Goal: Task Accomplishment & Management: Manage account settings

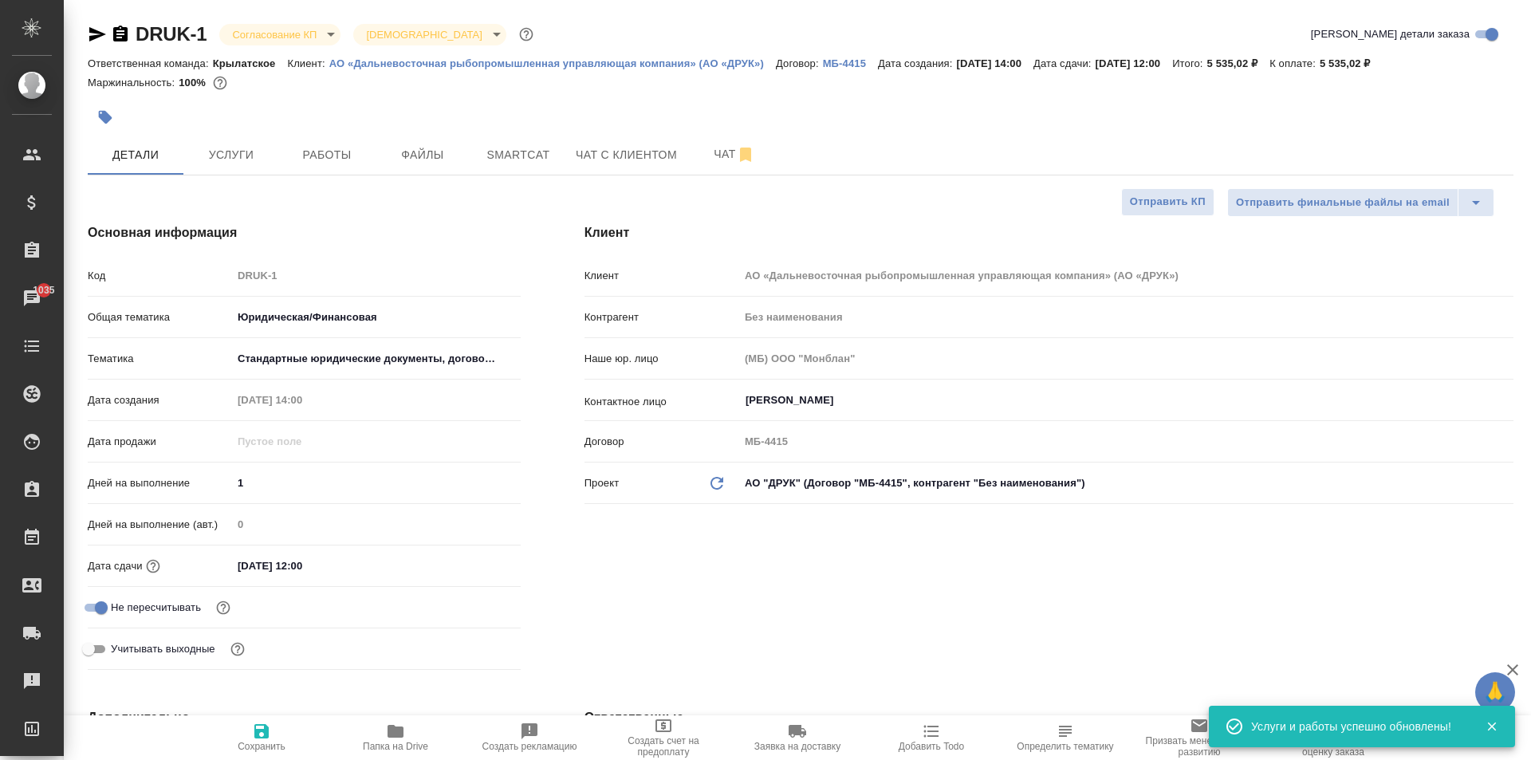
select select "RU"
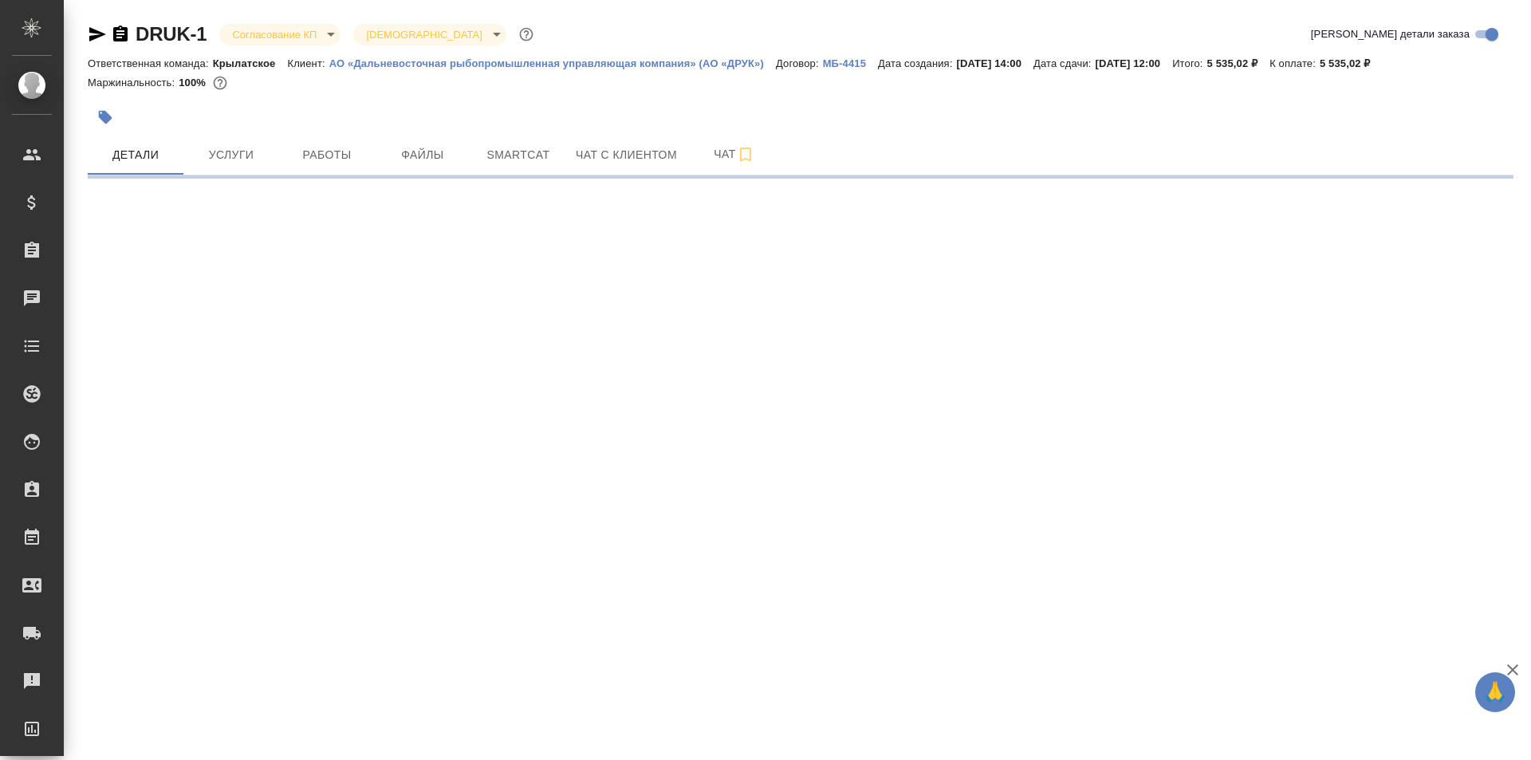
select select "RU"
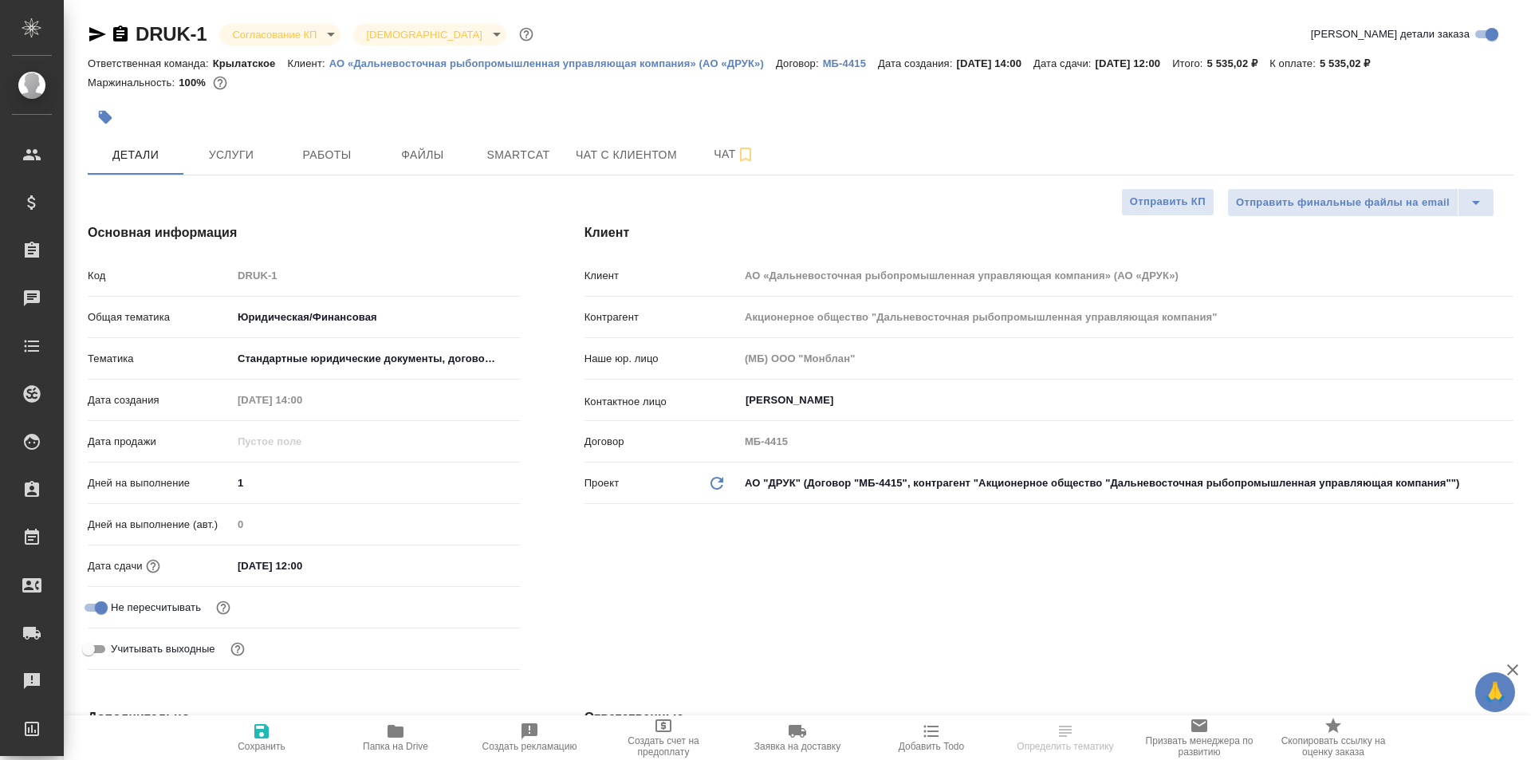
type textarea "x"
type input "Касаткина Александра"
type input "Акционерное общество "Дальневосточная рыбопромышленная управляющая компания""
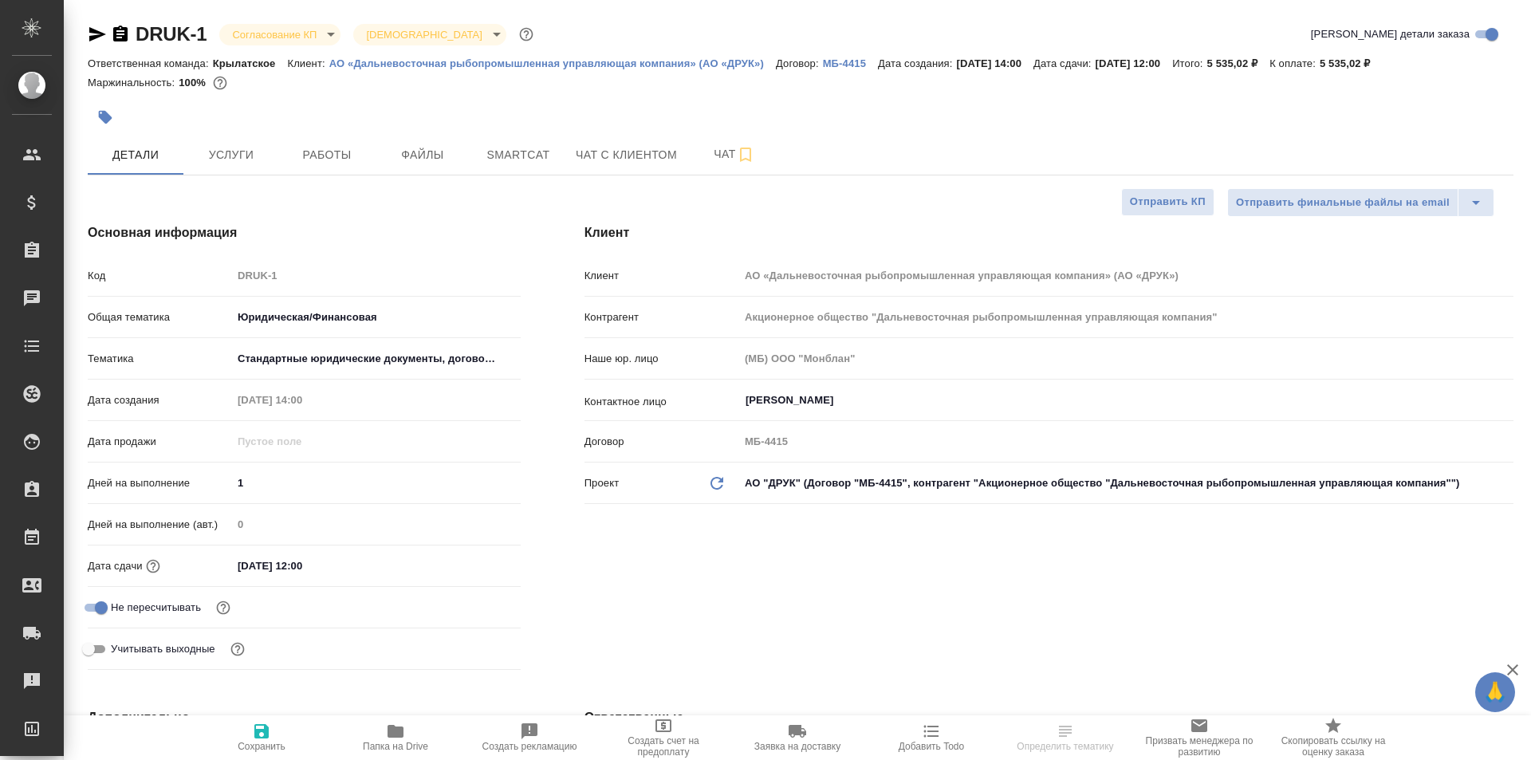
type textarea "x"
type input "Акционерное общество "Дальневосточная рыбопромышленная управляющая компания""
type textarea "x"
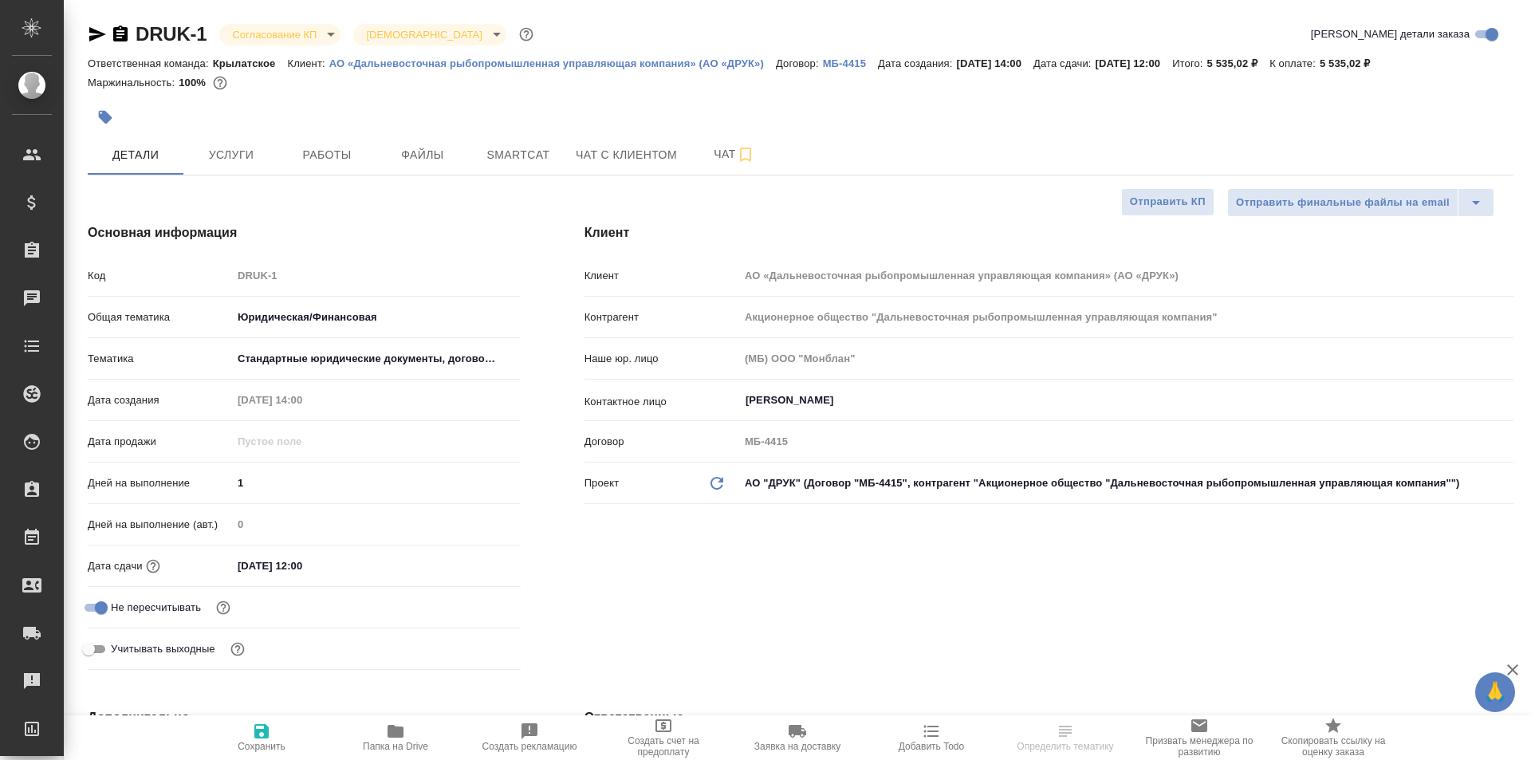
type textarea "x"
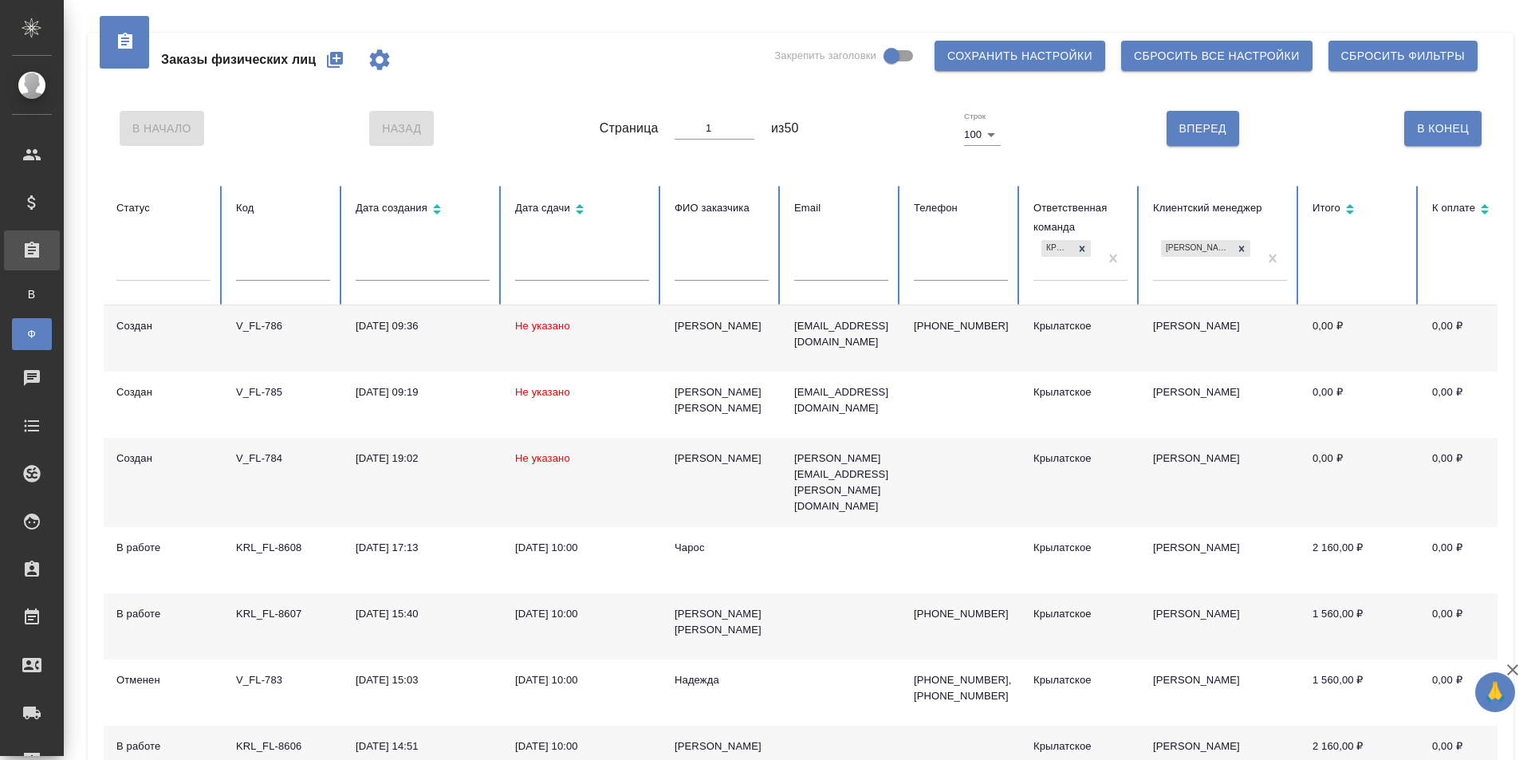
drag, startPoint x: 292, startPoint y: 293, endPoint x: 295, endPoint y: 278, distance: 15.5
click at [294, 286] on th "Код" at bounding box center [283, 246] width 120 height 120
click at [289, 273] on input "text" at bounding box center [283, 269] width 94 height 22
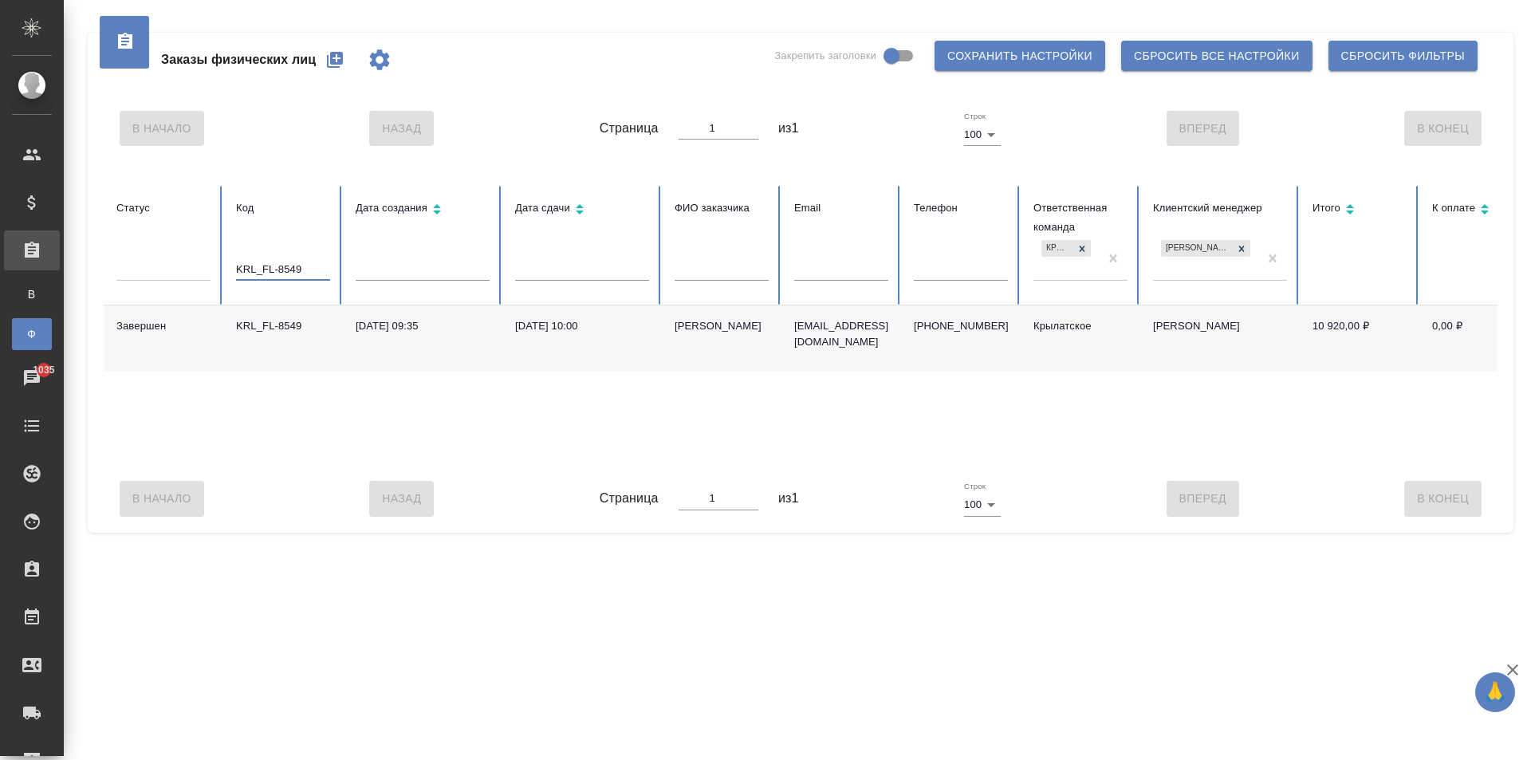
type input "KRL_FL-8549"
click at [709, 319] on div "Коада Анастасия" at bounding box center [722, 326] width 94 height 16
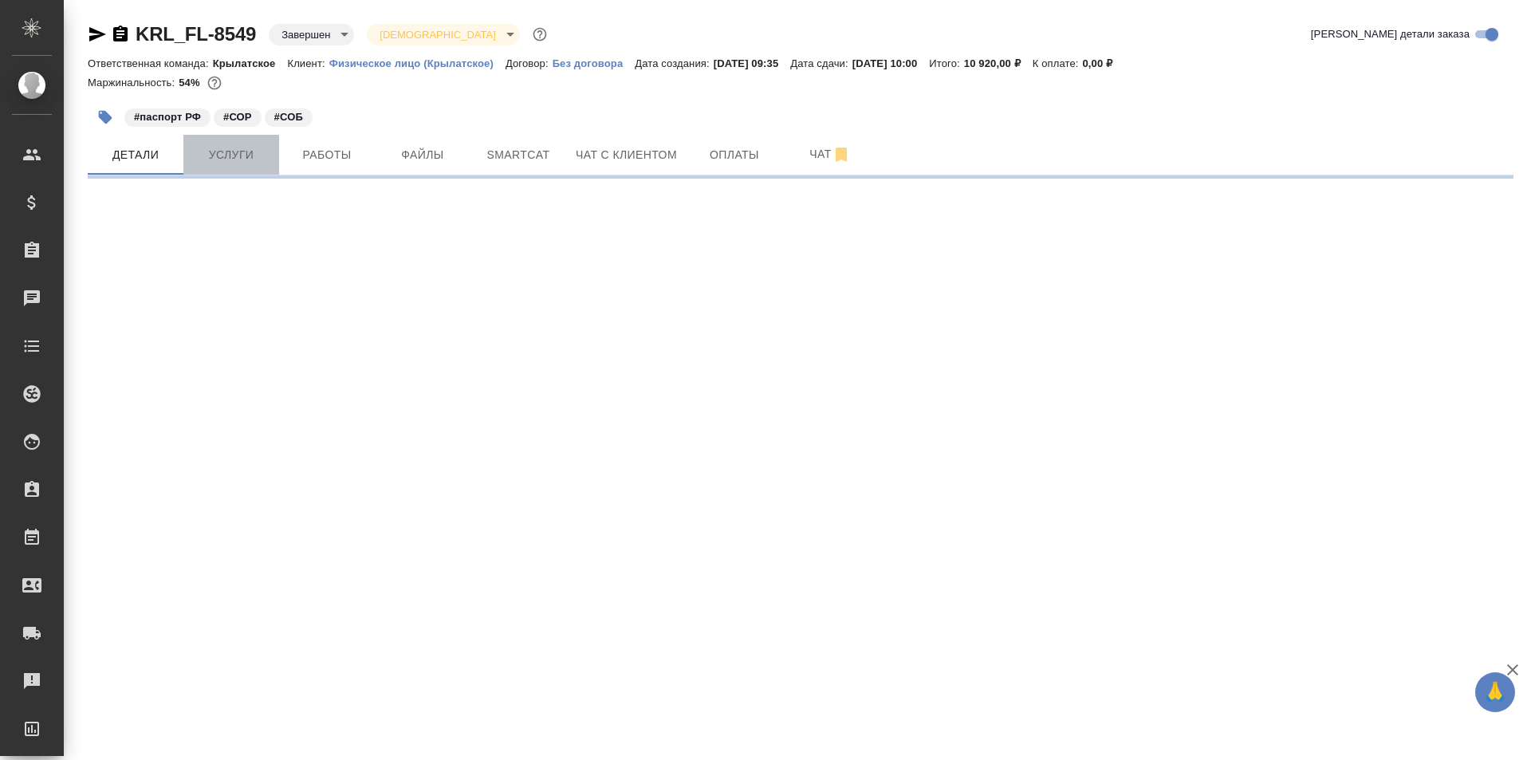
click at [259, 154] on span "Услуги" at bounding box center [231, 155] width 77 height 20
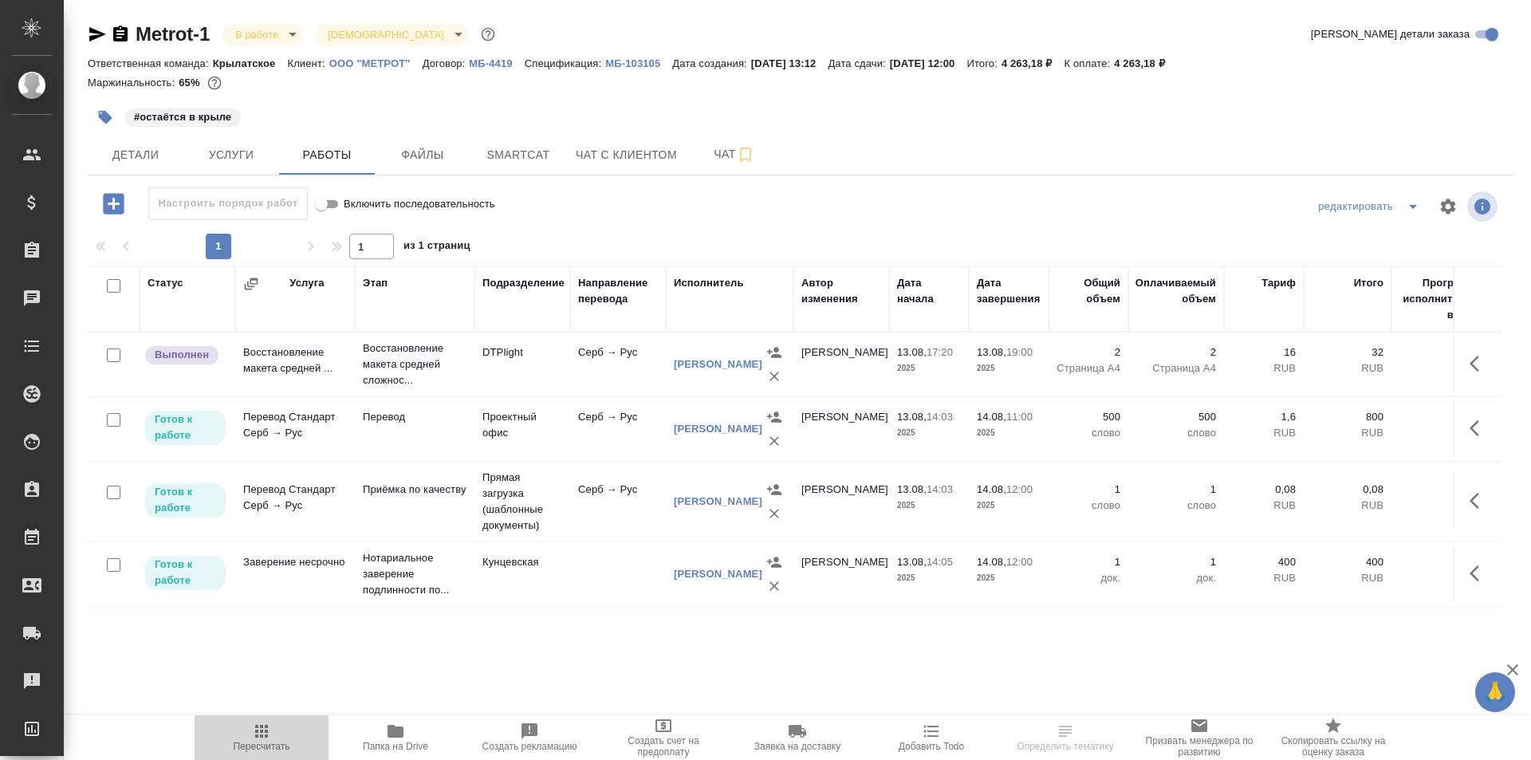
click at [272, 742] on span "Пересчитать" at bounding box center [262, 746] width 57 height 11
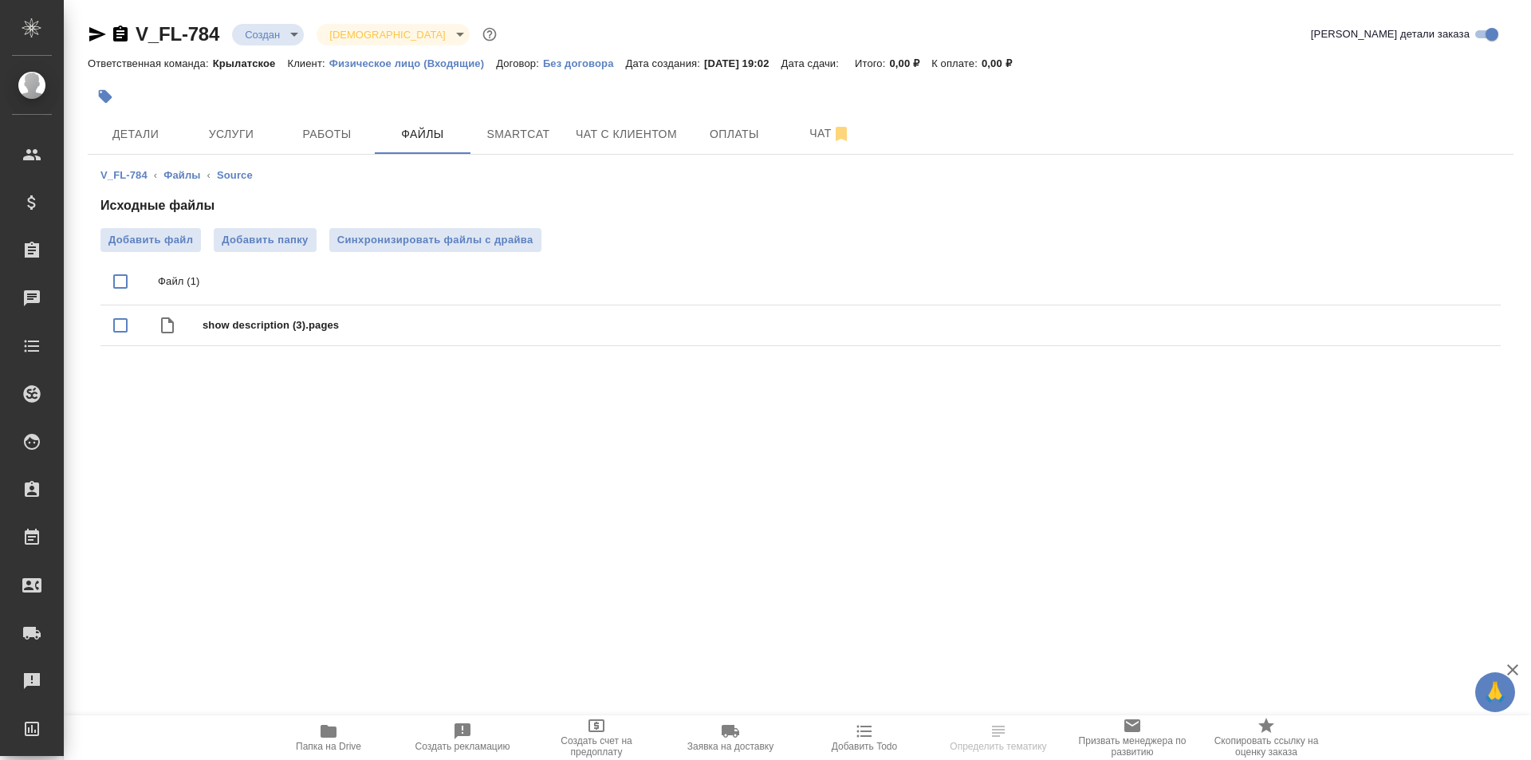
click at [329, 744] on span "Папка на Drive" at bounding box center [328, 746] width 65 height 11
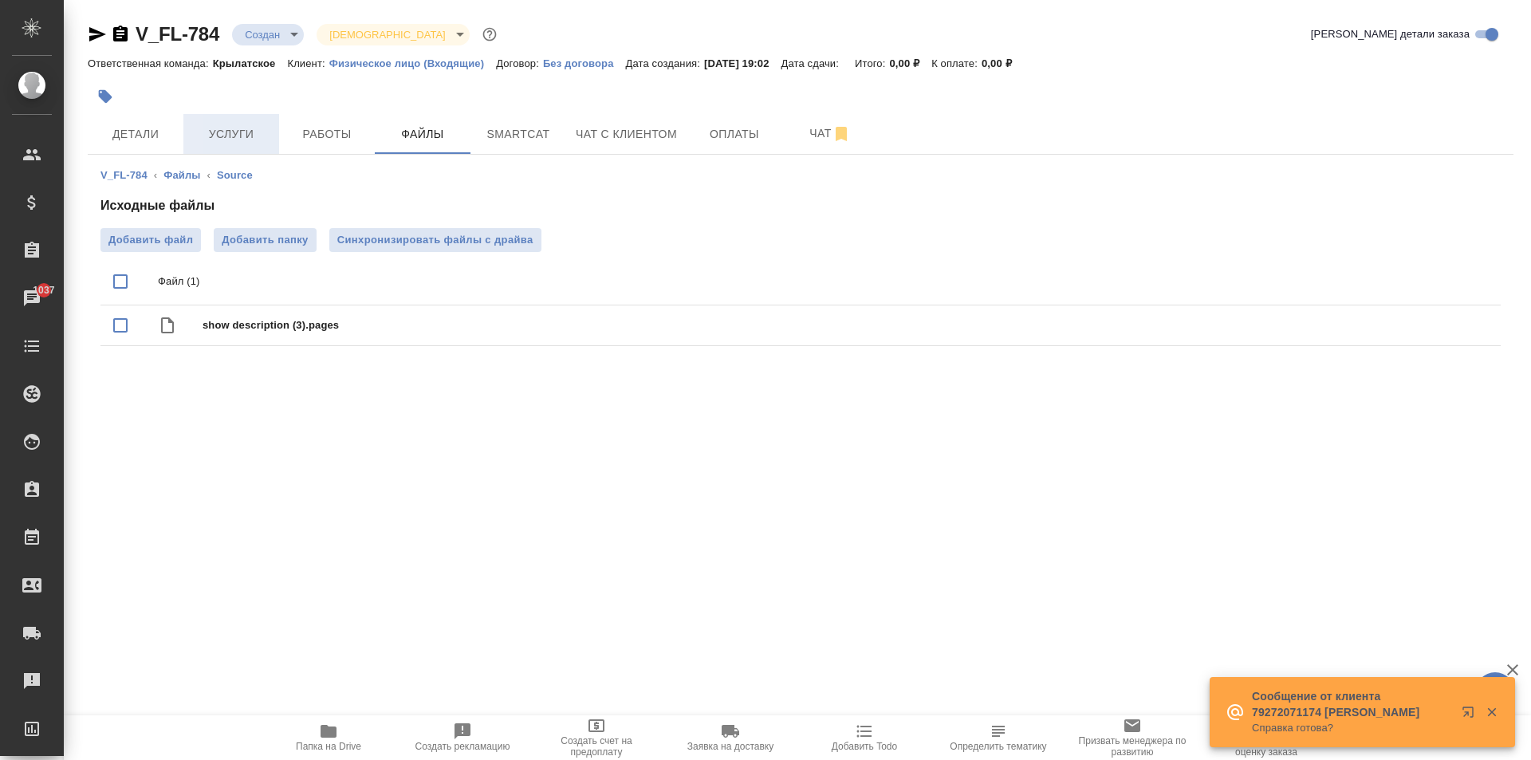
click at [189, 128] on button "Услуги" at bounding box center [231, 134] width 96 height 40
click at [159, 129] on span "Детали" at bounding box center [135, 134] width 77 height 20
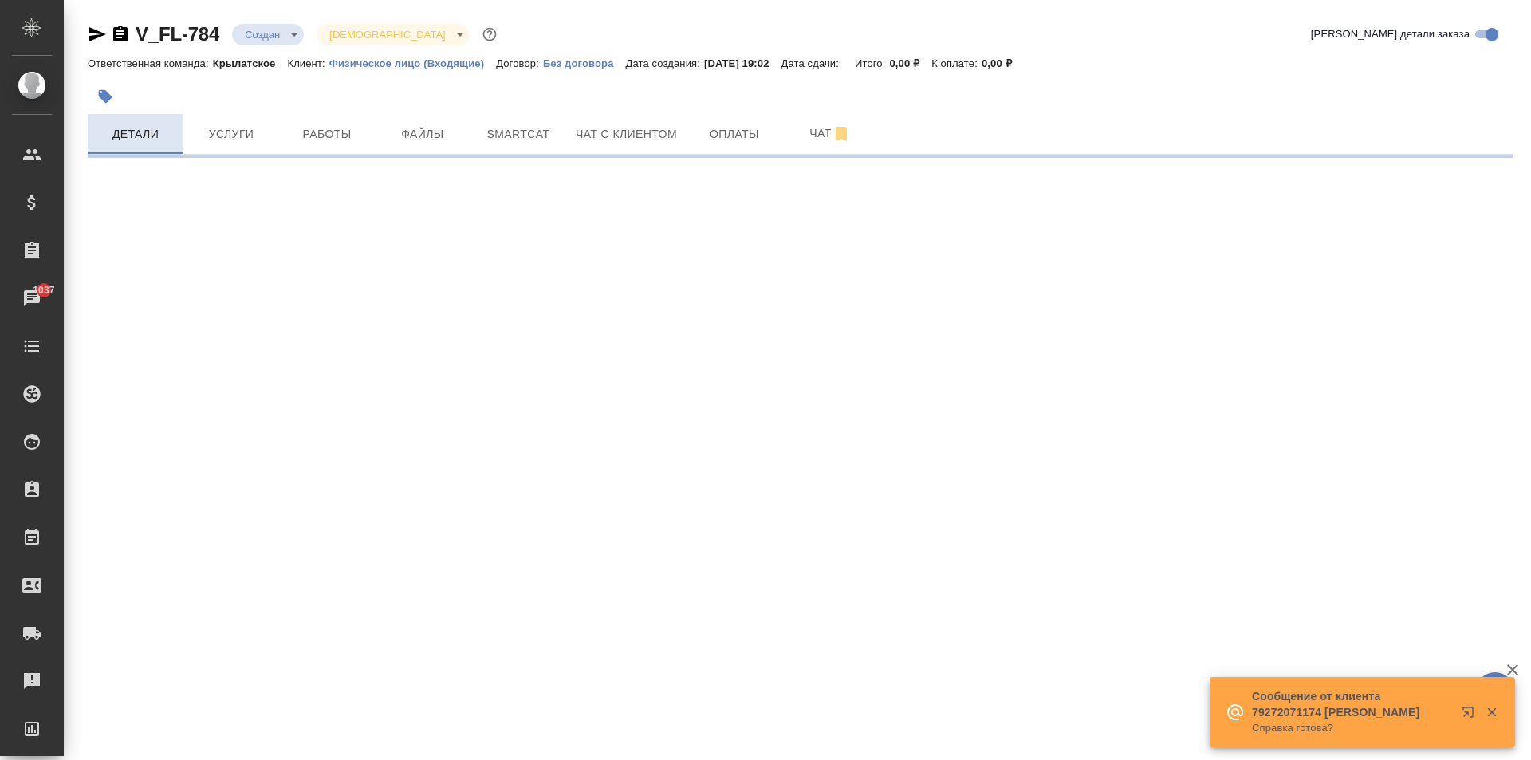
select select "RU"
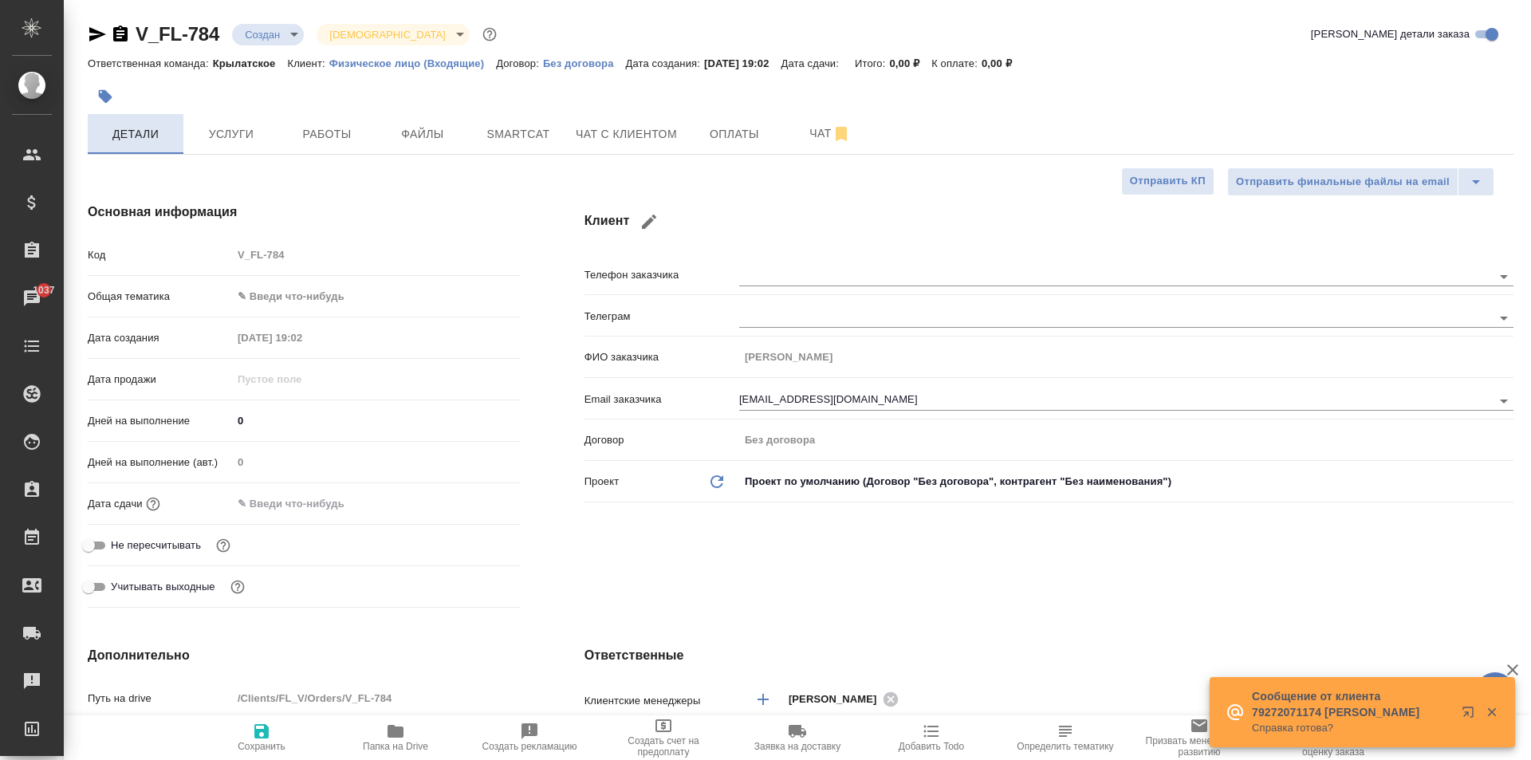
type textarea "x"
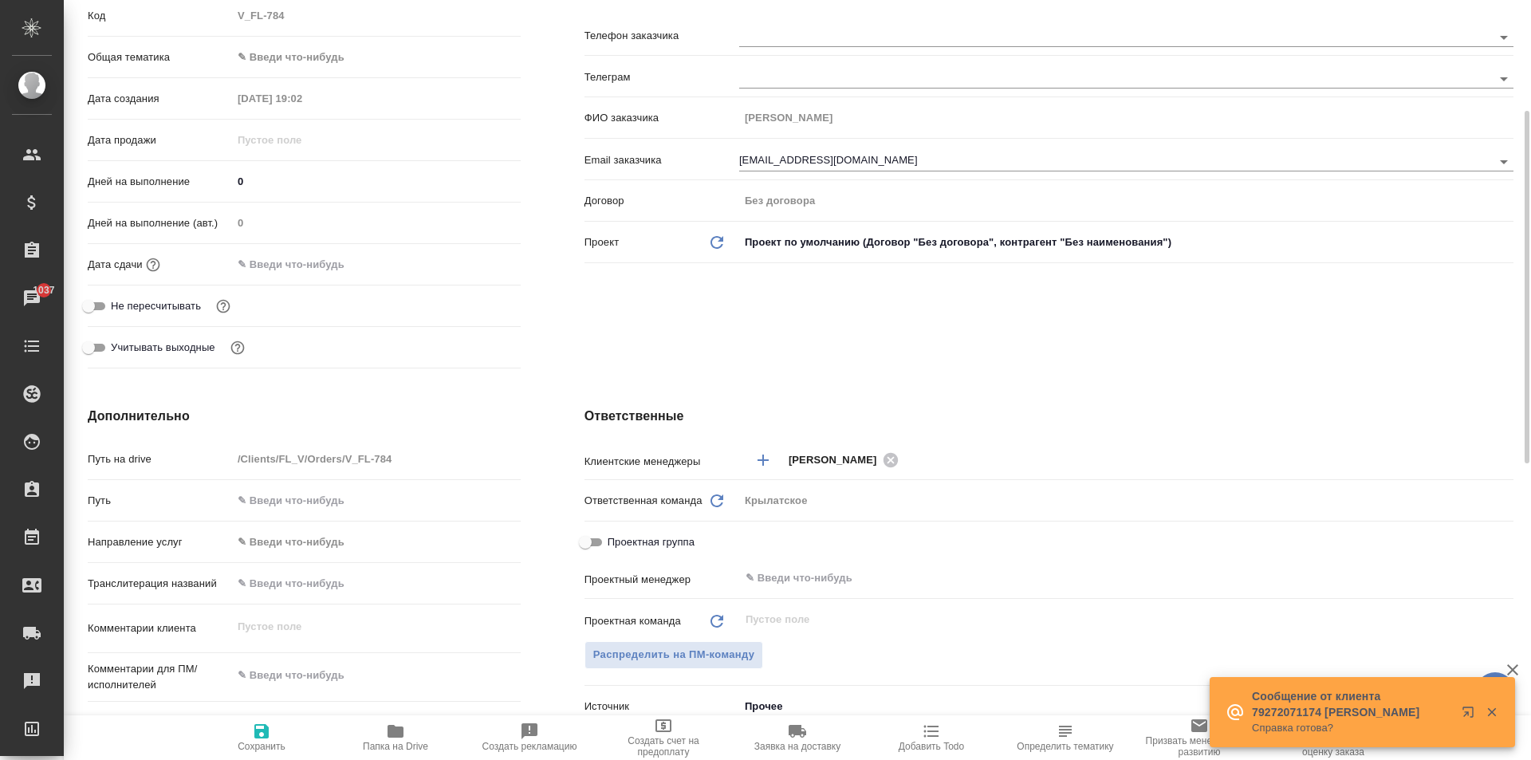
scroll to position [558, 0]
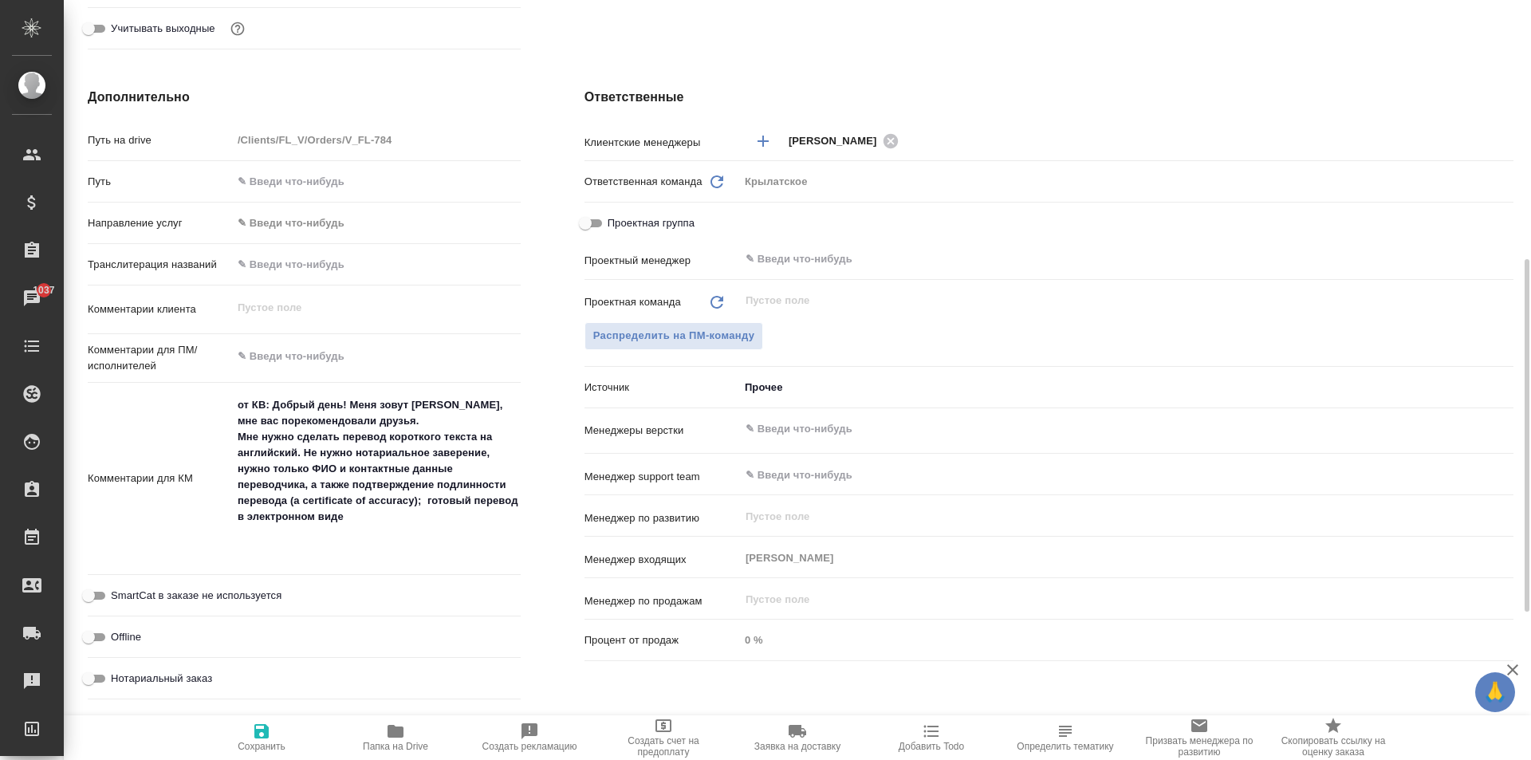
type textarea "x"
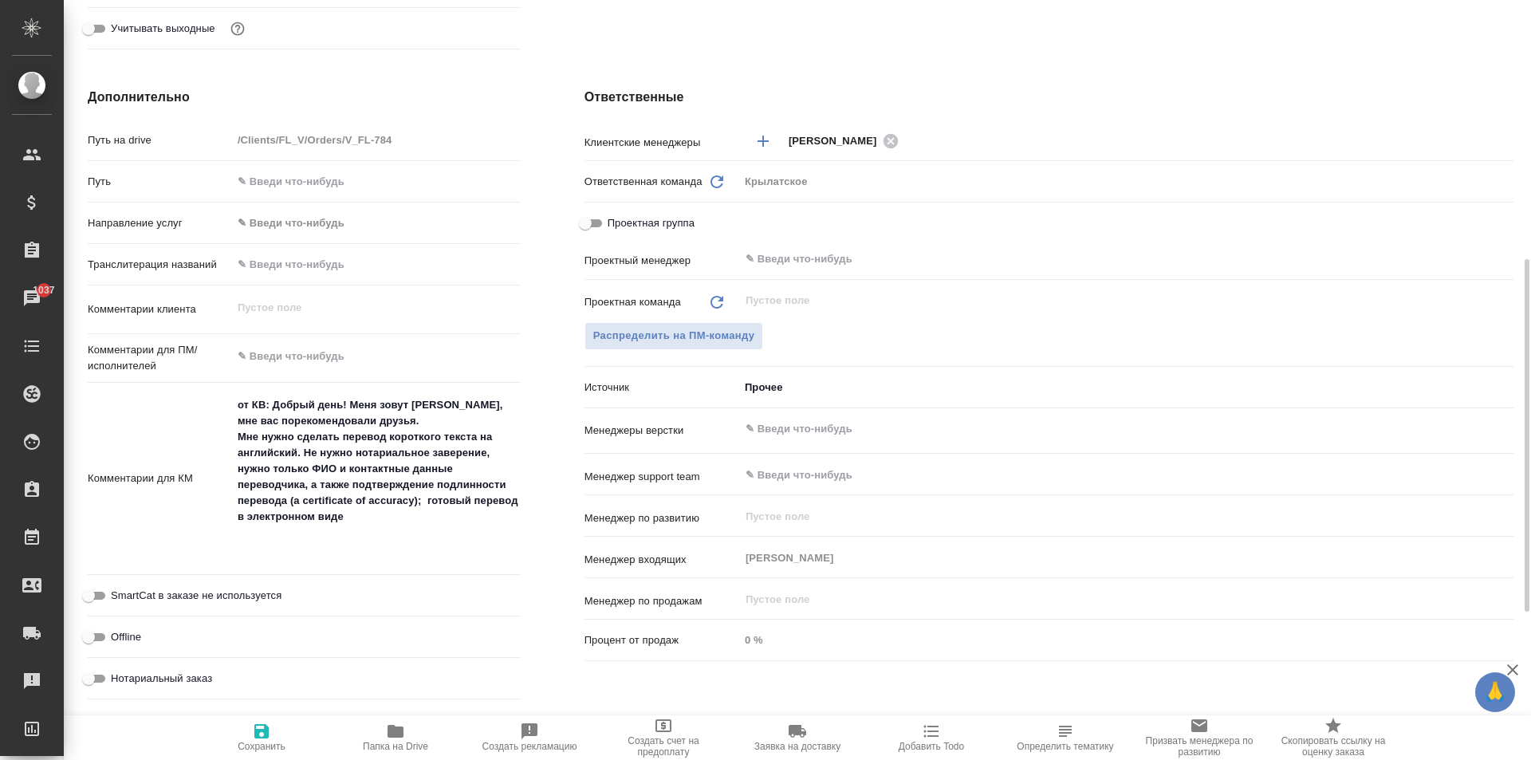
type textarea "x"
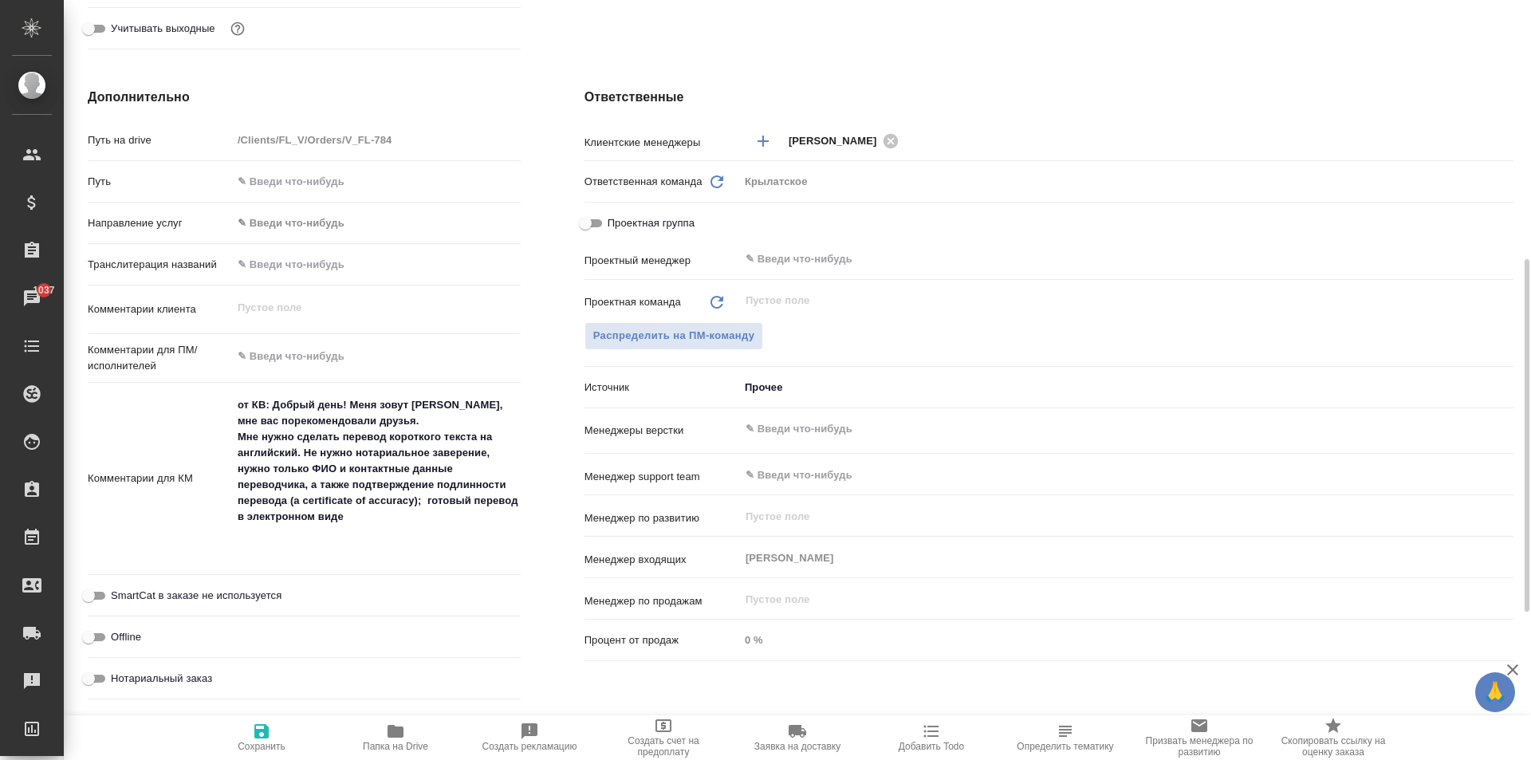
type textarea "x"
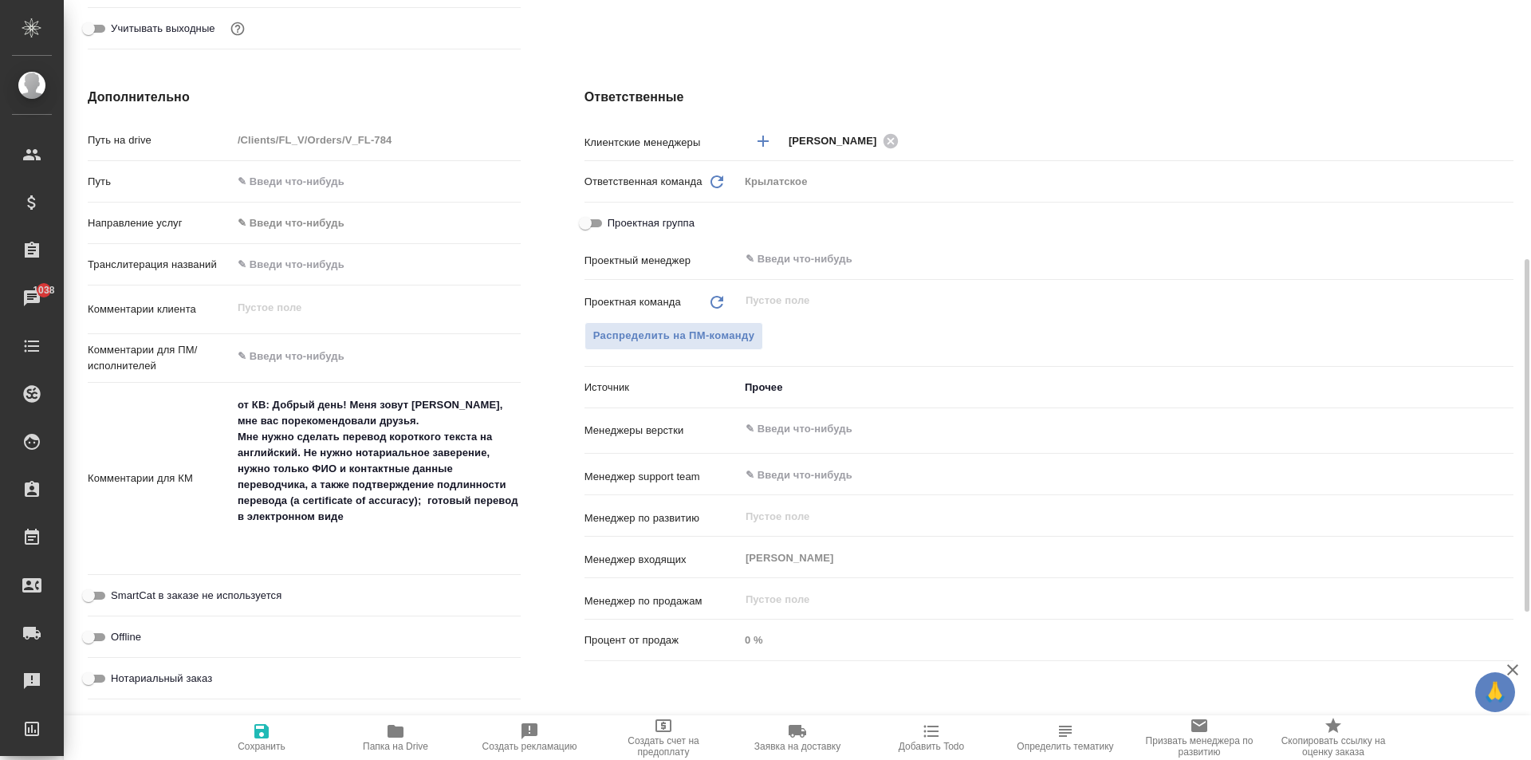
type textarea "x"
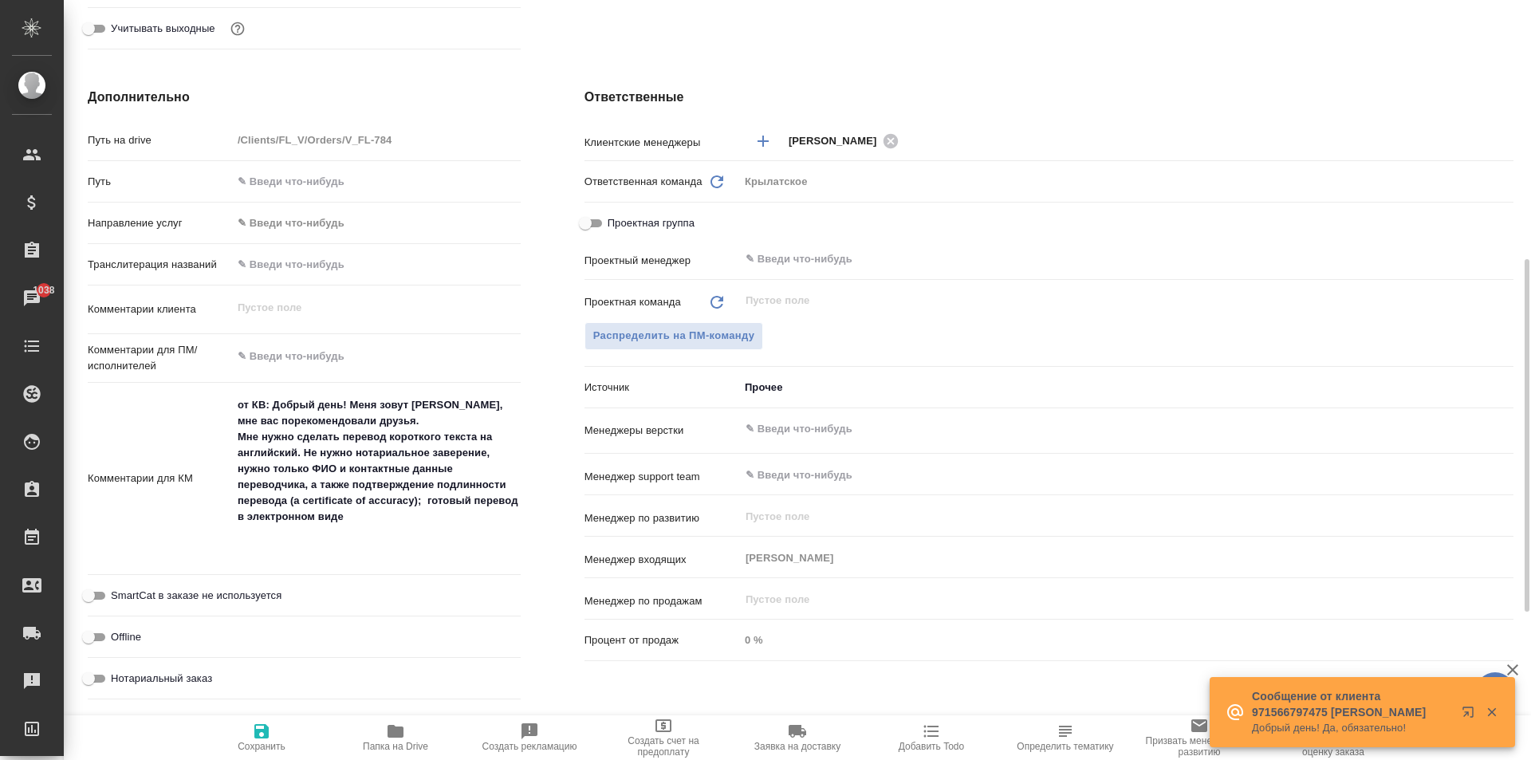
type textarea "x"
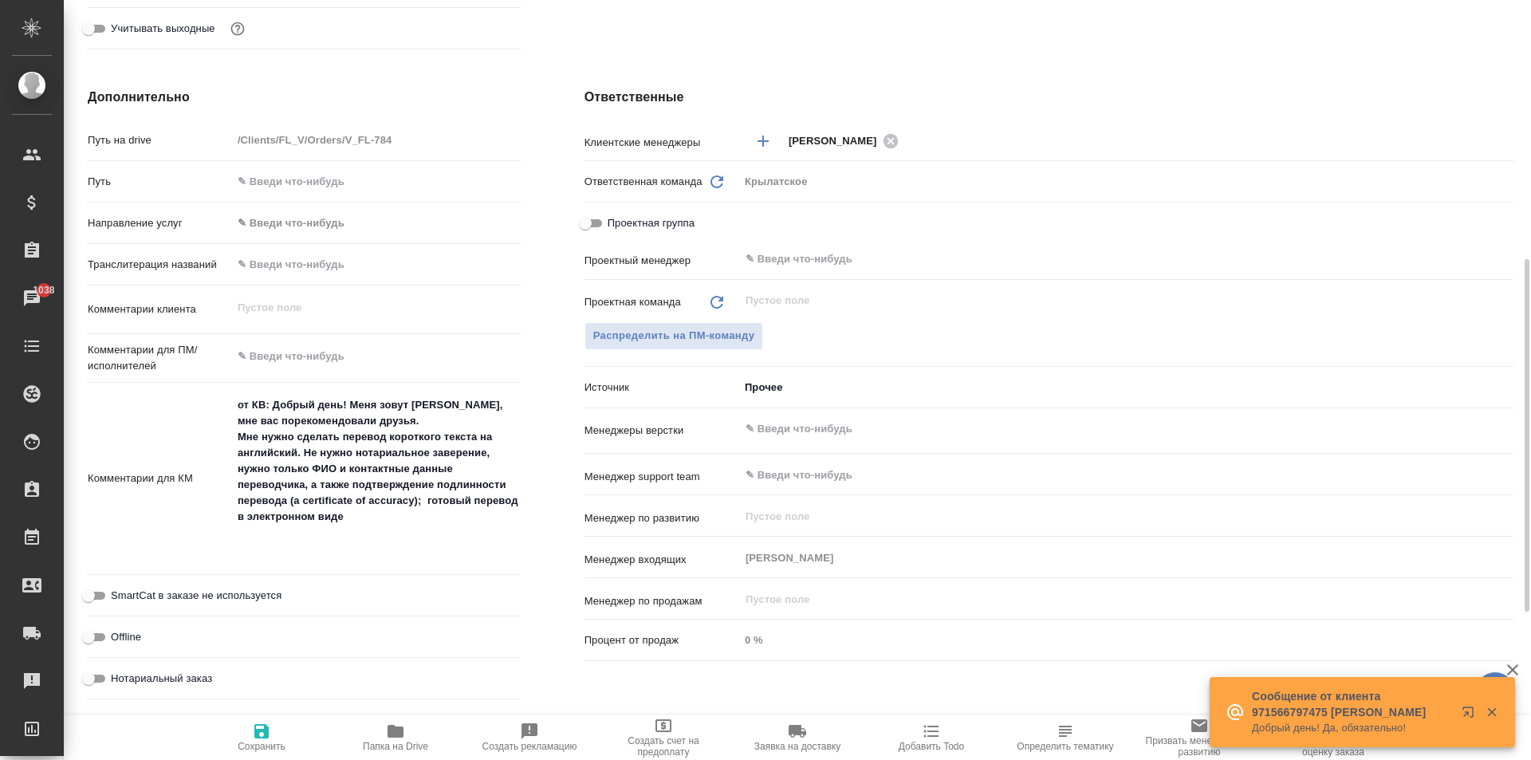
type textarea "x"
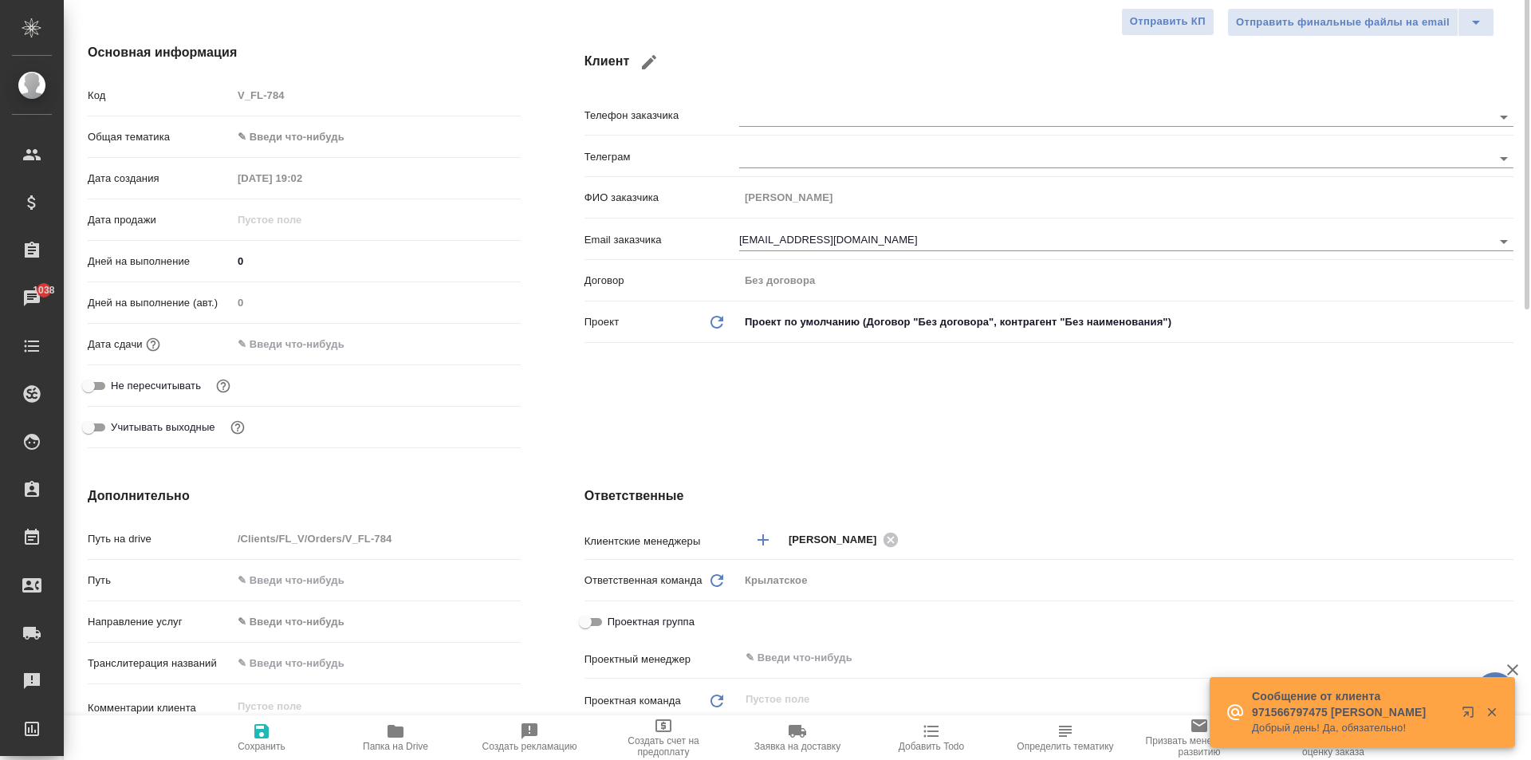
scroll to position [0, 0]
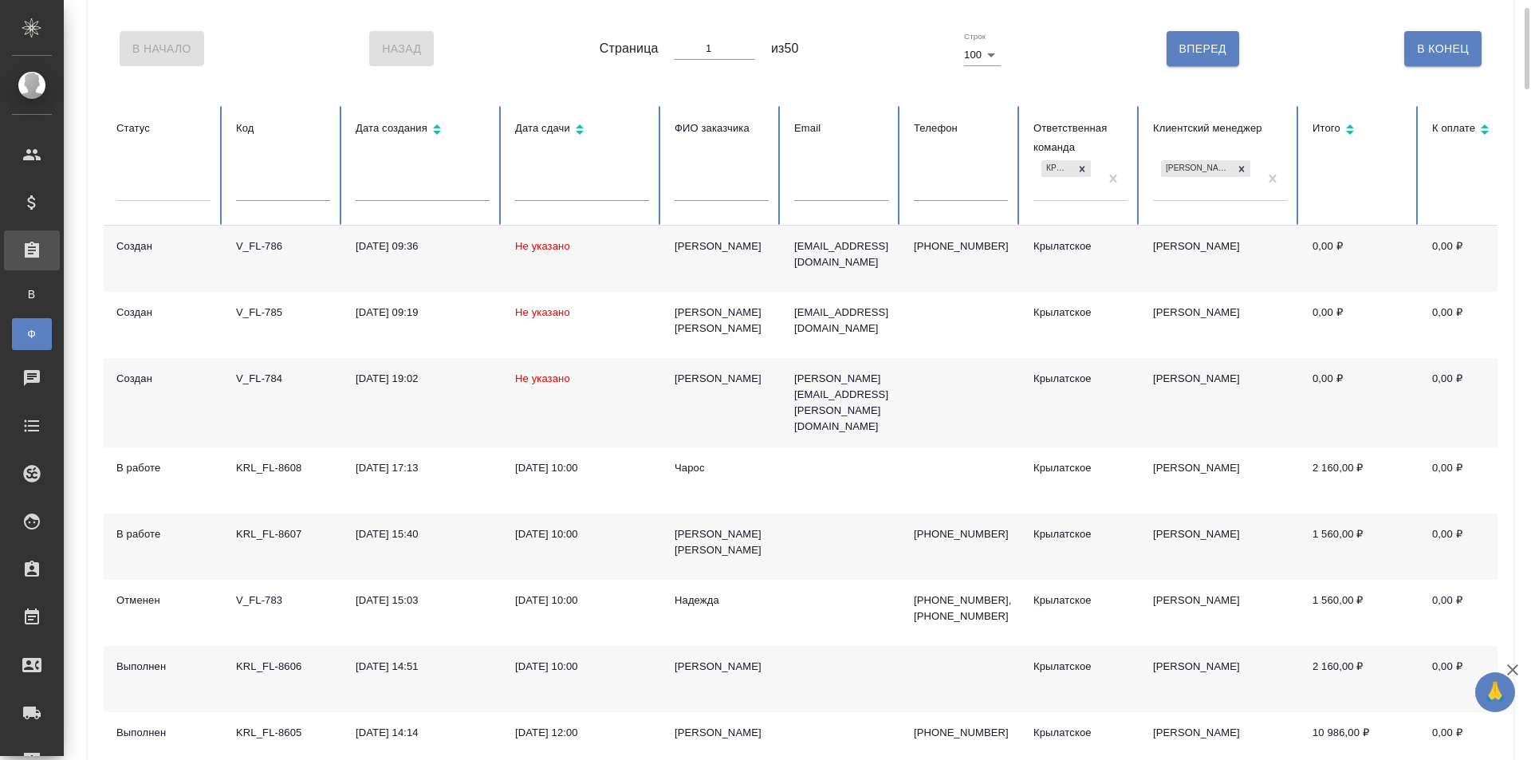
scroll to position [160, 0]
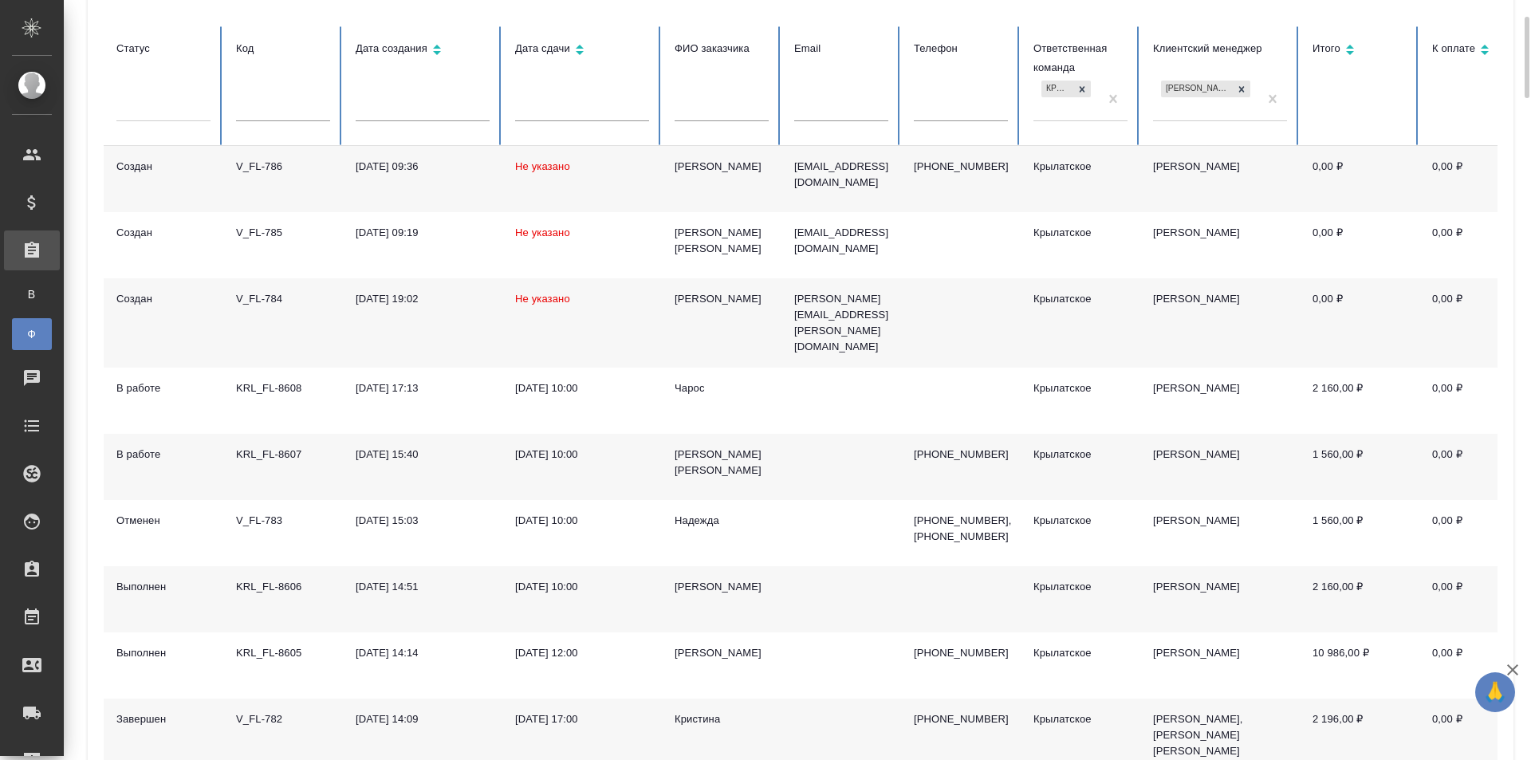
click at [742, 579] on div "Тураев Амиржон" at bounding box center [722, 587] width 94 height 16
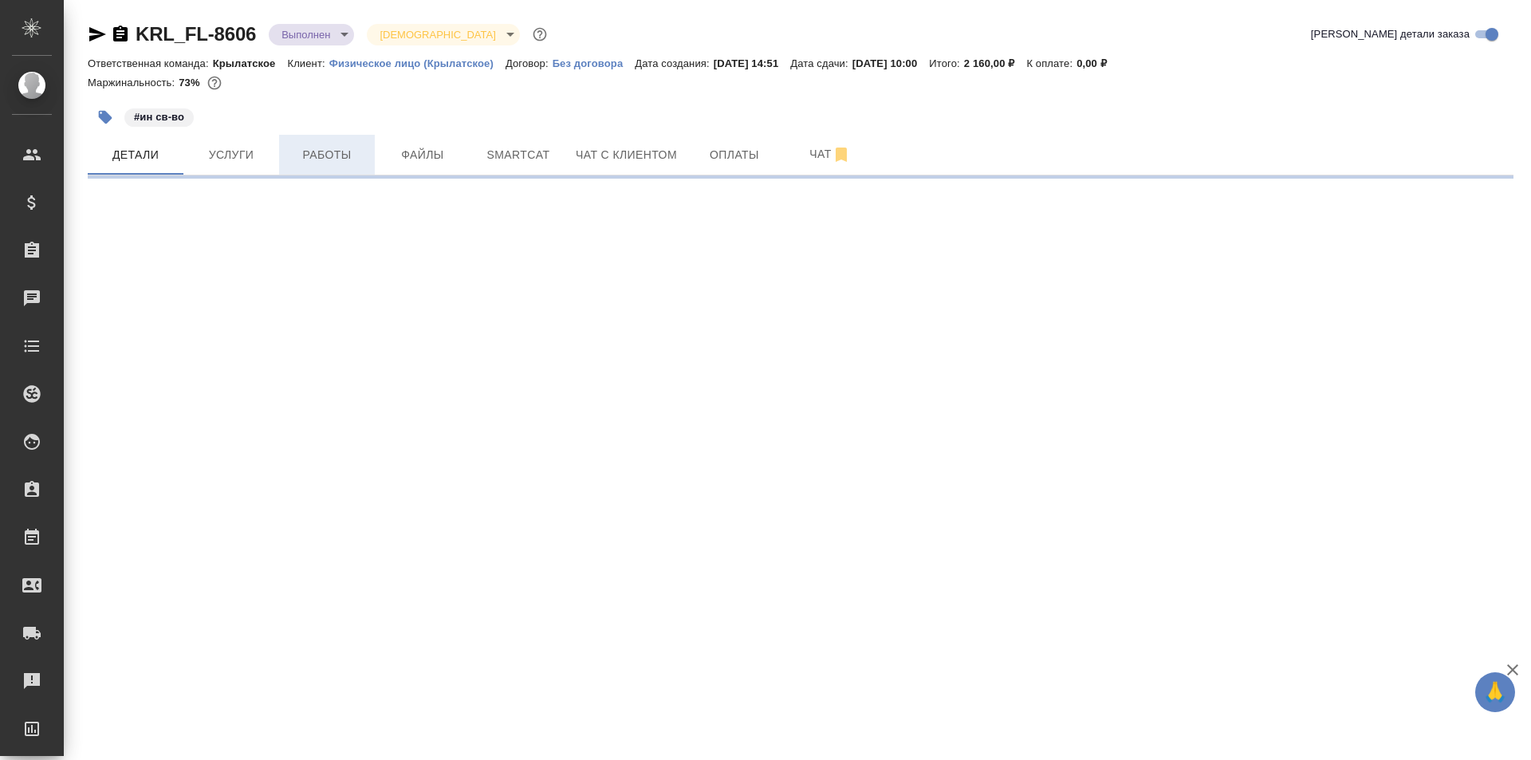
click at [328, 163] on span "Работы" at bounding box center [327, 155] width 77 height 20
select select "RU"
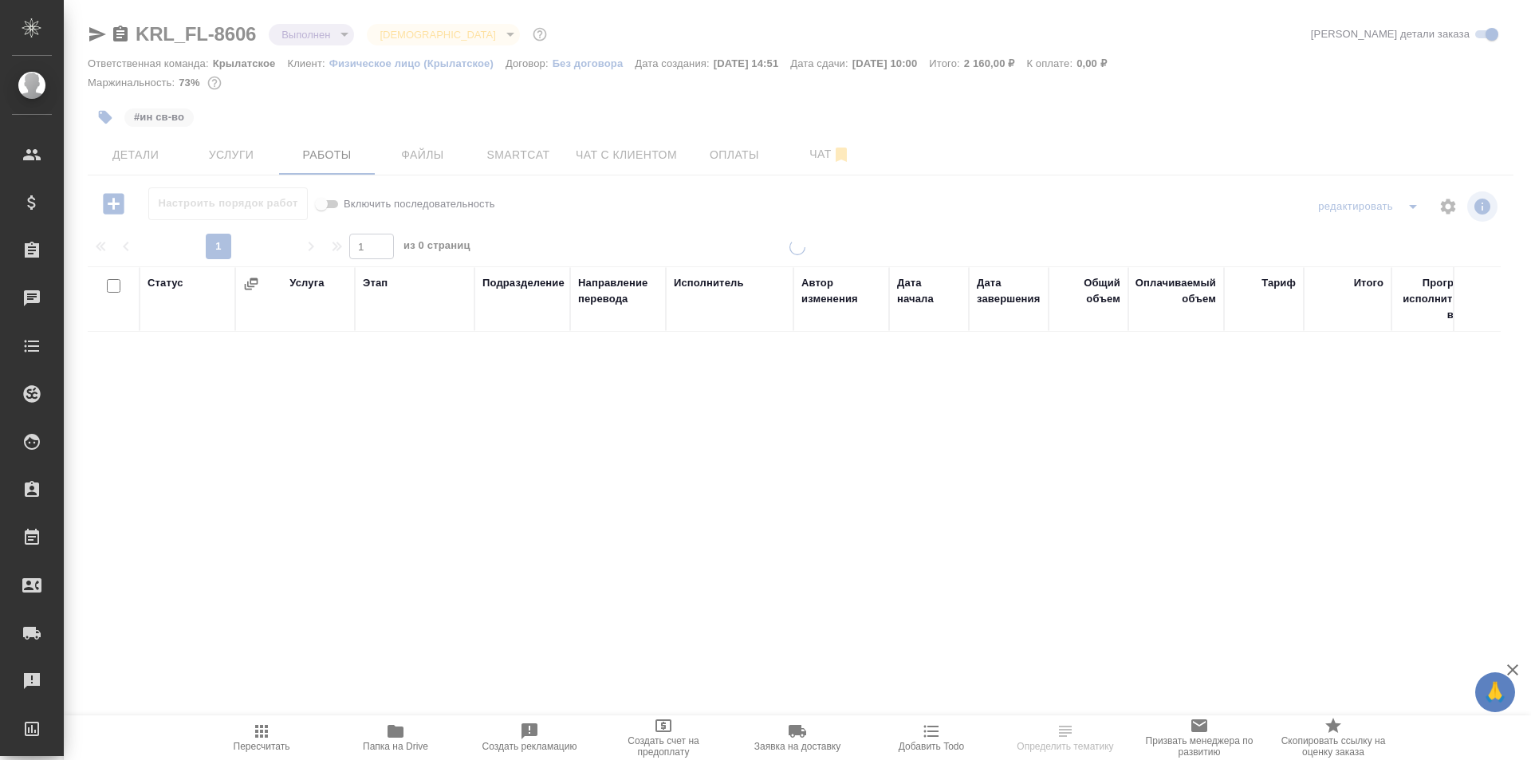
click at [274, 736] on span "Пересчитать" at bounding box center [261, 737] width 115 height 30
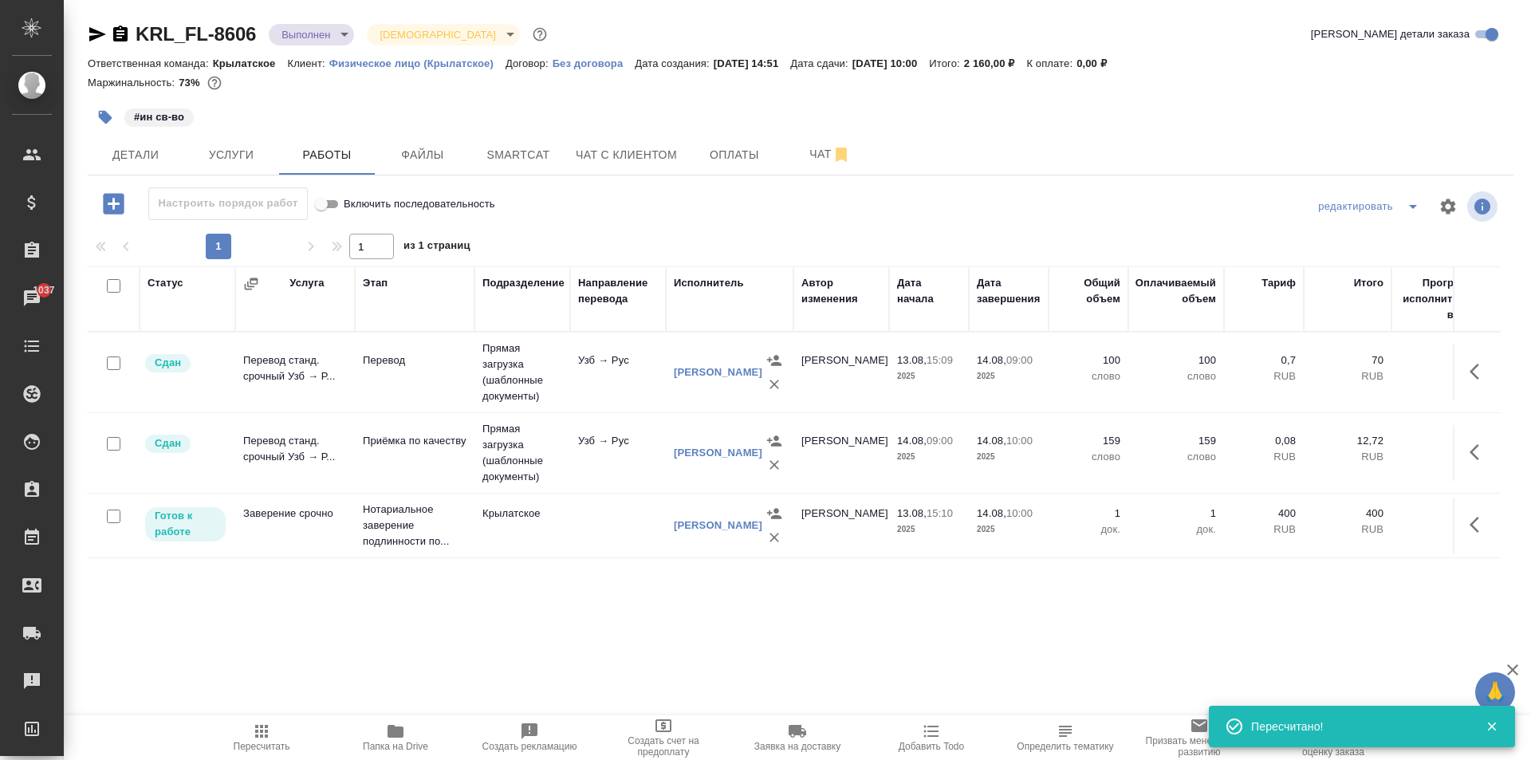
click at [266, 756] on button "Пересчитать" at bounding box center [262, 737] width 134 height 45
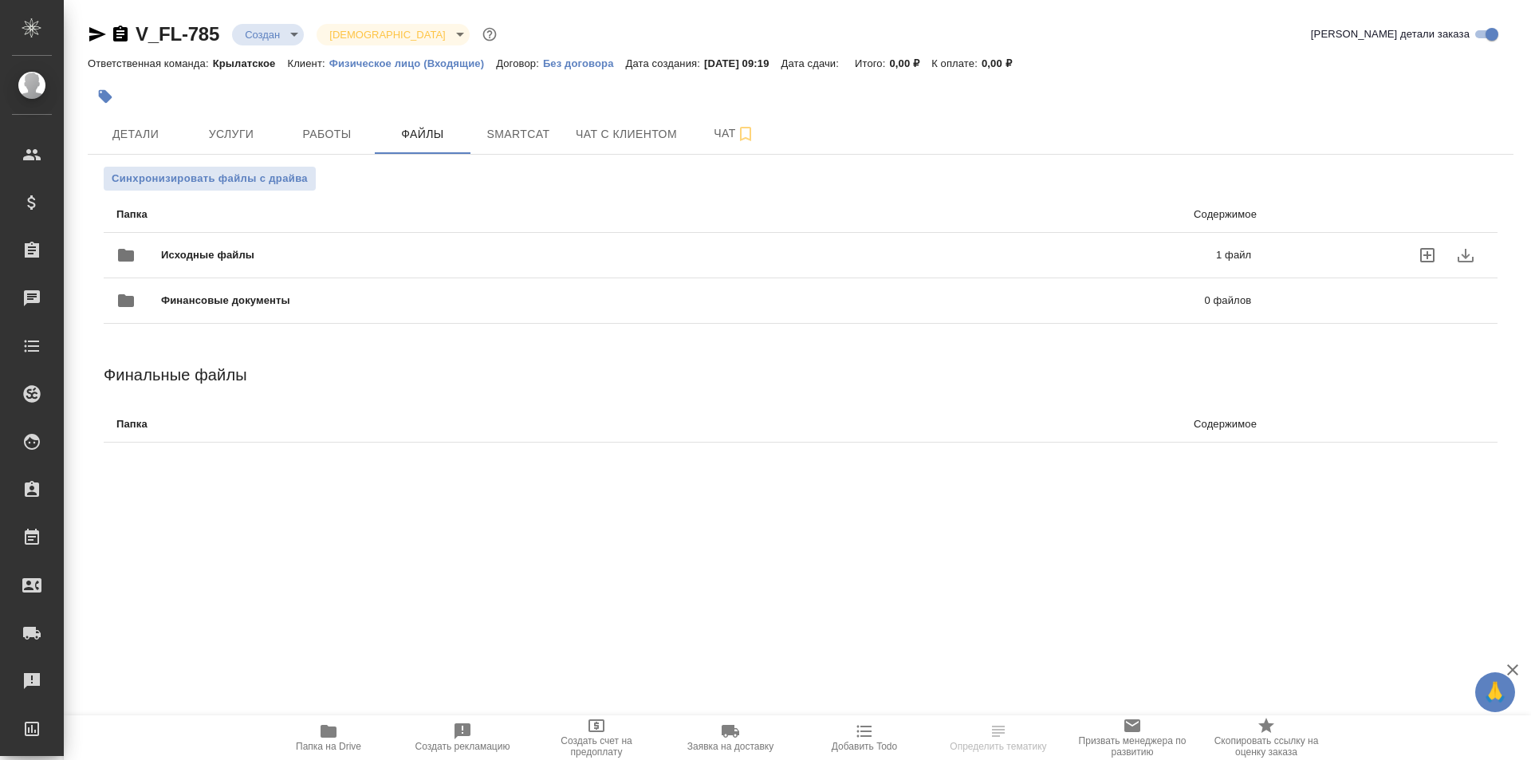
click at [270, 223] on div "Исходные файлы 1 файл" at bounding box center [683, 255] width 1167 height 70
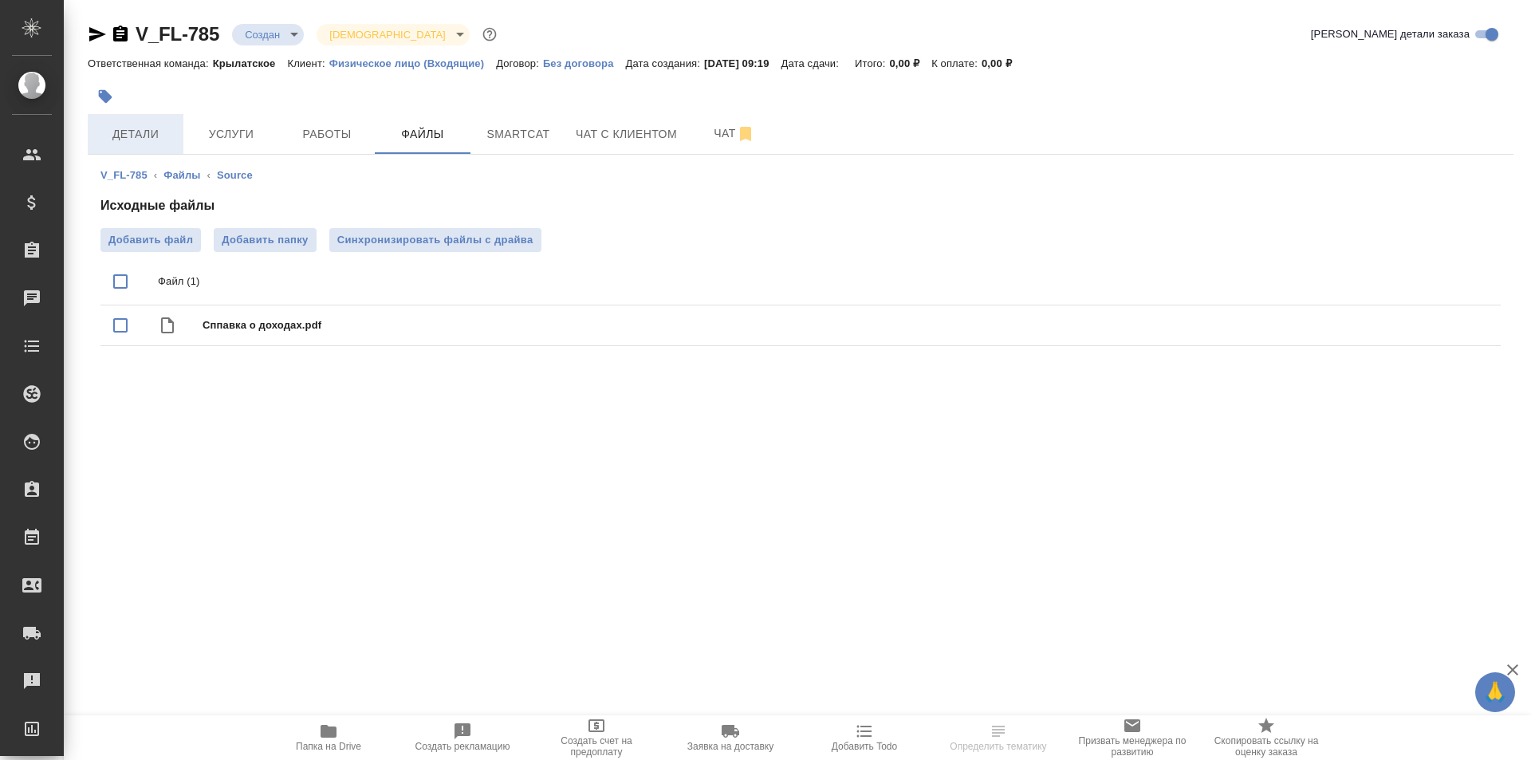
click at [172, 148] on button "Детали" at bounding box center [136, 134] width 96 height 40
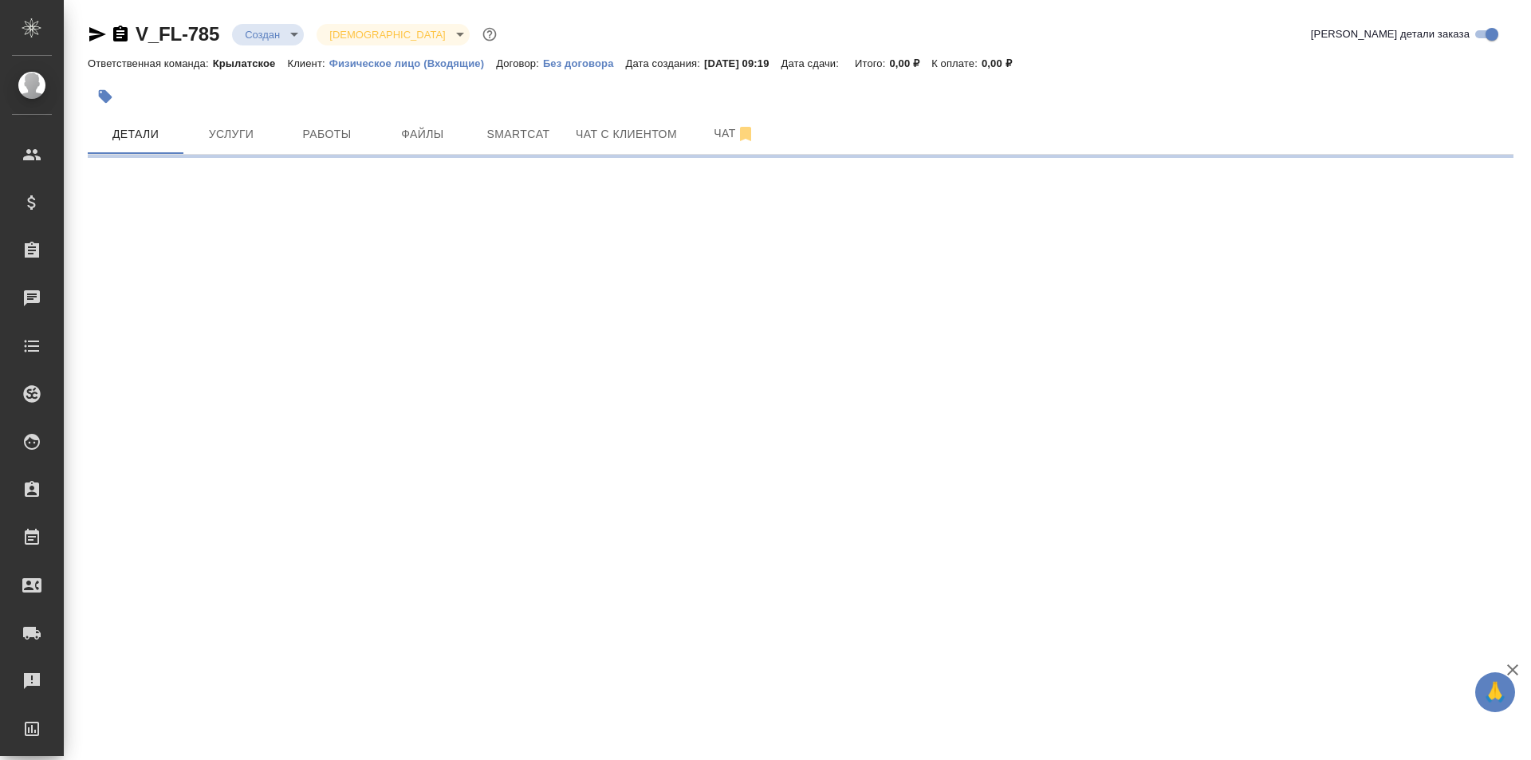
select select "RU"
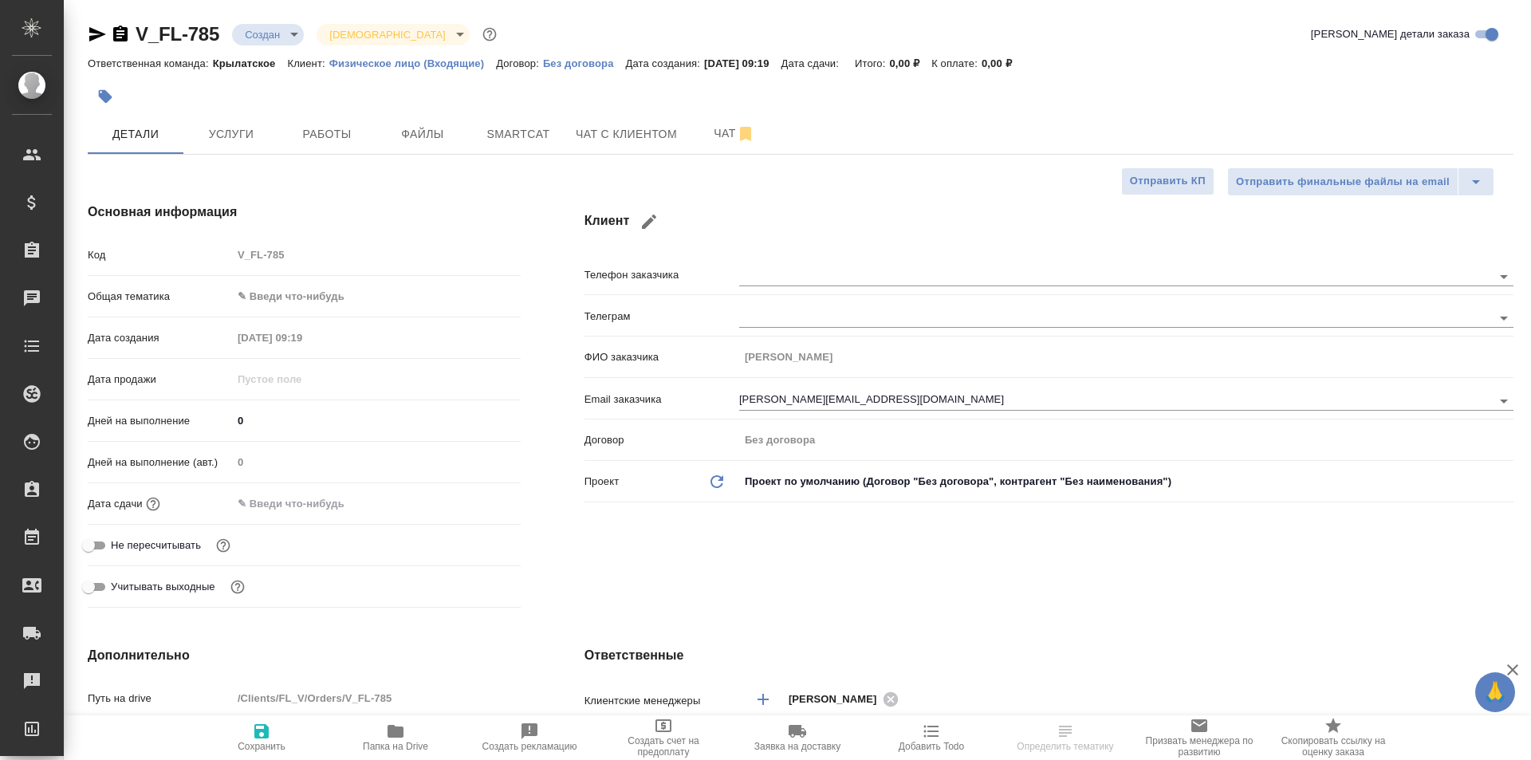
type textarea "x"
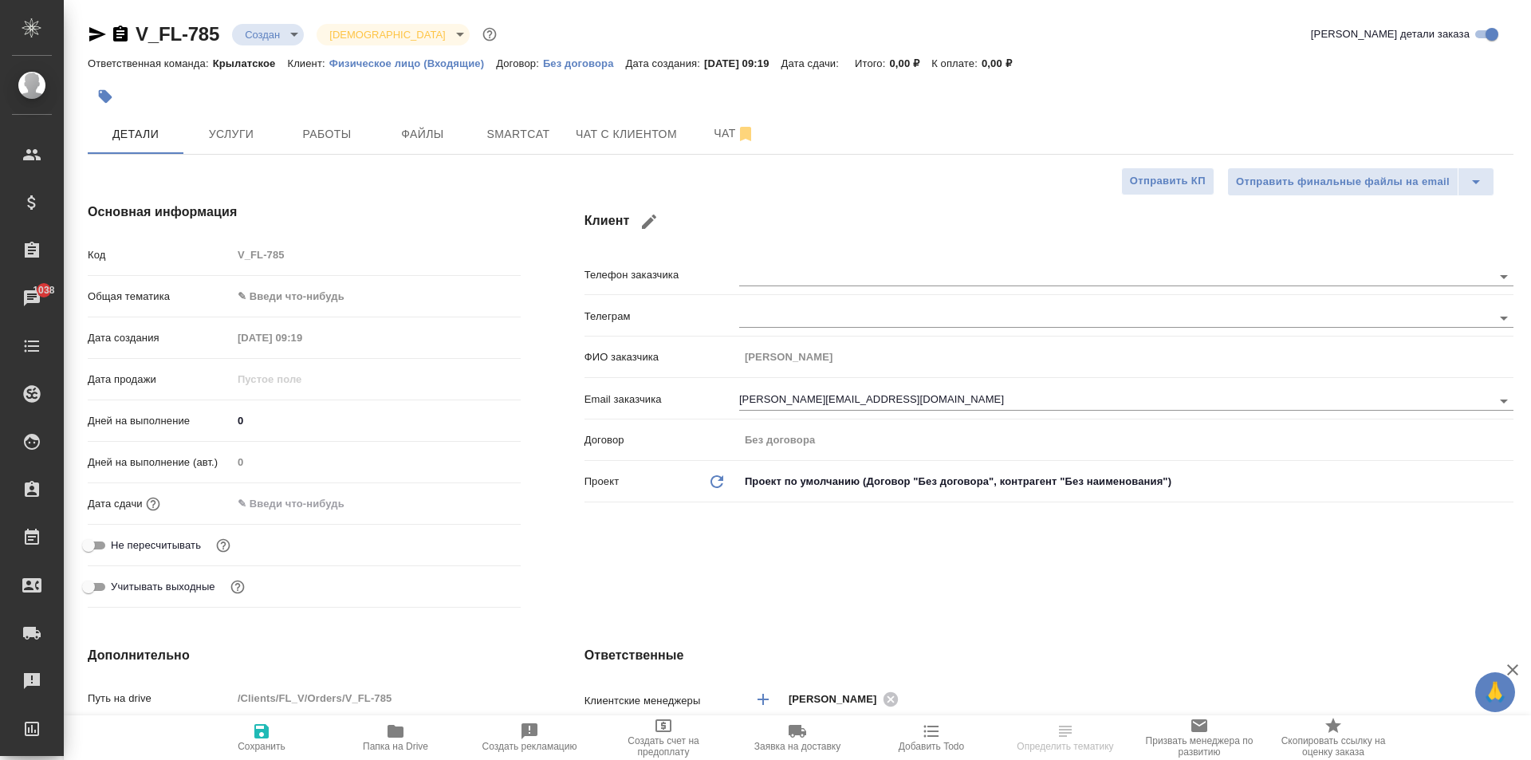
type textarea "x"
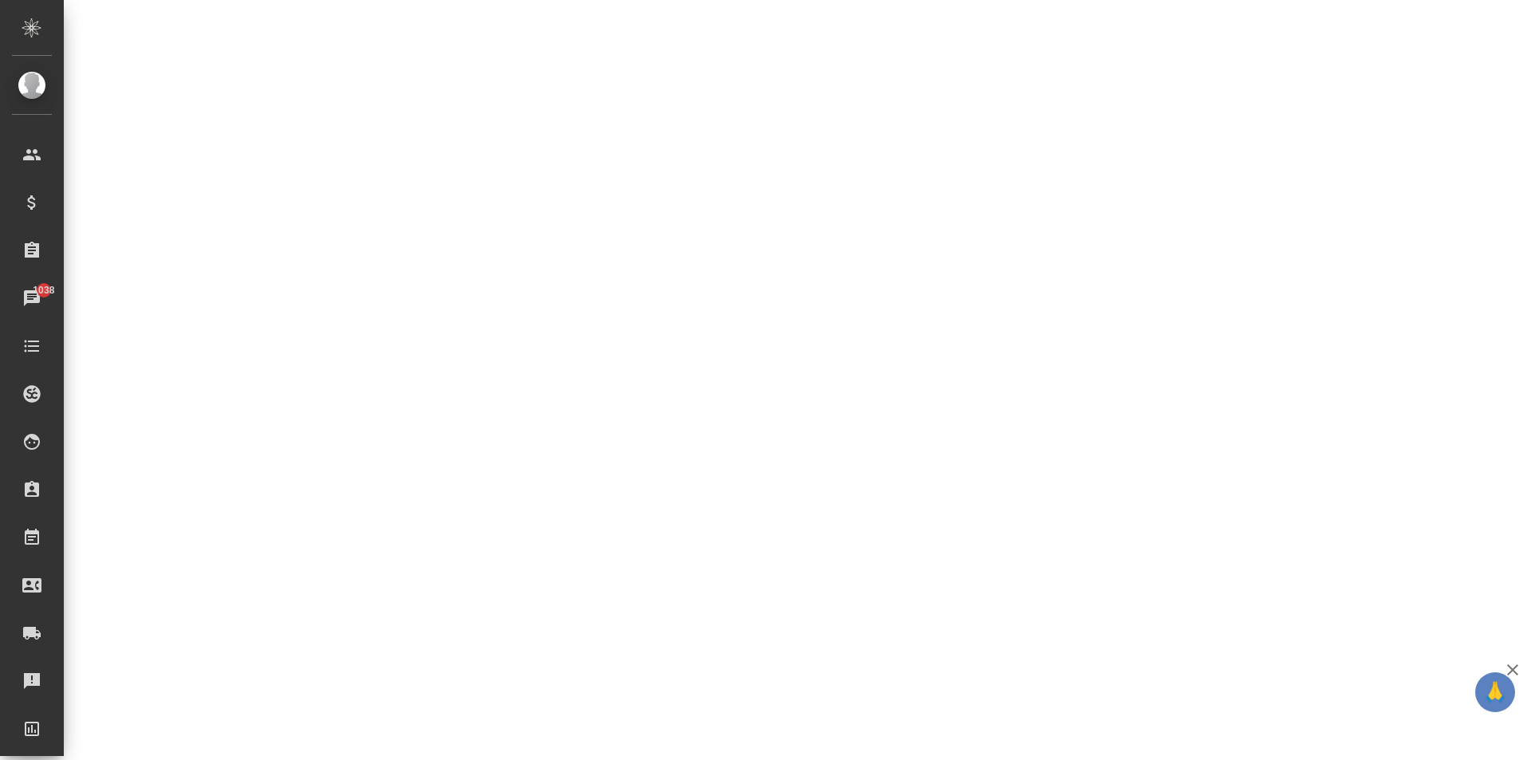
select select "RU"
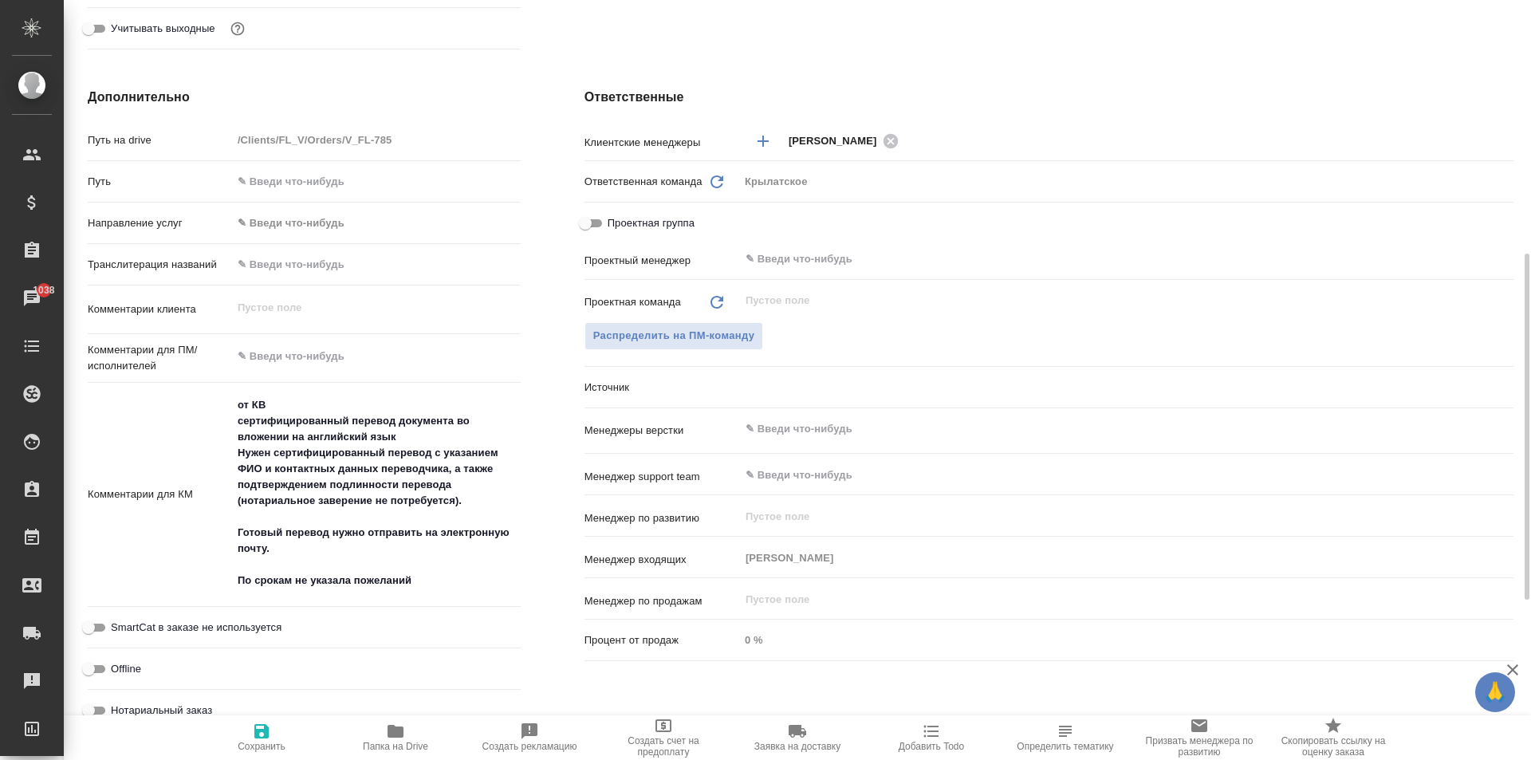
type textarea "x"
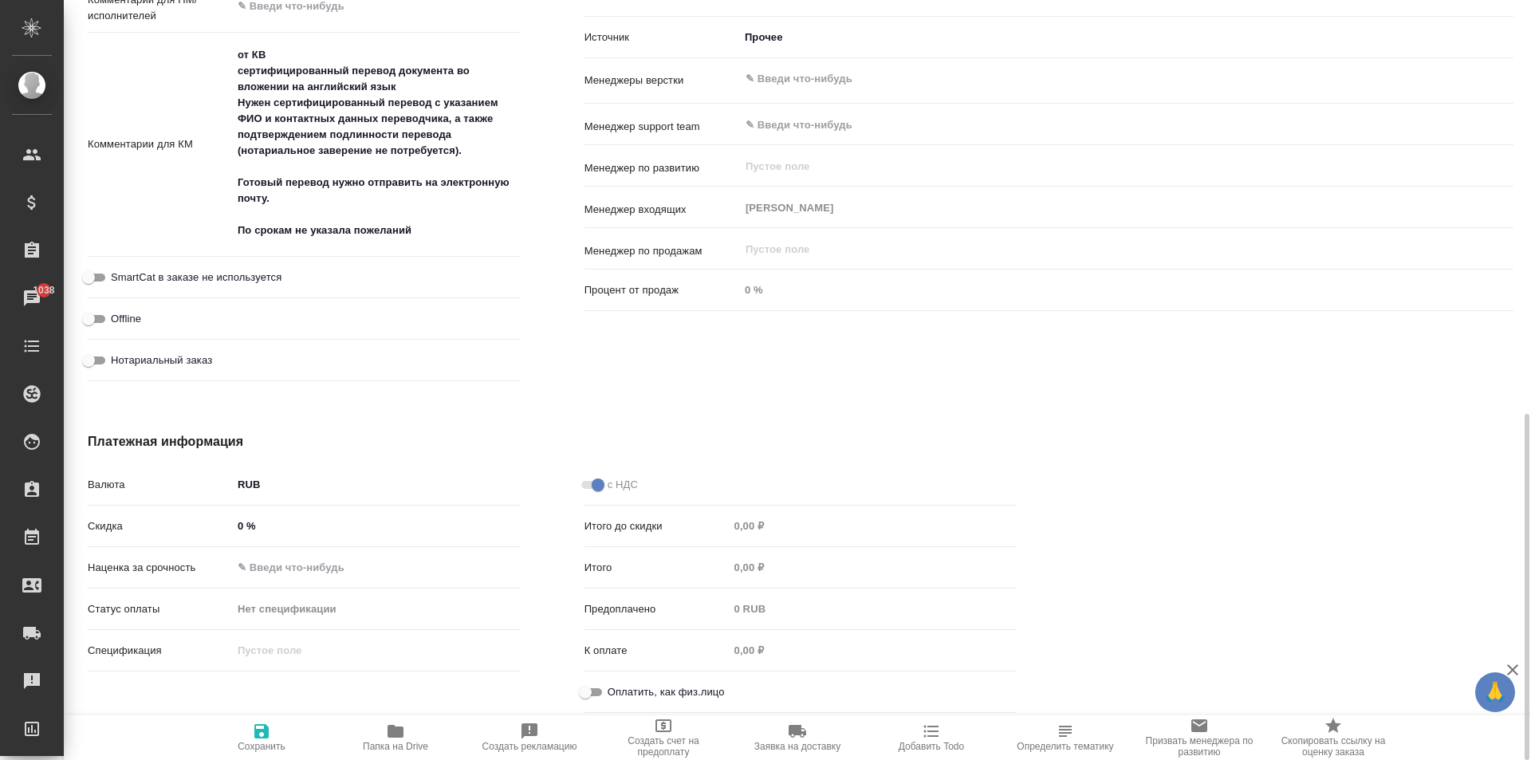
click at [592, 683] on input "Оплатить, как физ.лицо" at bounding box center [585, 692] width 57 height 19
checkbox input "true"
type textarea "x"
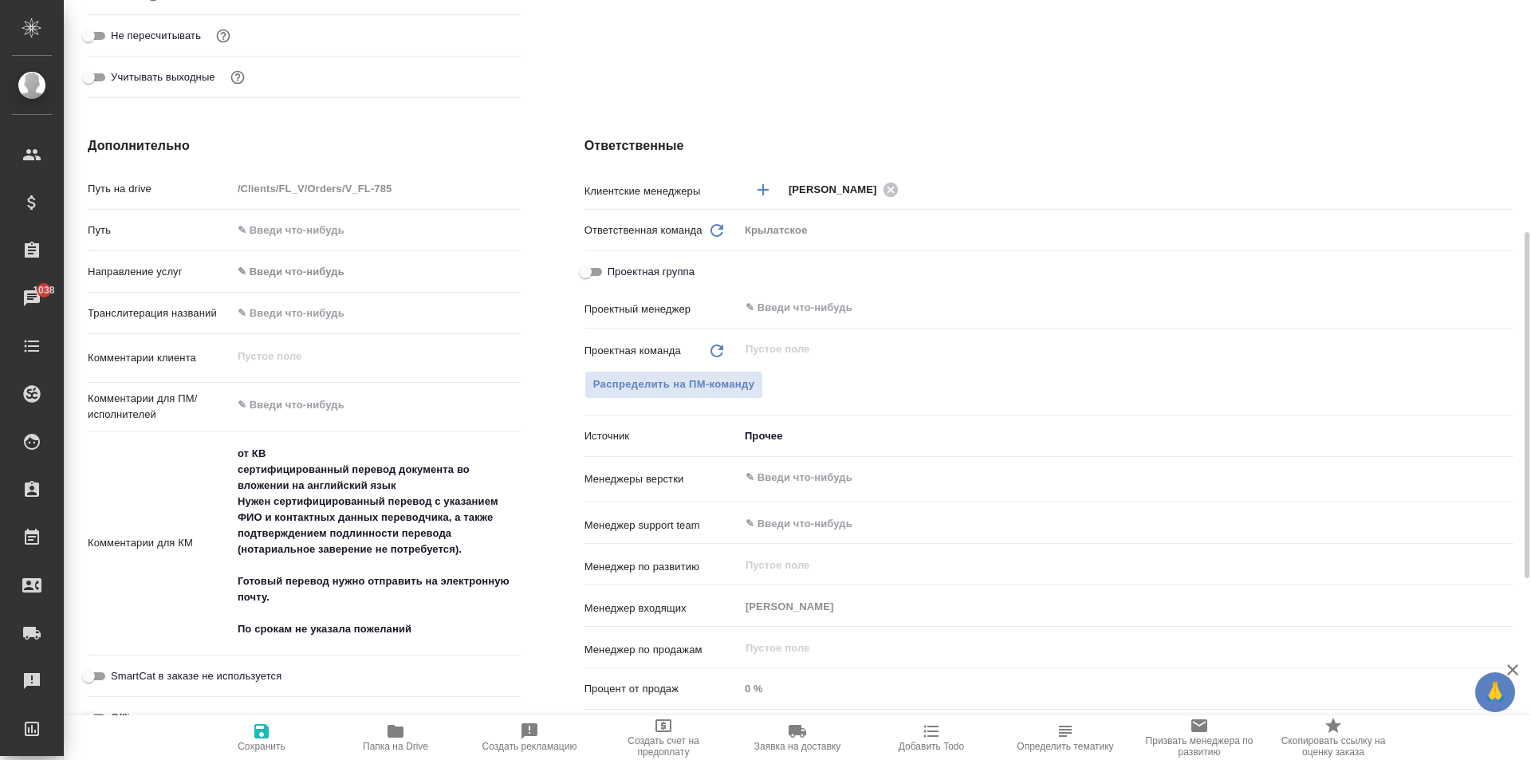
scroll to position [31, 0]
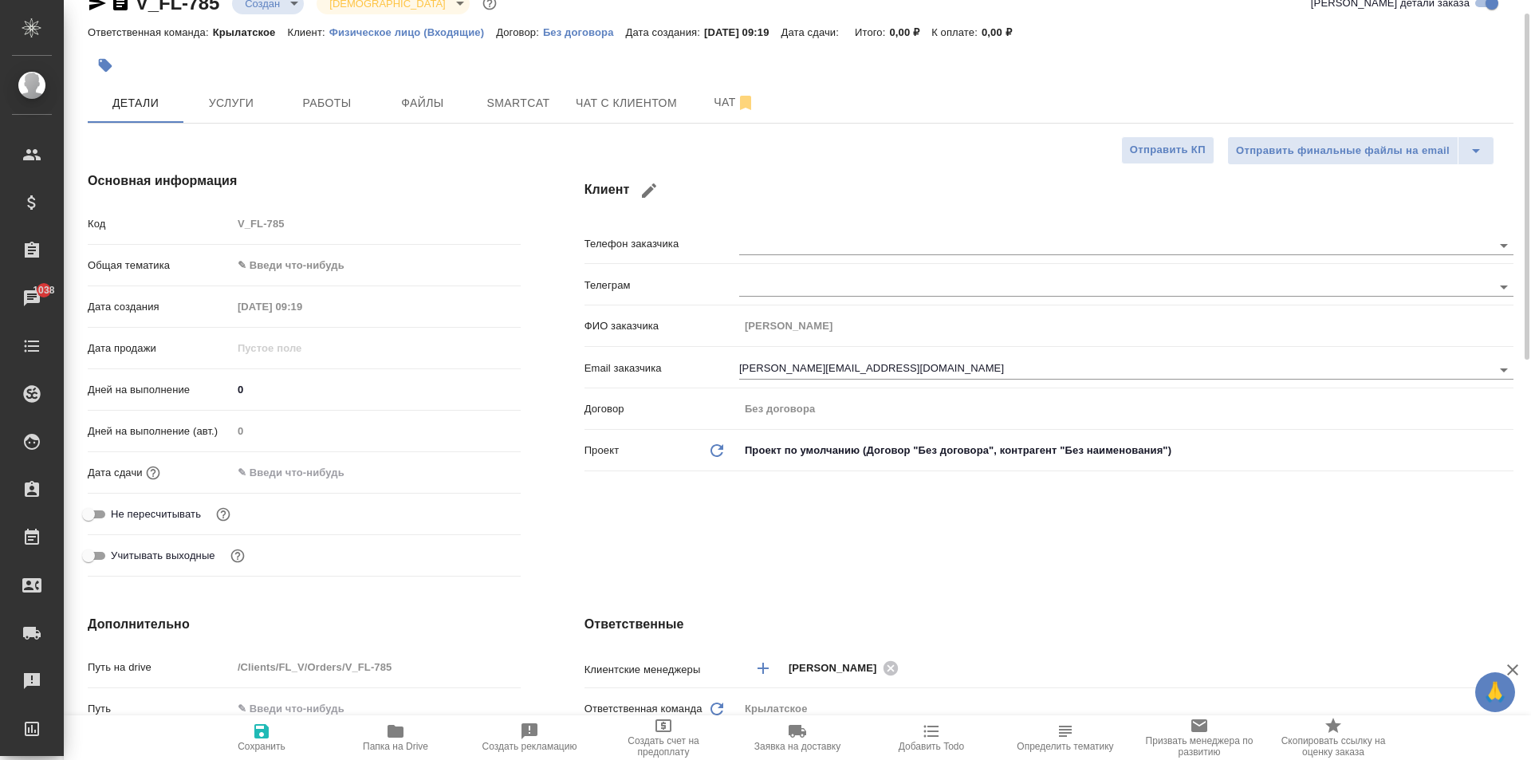
click at [274, 735] on span "Сохранить" at bounding box center [261, 737] width 115 height 30
type textarea "x"
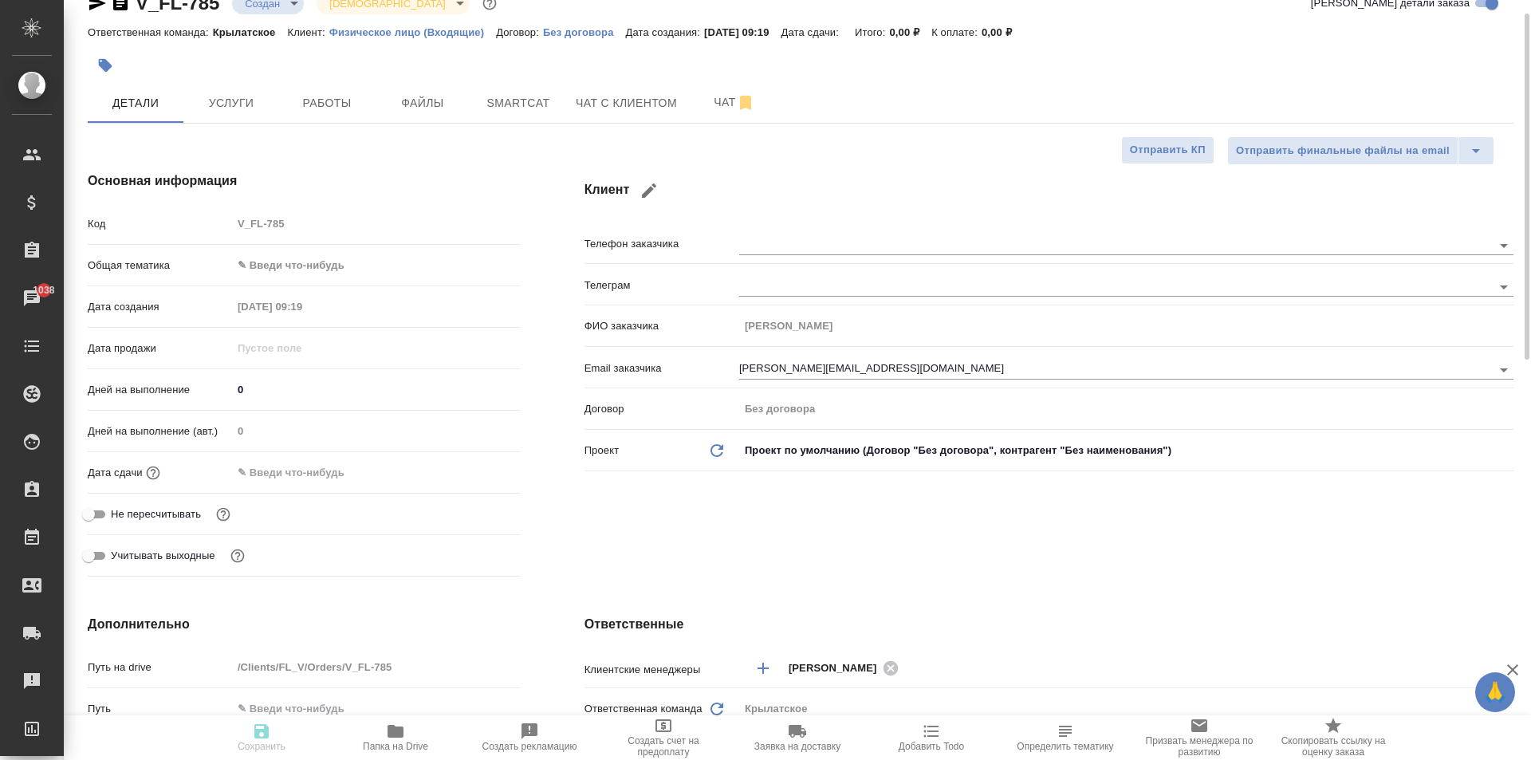
type textarea "x"
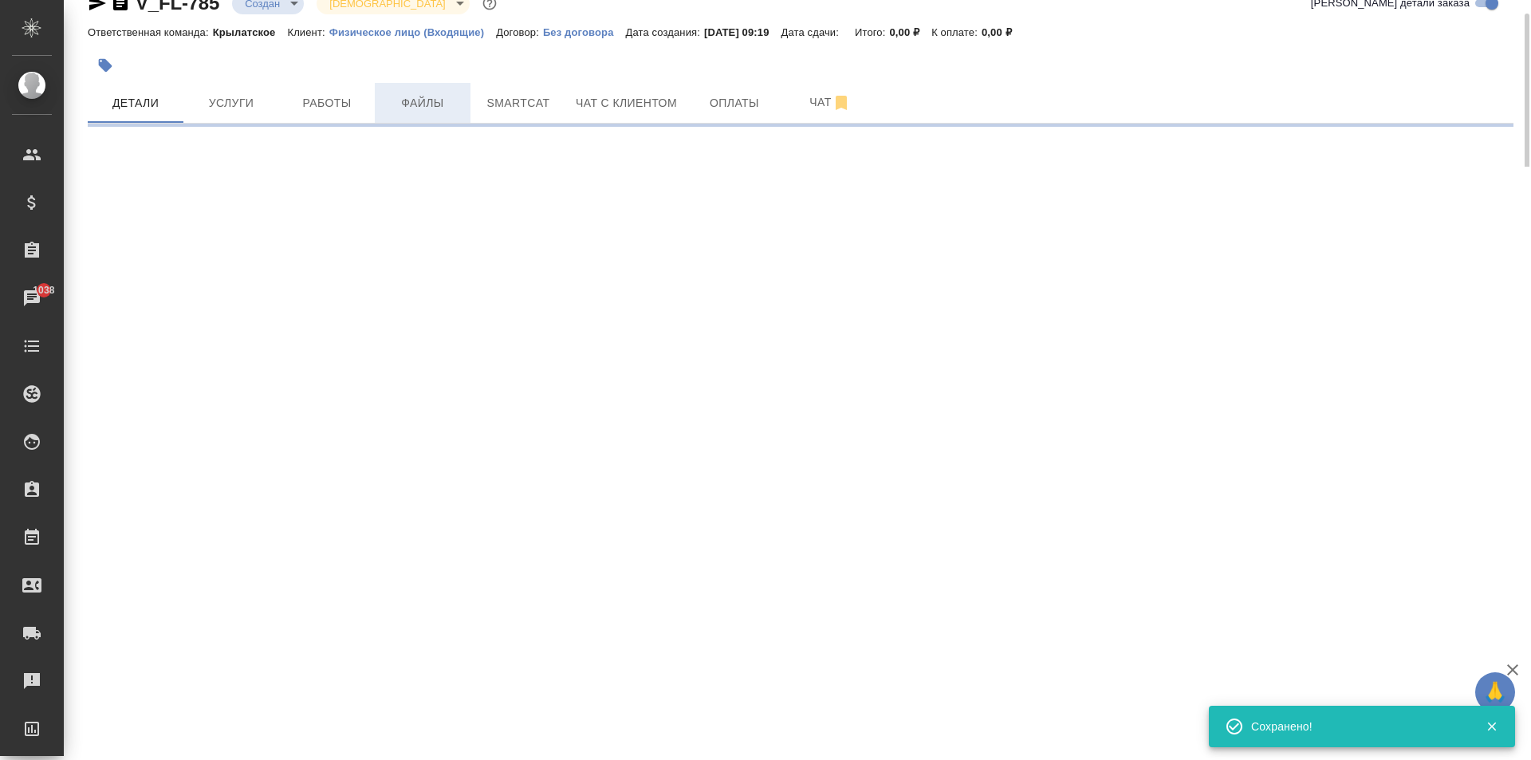
select select "RU"
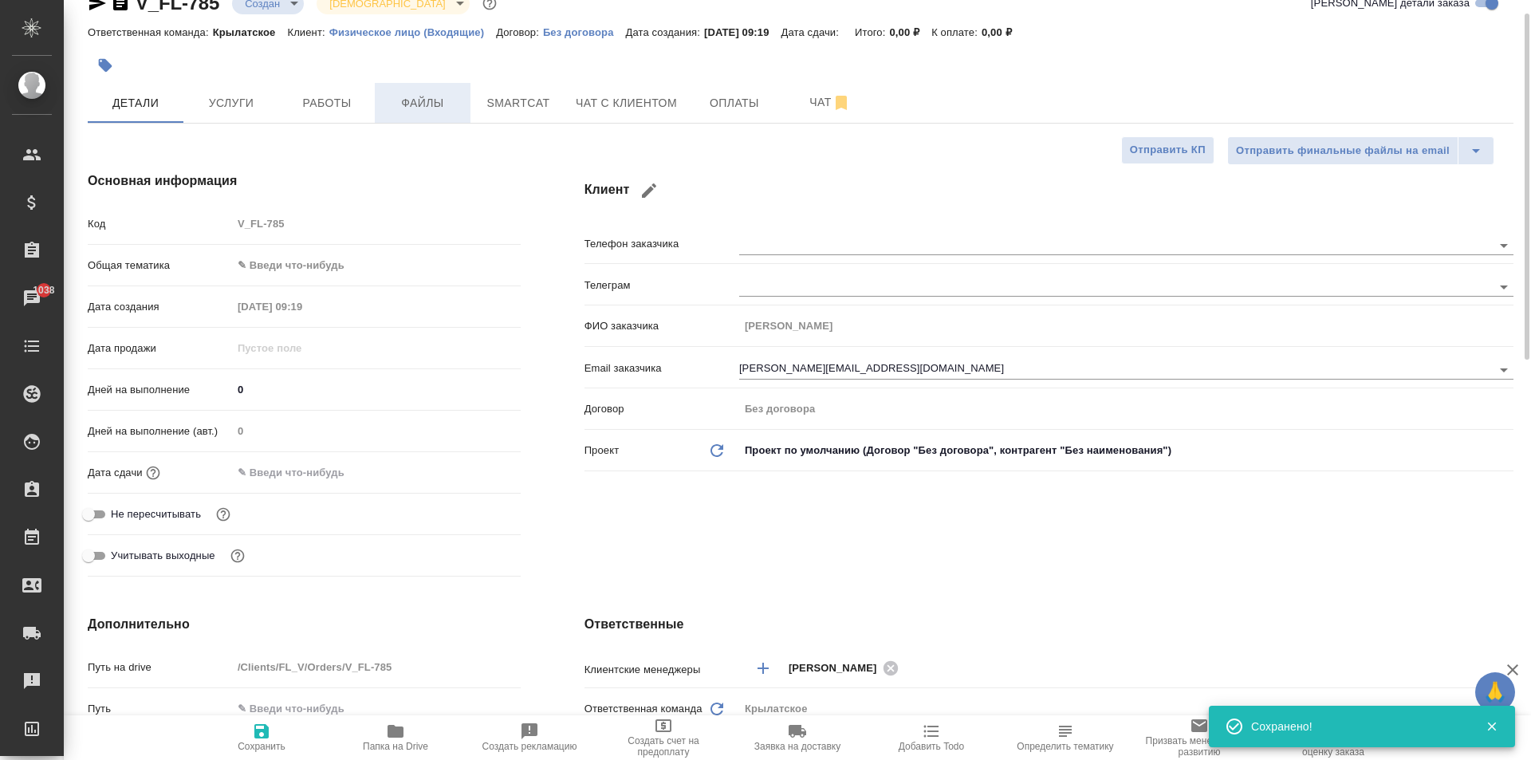
type textarea "x"
click at [434, 99] on span "Файлы" at bounding box center [422, 103] width 77 height 20
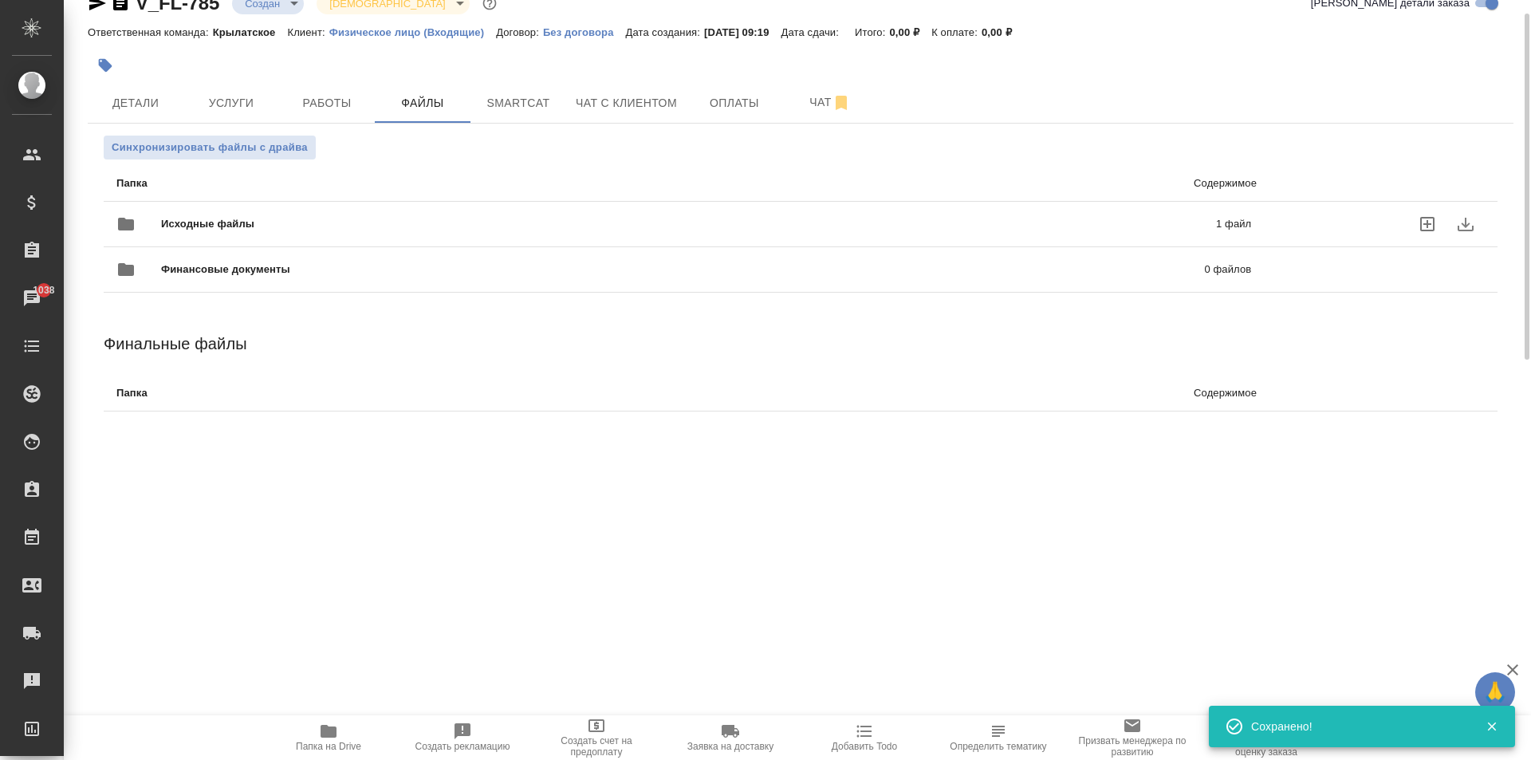
click at [199, 202] on div "Исходные файлы 1 файл" at bounding box center [683, 224] width 1167 height 70
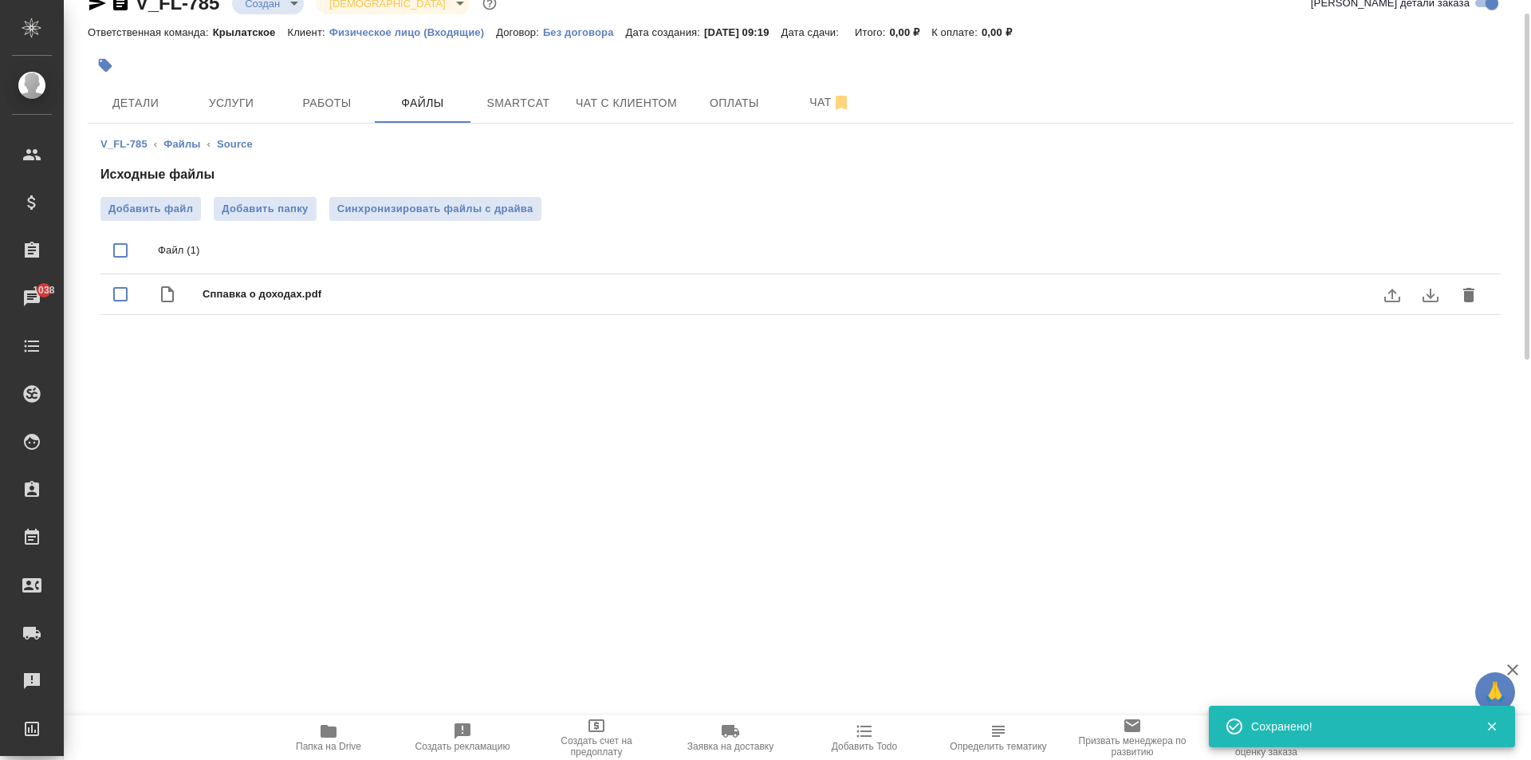
click at [1438, 296] on icon "download" at bounding box center [1430, 295] width 19 height 19
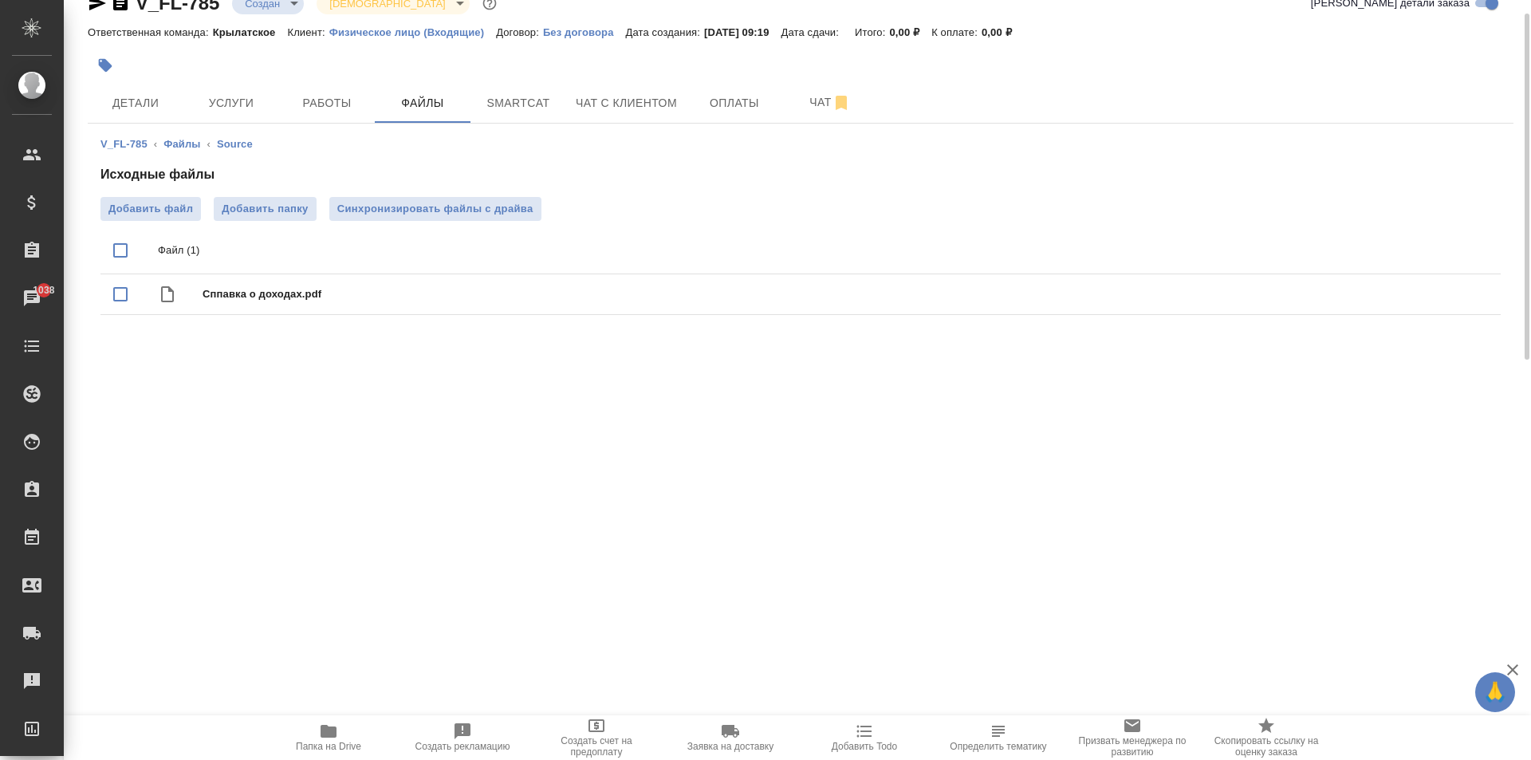
click at [203, 370] on div "V_FL-785 Создан new Святая троица holyTrinity Кратко детали заказа Ответственна…" at bounding box center [797, 196] width 1467 height 393
click at [229, 99] on span "Услуги" at bounding box center [231, 103] width 77 height 20
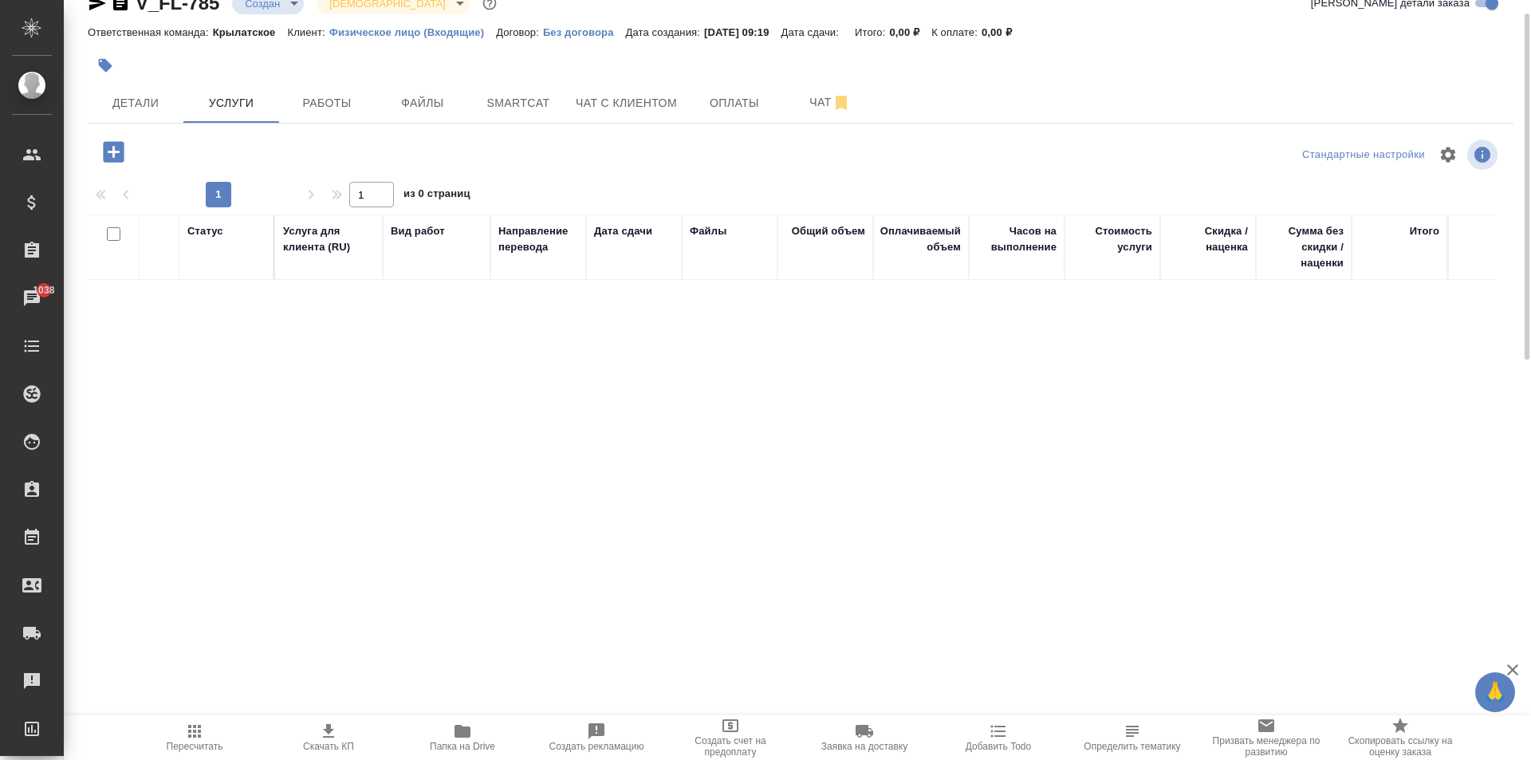
click at [119, 152] on icon "button" at bounding box center [114, 152] width 28 height 28
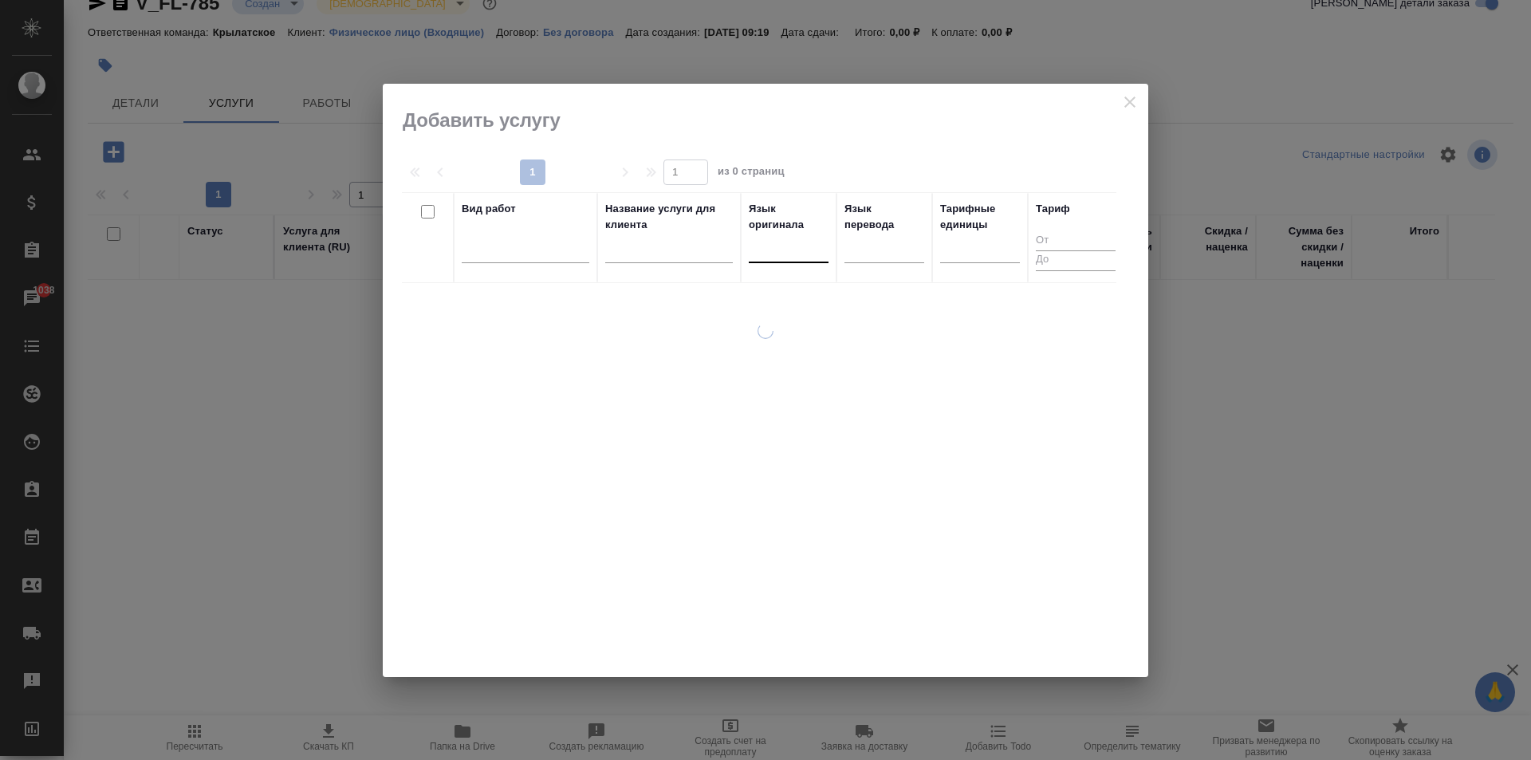
click at [768, 246] on div at bounding box center [789, 246] width 80 height 23
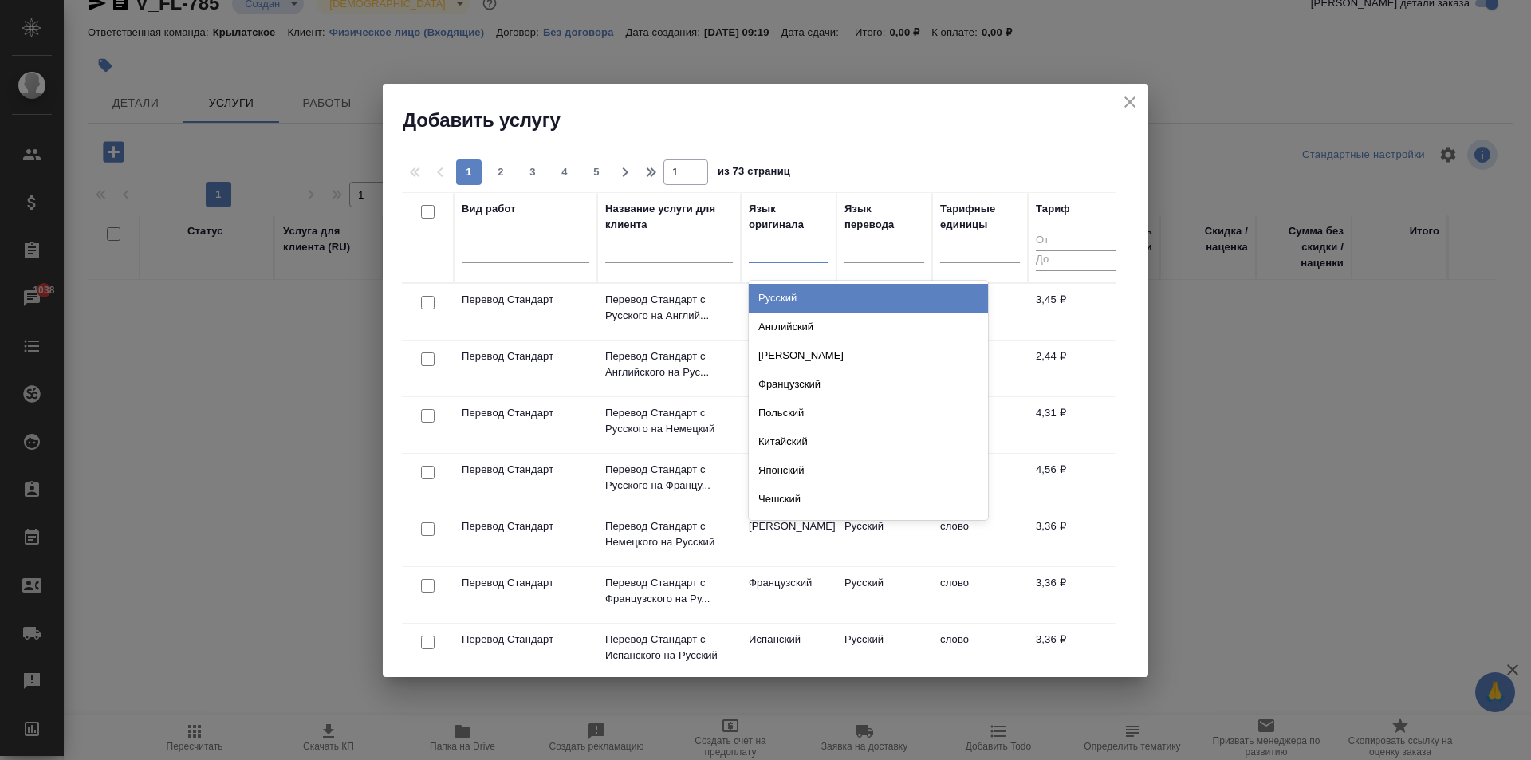
click at [808, 293] on div "Русский" at bounding box center [868, 298] width 239 height 29
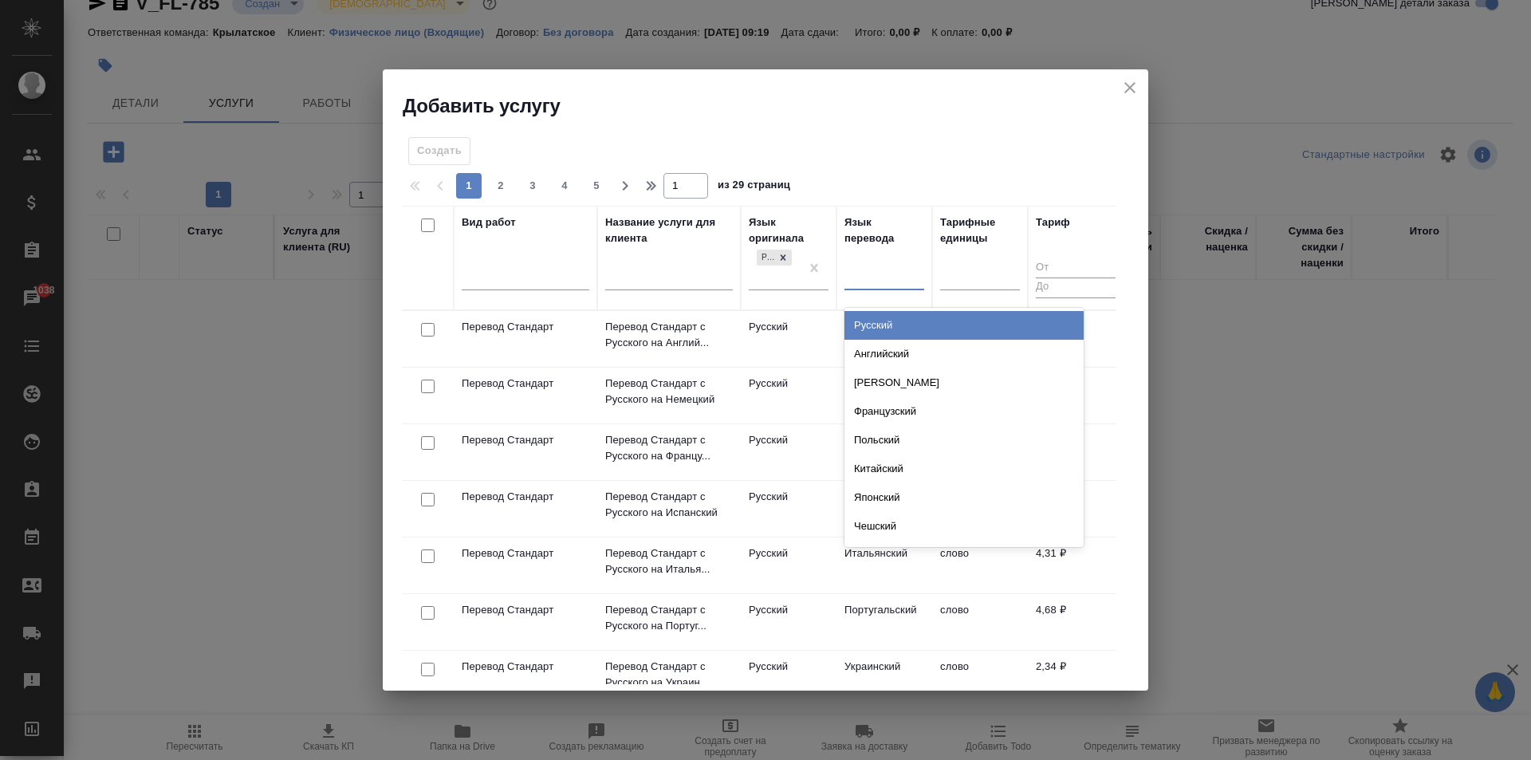
drag, startPoint x: 862, startPoint y: 281, endPoint x: 876, endPoint y: 351, distance: 71.5
click at [863, 282] on div at bounding box center [885, 273] width 80 height 23
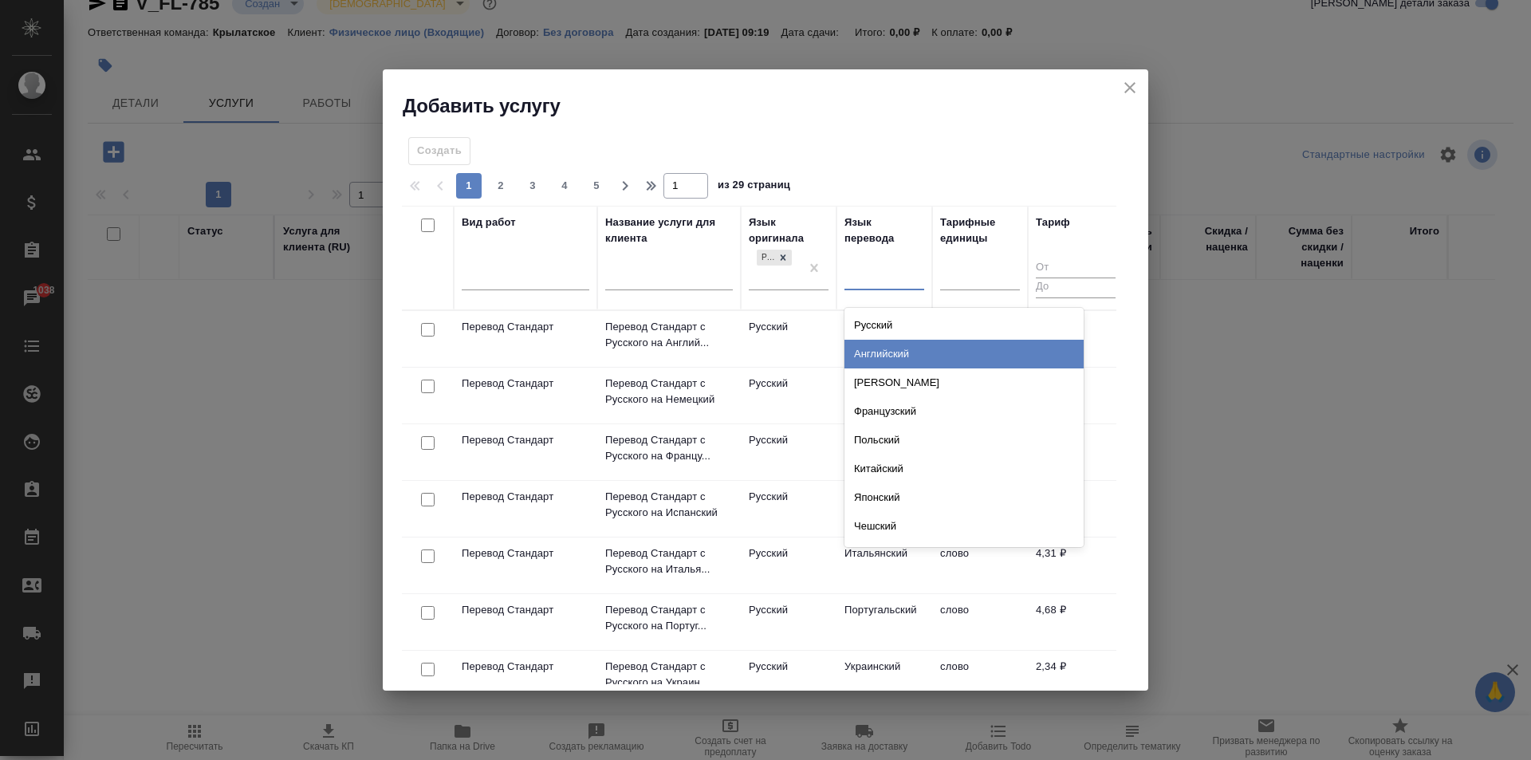
click at [880, 360] on div "Английский" at bounding box center [964, 354] width 239 height 29
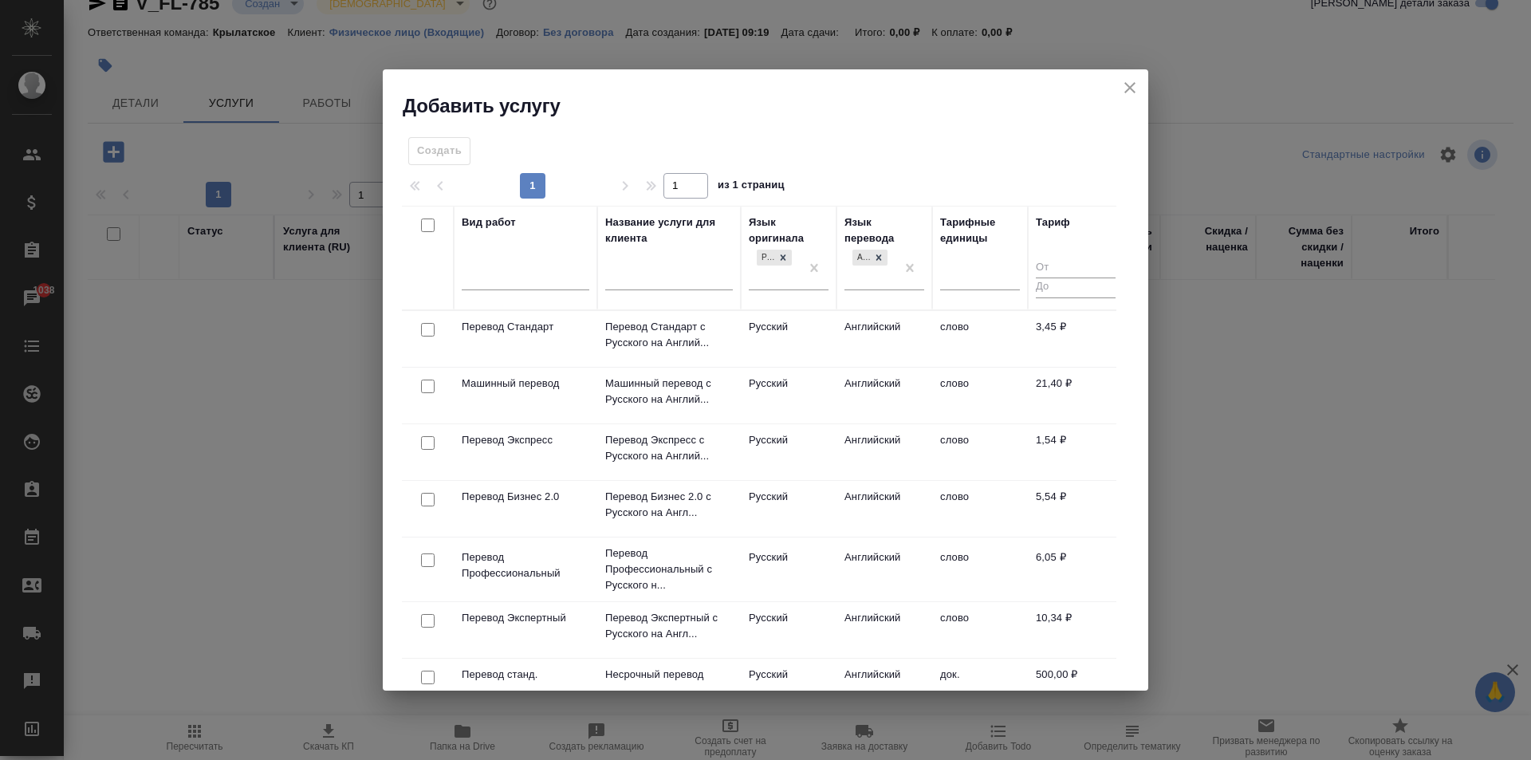
click at [834, 337] on td "Русский" at bounding box center [789, 339] width 96 height 56
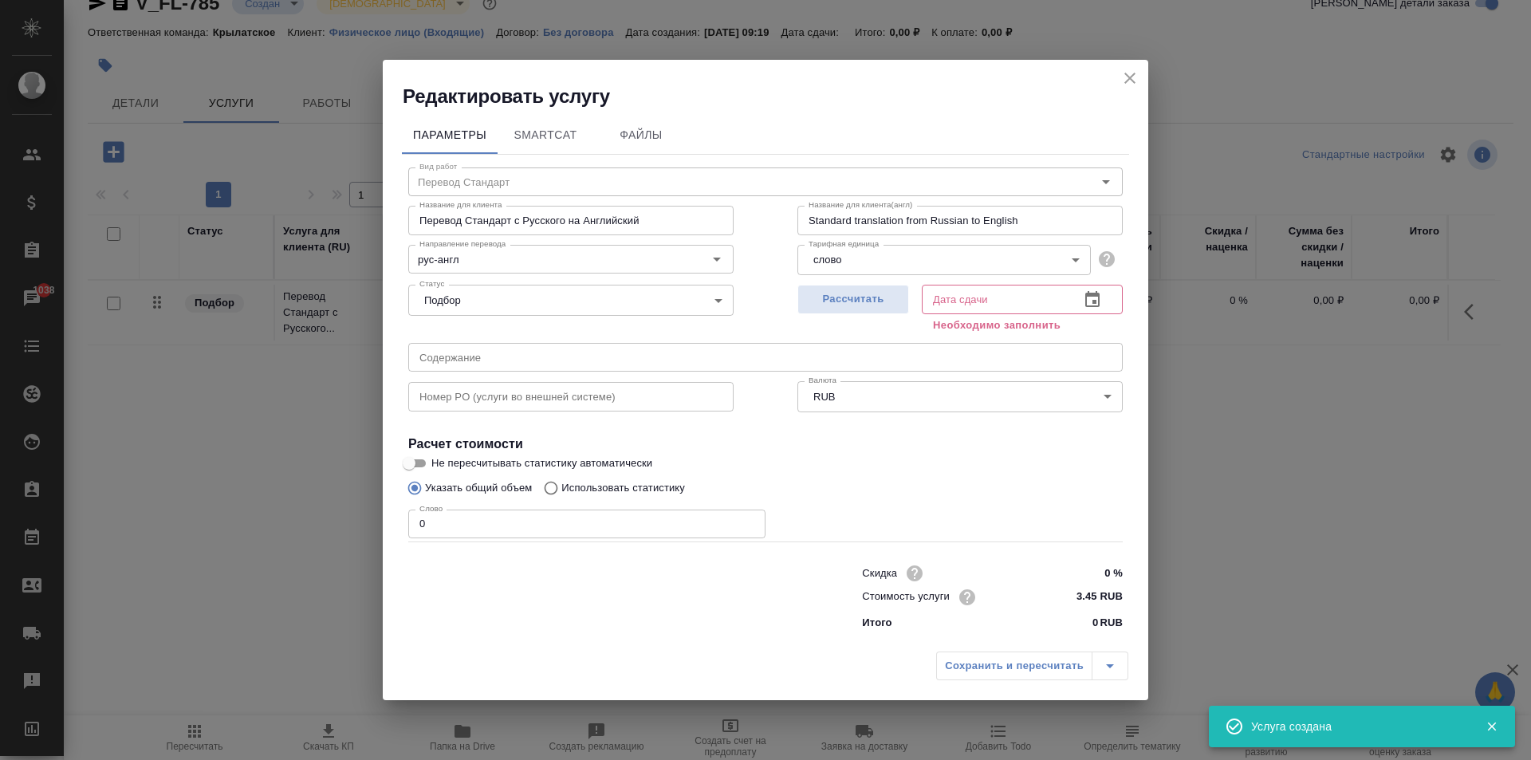
click at [1039, 672] on div "Сохранить и пересчитать" at bounding box center [1032, 666] width 192 height 29
click at [858, 294] on span "Рассчитать" at bounding box center [853, 299] width 94 height 18
type input "14.08.2025 10:31"
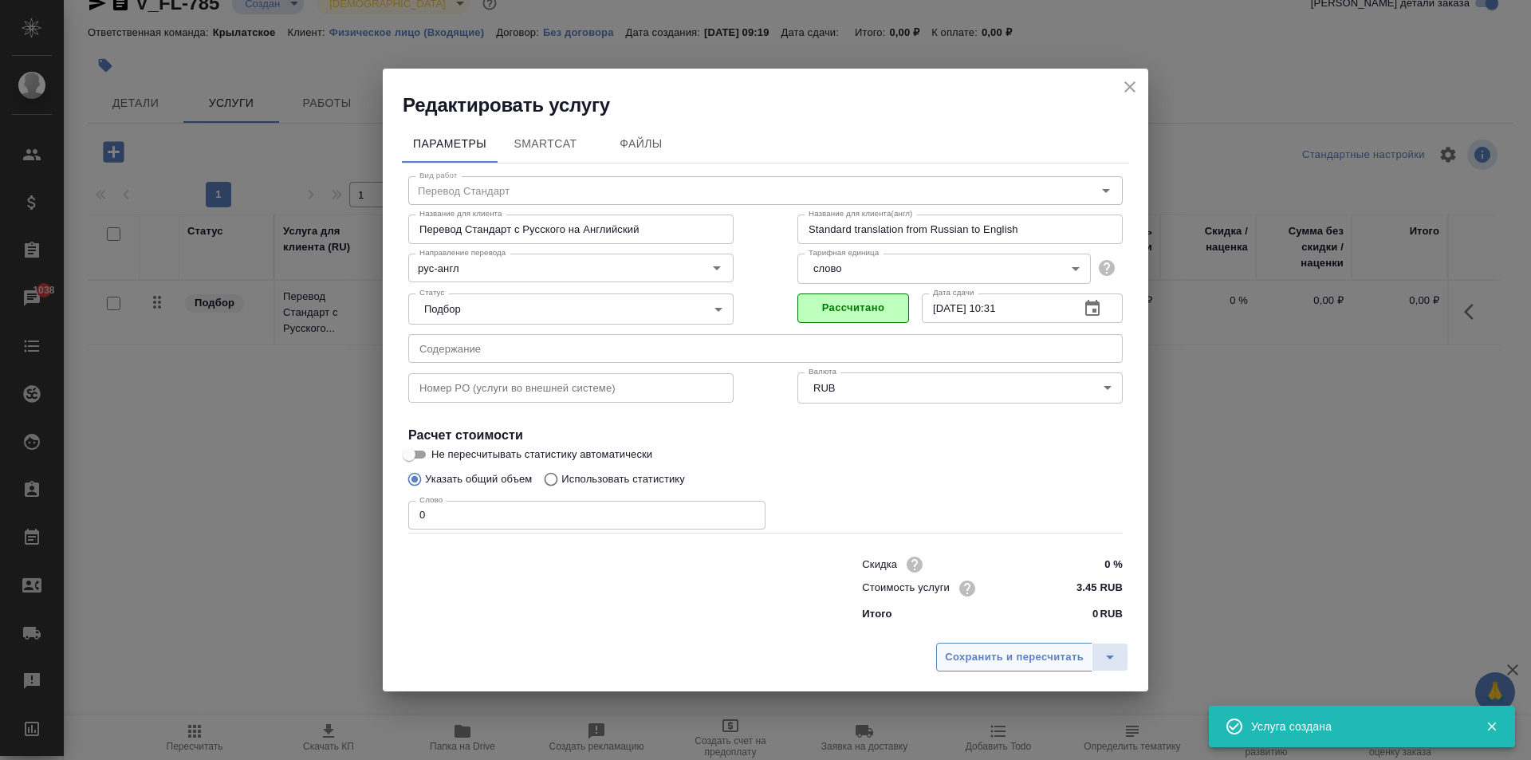
click at [1020, 662] on span "Сохранить и пересчитать" at bounding box center [1014, 657] width 139 height 18
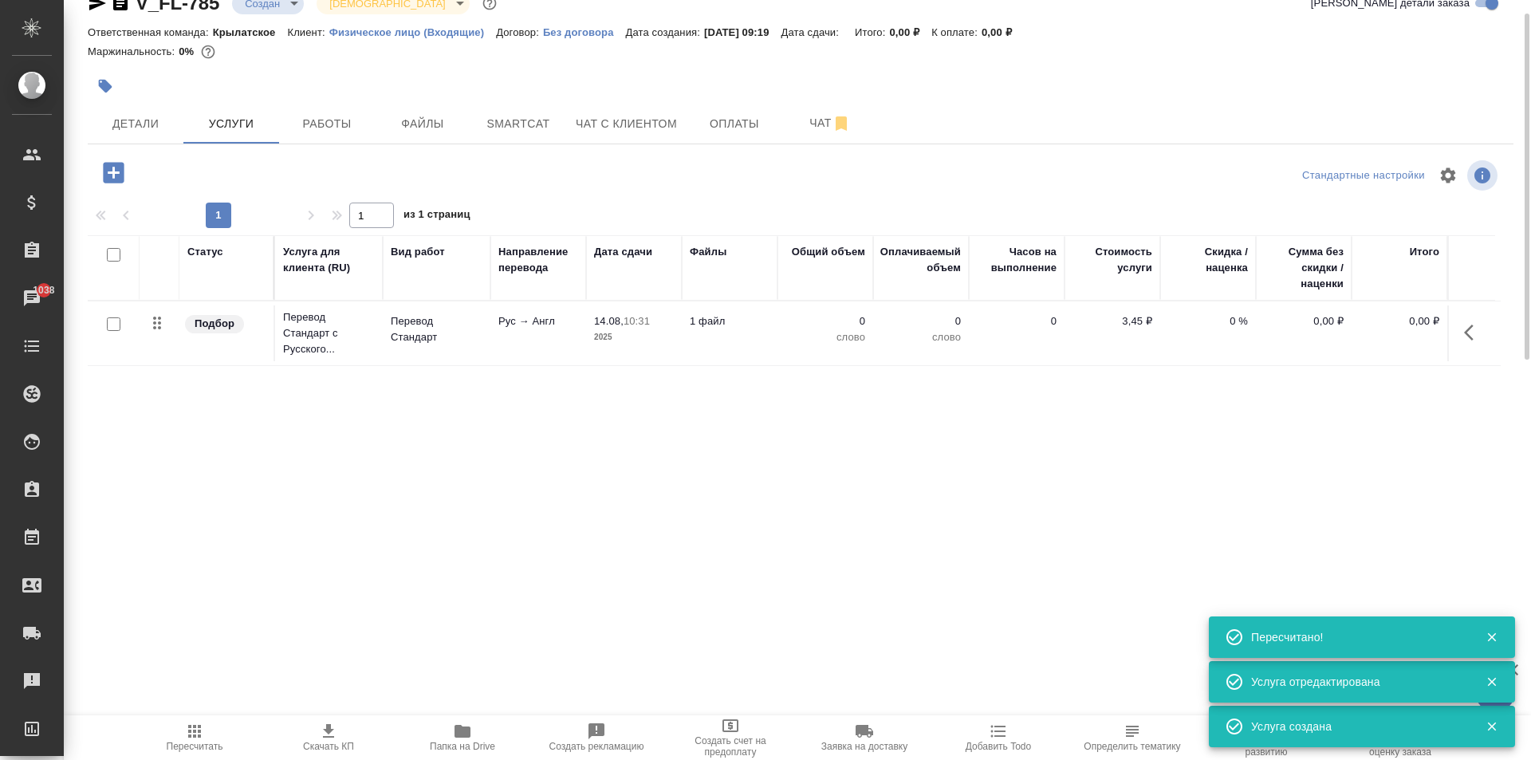
click at [127, 164] on div at bounding box center [114, 172] width 41 height 33
click at [123, 171] on icon "button" at bounding box center [113, 172] width 21 height 21
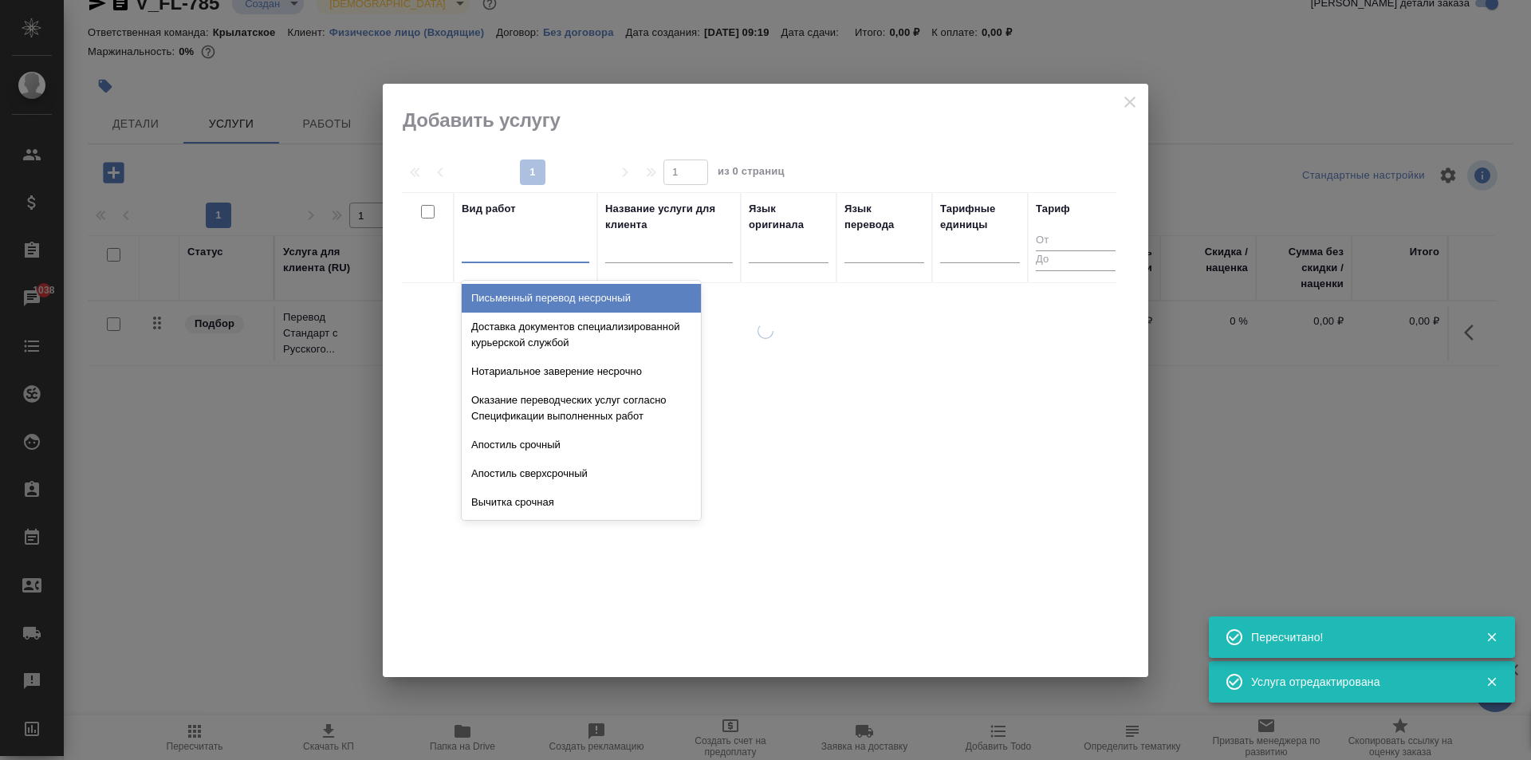
click at [490, 256] on div at bounding box center [526, 246] width 128 height 23
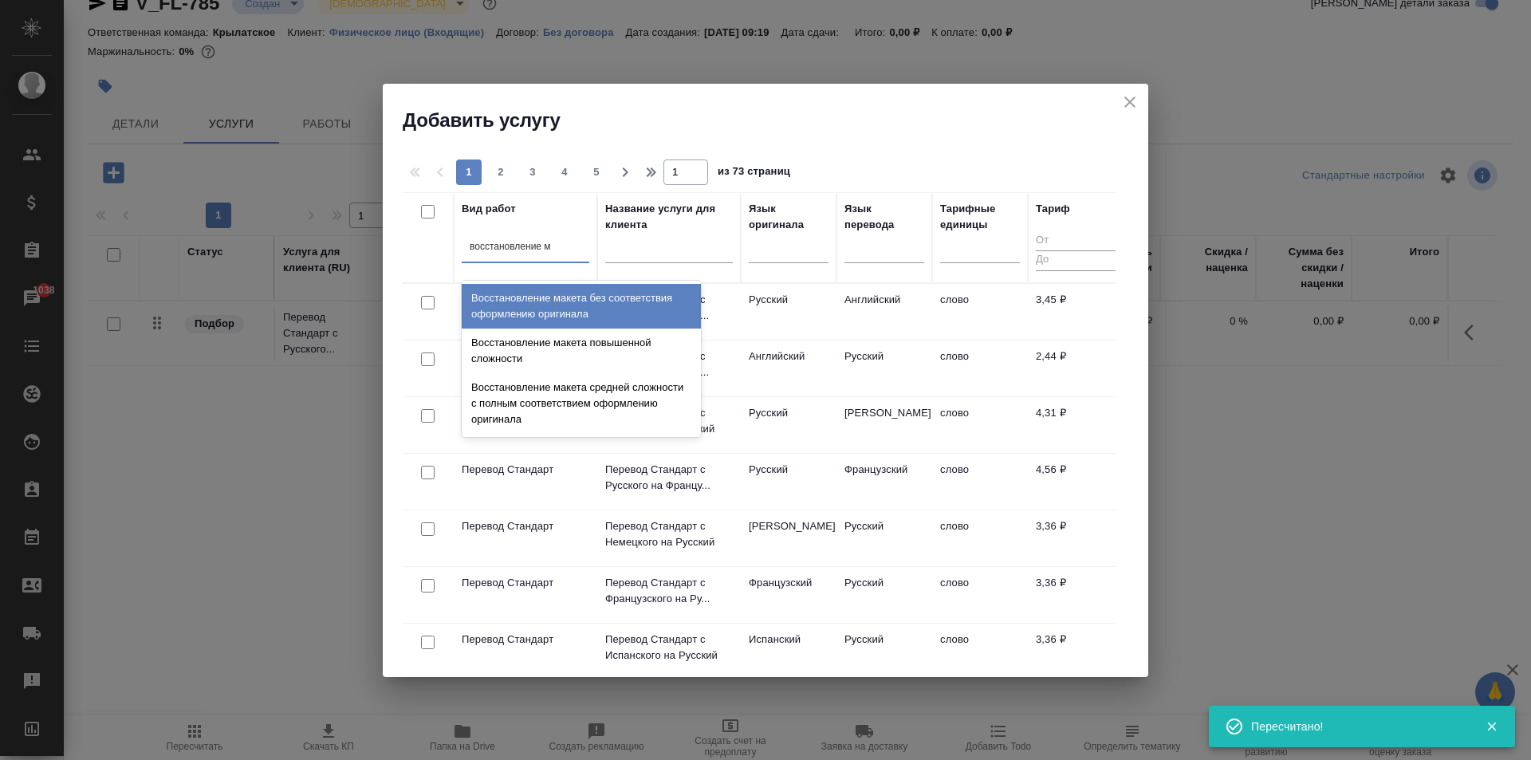
type input "восстановление ма"
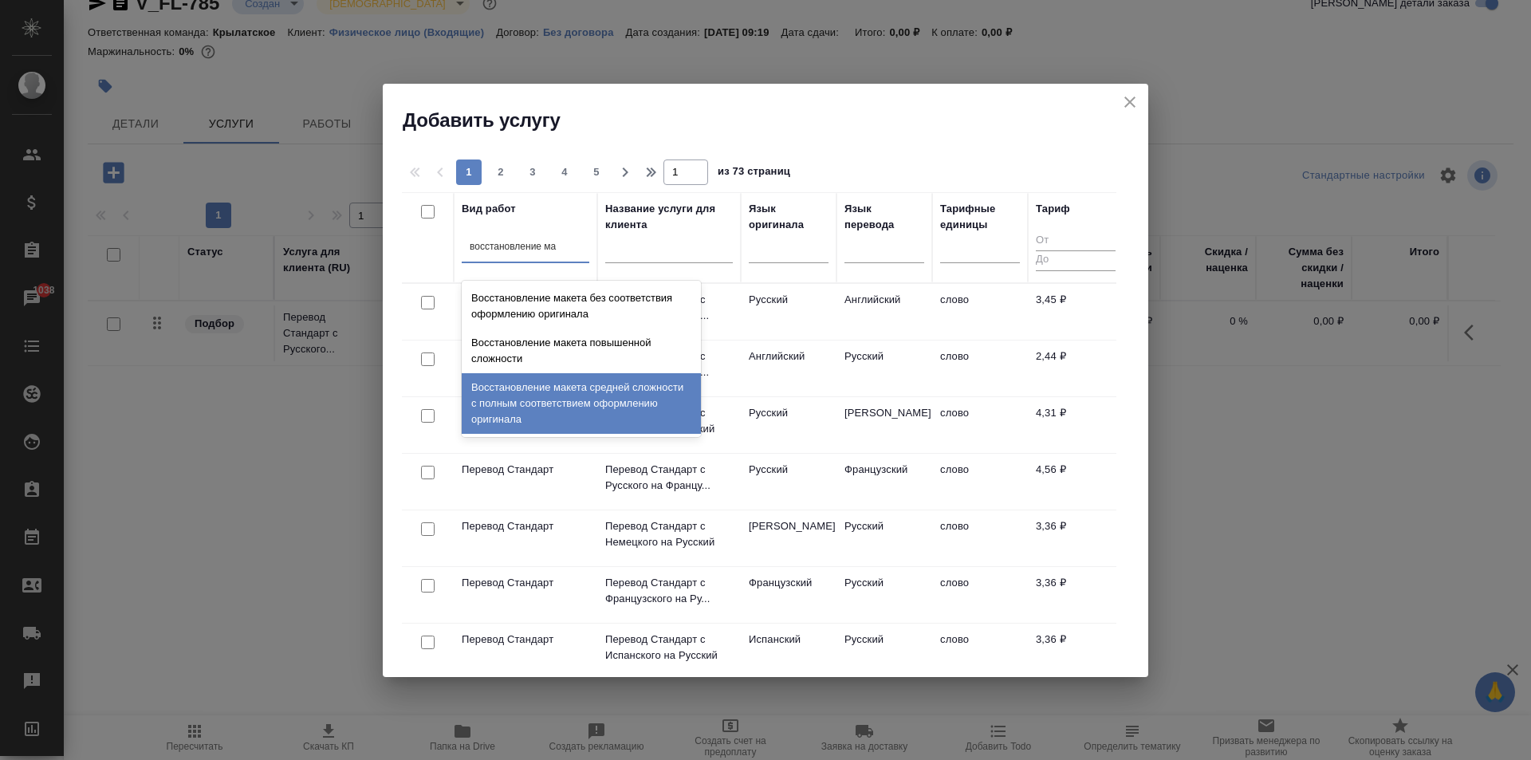
drag, startPoint x: 576, startPoint y: 417, endPoint x: 628, endPoint y: 377, distance: 66.0
click at [582, 412] on div "Восстановление макета средней сложности с полным соответствием оформлению ориги…" at bounding box center [581, 403] width 239 height 61
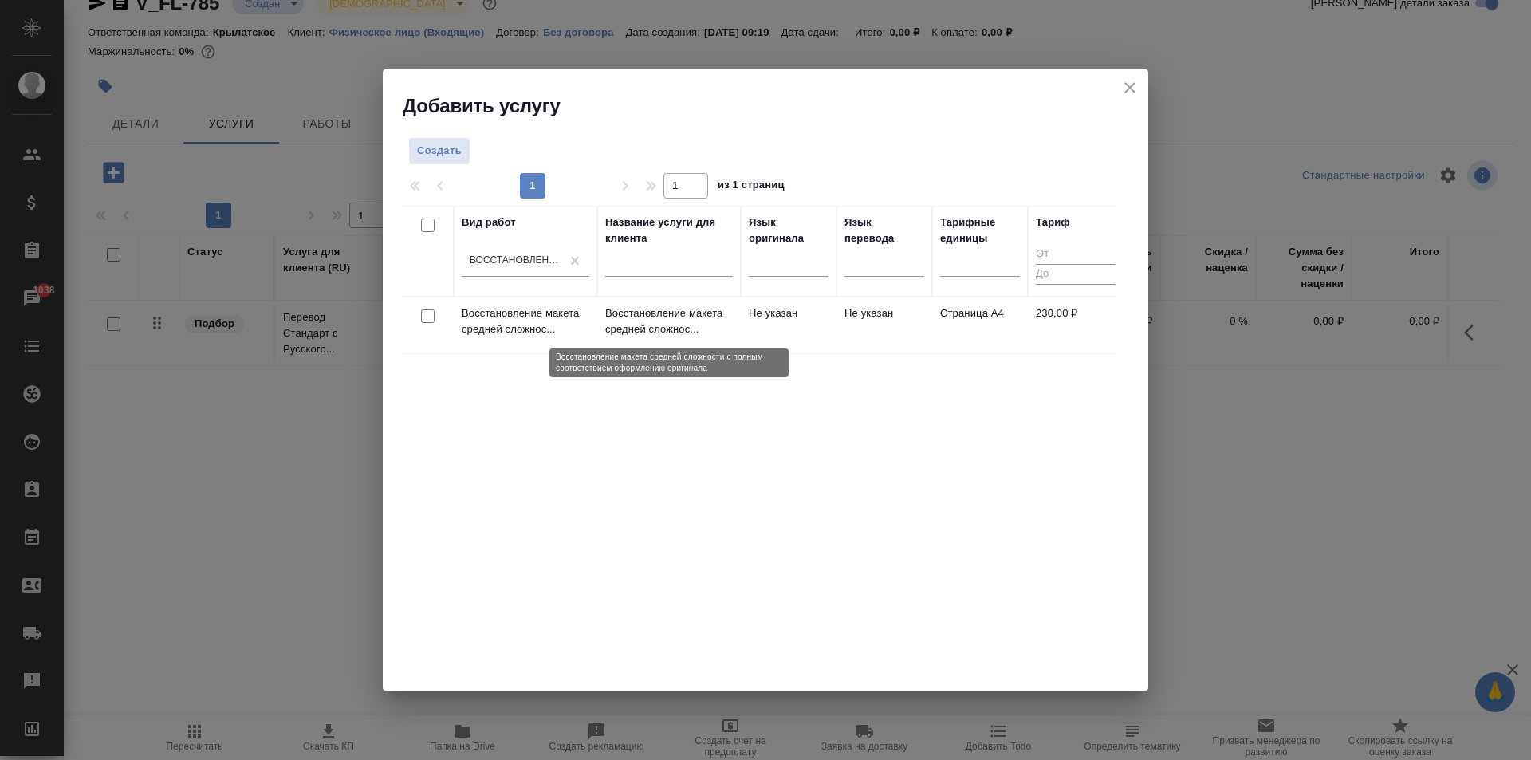
click at [701, 324] on p "Восстановление макета средней сложнос..." at bounding box center [669, 321] width 128 height 32
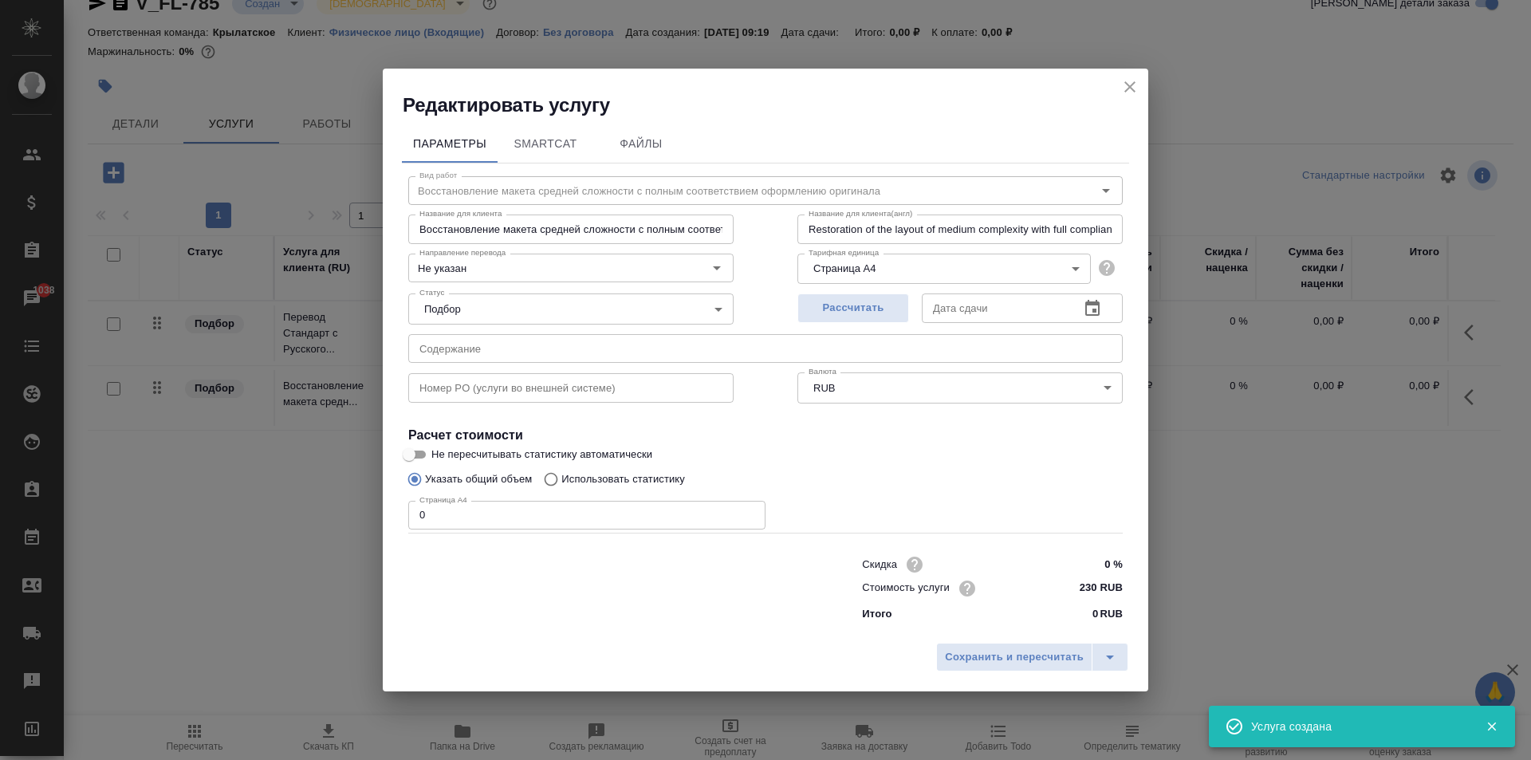
drag, startPoint x: 468, startPoint y: 522, endPoint x: 291, endPoint y: 505, distance: 177.9
click at [291, 505] on div "Редактировать услугу Параметры SmartCat Файлы Вид работ Восстановление макета с…" at bounding box center [765, 380] width 1531 height 760
type input "2"
click at [965, 654] on span "Сохранить и пересчитать" at bounding box center [1014, 657] width 139 height 18
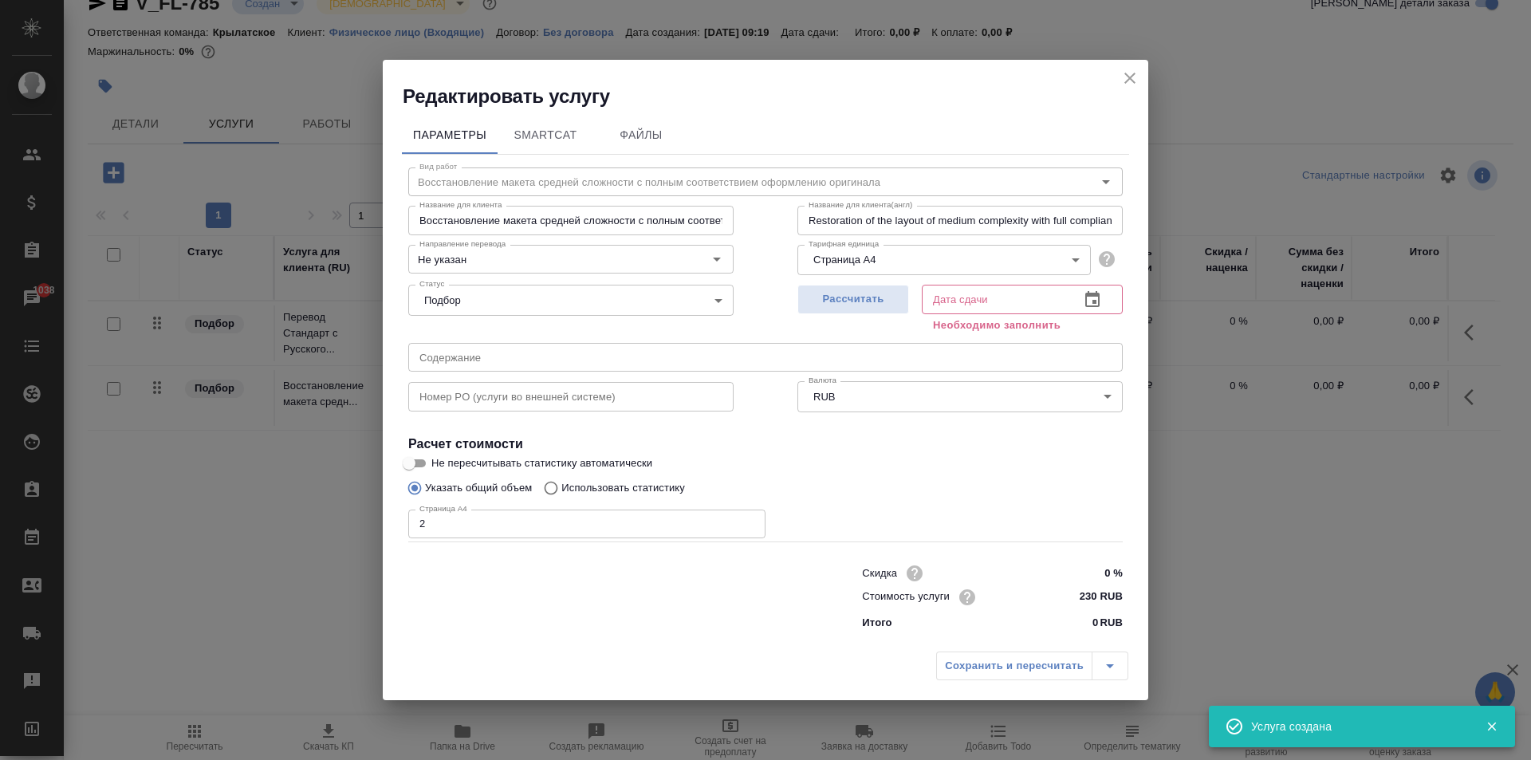
click at [909, 281] on div "Рассчитать Дата сдачи Дата сдачи Необходимо заполнить" at bounding box center [960, 306] width 325 height 57
click at [897, 292] on span "Рассчитать" at bounding box center [853, 299] width 94 height 18
type input "14.08.2025 10:43"
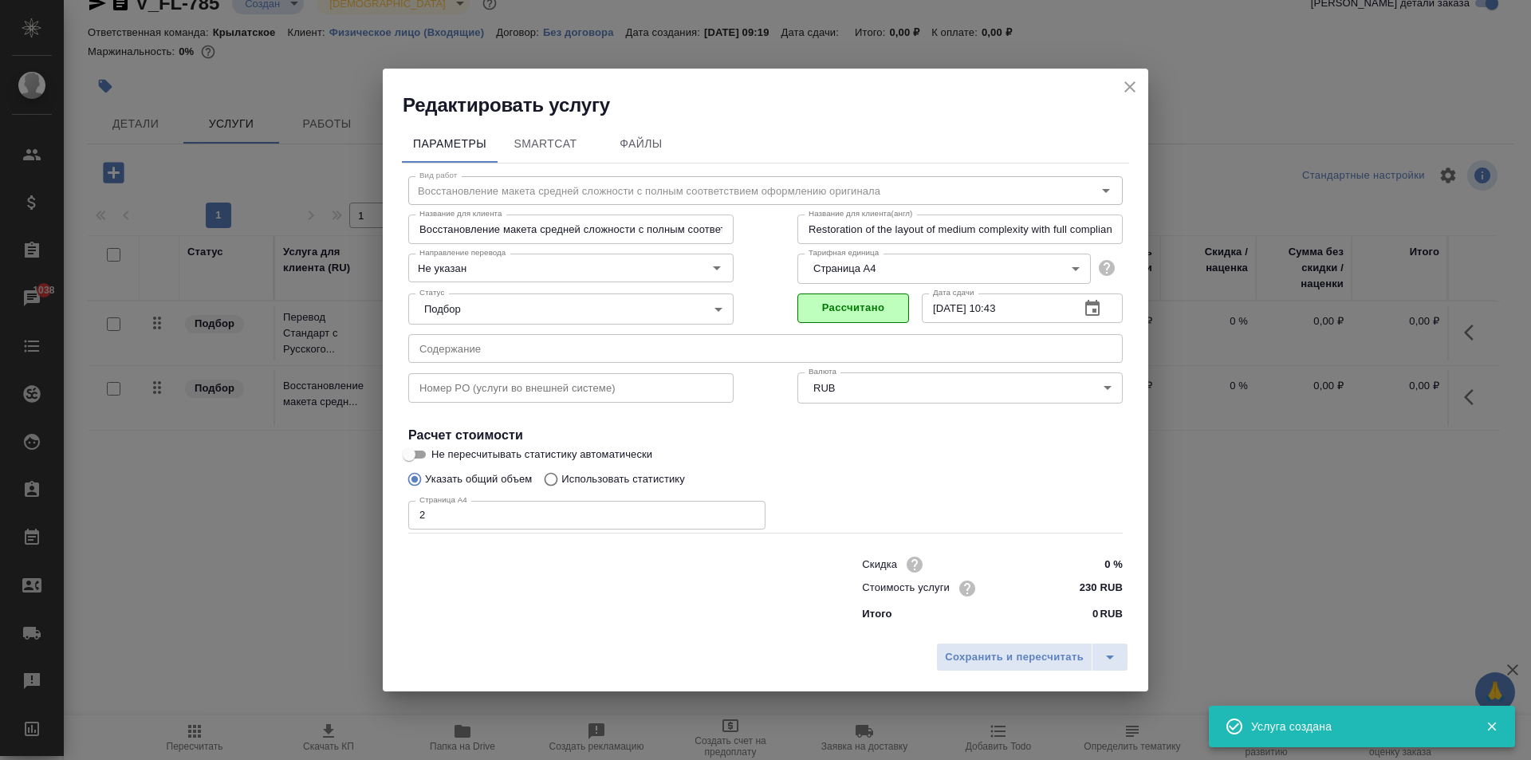
drag, startPoint x: 975, startPoint y: 653, endPoint x: 885, endPoint y: 664, distance: 90.7
click at [973, 653] on span "Сохранить и пересчитать" at bounding box center [1014, 657] width 139 height 18
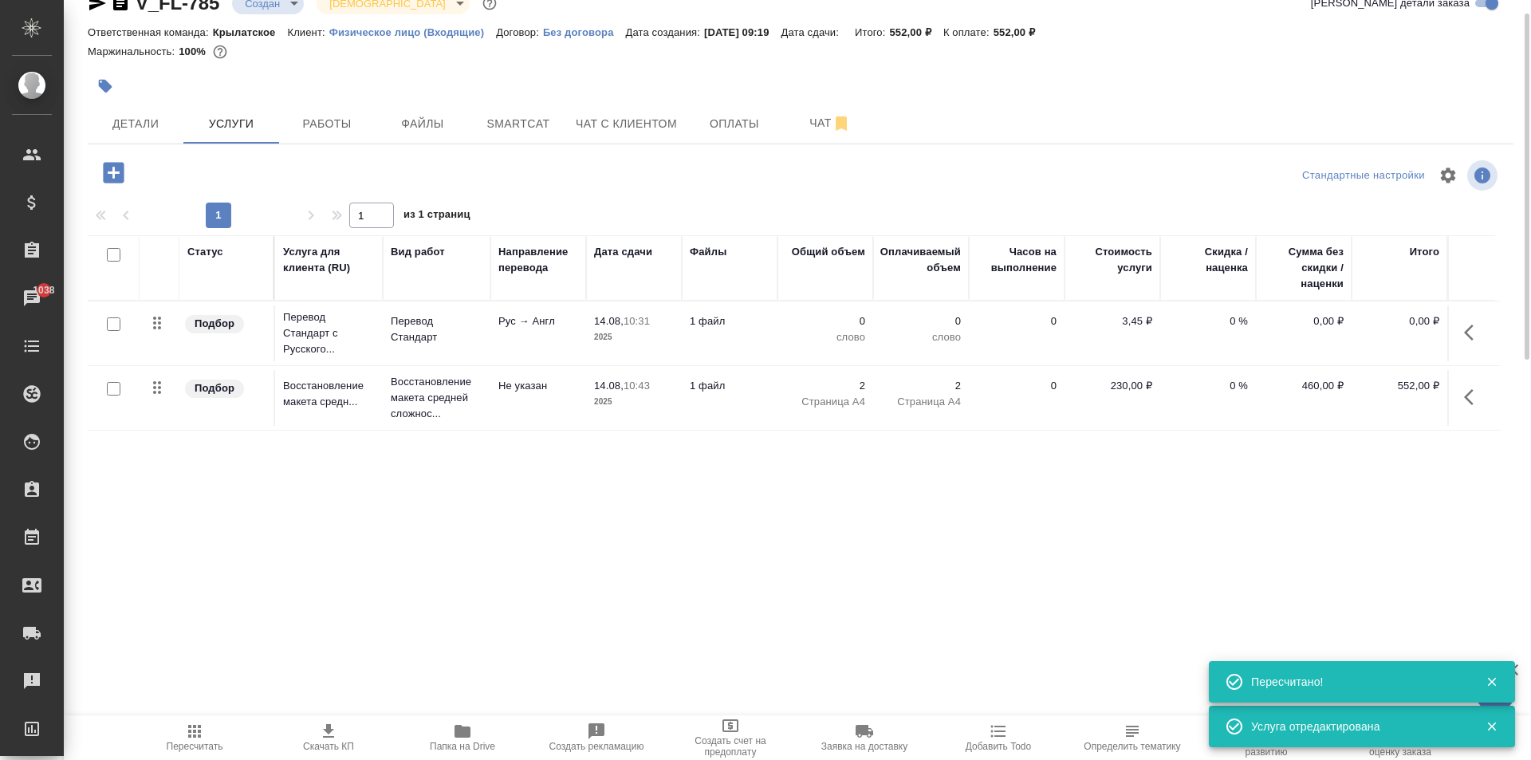
click at [111, 324] on input "checkbox" at bounding box center [114, 324] width 14 height 14
checkbox input "true"
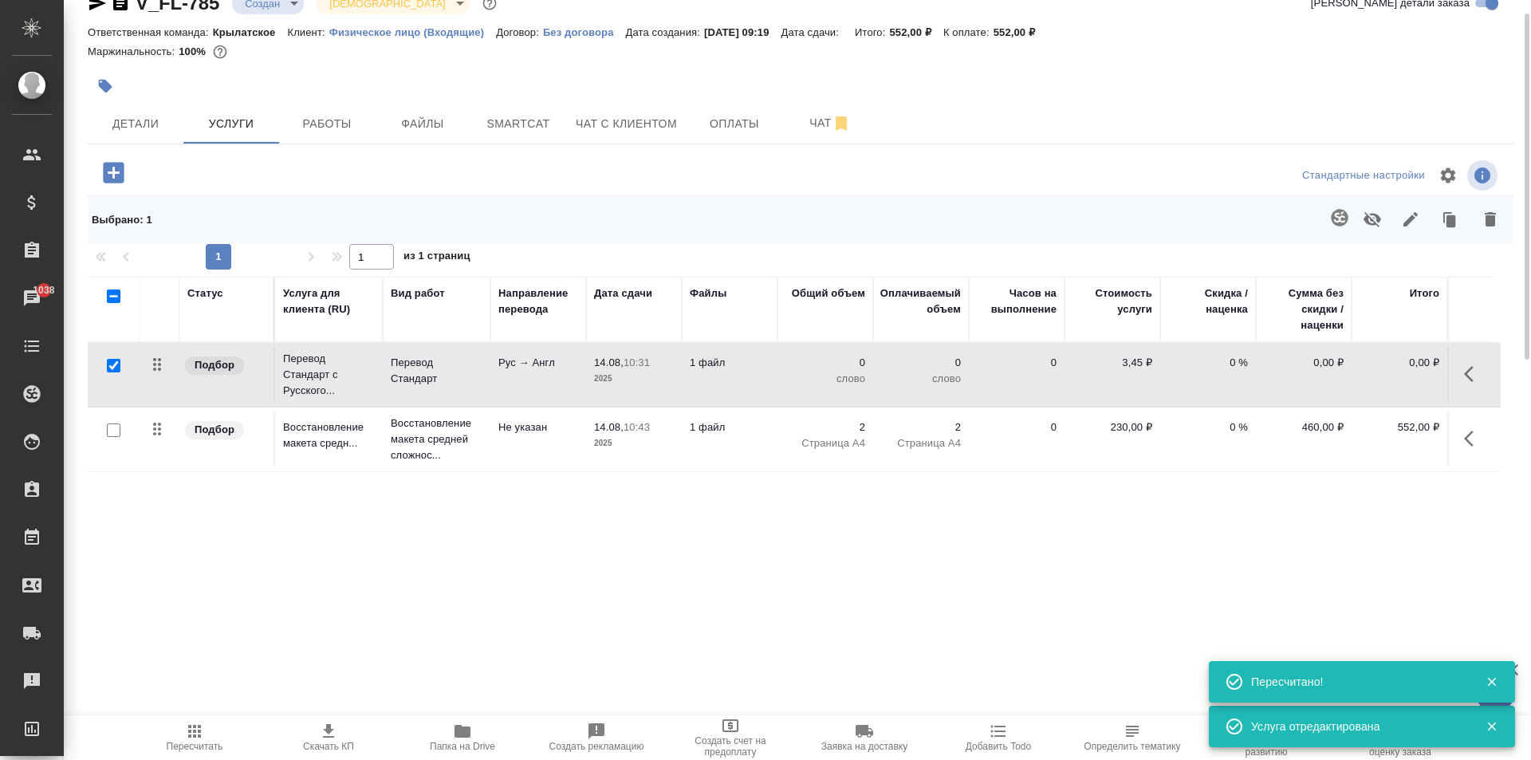
click at [1325, 215] on button "button" at bounding box center [1340, 218] width 38 height 38
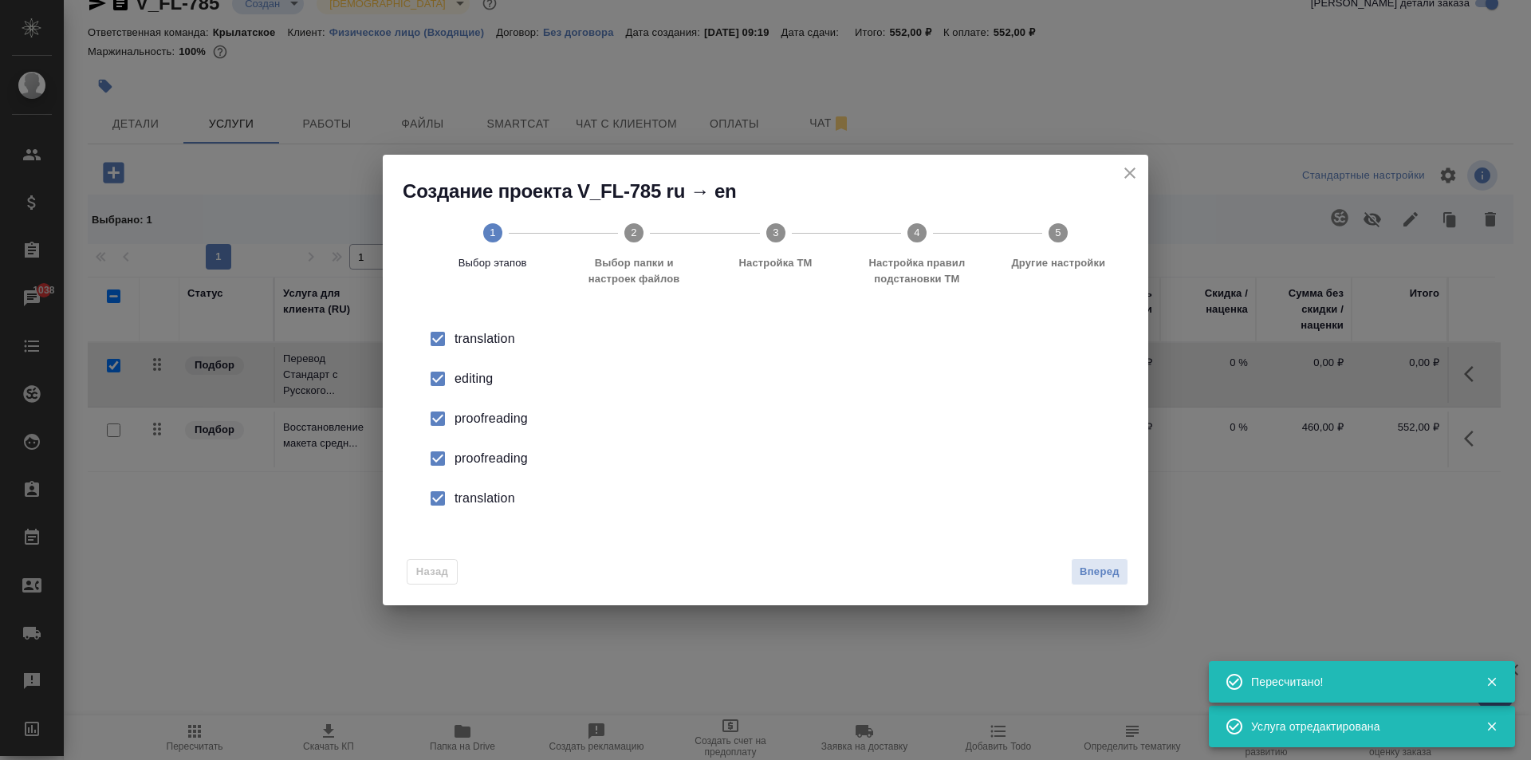
click at [446, 381] on input "checkbox" at bounding box center [437, 378] width 33 height 33
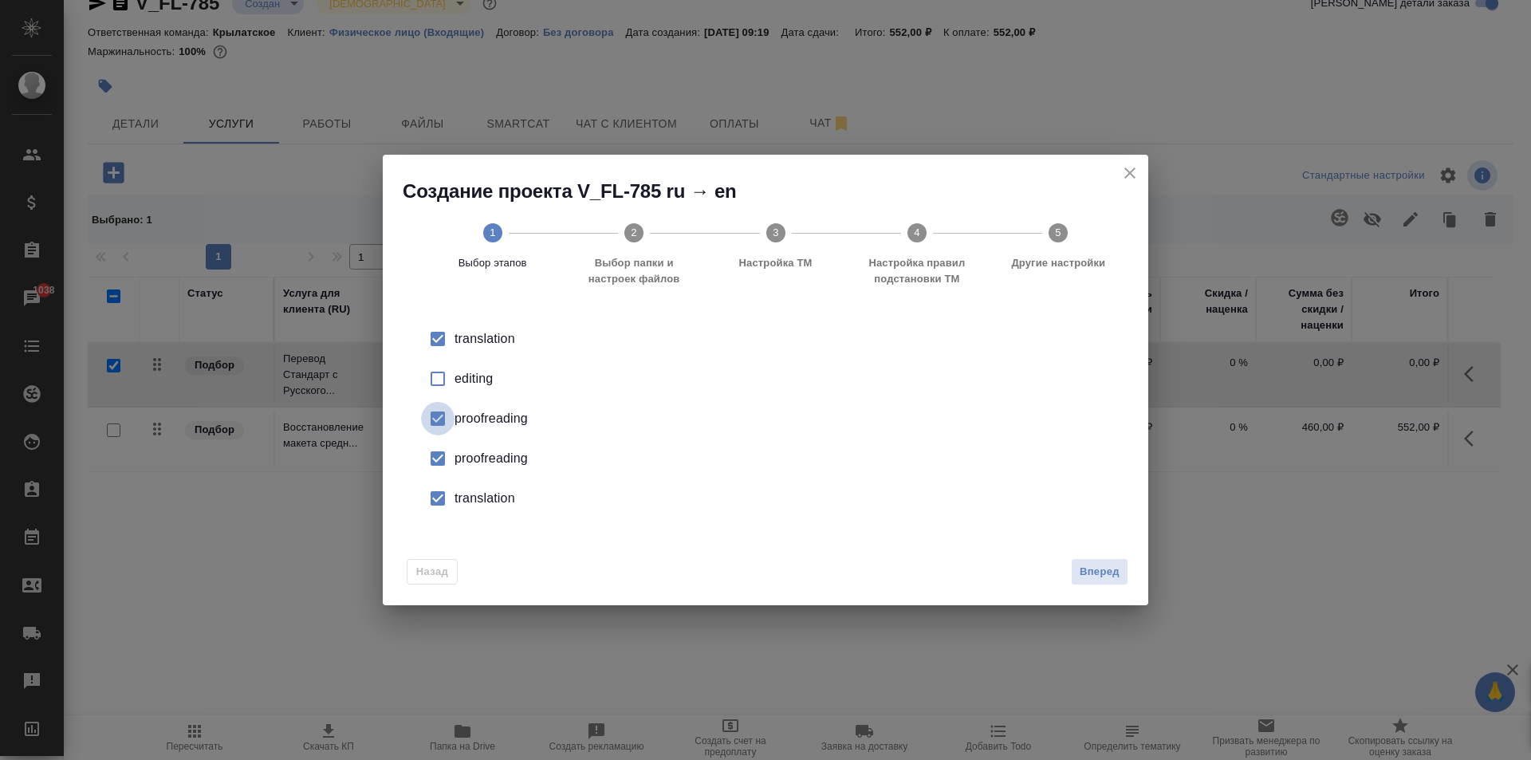
click at [437, 427] on input "checkbox" at bounding box center [437, 418] width 33 height 33
drag, startPoint x: 437, startPoint y: 427, endPoint x: 438, endPoint y: 467, distance: 39.9
click at [438, 467] on input "checkbox" at bounding box center [437, 458] width 33 height 33
click at [439, 498] on input "checkbox" at bounding box center [437, 498] width 33 height 33
drag, startPoint x: 1113, startPoint y: 577, endPoint x: 1092, endPoint y: 577, distance: 20.8
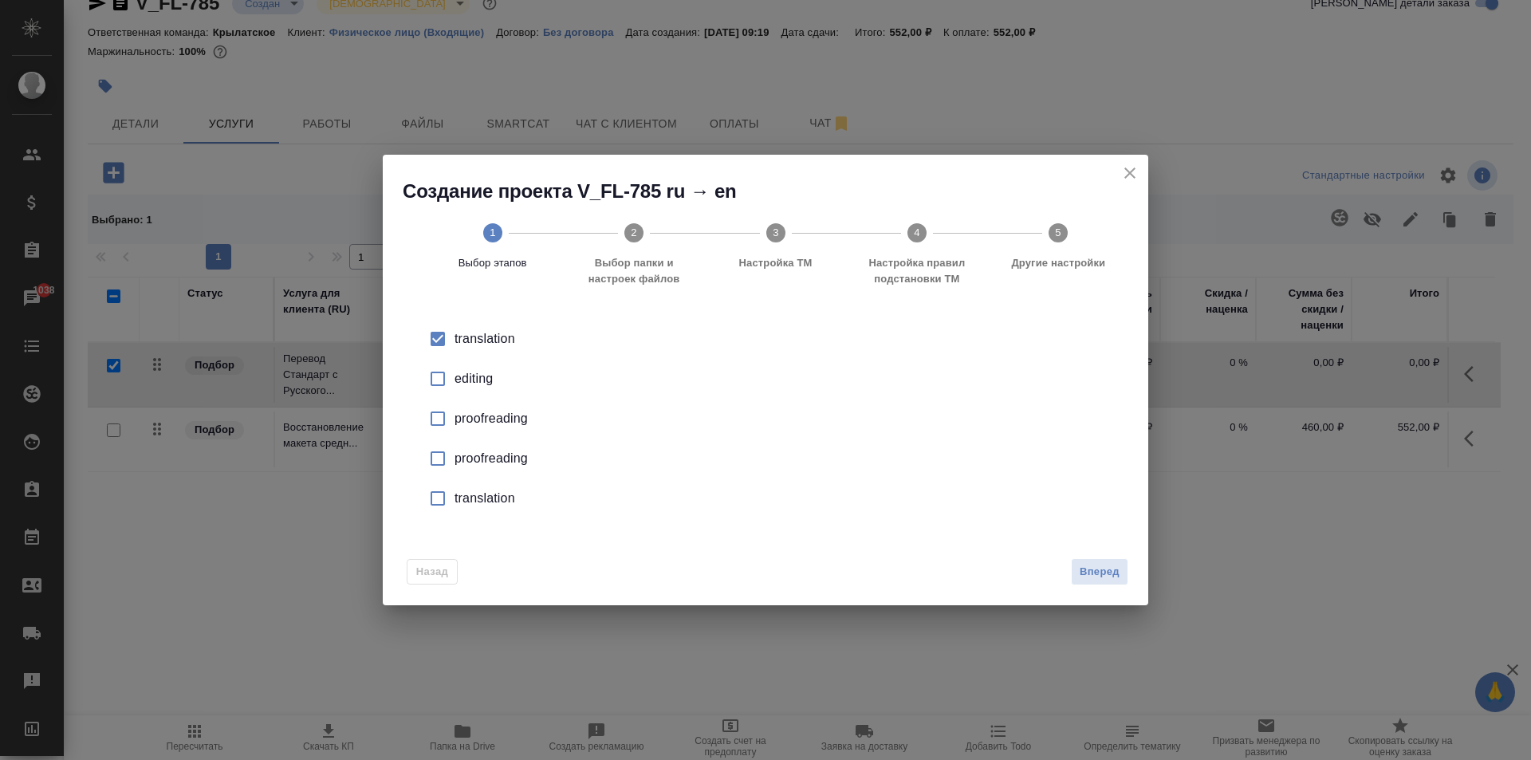
click at [1113, 577] on span "Вперед" at bounding box center [1100, 572] width 40 height 18
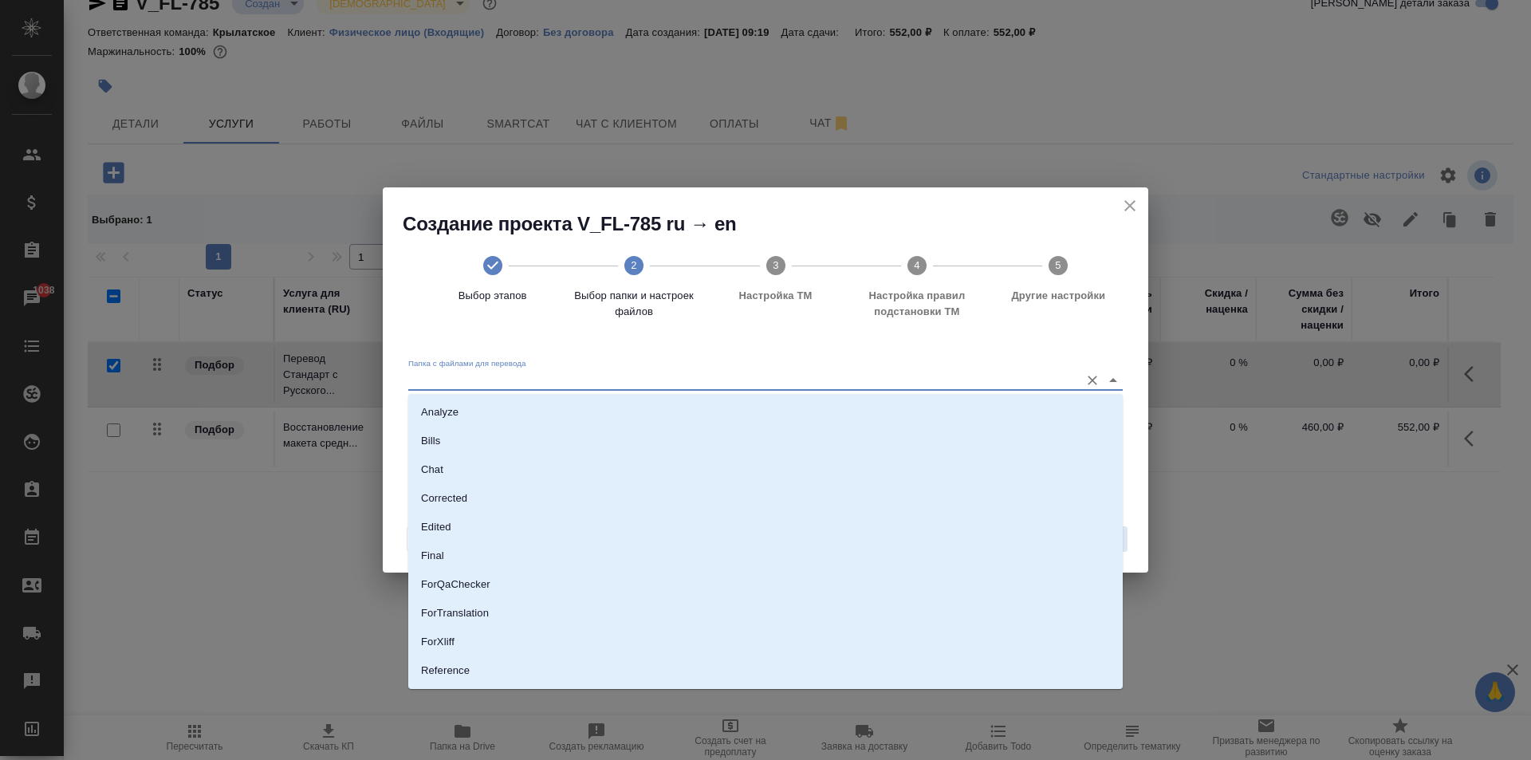
click at [657, 380] on input "Папка с файлами для перевода" at bounding box center [740, 380] width 664 height 19
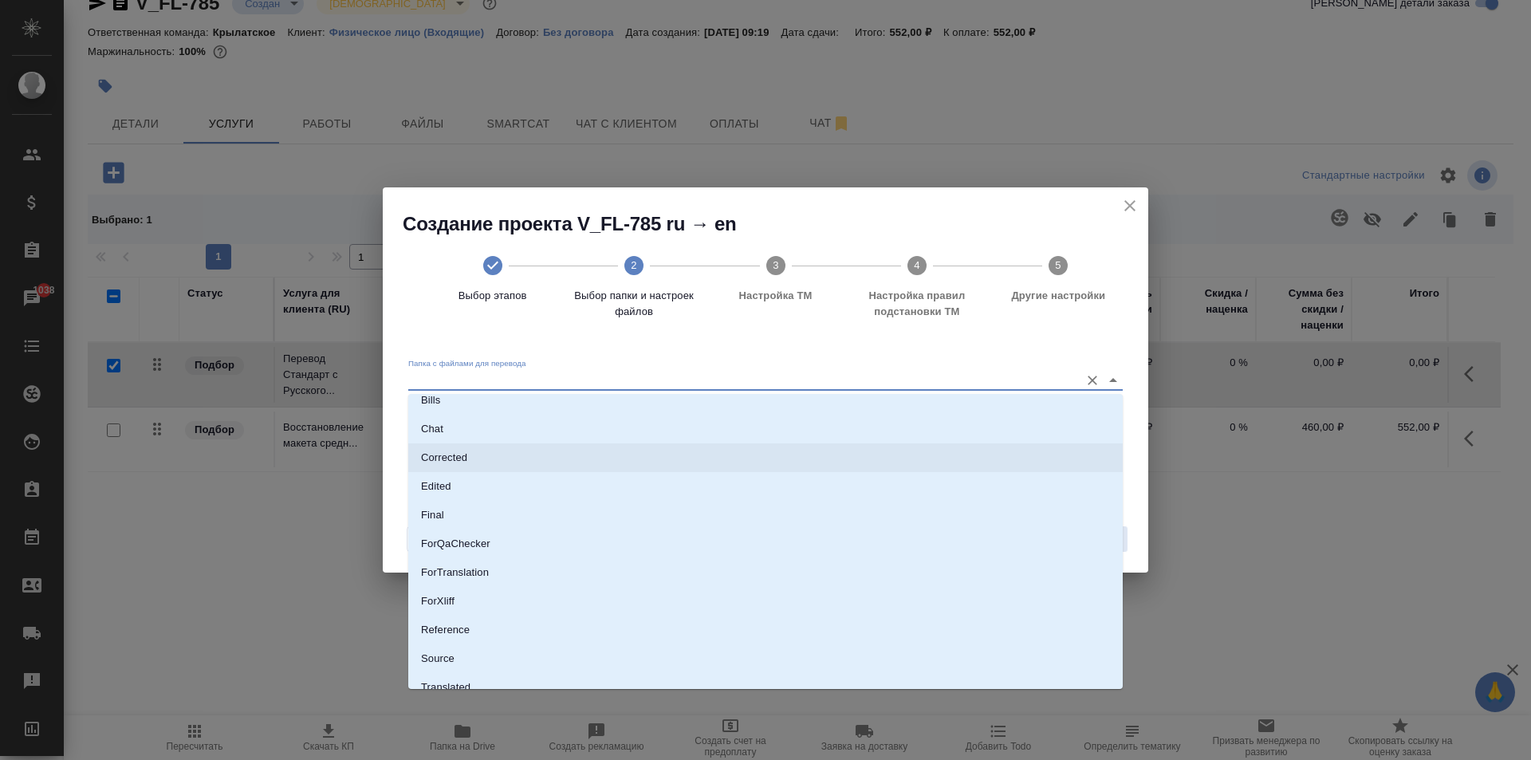
scroll to position [83, 0]
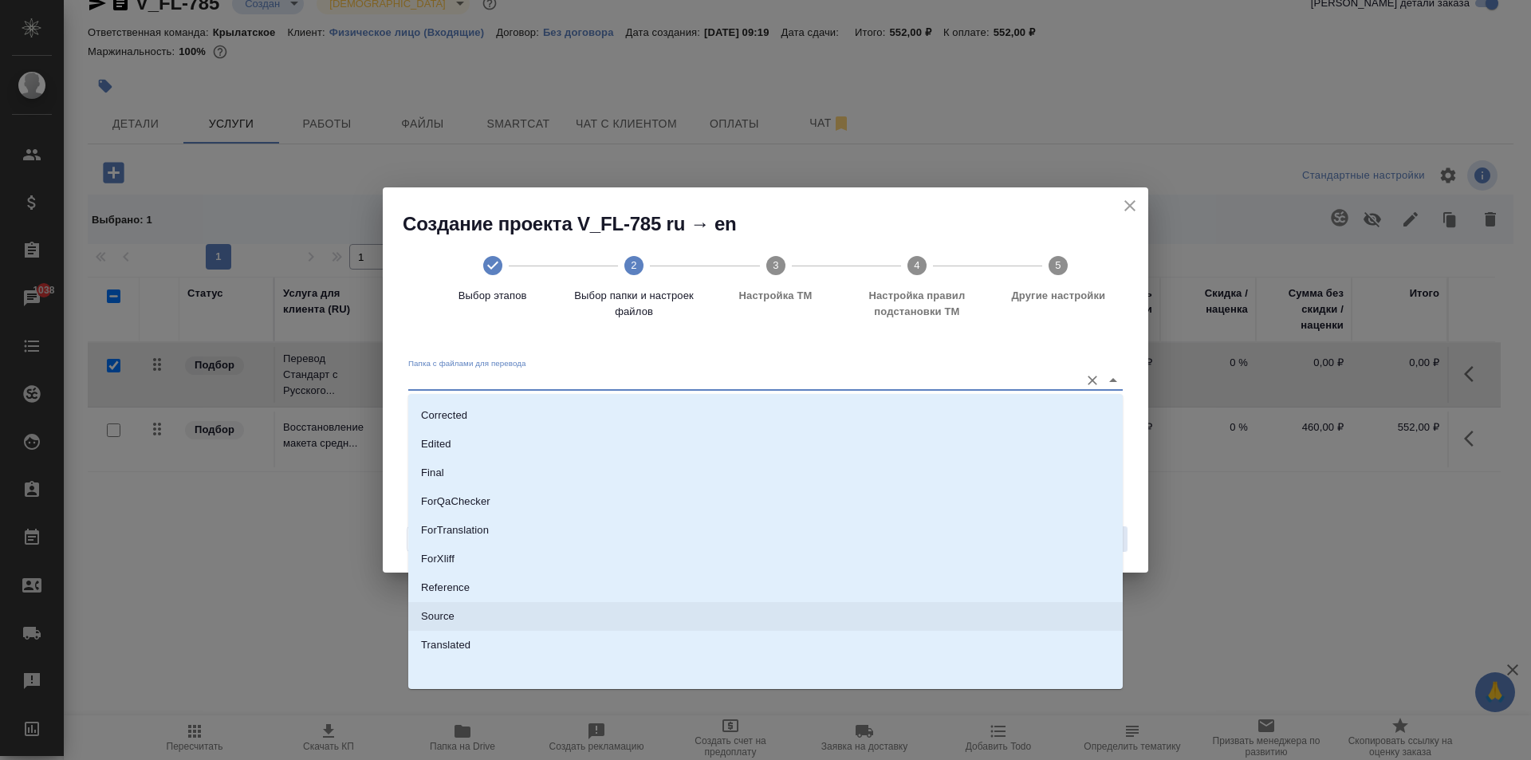
click at [443, 619] on p "Source" at bounding box center [437, 616] width 33 height 16
type input "Source"
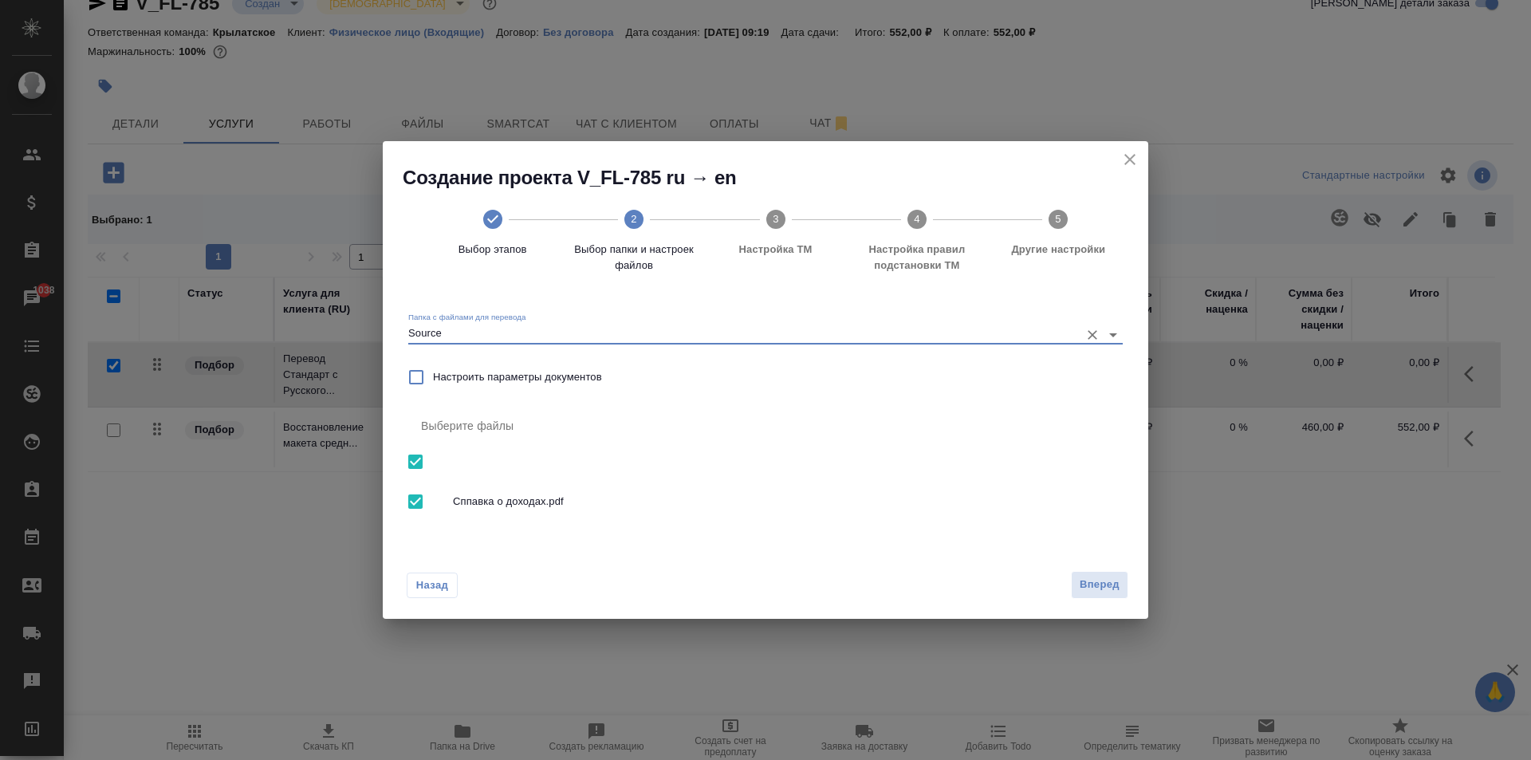
click at [1093, 578] on span "Вперед" at bounding box center [1100, 585] width 40 height 18
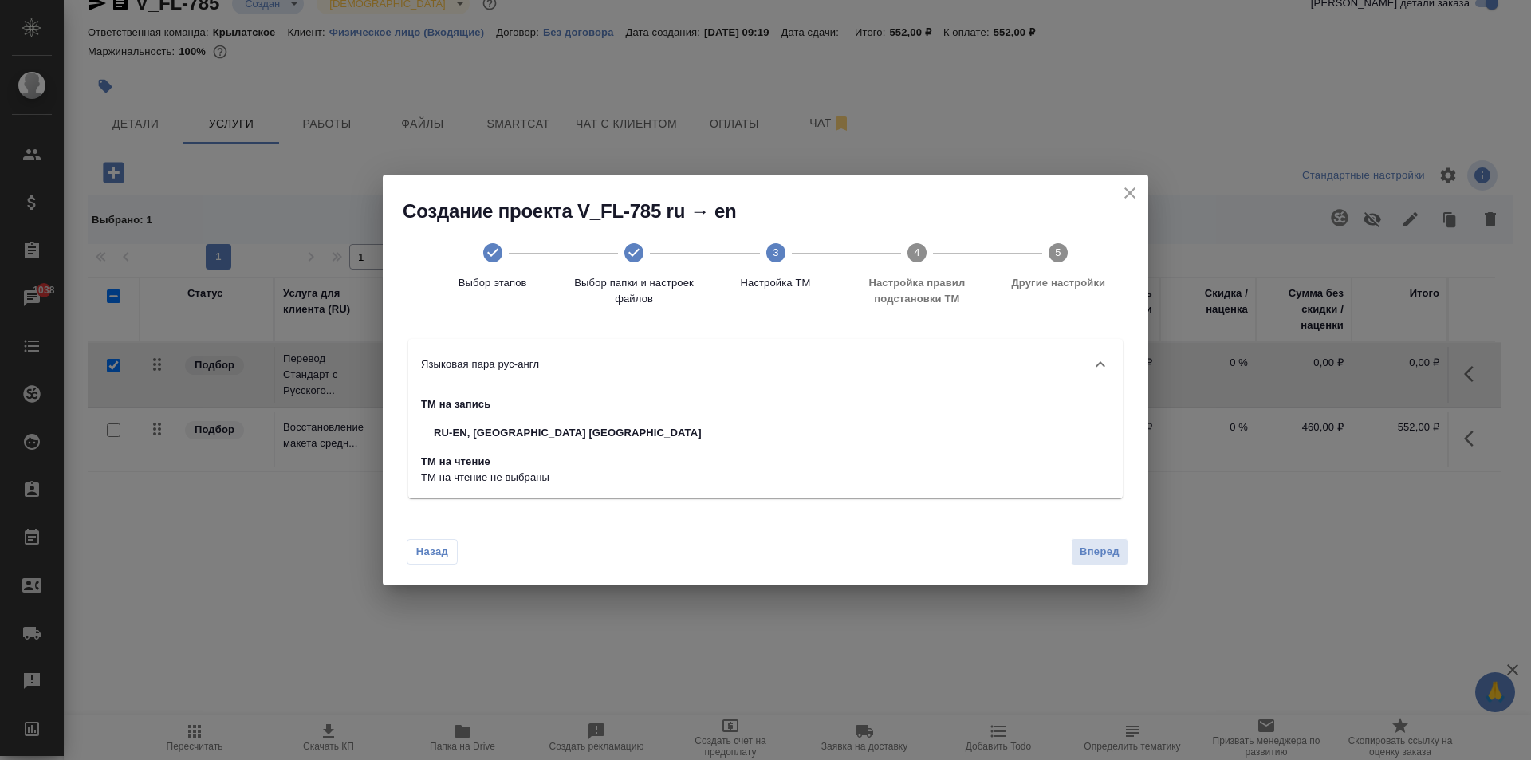
click at [1109, 536] on div "Назад Вперед" at bounding box center [766, 548] width 766 height 75
drag, startPoint x: 1104, startPoint y: 550, endPoint x: 1065, endPoint y: 541, distance: 40.2
click at [1102, 550] on span "Вперед" at bounding box center [1100, 552] width 40 height 18
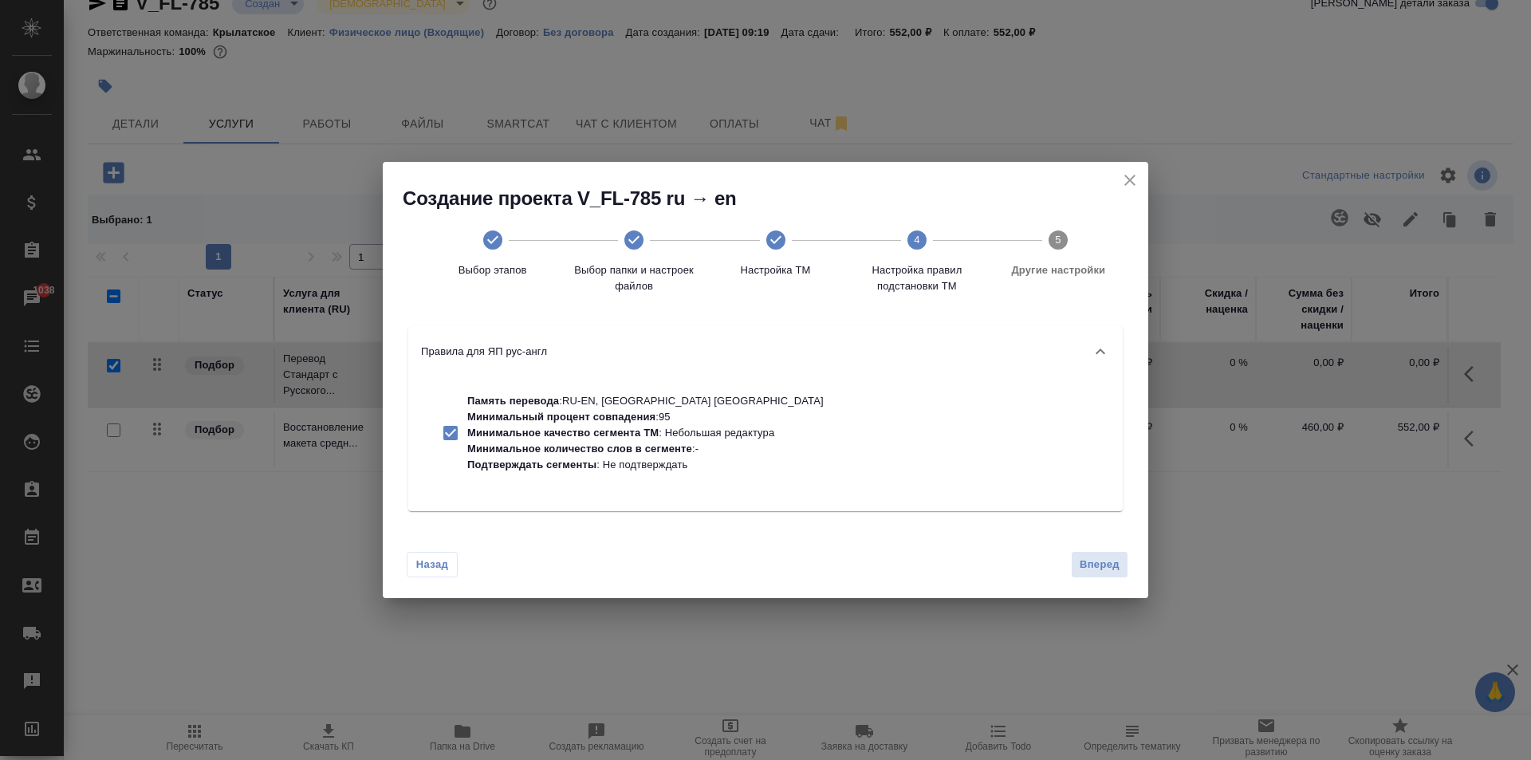
click at [1087, 557] on span "Вперед" at bounding box center [1100, 565] width 40 height 18
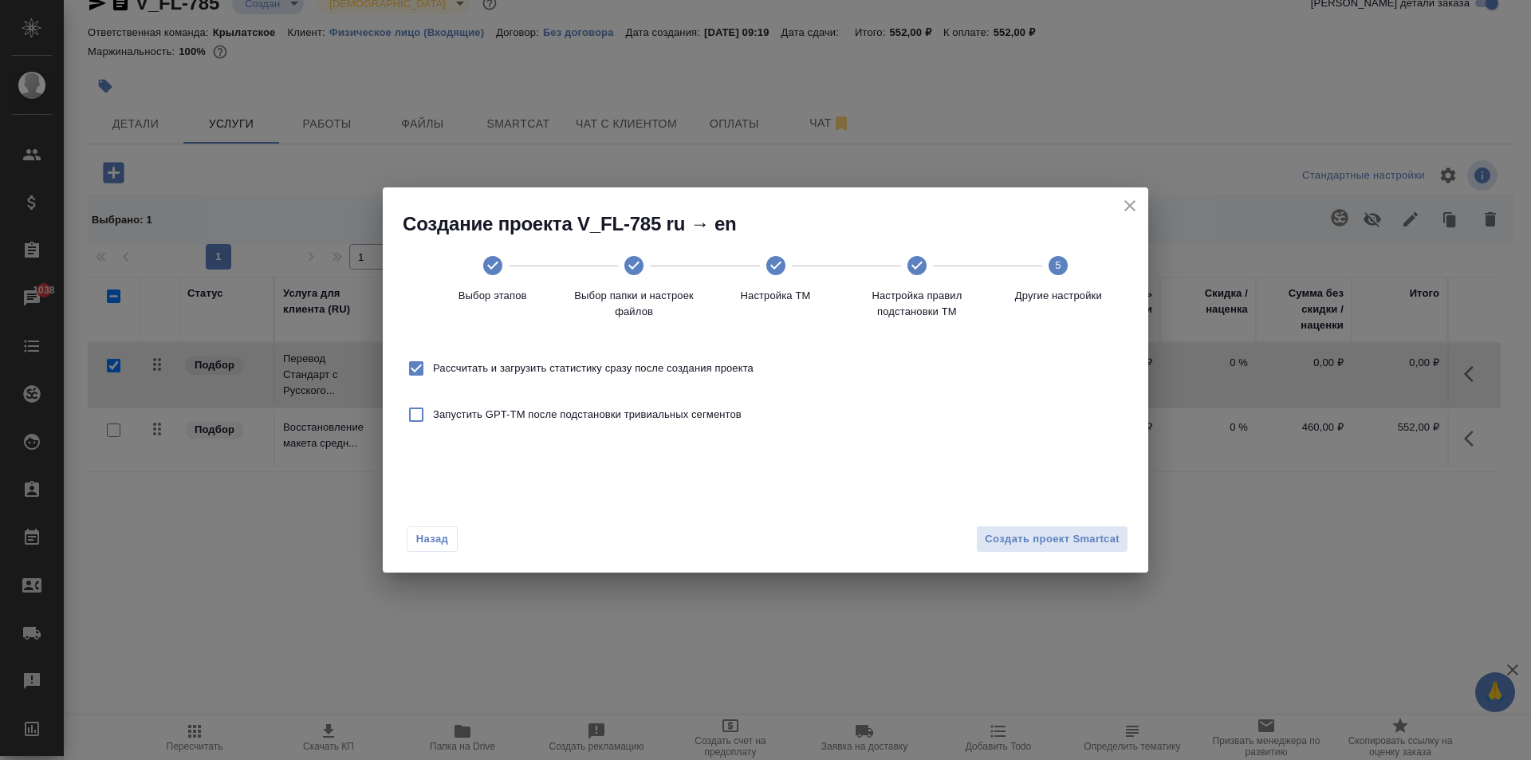
click at [611, 352] on label "Рассчитать и загрузить статистику сразу после создания проекта" at bounding box center [577, 368] width 354 height 33
click at [433, 352] on input "Рассчитать и загрузить статистику сразу после создания проекта" at bounding box center [416, 368] width 33 height 33
checkbox input "false"
click at [1010, 536] on span "Создать проект Smartcat" at bounding box center [1052, 539] width 135 height 18
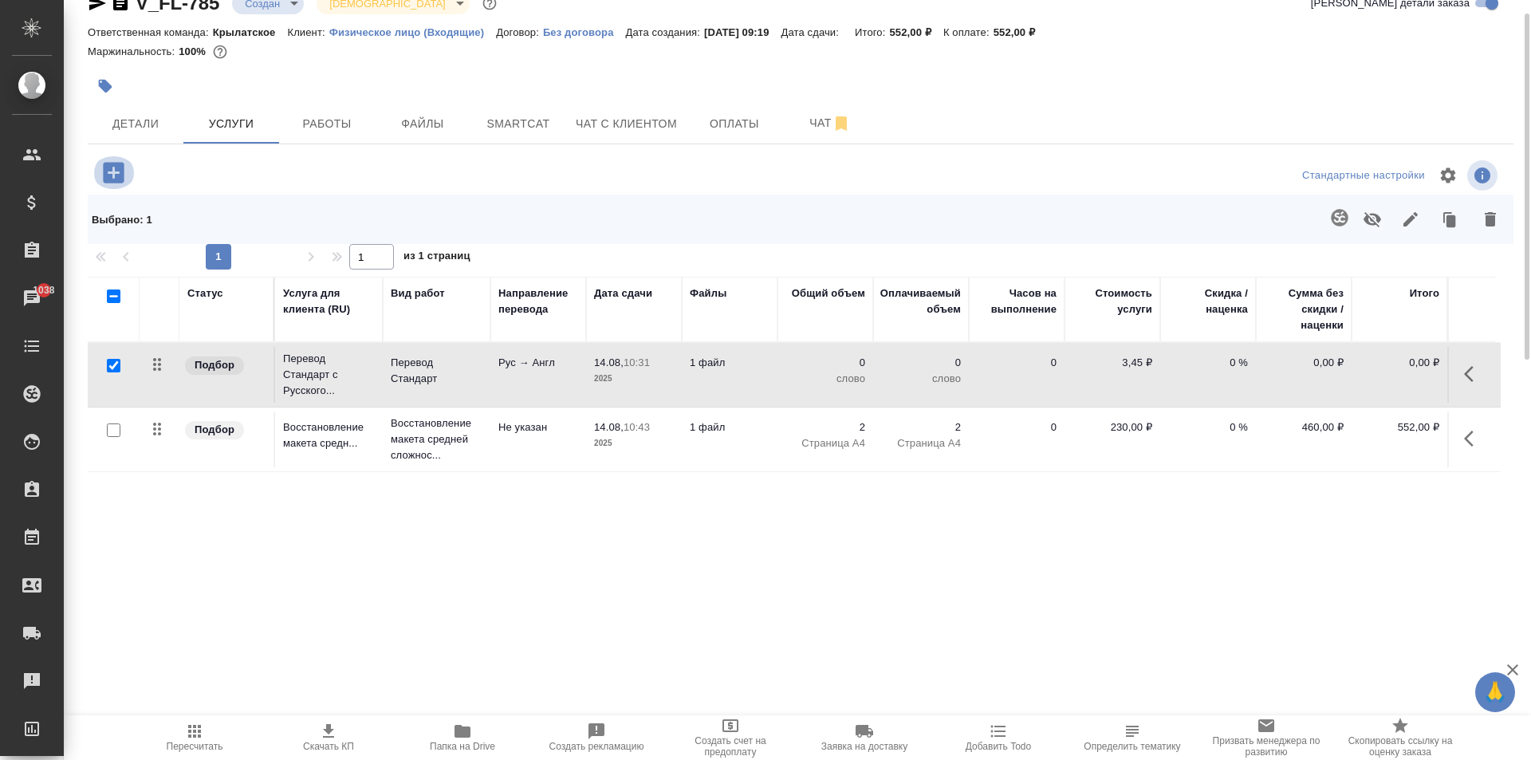
click at [116, 160] on icon "button" at bounding box center [114, 173] width 28 height 28
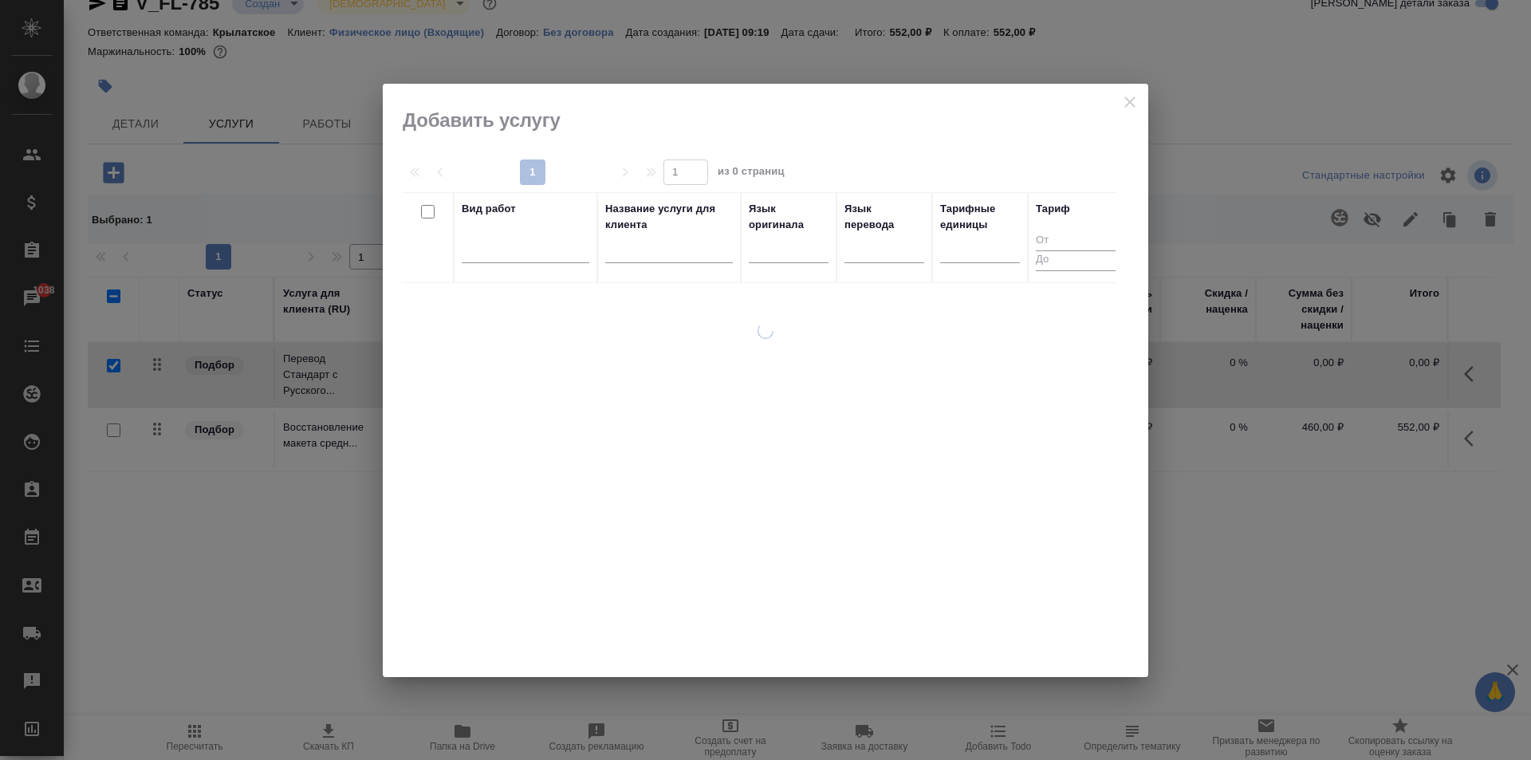
click at [457, 238] on th "Вид работ" at bounding box center [526, 237] width 144 height 91
click at [503, 251] on div at bounding box center [526, 246] width 128 height 23
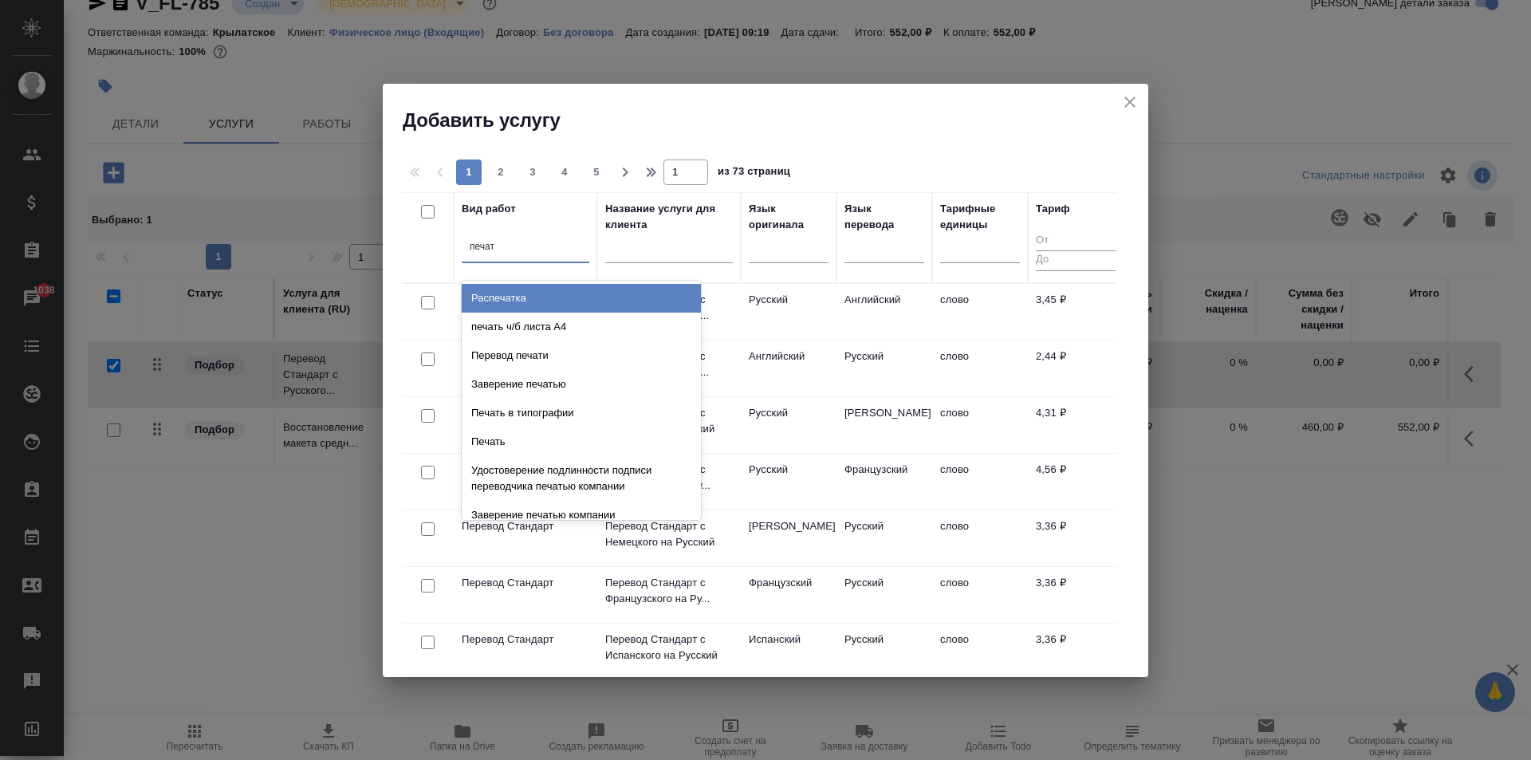
type input "печать"
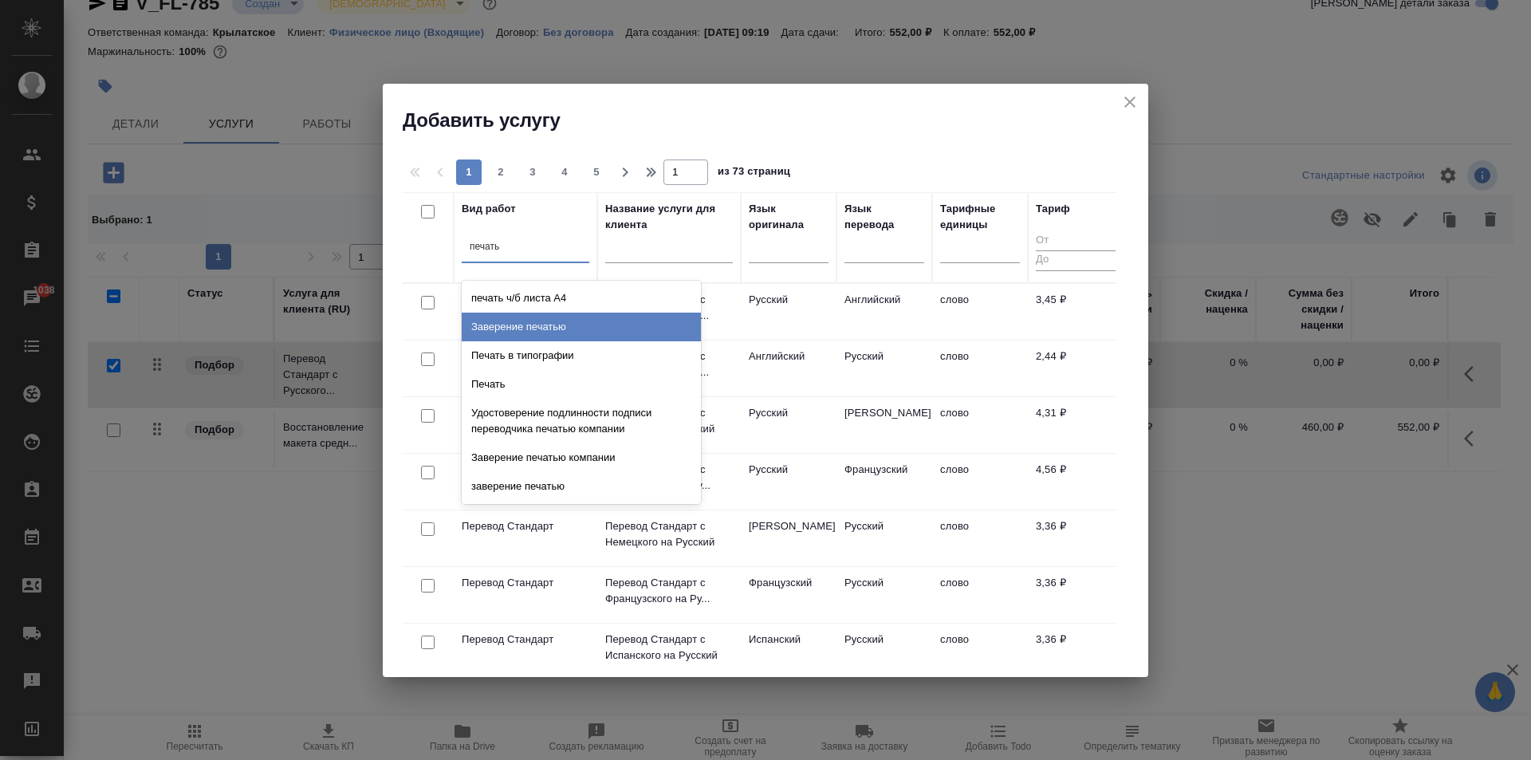
click at [658, 327] on div "Заверение печатью" at bounding box center [581, 327] width 239 height 29
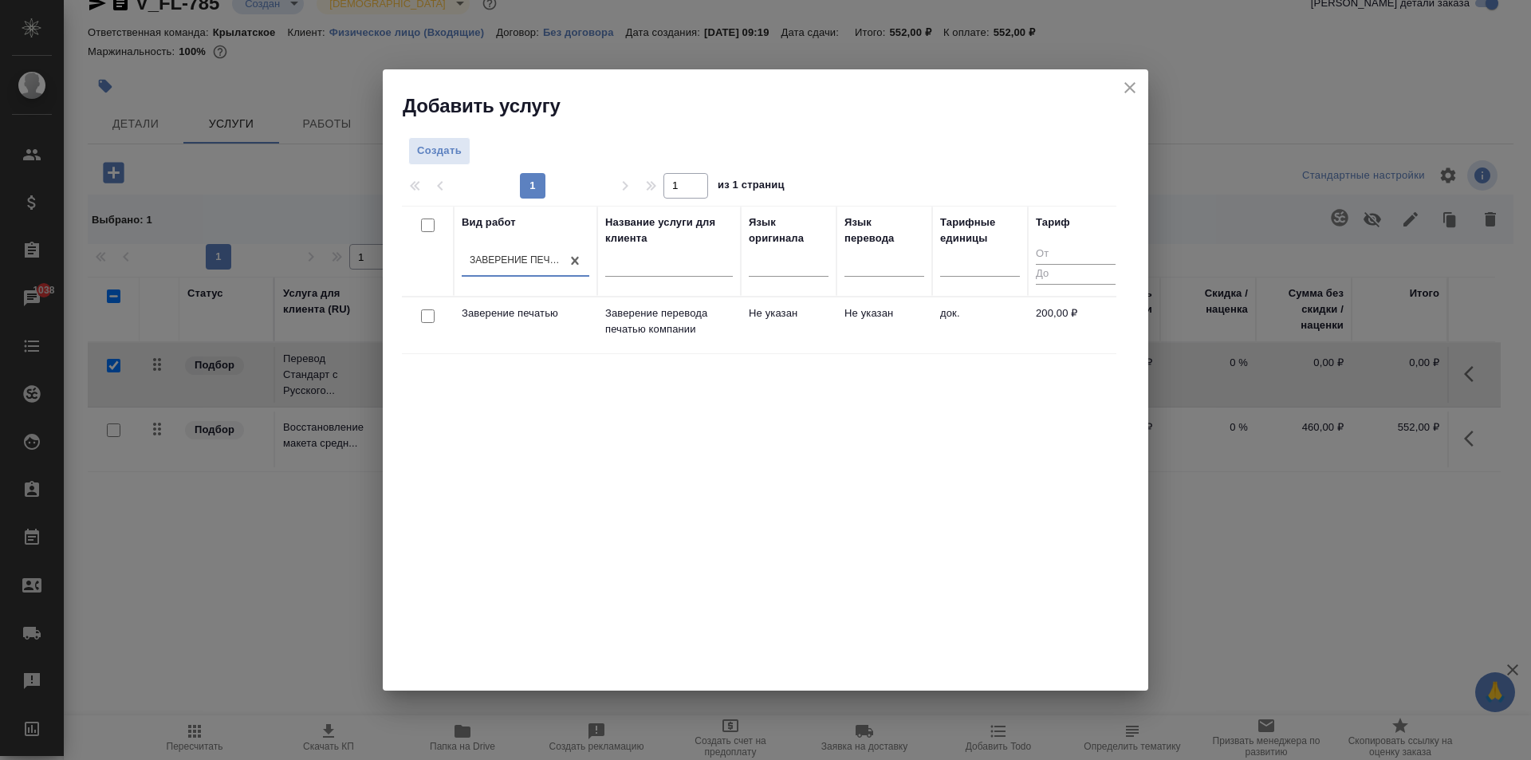
click at [782, 325] on td "Не указан" at bounding box center [789, 325] width 96 height 56
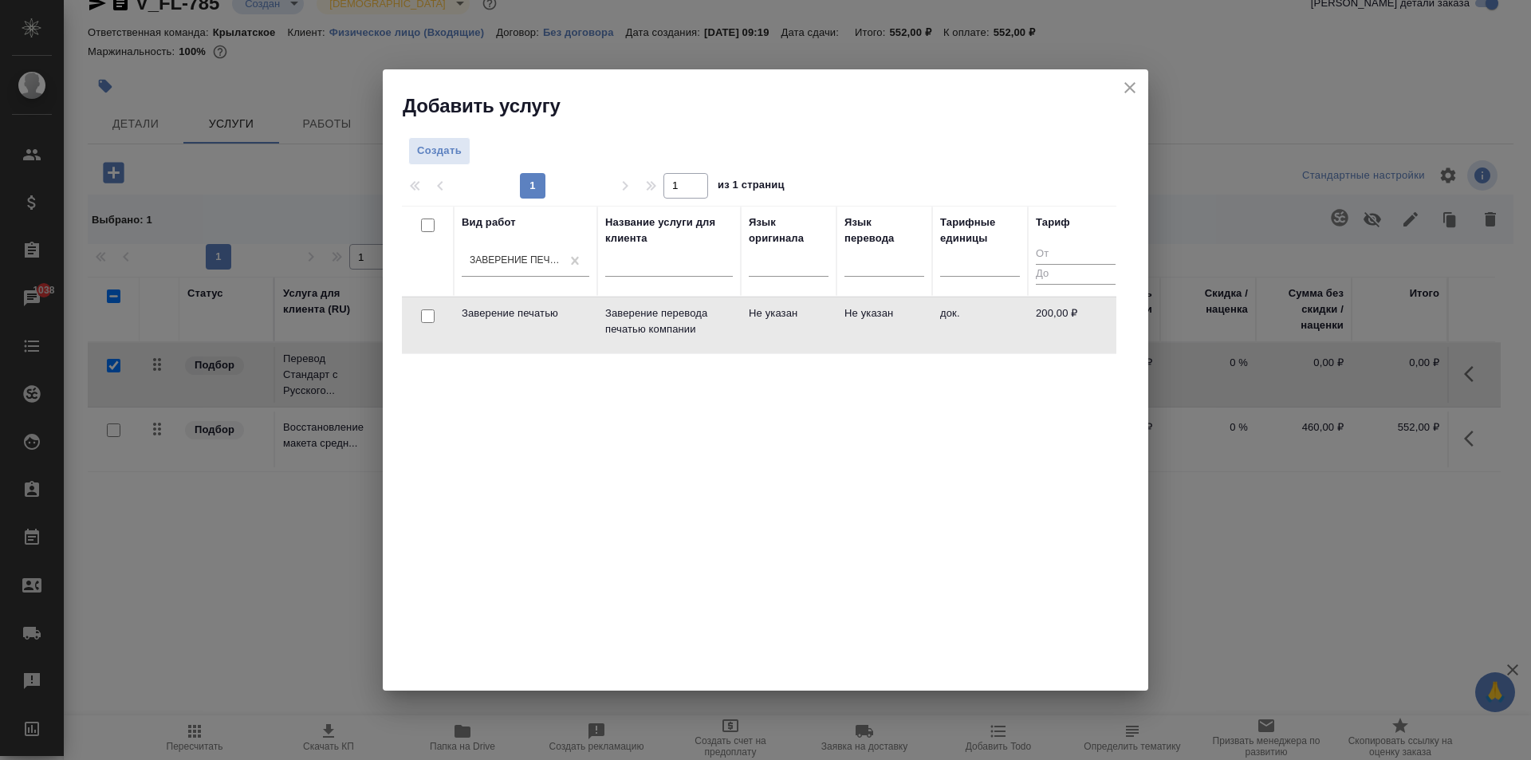
click at [782, 325] on td "Не указан" at bounding box center [789, 325] width 96 height 56
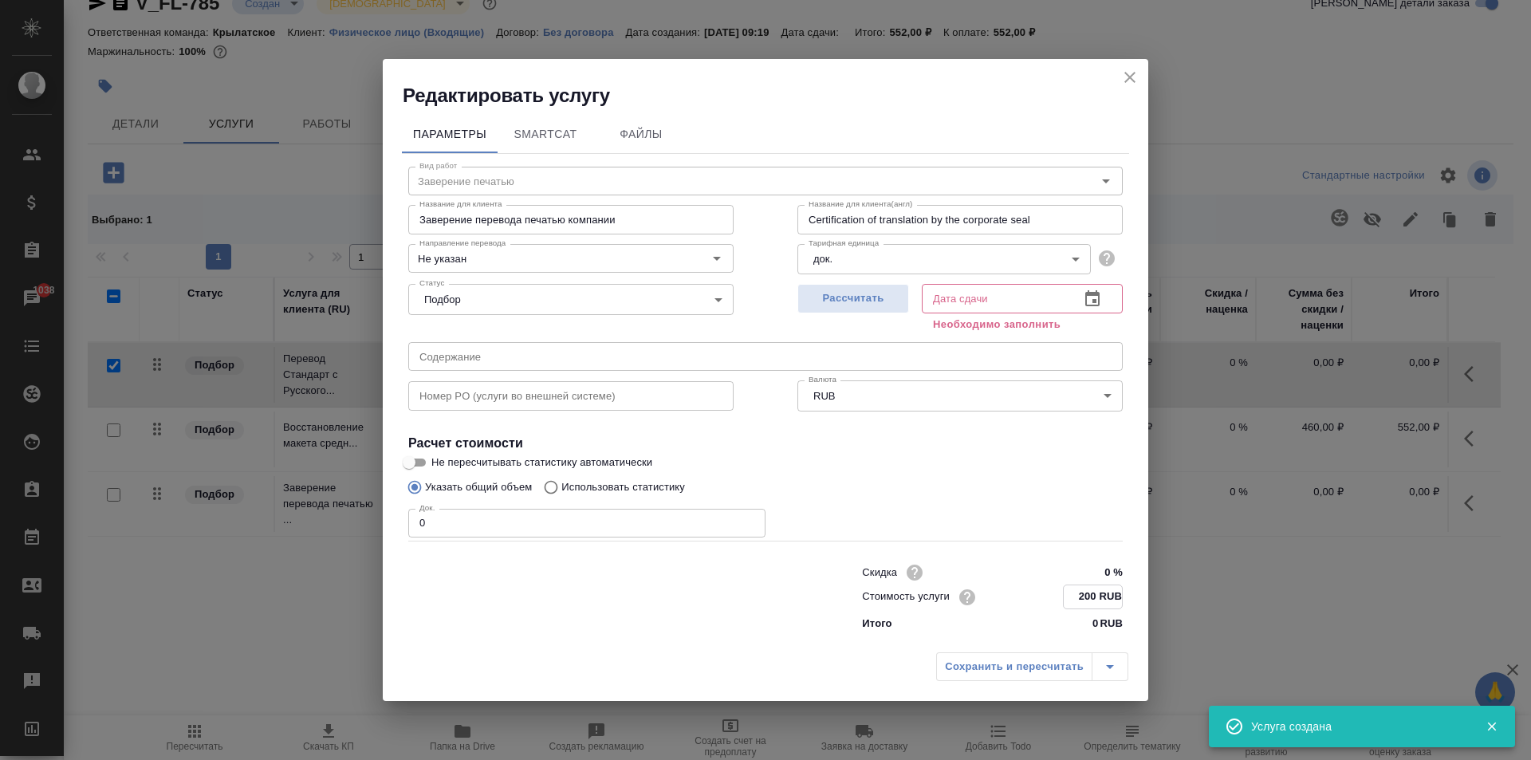
click at [1084, 592] on input "200 RUB" at bounding box center [1093, 596] width 58 height 23
type input "240 RUB"
drag, startPoint x: 566, startPoint y: 509, endPoint x: 349, endPoint y: 510, distance: 216.9
click at [349, 510] on div "Редактировать услугу Параметры SmartCat Файлы Вид работ Заверение печатью Вид р…" at bounding box center [765, 380] width 1531 height 760
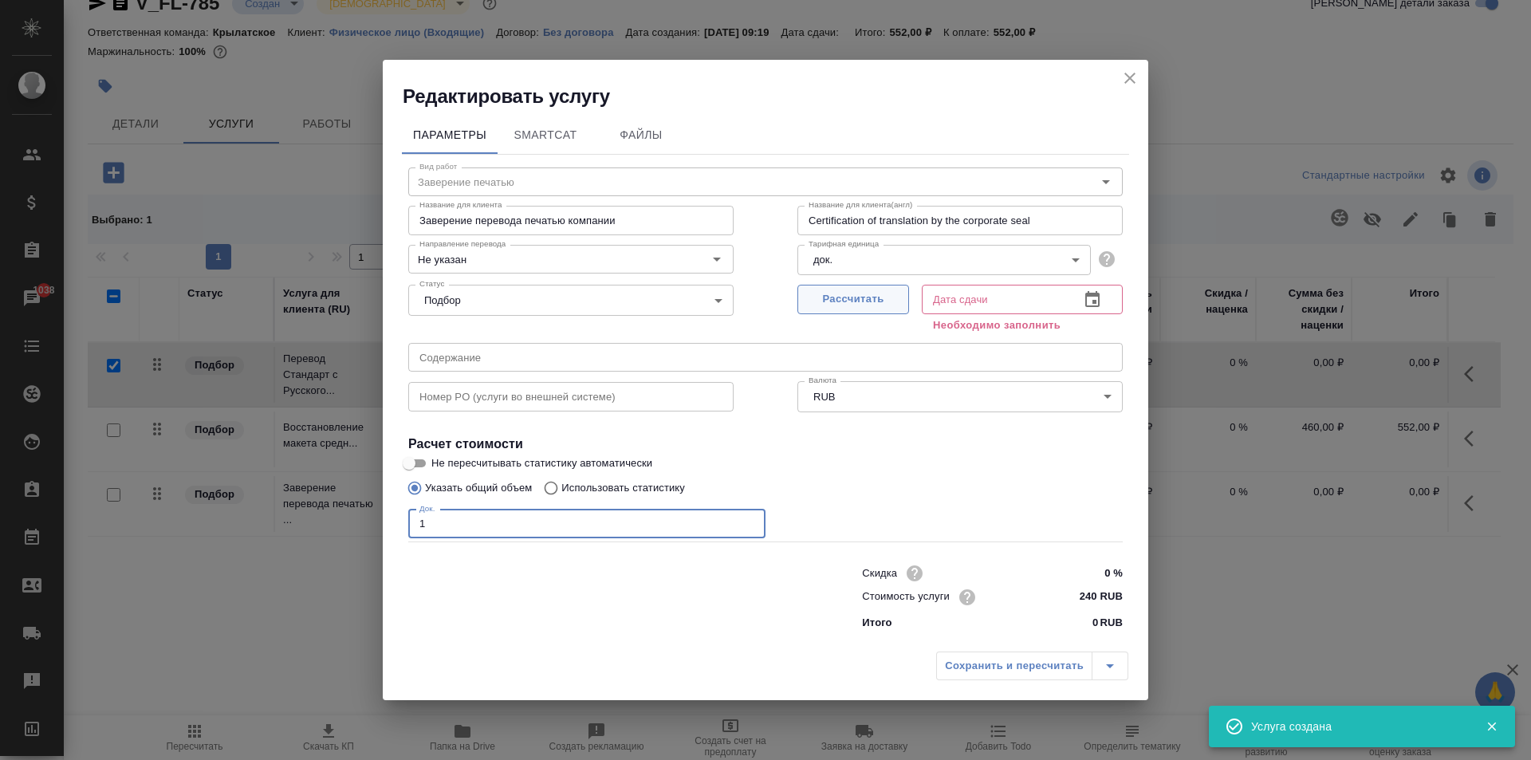
type input "1"
click at [885, 294] on span "Рассчитать" at bounding box center [853, 299] width 94 height 18
type input "14.08.2025 10:34"
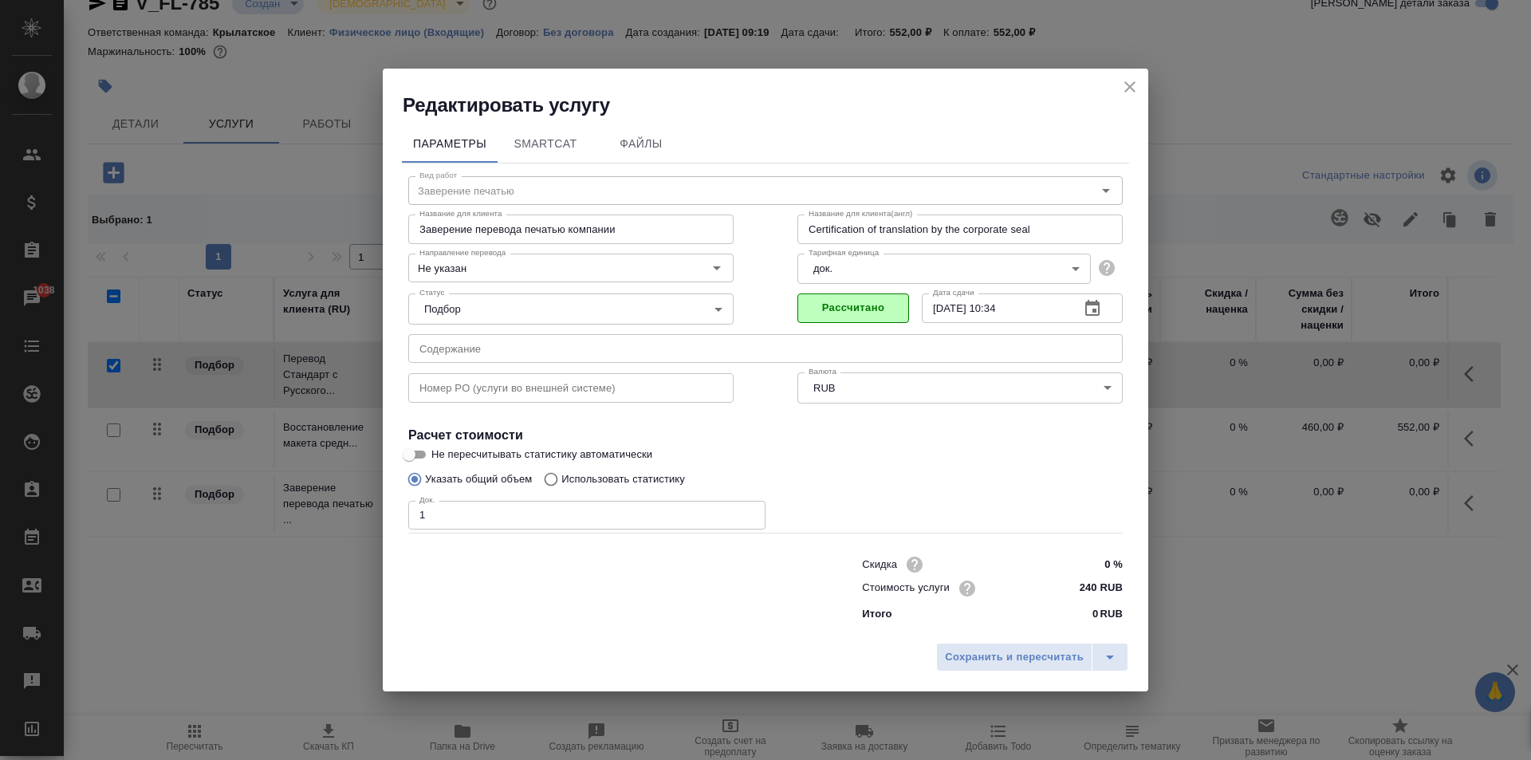
click at [1032, 677] on div "Сохранить и пересчитать" at bounding box center [766, 663] width 766 height 57
click at [1031, 663] on span "Сохранить и пересчитать" at bounding box center [1014, 657] width 139 height 18
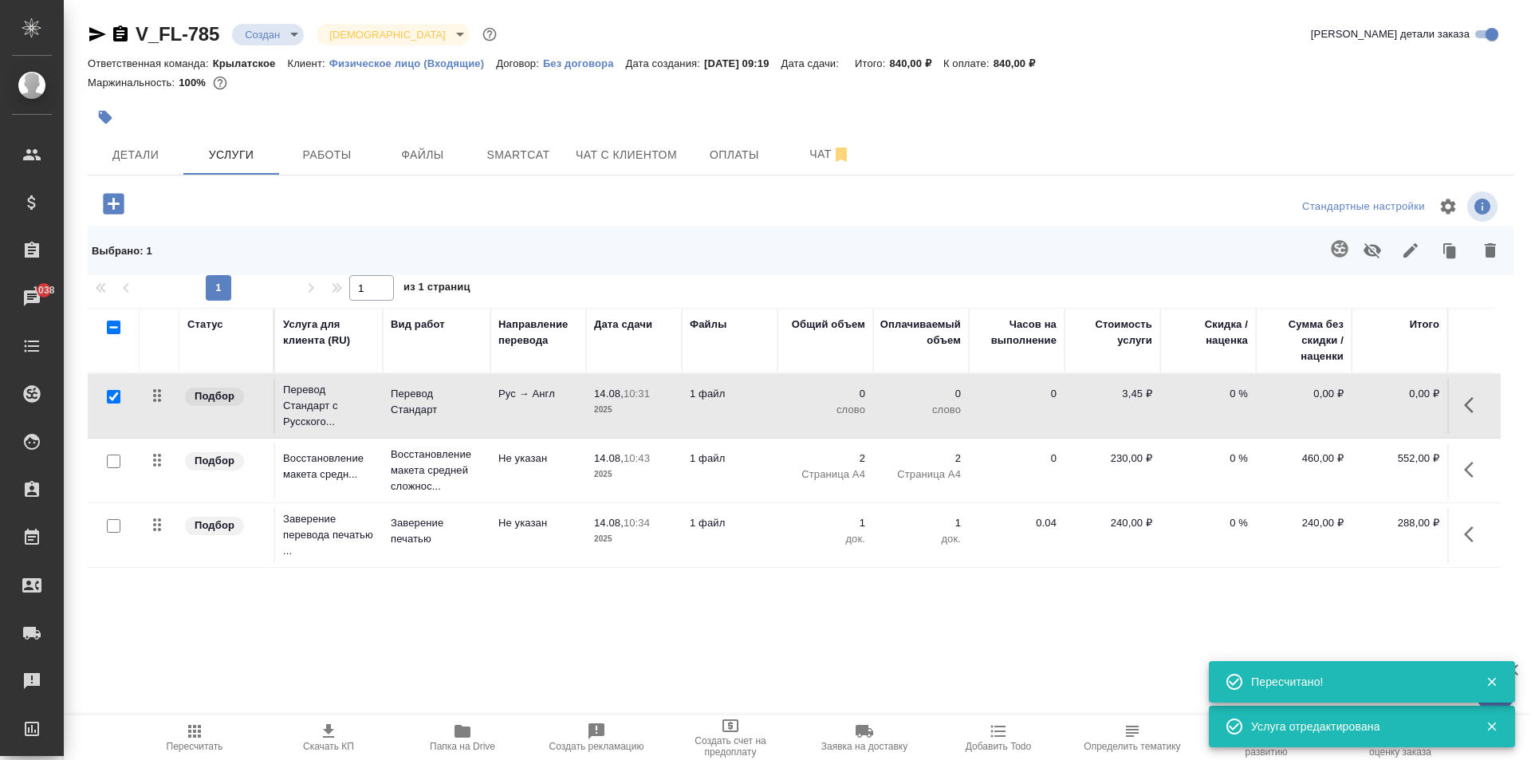
scroll to position [0, 0]
click at [204, 738] on span "Пересчитать" at bounding box center [194, 737] width 115 height 30
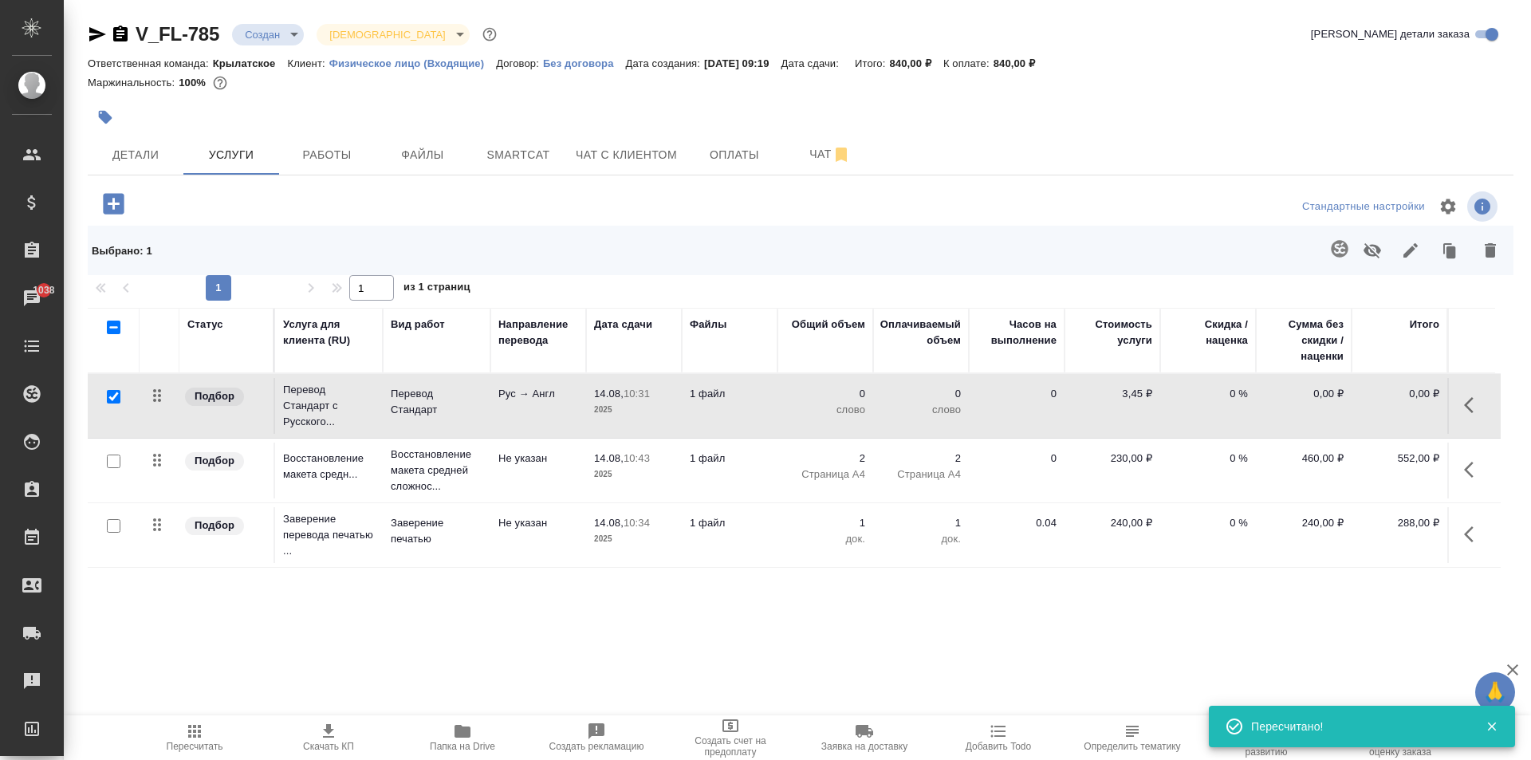
click at [1473, 530] on icon "button" at bounding box center [1473, 534] width 19 height 19
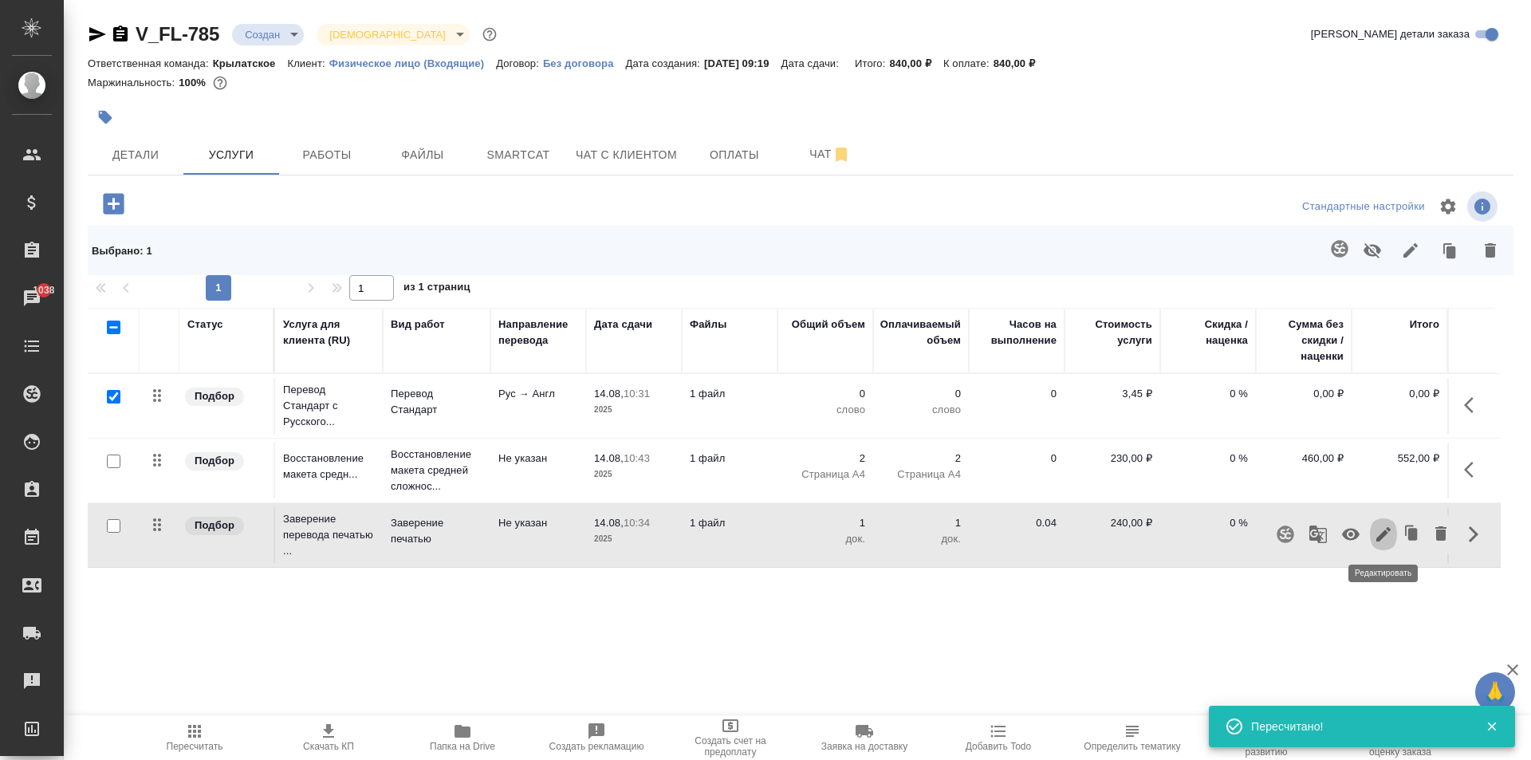
click at [1385, 536] on icon "button" at bounding box center [1383, 534] width 19 height 19
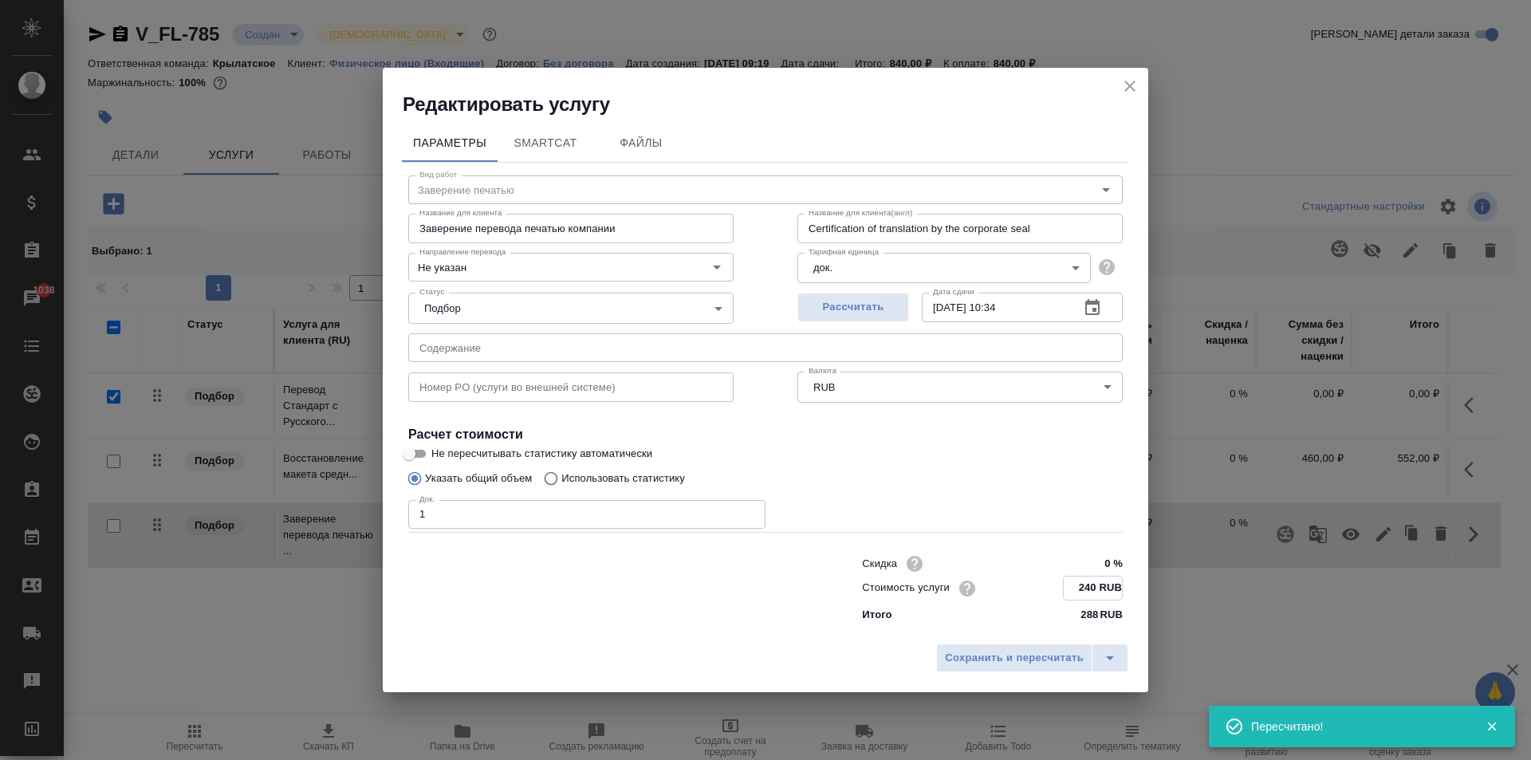
click at [1087, 597] on input "240 RUB" at bounding box center [1093, 588] width 58 height 23
click at [1089, 597] on input "240 RUB" at bounding box center [1093, 588] width 58 height 23
type input "250 RUB"
click at [1049, 657] on span "Сохранить и пересчитать" at bounding box center [1014, 658] width 139 height 18
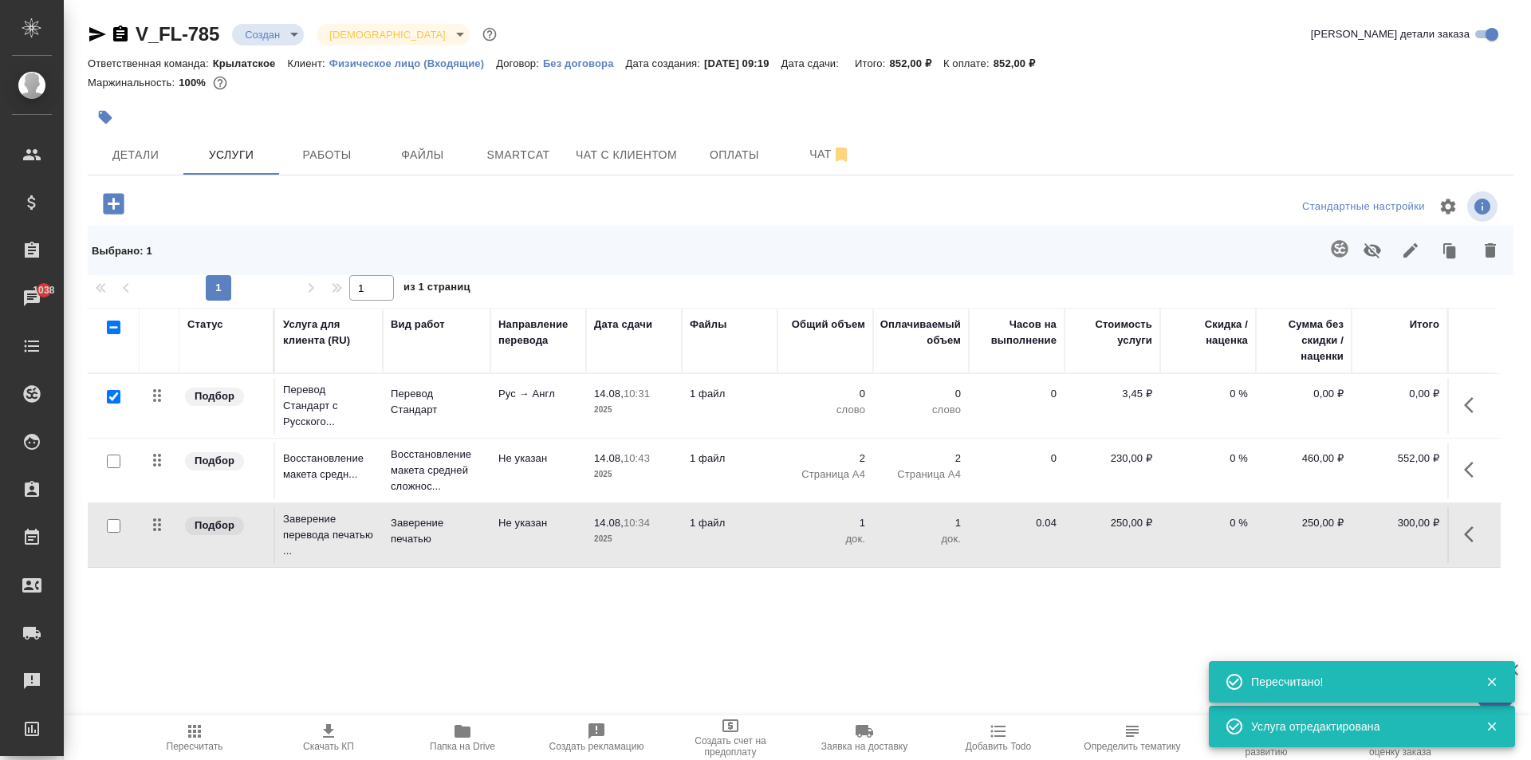
click at [167, 730] on span "Пересчитать" at bounding box center [194, 737] width 115 height 30
click at [1476, 411] on icon "button" at bounding box center [1473, 405] width 19 height 19
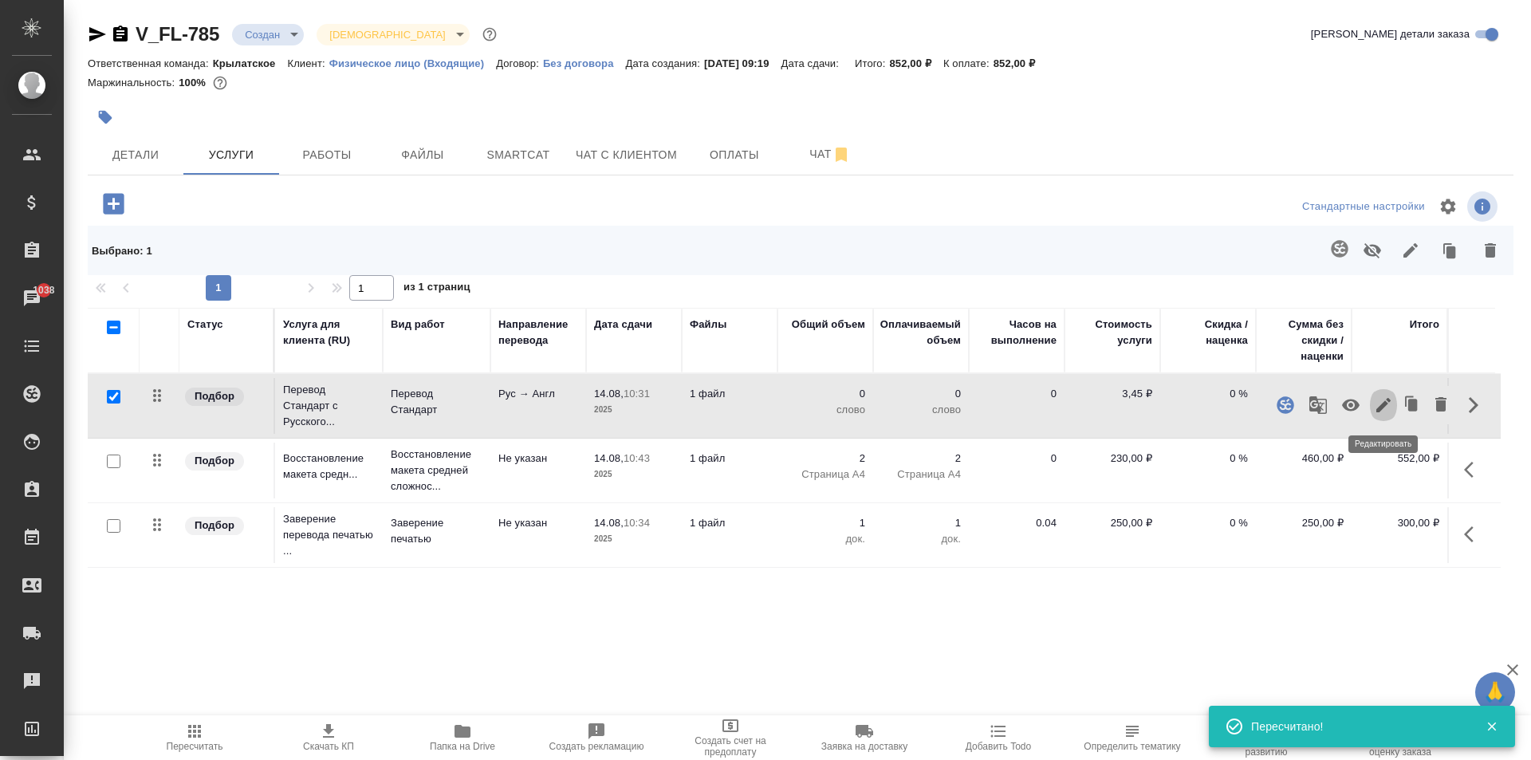
click at [1388, 405] on icon "button" at bounding box center [1383, 405] width 19 height 19
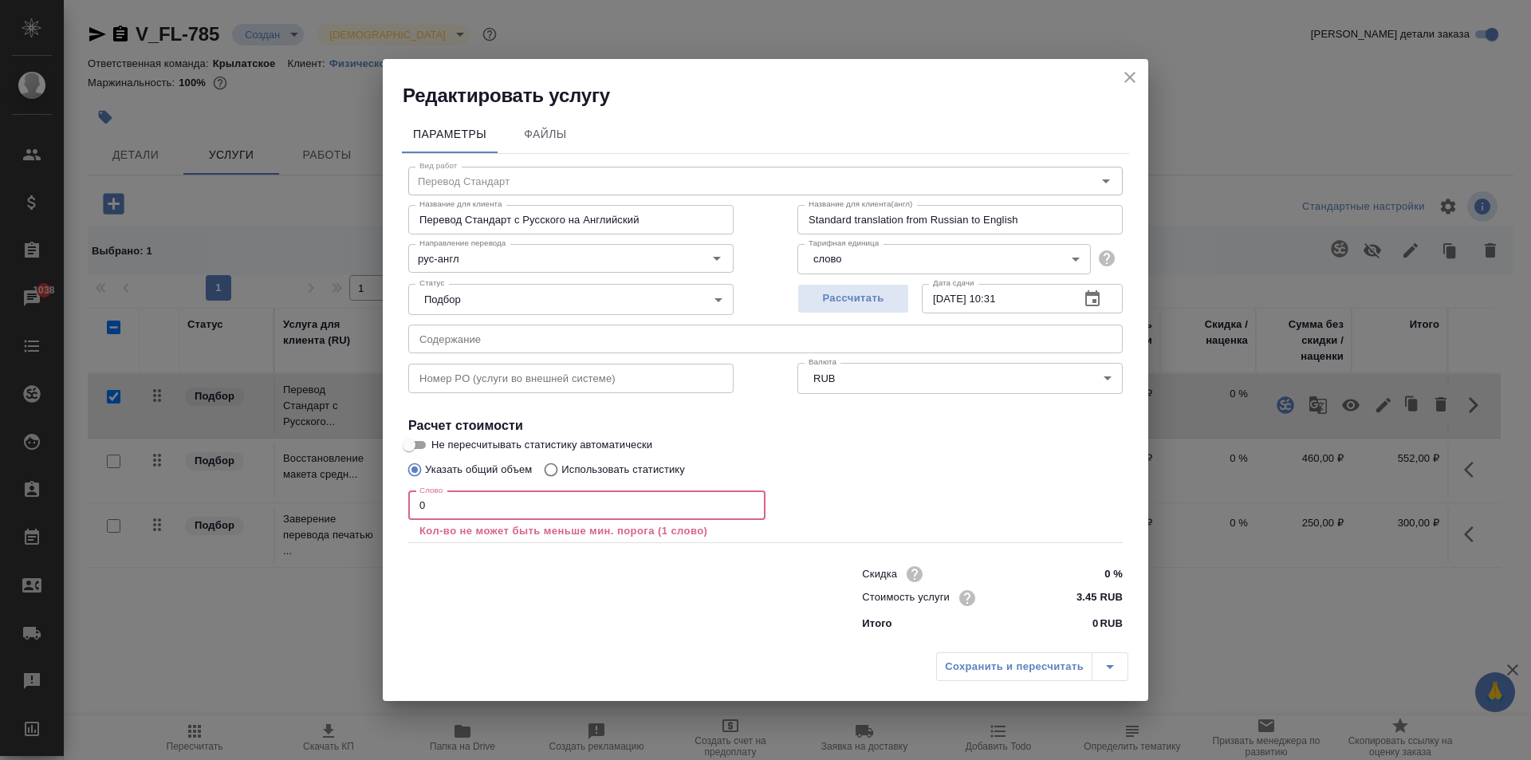
drag, startPoint x: 423, startPoint y: 502, endPoint x: 375, endPoint y: 504, distance: 47.9
click at [375, 504] on div "Редактировать услугу Параметры Файлы Вид работ Перевод Стандарт Вид работ Назва…" at bounding box center [765, 380] width 1531 height 760
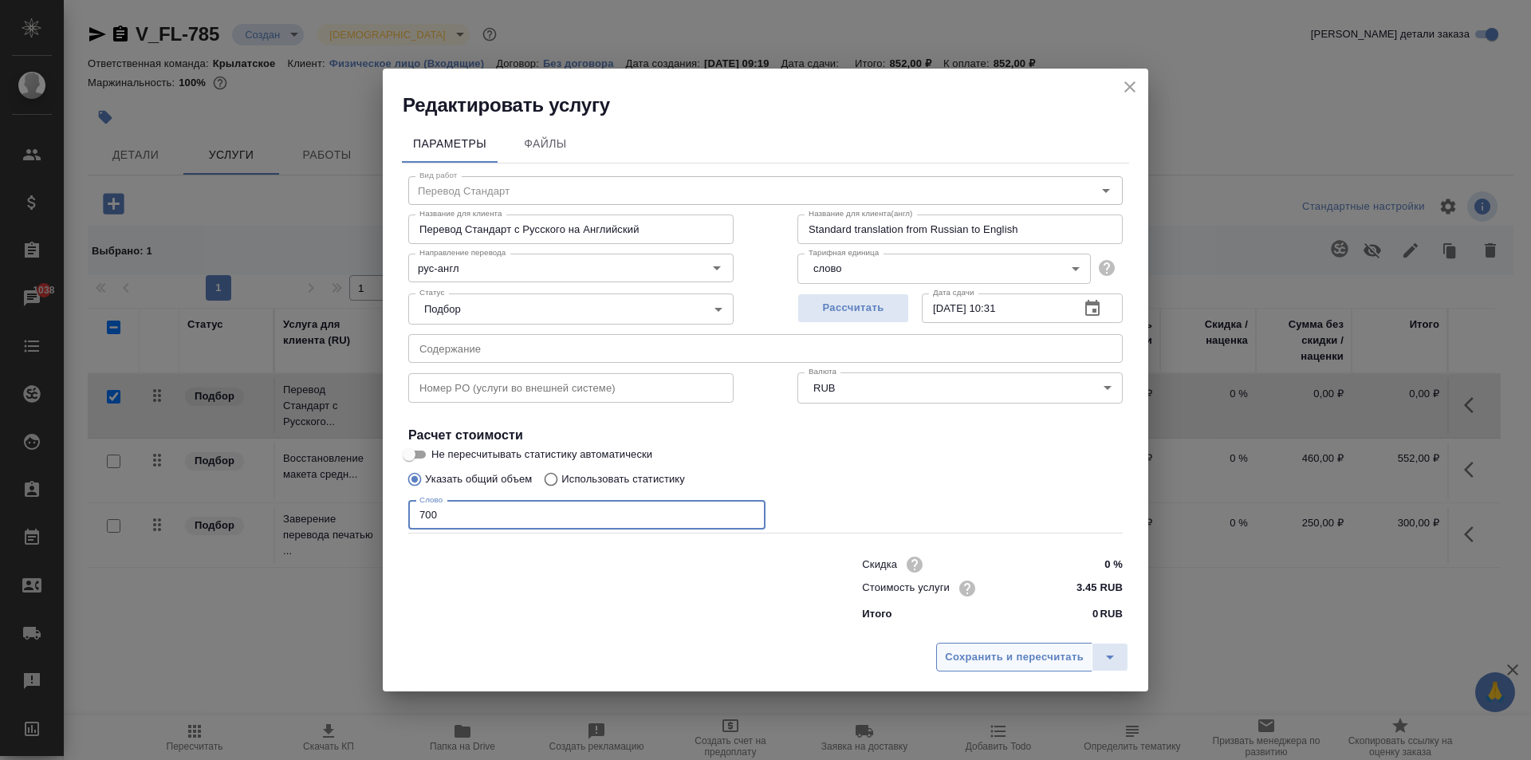
type input "700"
click at [1058, 670] on button "Сохранить и пересчитать" at bounding box center [1014, 657] width 156 height 29
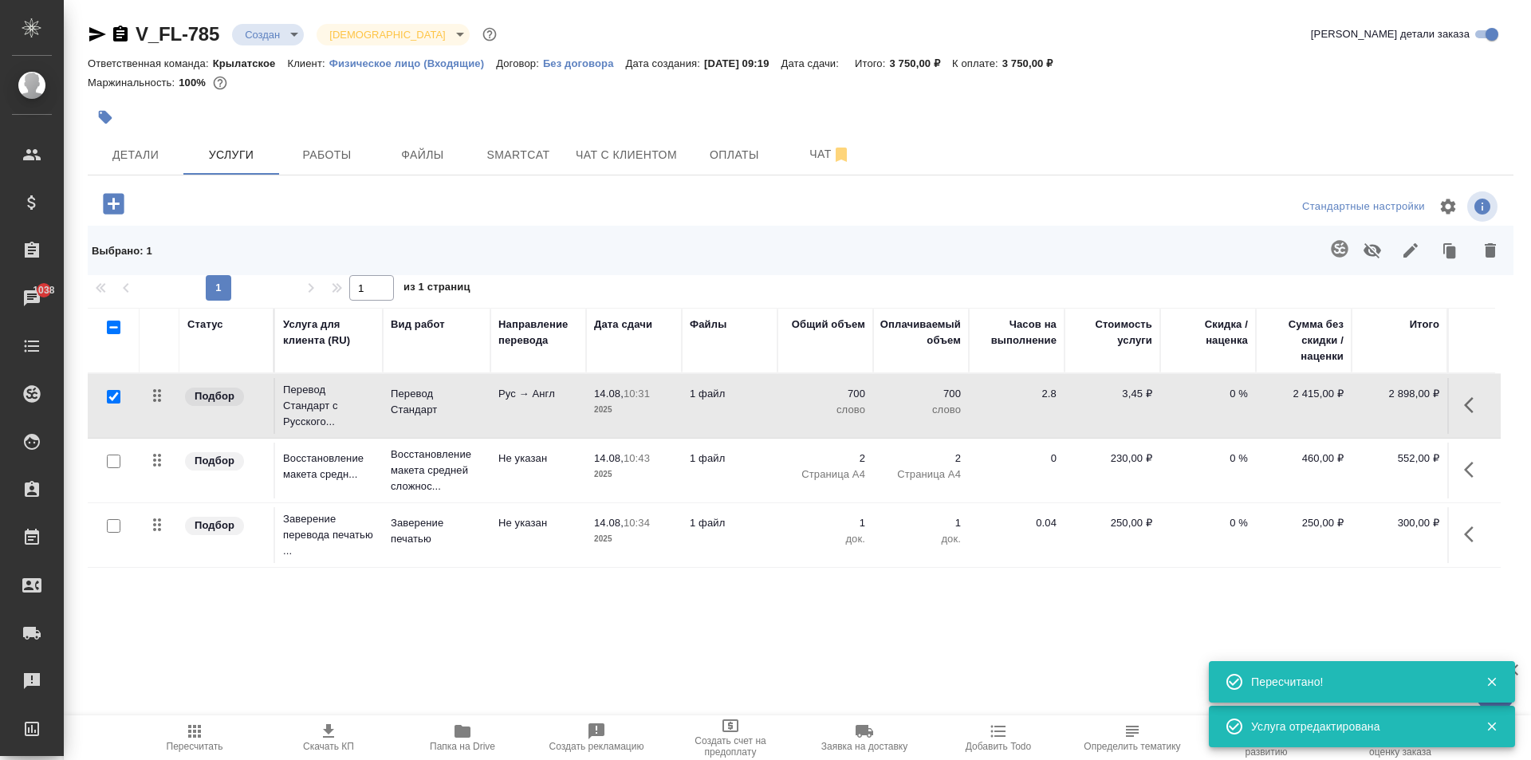
click at [203, 733] on icon "button" at bounding box center [194, 731] width 19 height 19
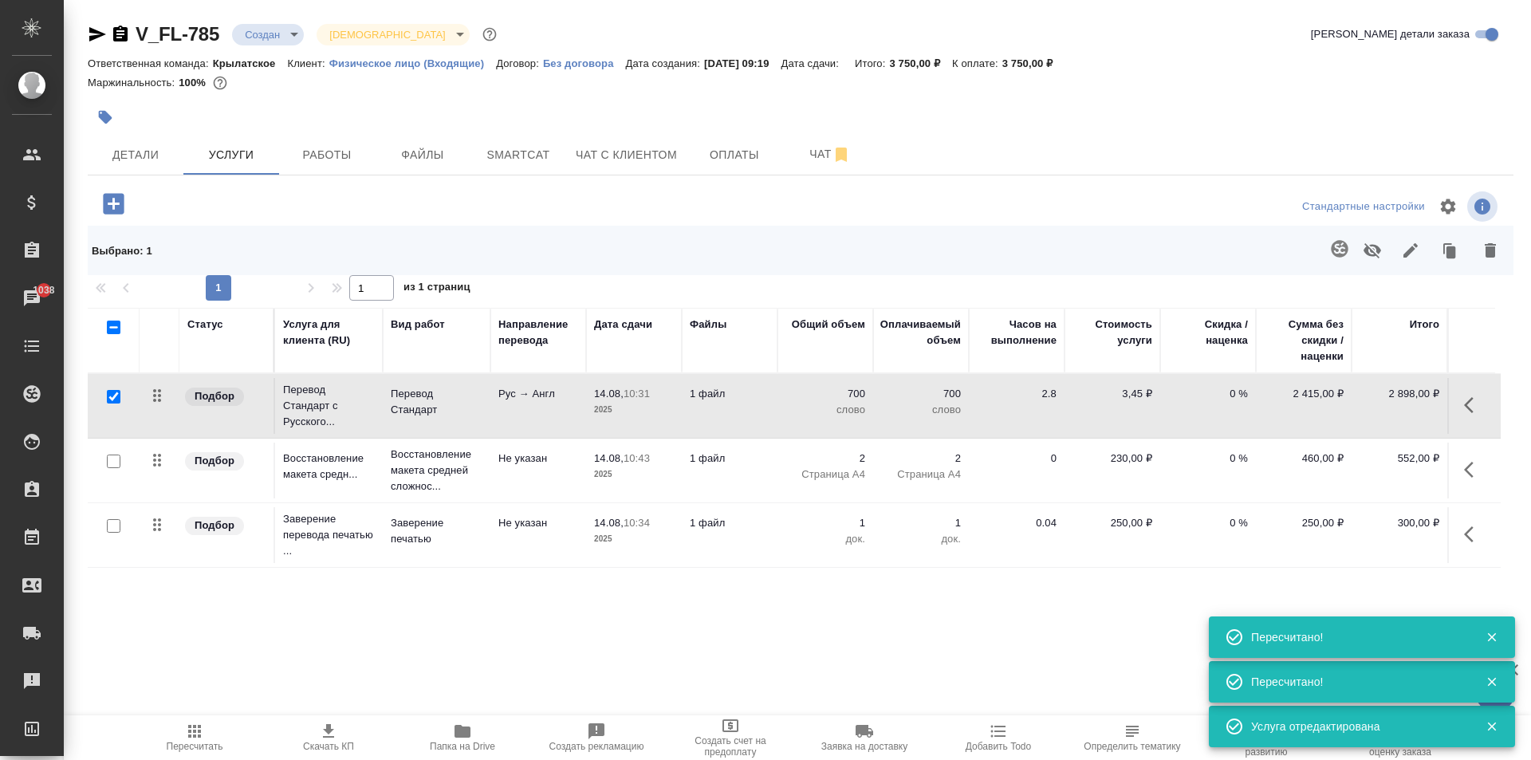
click at [1476, 412] on button "button" at bounding box center [1474, 405] width 38 height 38
click at [1387, 412] on icon "button" at bounding box center [1383, 405] width 19 height 19
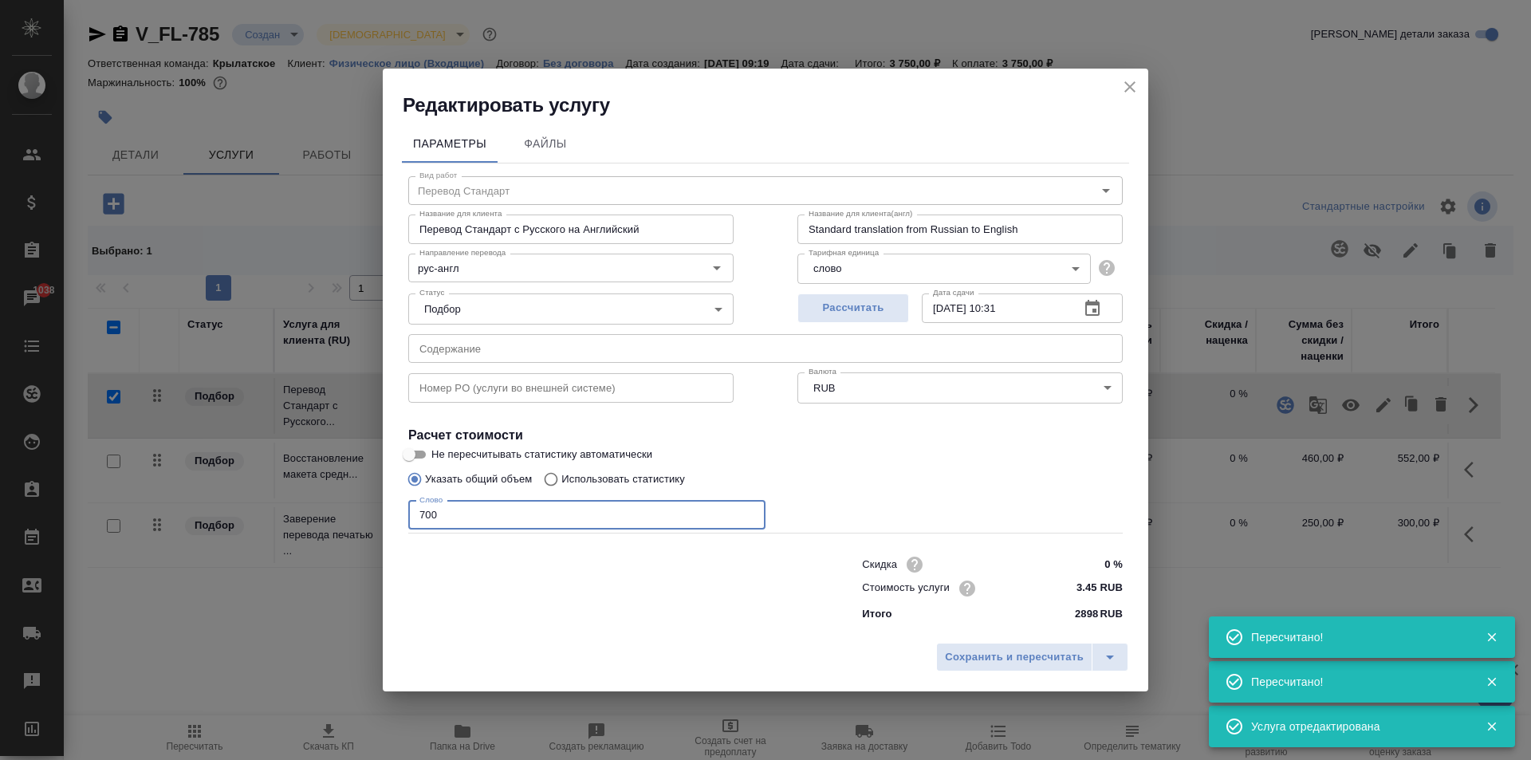
drag, startPoint x: 485, startPoint y: 515, endPoint x: 259, endPoint y: 496, distance: 226.5
click at [299, 486] on div "Редактировать услугу Параметры Файлы Вид работ Перевод Стандарт Вид работ Назва…" at bounding box center [765, 380] width 1531 height 760
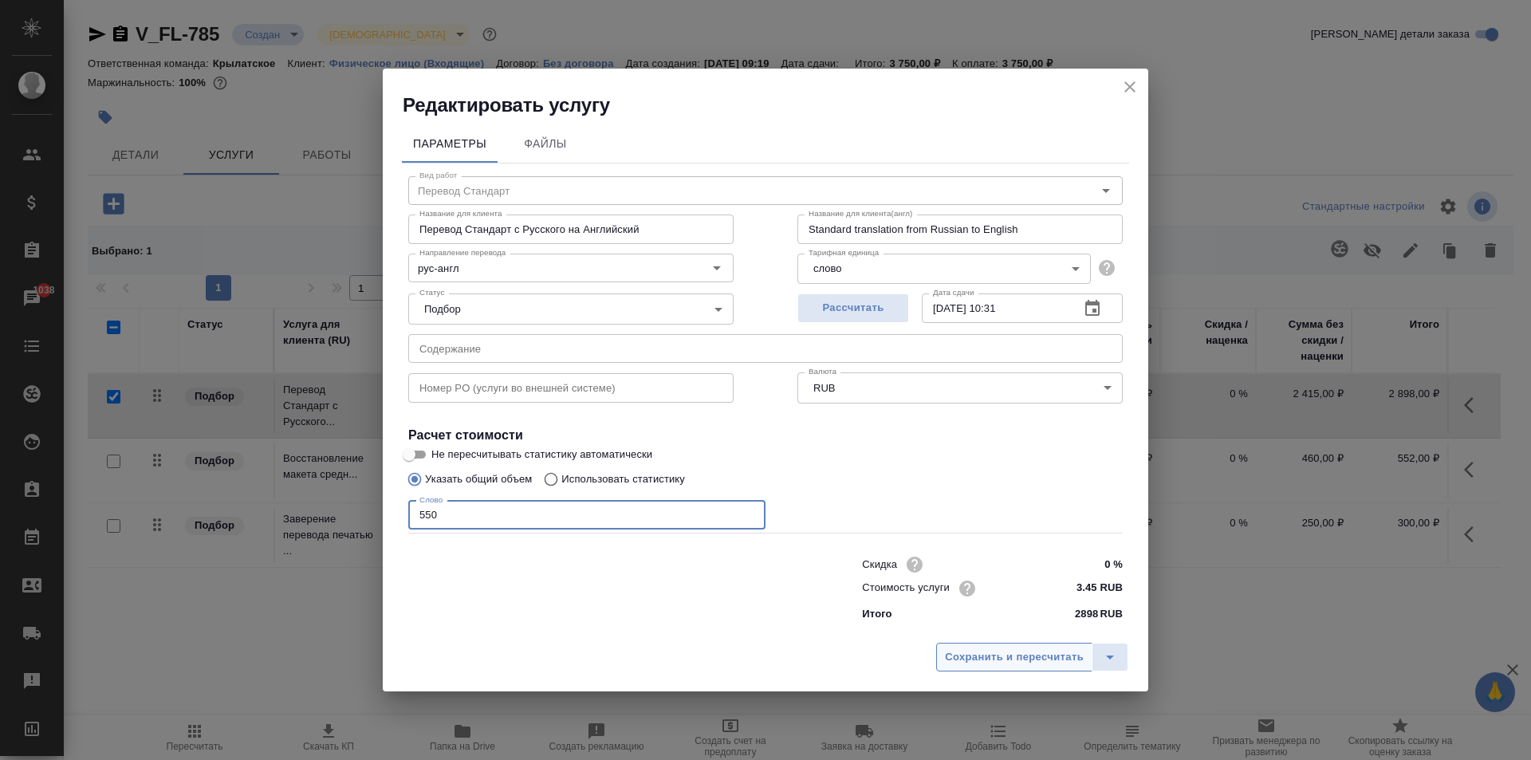
type input "550"
click at [992, 670] on button "Сохранить и пересчитать" at bounding box center [1014, 657] width 156 height 29
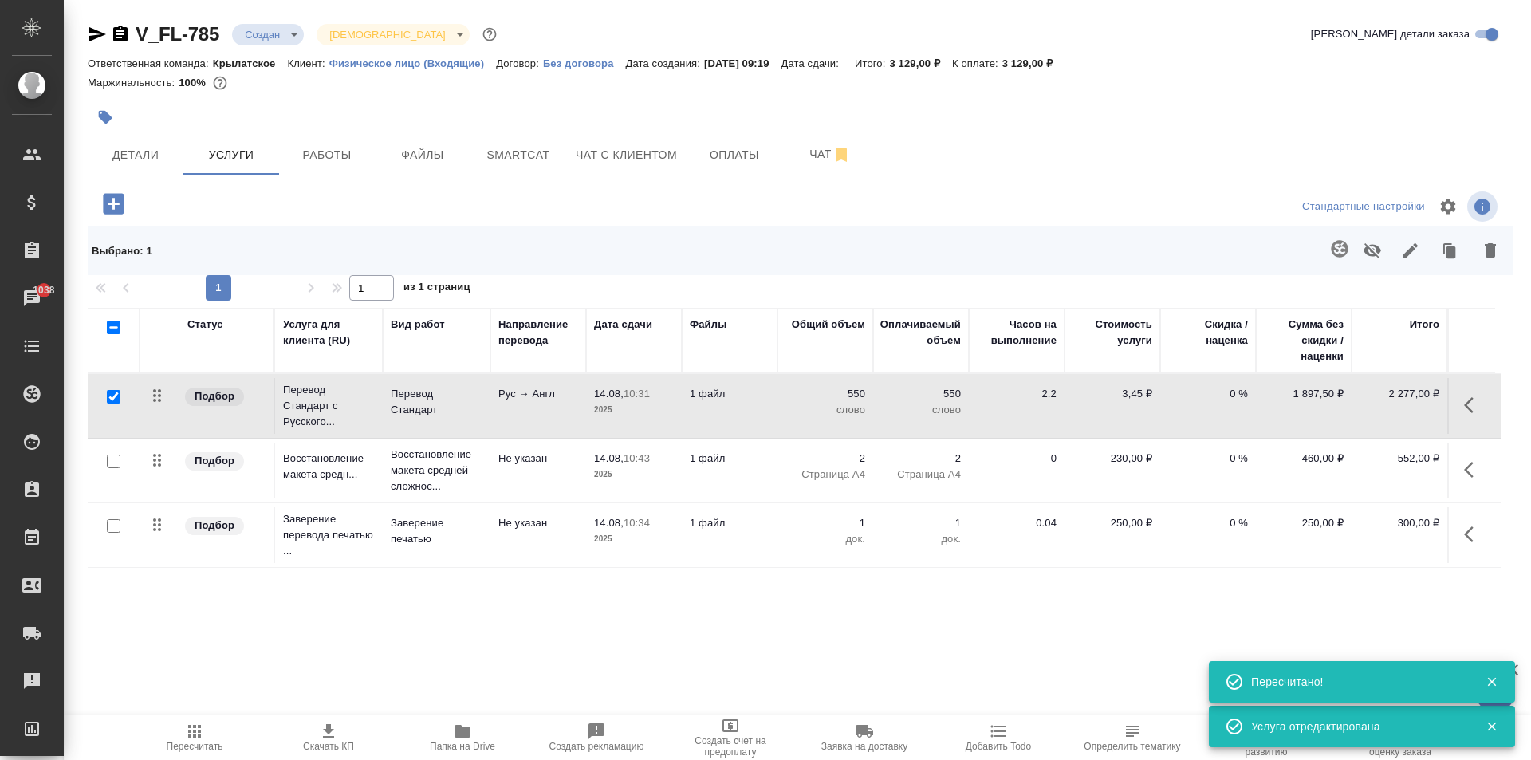
click at [187, 742] on span "Пересчитать" at bounding box center [195, 746] width 57 height 11
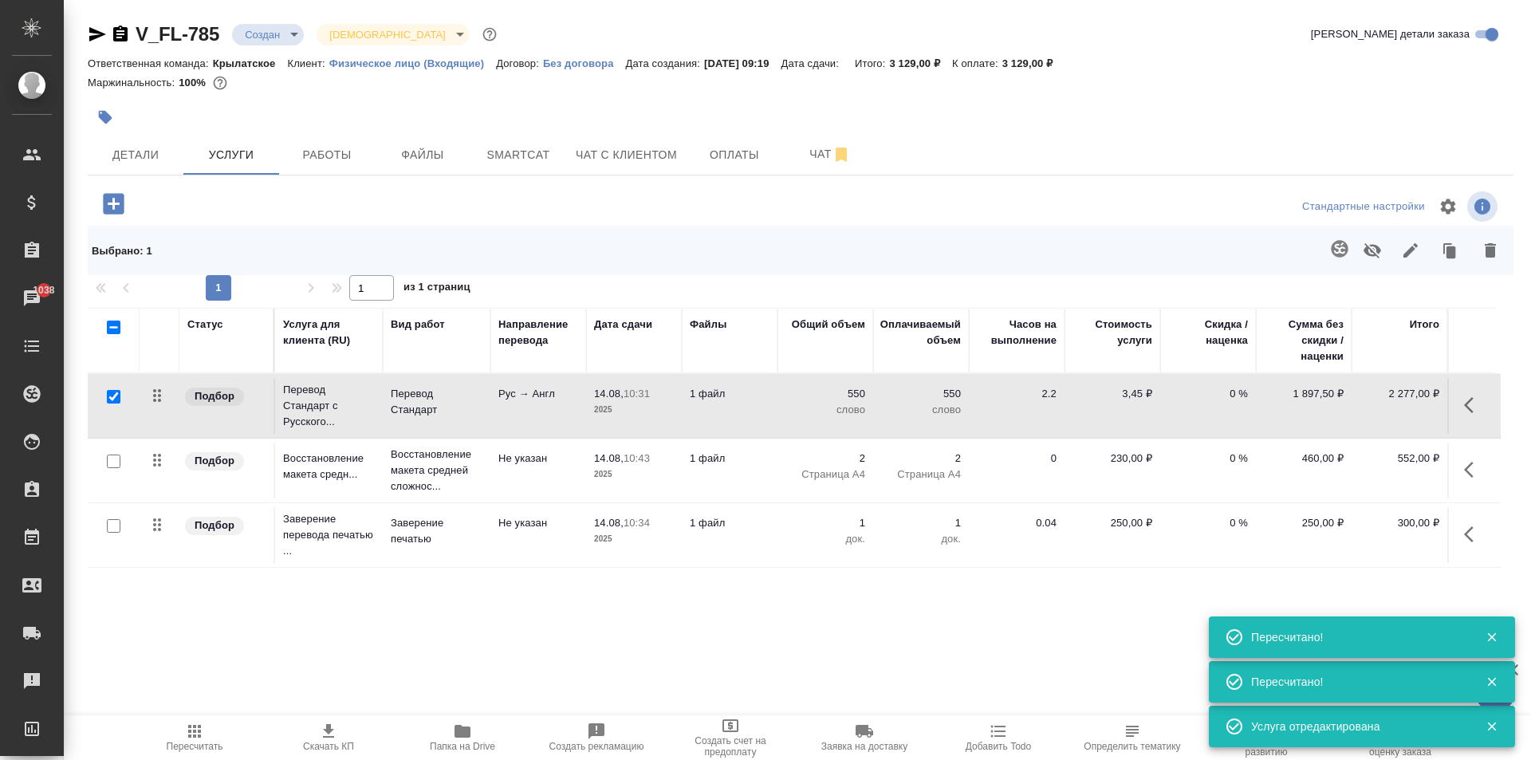
click at [1093, 201] on div "Стандартные настройки" at bounding box center [1269, 206] width 463 height 38
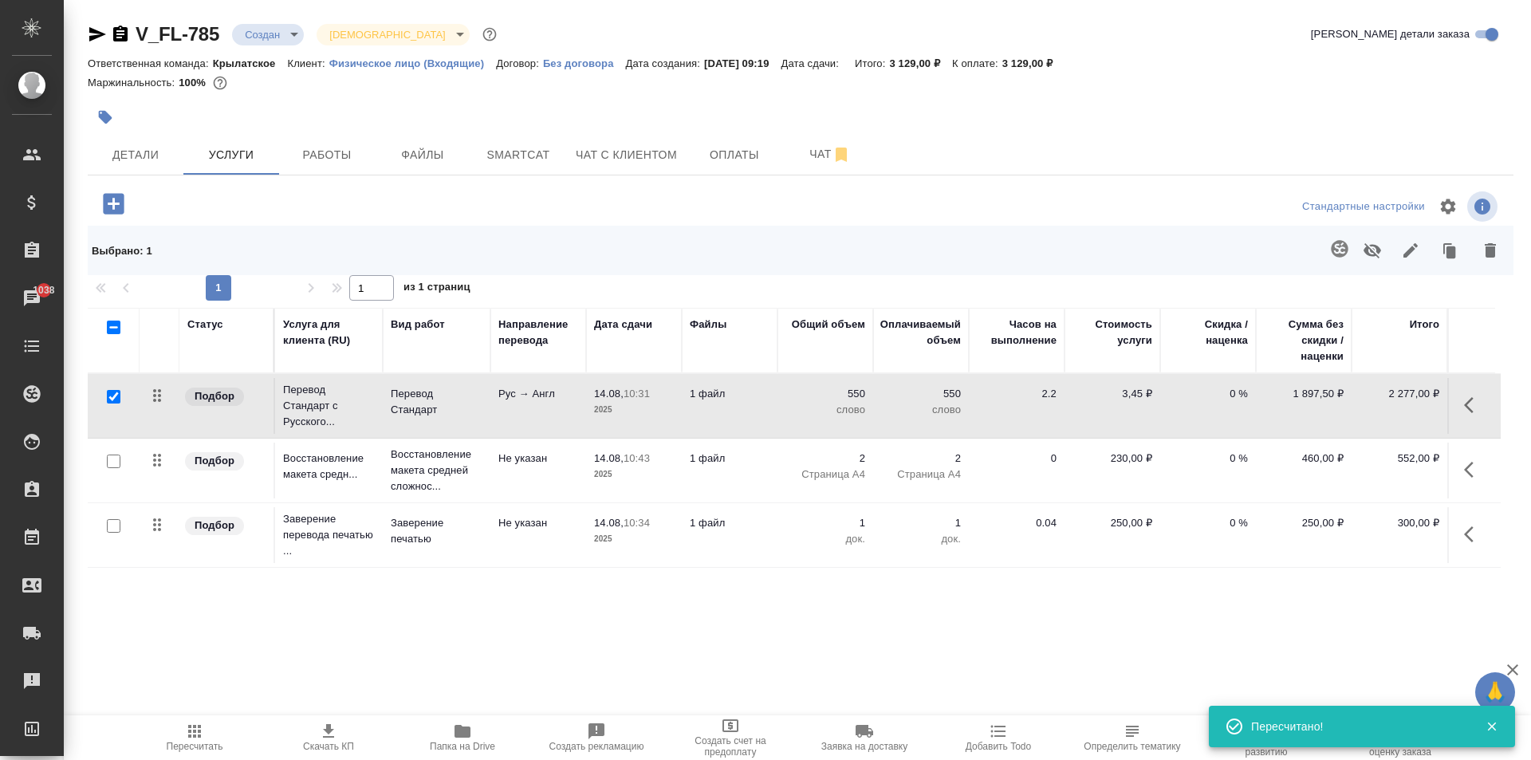
click at [211, 729] on span "Пересчитать" at bounding box center [194, 737] width 115 height 30
click at [176, 160] on button "Детали" at bounding box center [136, 155] width 96 height 40
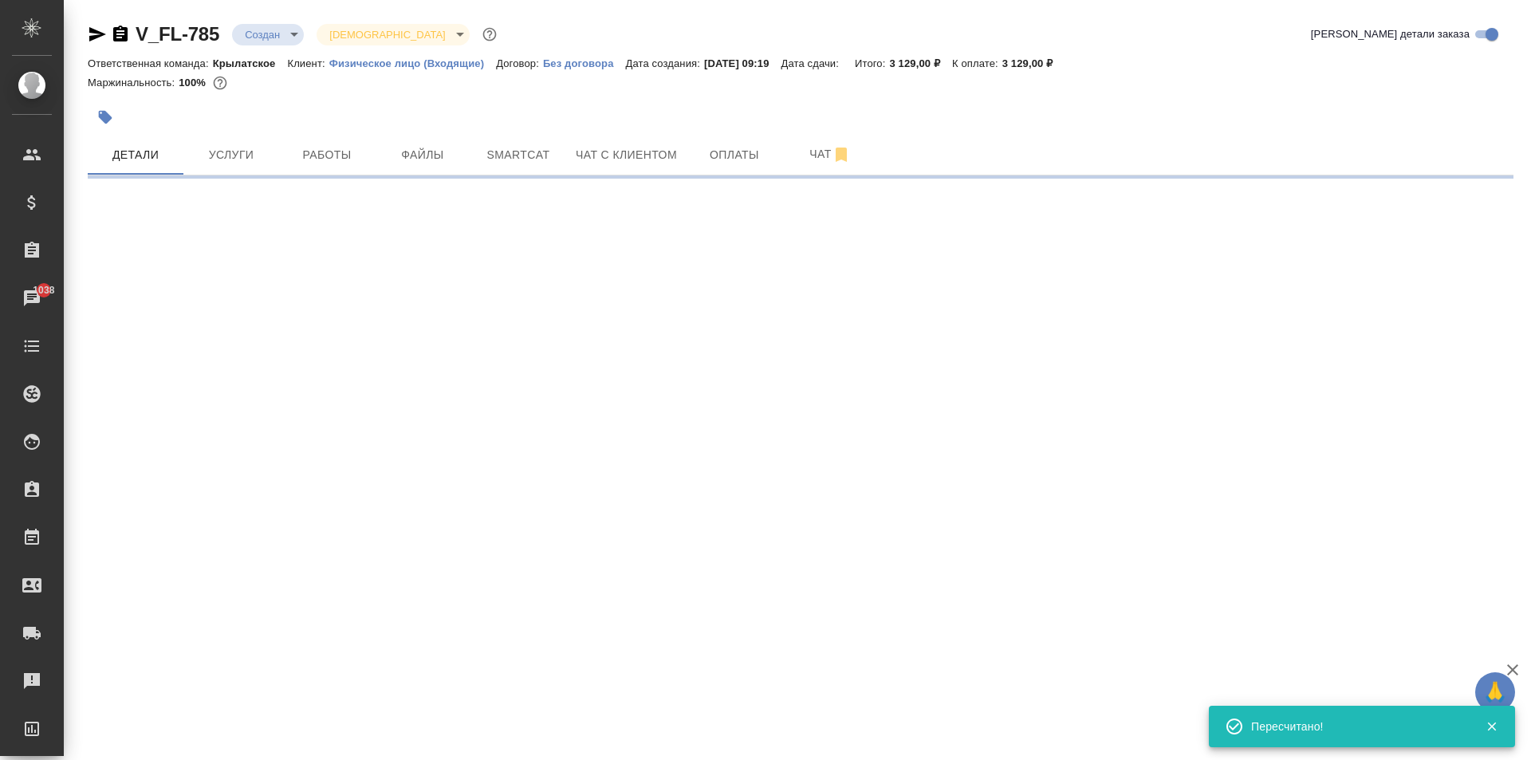
select select "RU"
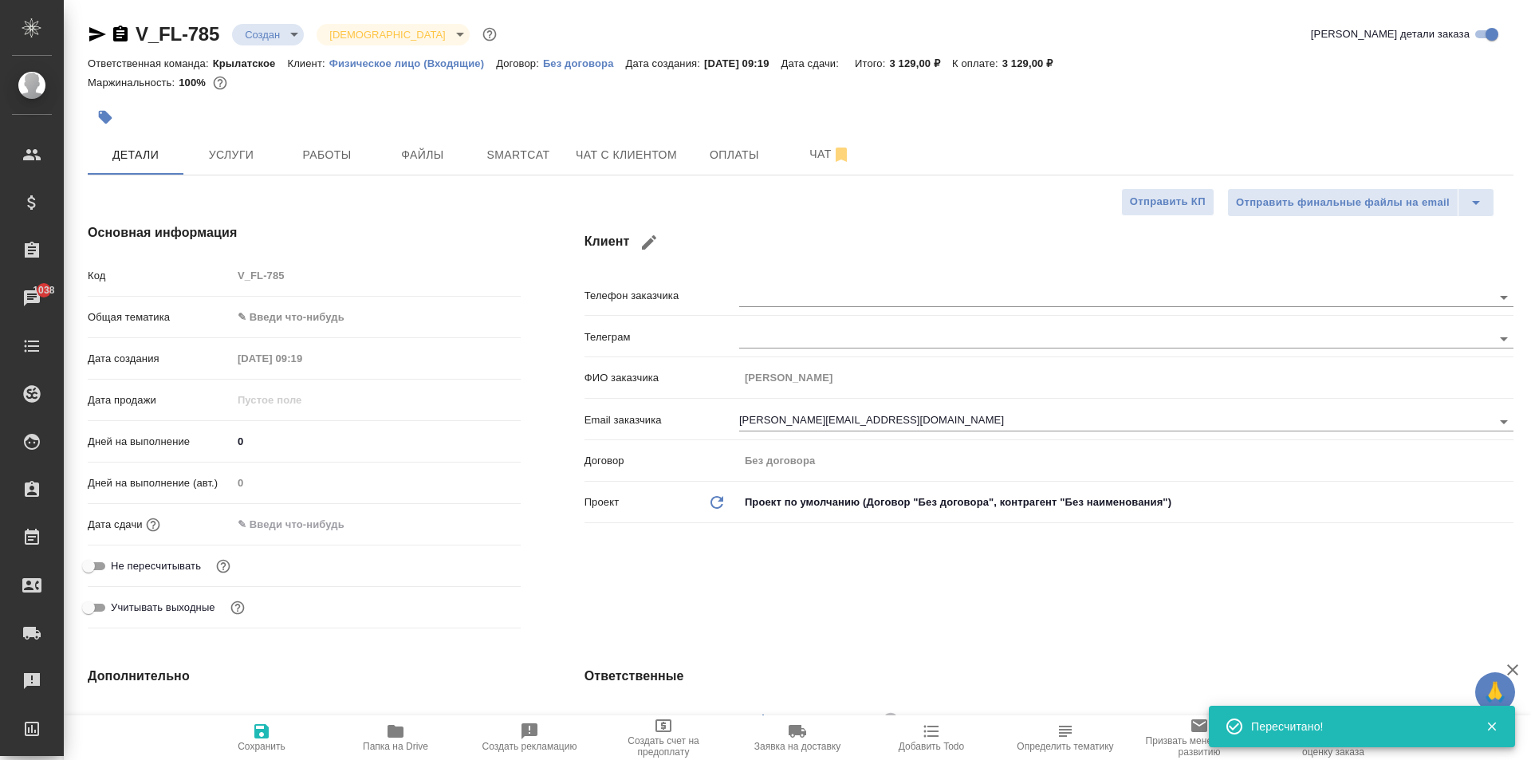
type textarea "x"
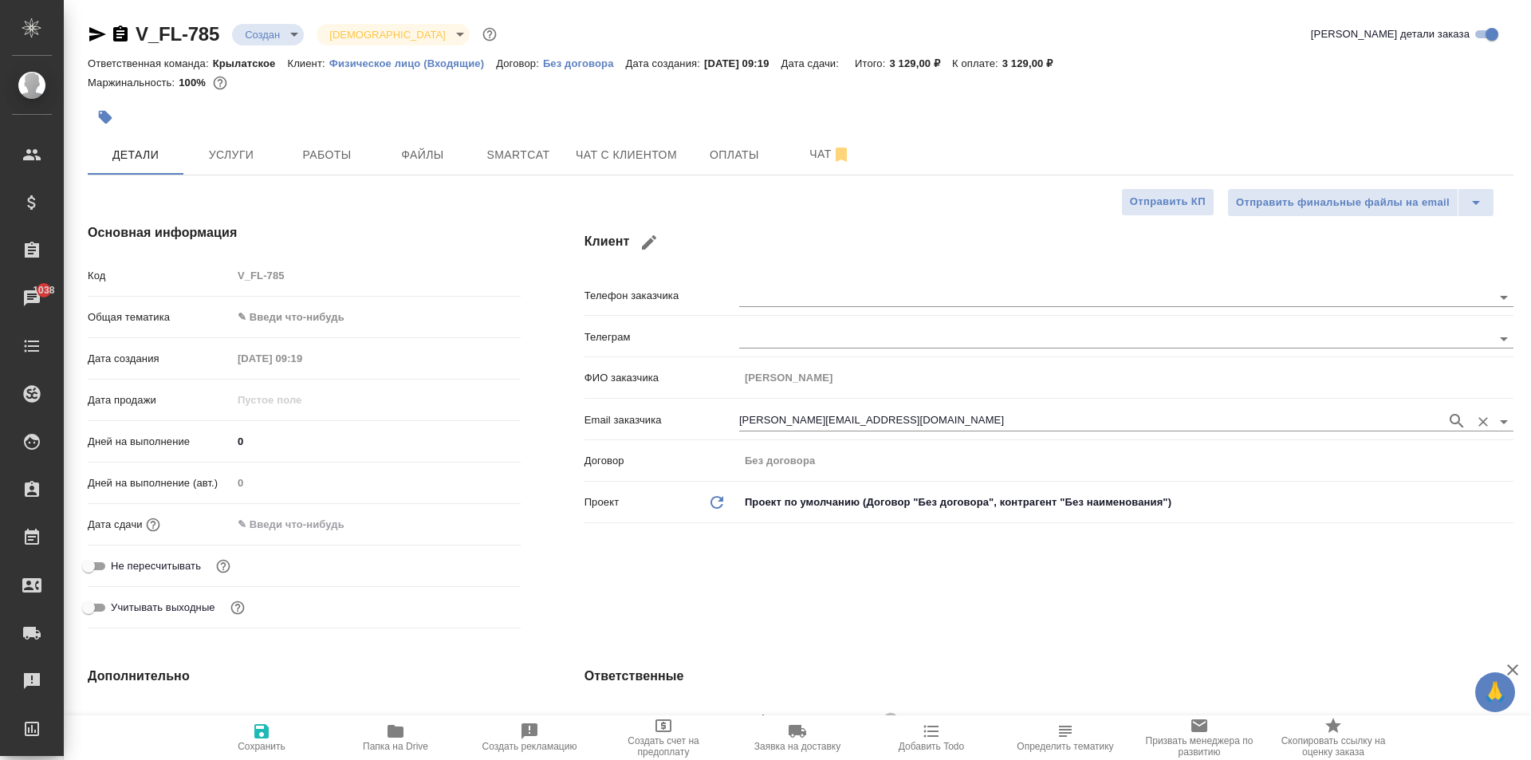
drag, startPoint x: 871, startPoint y: 411, endPoint x: 846, endPoint y: 417, distance: 25.5
click at [846, 417] on div "[EMAIL_ADDRESS][DOMAIN_NAME]" at bounding box center [1126, 420] width 774 height 30
type textarea "x"
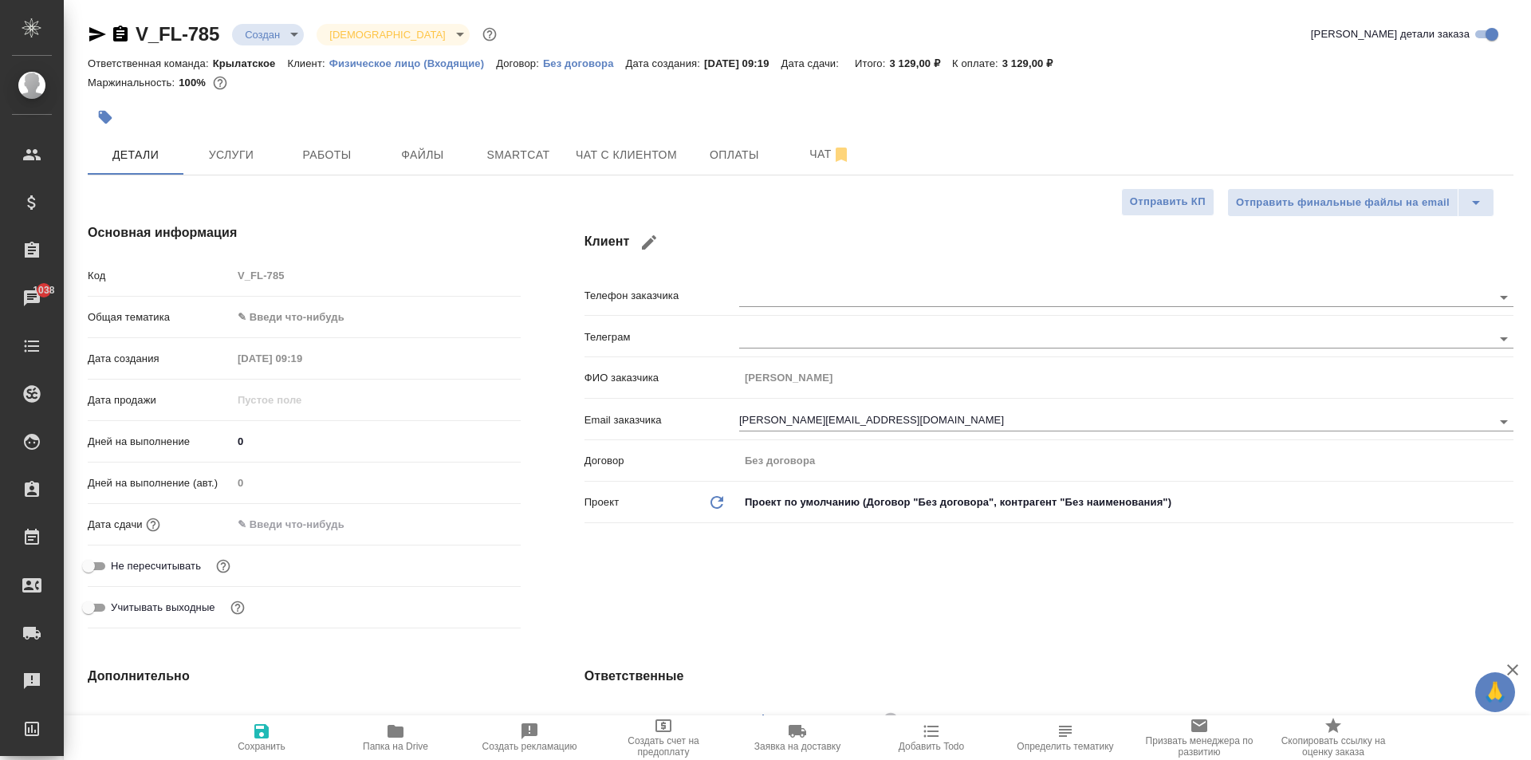
type textarea "x"
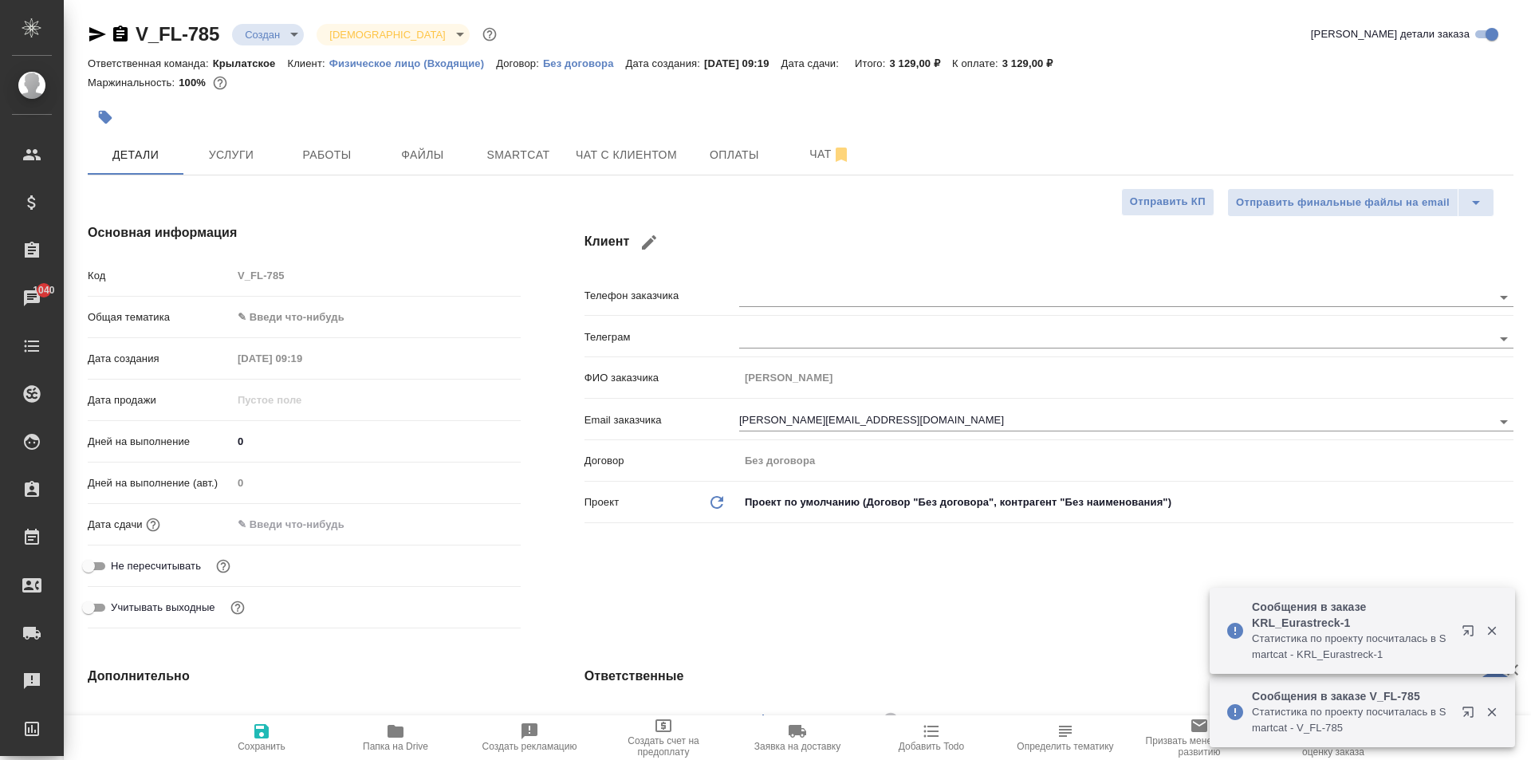
type textarea "x"
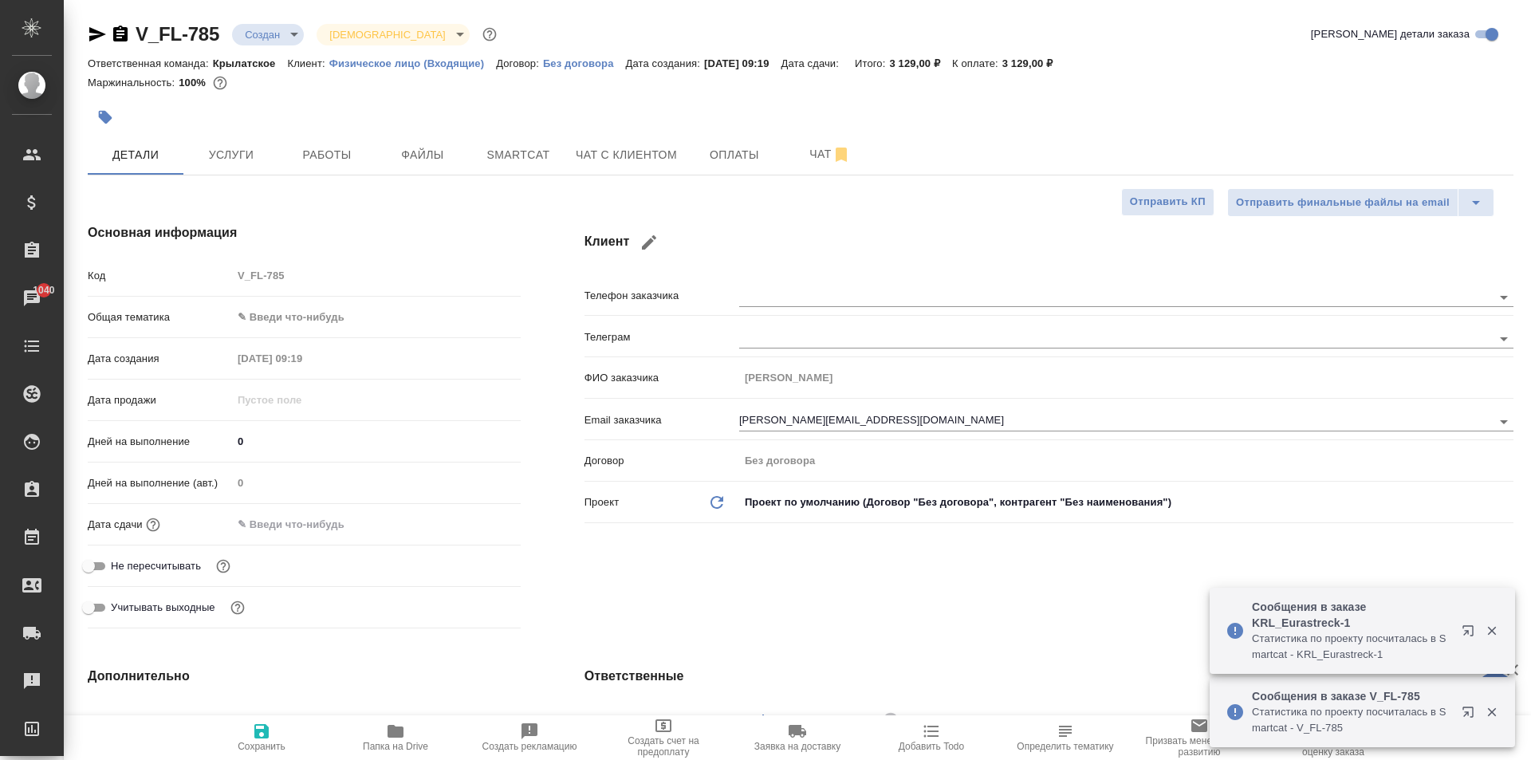
type textarea "x"
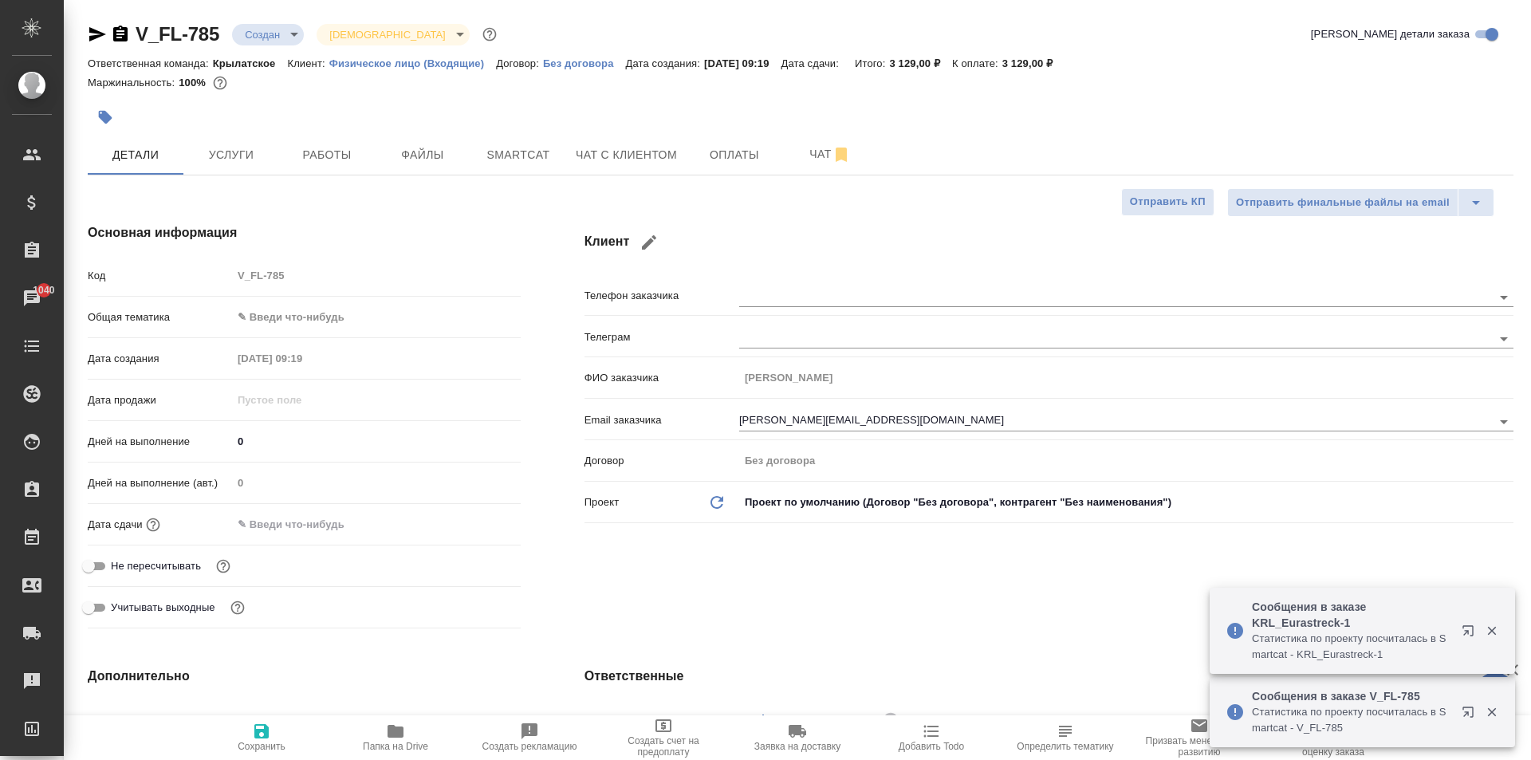
type textarea "x"
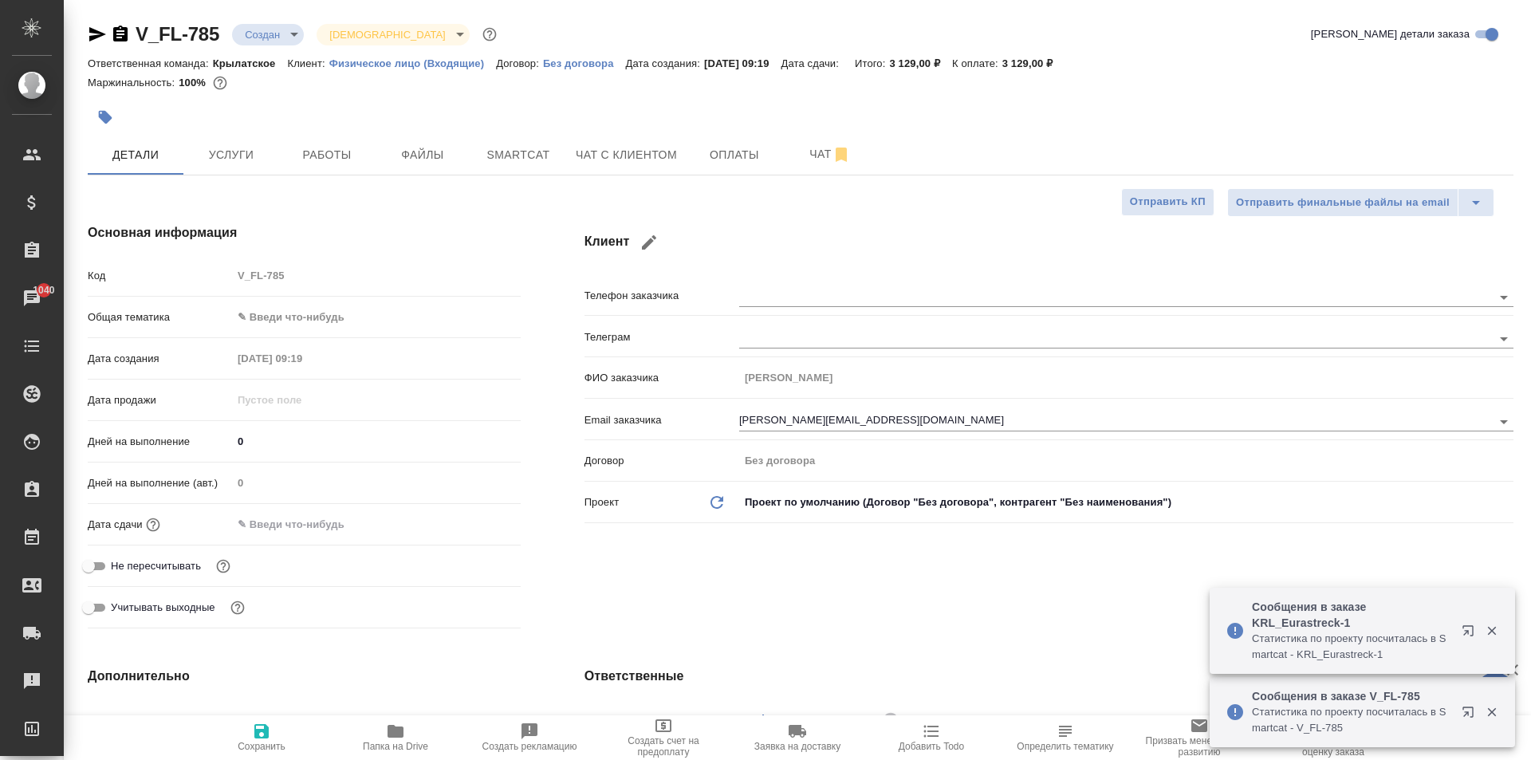
type textarea "x"
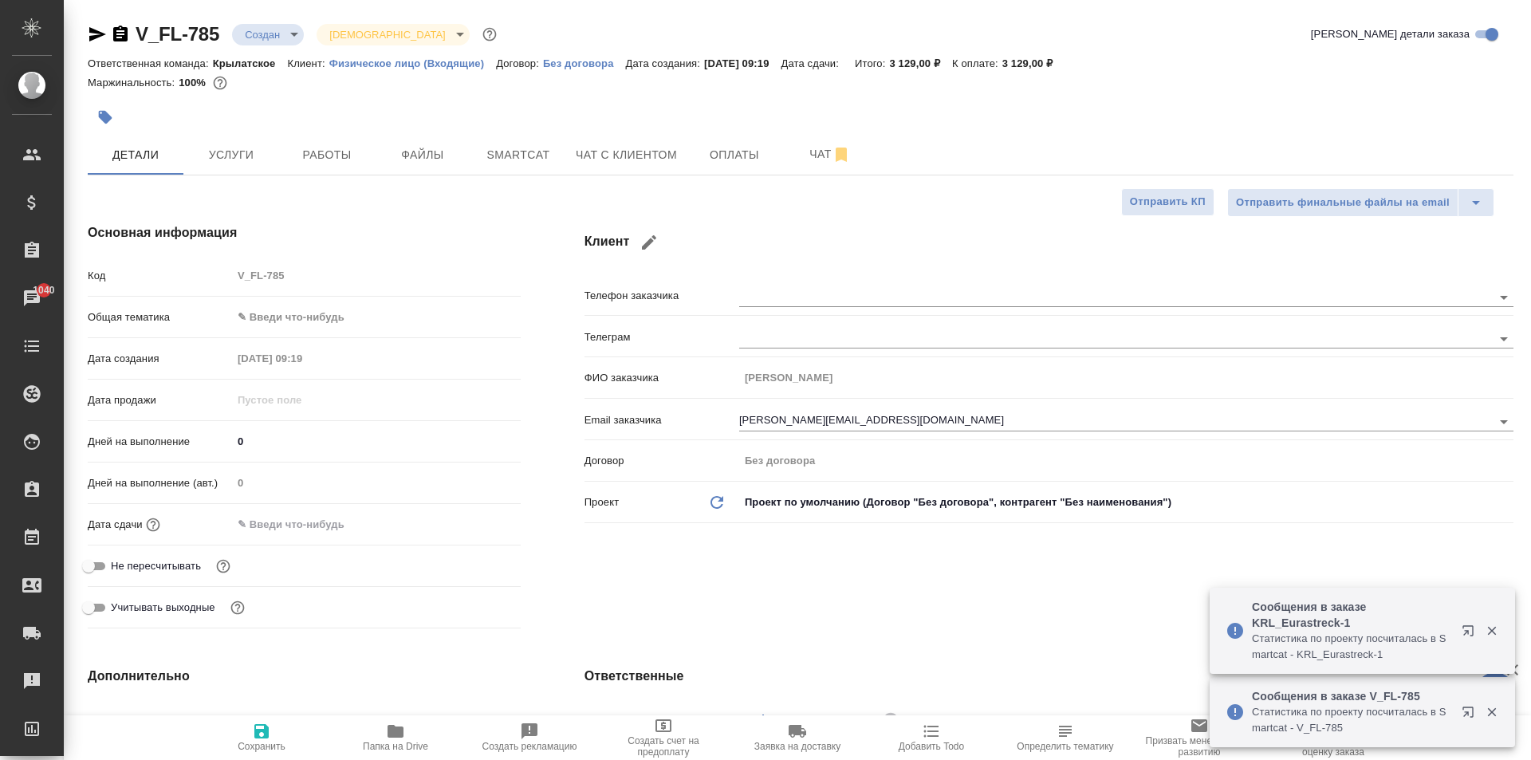
type textarea "x"
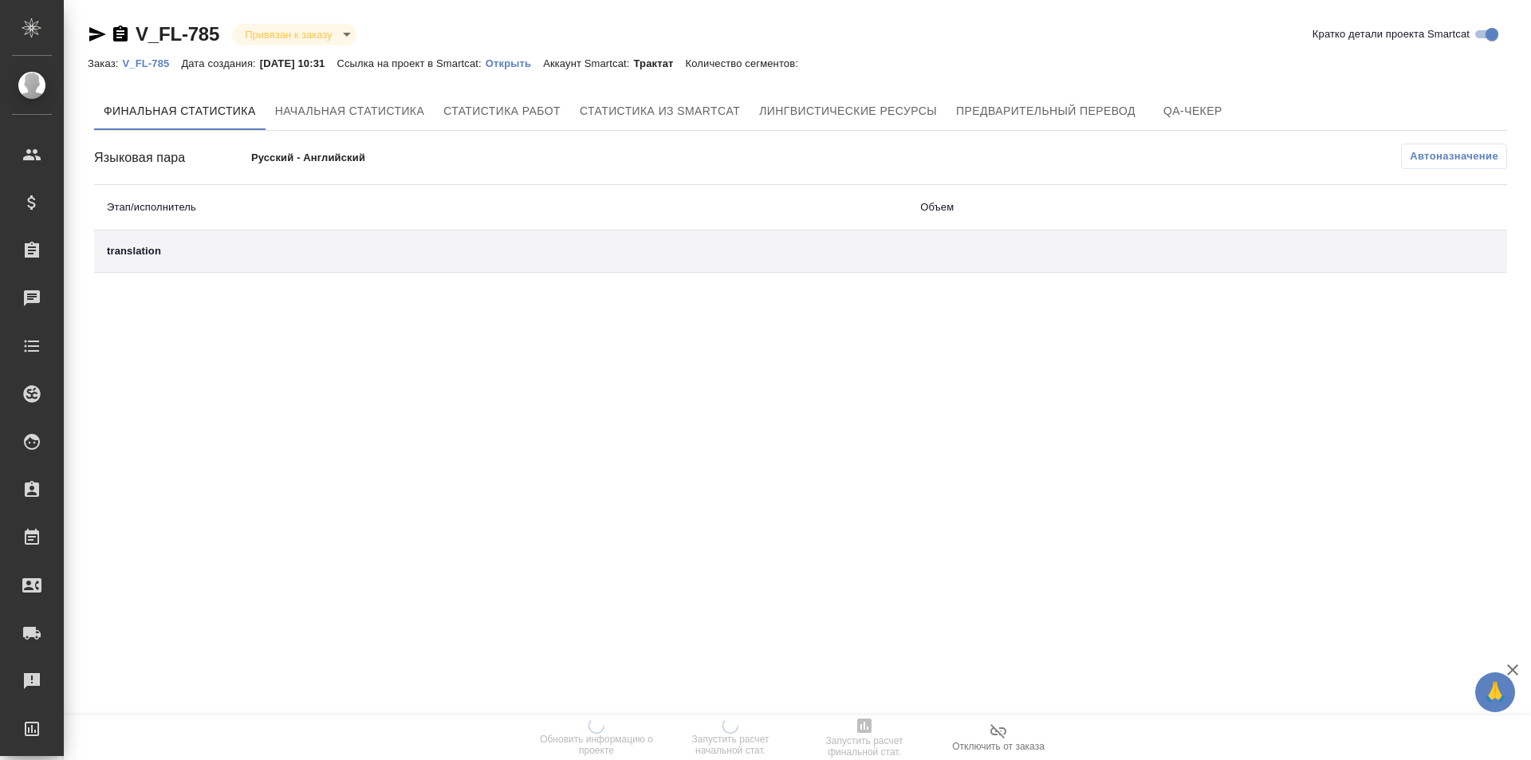
drag, startPoint x: 573, startPoint y: 61, endPoint x: 526, endPoint y: 66, distance: 48.2
click at [567, 65] on p "Аккаунт Smartcat:" at bounding box center [588, 63] width 90 height 12
click at [526, 66] on p "Открыть" at bounding box center [514, 63] width 57 height 12
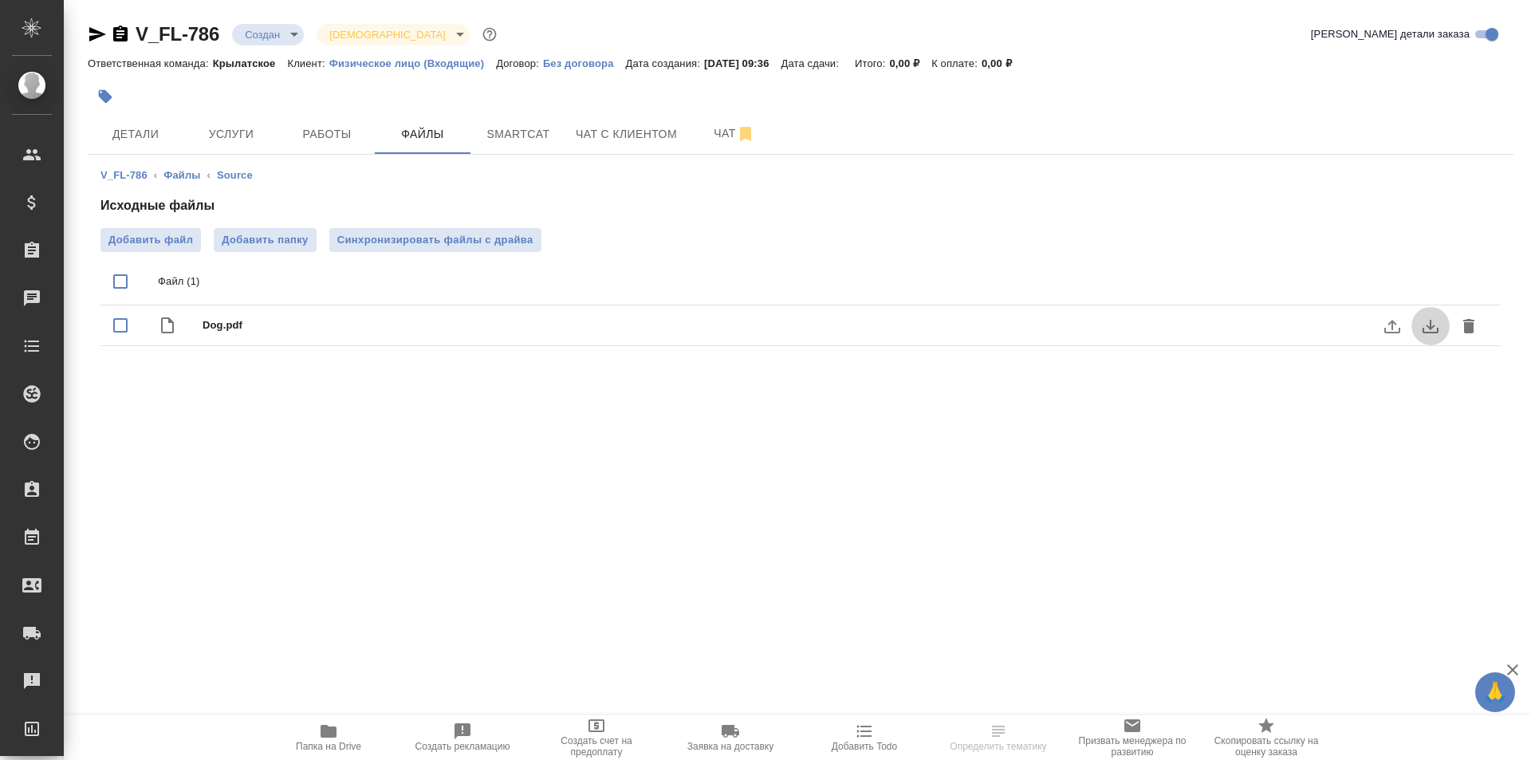
click at [1443, 333] on button "download" at bounding box center [1431, 326] width 38 height 38
click at [116, 111] on div at bounding box center [563, 96] width 951 height 35
click at [126, 123] on button "Детали" at bounding box center [136, 134] width 96 height 40
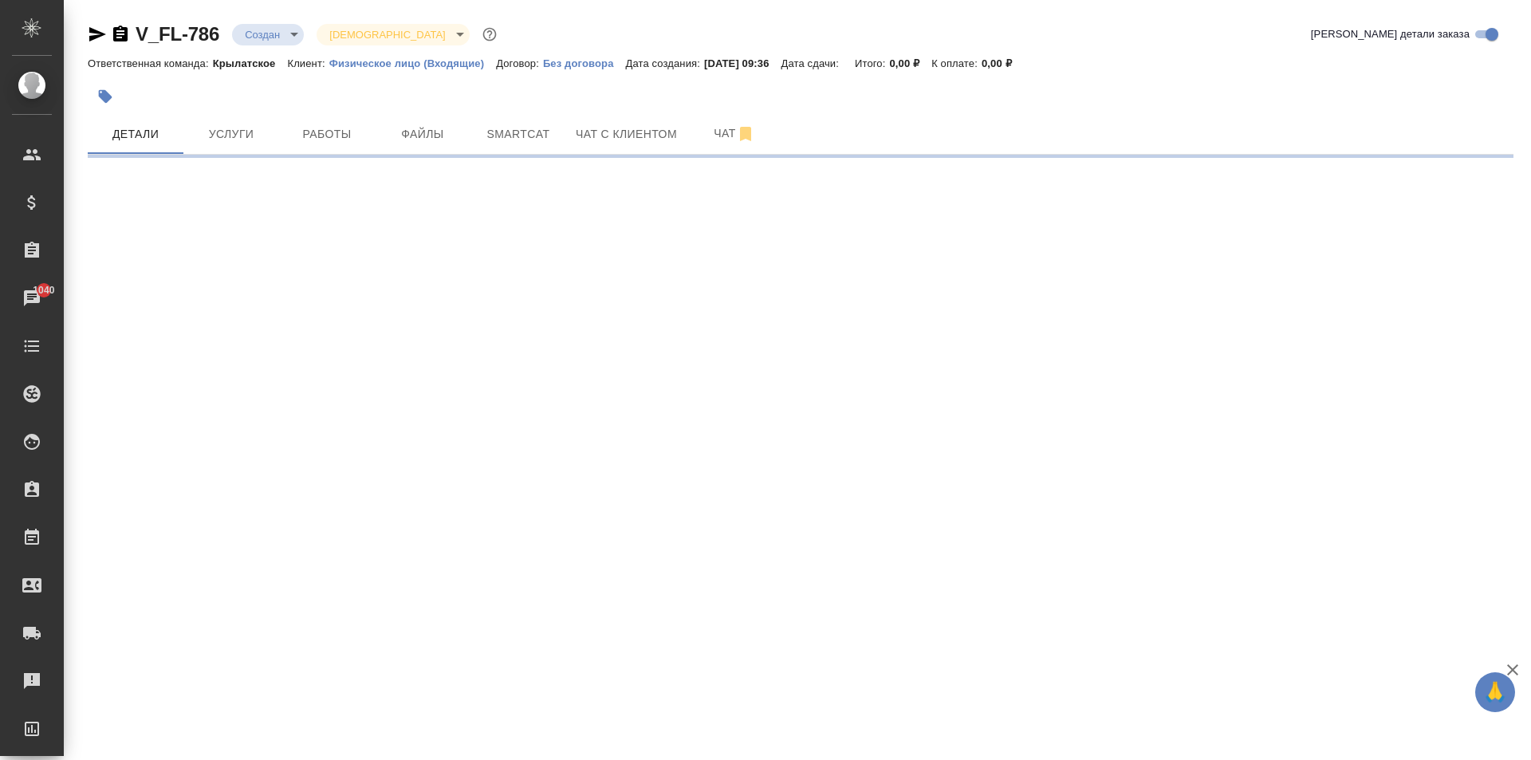
select select "RU"
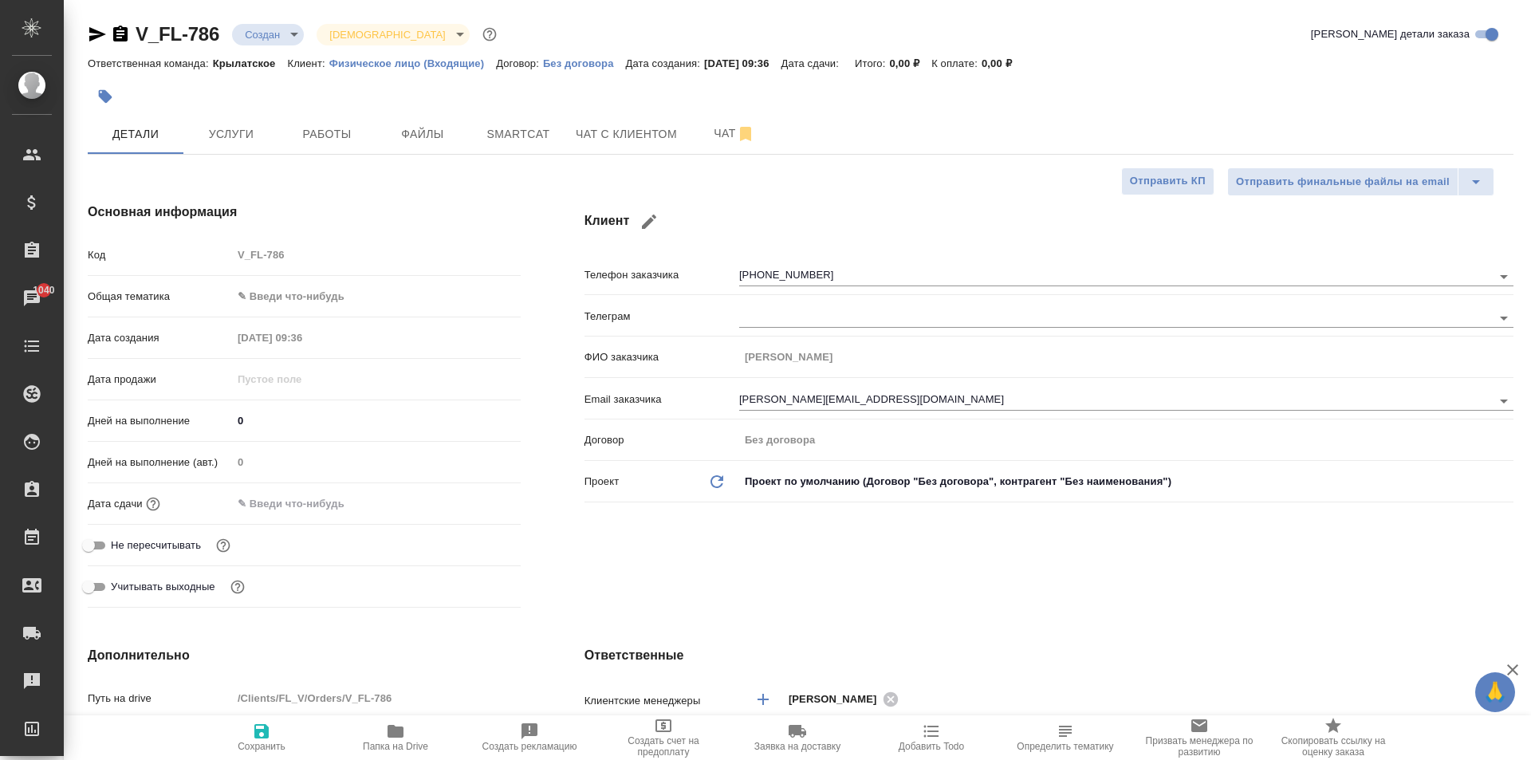
type textarea "x"
click at [311, 288] on body "🙏 .cls-1 fill:#fff; AWATERA Kasymov Timur Клиенты Спецификации Заказы 1040 Чаты…" at bounding box center [765, 380] width 1531 height 760
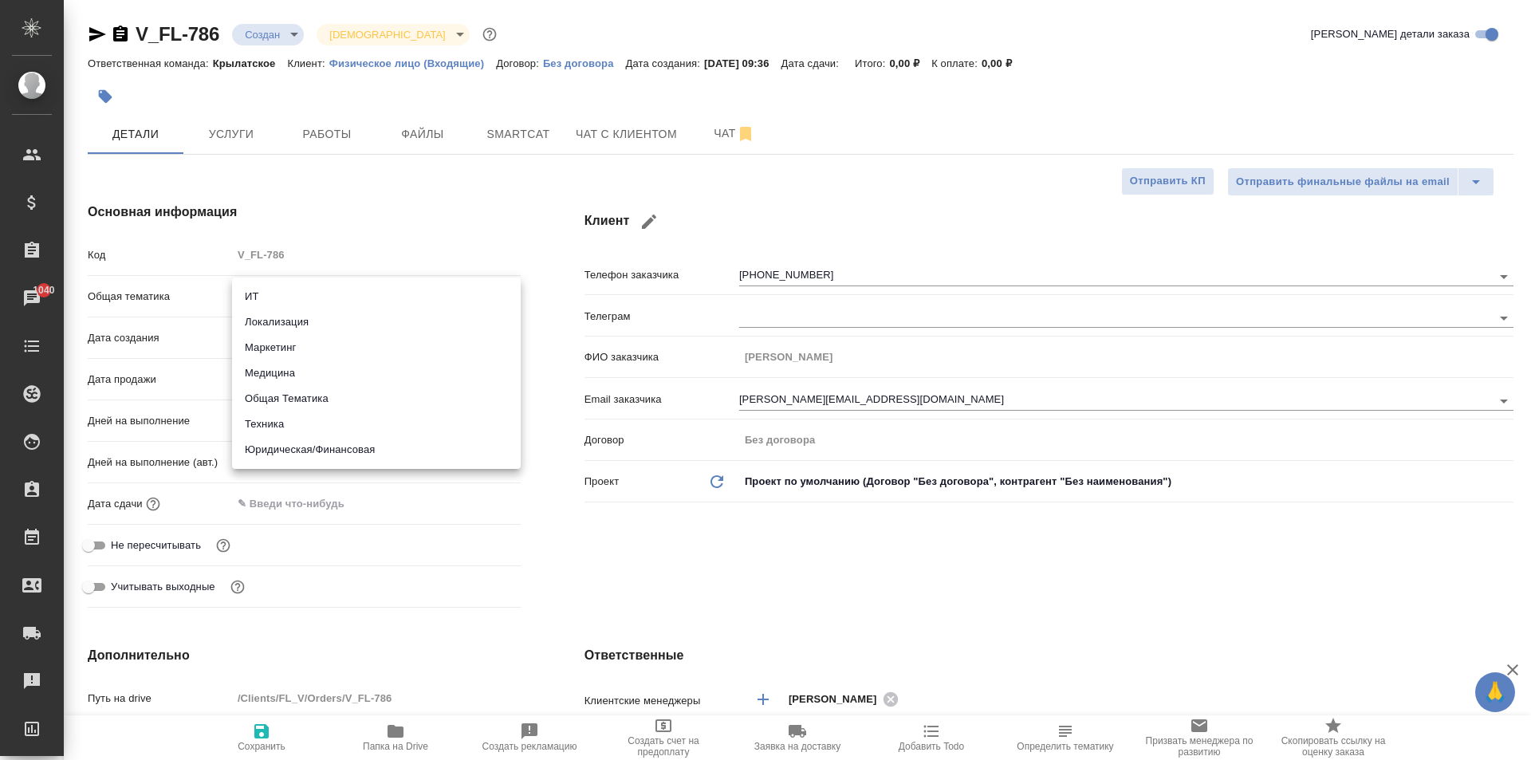
click at [344, 459] on li "Юридическая/Финансовая" at bounding box center [376, 450] width 289 height 26
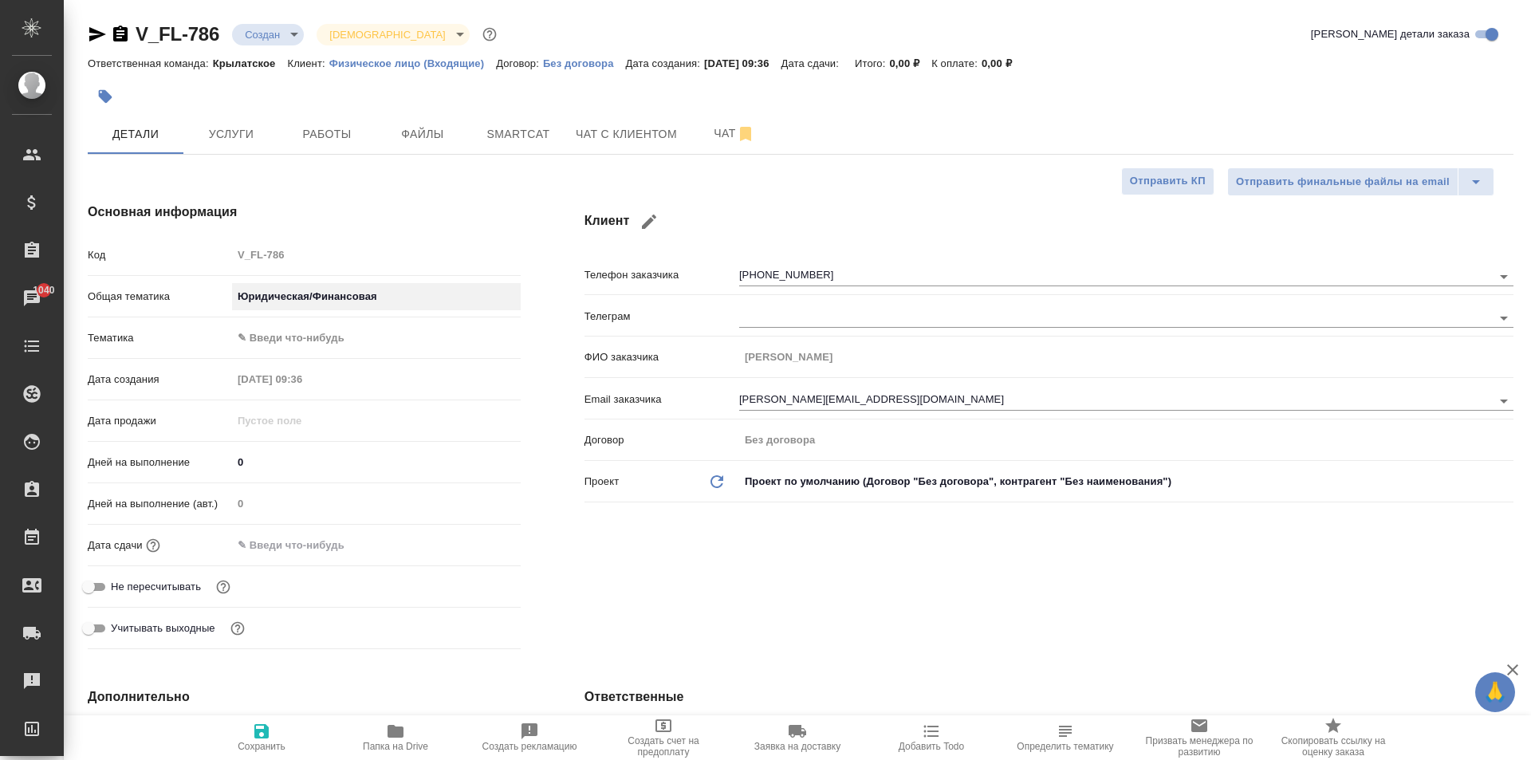
type input "yr-fn"
type textarea "x"
click at [308, 345] on body "🙏 .cls-1 fill:#fff; AWATERA Kasymov Timur Клиенты Спецификации Заказы 1040 Чаты…" at bounding box center [765, 380] width 1531 height 760
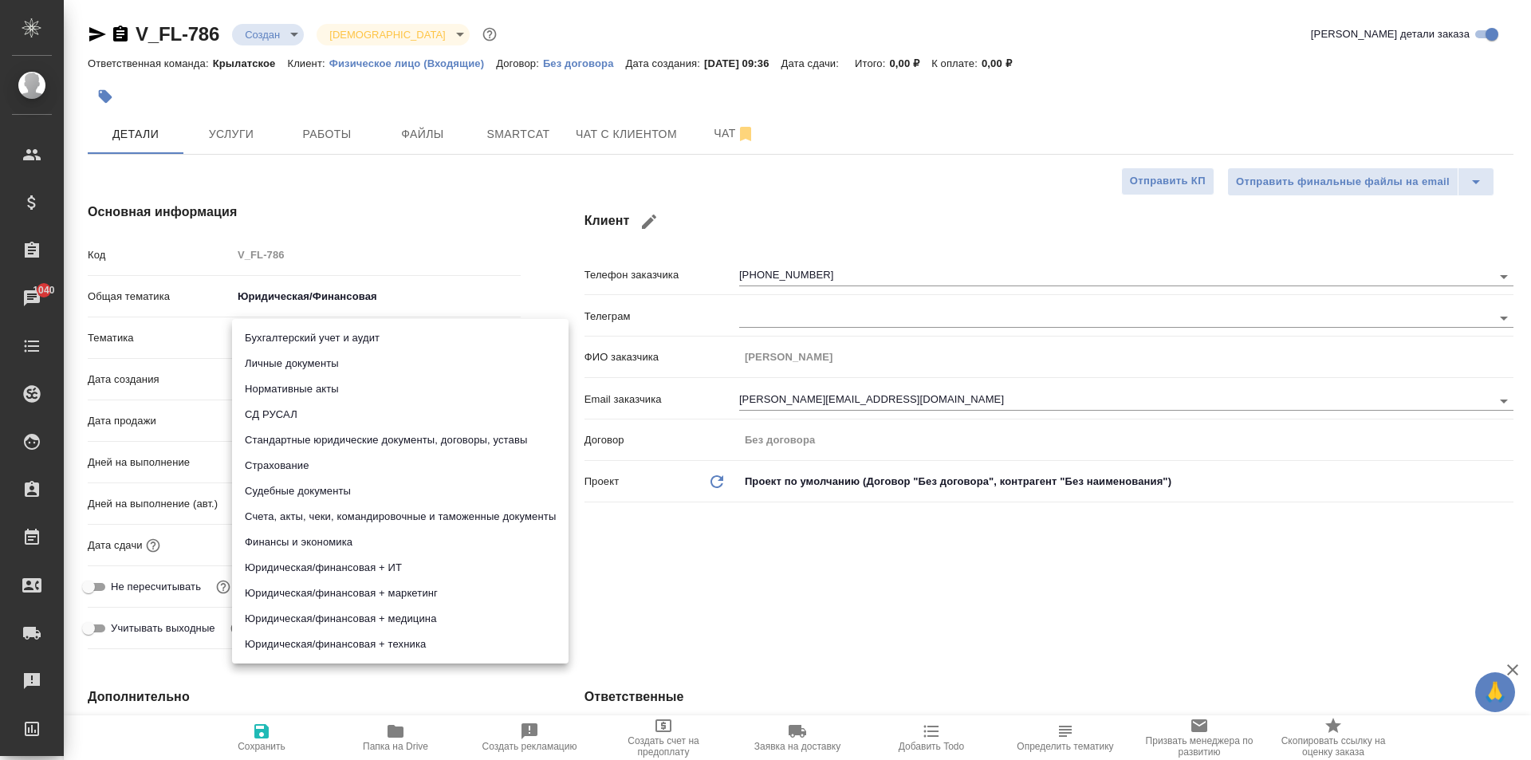
click at [484, 439] on li "Стандартные юридические документы, договоры, уставы" at bounding box center [400, 440] width 337 height 26
type textarea "x"
type input "5f647205b73bc97568ca66bf"
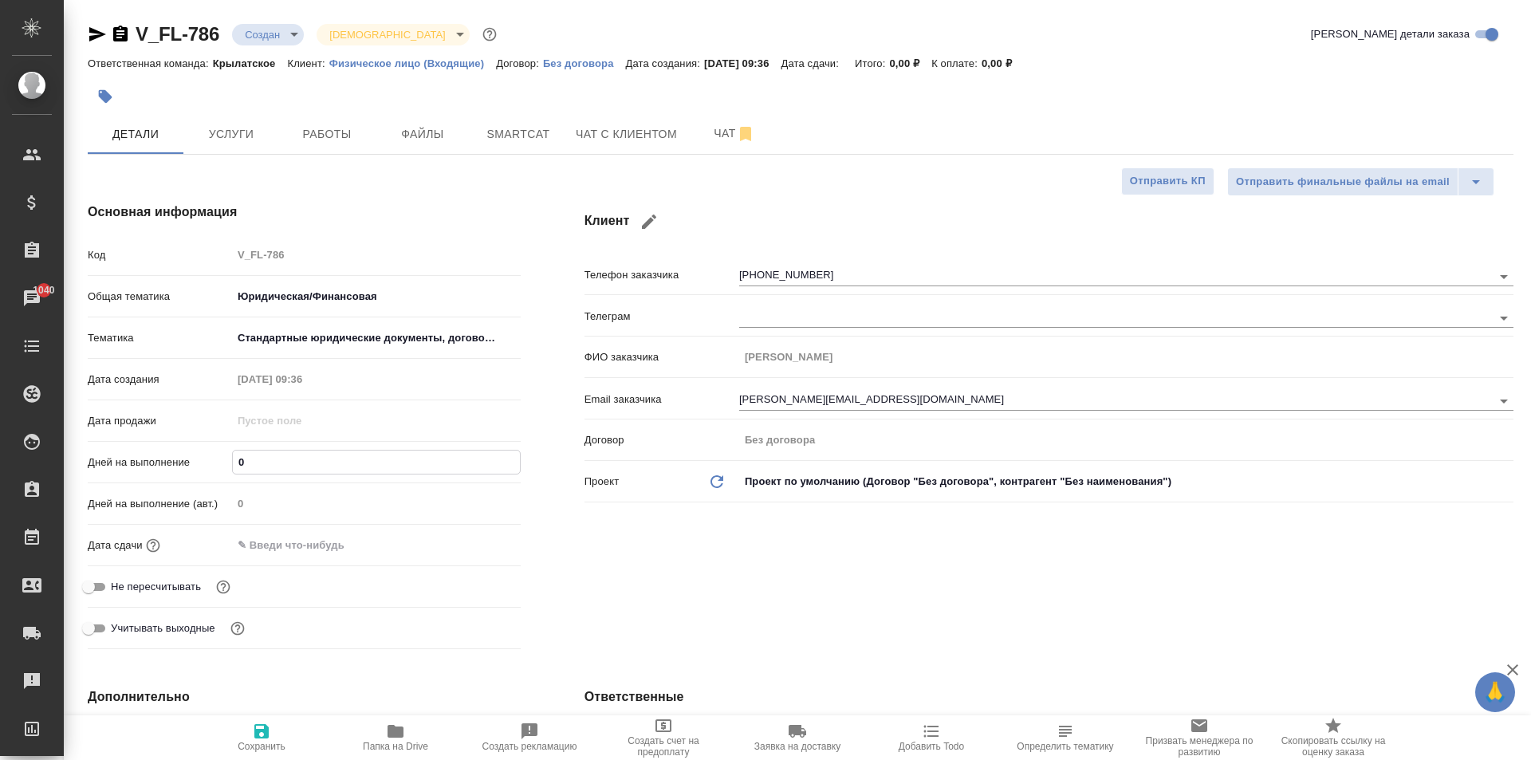
drag, startPoint x: 277, startPoint y: 463, endPoint x: 199, endPoint y: 469, distance: 77.6
click at [199, 469] on div "Дней на выполнение 0" at bounding box center [304, 462] width 433 height 28
type input "2"
type textarea "x"
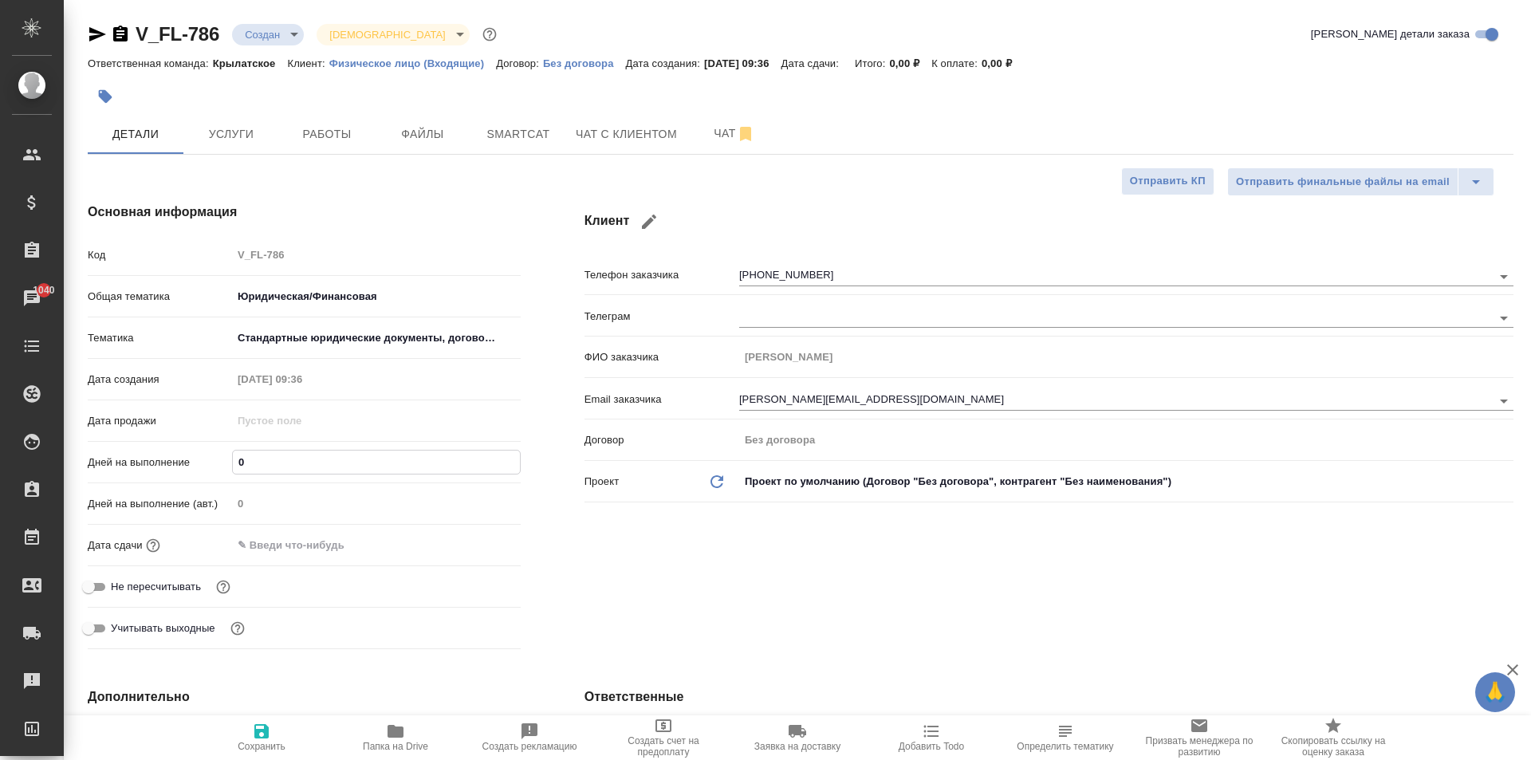
type textarea "x"
type input "2"
drag, startPoint x: 273, startPoint y: 546, endPoint x: 293, endPoint y: 543, distance: 21.0
click at [275, 545] on input "text" at bounding box center [303, 545] width 140 height 23
drag, startPoint x: 293, startPoint y: 543, endPoint x: 479, endPoint y: 542, distance: 185.0
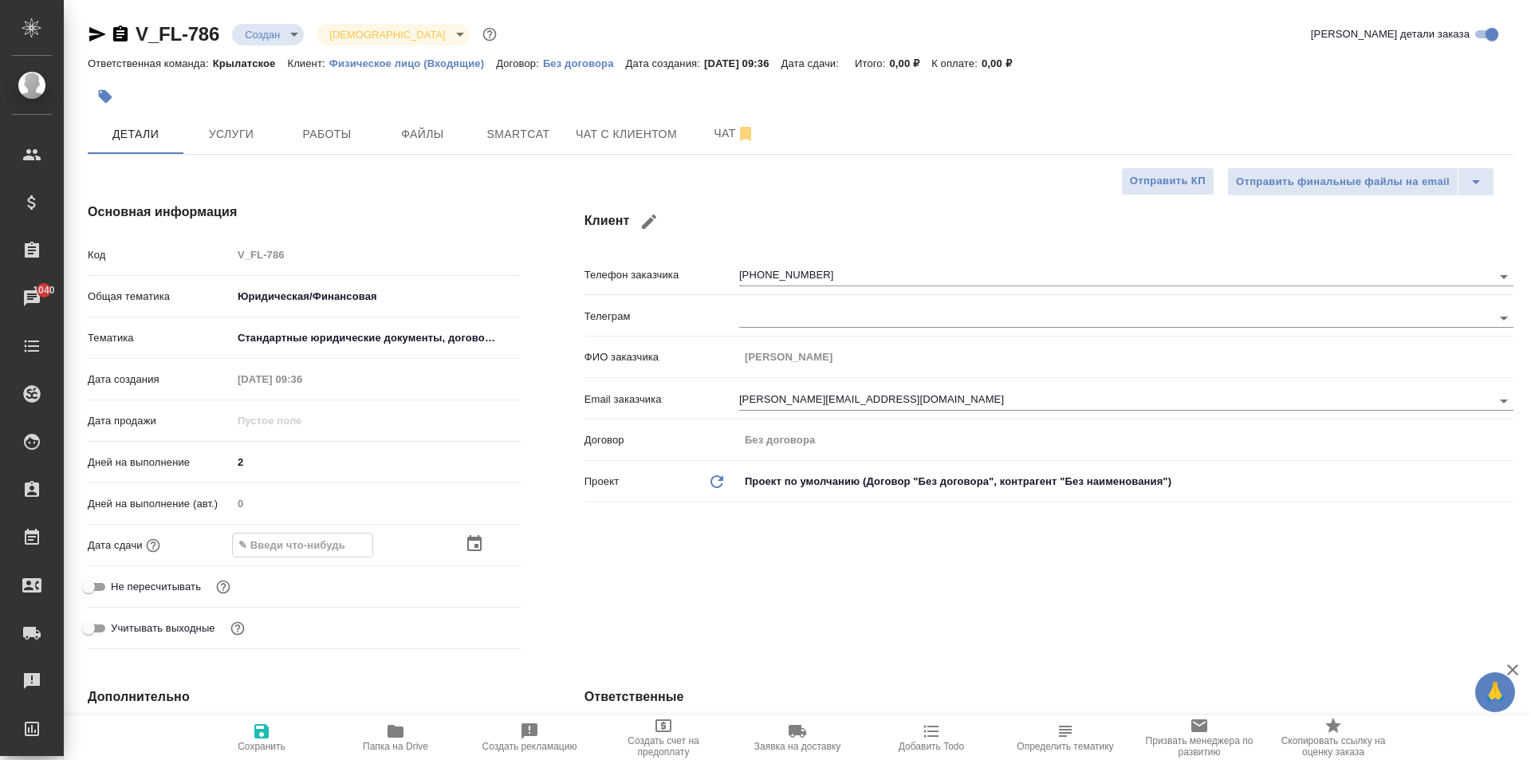
click at [479, 542] on icon "button" at bounding box center [474, 543] width 19 height 19
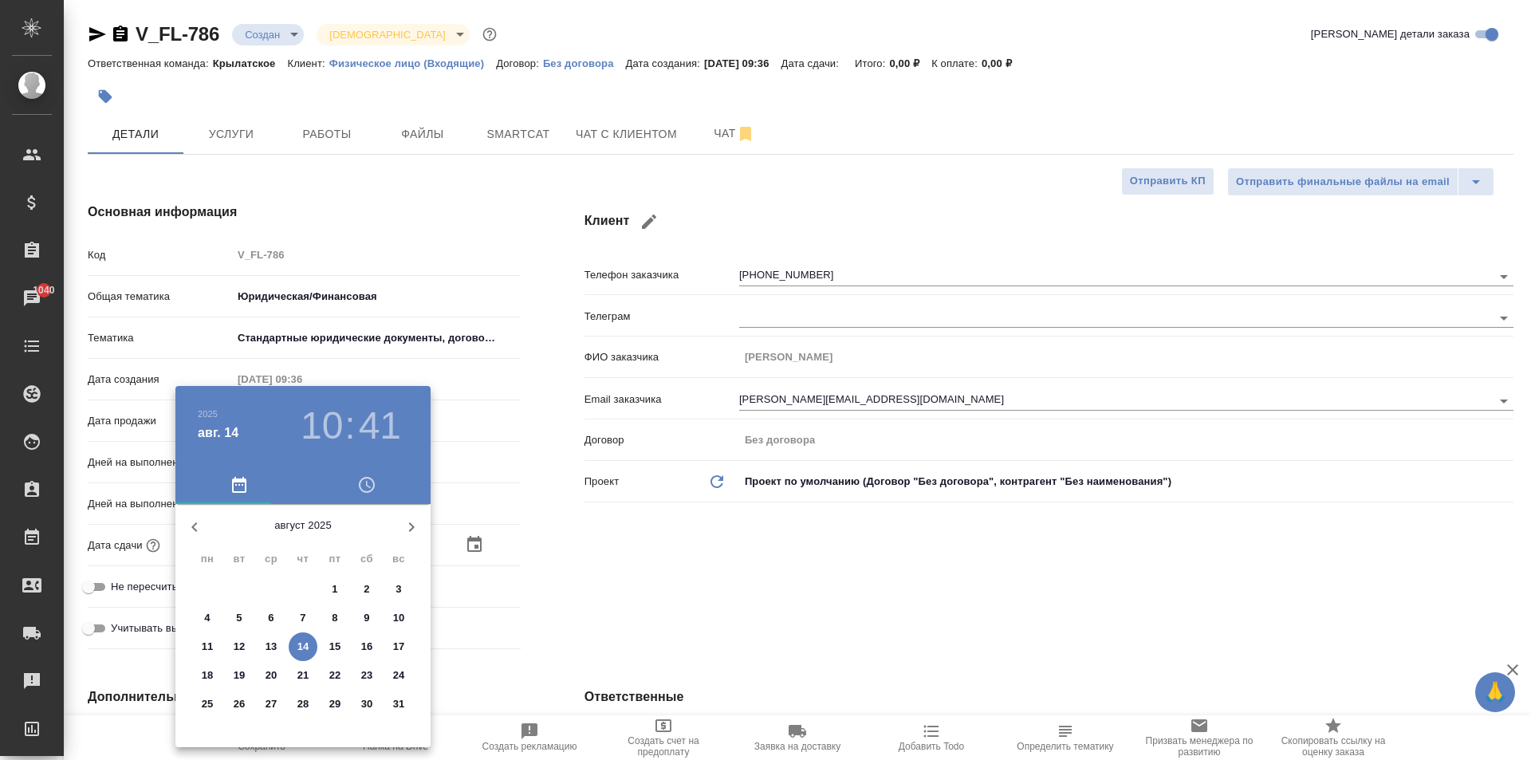
click at [478, 554] on div at bounding box center [765, 380] width 1531 height 760
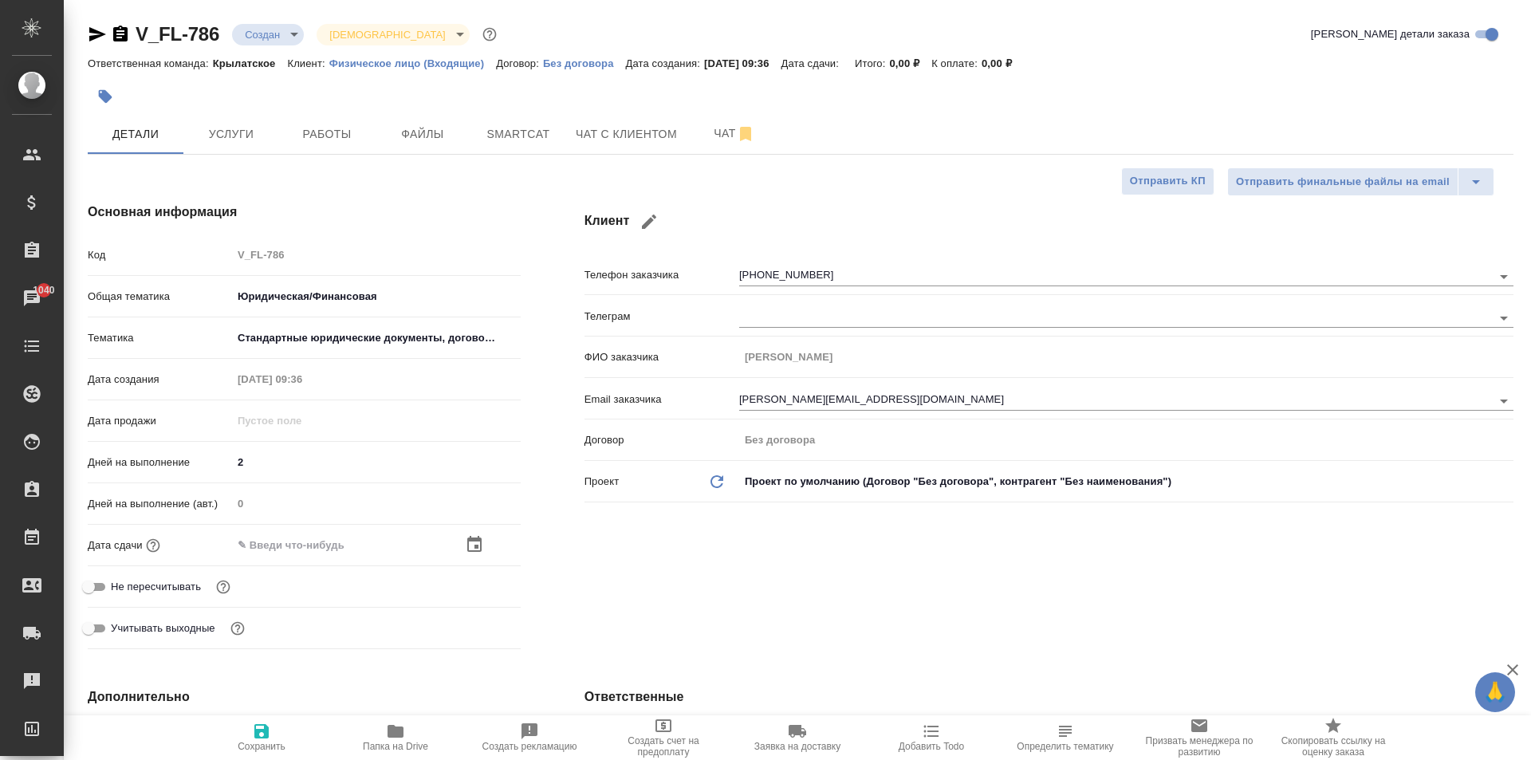
click at [465, 550] on div at bounding box center [376, 545] width 289 height 23
click at [473, 545] on icon "button" at bounding box center [474, 544] width 19 height 19
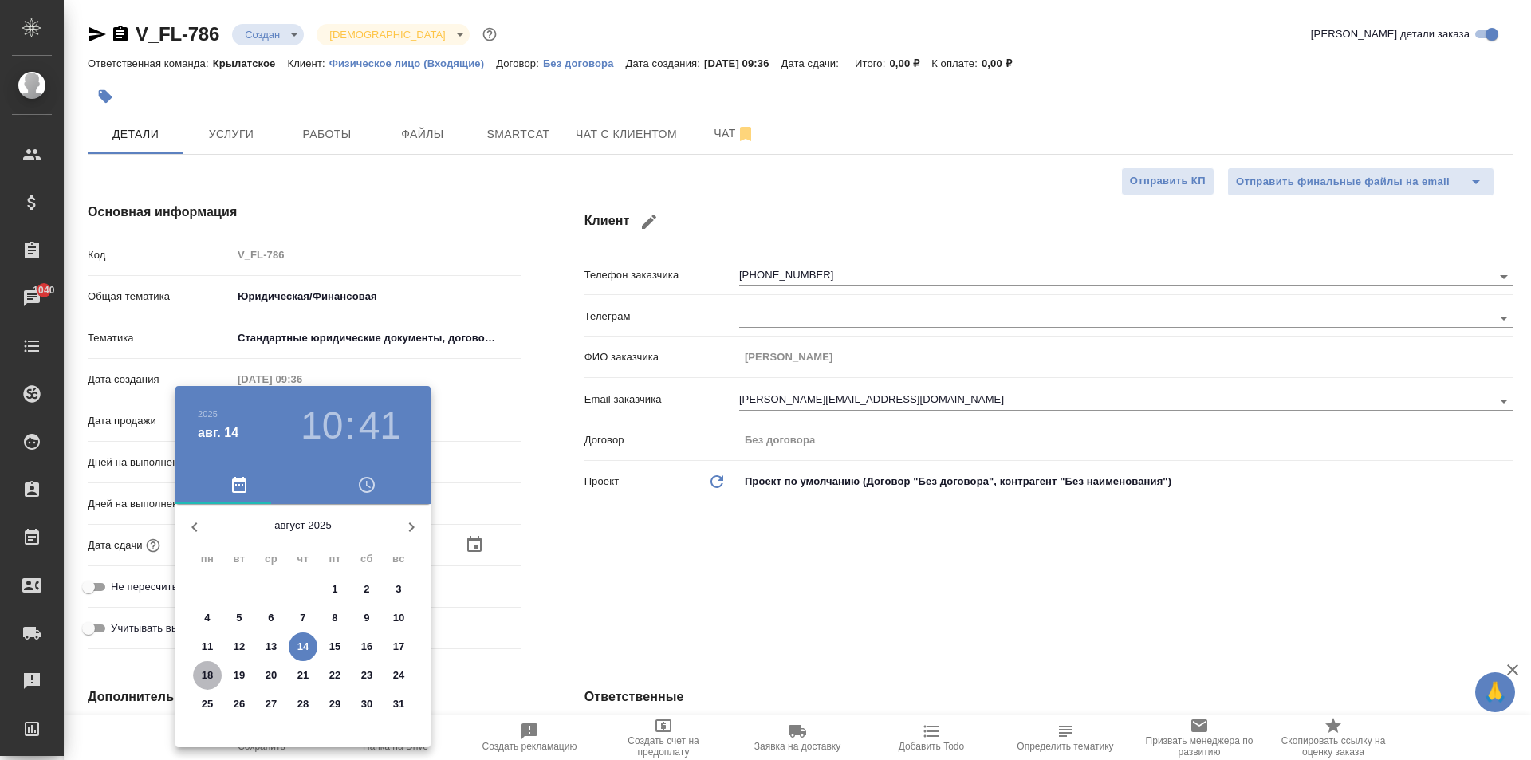
click at [207, 679] on p "18" at bounding box center [208, 676] width 12 height 16
type input "18.08.2025 10:41"
type textarea "x"
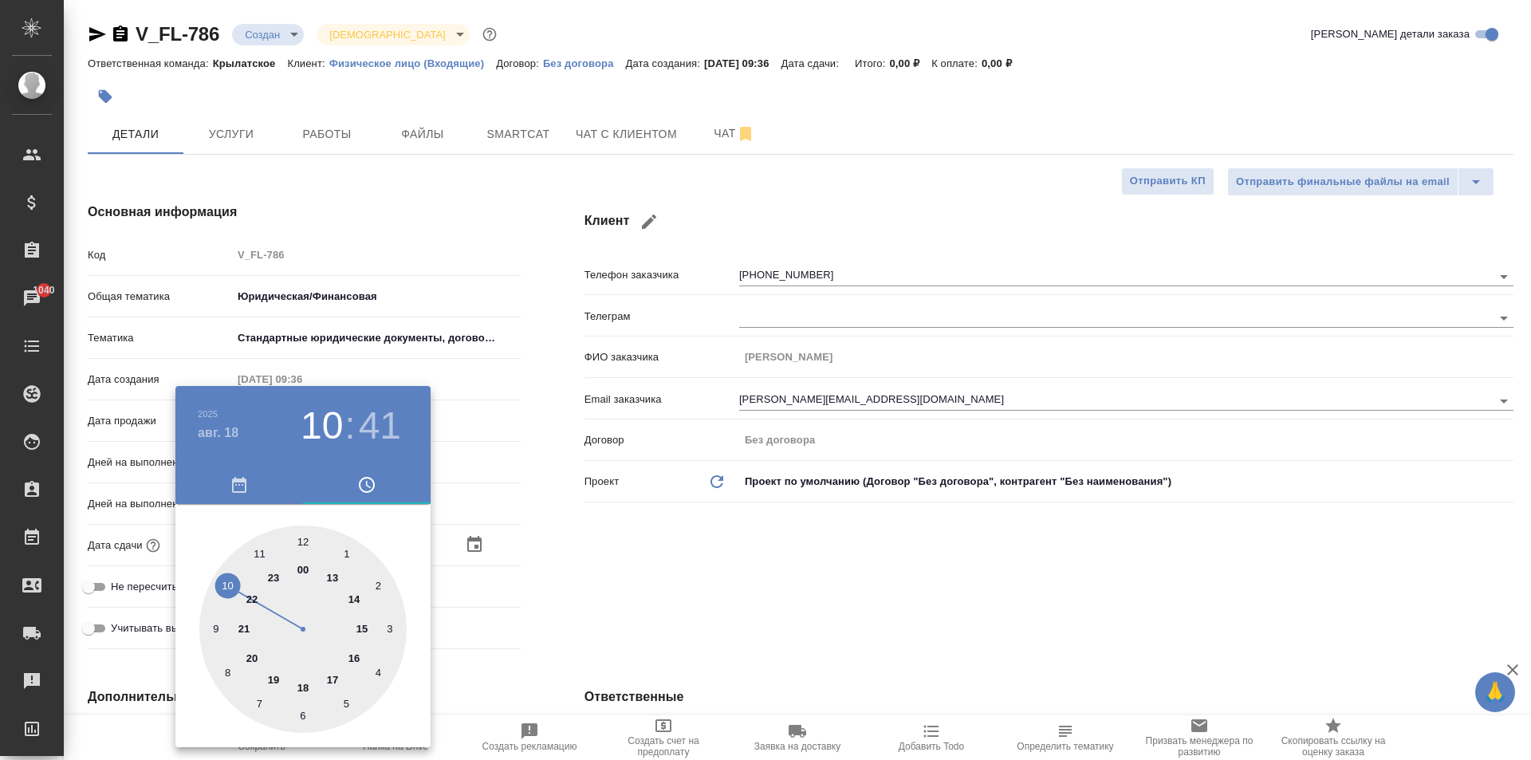
type input "18.08.2025 12:41"
type textarea "x"
click at [290, 540] on div at bounding box center [302, 629] width 207 height 207
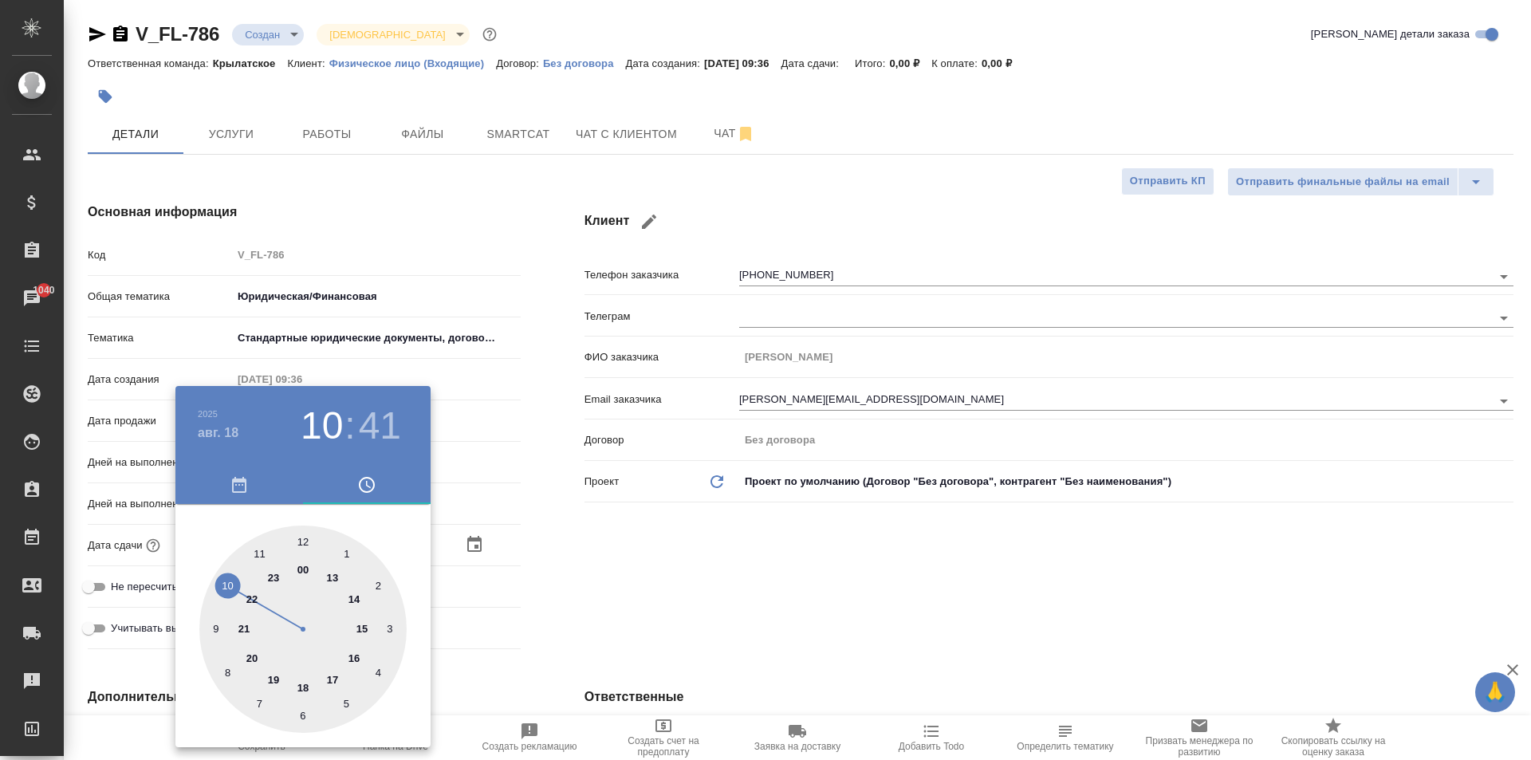
type textarea "x"
click at [301, 542] on div at bounding box center [302, 629] width 207 height 207
type input "18.08.2025 12:00"
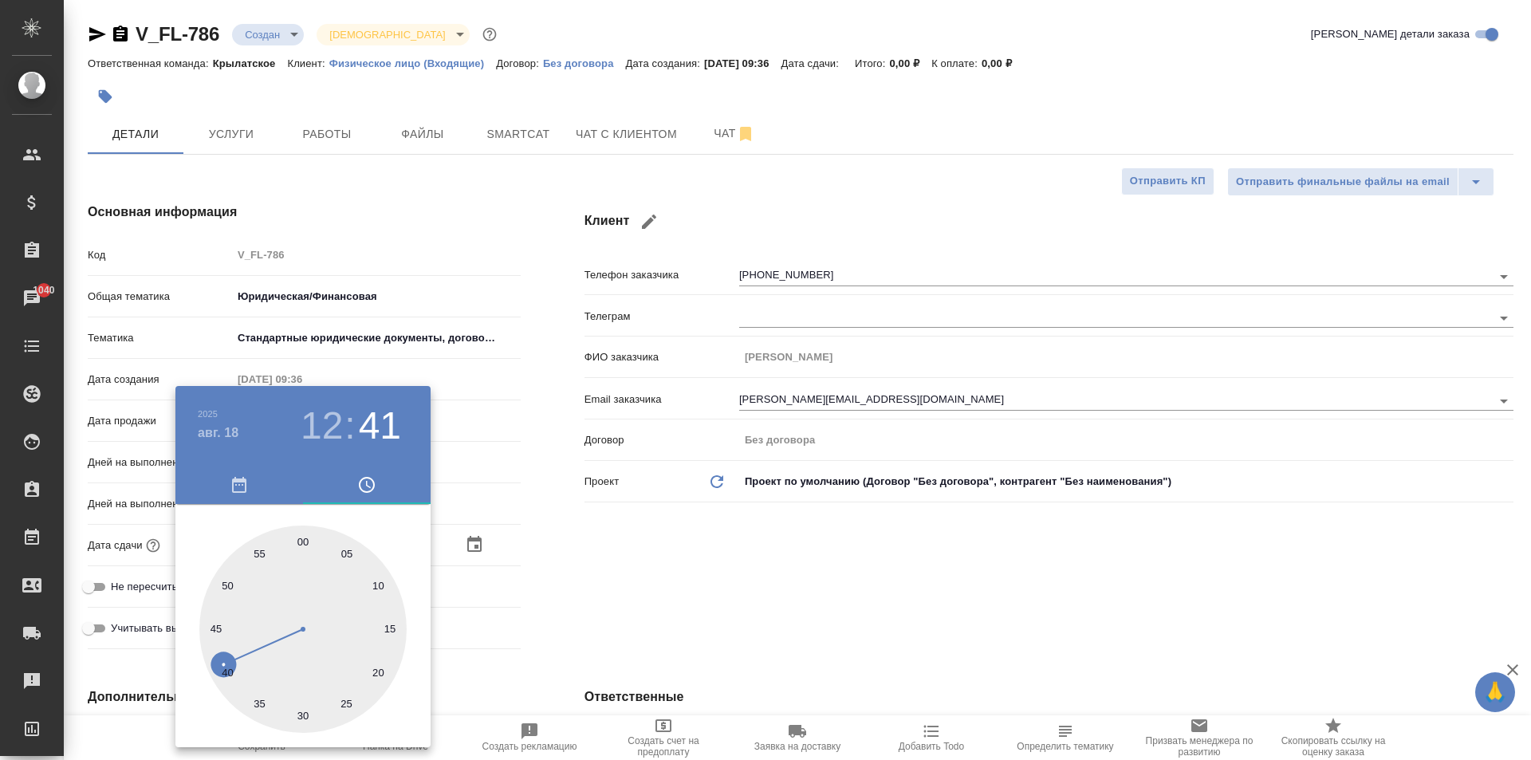
type textarea "x"
drag, startPoint x: 576, startPoint y: 591, endPoint x: 567, endPoint y: 593, distance: 9.1
click at [567, 593] on div at bounding box center [765, 380] width 1531 height 760
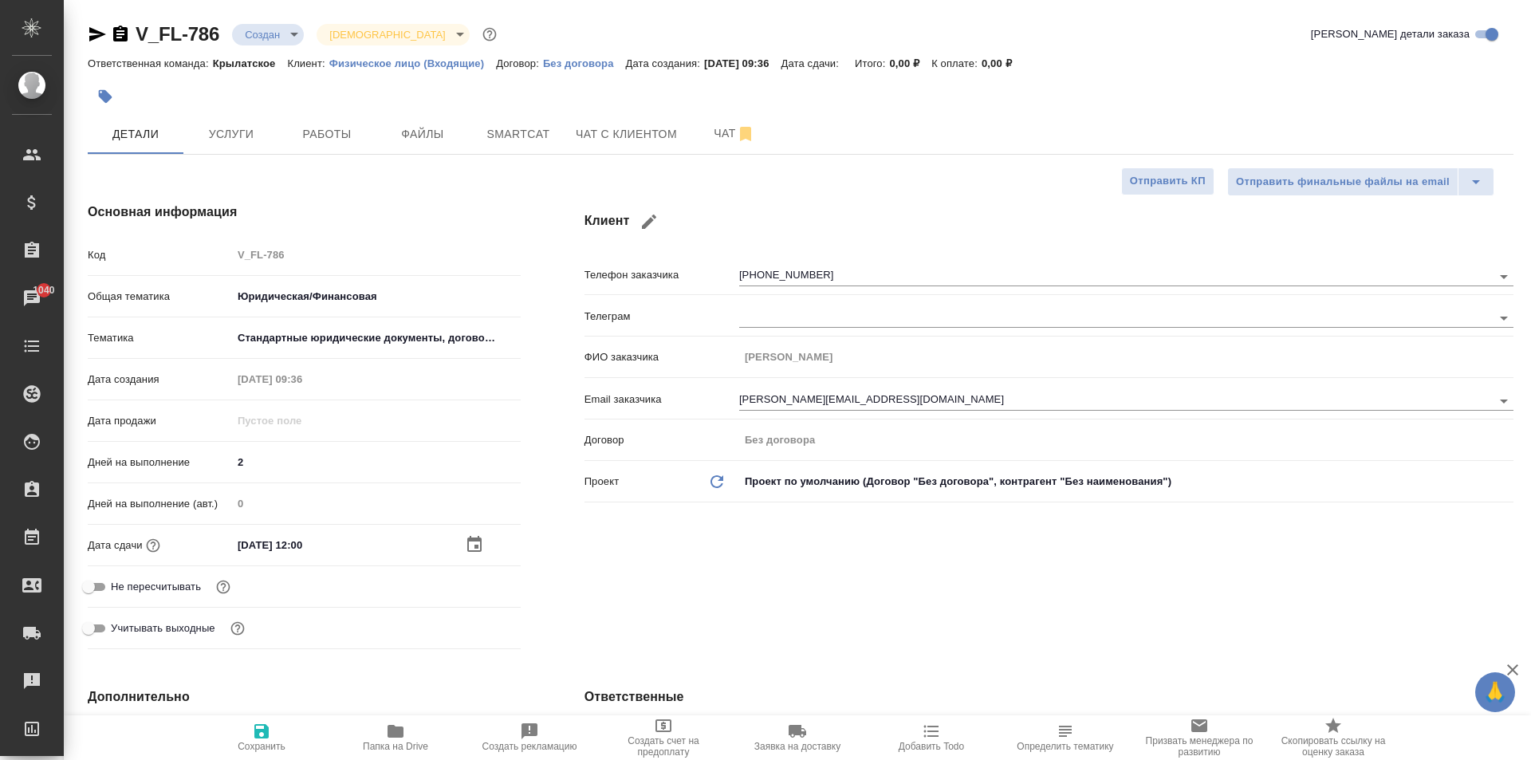
click at [139, 594] on span "Не пересчитывать" at bounding box center [156, 587] width 90 height 16
click at [117, 594] on input "Не пересчитывать" at bounding box center [88, 586] width 57 height 19
checkbox input "true"
type textarea "x"
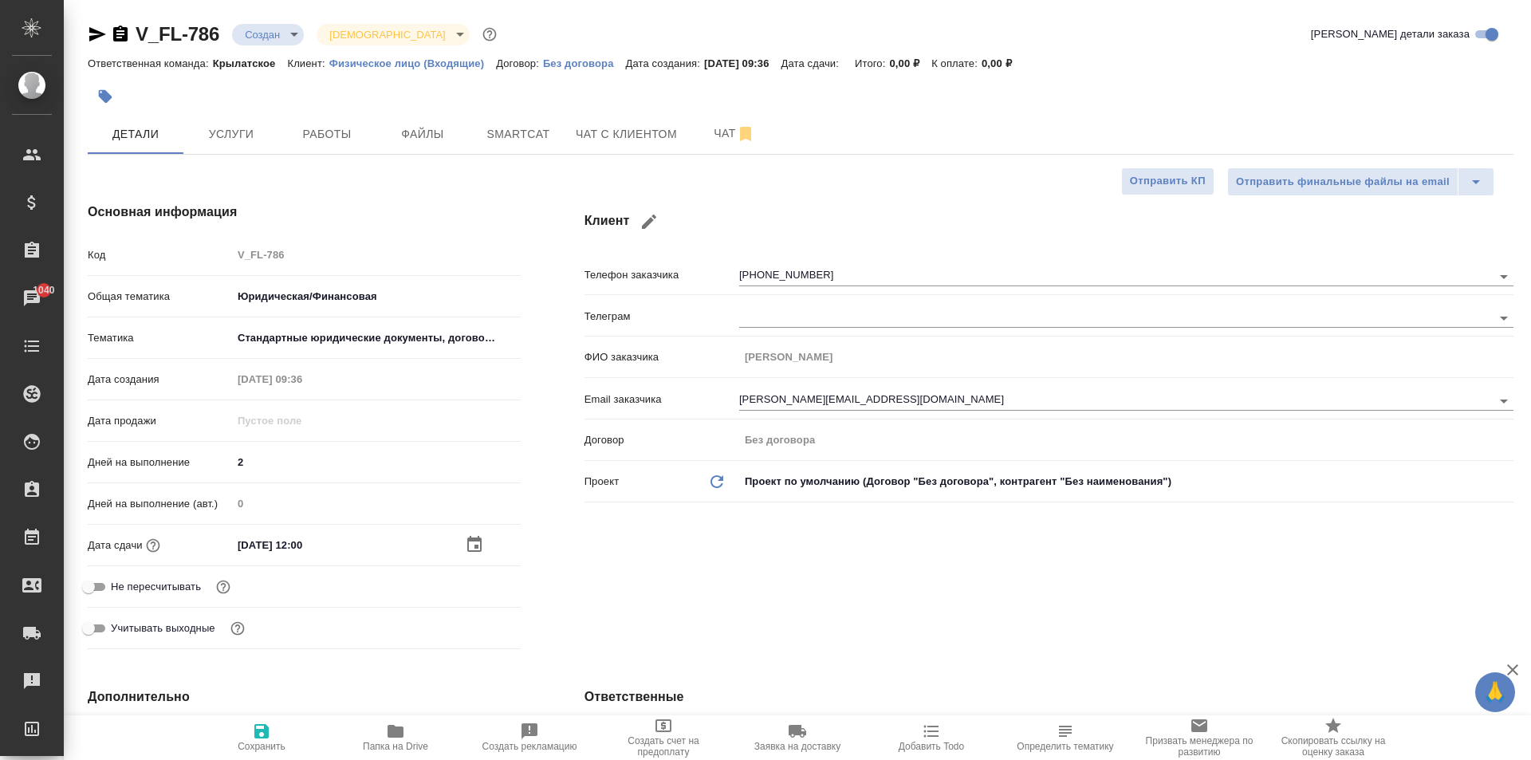
type textarea "x"
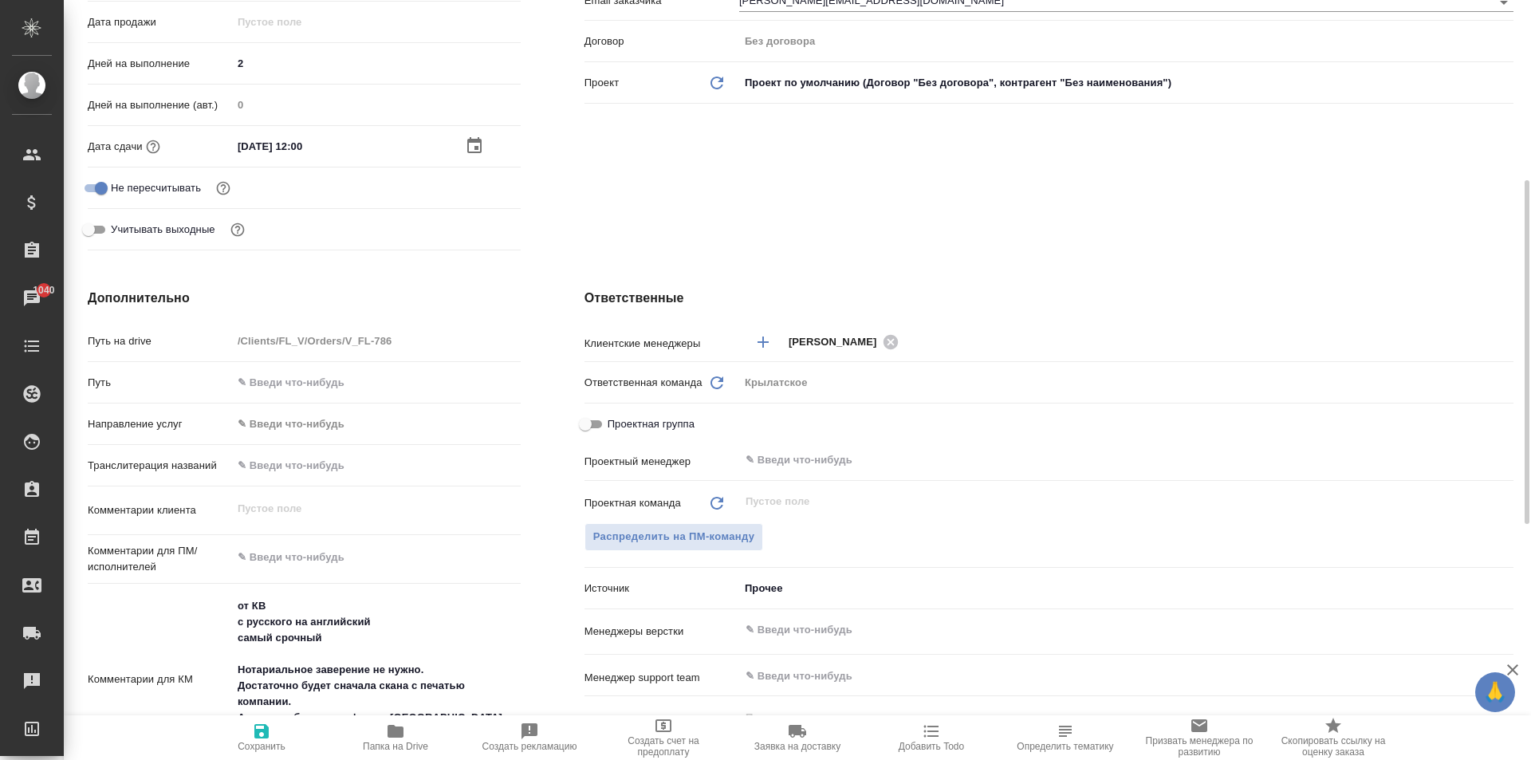
click at [291, 423] on body "🙏 .cls-1 fill:#fff; AWATERA Kasymov Timur Клиенты Спецификации Заказы 1040 Чаты…" at bounding box center [765, 380] width 1531 height 760
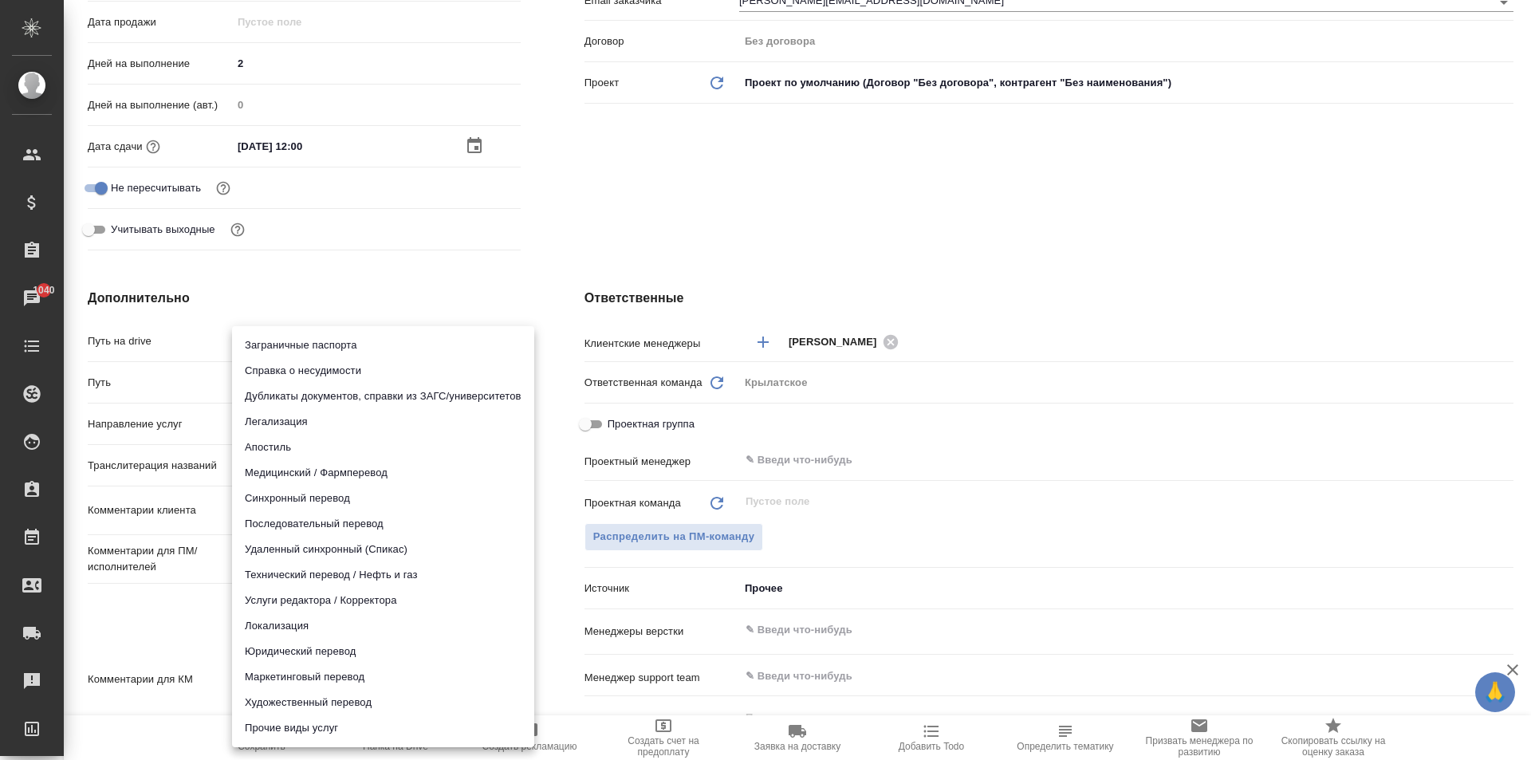
drag, startPoint x: 296, startPoint y: 652, endPoint x: 333, endPoint y: 585, distance: 76.4
click at [298, 652] on li "Юридический перевод" at bounding box center [383, 652] width 302 height 26
type input "legalTranslation"
type textarea "x"
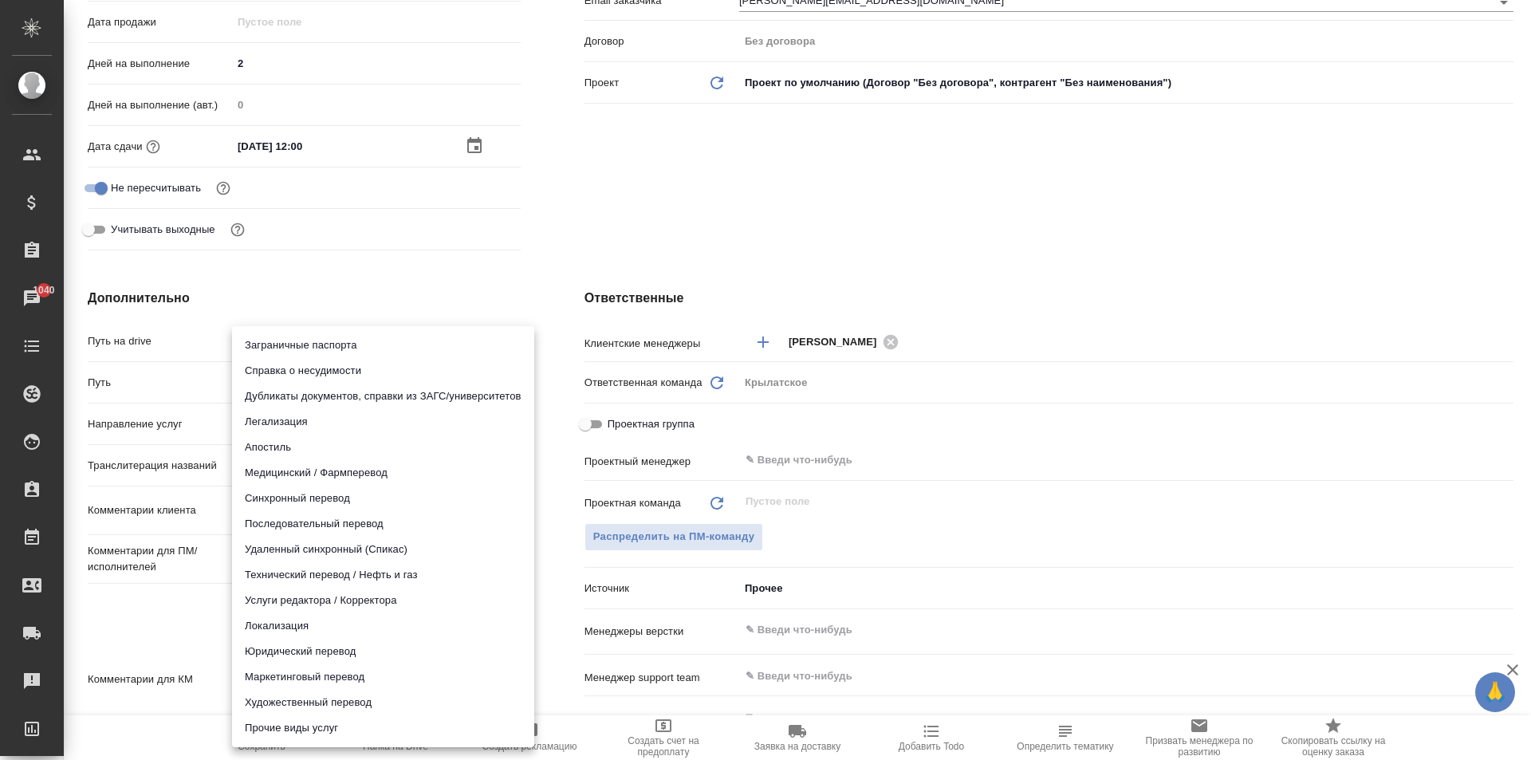
type textarea "x"
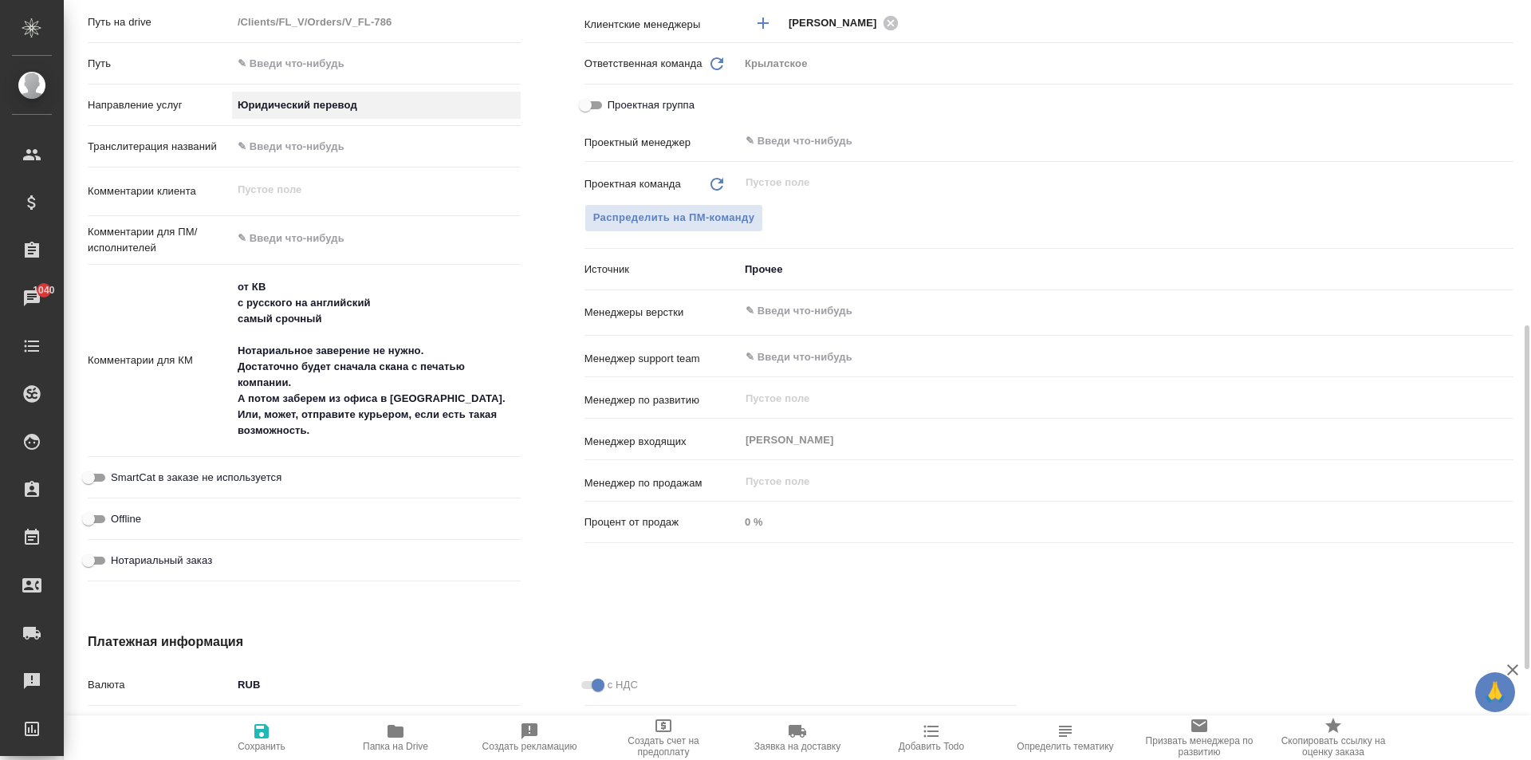
scroll to position [918, 0]
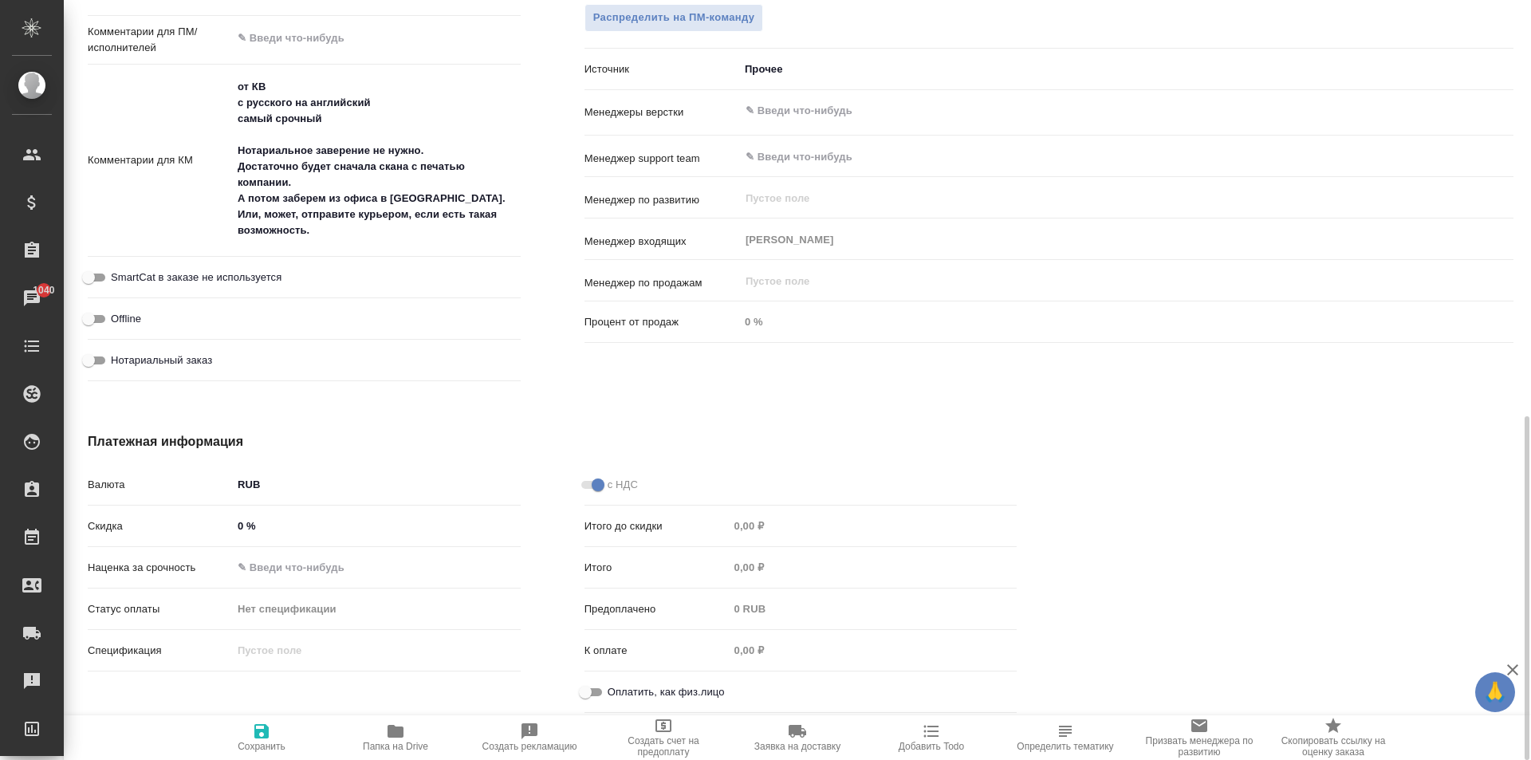
click at [593, 695] on input "Оплатить, как физ.лицо" at bounding box center [585, 692] width 57 height 19
checkbox input "true"
type textarea "x"
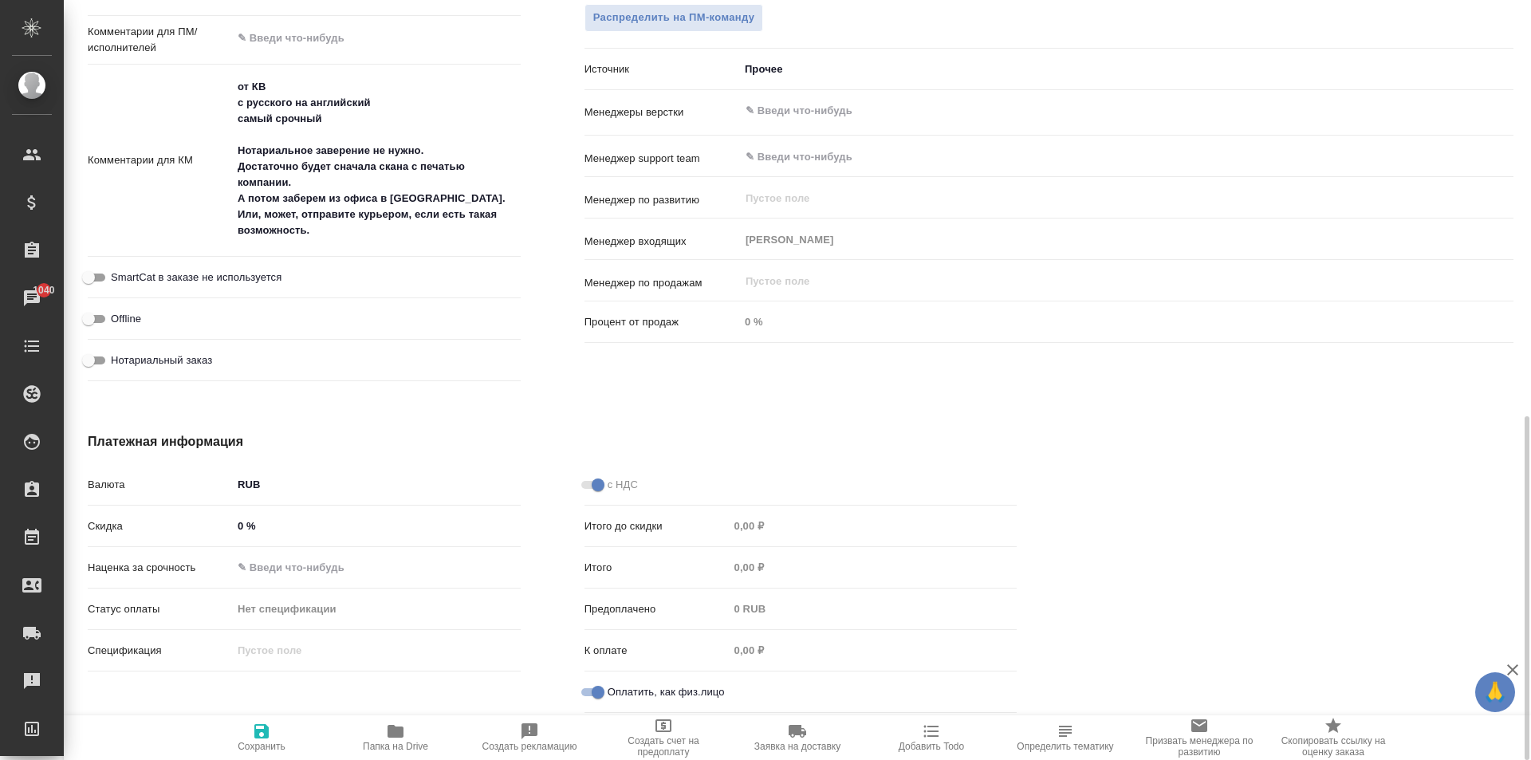
click at [191, 360] on span "Нотариальный заказ" at bounding box center [161, 360] width 101 height 16
click at [117, 360] on input "Нотариальный заказ" at bounding box center [88, 360] width 57 height 19
checkbox input "true"
type textarea "x"
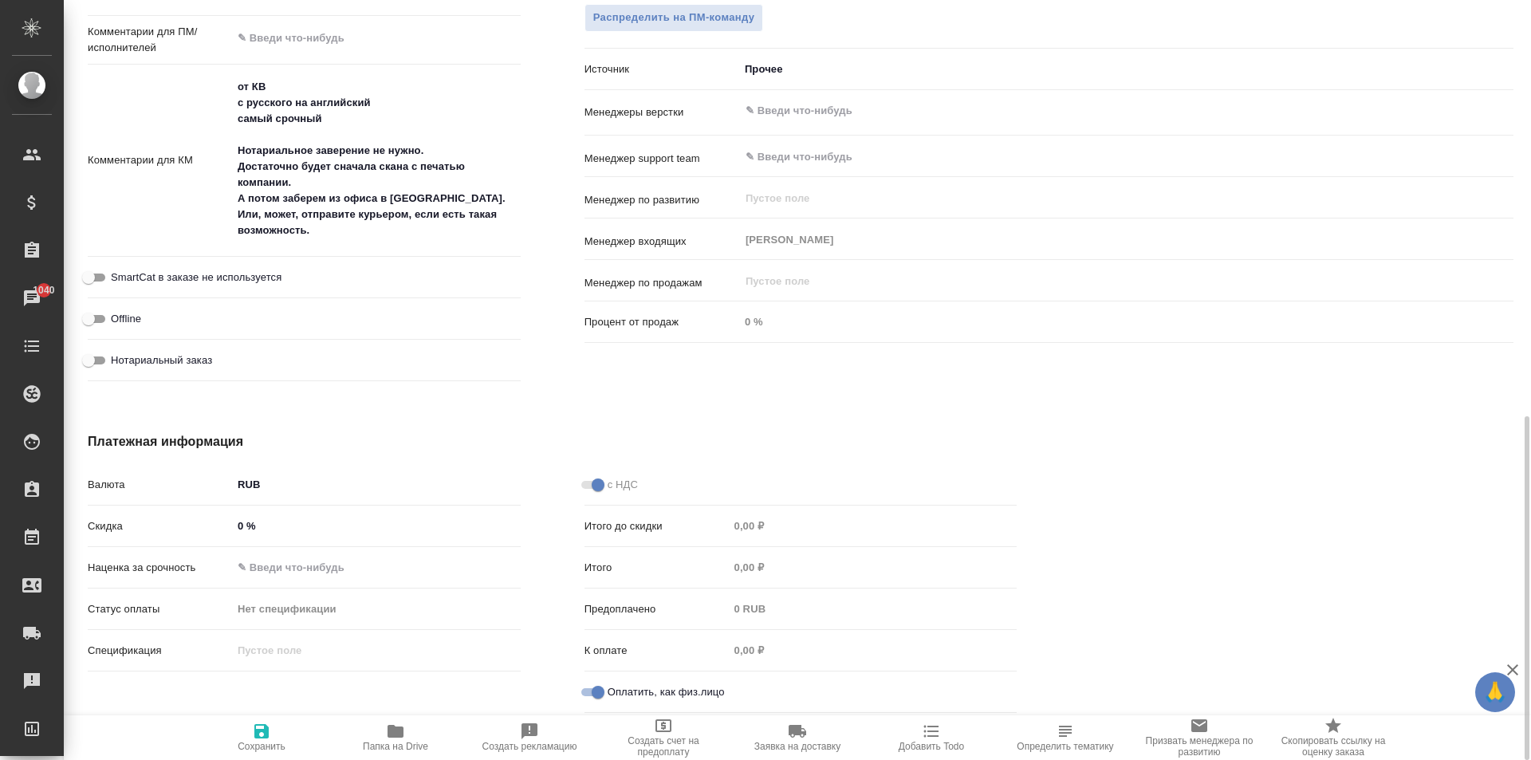
type textarea "x"
click at [203, 361] on span "Нотариальный заказ" at bounding box center [161, 360] width 101 height 16
click at [130, 361] on input "Нотариальный заказ" at bounding box center [101, 360] width 57 height 19
checkbox input "false"
type textarea "x"
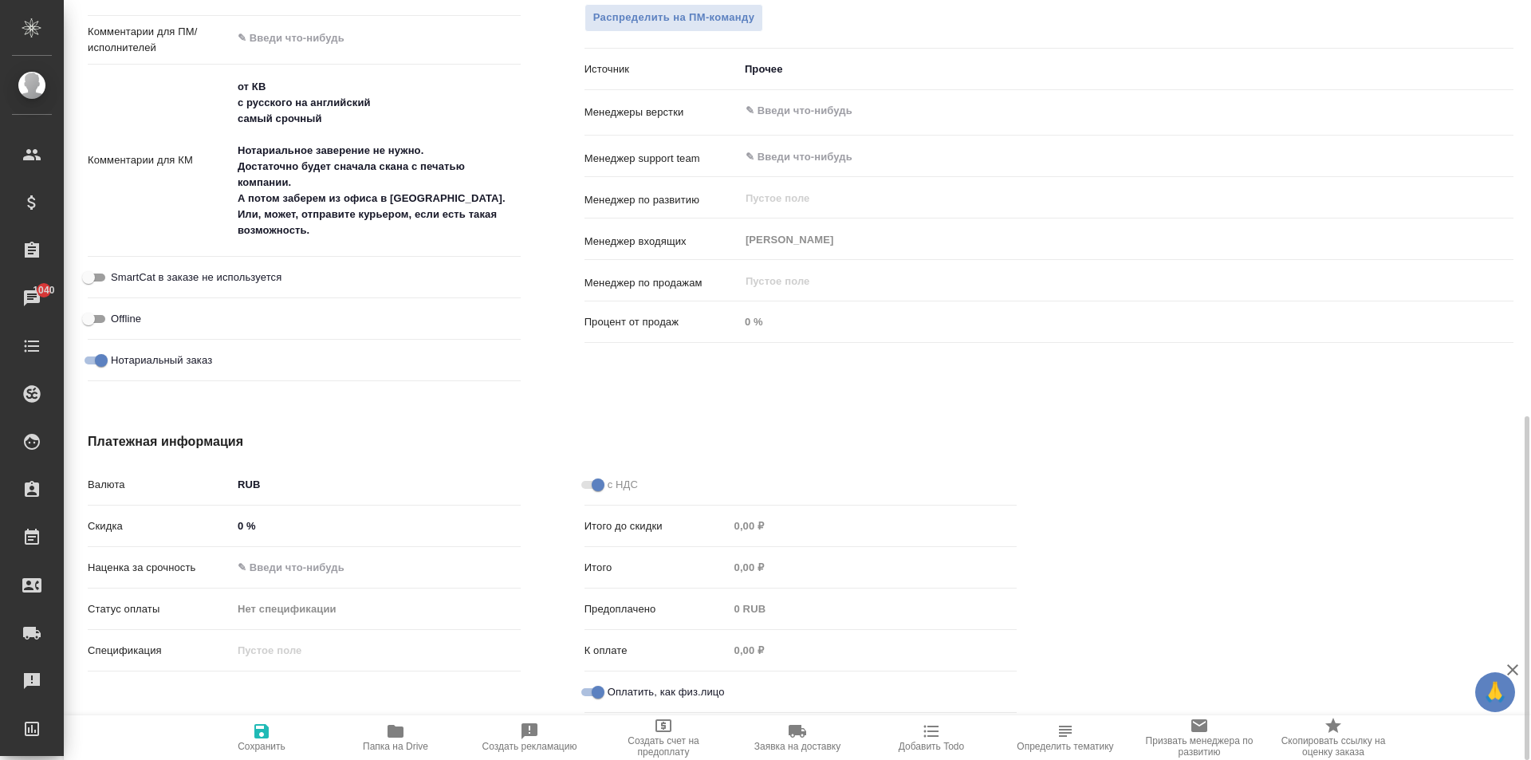
type textarea "x"
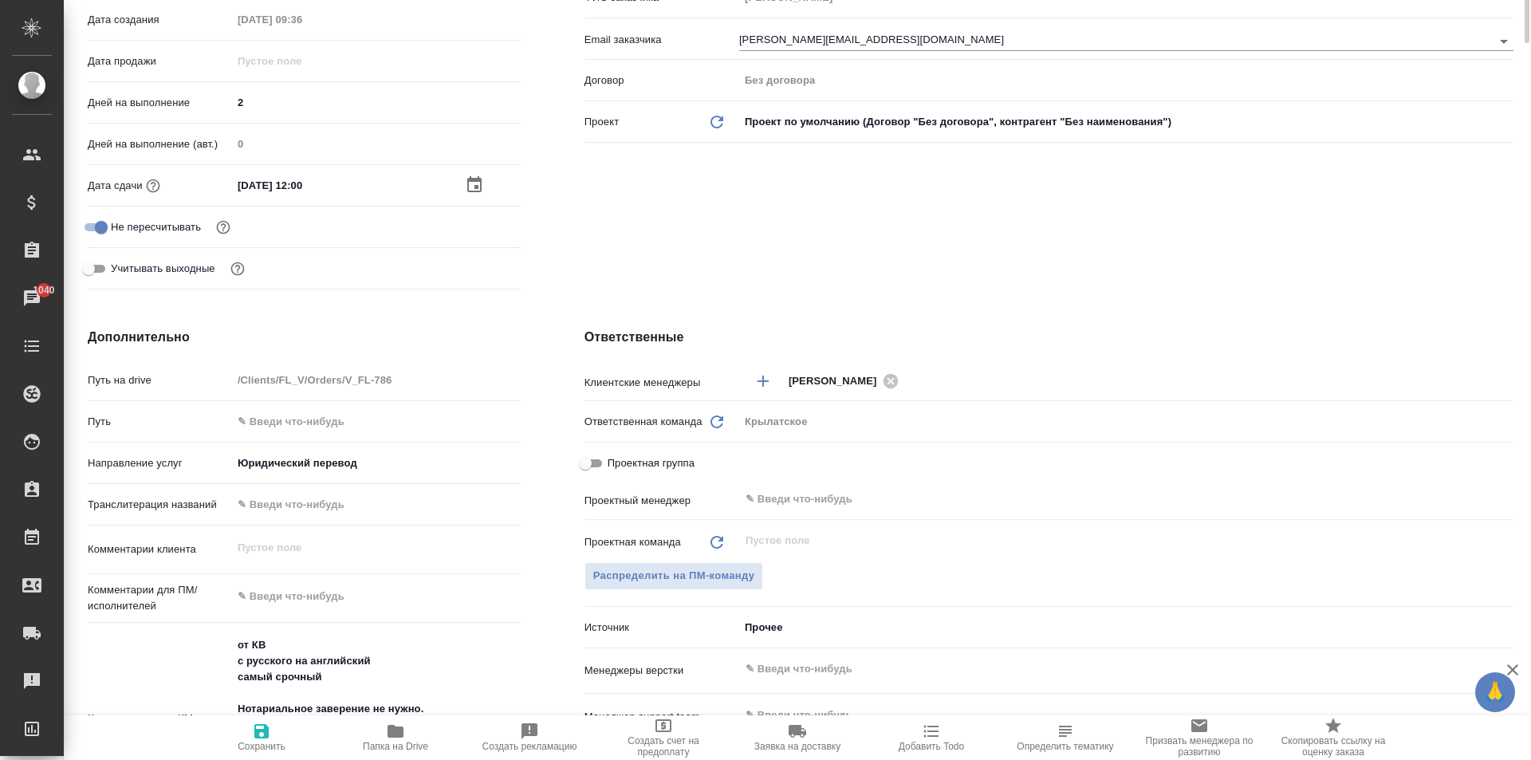
scroll to position [0, 0]
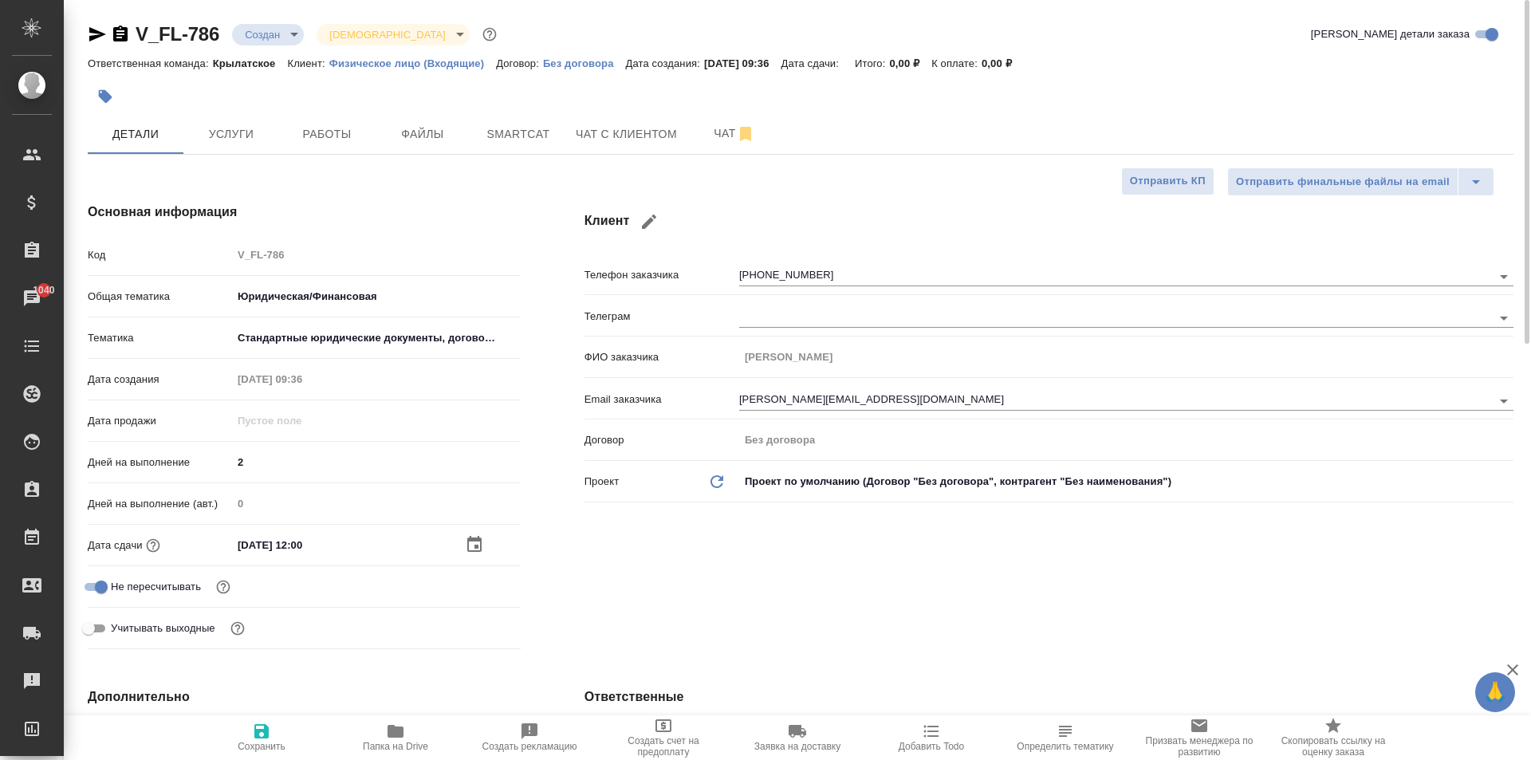
click at [267, 738] on icon "button" at bounding box center [261, 731] width 14 height 14
type textarea "x"
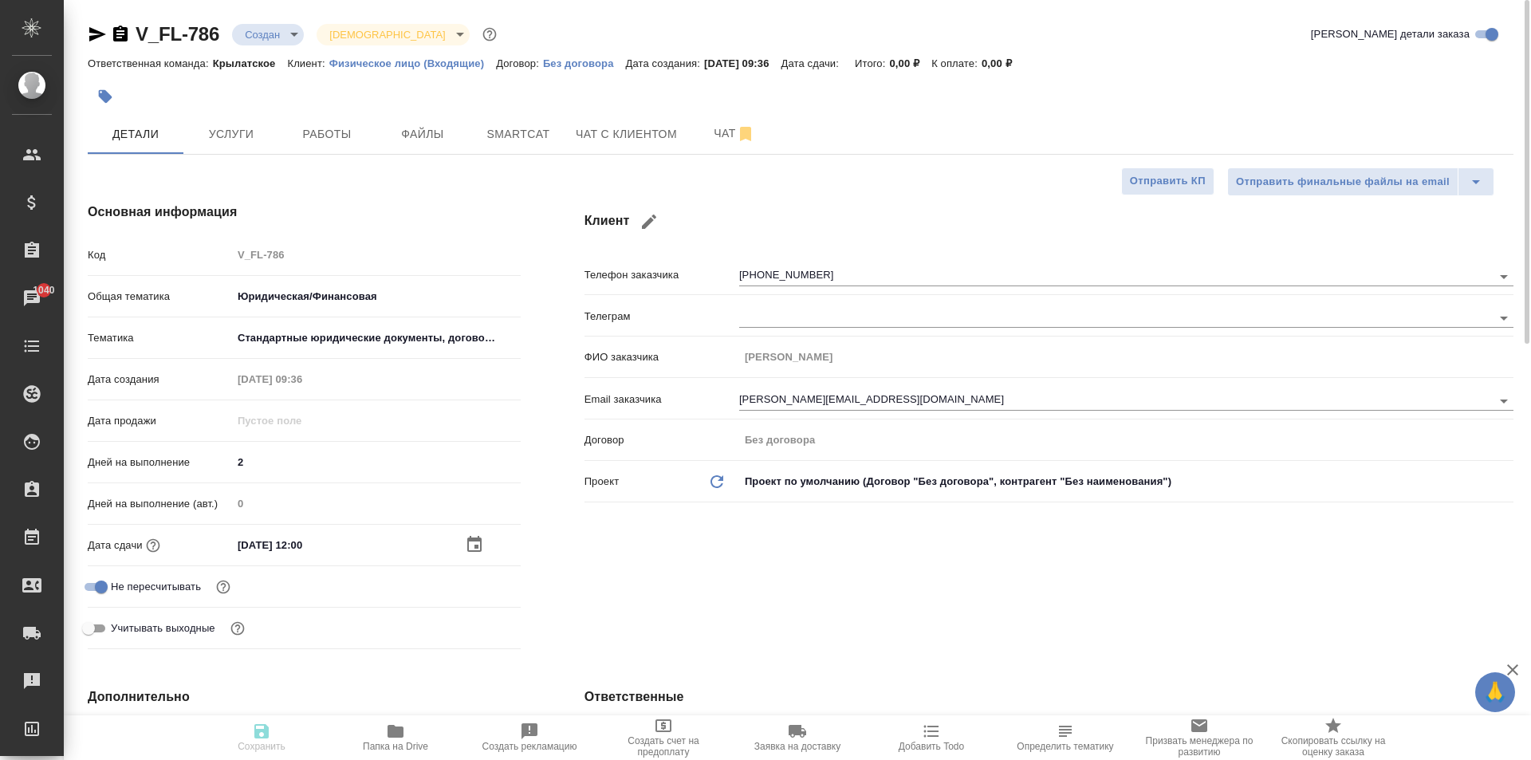
type textarea "x"
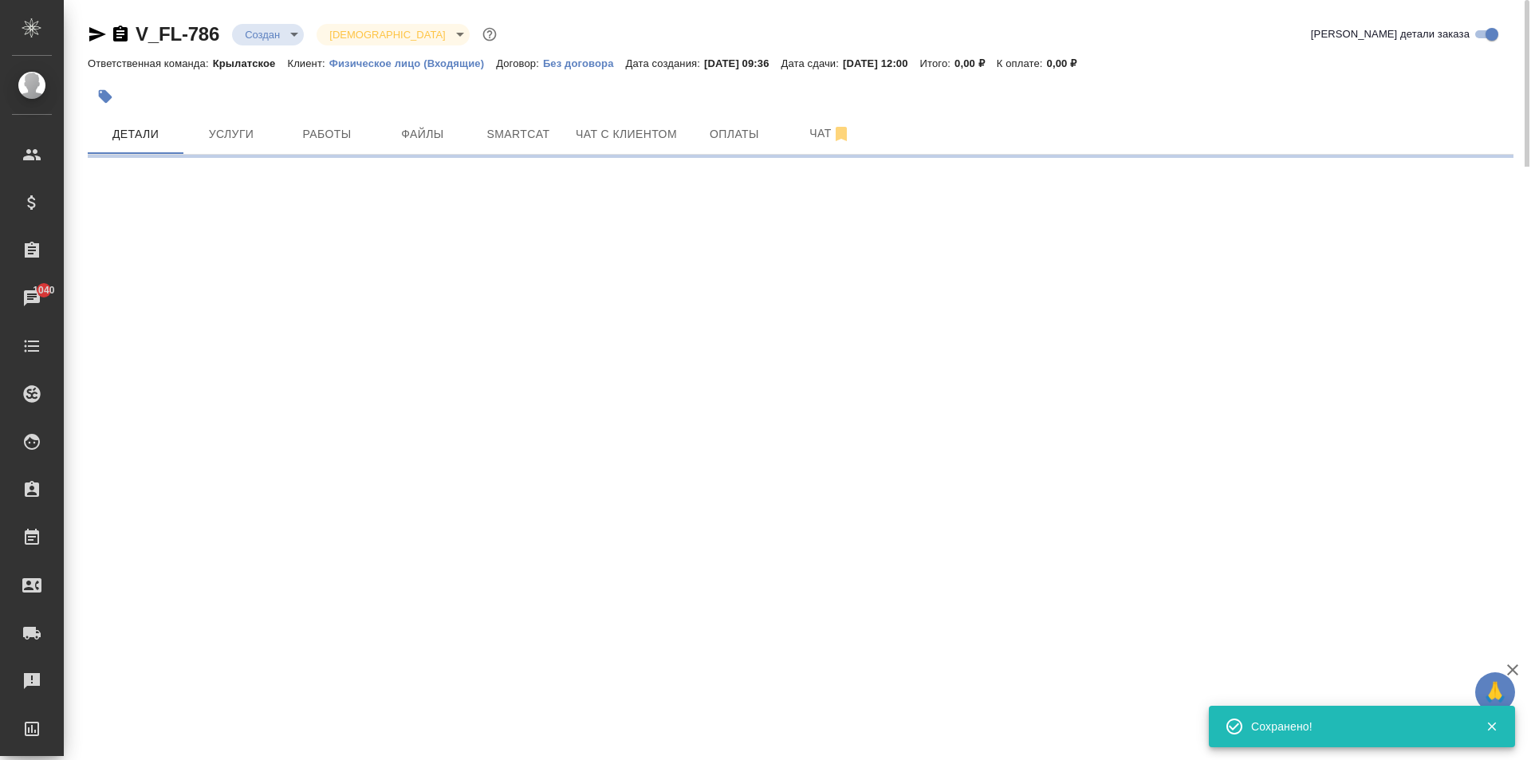
select select "RU"
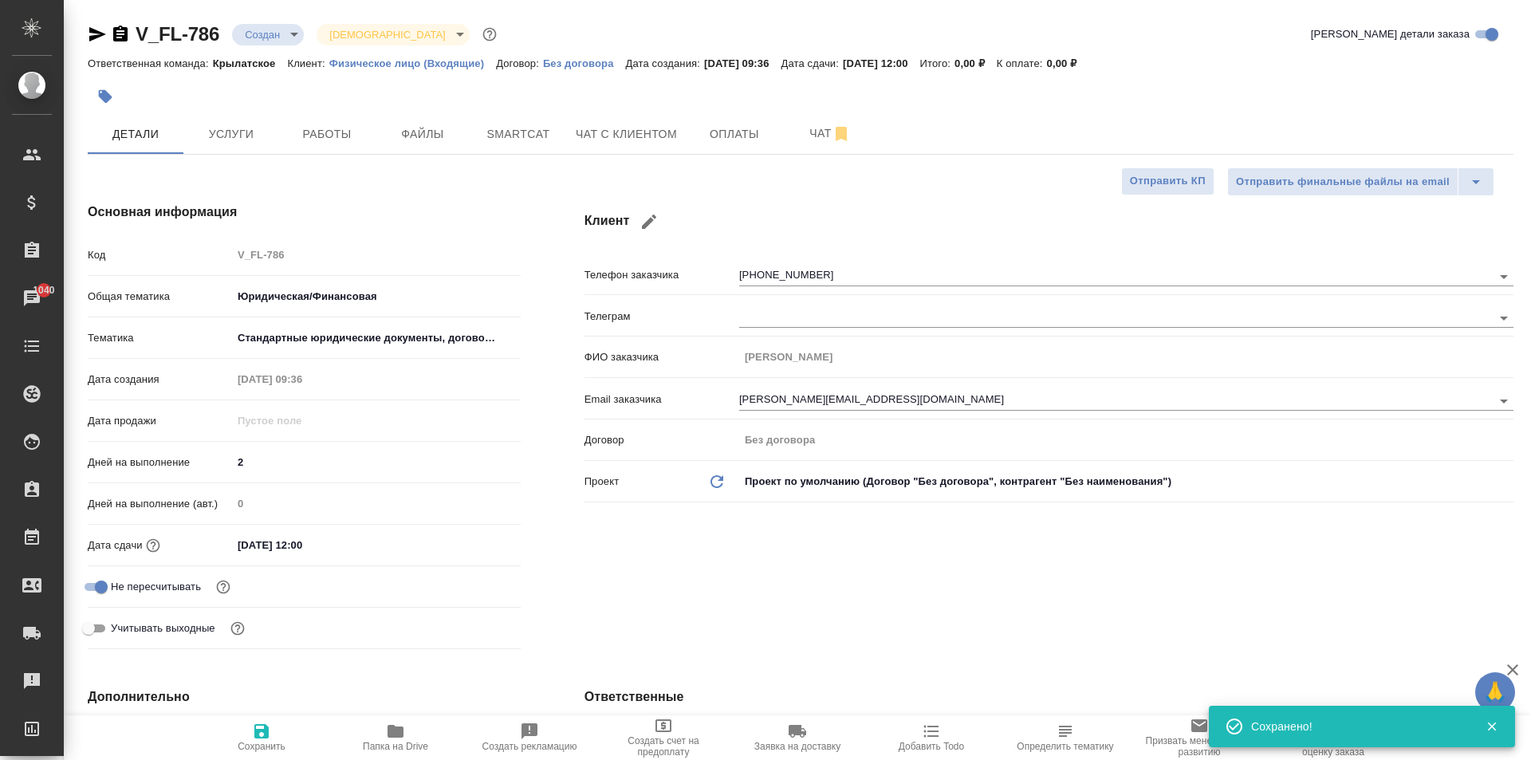
type textarea "x"
click at [216, 120] on button "Услуги" at bounding box center [231, 134] width 96 height 40
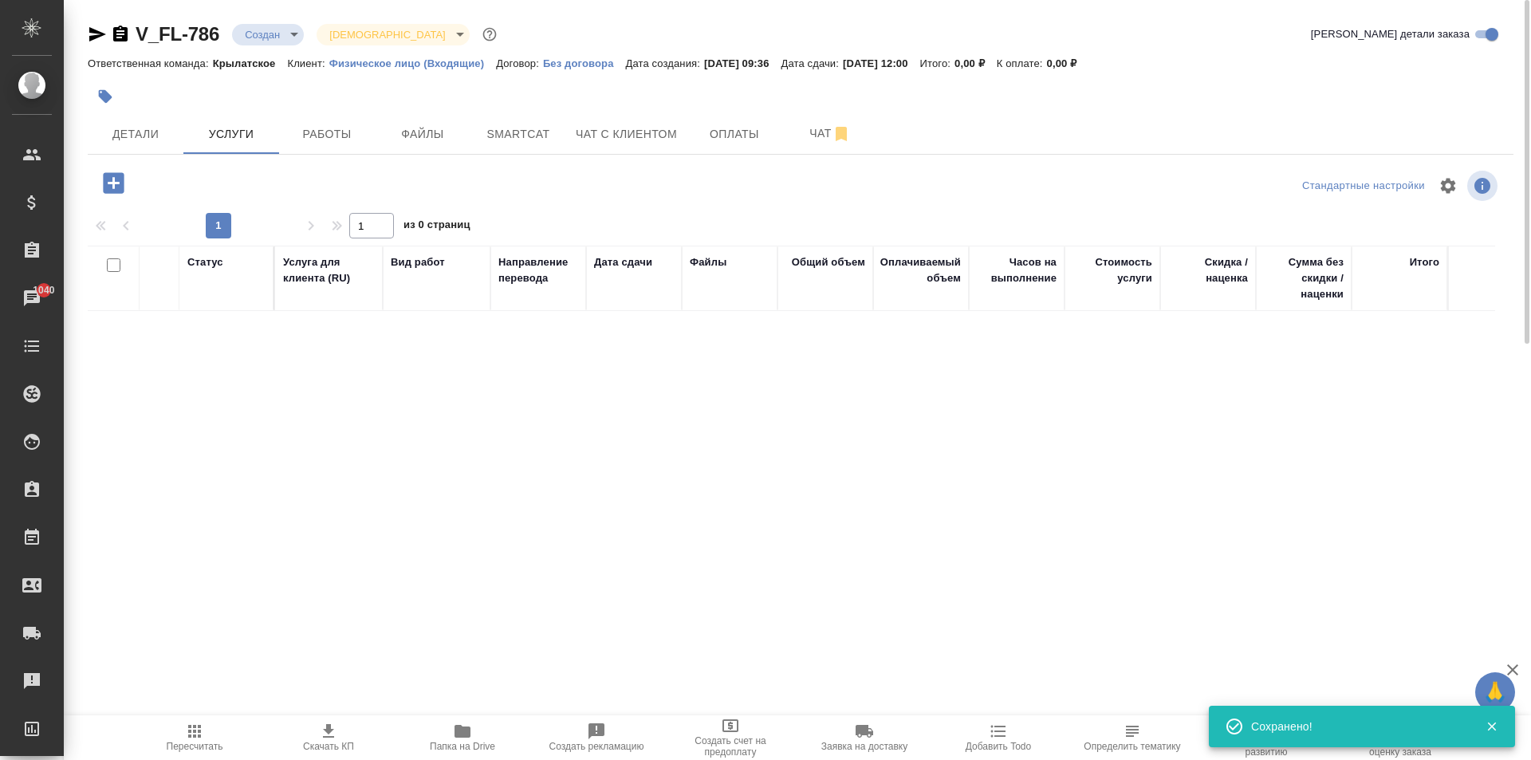
click at [116, 183] on icon "button" at bounding box center [114, 183] width 28 height 28
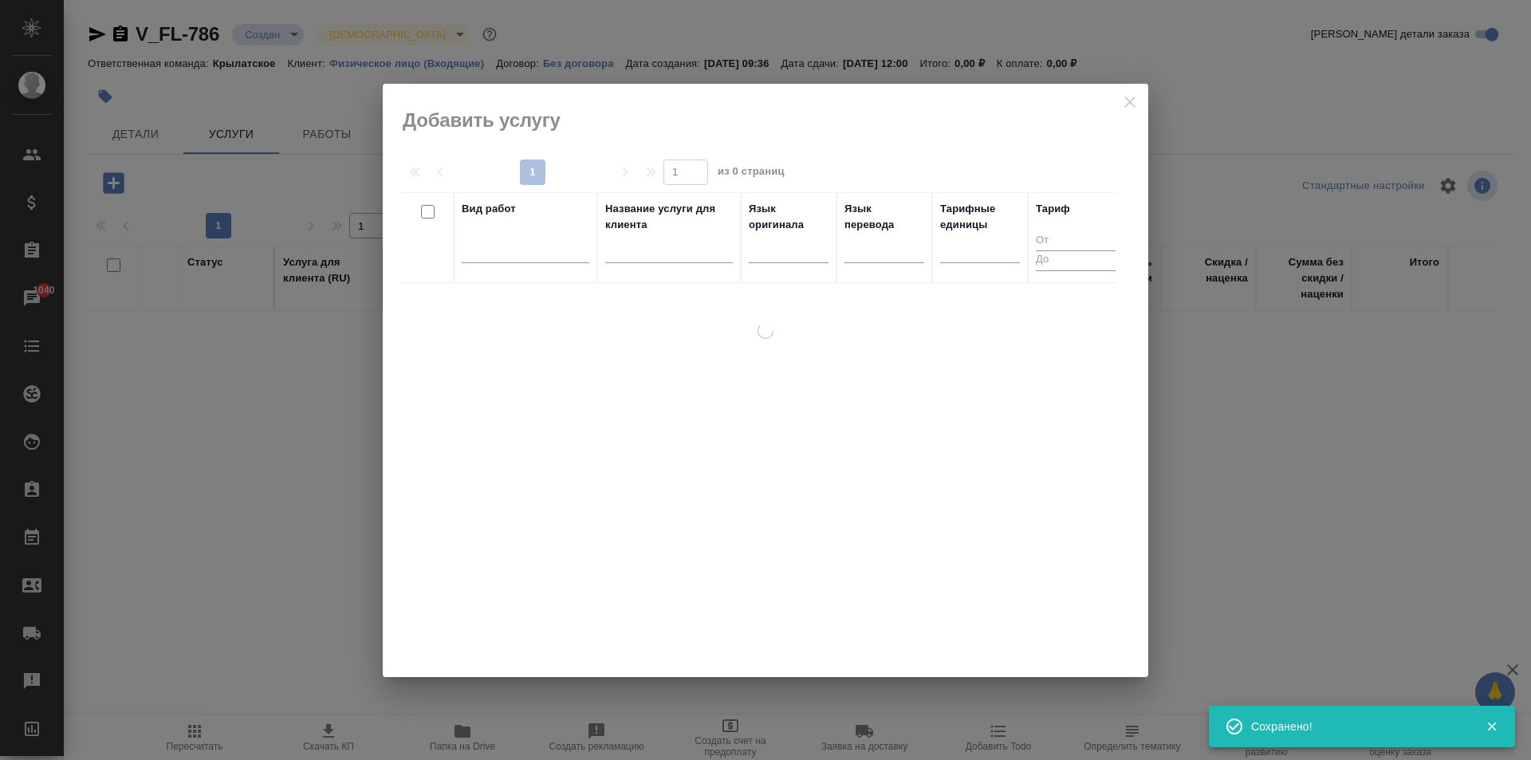
click at [770, 269] on div at bounding box center [789, 253] width 80 height 41
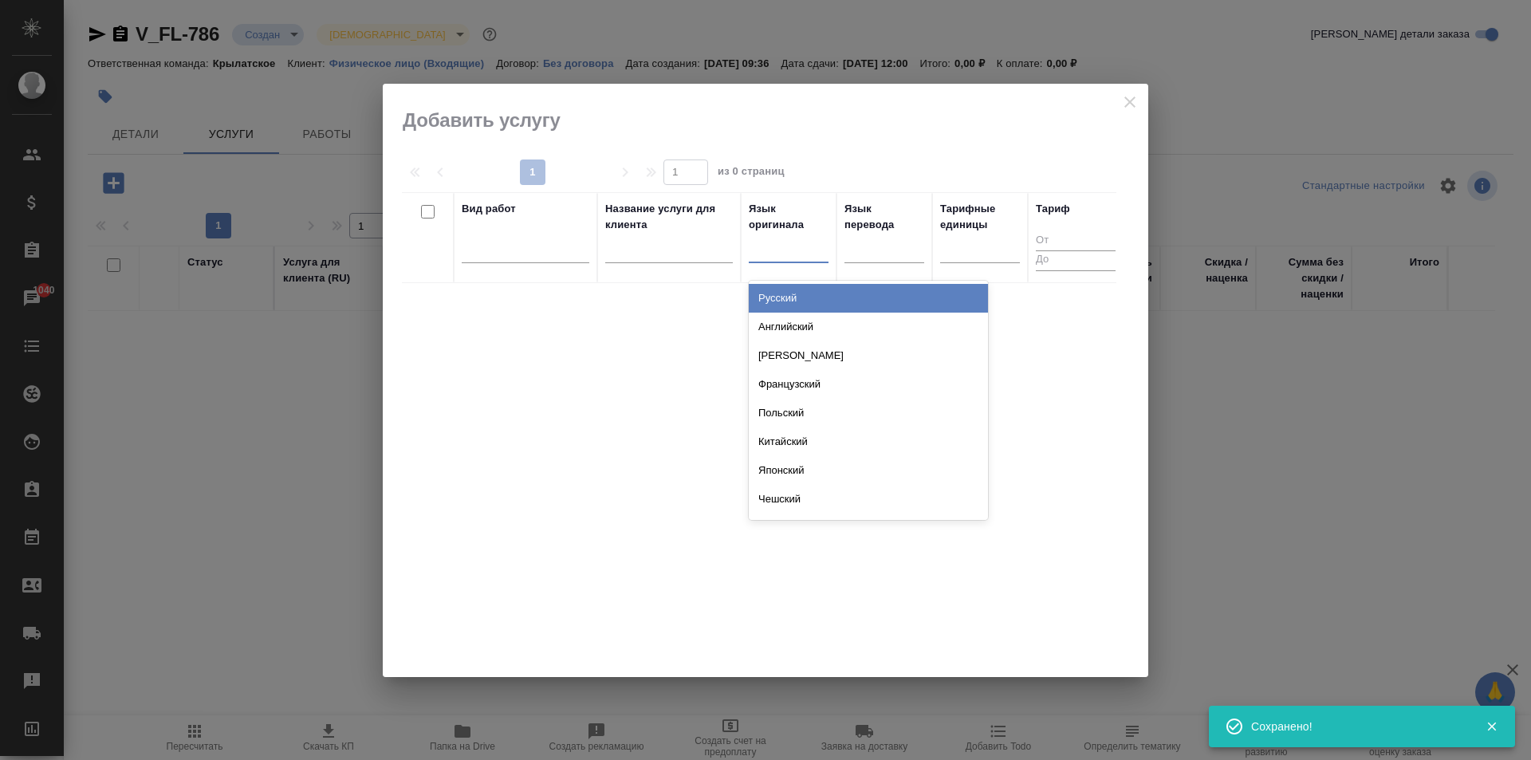
click at [770, 259] on div at bounding box center [789, 248] width 80 height 30
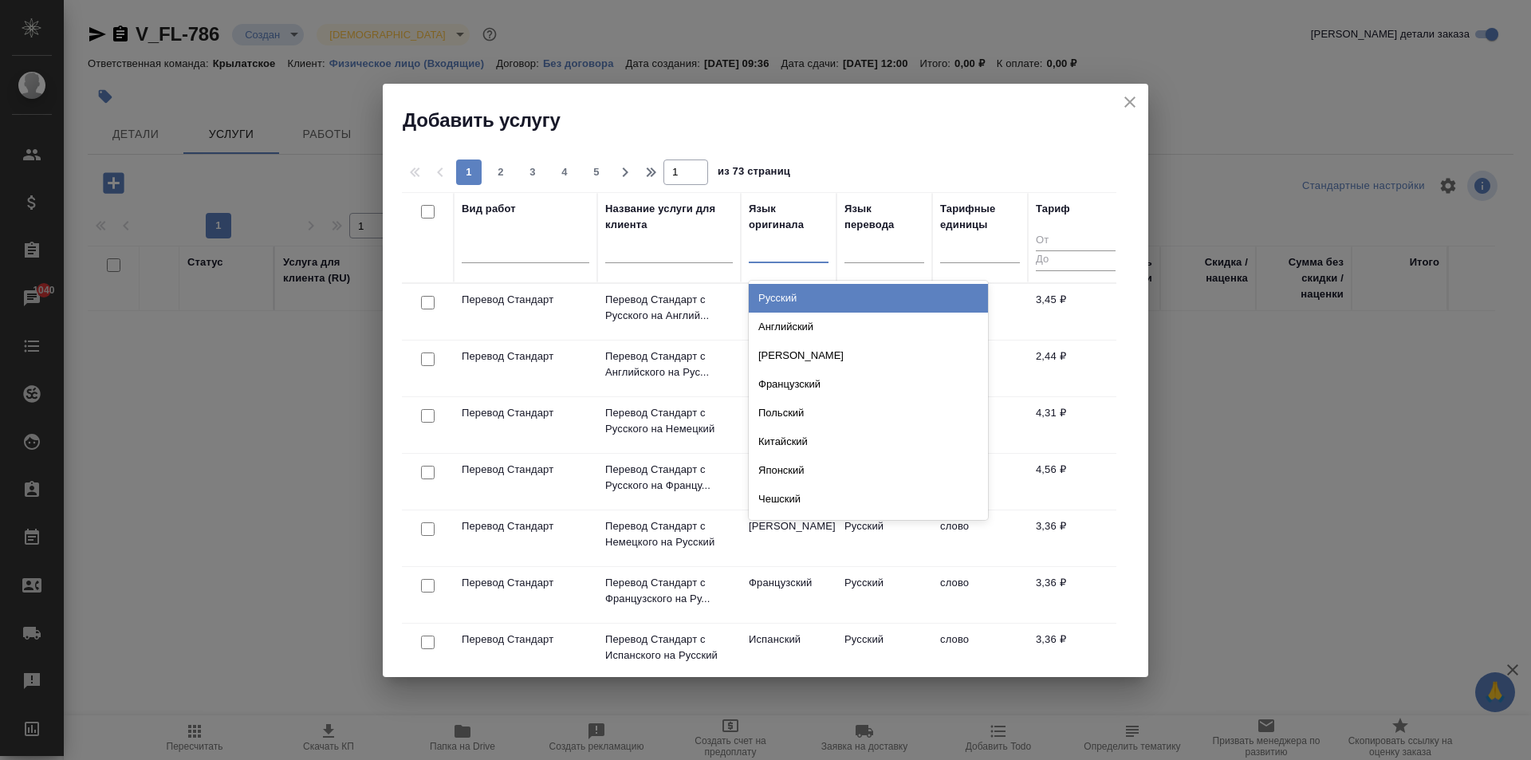
click at [795, 292] on div "Русский" at bounding box center [868, 298] width 239 height 29
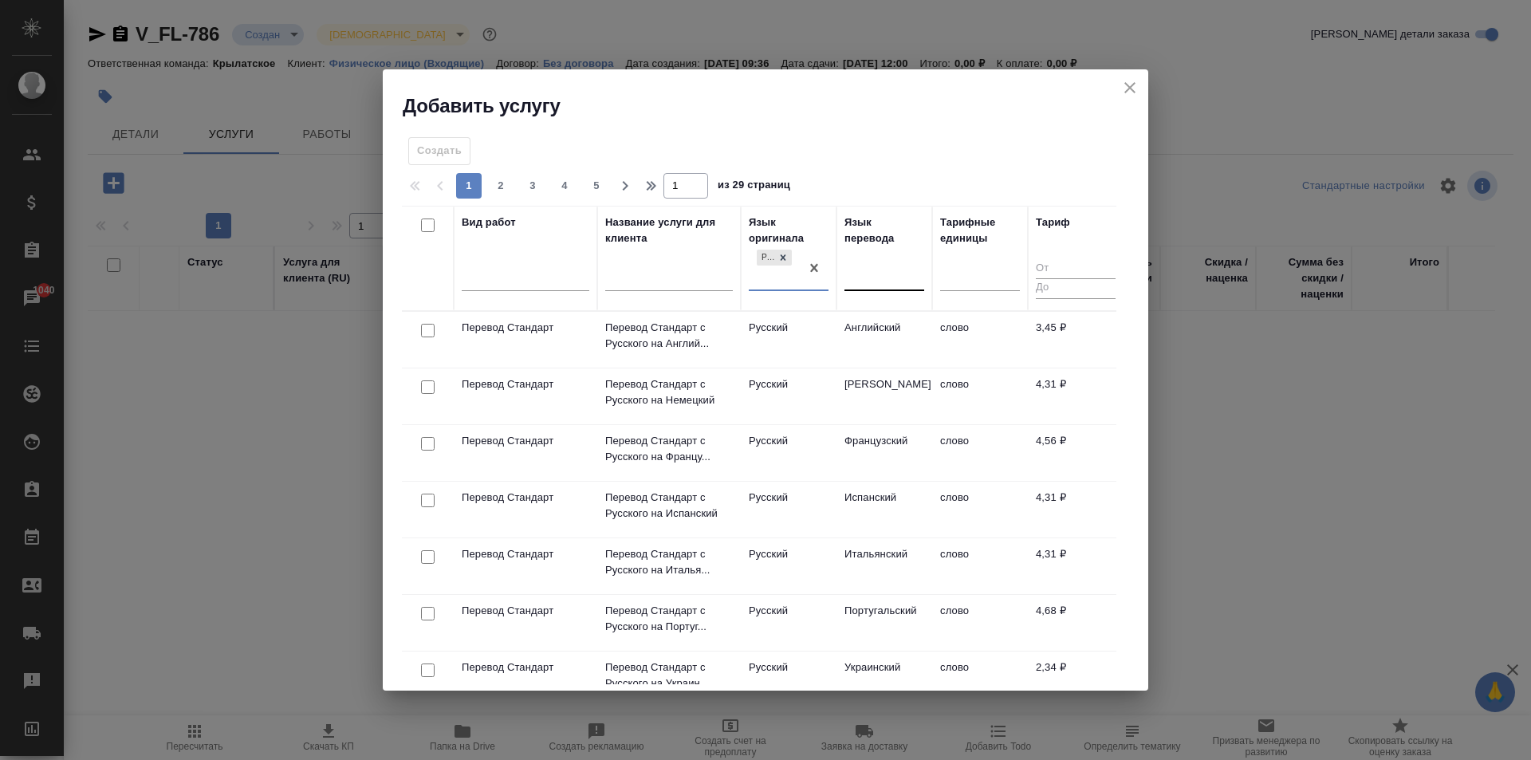
click at [905, 277] on div at bounding box center [885, 274] width 80 height 23
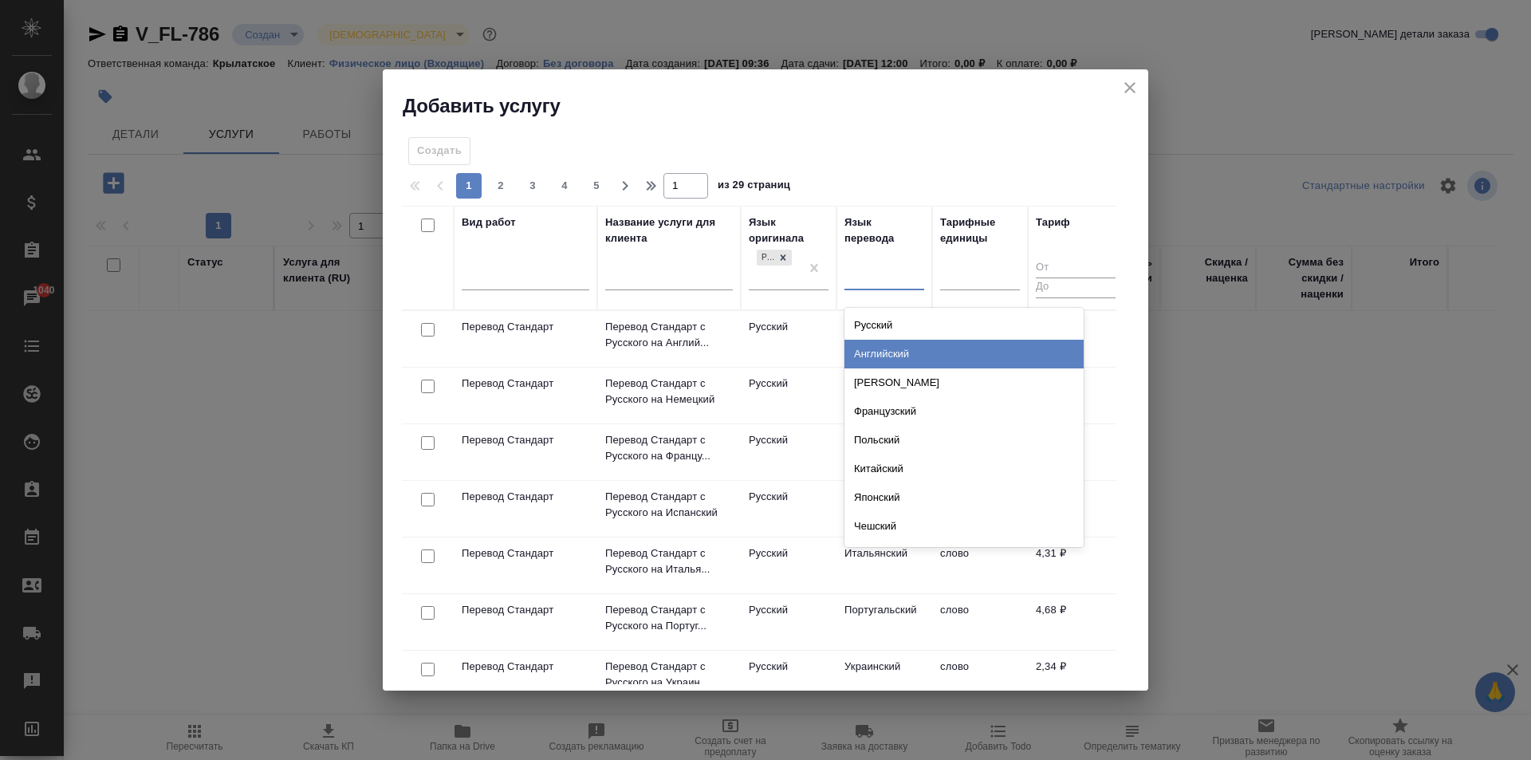
click at [917, 356] on div "Английский" at bounding box center [964, 354] width 239 height 29
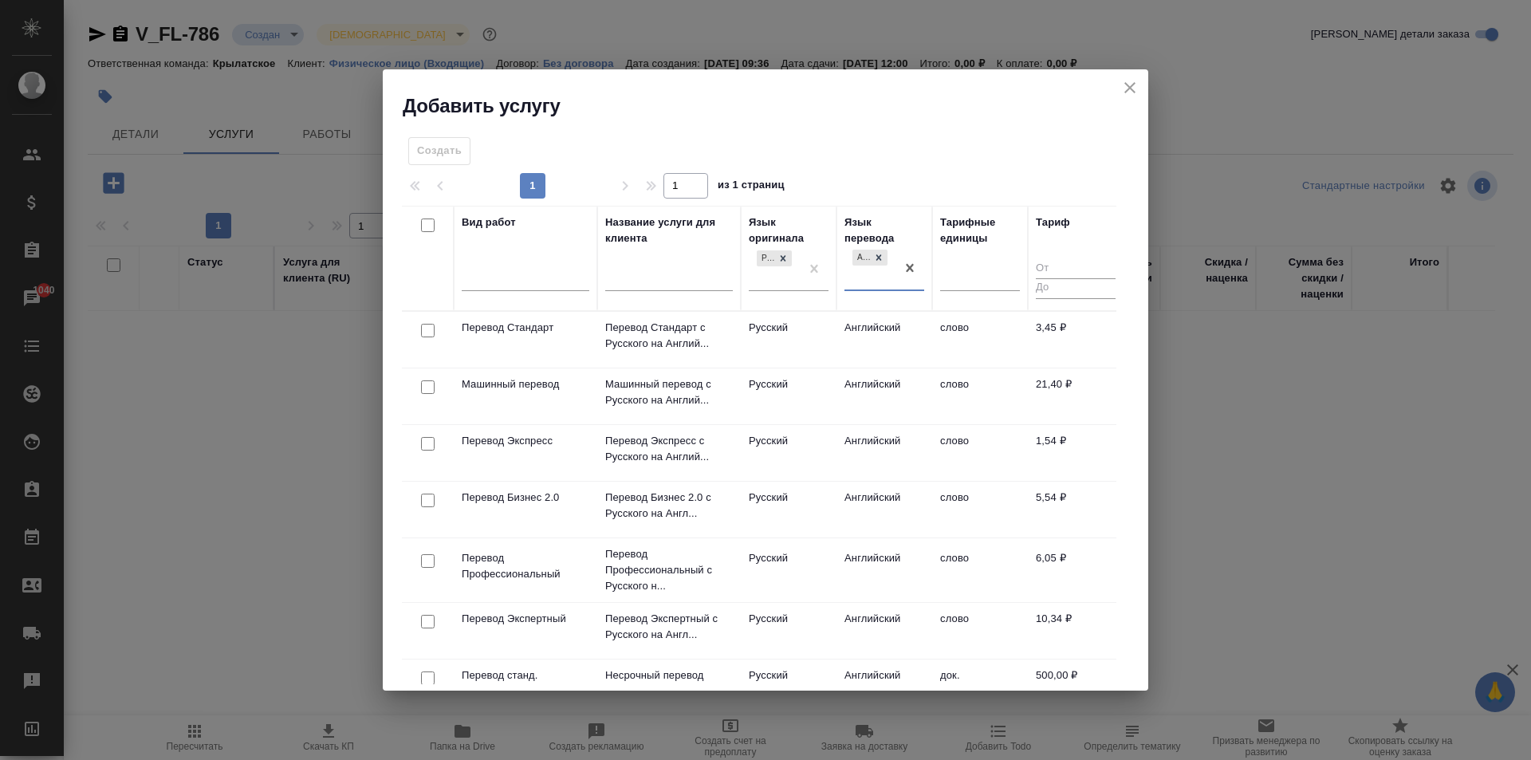
click at [816, 330] on td "Русский" at bounding box center [789, 340] width 96 height 56
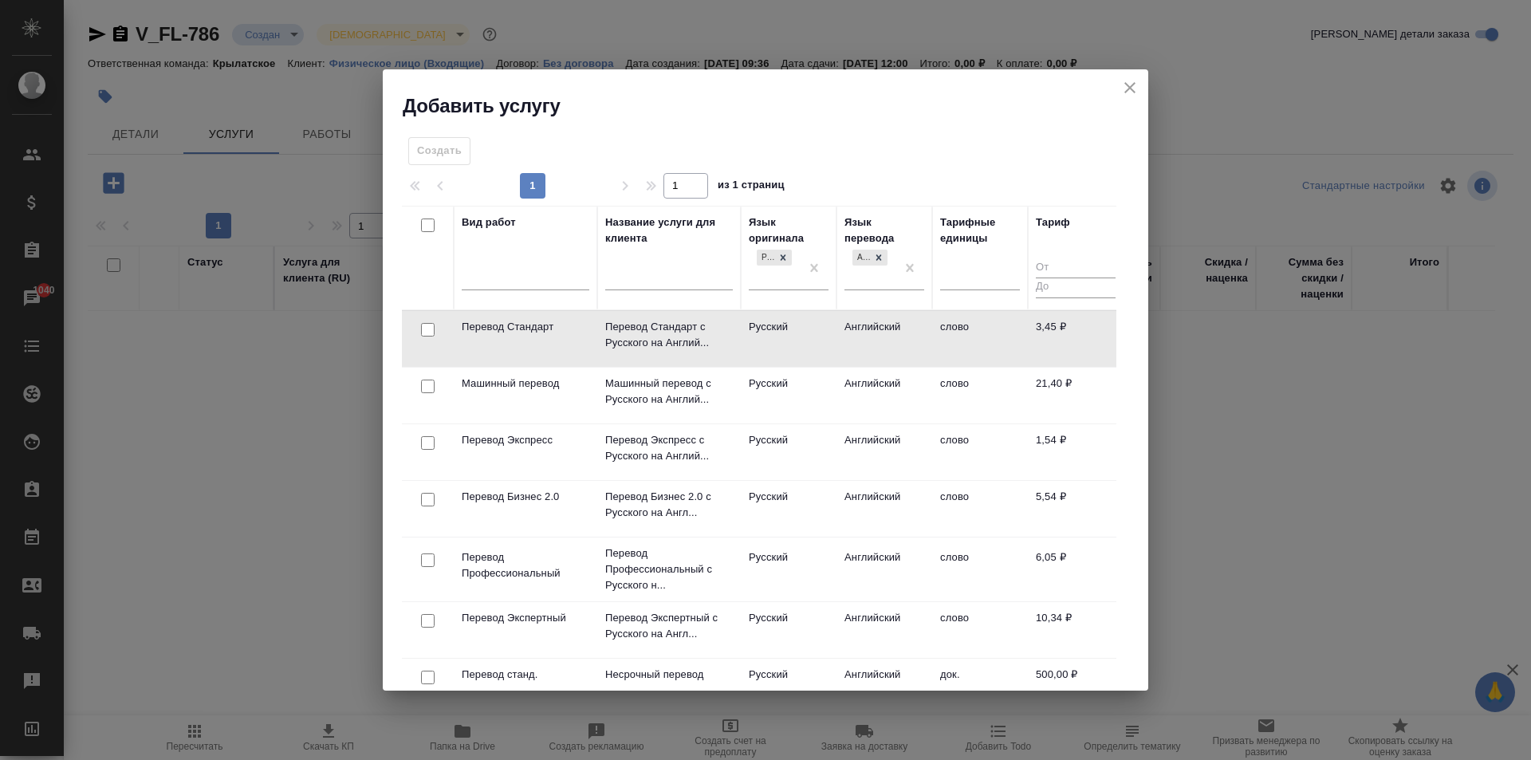
click at [816, 330] on td "Русский" at bounding box center [789, 339] width 96 height 56
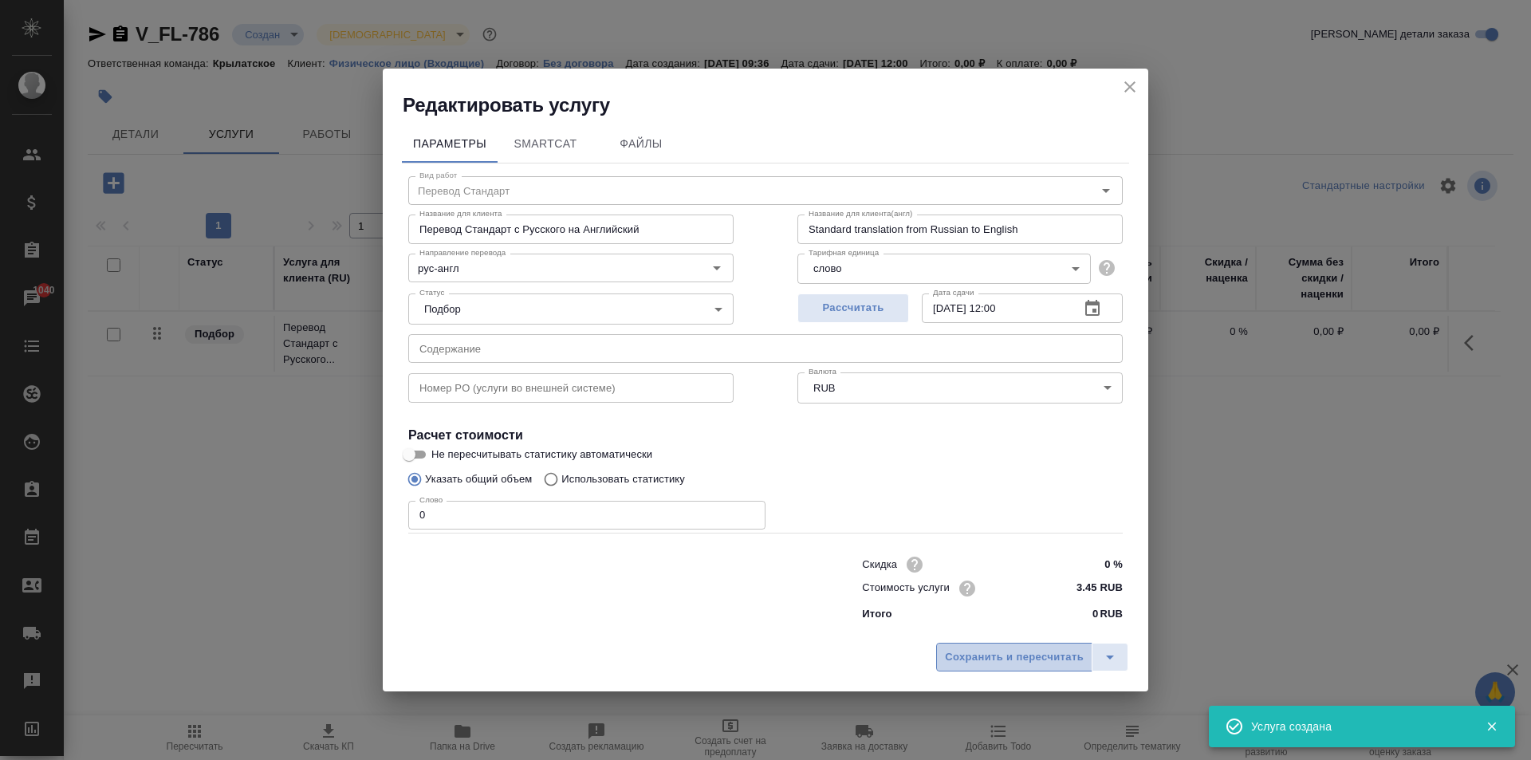
click at [1036, 664] on span "Сохранить и пересчитать" at bounding box center [1014, 657] width 139 height 18
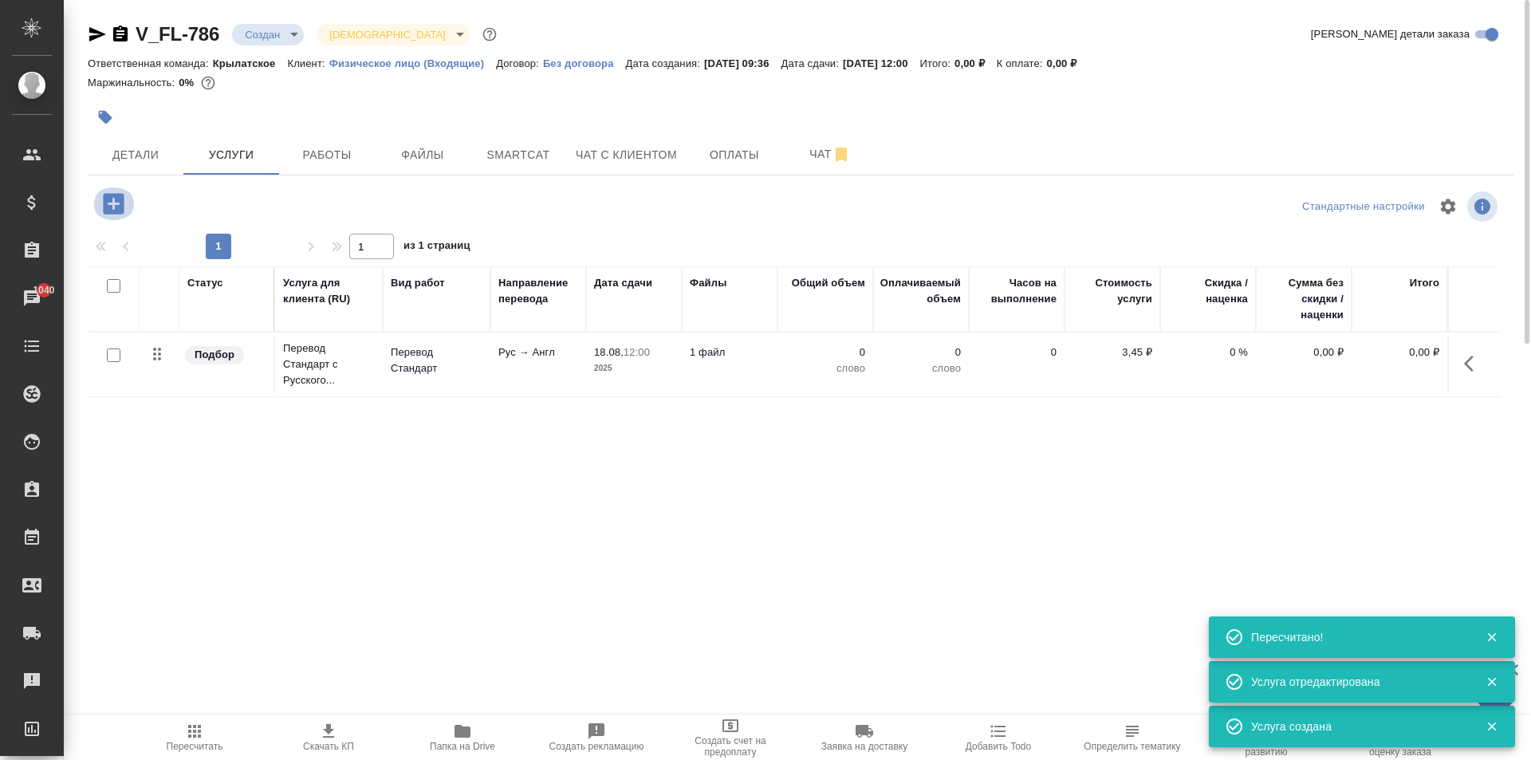
click at [128, 204] on button "button" at bounding box center [114, 203] width 44 height 33
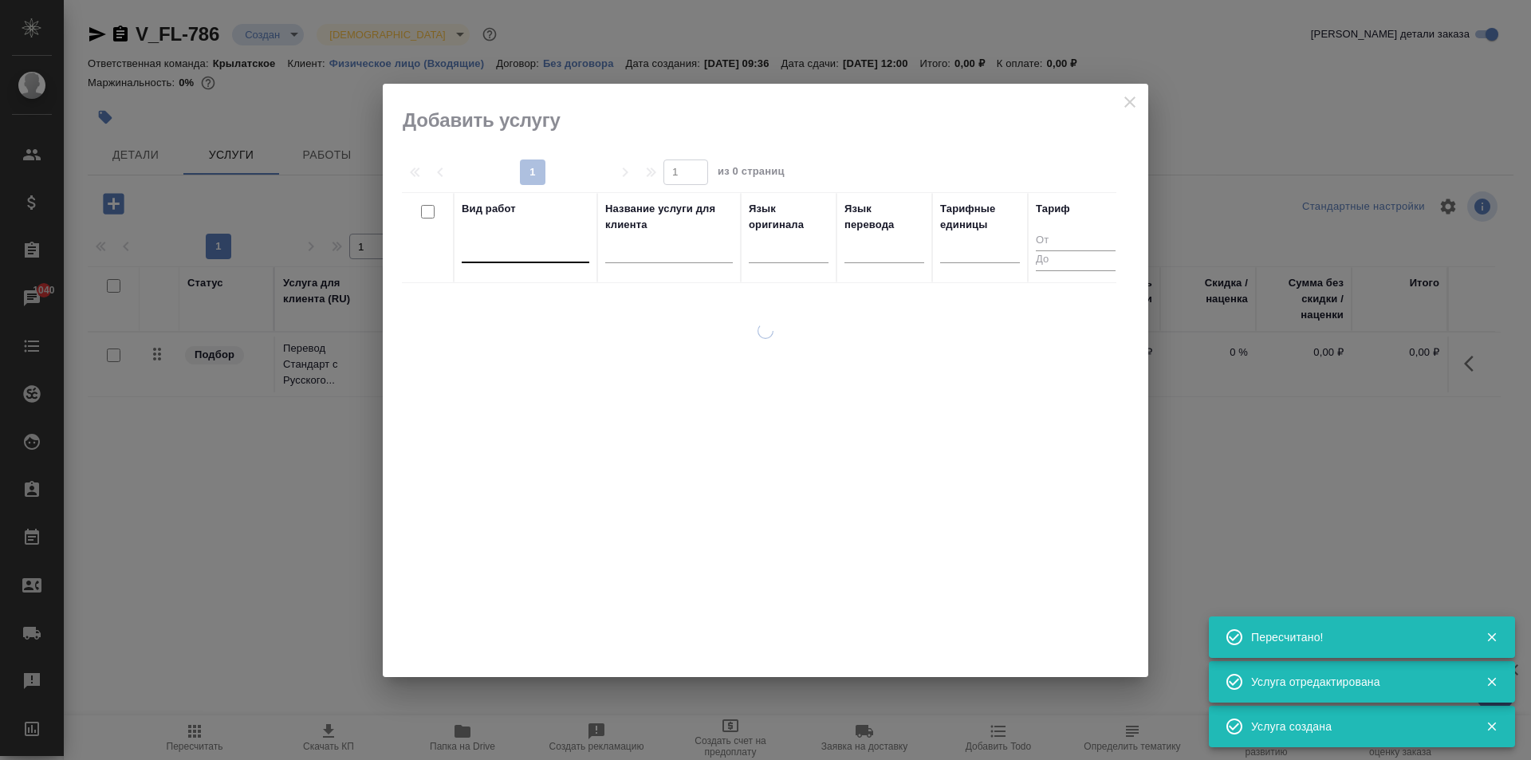
click at [541, 250] on div at bounding box center [526, 246] width 128 height 23
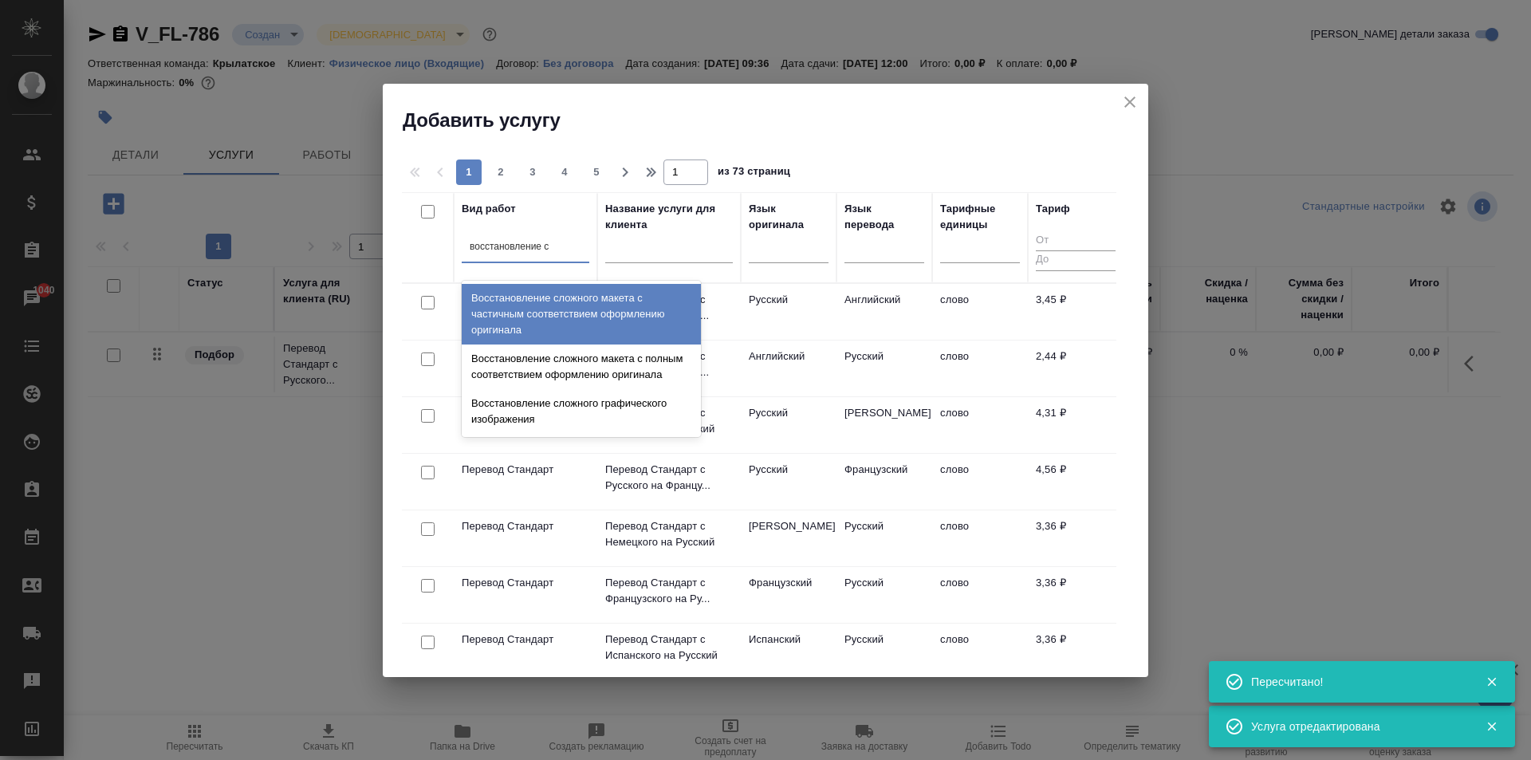
type input "восстановление сл"
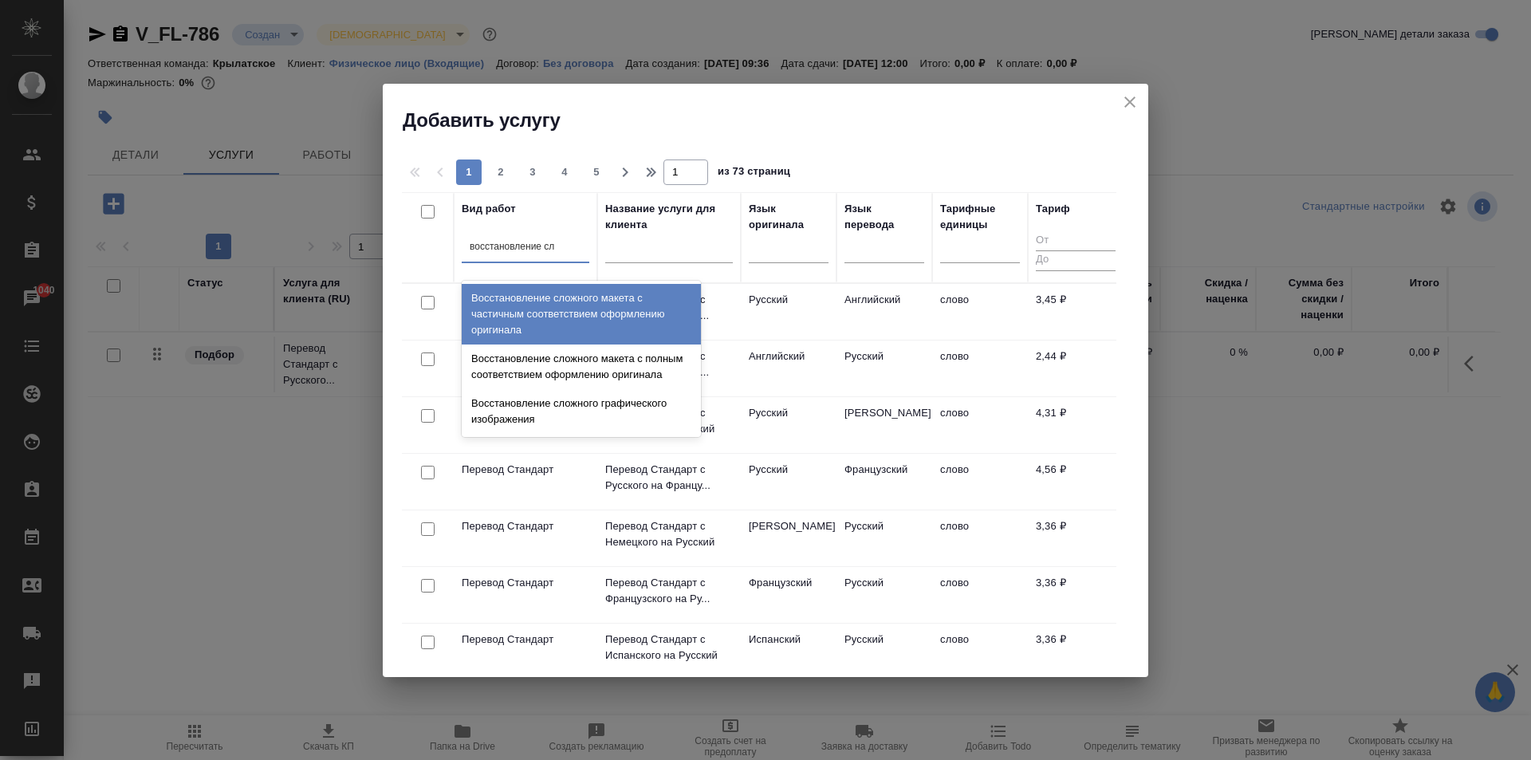
click at [642, 316] on div "Восстановление сложного макета с частичным соответствием оформлению оригинала" at bounding box center [581, 314] width 239 height 61
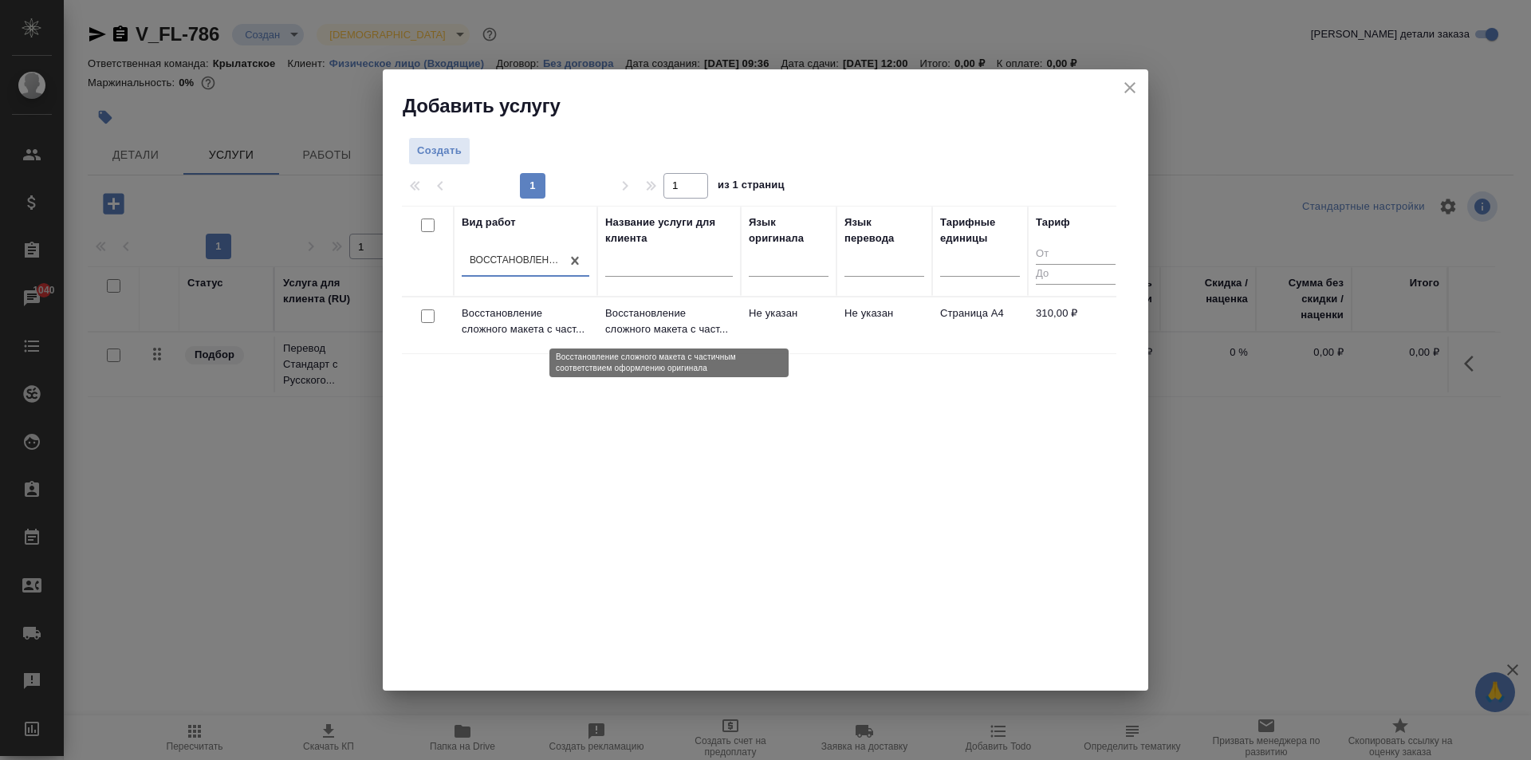
click at [745, 319] on td "Не указан" at bounding box center [789, 325] width 96 height 56
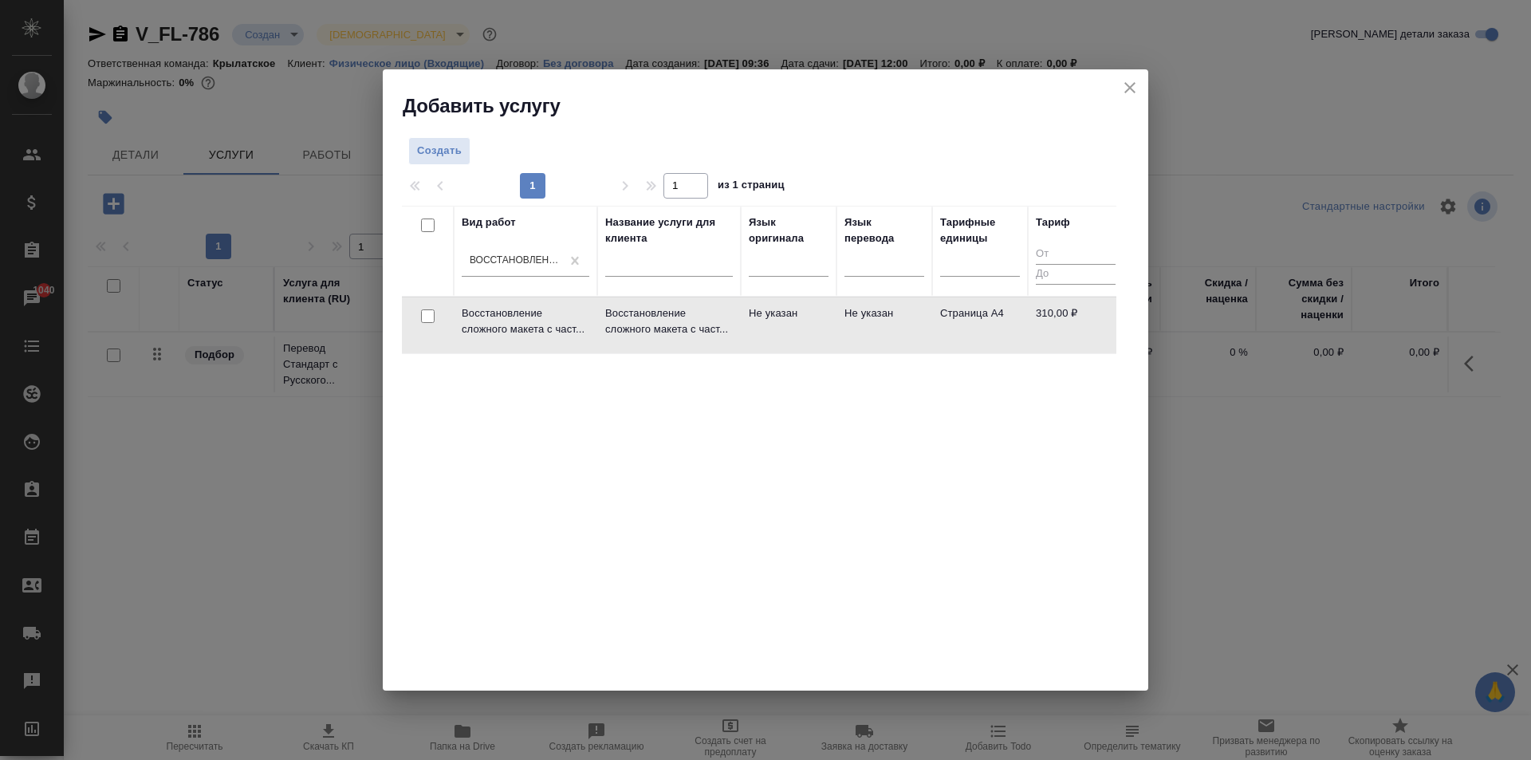
click at [745, 319] on td "Не указан" at bounding box center [789, 325] width 96 height 56
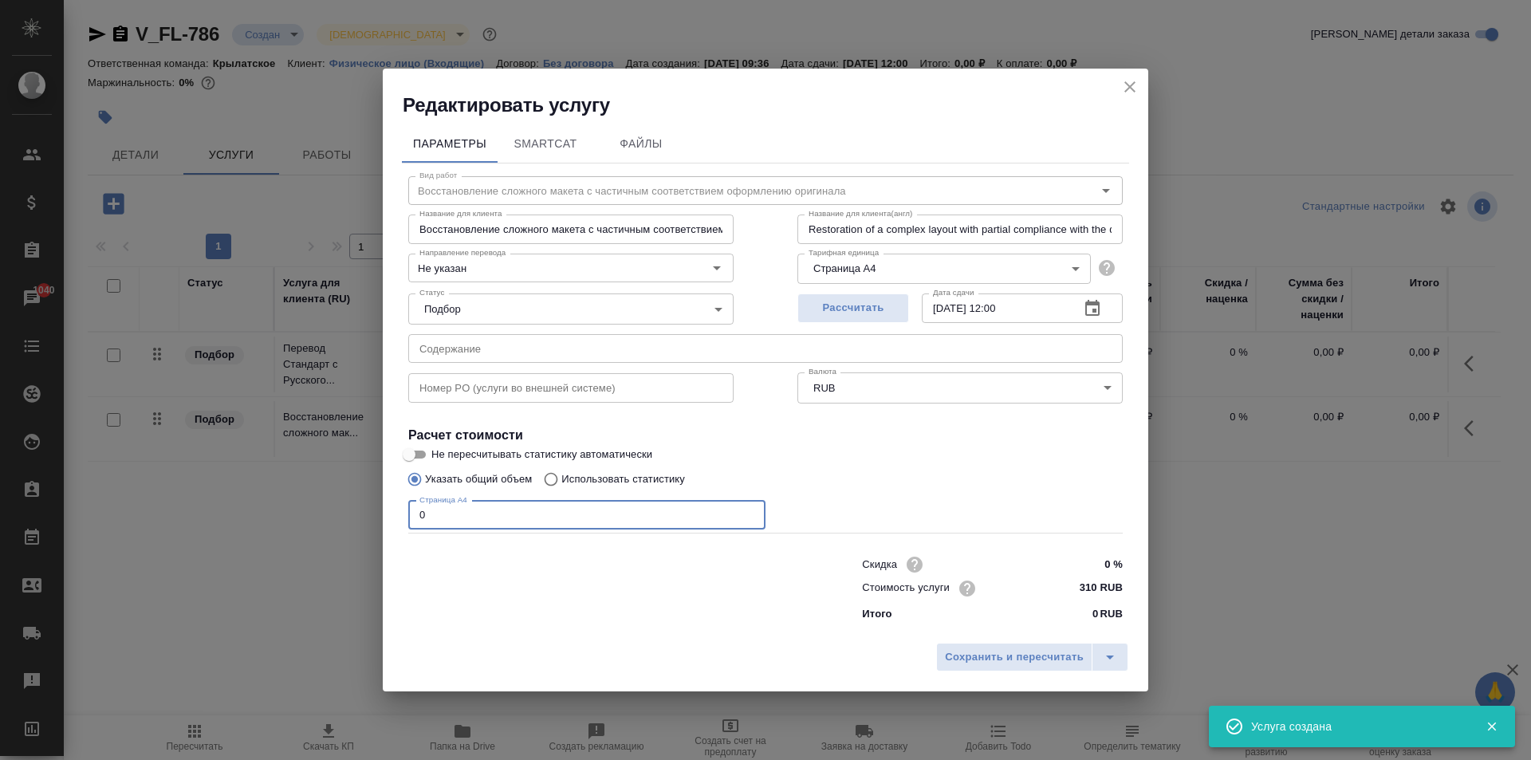
drag, startPoint x: 439, startPoint y: 517, endPoint x: 404, endPoint y: 505, distance: 37.1
click at [404, 505] on div "Вид работ Восстановление сложного макета с частичным соответствием оформлению о…" at bounding box center [765, 395] width 727 height 465
type input "10"
click at [981, 640] on div "Сохранить и пересчитать" at bounding box center [766, 663] width 766 height 57
click at [989, 649] on span "Сохранить и пересчитать" at bounding box center [1014, 657] width 139 height 18
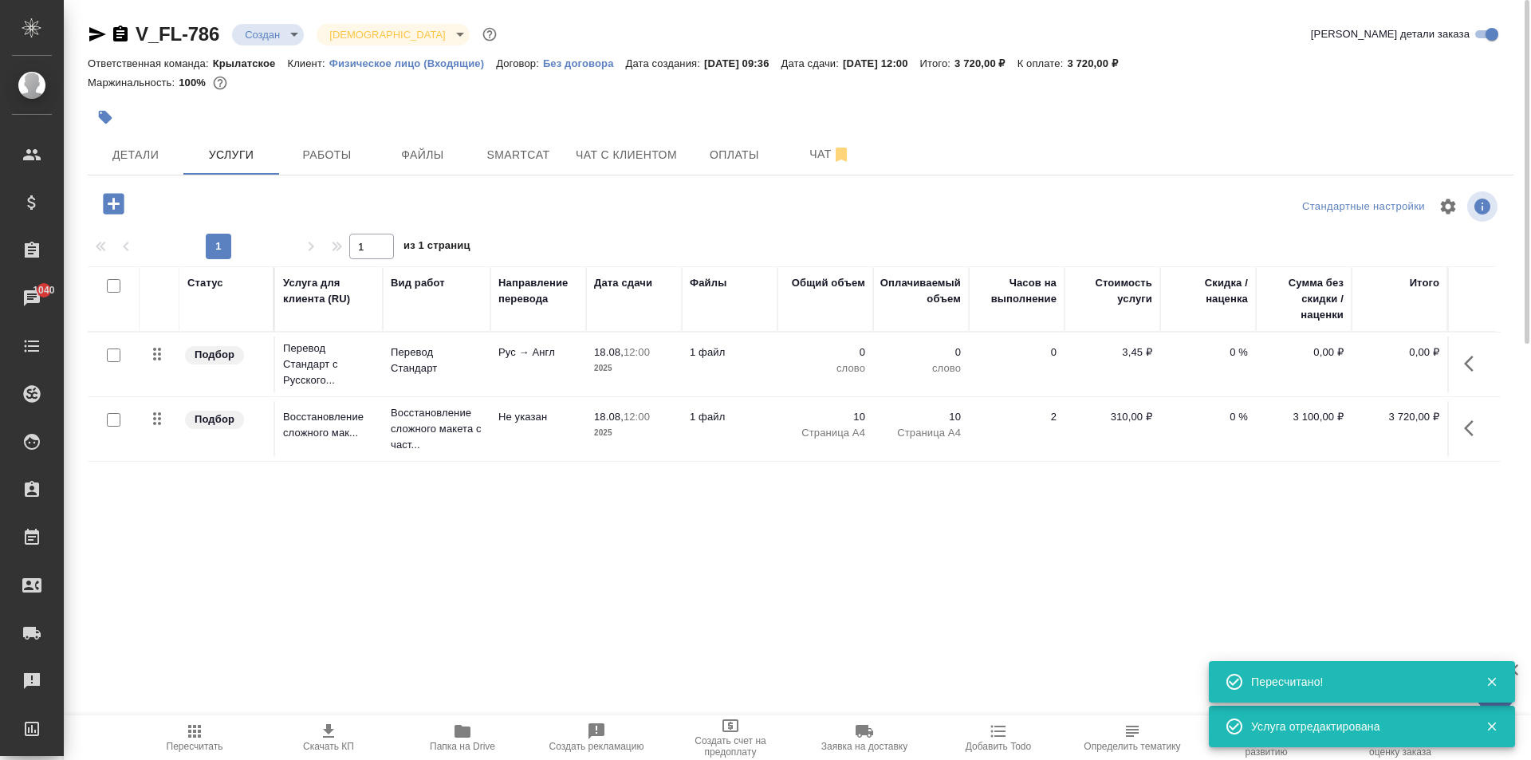
click at [110, 352] on input "checkbox" at bounding box center [114, 356] width 14 height 14
checkbox input "true"
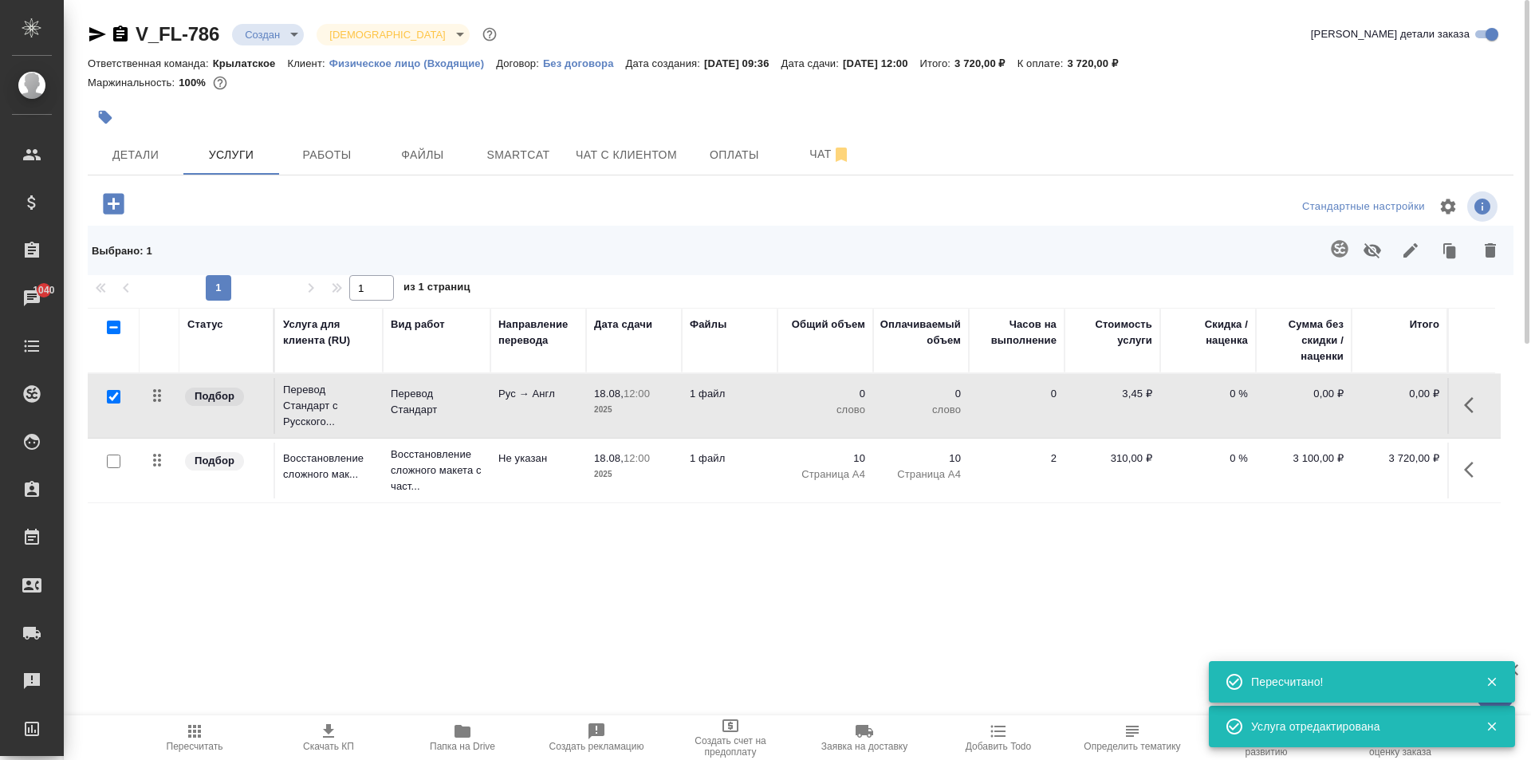
click at [1324, 250] on button "button" at bounding box center [1340, 249] width 38 height 38
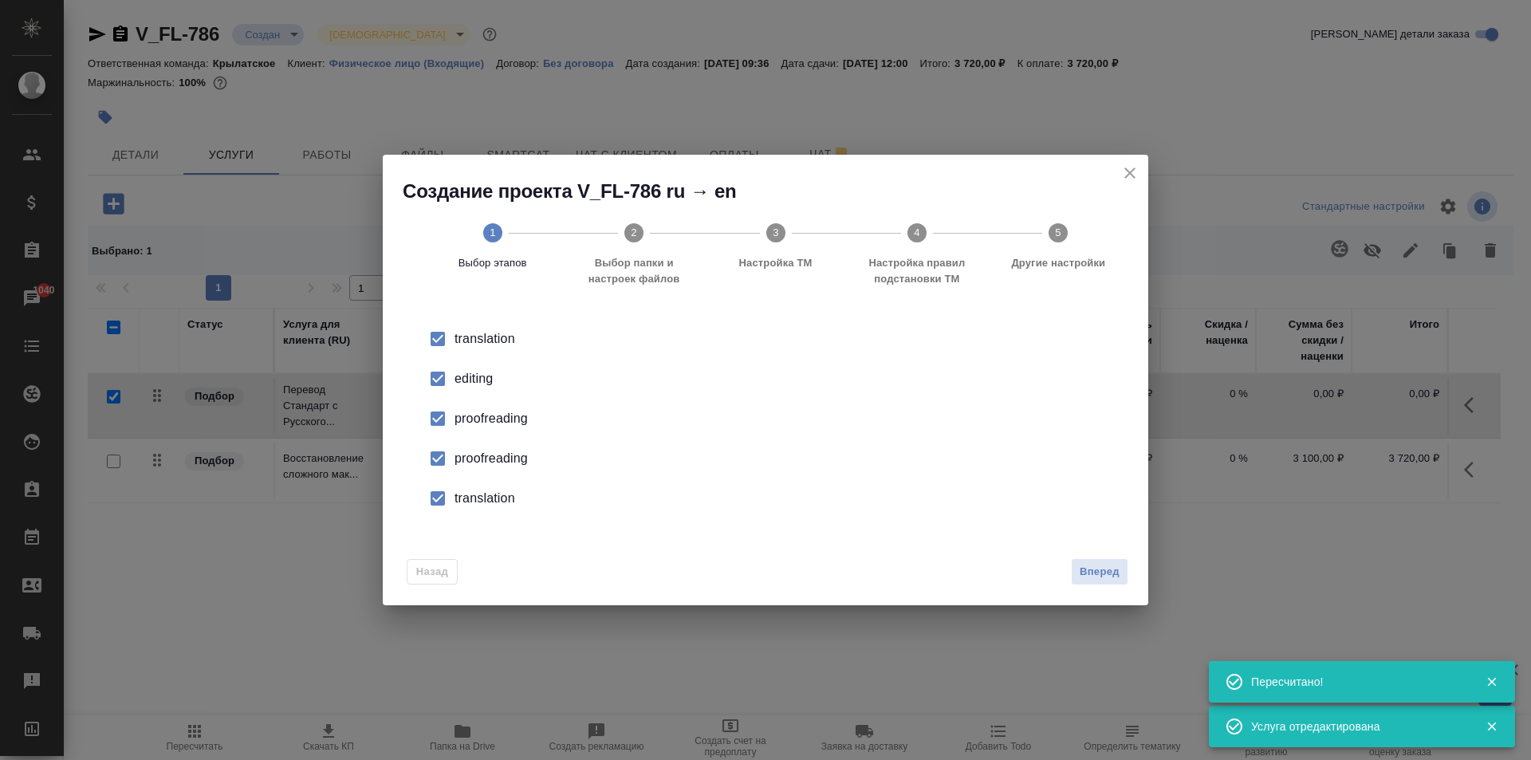
click at [437, 377] on input "checkbox" at bounding box center [437, 378] width 33 height 33
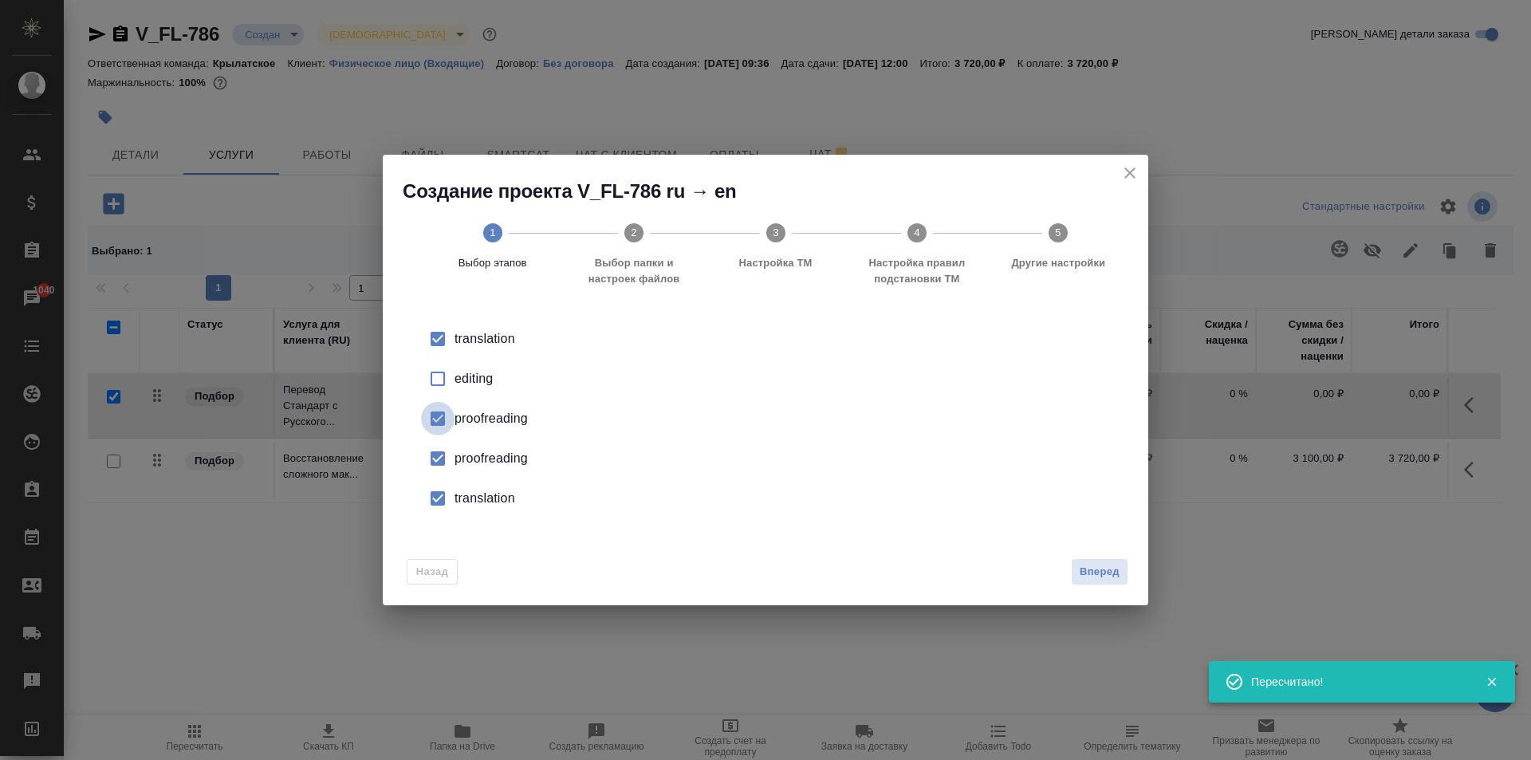
click at [436, 415] on input "checkbox" at bounding box center [437, 418] width 33 height 33
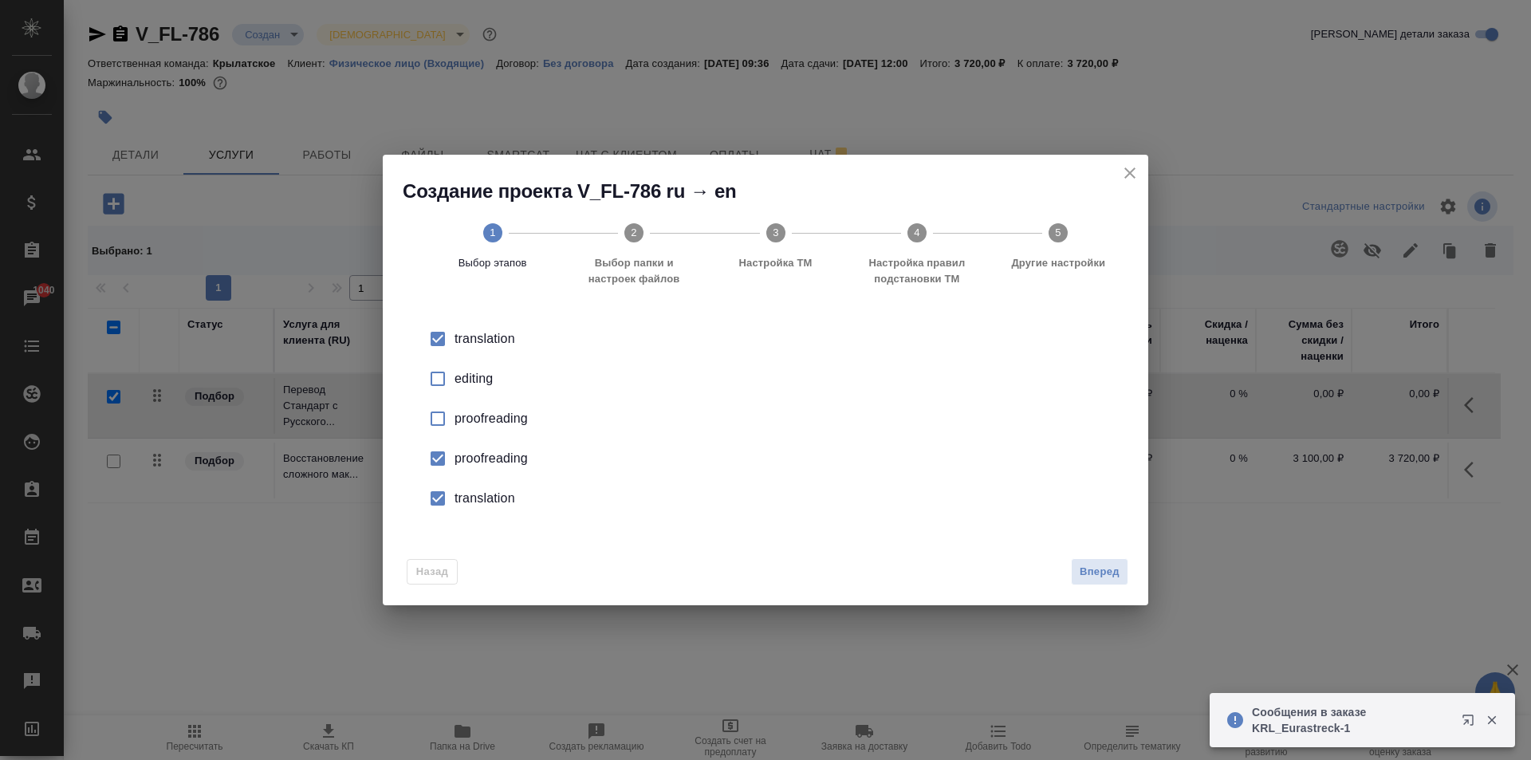
click at [439, 455] on input "checkbox" at bounding box center [437, 458] width 33 height 33
click at [437, 504] on input "checkbox" at bounding box center [437, 498] width 33 height 33
drag, startPoint x: 1122, startPoint y: 567, endPoint x: 1112, endPoint y: 565, distance: 10.6
click at [1117, 566] on button "Вперед" at bounding box center [1099, 572] width 57 height 28
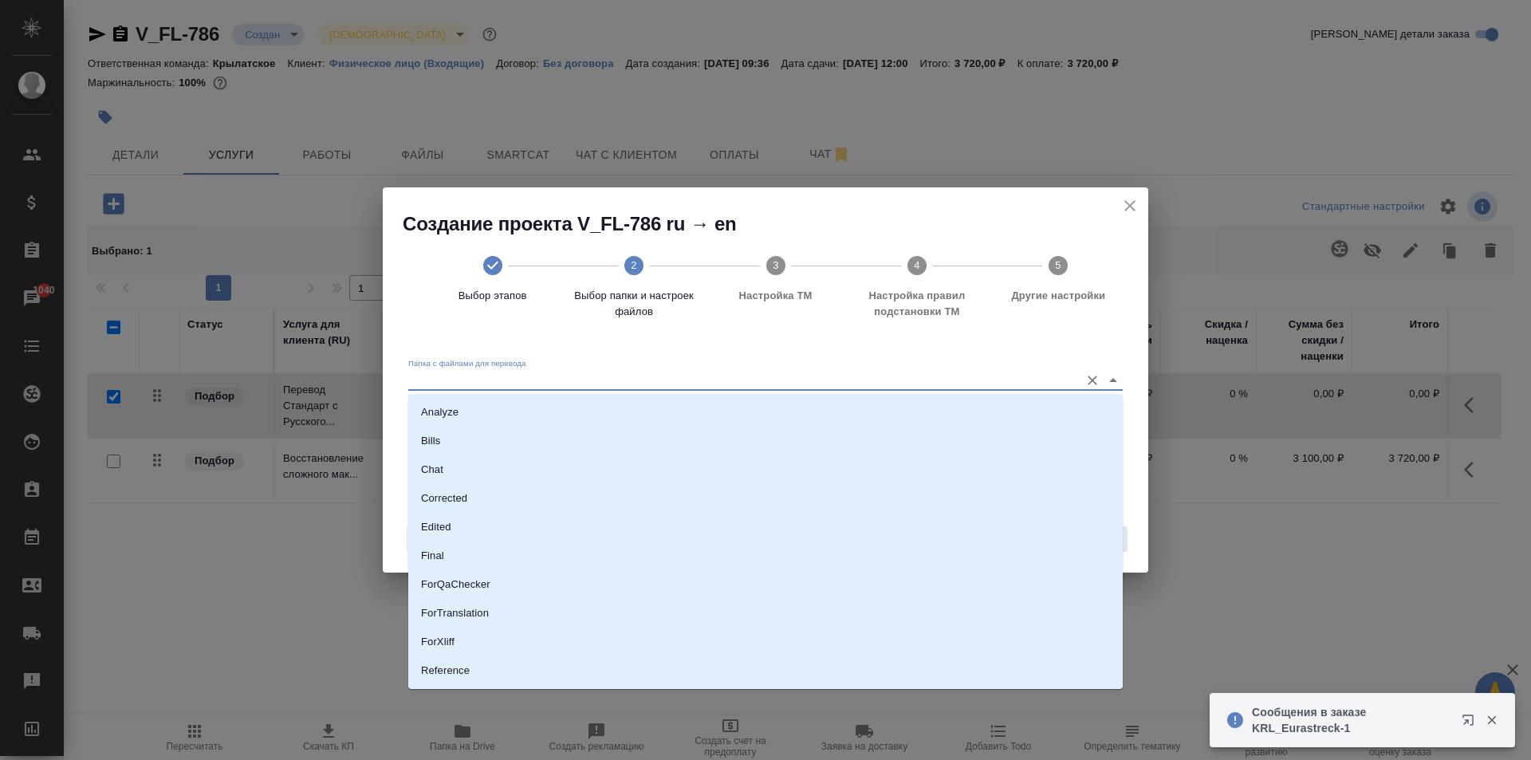
click at [568, 377] on input "Папка с файлами для перевода" at bounding box center [740, 380] width 664 height 19
click at [455, 616] on li "Source" at bounding box center [765, 616] width 715 height 29
type input "Source"
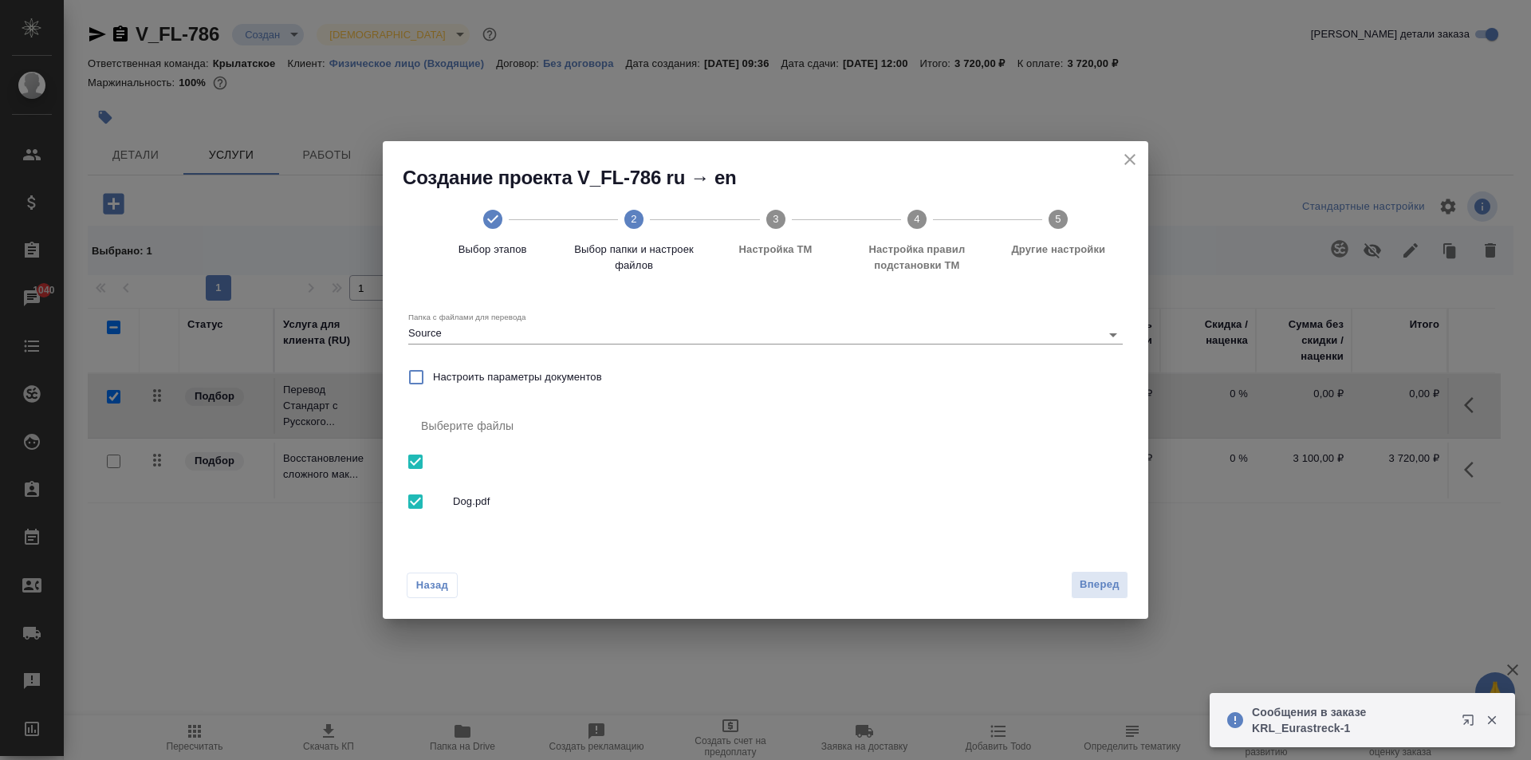
click at [1130, 588] on div "Назад Вперед" at bounding box center [766, 581] width 766 height 75
click at [1114, 579] on span "Вперед" at bounding box center [1100, 585] width 40 height 18
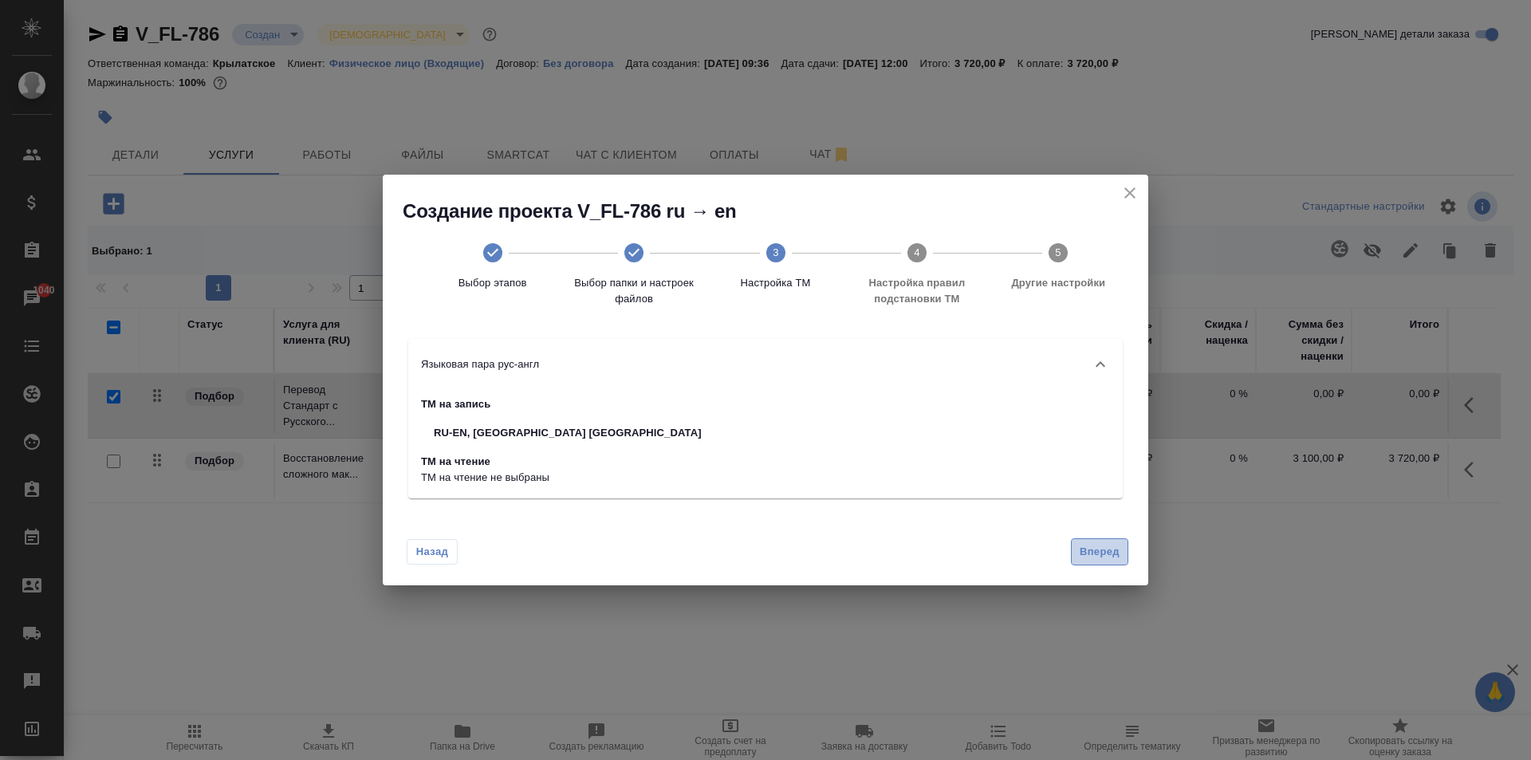
click at [1105, 552] on span "Вперед" at bounding box center [1100, 552] width 40 height 18
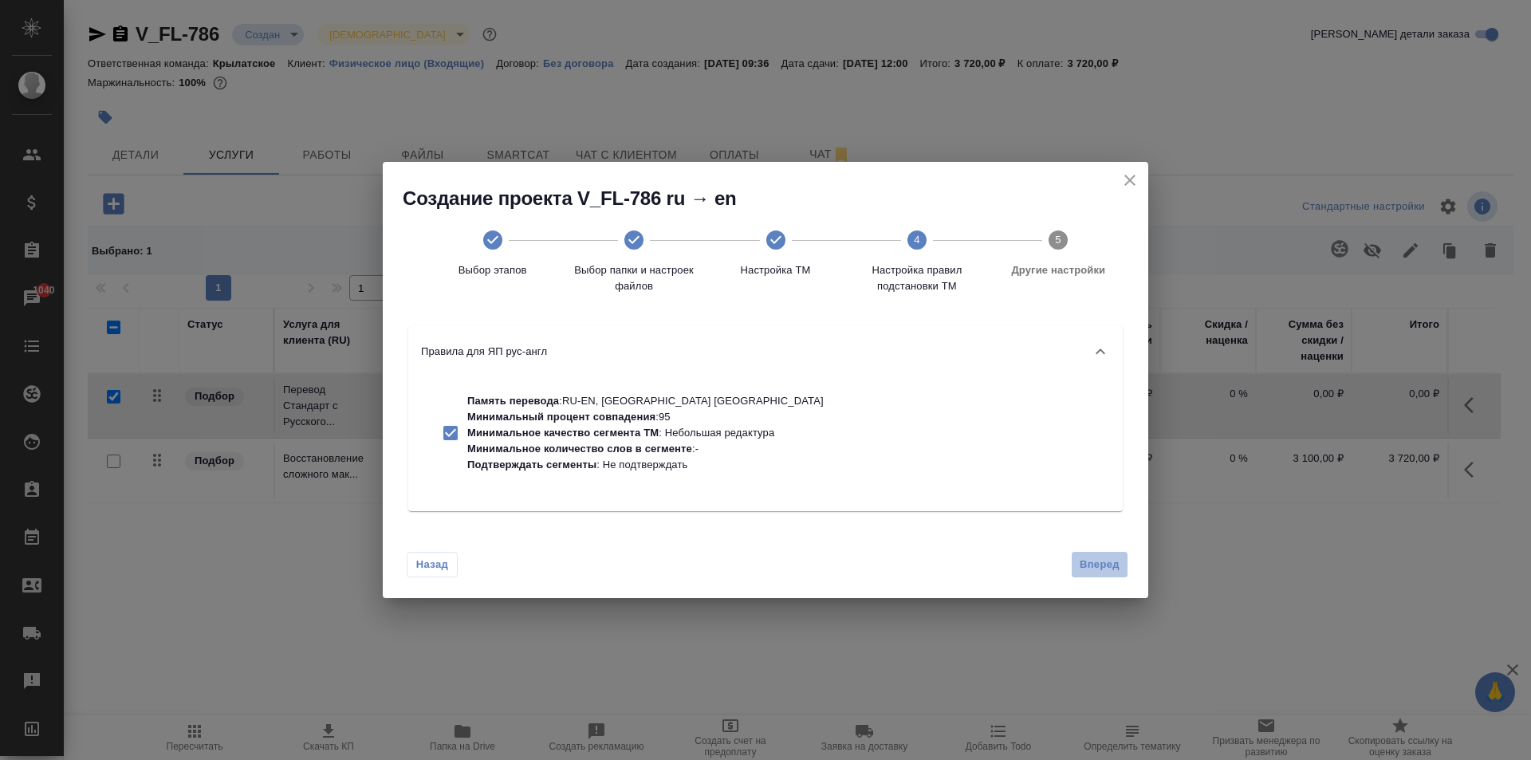
drag, startPoint x: 1085, startPoint y: 568, endPoint x: 1074, endPoint y: 562, distance: 11.8
click at [1085, 567] on span "Вперед" at bounding box center [1100, 565] width 40 height 18
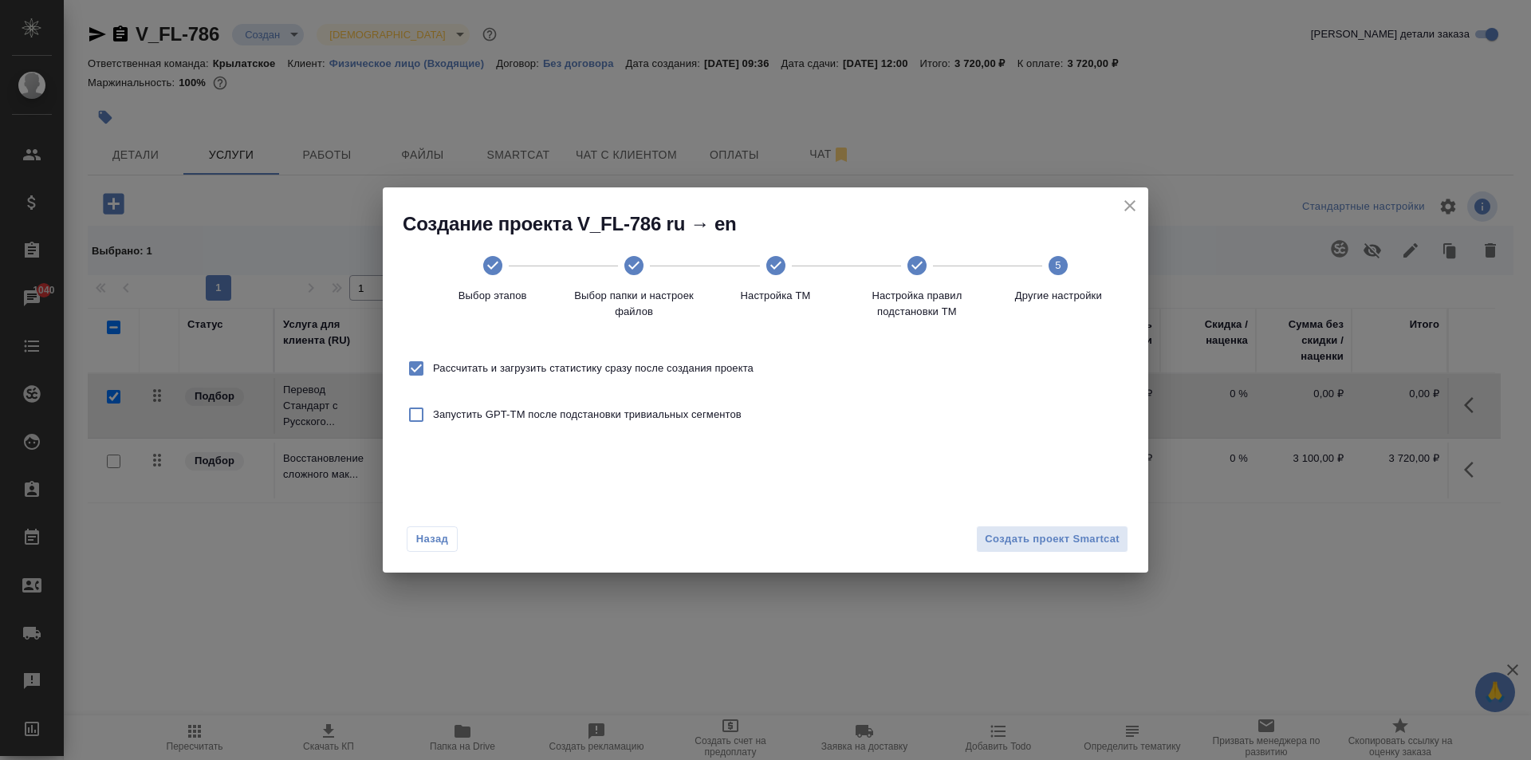
drag, startPoint x: 513, startPoint y: 359, endPoint x: 762, endPoint y: 454, distance: 267.1
click at [514, 359] on label "Рассчитать и загрузить статистику сразу после создания проекта" at bounding box center [577, 368] width 354 height 33
click at [433, 359] on input "Рассчитать и загрузить статистику сразу после создания проекта" at bounding box center [416, 368] width 33 height 33
checkbox input "false"
click at [1042, 533] on span "Создать проект Smartcat" at bounding box center [1052, 539] width 135 height 18
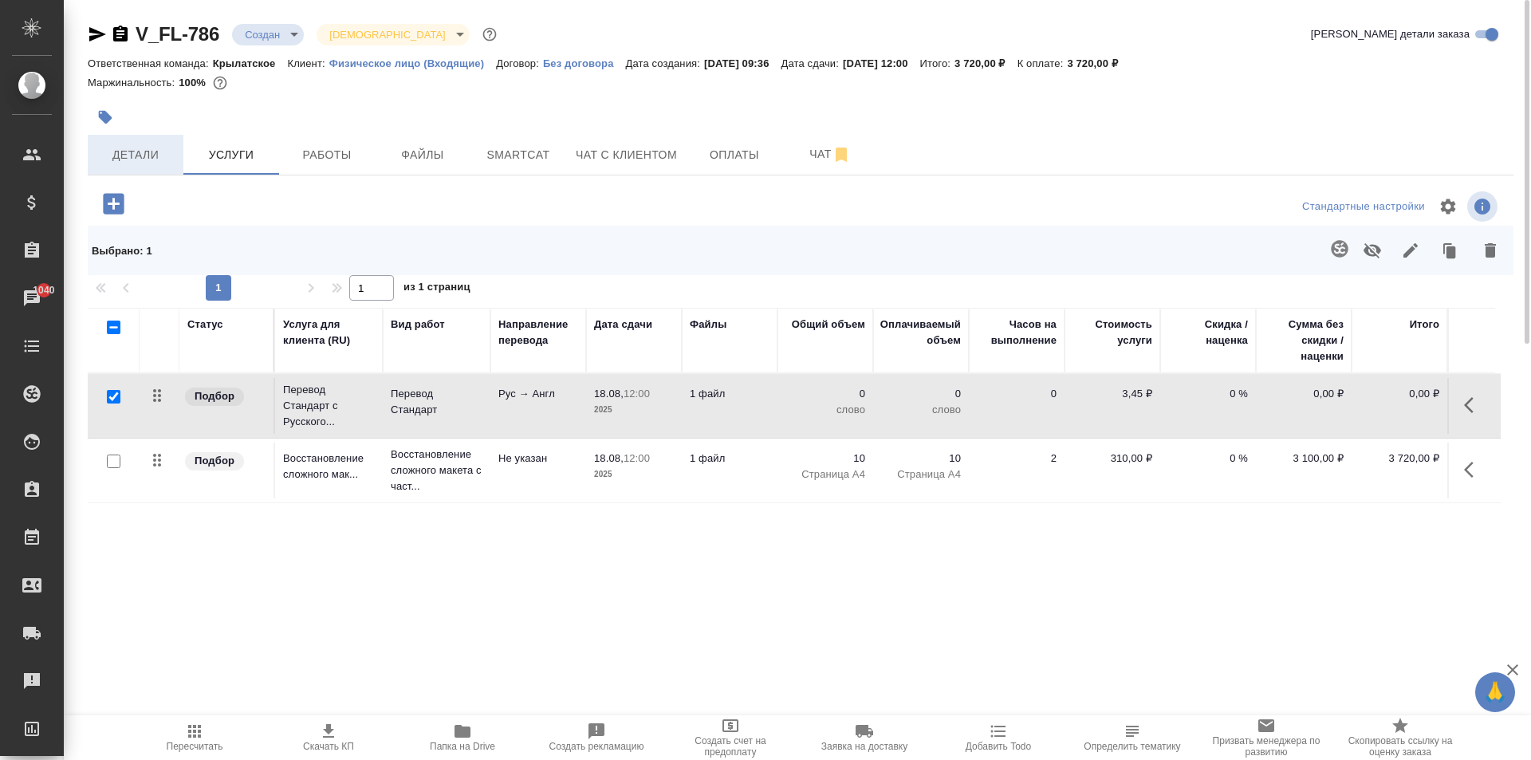
drag, startPoint x: 175, startPoint y: 133, endPoint x: 160, endPoint y: 138, distance: 15.1
click at [170, 135] on div "V_FL-786 Создан new Святая троица holyTrinity Кратко детали заказа Ответственна…" at bounding box center [800, 345] width 1443 height 691
click at [153, 144] on button "Детали" at bounding box center [136, 155] width 96 height 40
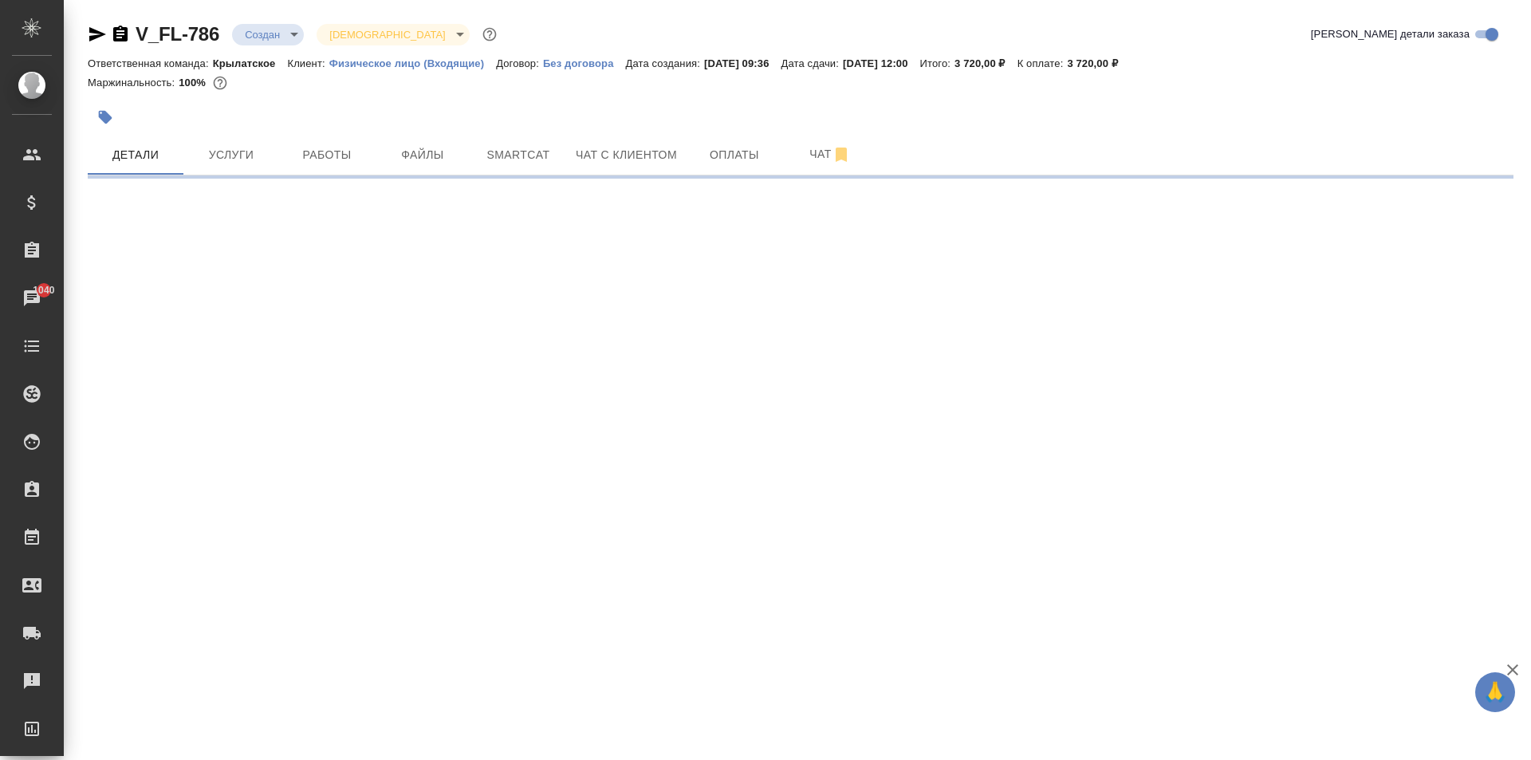
select select "RU"
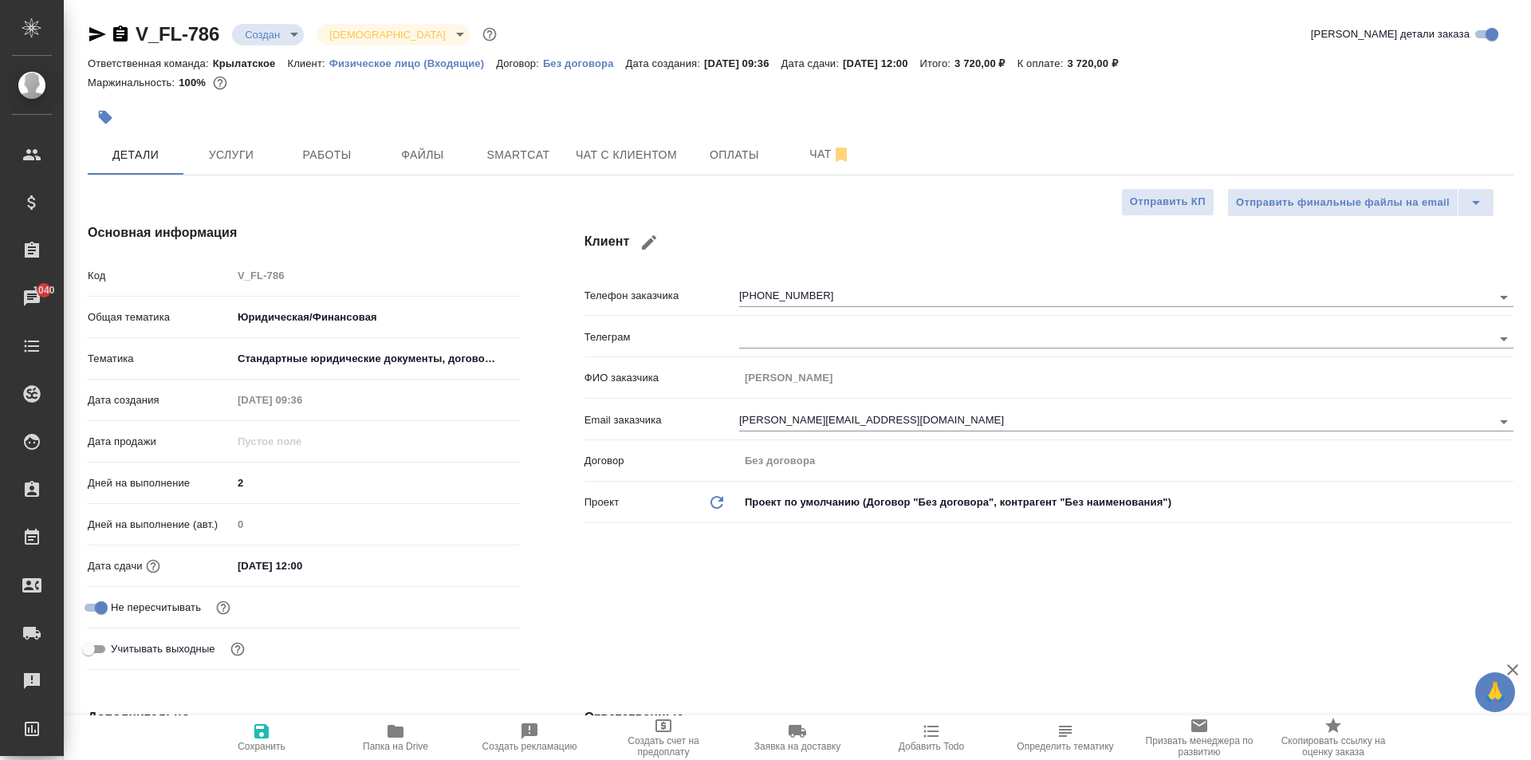
type textarea "x"
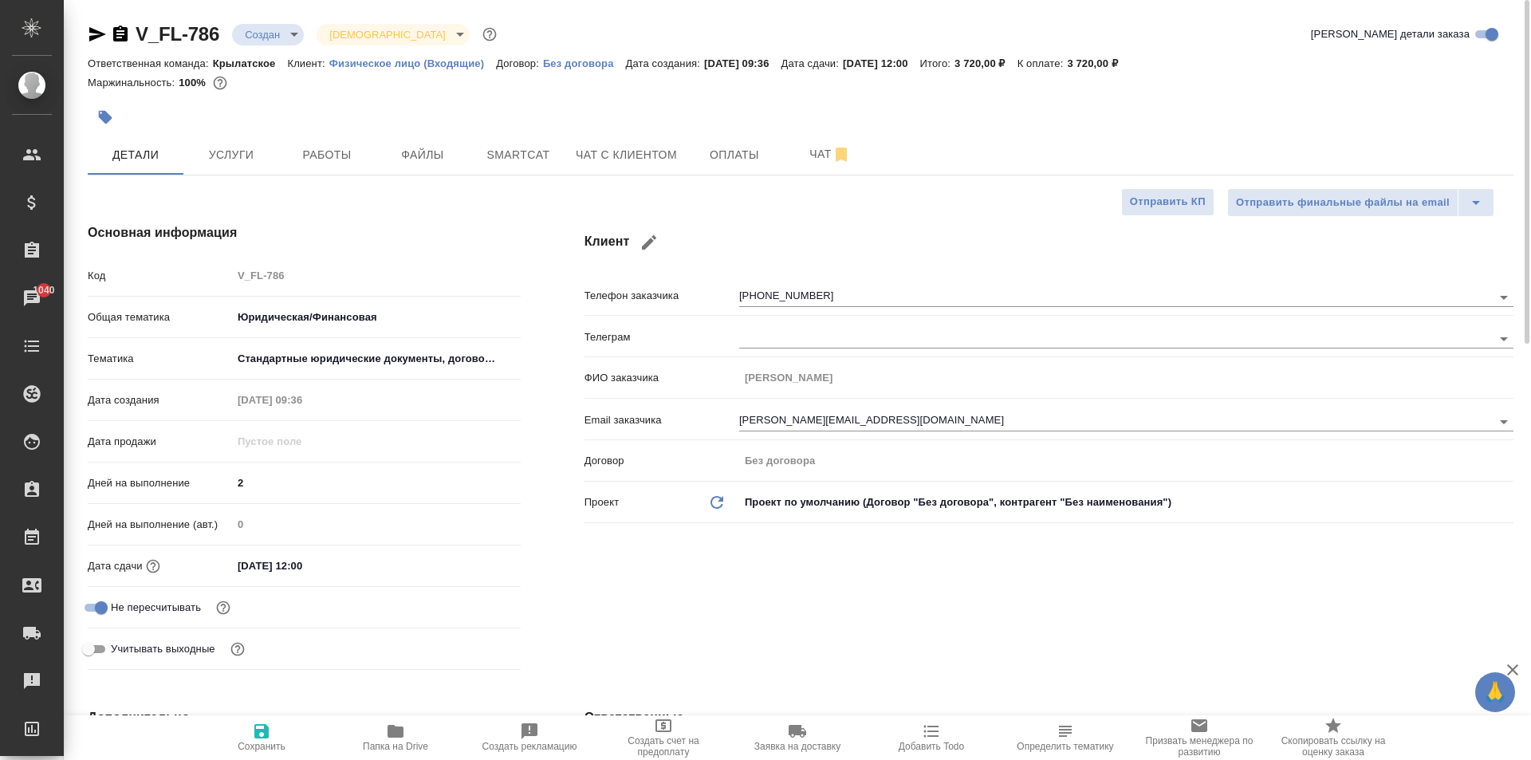
type textarea "x"
click at [597, 158] on span "Чат с клиентом" at bounding box center [626, 155] width 101 height 20
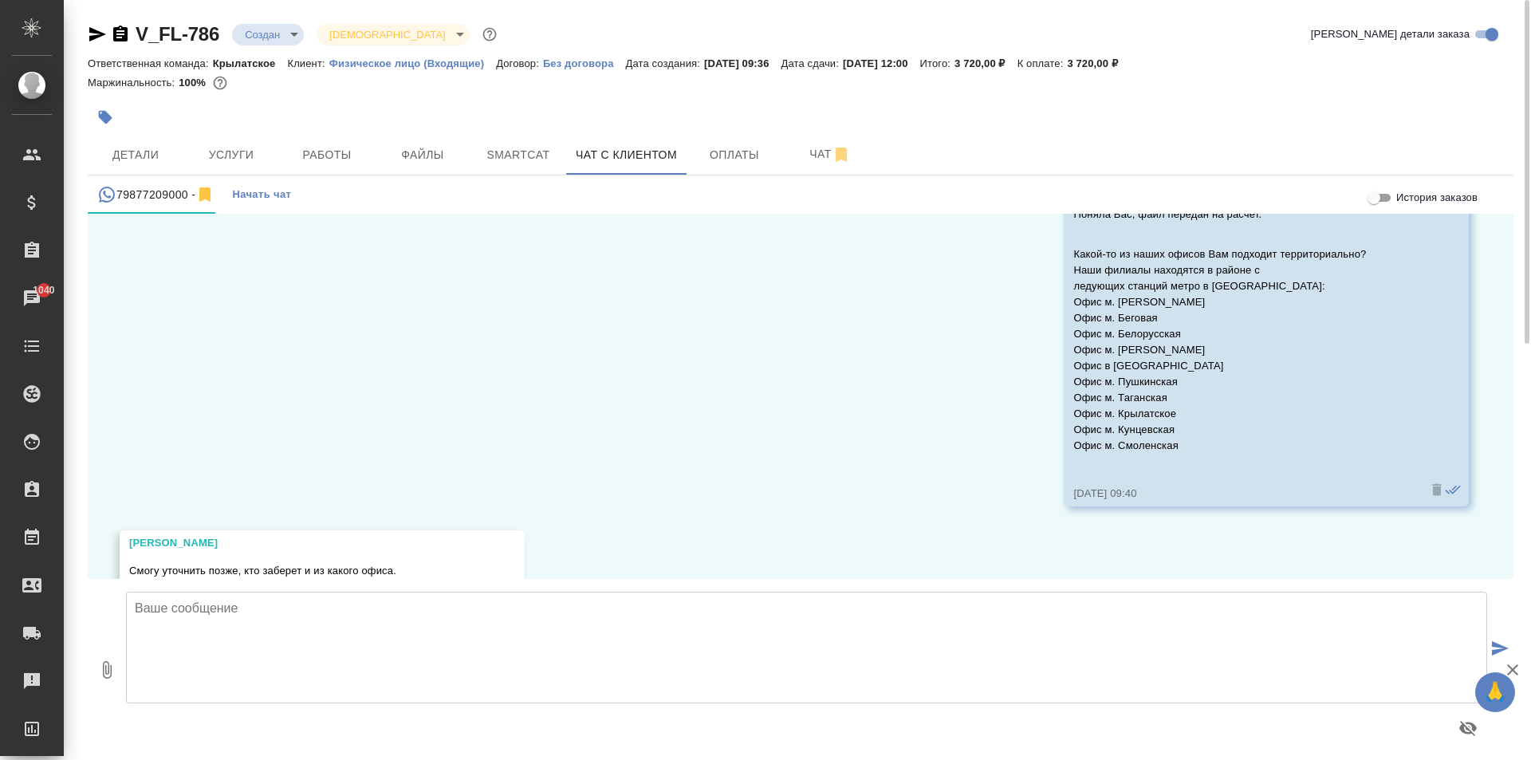
scroll to position [1043, 0]
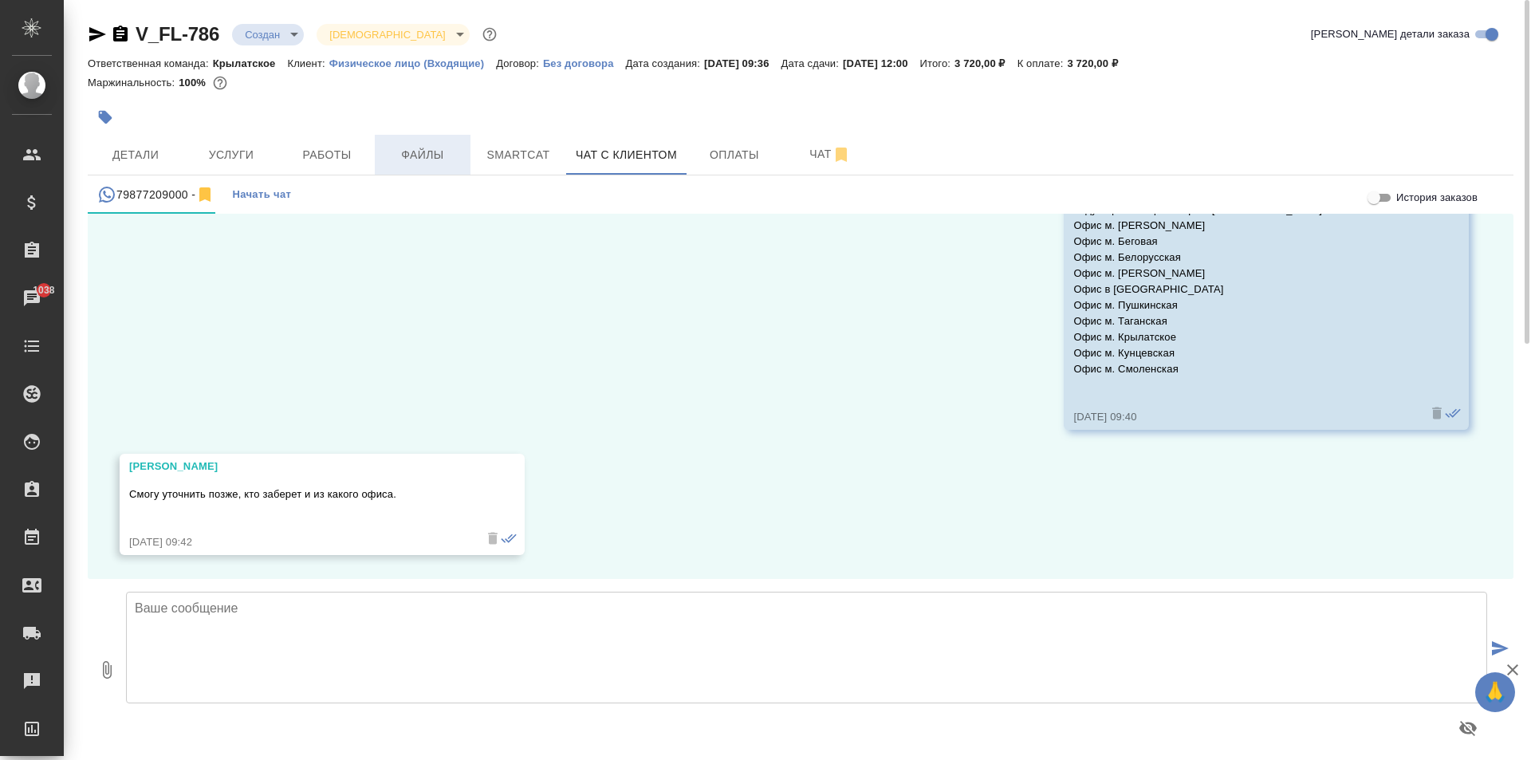
click at [395, 155] on span "Файлы" at bounding box center [422, 155] width 77 height 20
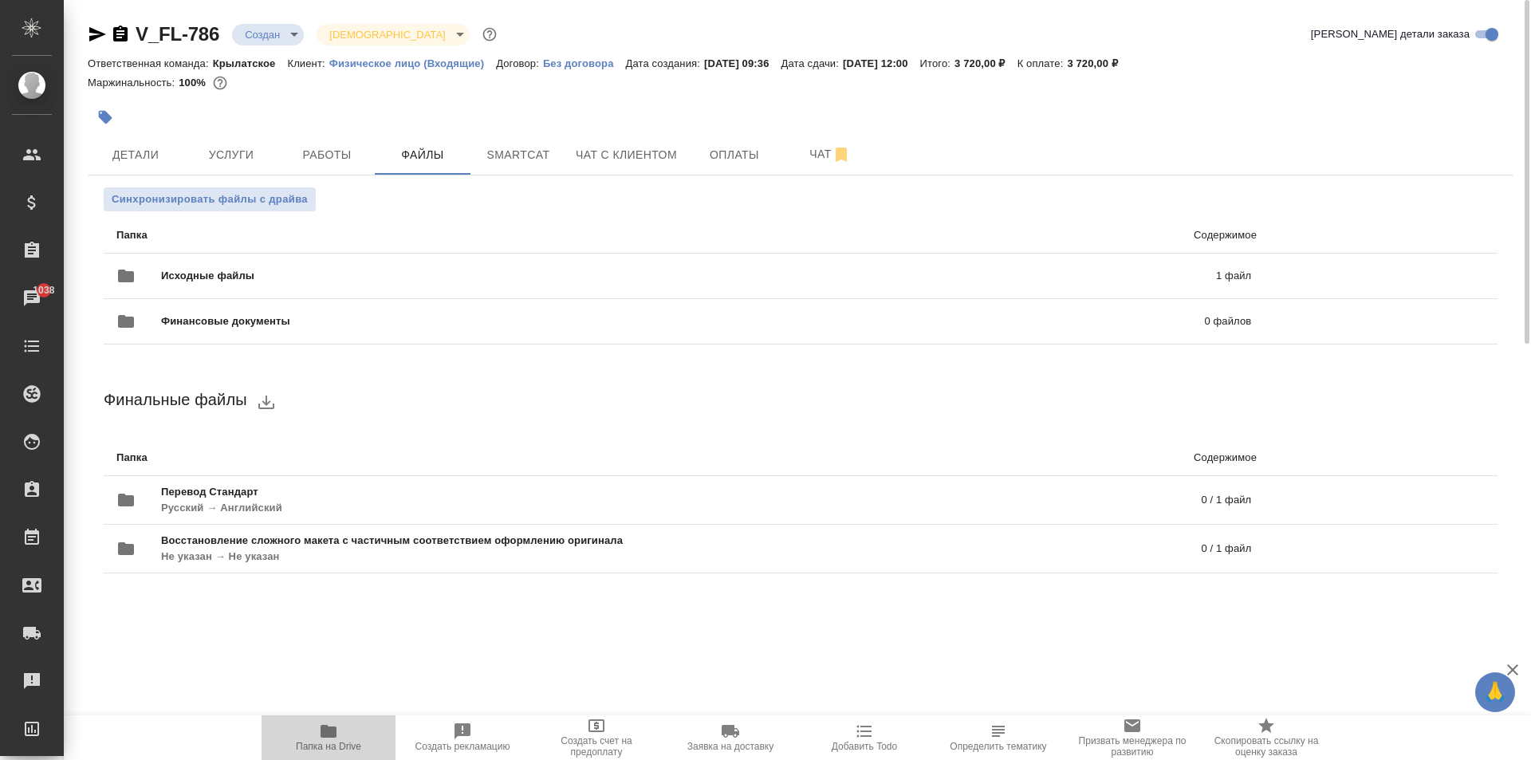
click at [298, 724] on span "Папка на Drive" at bounding box center [328, 737] width 115 height 30
click at [214, 156] on span "Услуги" at bounding box center [231, 155] width 77 height 20
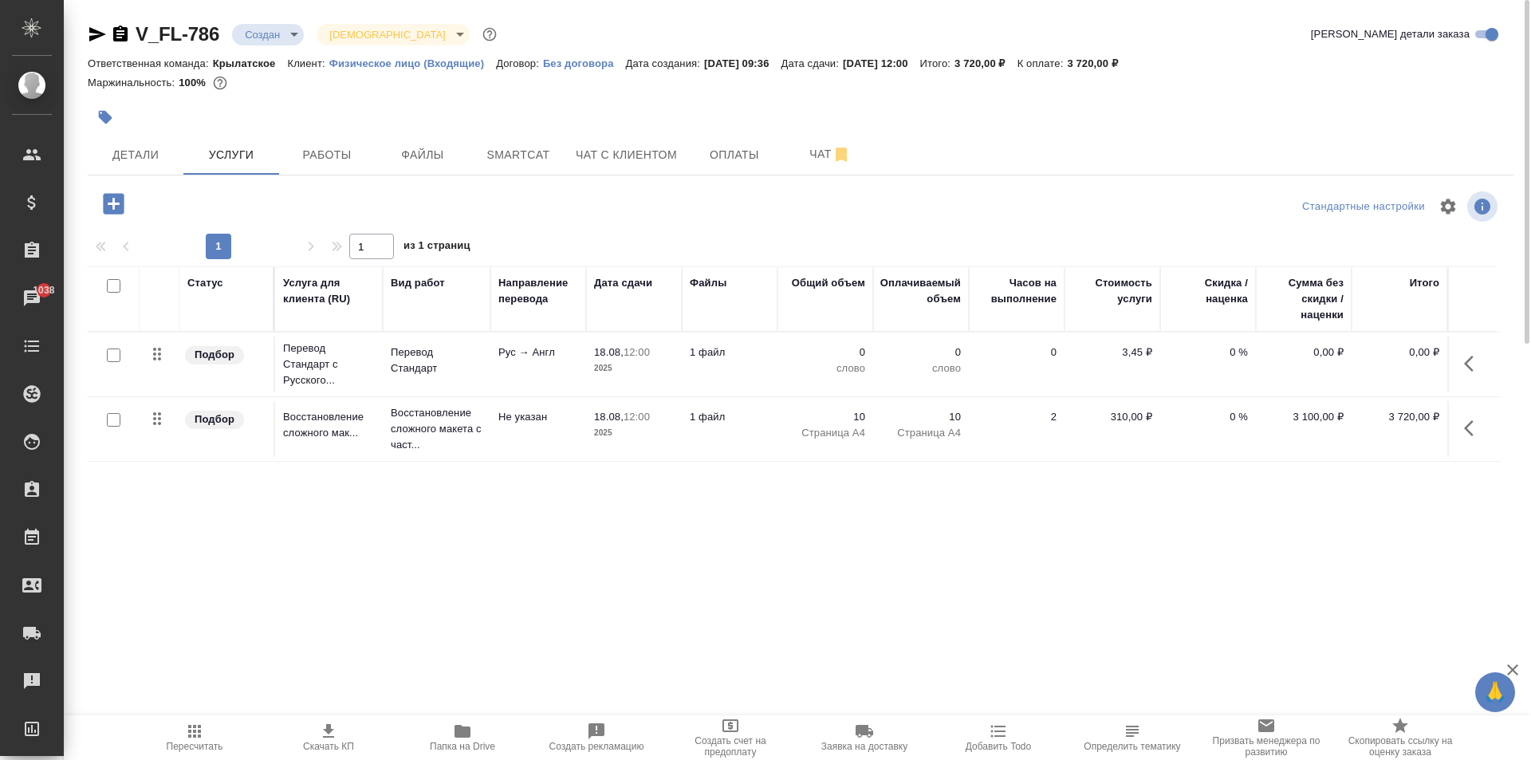
drag, startPoint x: 1469, startPoint y: 363, endPoint x: 1418, endPoint y: 385, distance: 55.7
click at [1470, 364] on icon "button" at bounding box center [1473, 363] width 19 height 19
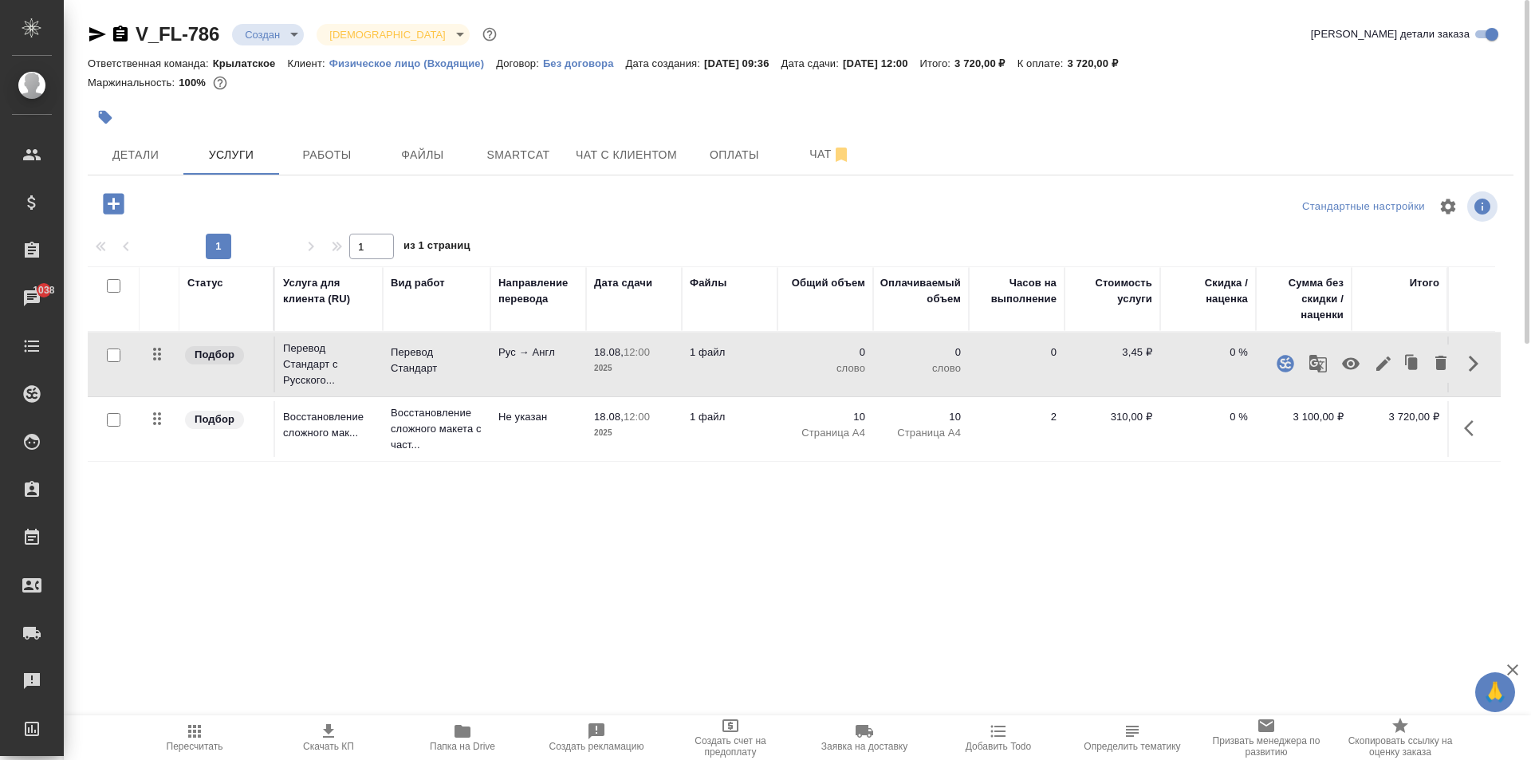
click at [1383, 367] on icon "button" at bounding box center [1383, 363] width 14 height 14
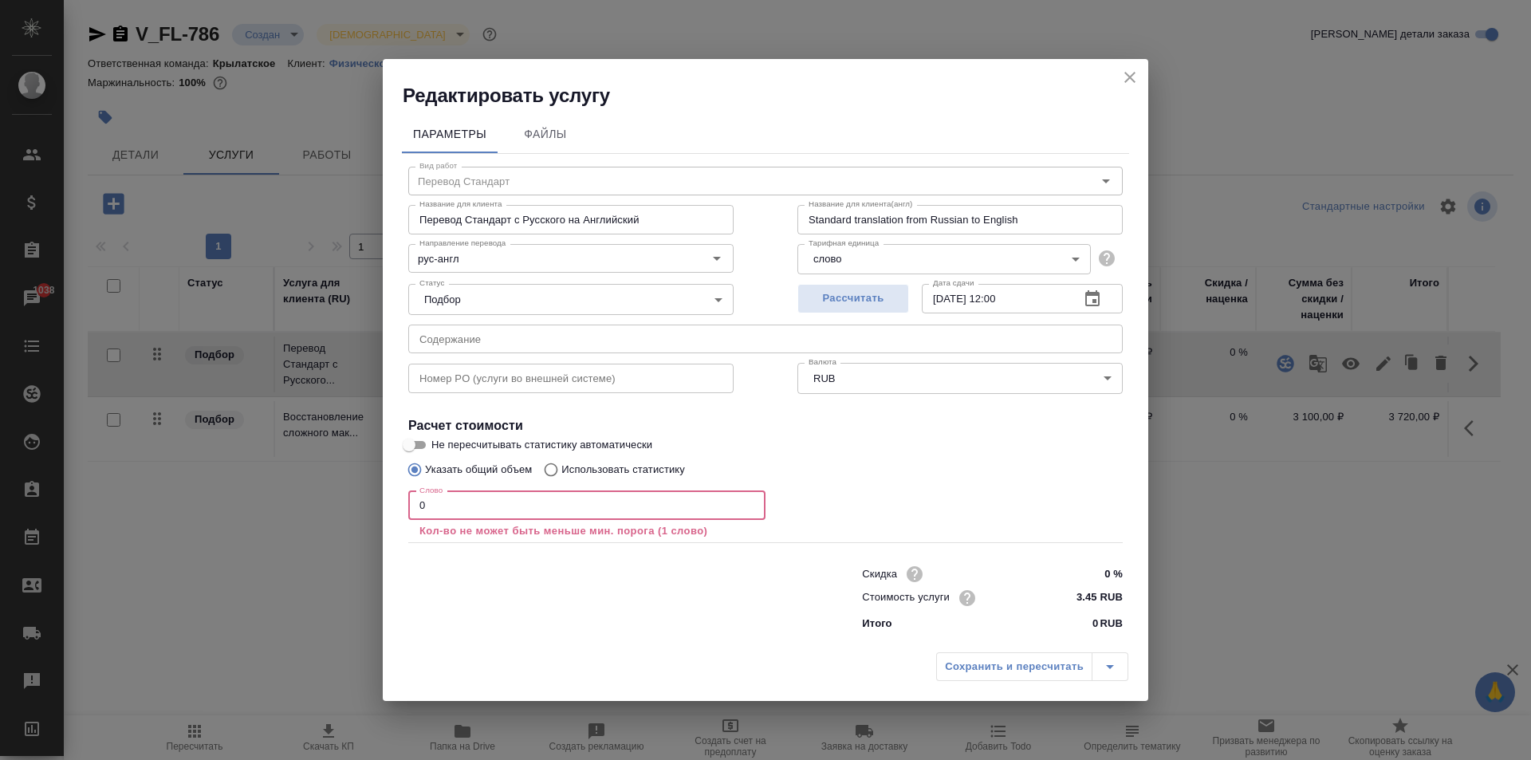
drag, startPoint x: 493, startPoint y: 492, endPoint x: 347, endPoint y: 500, distance: 146.2
click at [347, 500] on div "Редактировать услугу Параметры Файлы Вид работ Перевод Стандарт Вид работ Назва…" at bounding box center [765, 380] width 1531 height 760
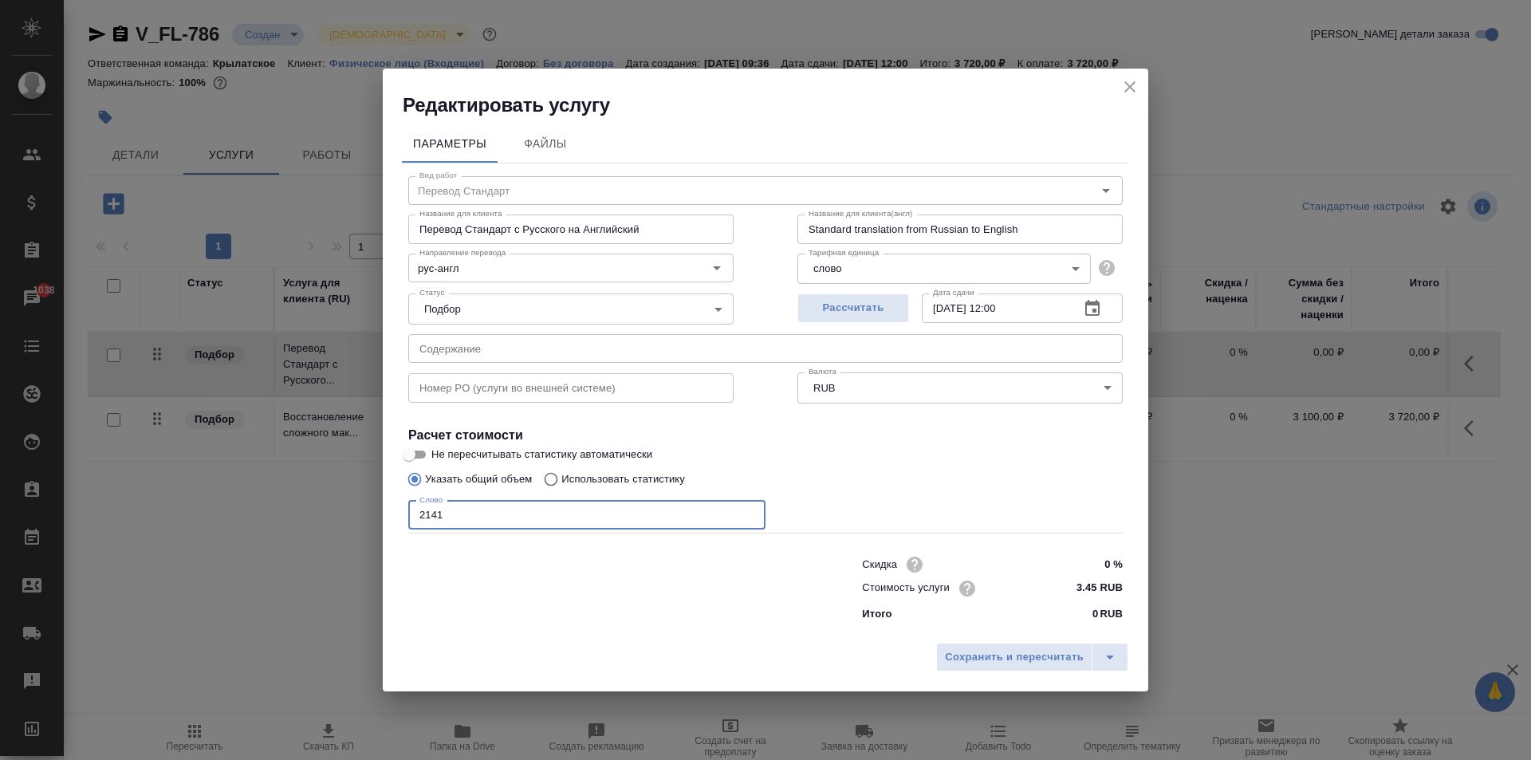
drag, startPoint x: 570, startPoint y: 522, endPoint x: 389, endPoint y: 517, distance: 181.1
click at [392, 522] on div "Параметры Файлы Вид работ Перевод Стандарт Вид работ Название для клиента Перев…" at bounding box center [766, 376] width 766 height 517
type input "1941"
click at [1034, 667] on button "Сохранить и пересчитать" at bounding box center [1014, 657] width 156 height 29
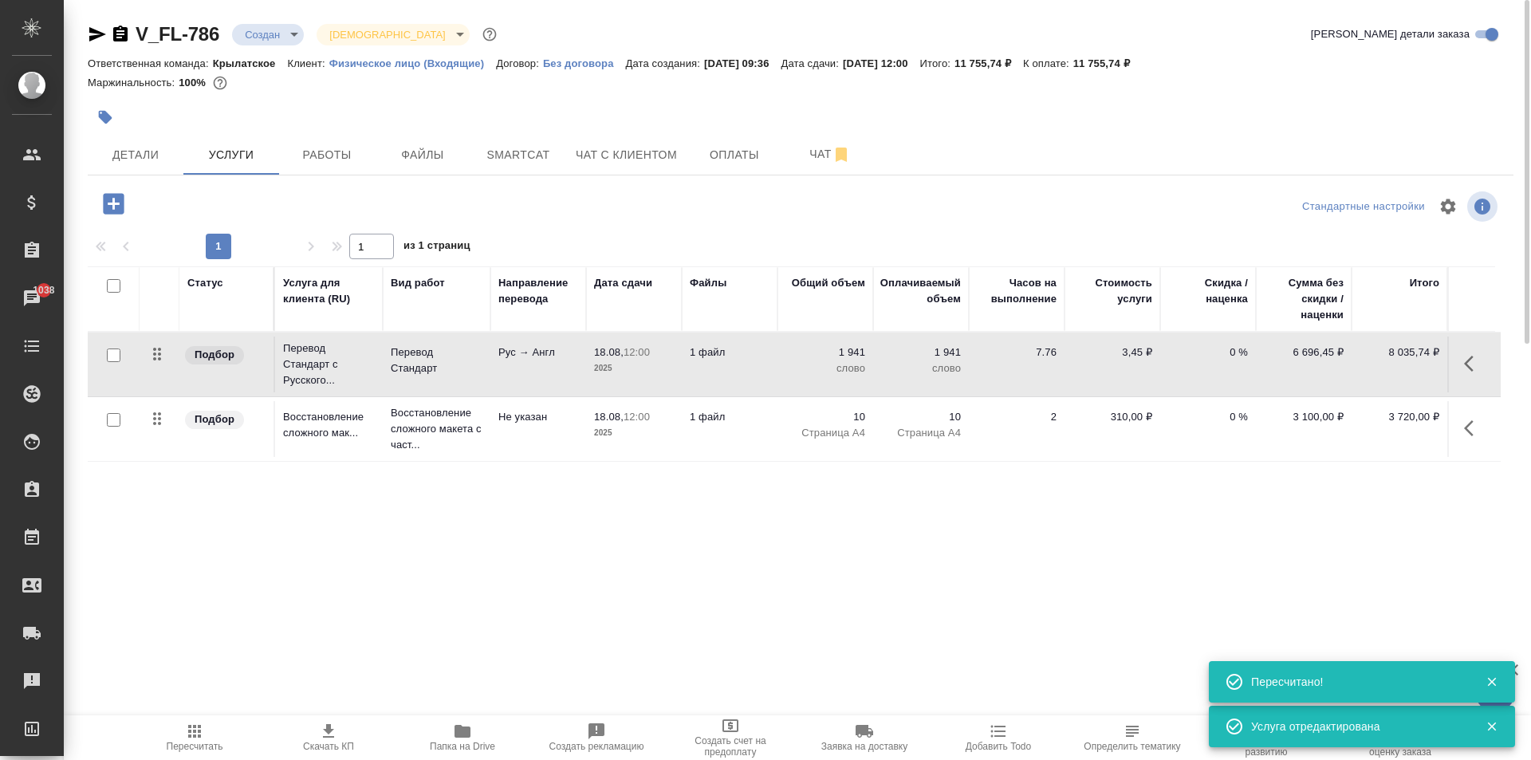
click at [214, 726] on span "Пересчитать" at bounding box center [194, 737] width 115 height 30
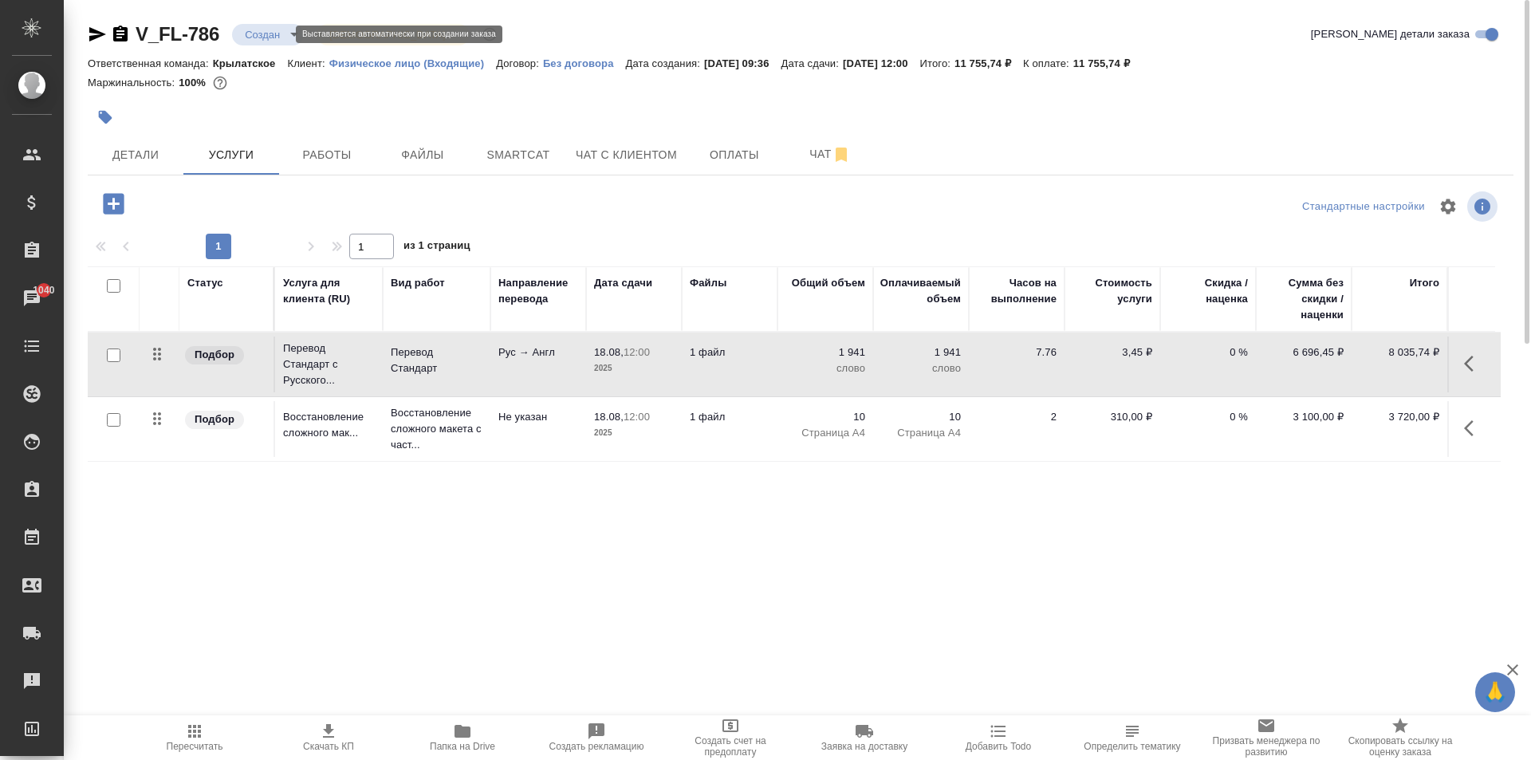
click at [281, 30] on body "🙏 .cls-1 fill:#fff; AWATERA Kasymov Timur Клиенты Спецификации Заказы 1040 Чаты…" at bounding box center [765, 380] width 1531 height 760
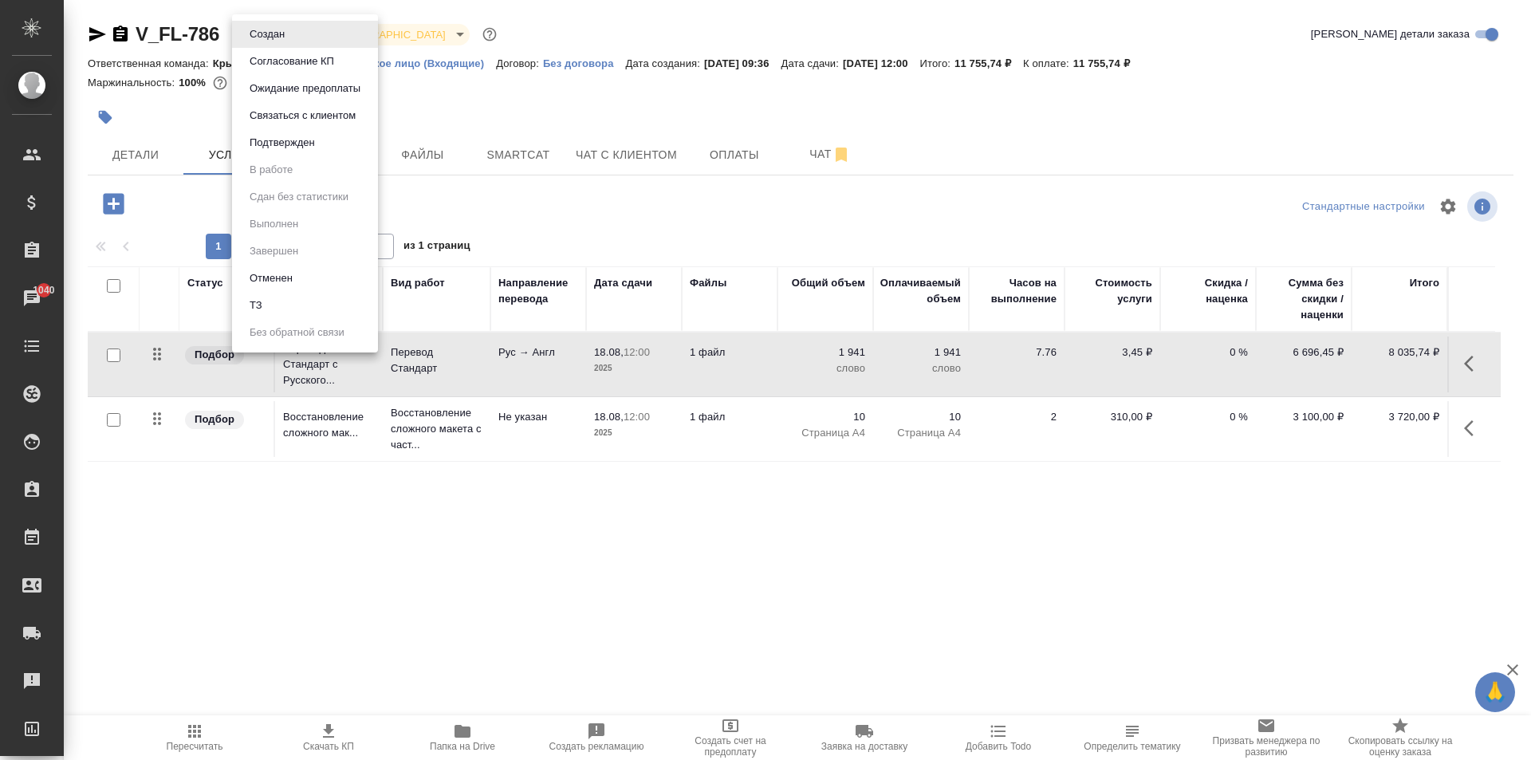
click at [305, 309] on li "ТЗ" at bounding box center [305, 305] width 146 height 27
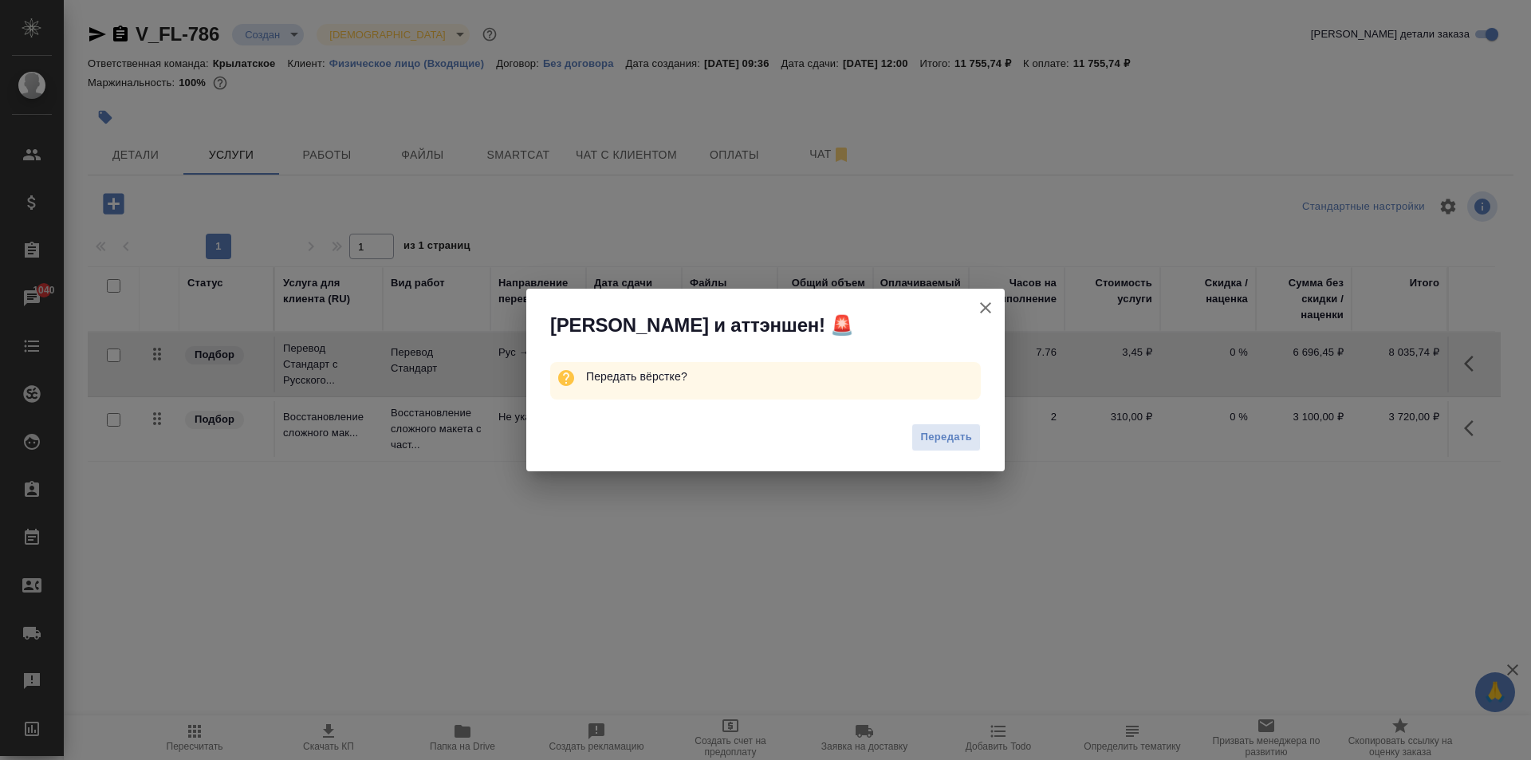
click at [945, 439] on span "Передать" at bounding box center [946, 437] width 52 height 18
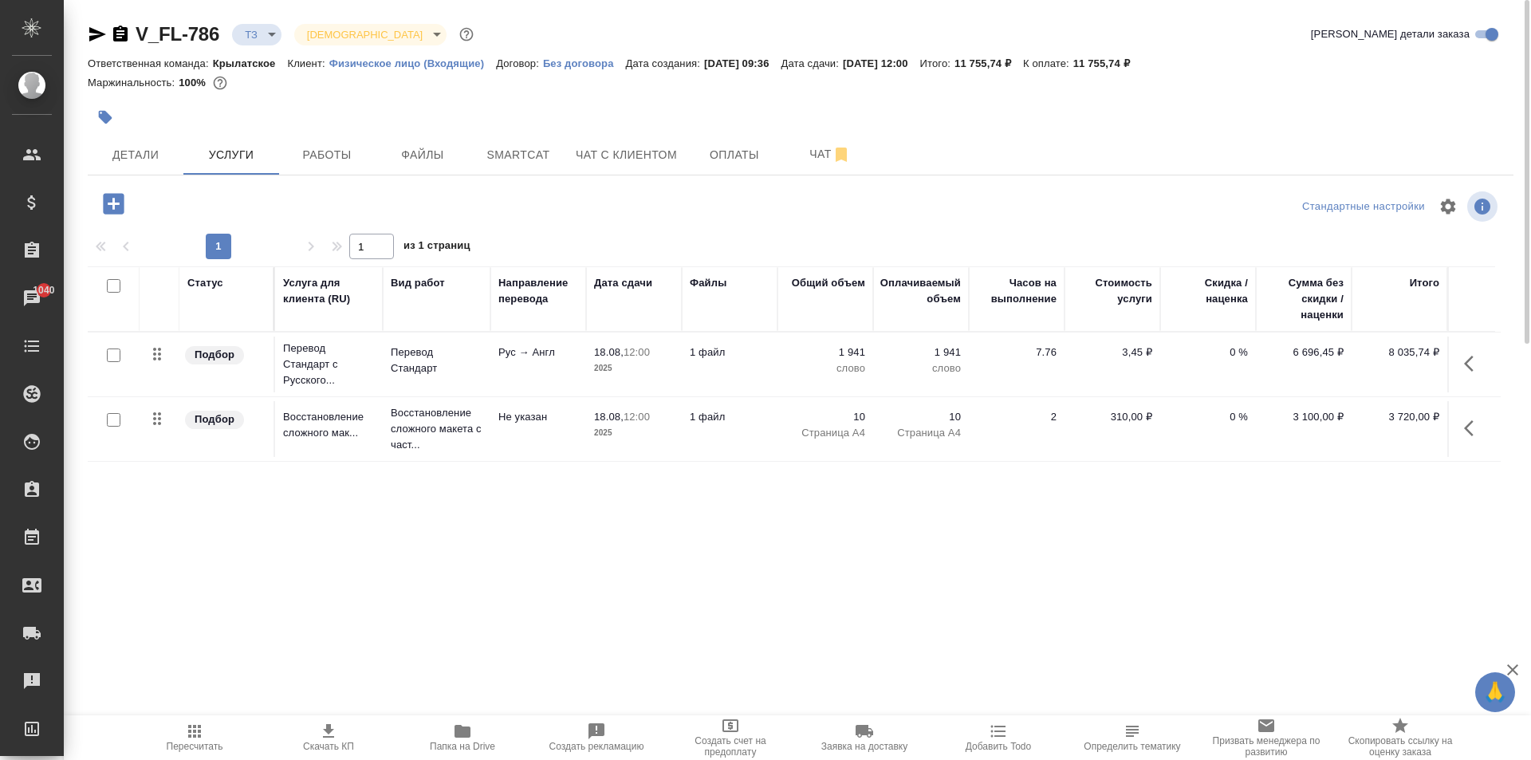
click at [97, 28] on icon "button" at bounding box center [97, 34] width 19 height 19
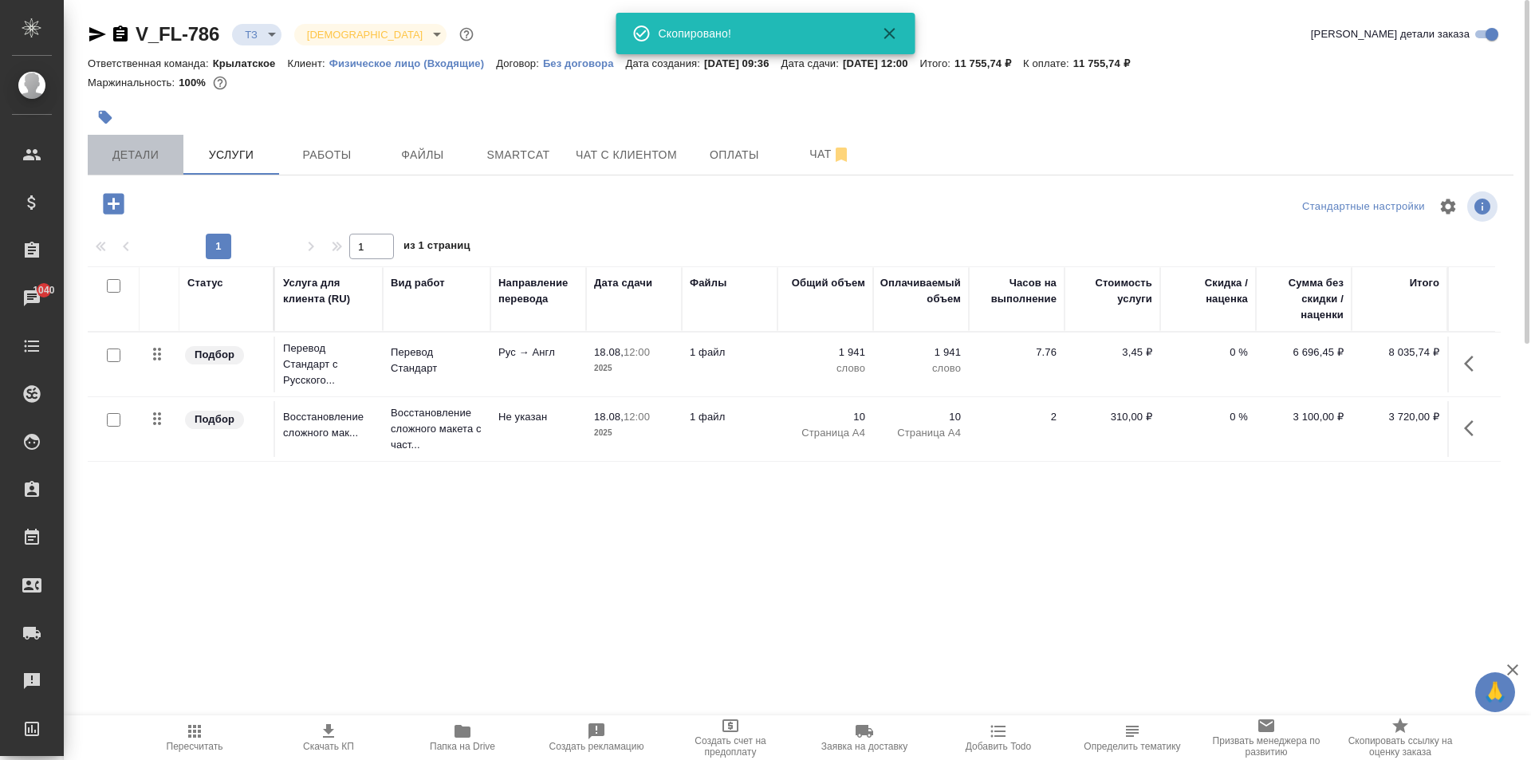
click at [160, 150] on span "Детали" at bounding box center [135, 155] width 77 height 20
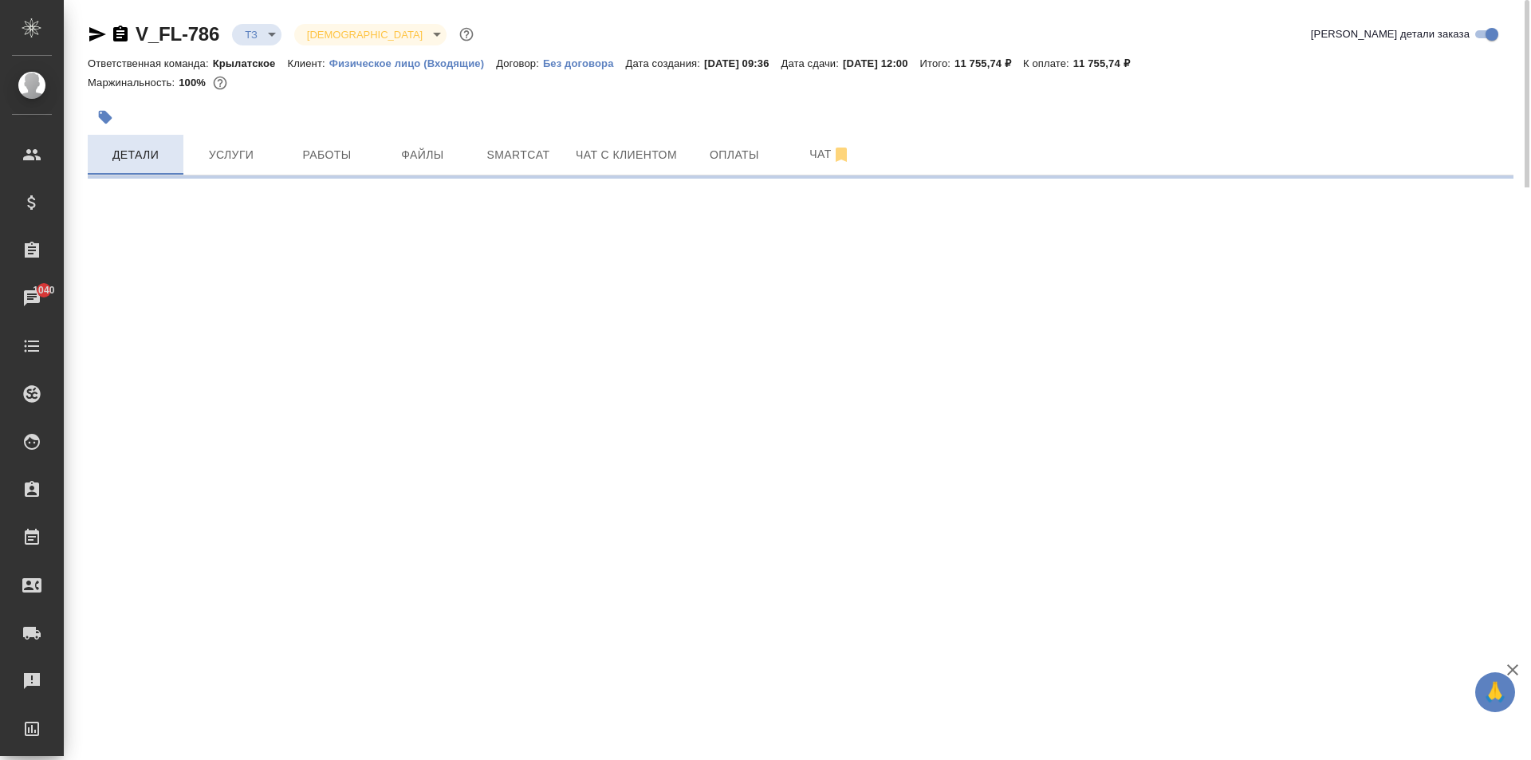
select select "RU"
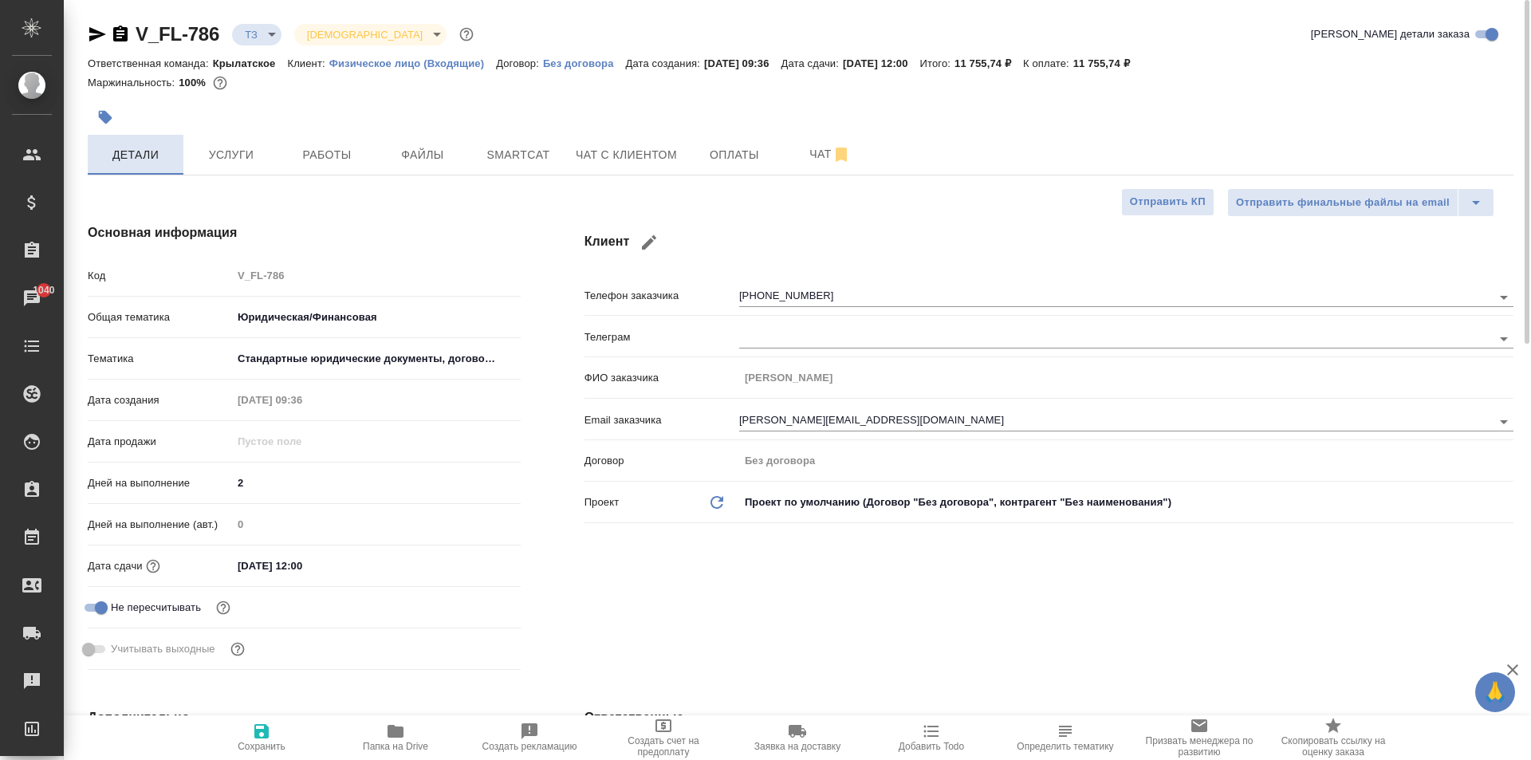
type textarea "x"
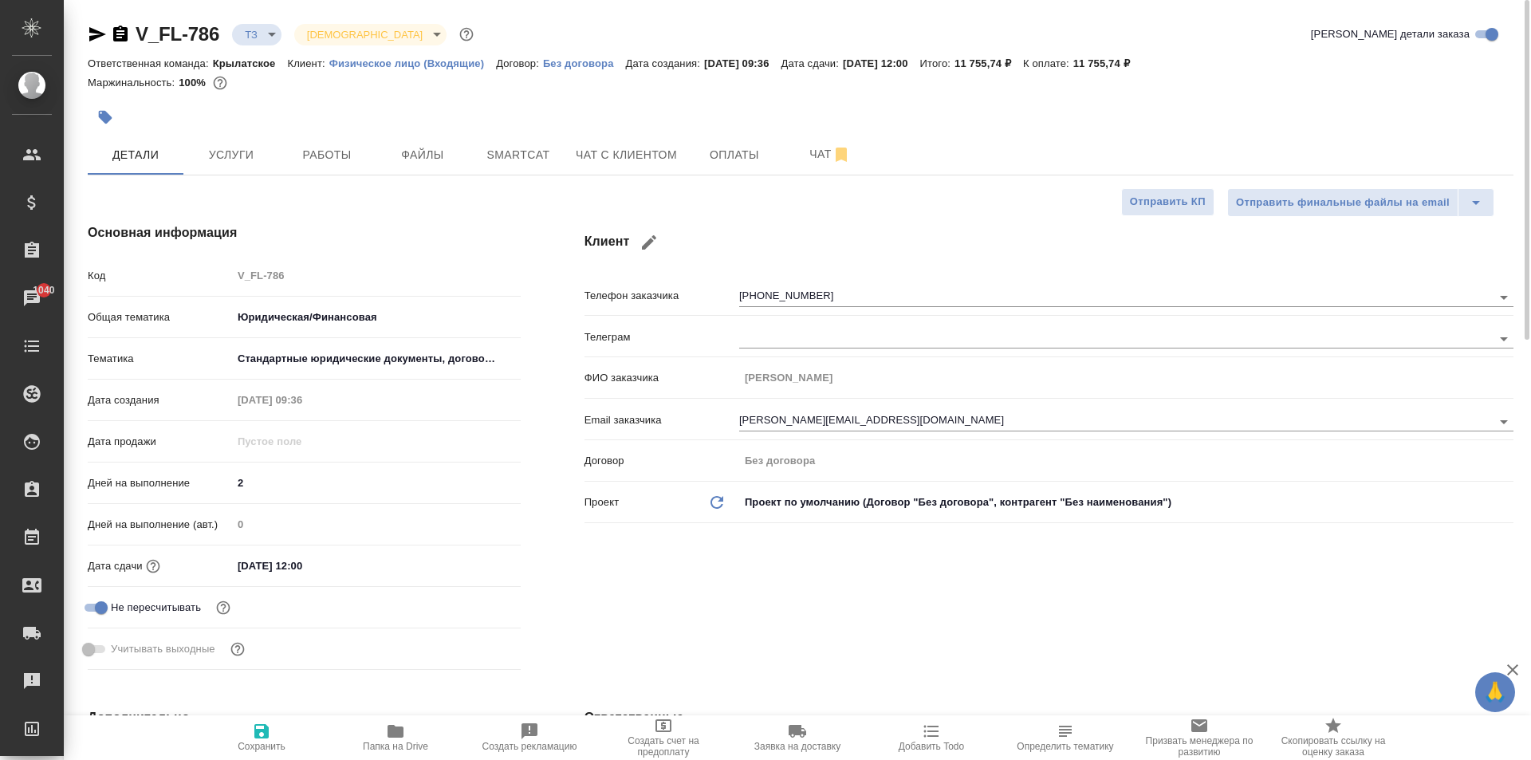
type textarea "x"
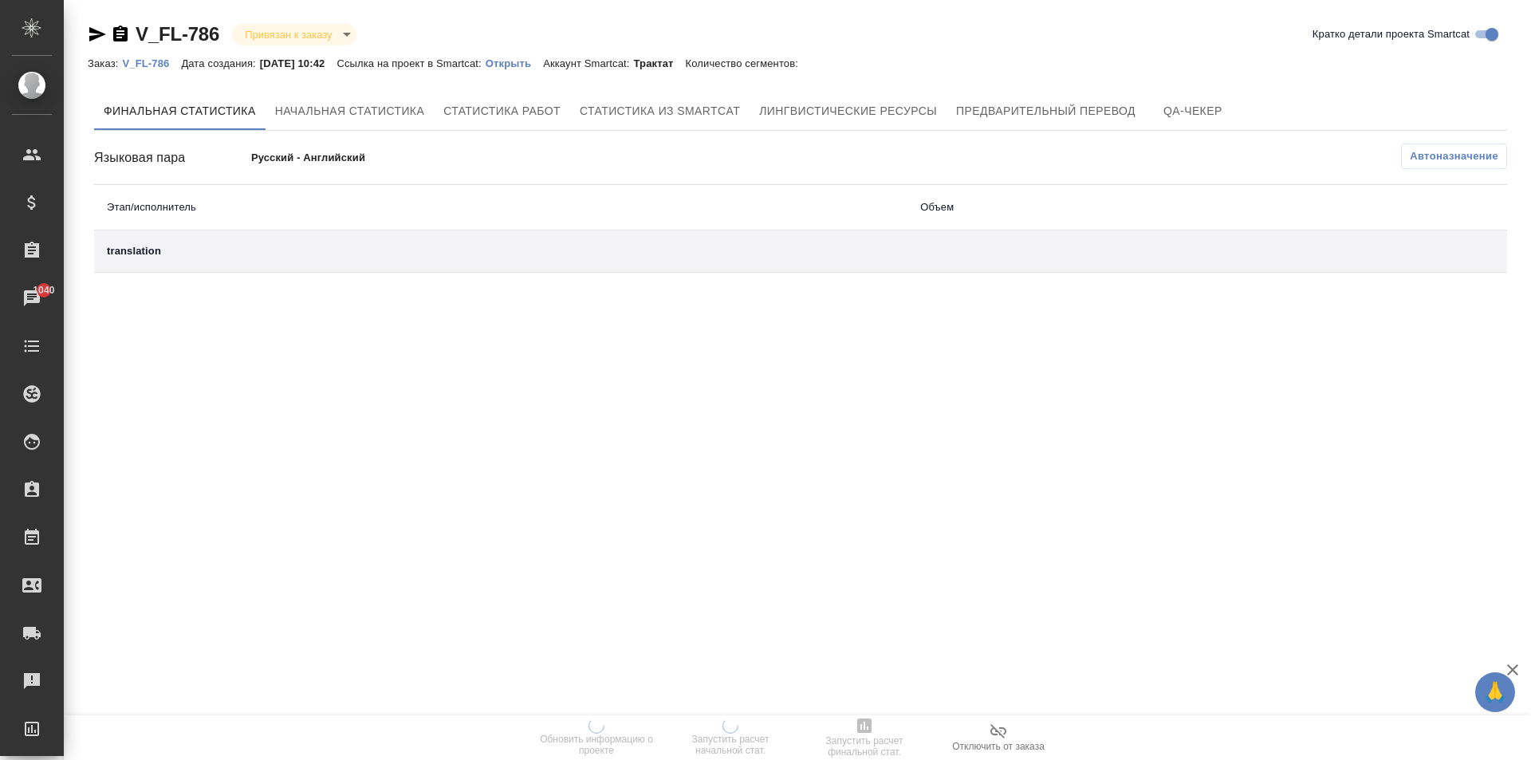
click at [531, 64] on p "Открыть" at bounding box center [514, 63] width 57 height 12
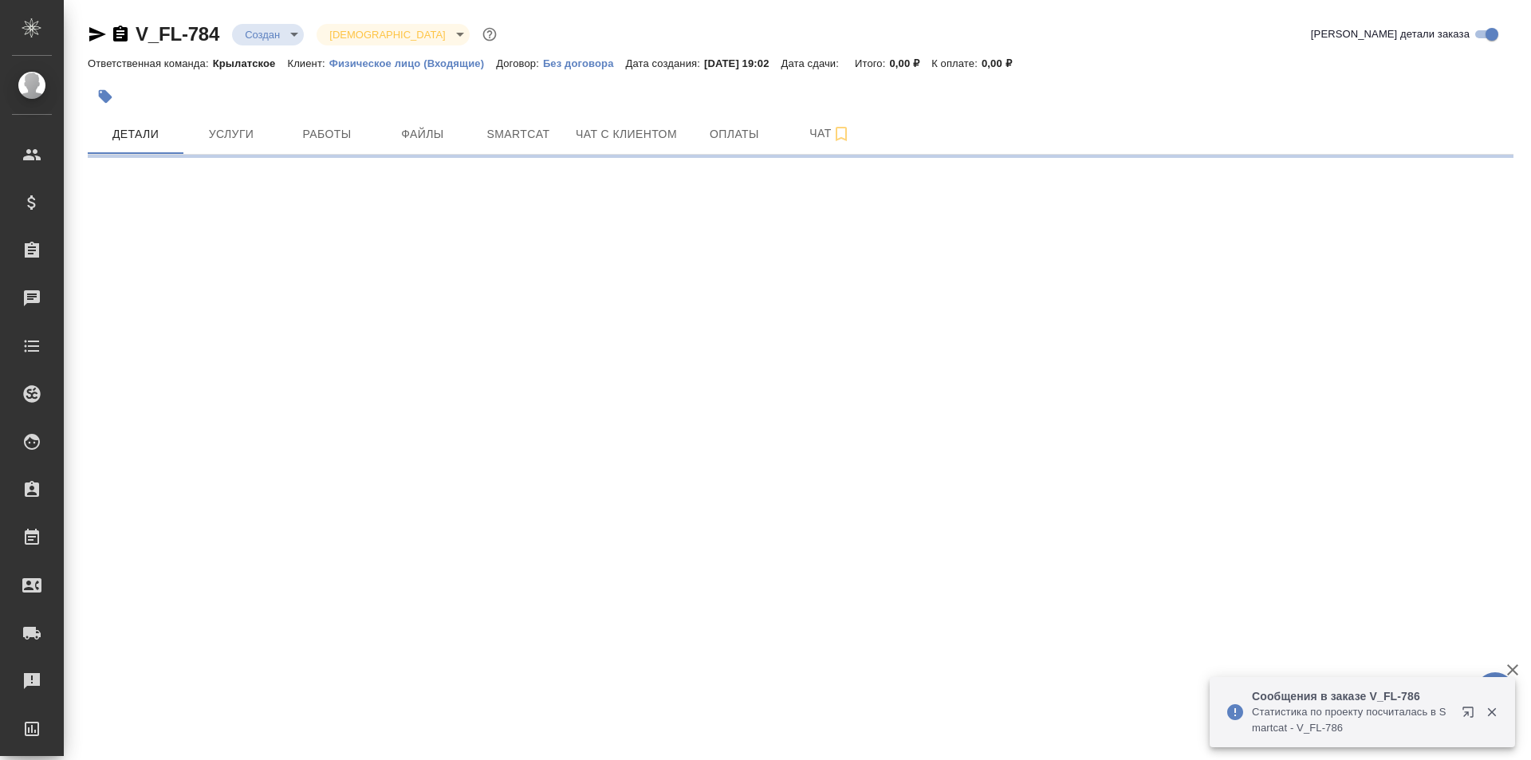
select select "RU"
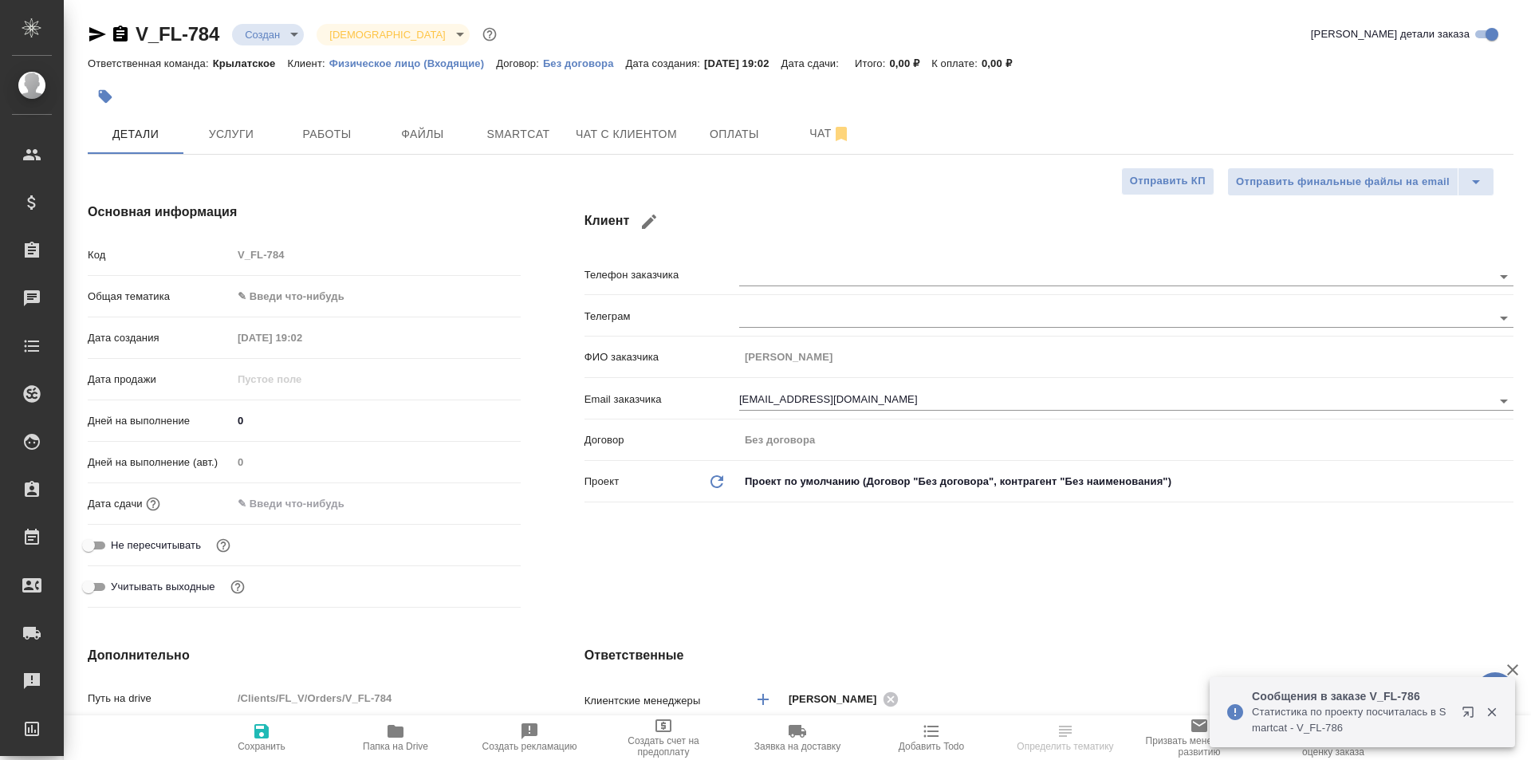
type textarea "x"
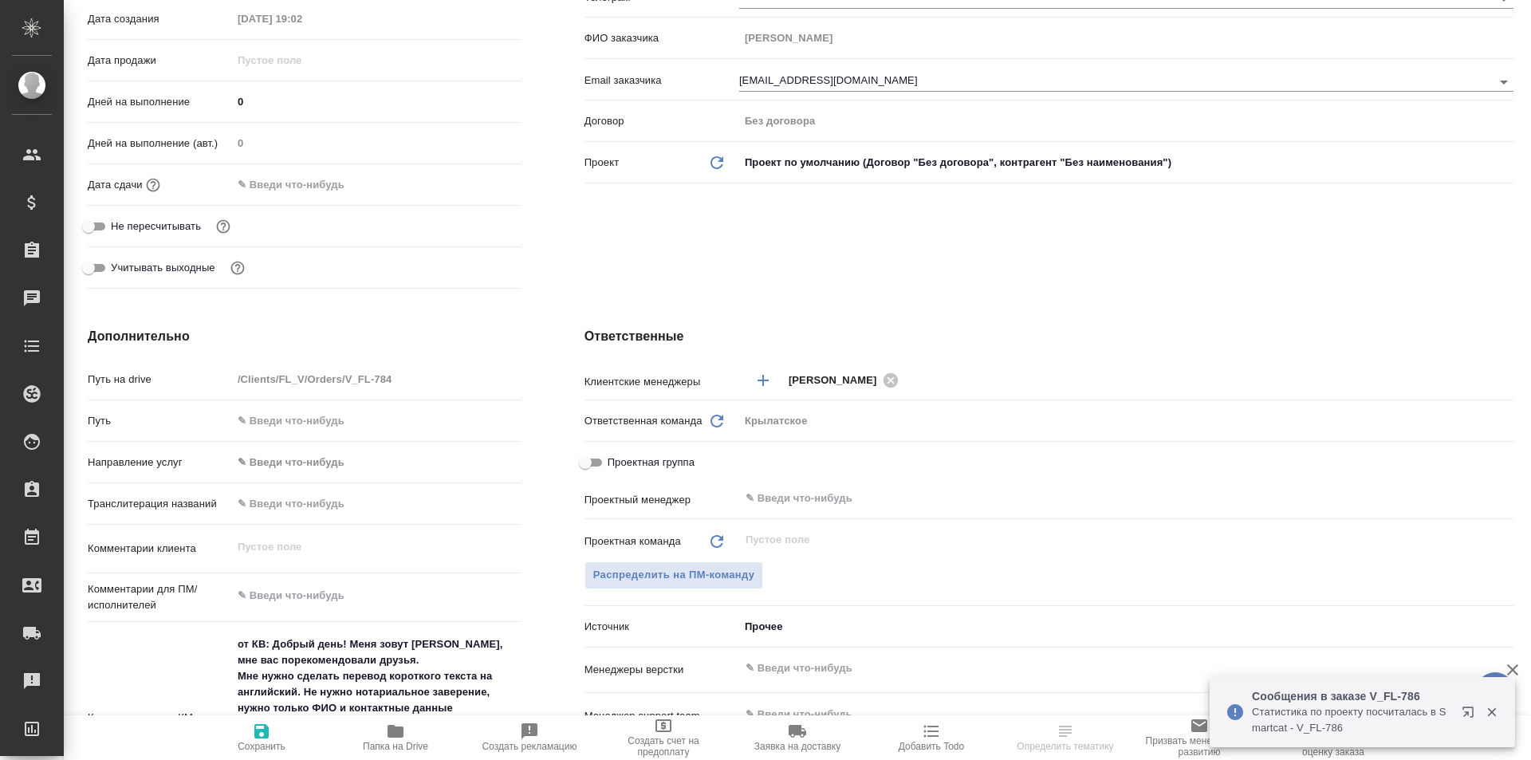
scroll to position [399, 0]
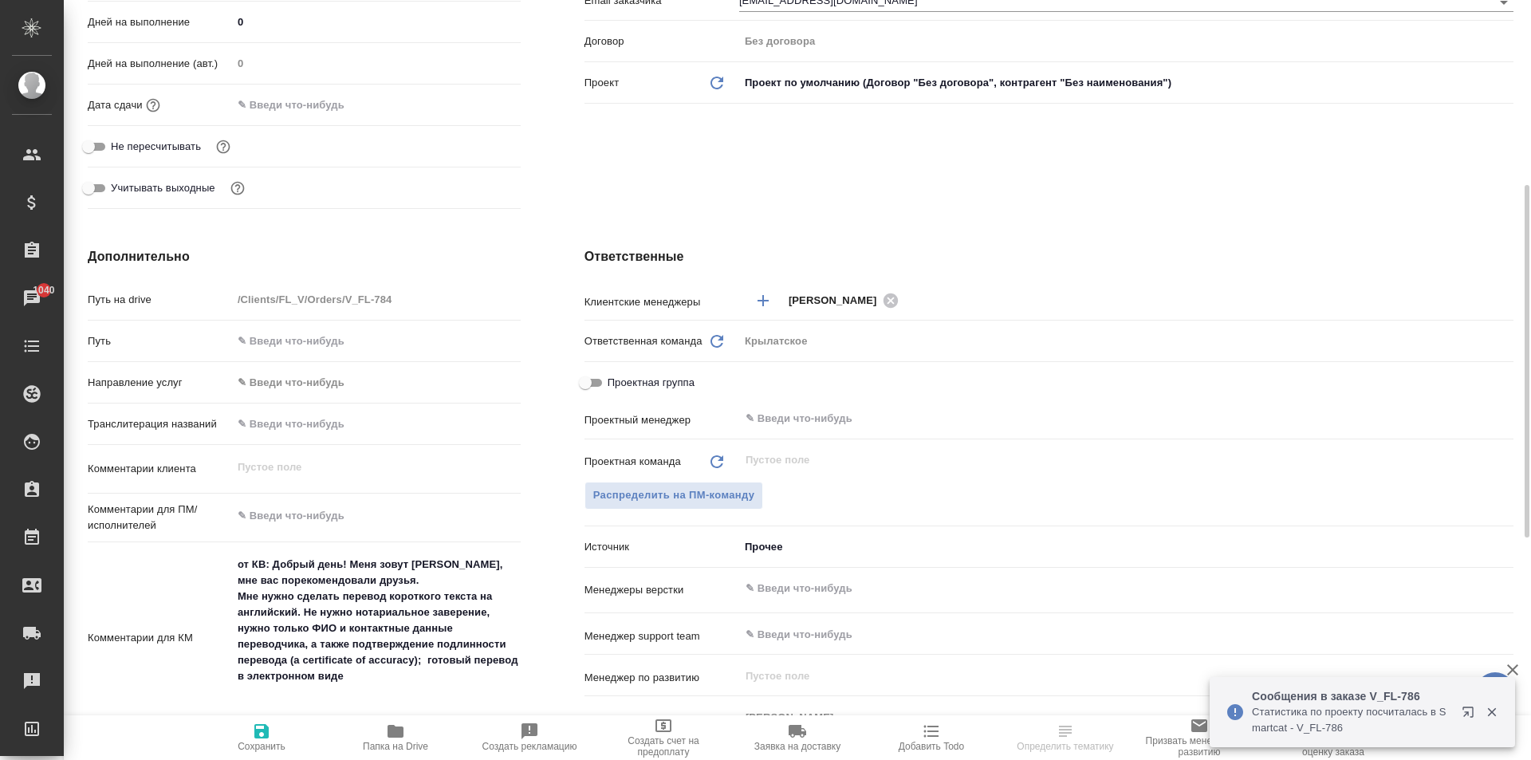
type textarea "x"
select select "RU"
type textarea "x"
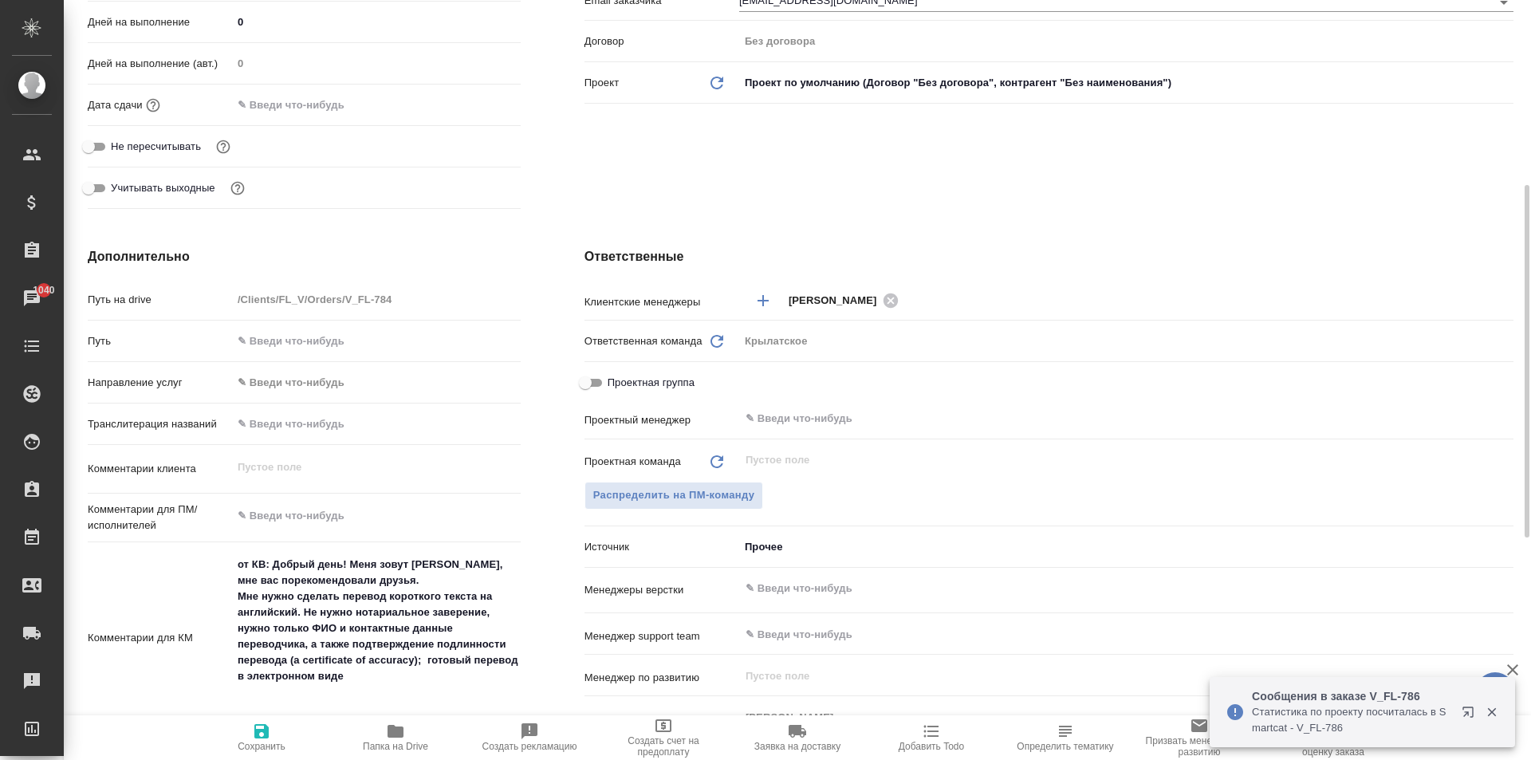
type textarea "x"
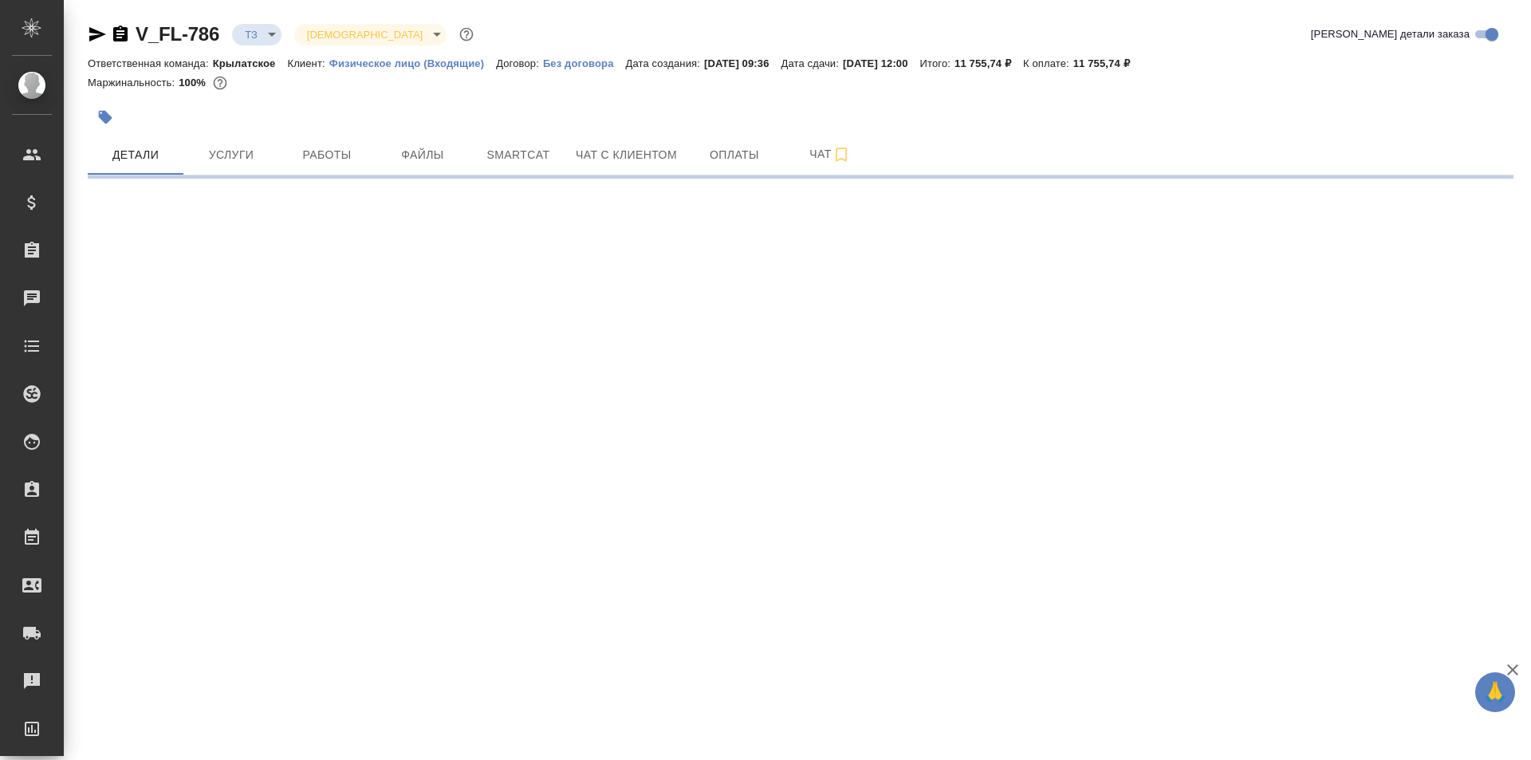
select select "RU"
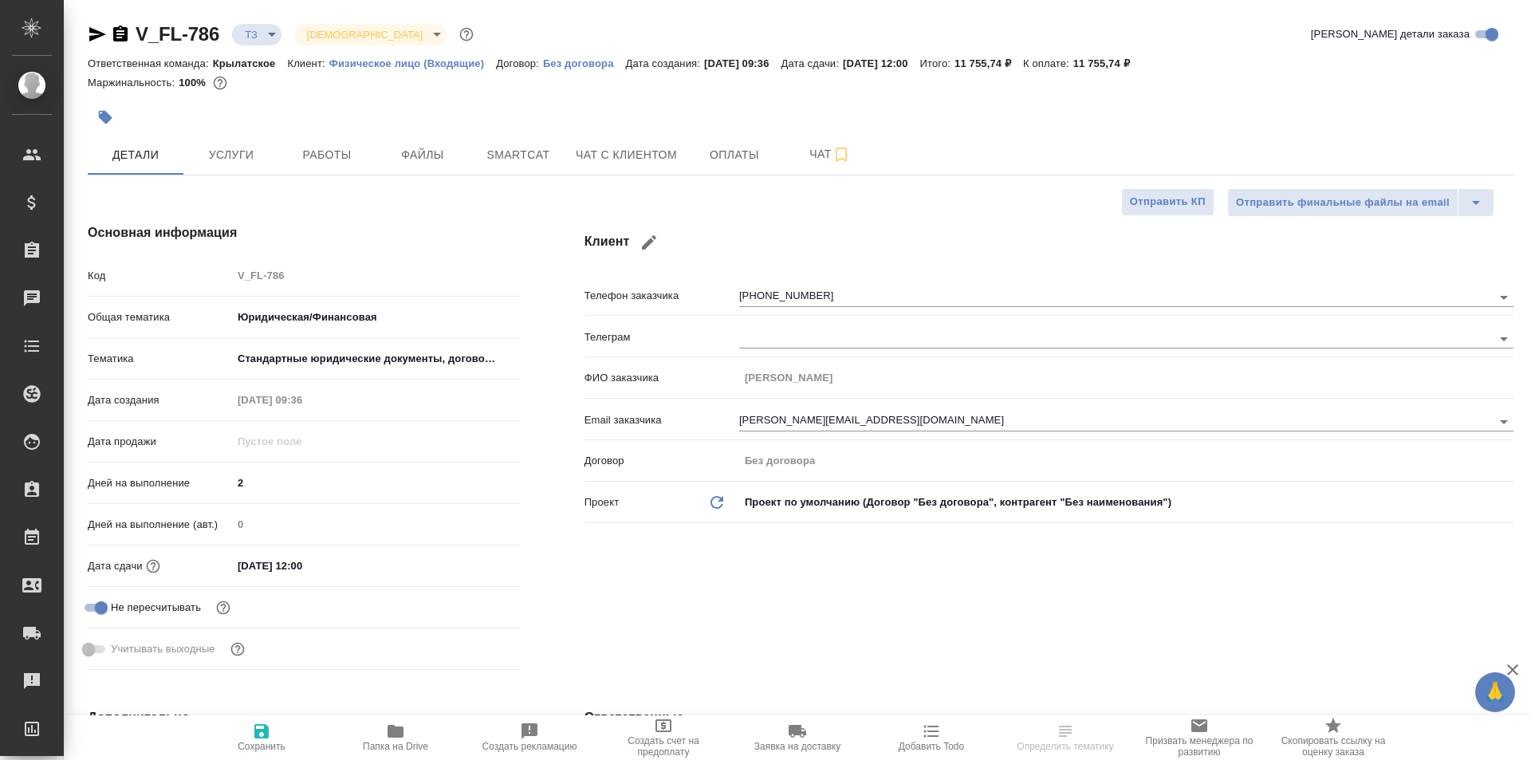
type textarea "x"
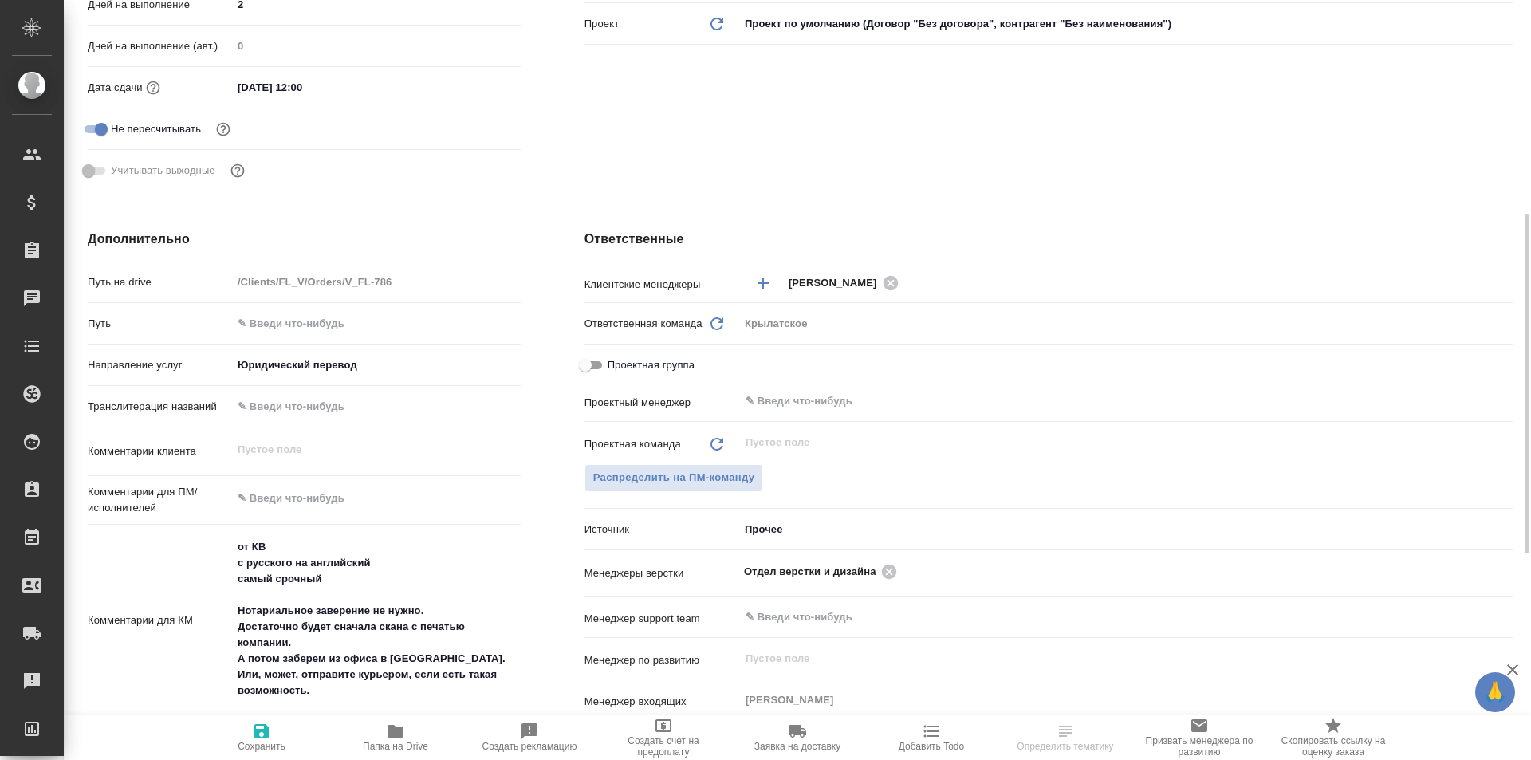
scroll to position [80, 0]
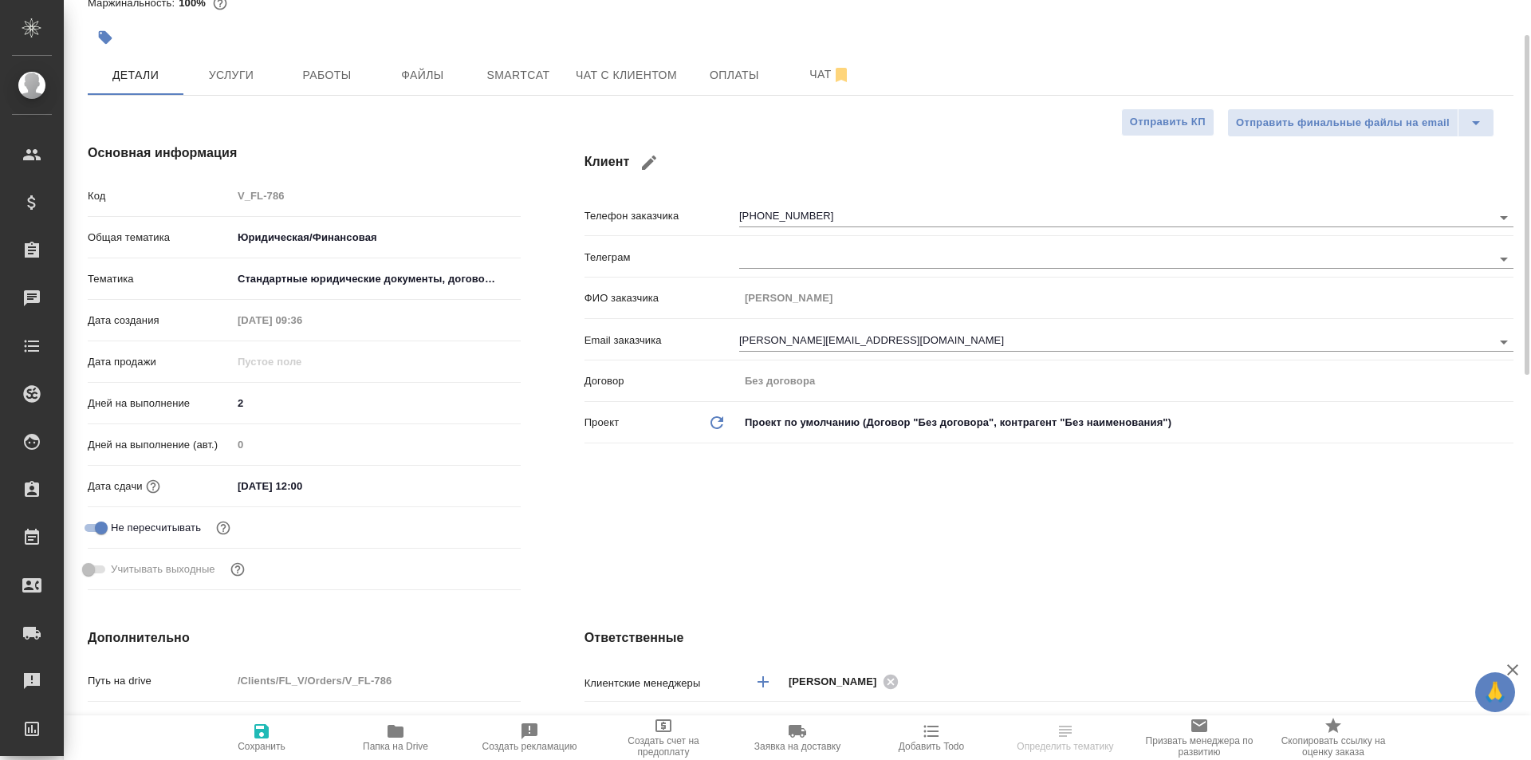
type textarea "x"
select select "RU"
type textarea "x"
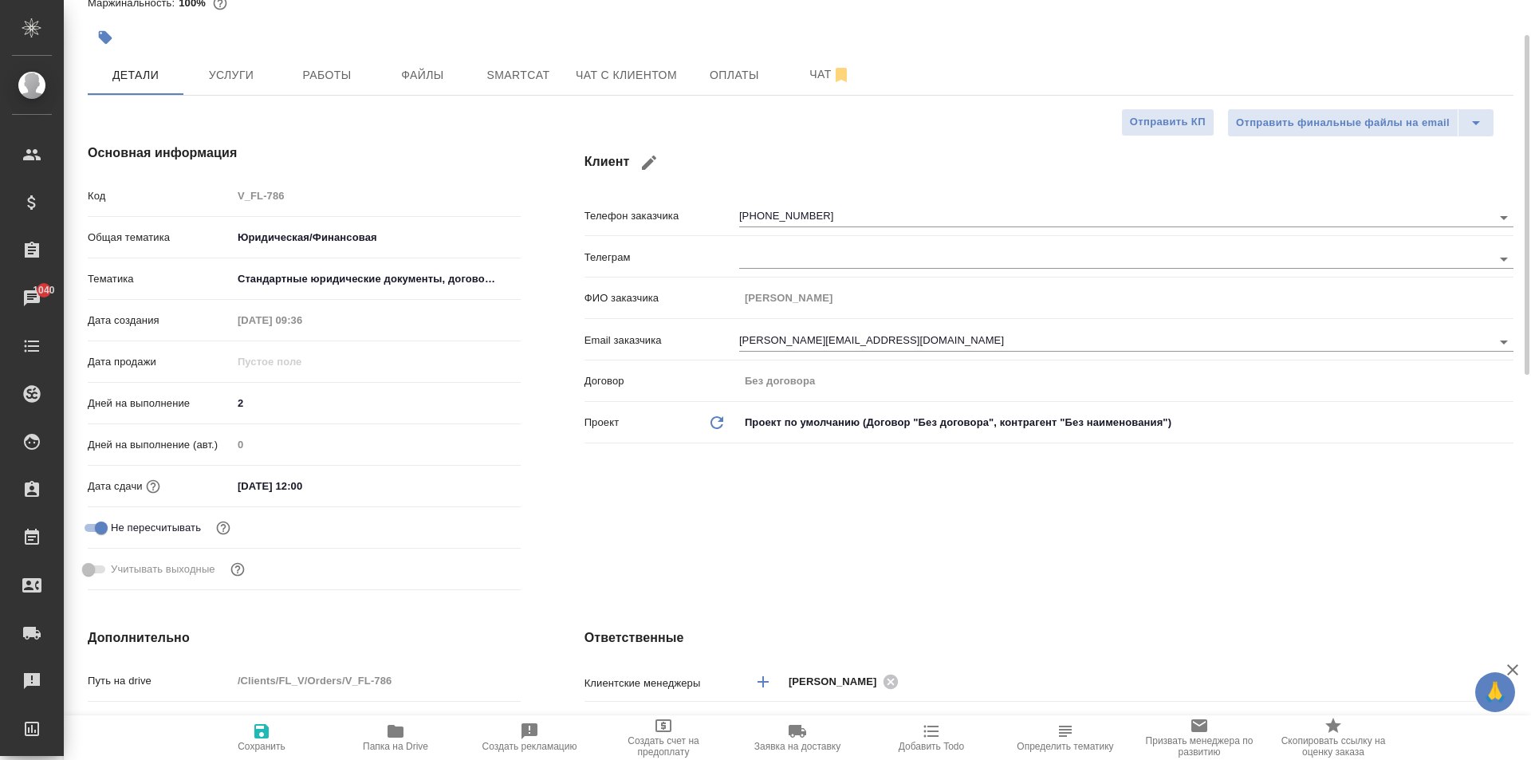
type textarea "x"
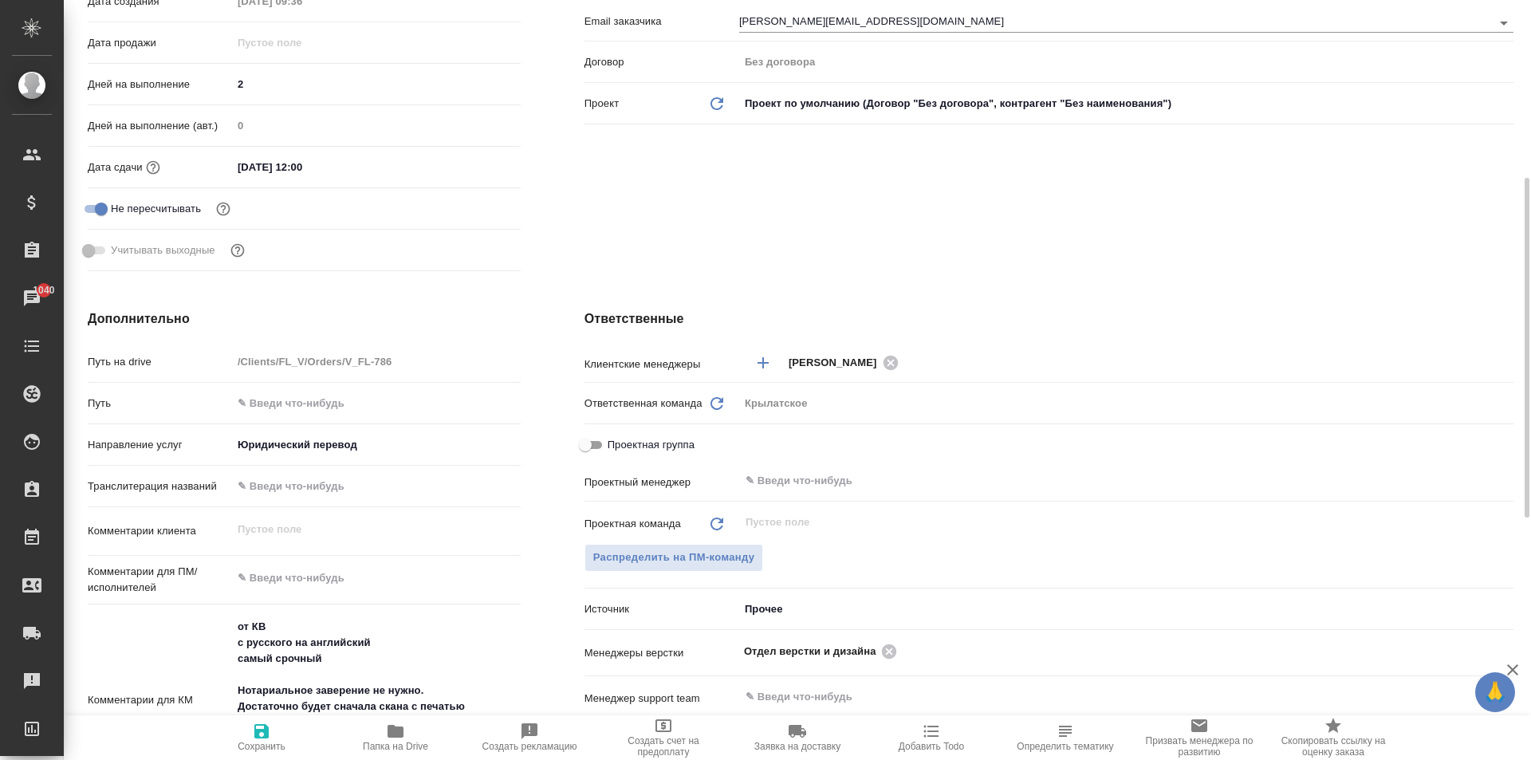
scroll to position [0, 0]
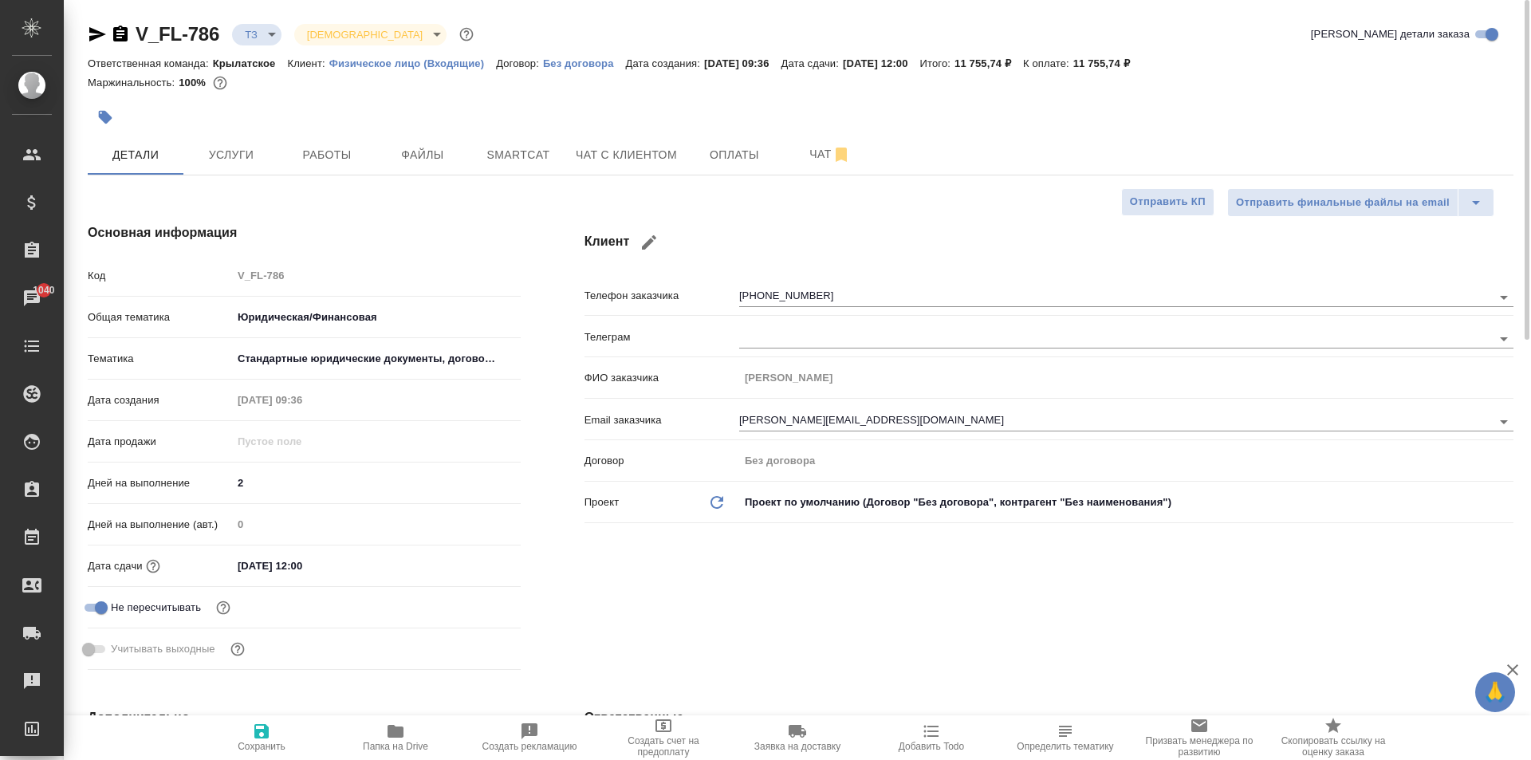
type textarea "x"
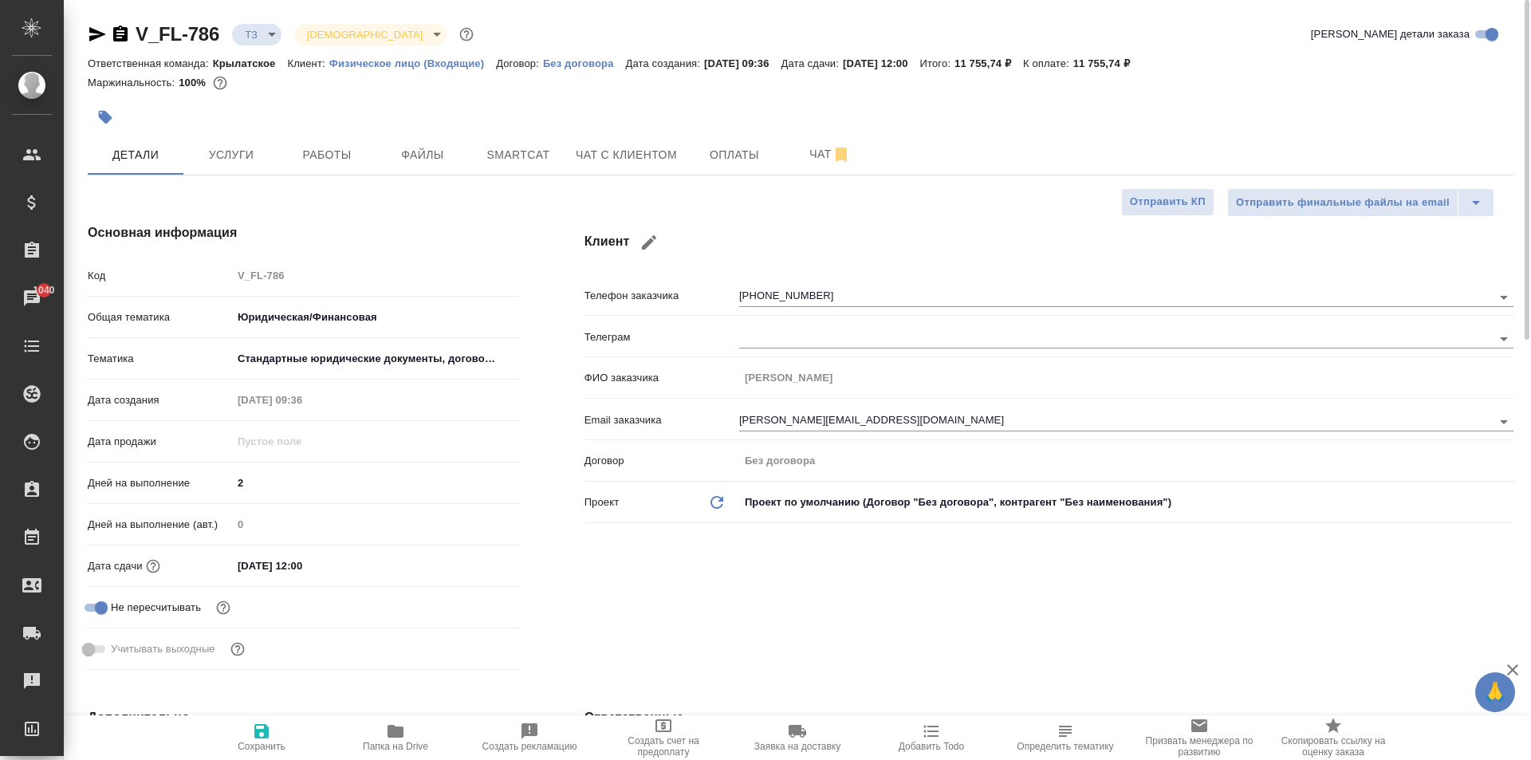
type textarea "x"
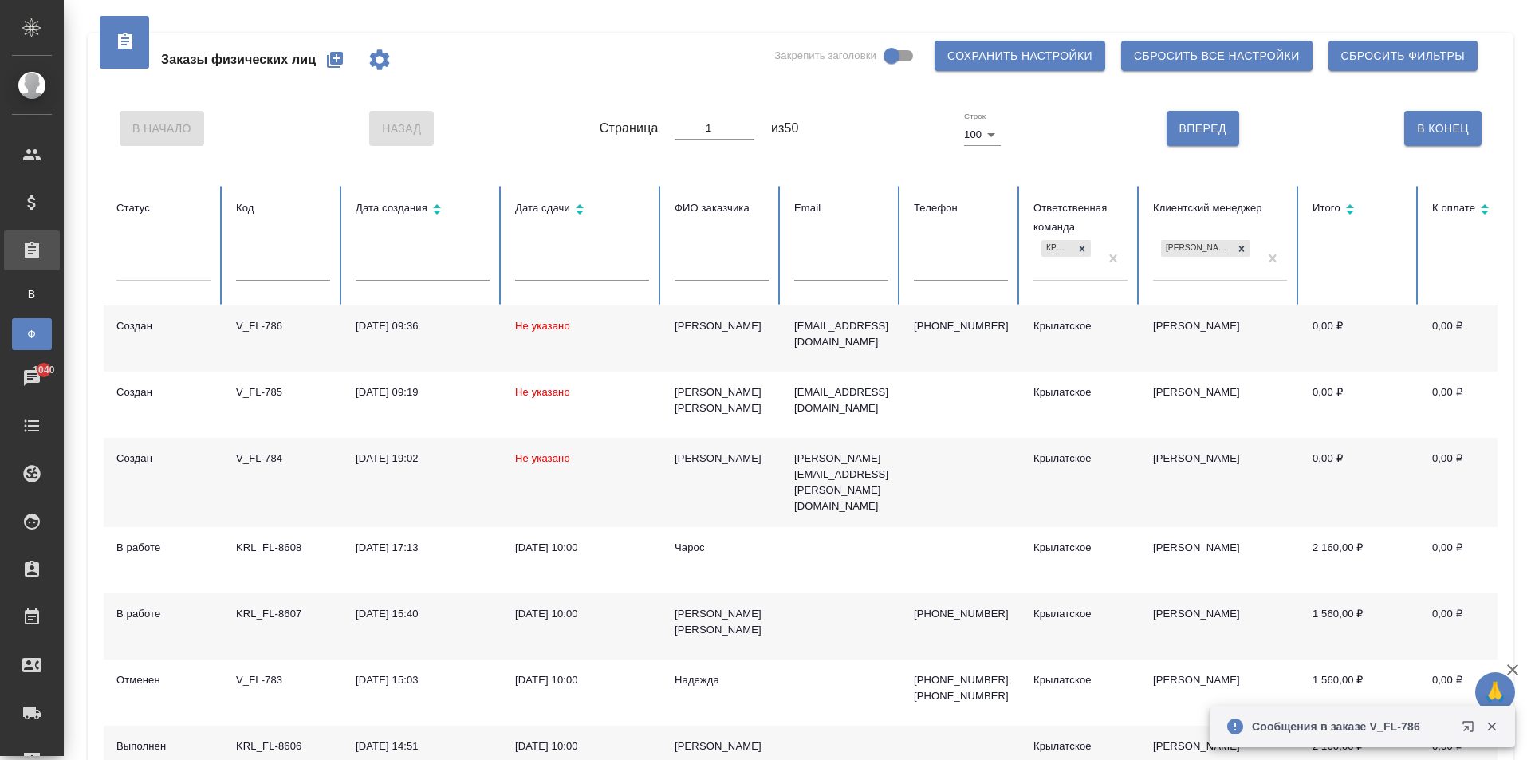
scroll to position [160, 0]
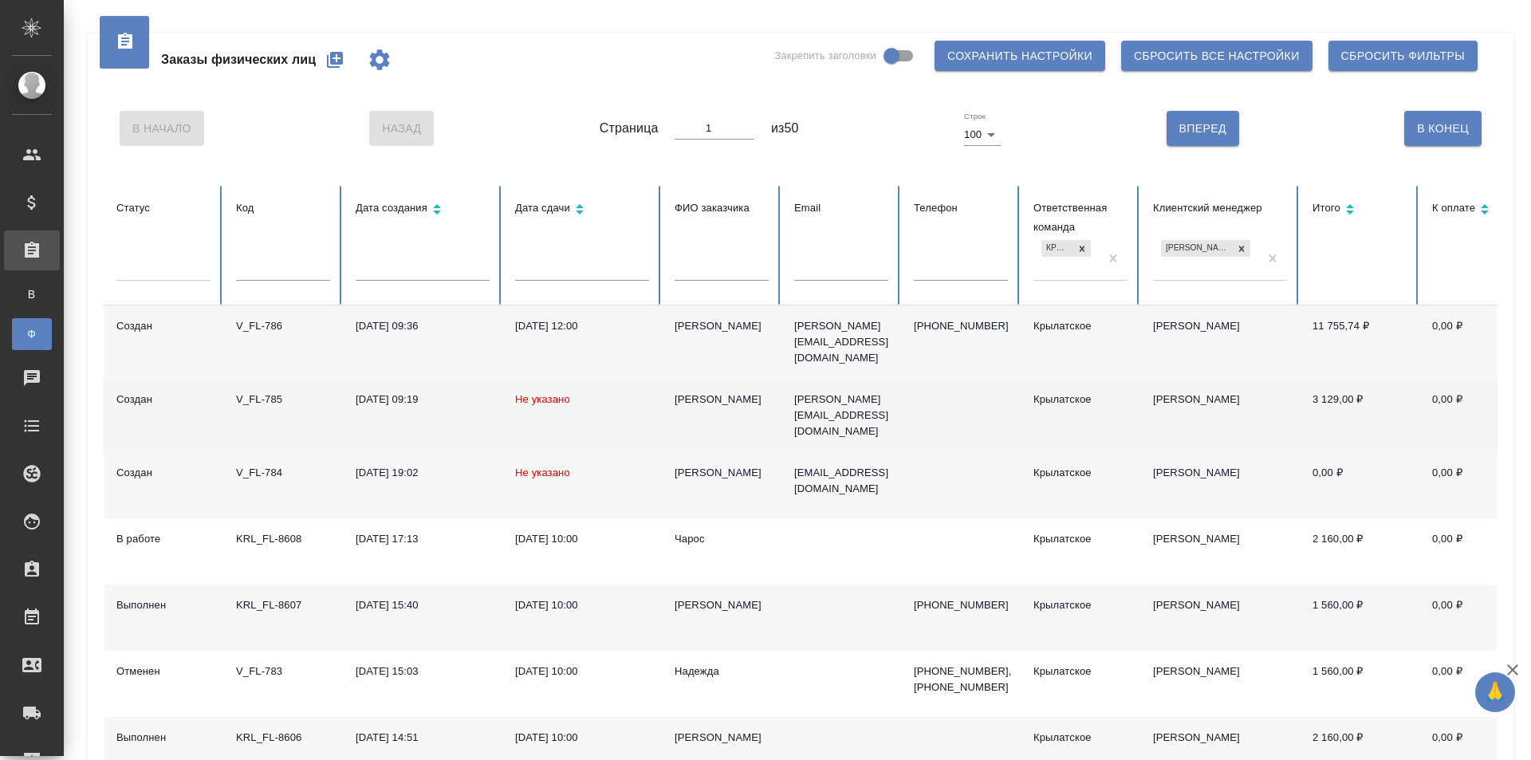
scroll to position [80, 0]
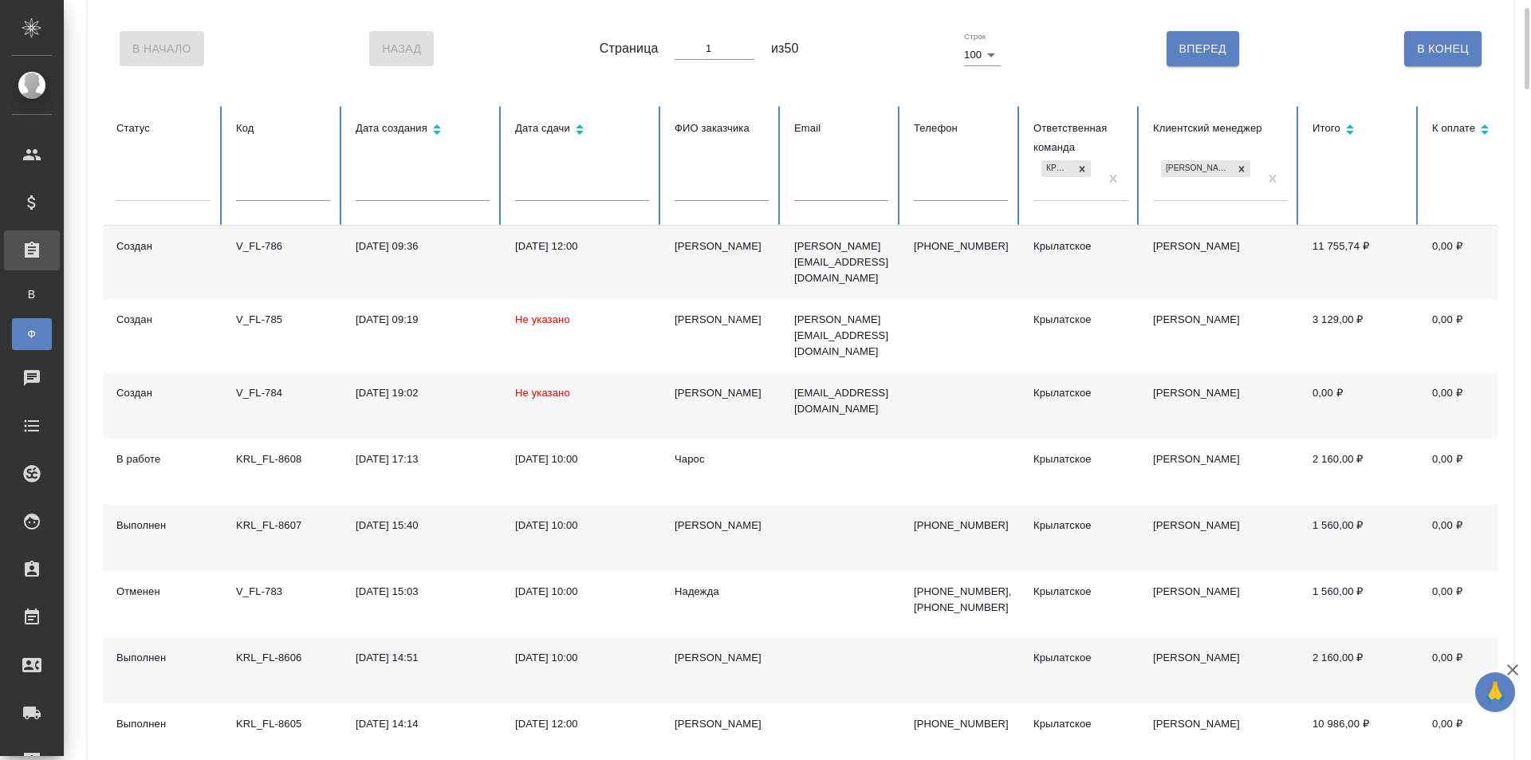
click at [688, 385] on div "[PERSON_NAME]" at bounding box center [722, 393] width 94 height 16
click at [687, 385] on div "[PERSON_NAME]" at bounding box center [722, 393] width 94 height 16
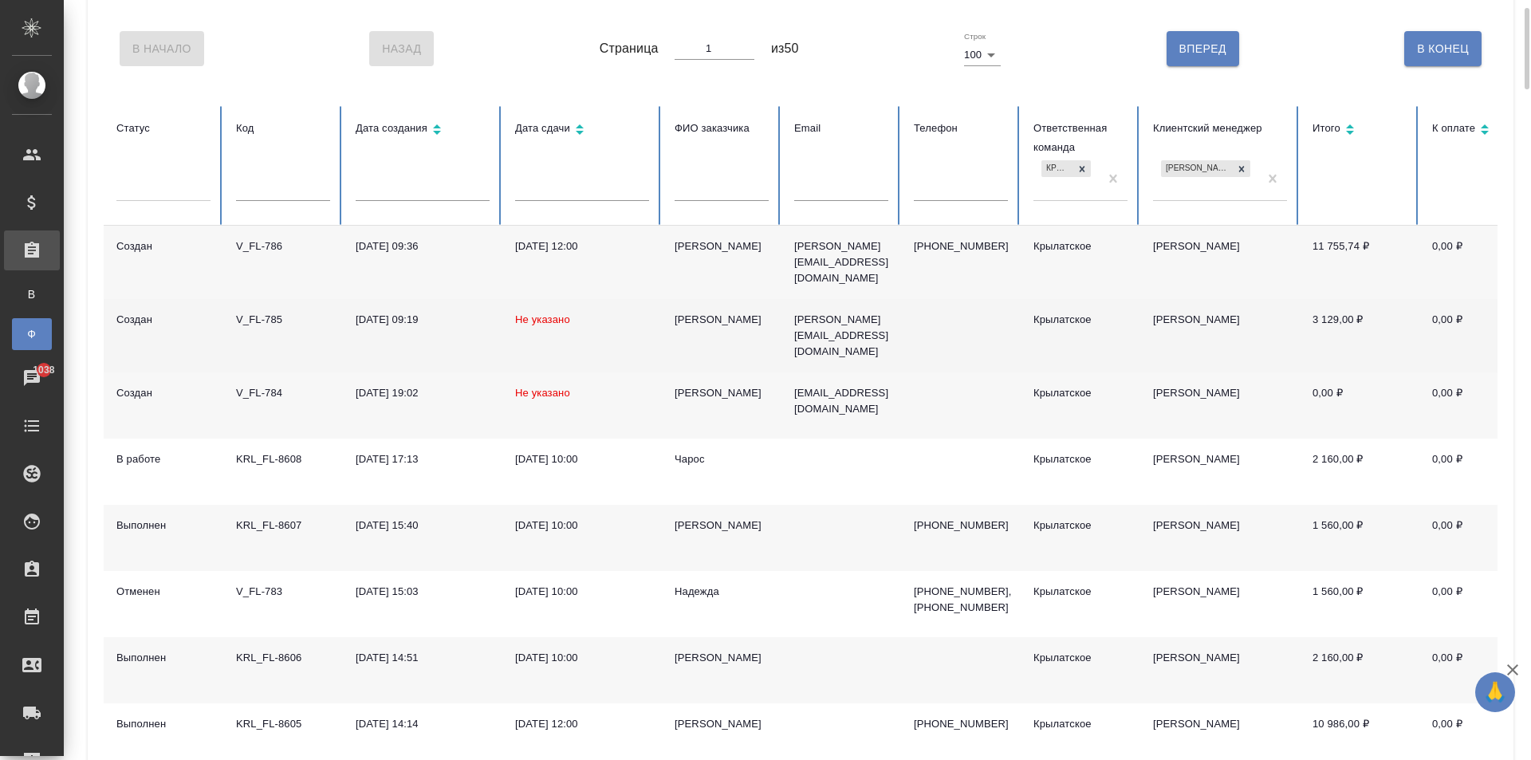
click at [688, 312] on div "[PERSON_NAME]" at bounding box center [722, 320] width 94 height 16
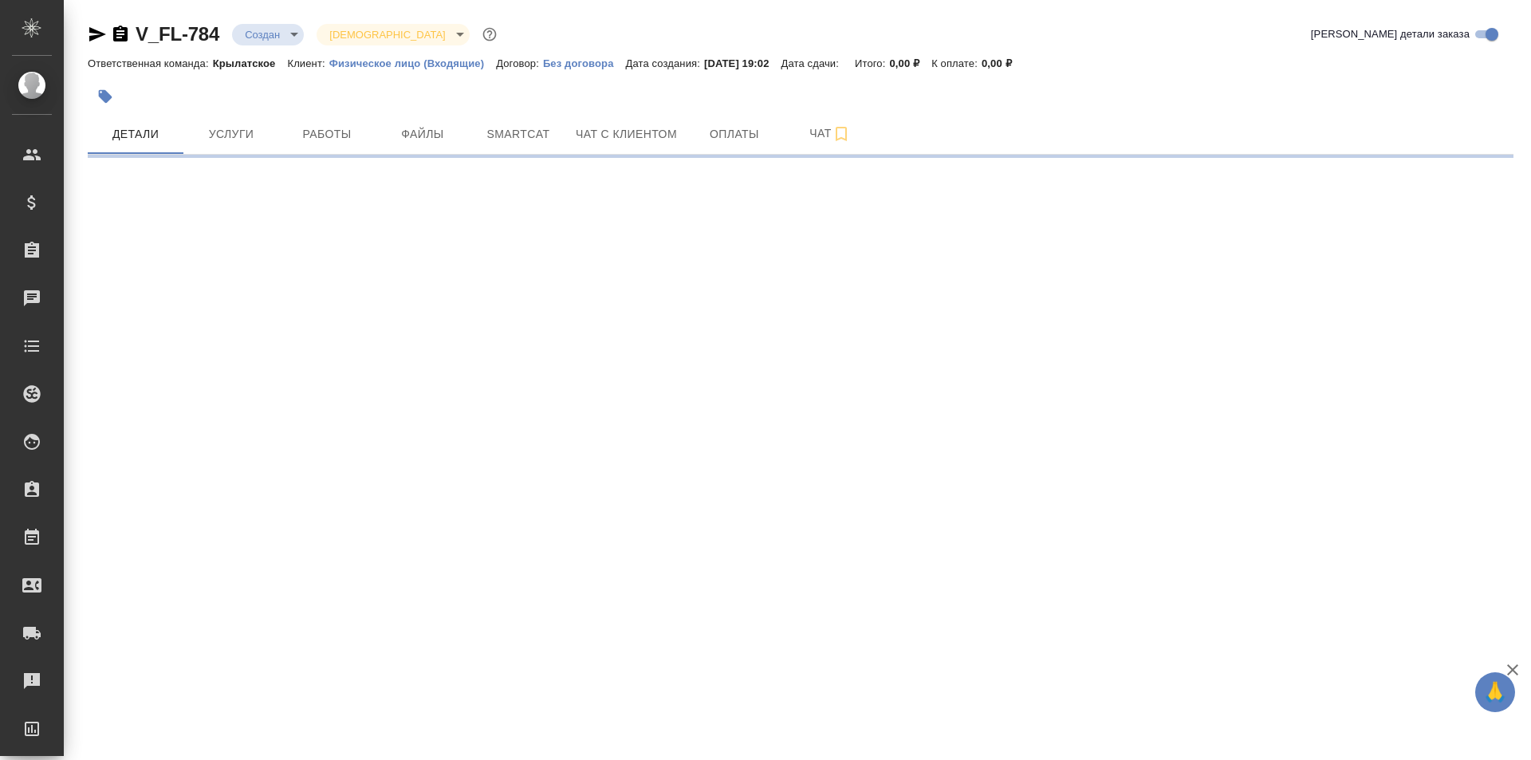
select select "RU"
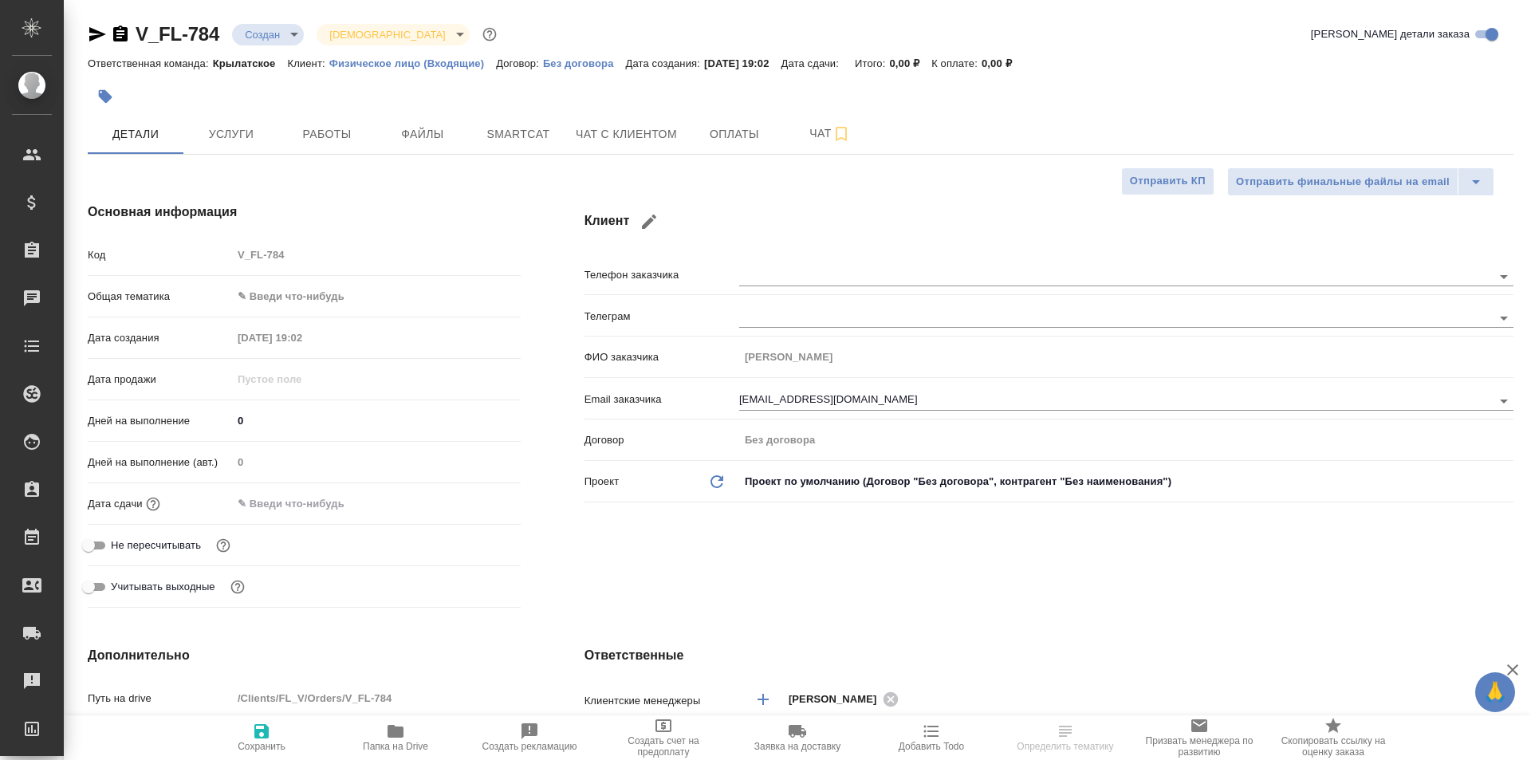
type textarea "x"
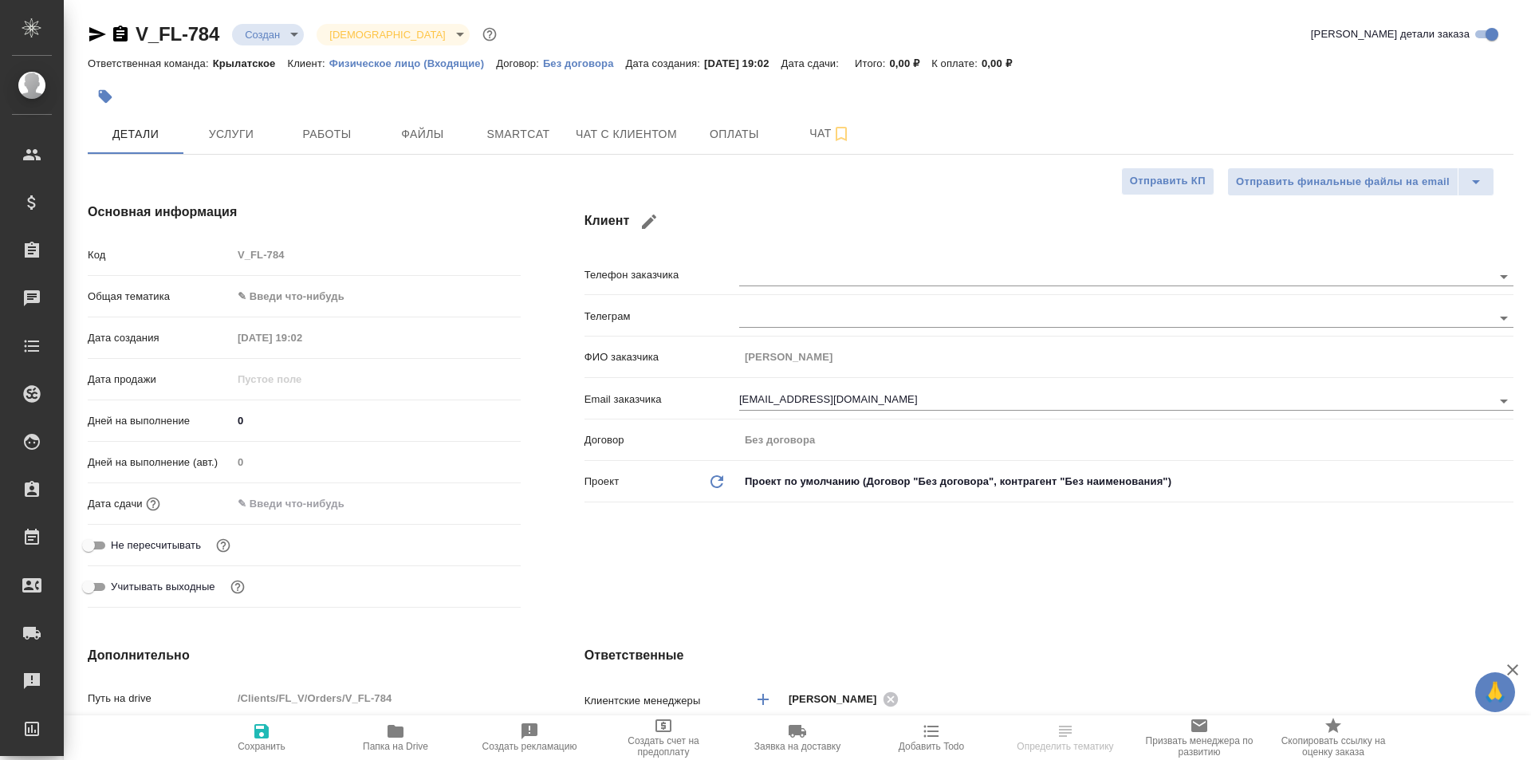
type textarea "x"
click at [93, 34] on icon "button" at bounding box center [97, 34] width 19 height 19
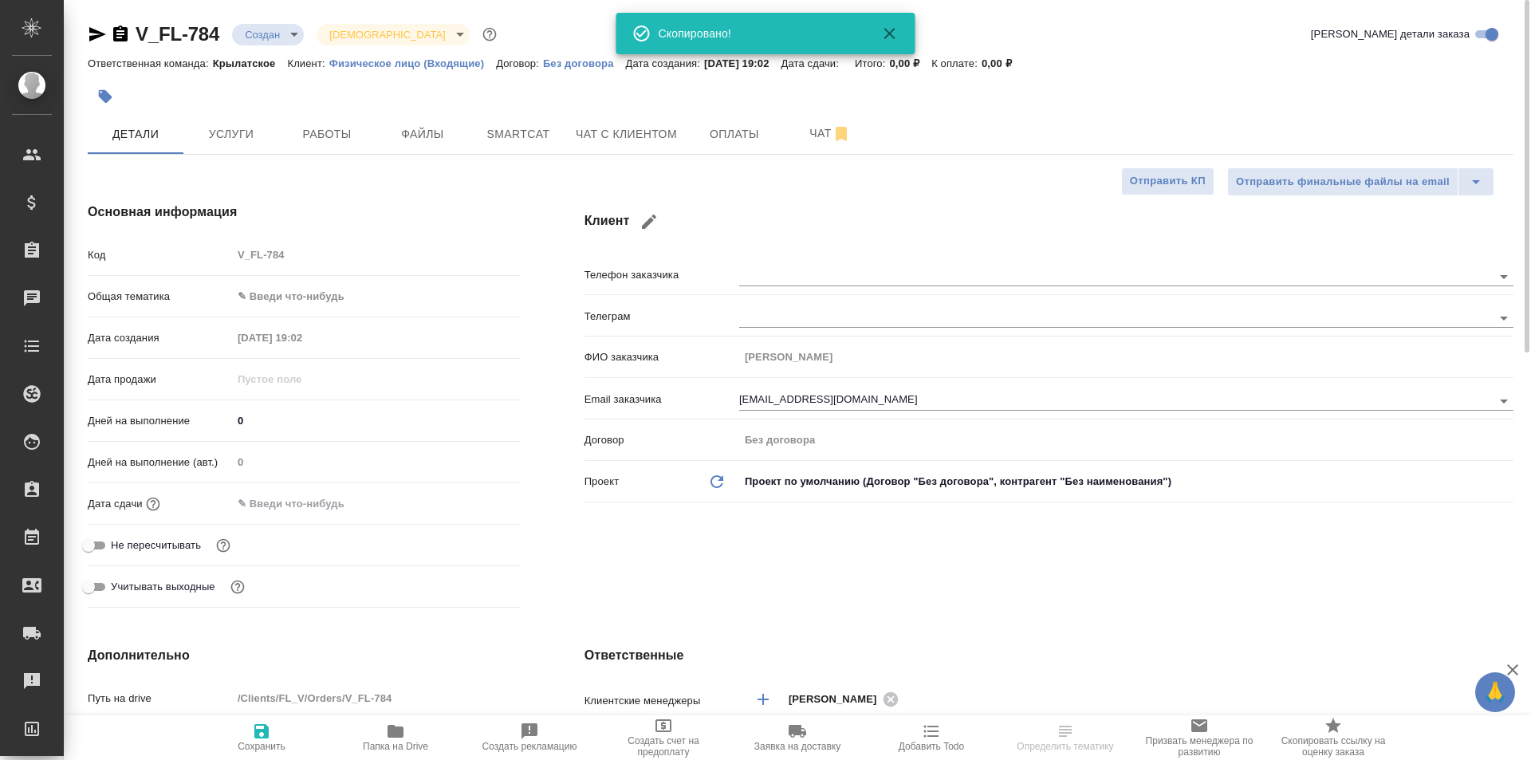
type textarea "x"
select select "RU"
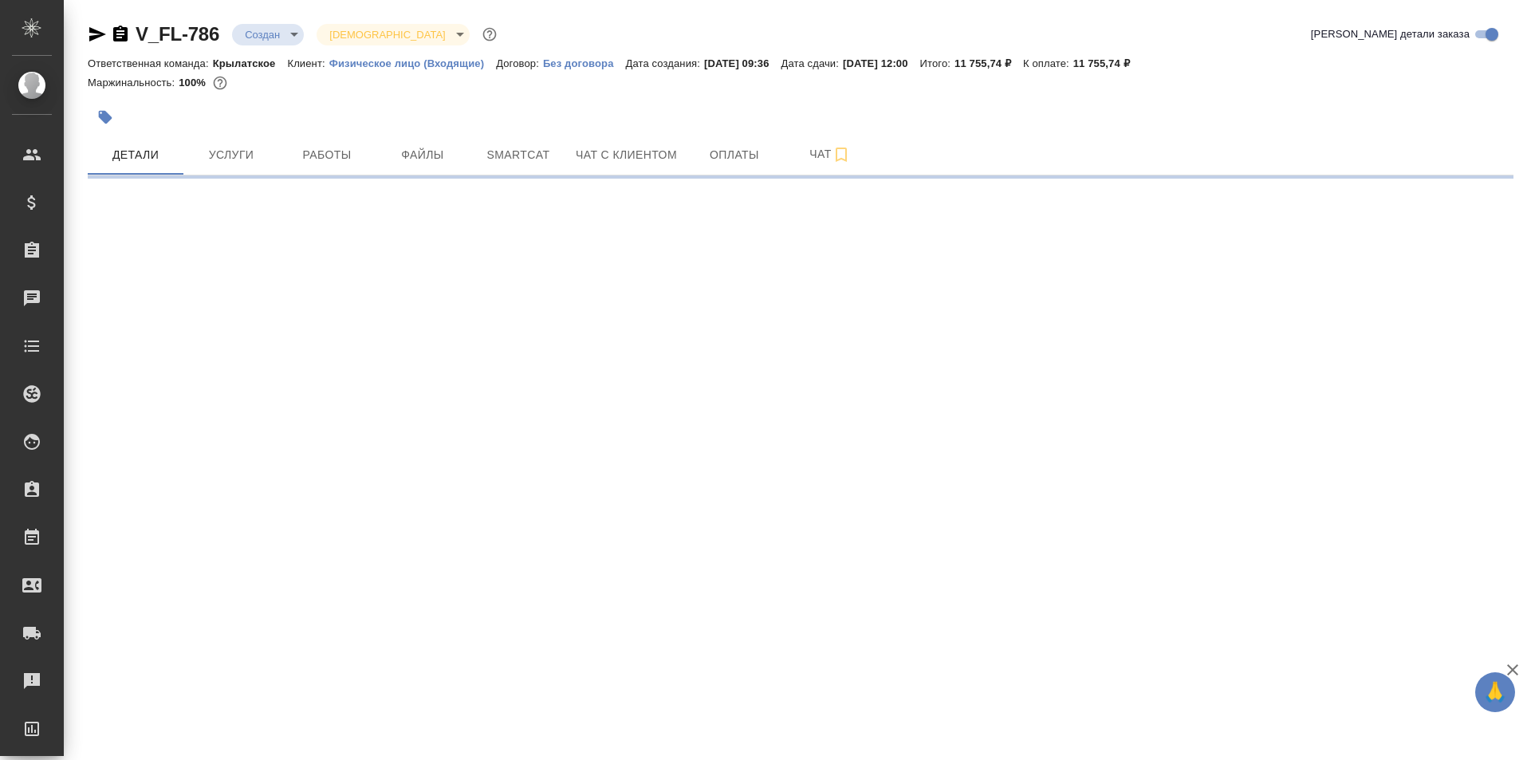
select select "RU"
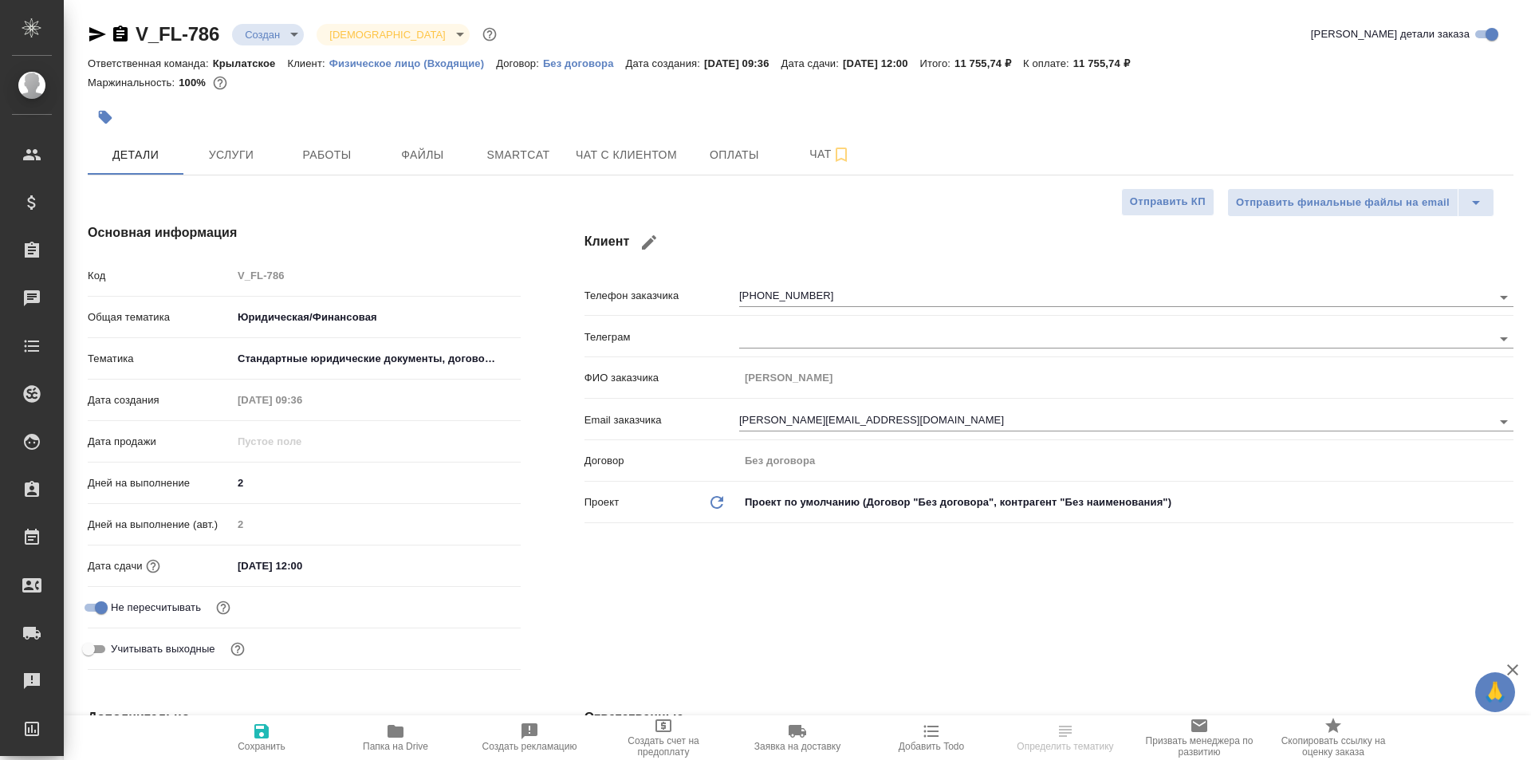
type textarea "x"
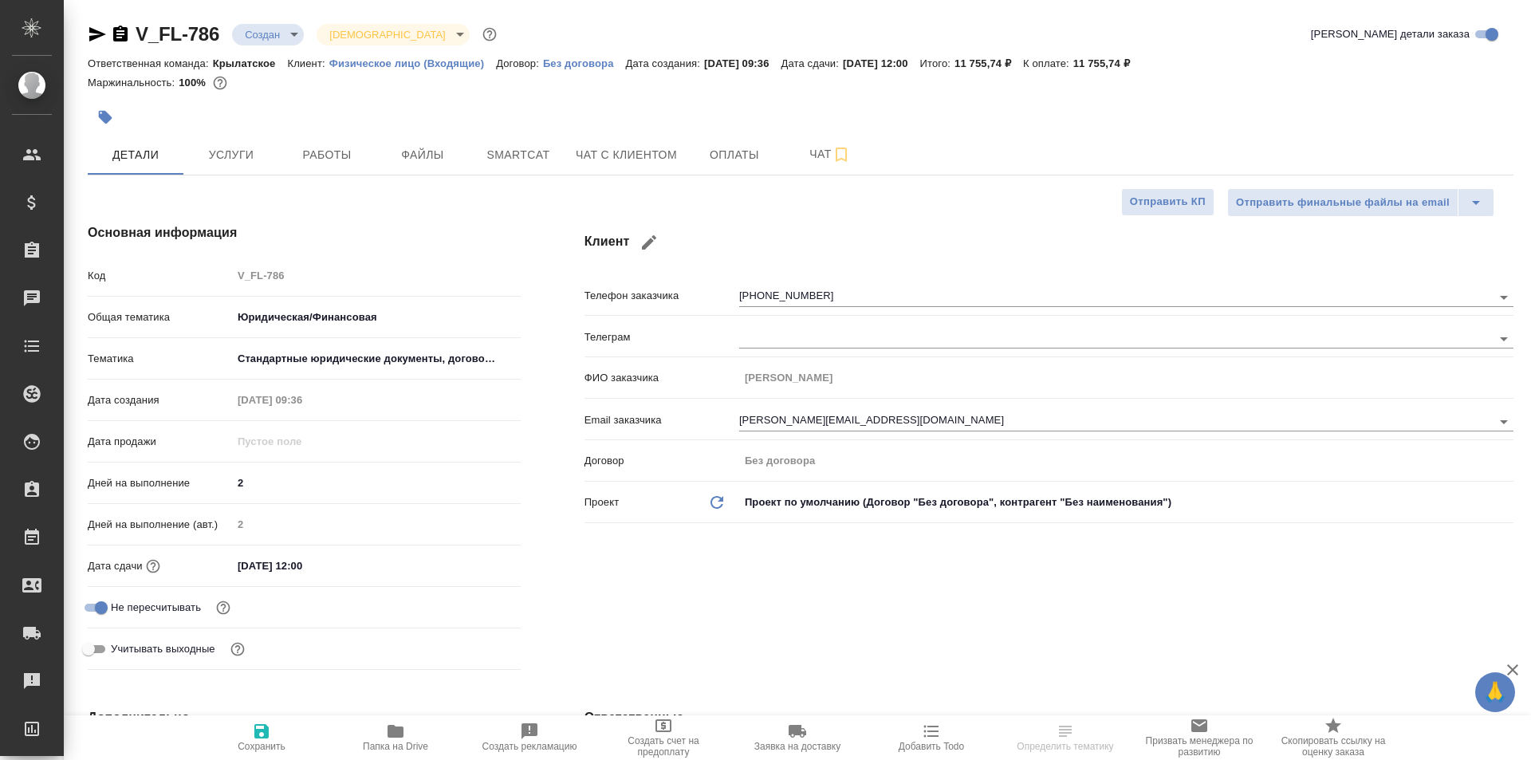
type textarea "x"
click at [814, 138] on button "Чат" at bounding box center [830, 155] width 96 height 40
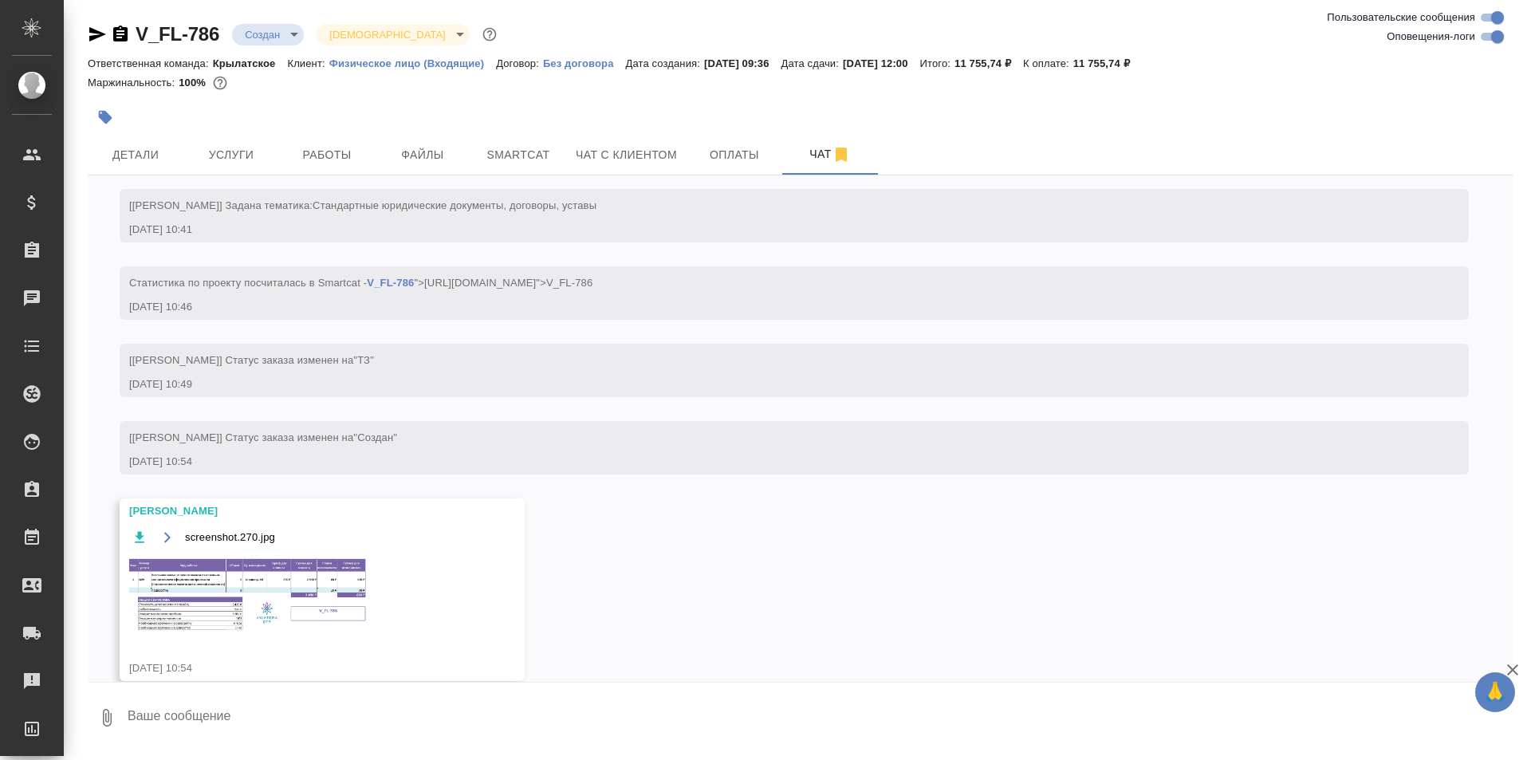
scroll to position [377, 0]
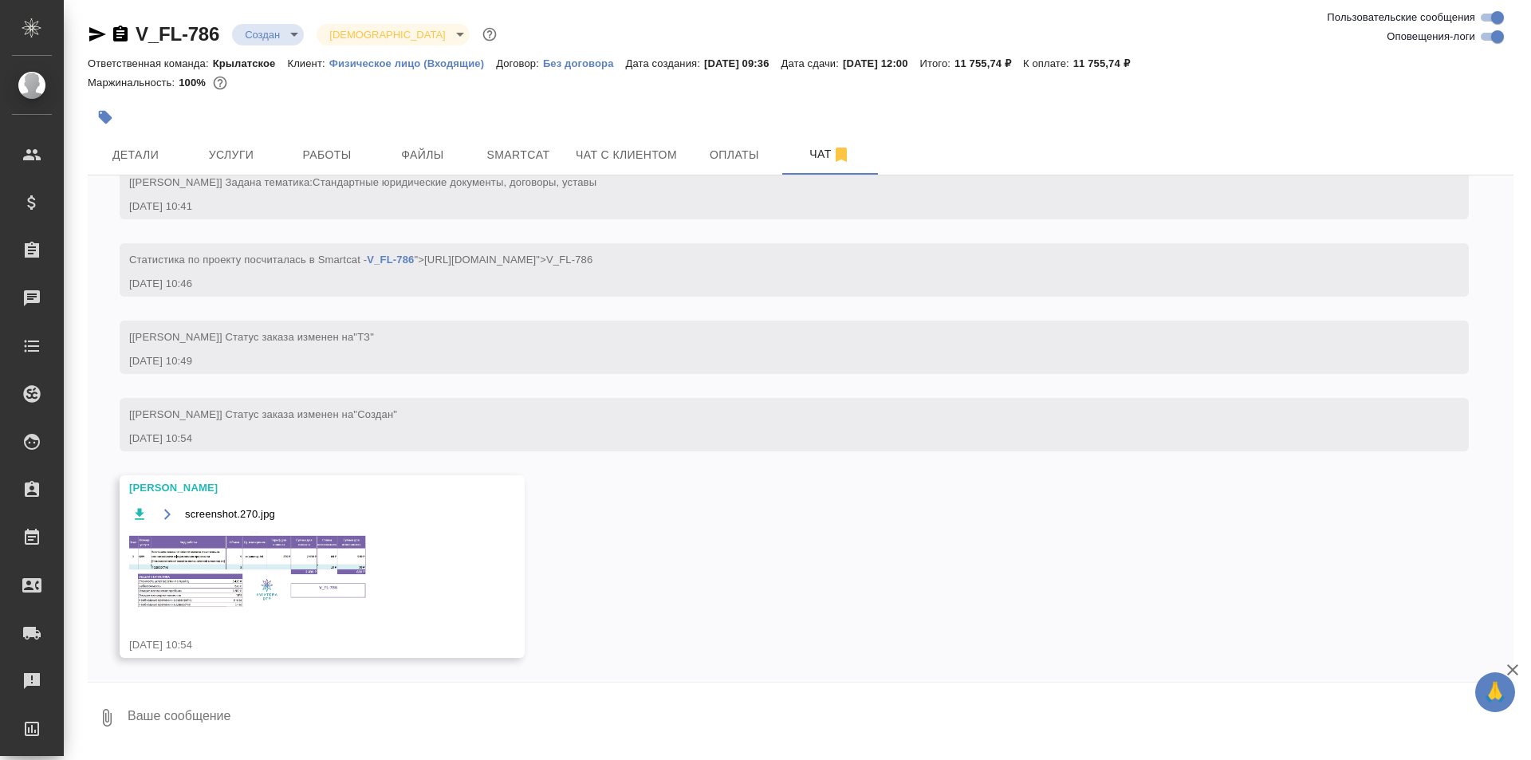
click at [278, 562] on img at bounding box center [248, 570] width 239 height 77
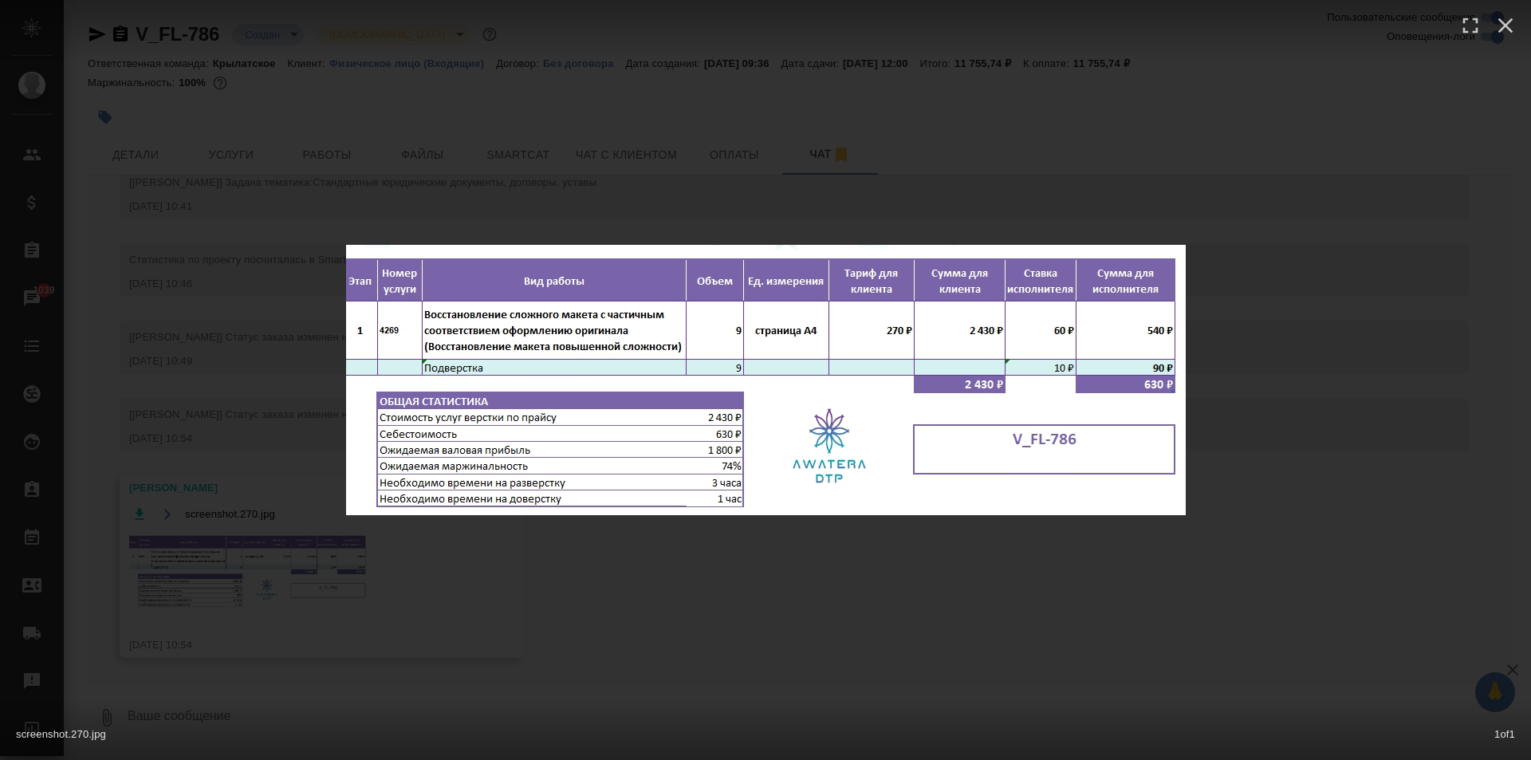
click at [743, 569] on div "screenshot.270.jpg 1 of 1" at bounding box center [765, 380] width 1531 height 760
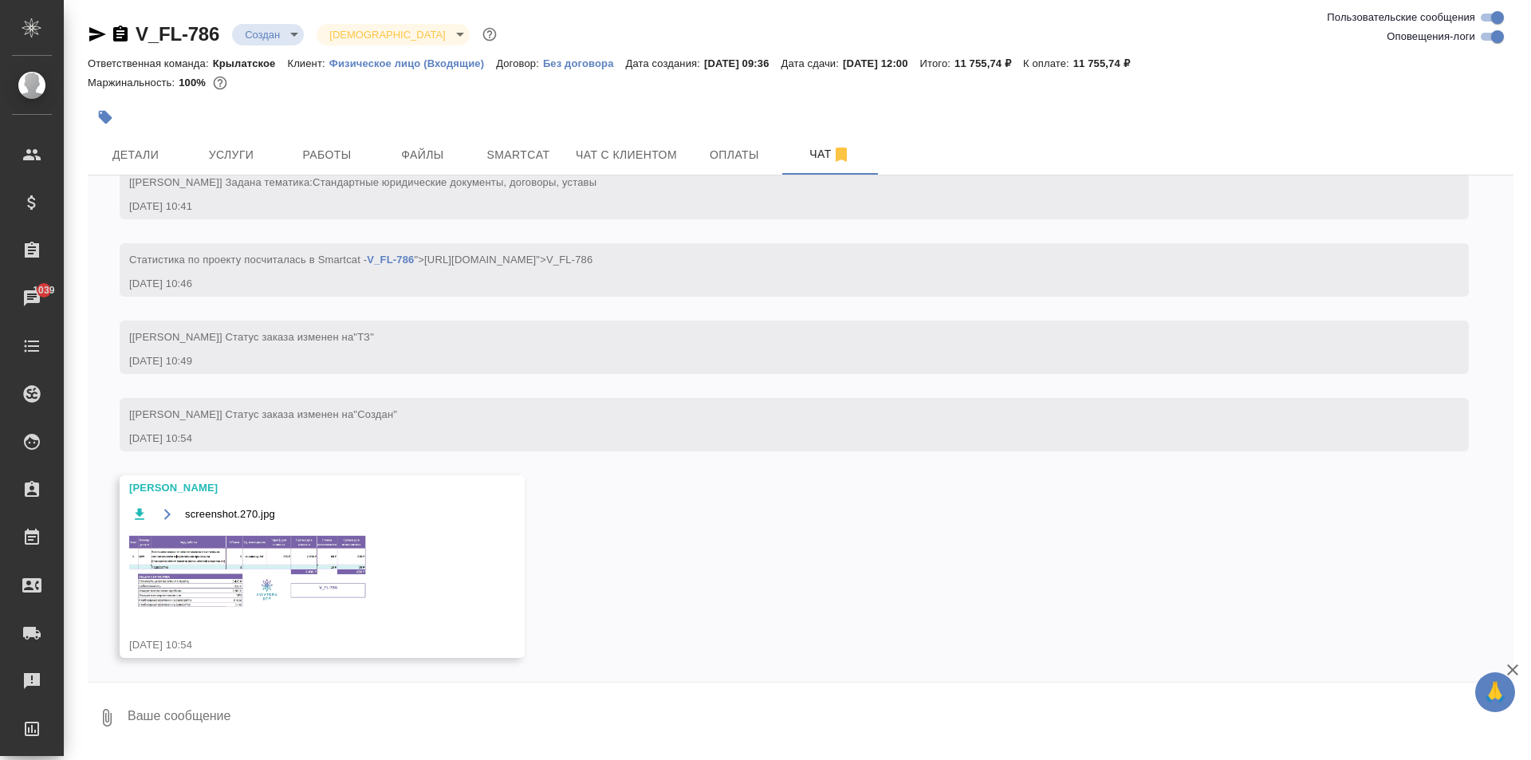
click at [294, 549] on img at bounding box center [248, 570] width 239 height 77
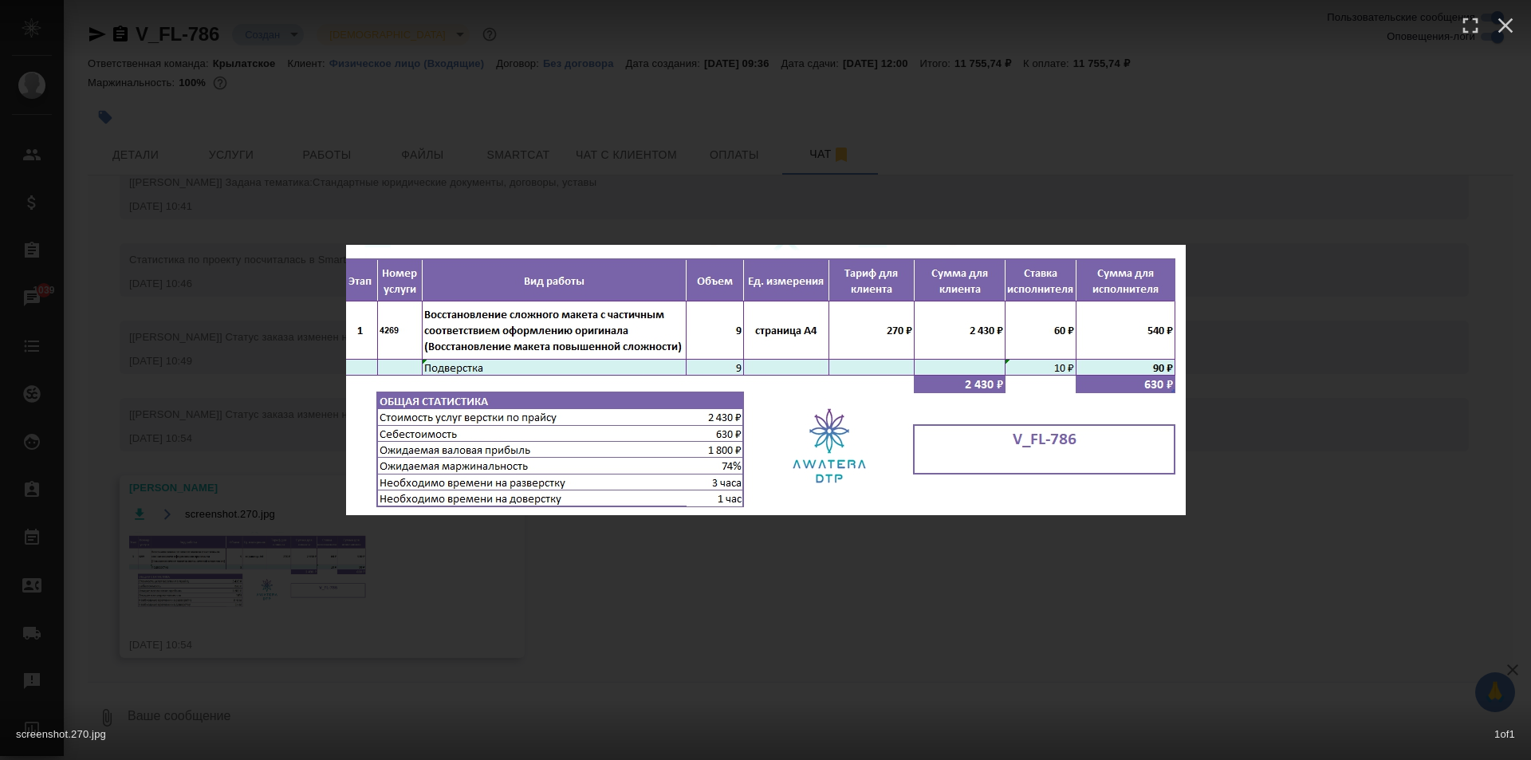
click at [699, 126] on div "screenshot.270.jpg 1 of 1" at bounding box center [765, 380] width 1531 height 760
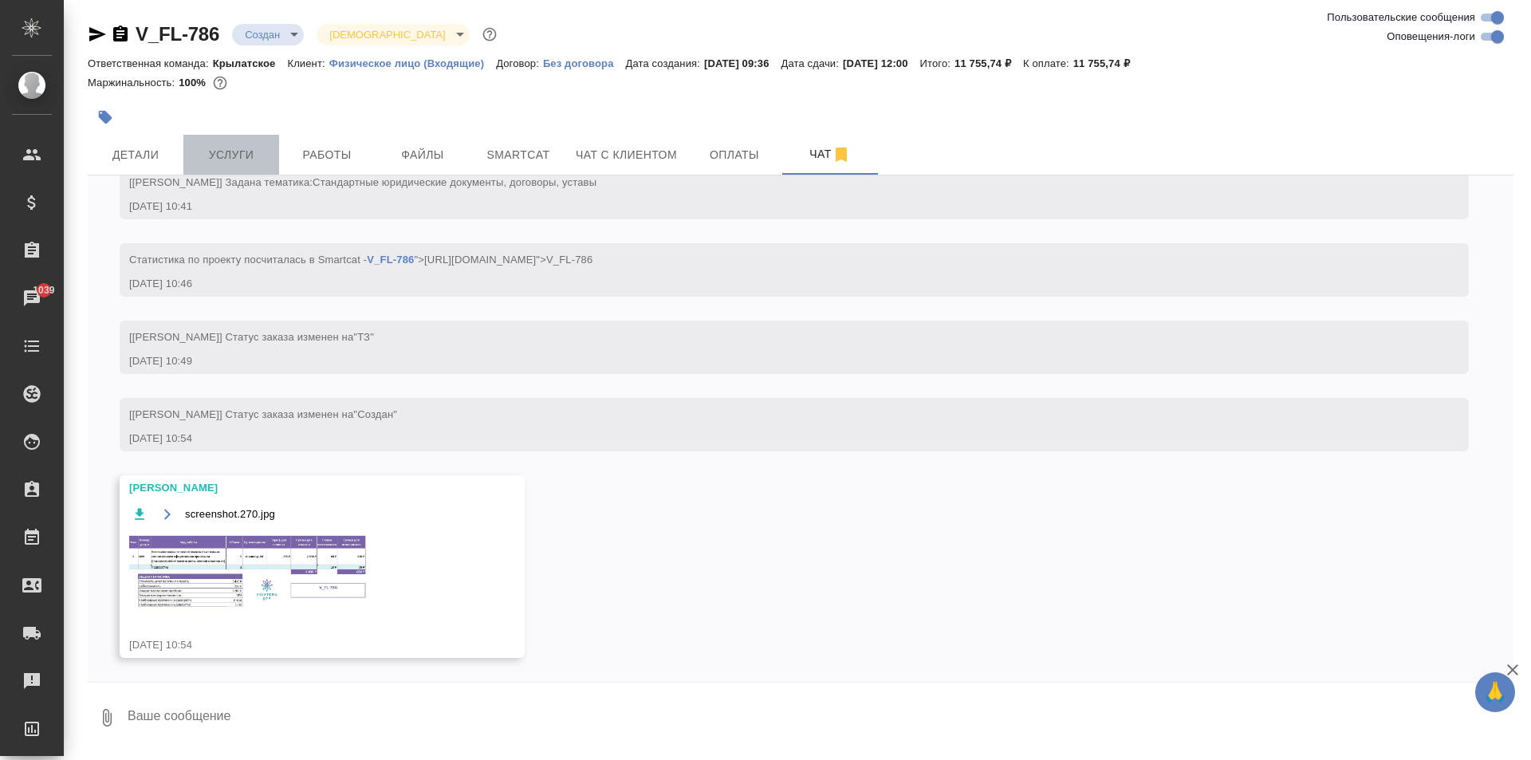
click at [273, 152] on button "Услуги" at bounding box center [231, 155] width 96 height 40
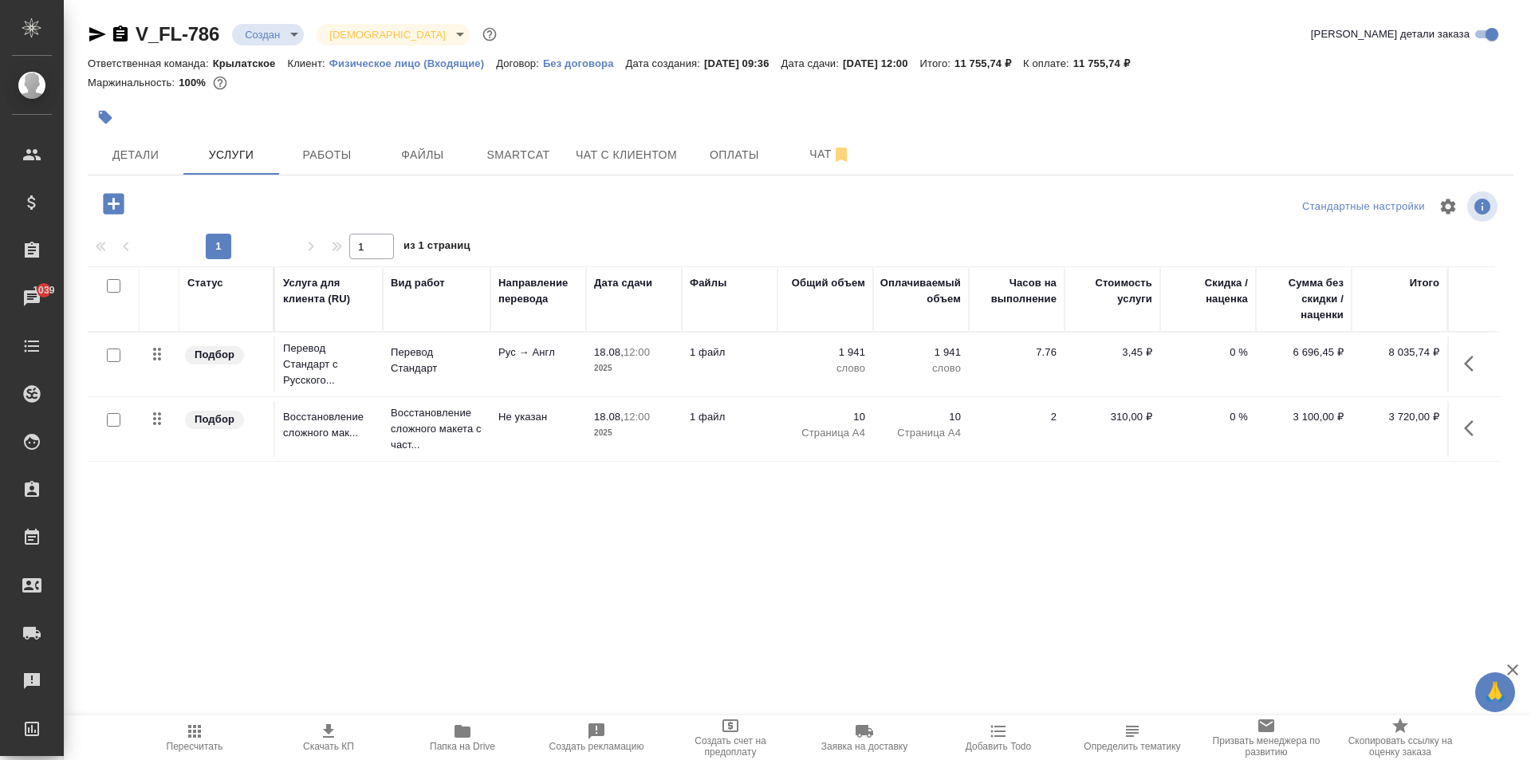
click at [1460, 354] on button "button" at bounding box center [1474, 364] width 38 height 38
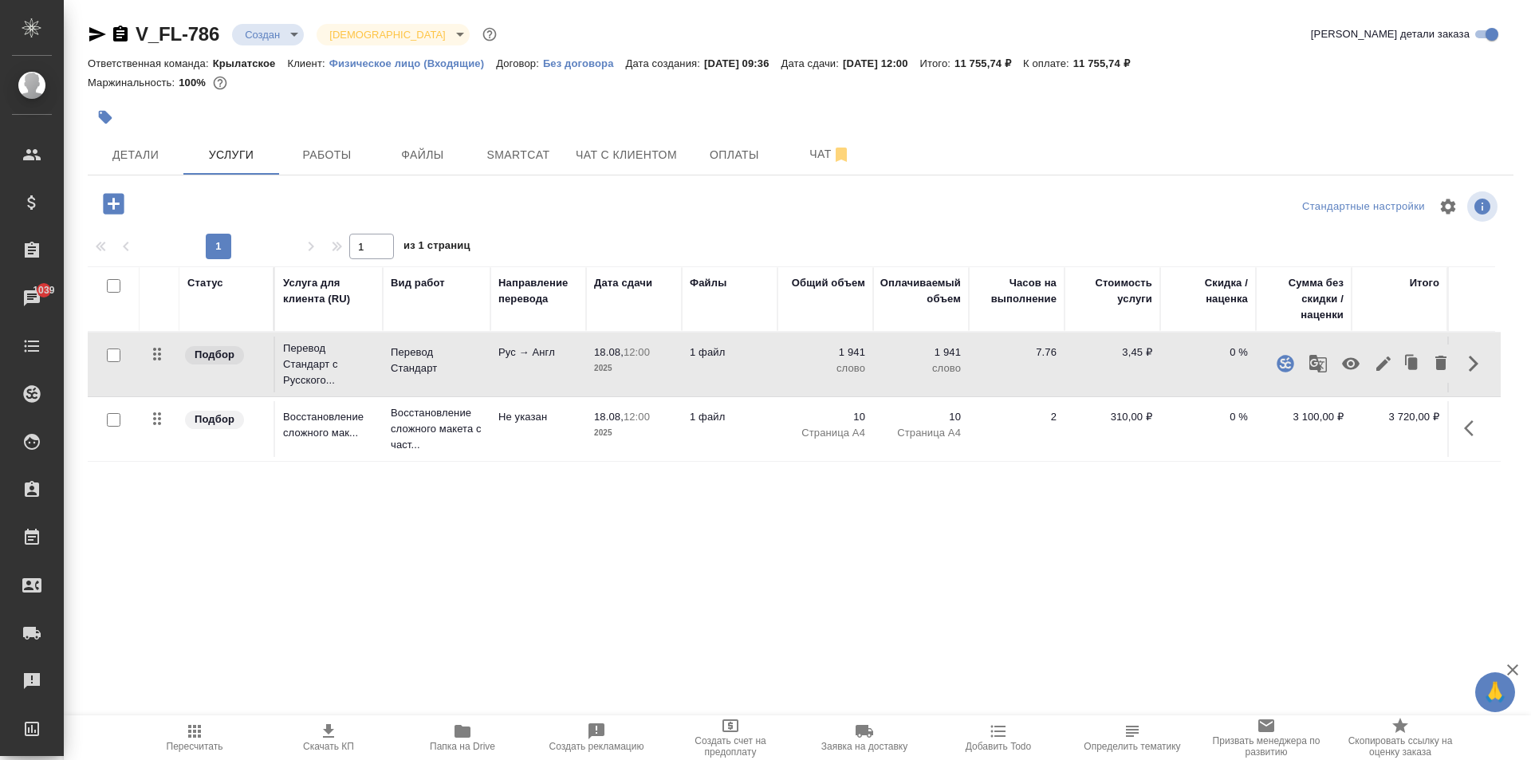
click at [1387, 358] on icon "button" at bounding box center [1383, 363] width 14 height 14
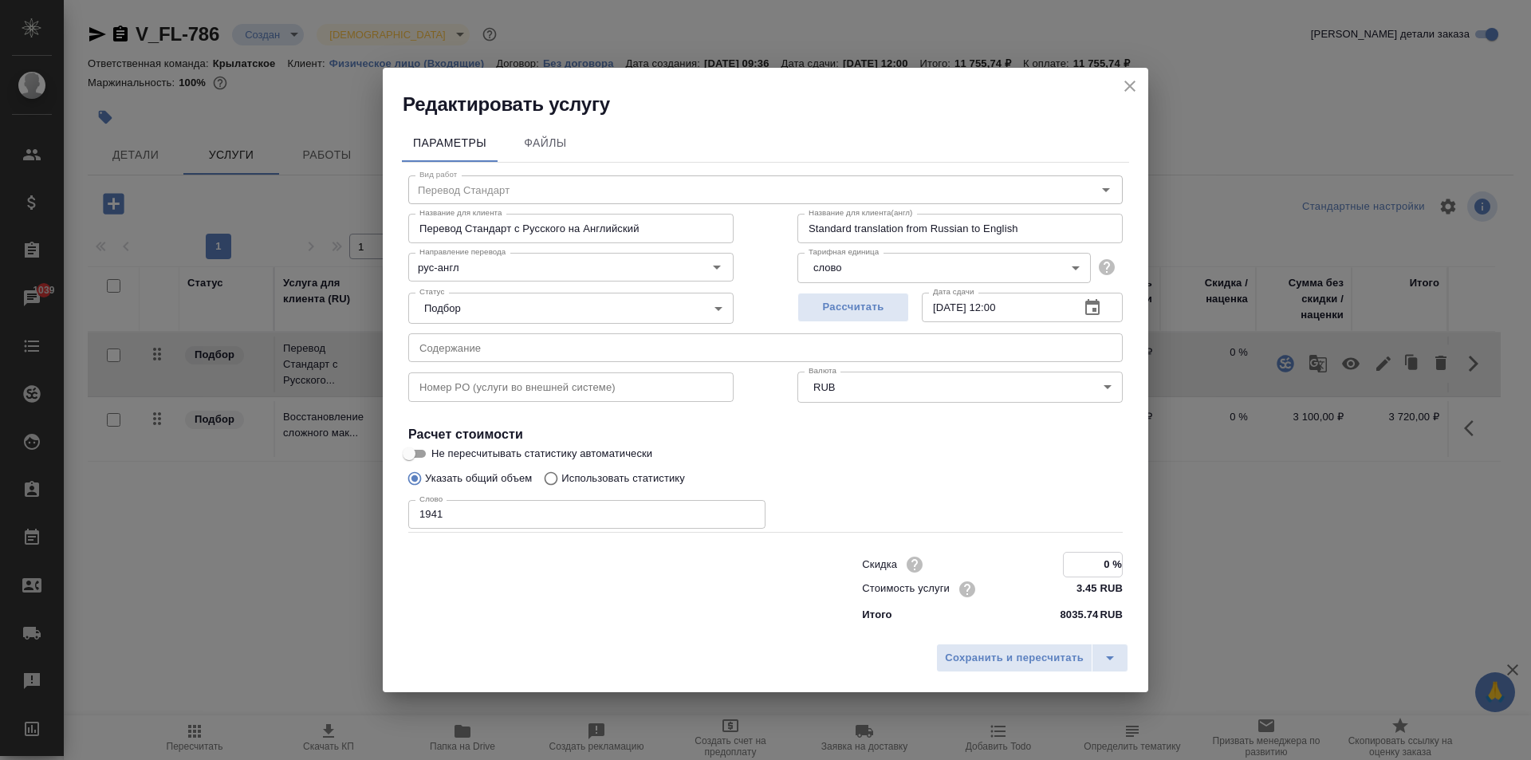
drag, startPoint x: 1101, startPoint y: 561, endPoint x: 1164, endPoint y: 567, distance: 63.2
click at [1163, 569] on div "Редактировать услугу Параметры Файлы Вид работ Перевод Стандарт Вид работ Назва…" at bounding box center [765, 380] width 1531 height 760
type input "-50 %"
click at [979, 655] on span "Сохранить и пересчитать" at bounding box center [1014, 658] width 139 height 18
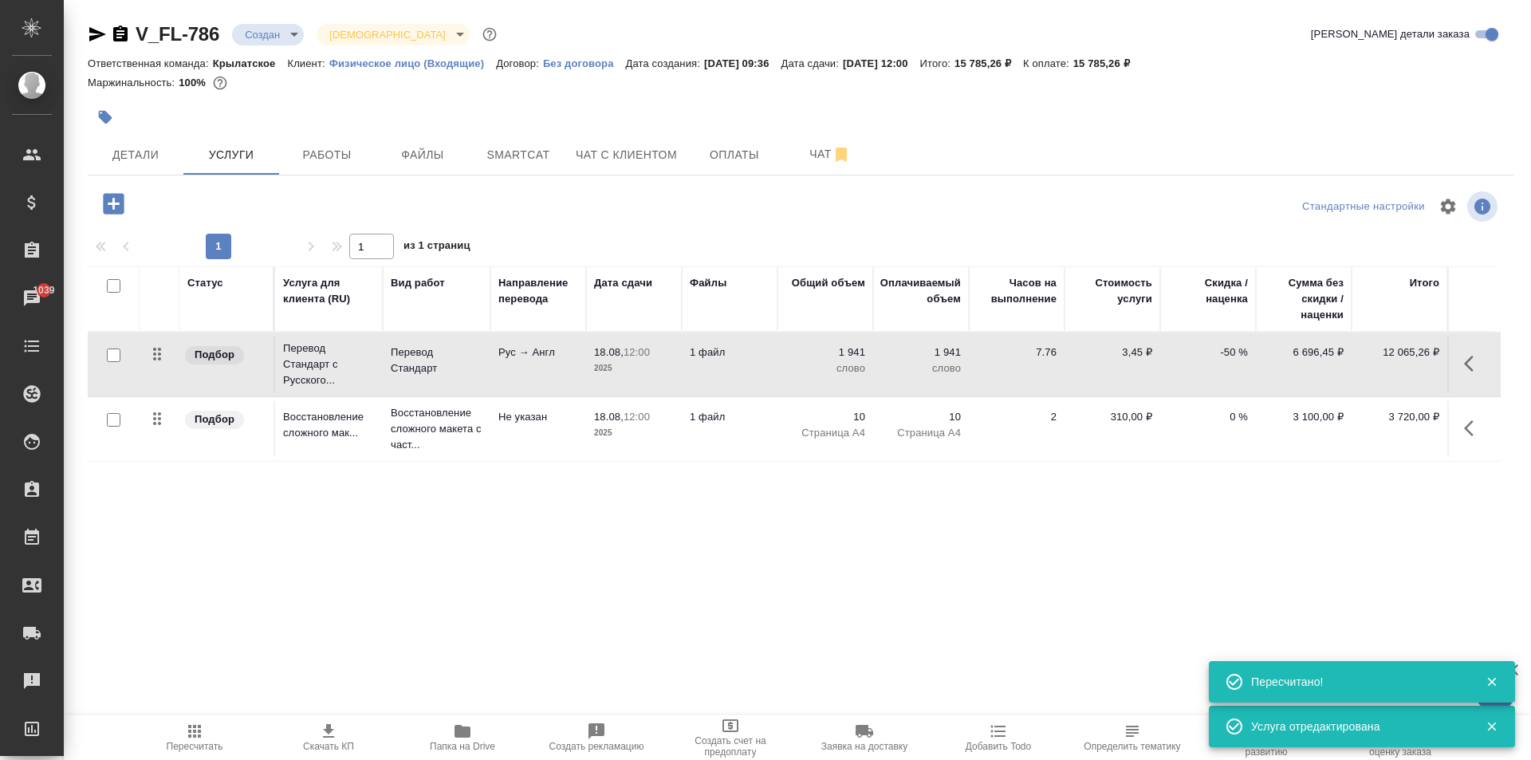
click at [113, 200] on icon "button" at bounding box center [114, 204] width 28 height 28
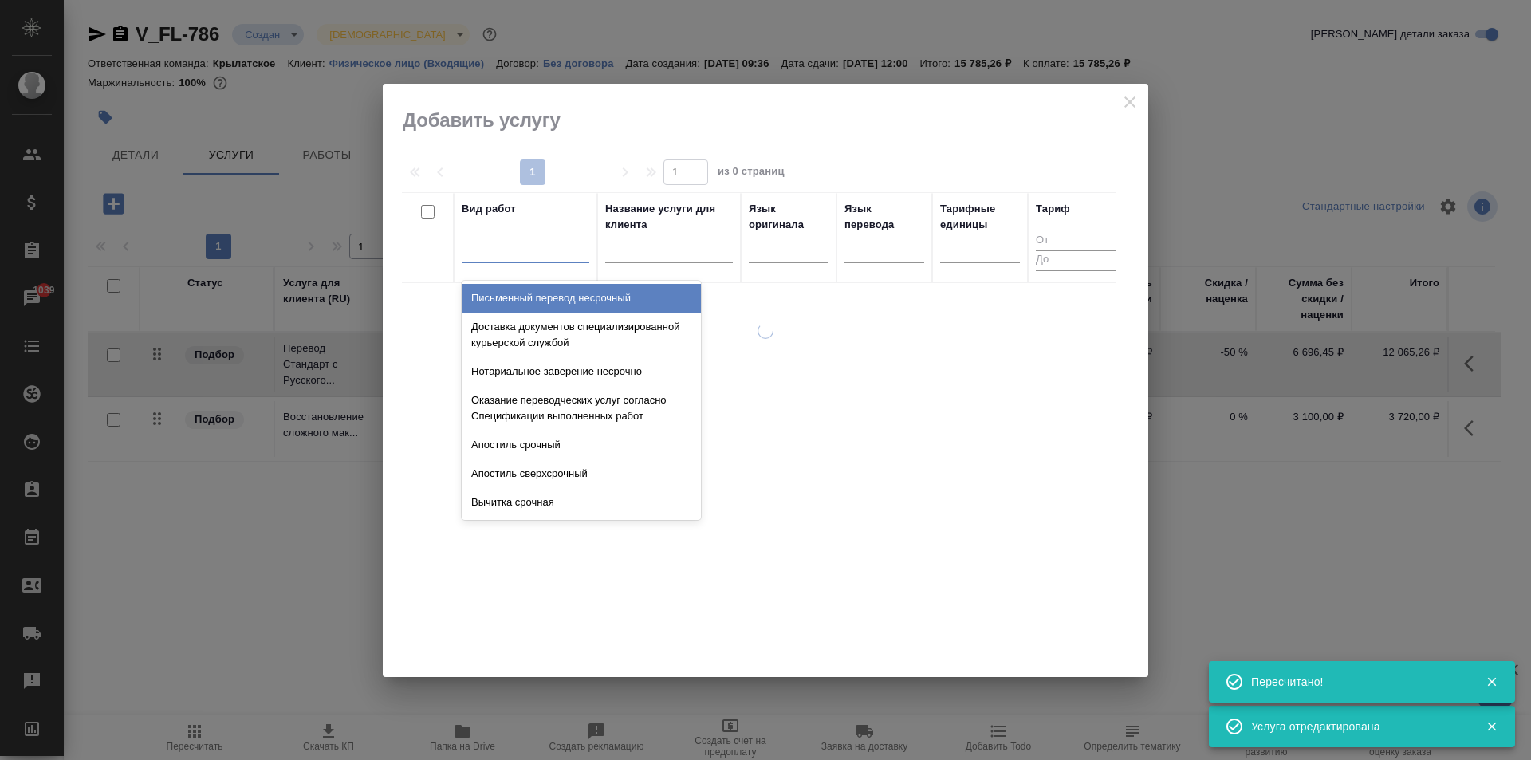
click at [578, 256] on div at bounding box center [526, 246] width 128 height 23
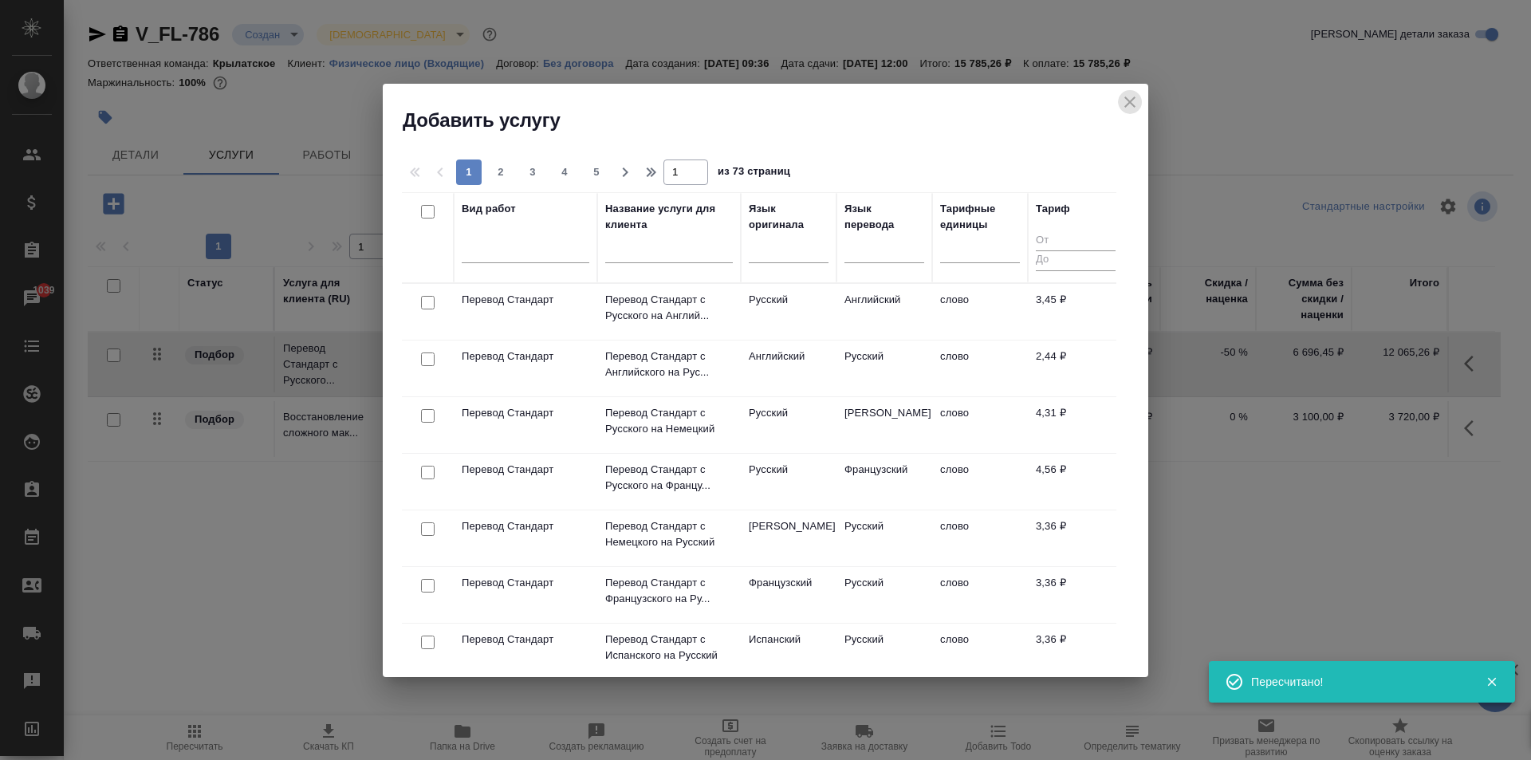
click at [1125, 102] on icon "close" at bounding box center [1129, 102] width 19 height 19
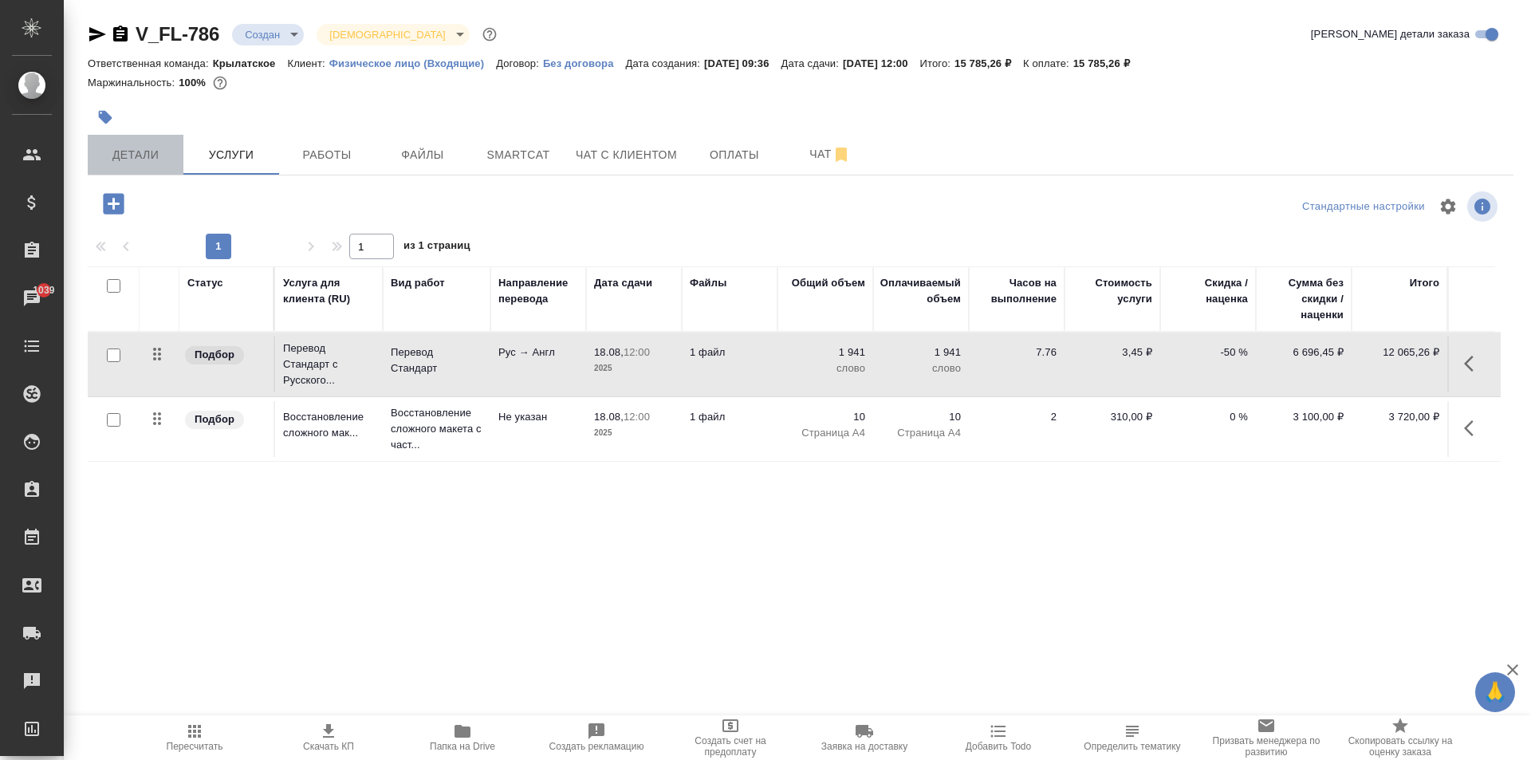
click at [105, 159] on span "Детали" at bounding box center [135, 155] width 77 height 20
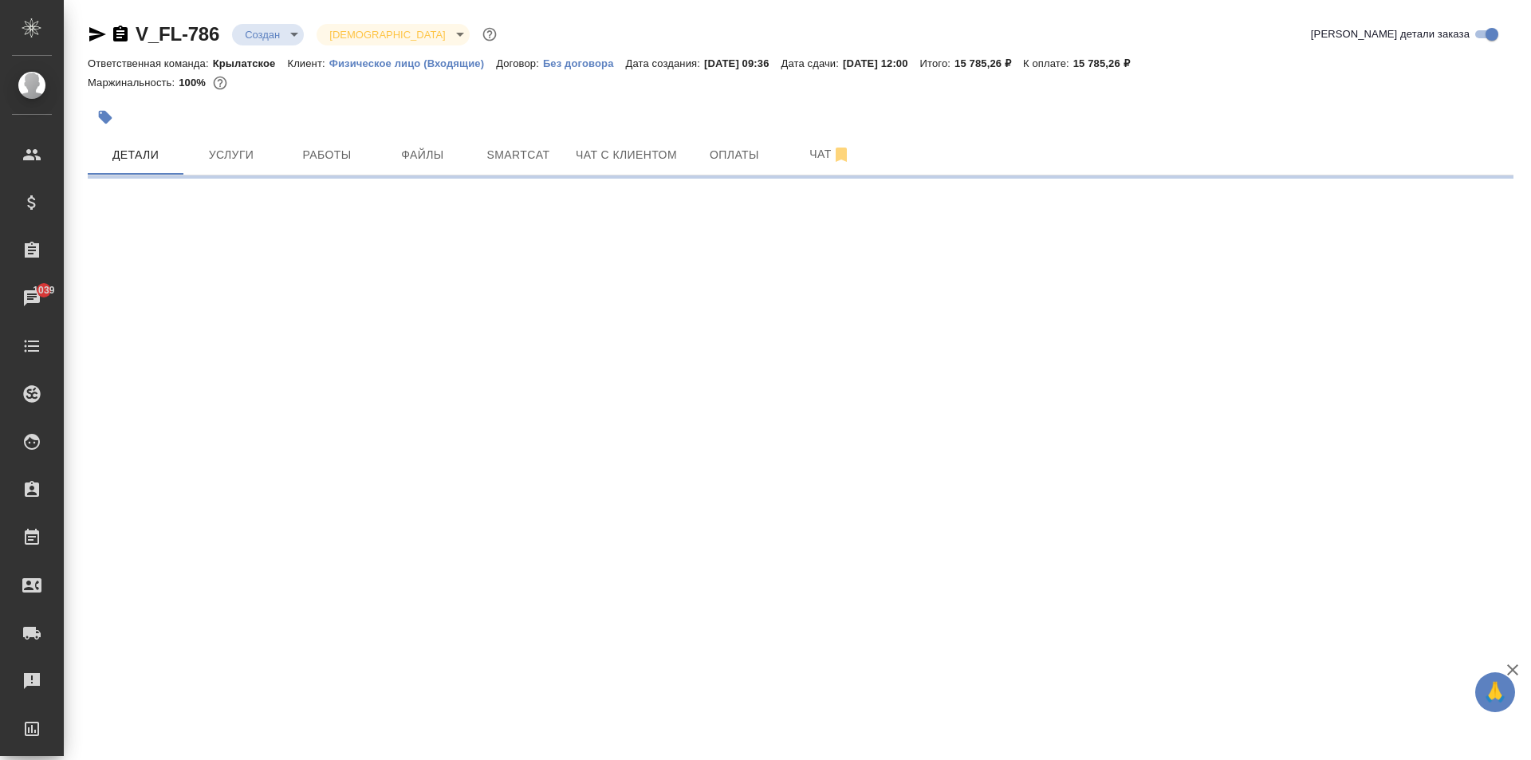
select select "RU"
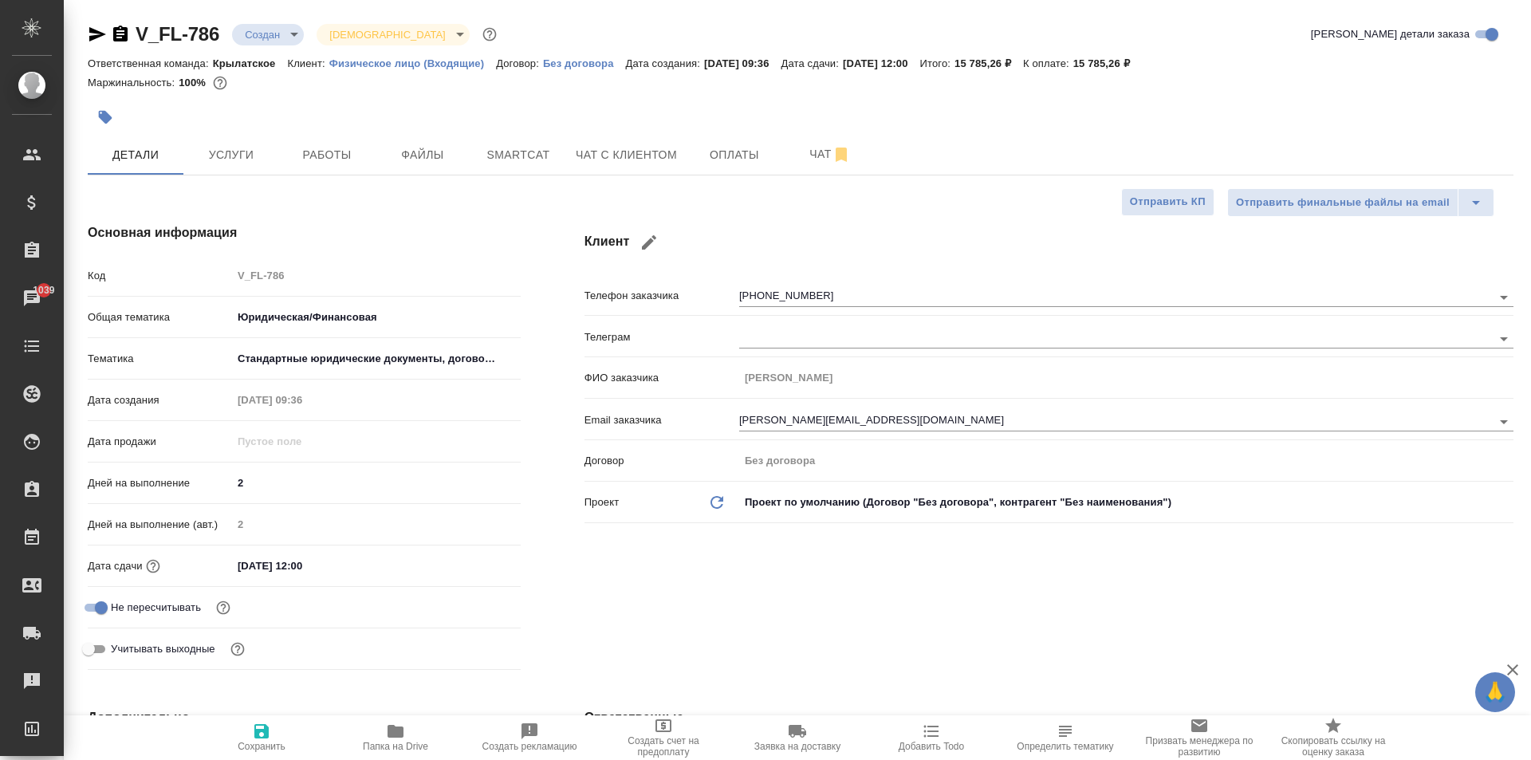
type textarea "x"
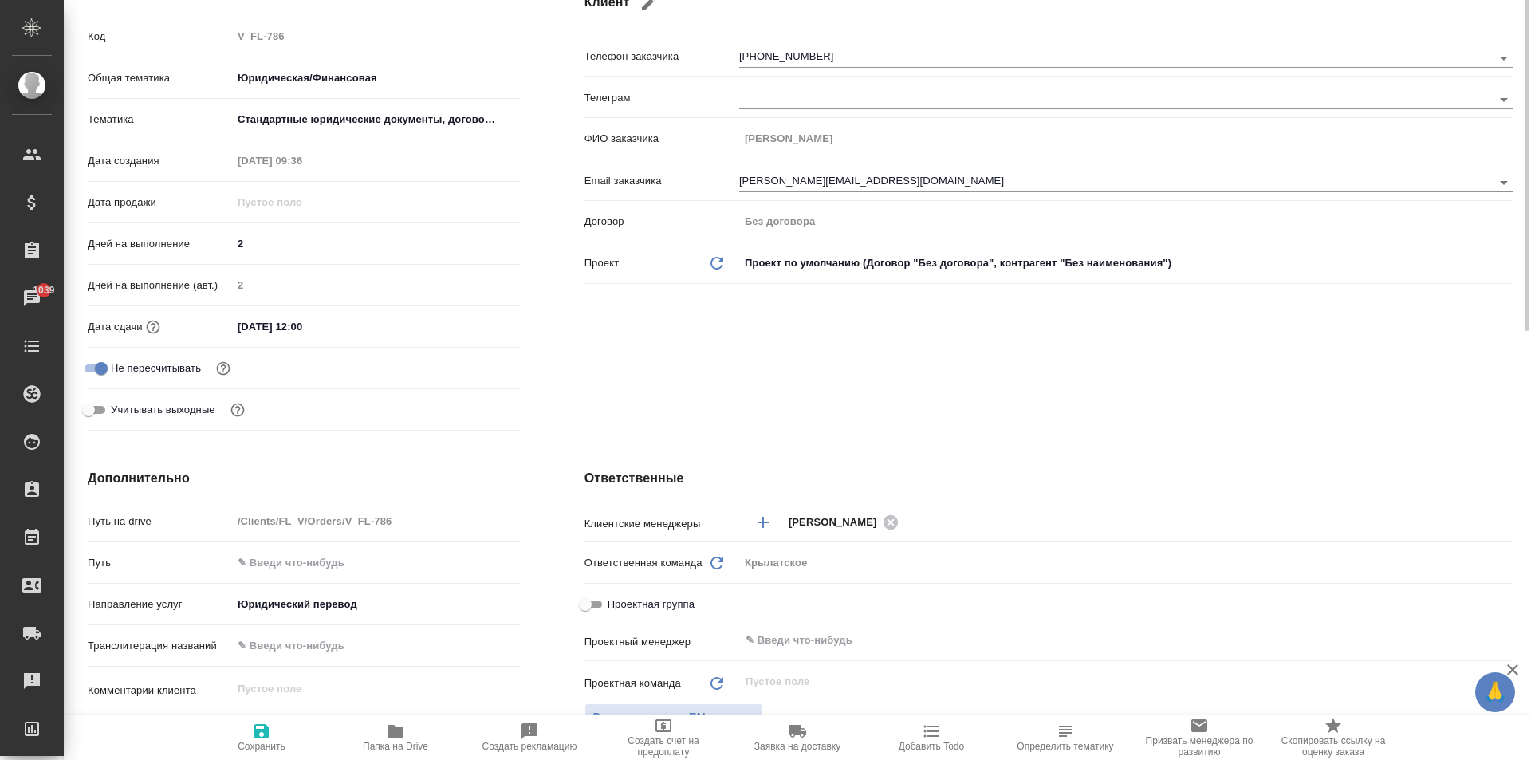
scroll to position [80, 0]
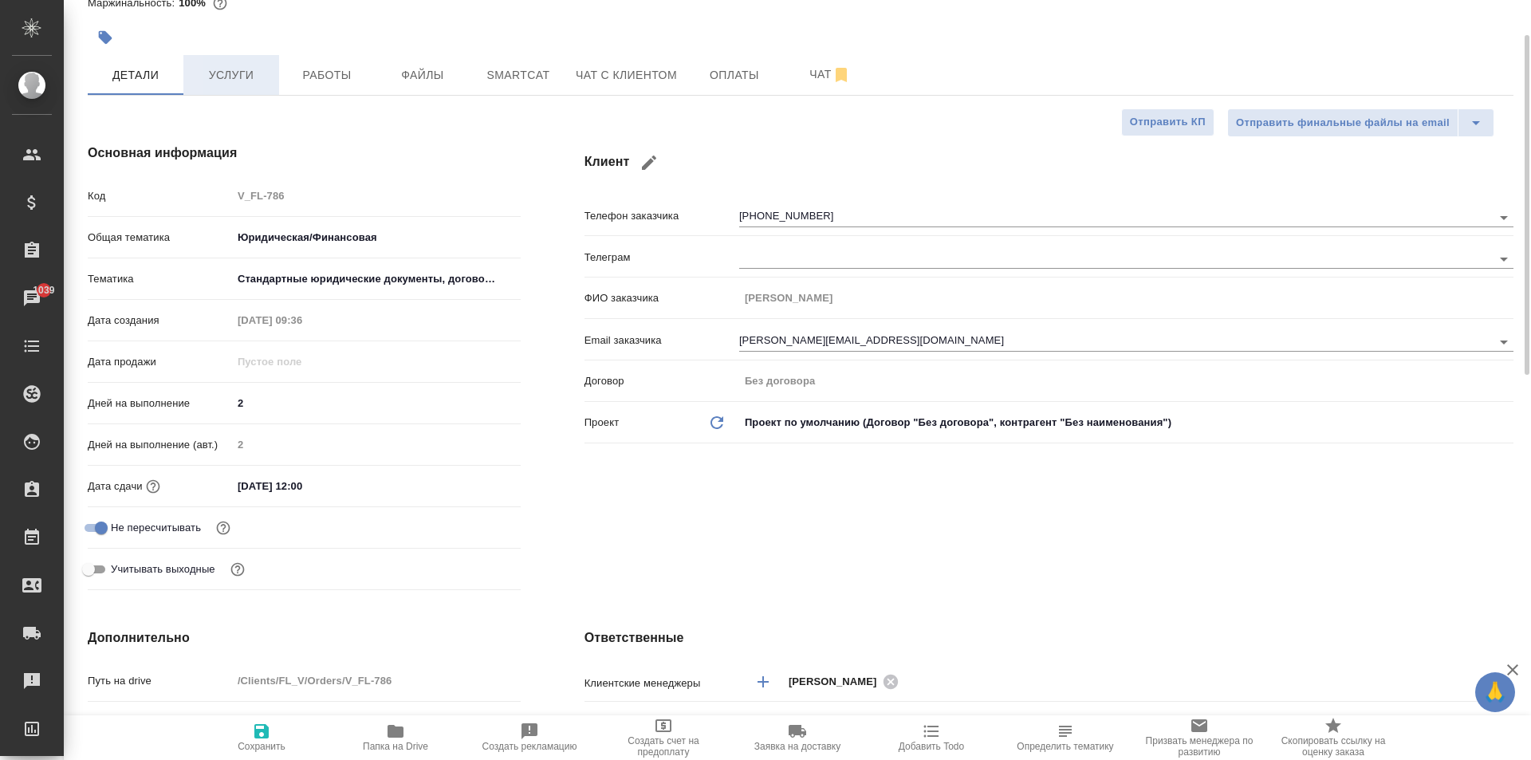
click at [238, 94] on div "V_FL-786 Создан new Святая троица holyTrinity Кратко детали заказа Ответственна…" at bounding box center [800, 769] width 1443 height 1699
click at [242, 80] on span "Услуги" at bounding box center [231, 75] width 77 height 20
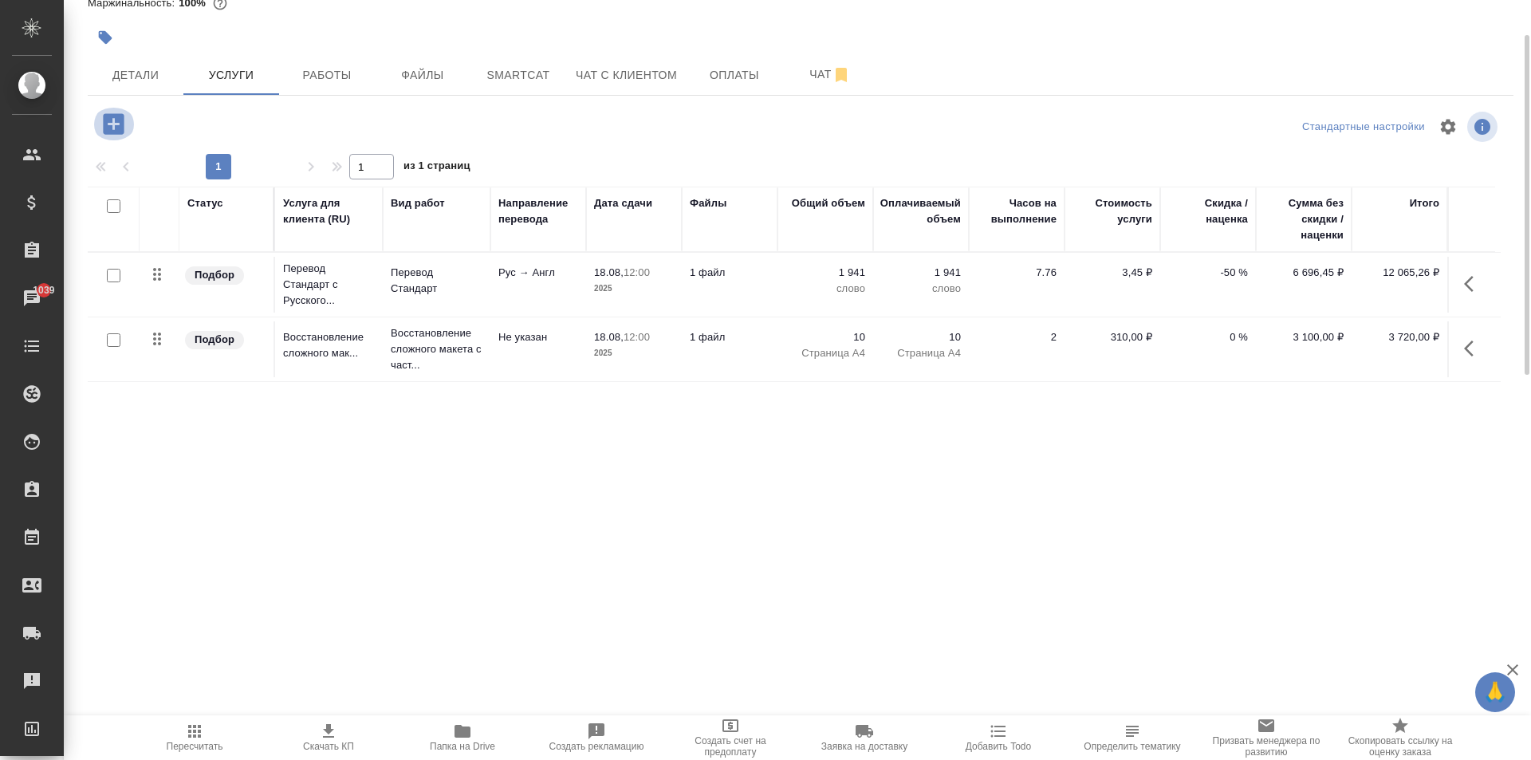
click at [114, 127] on icon "button" at bounding box center [114, 124] width 28 height 28
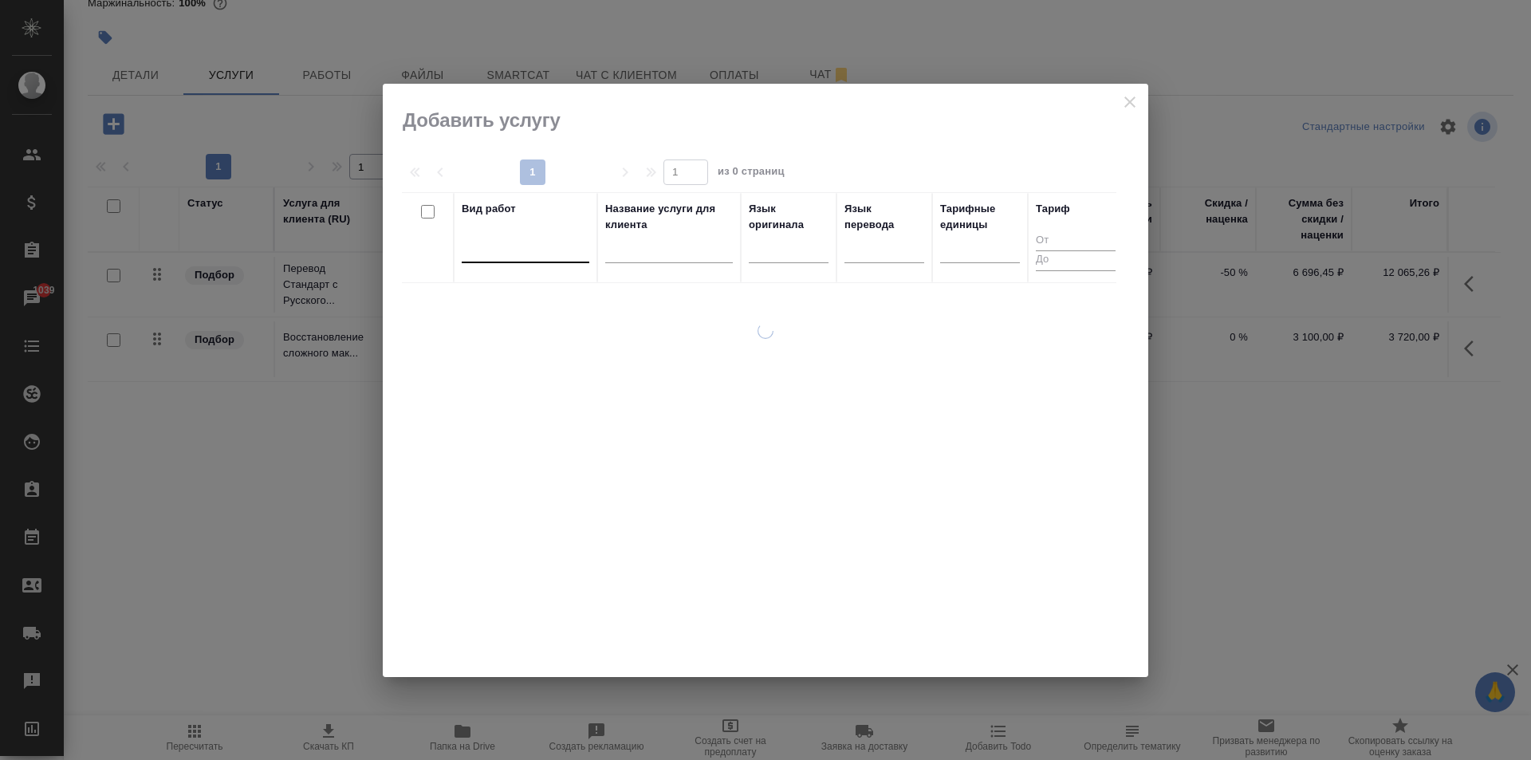
drag, startPoint x: 500, startPoint y: 256, endPoint x: 496, endPoint y: 243, distance: 13.4
click at [500, 257] on div at bounding box center [526, 246] width 128 height 23
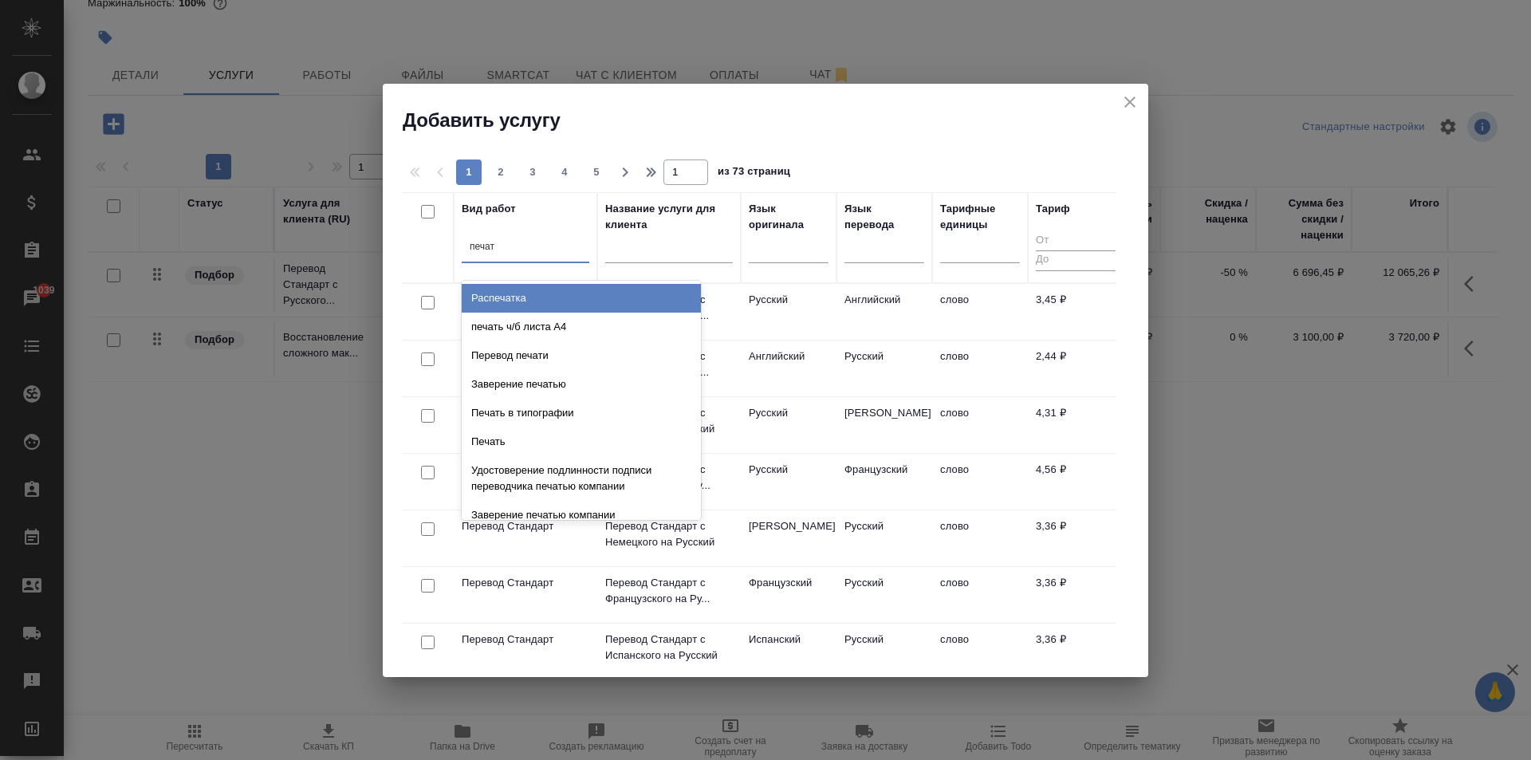
type input "печать"
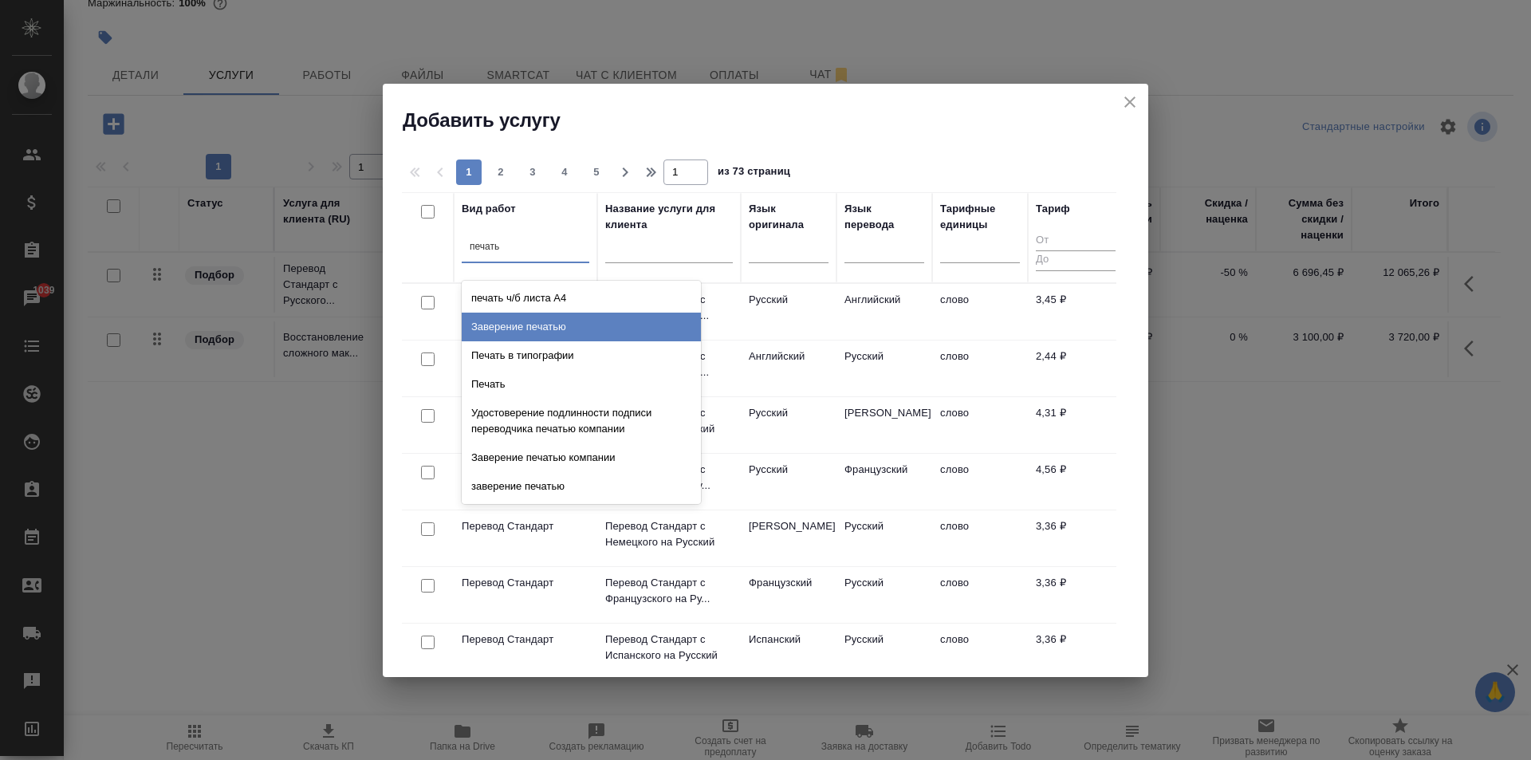
click at [621, 317] on div "Заверение печатью" at bounding box center [581, 327] width 239 height 29
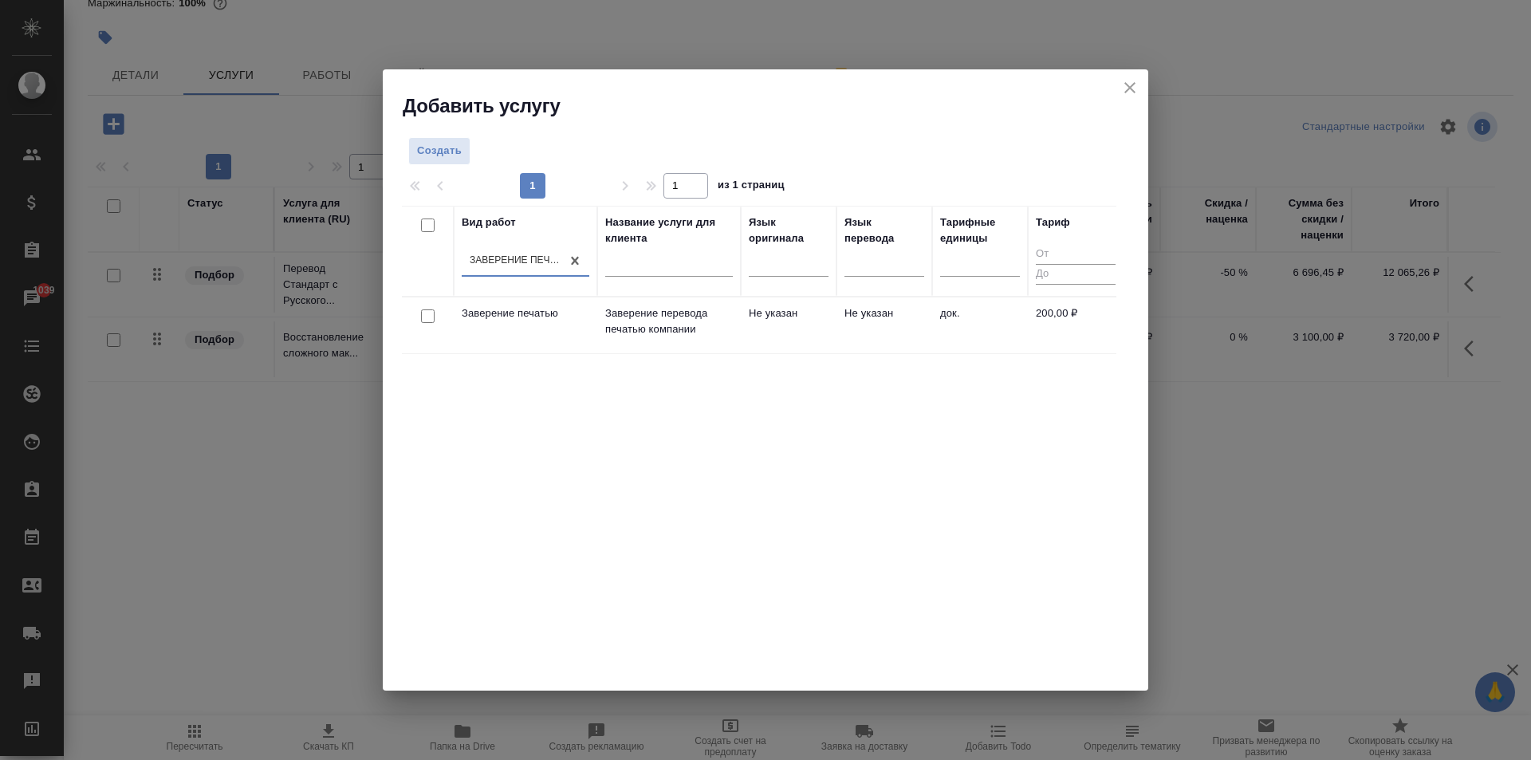
click at [874, 329] on td "Не указан" at bounding box center [885, 325] width 96 height 56
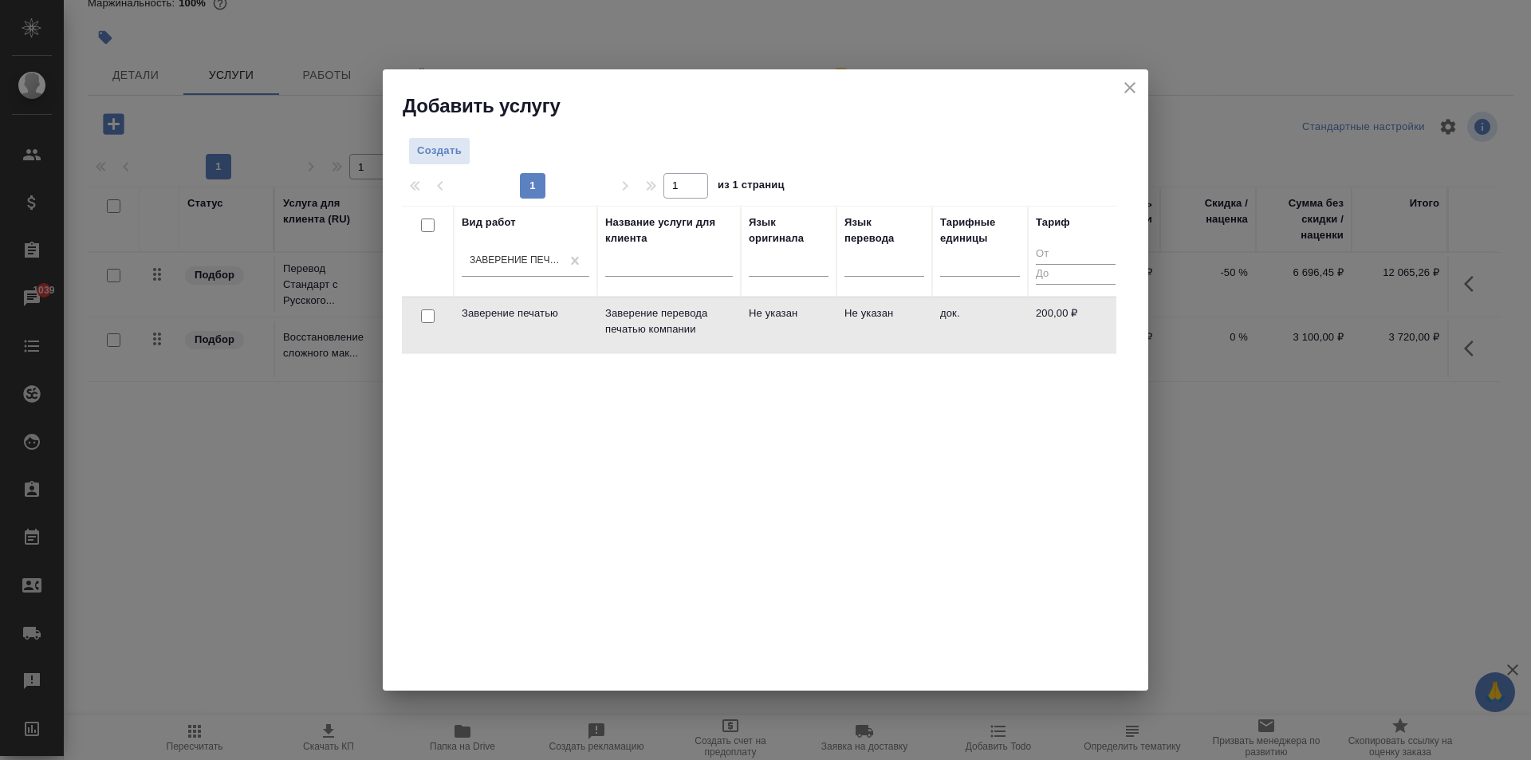
click at [874, 329] on td "Не указан" at bounding box center [885, 325] width 96 height 56
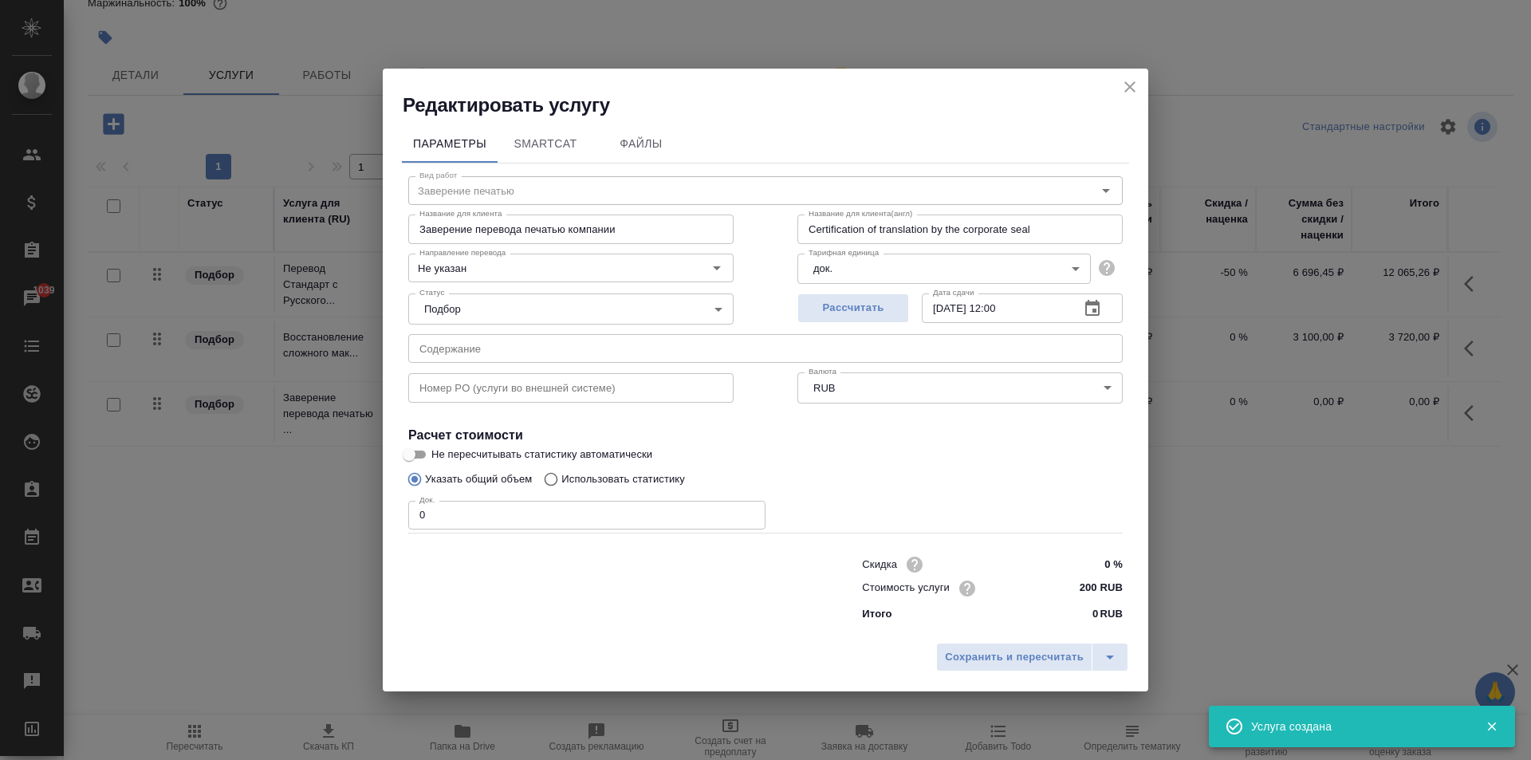
click at [1086, 583] on input "200 RUB" at bounding box center [1093, 588] width 60 height 23
click at [1086, 583] on input "200 RUB" at bounding box center [1093, 588] width 58 height 23
type input "250 RUB"
drag, startPoint x: 494, startPoint y: 525, endPoint x: 352, endPoint y: 514, distance: 141.6
click at [352, 514] on div "Редактировать услугу Параметры SmartCat Файлы Вид работ Заверение печатью Вид р…" at bounding box center [765, 380] width 1531 height 760
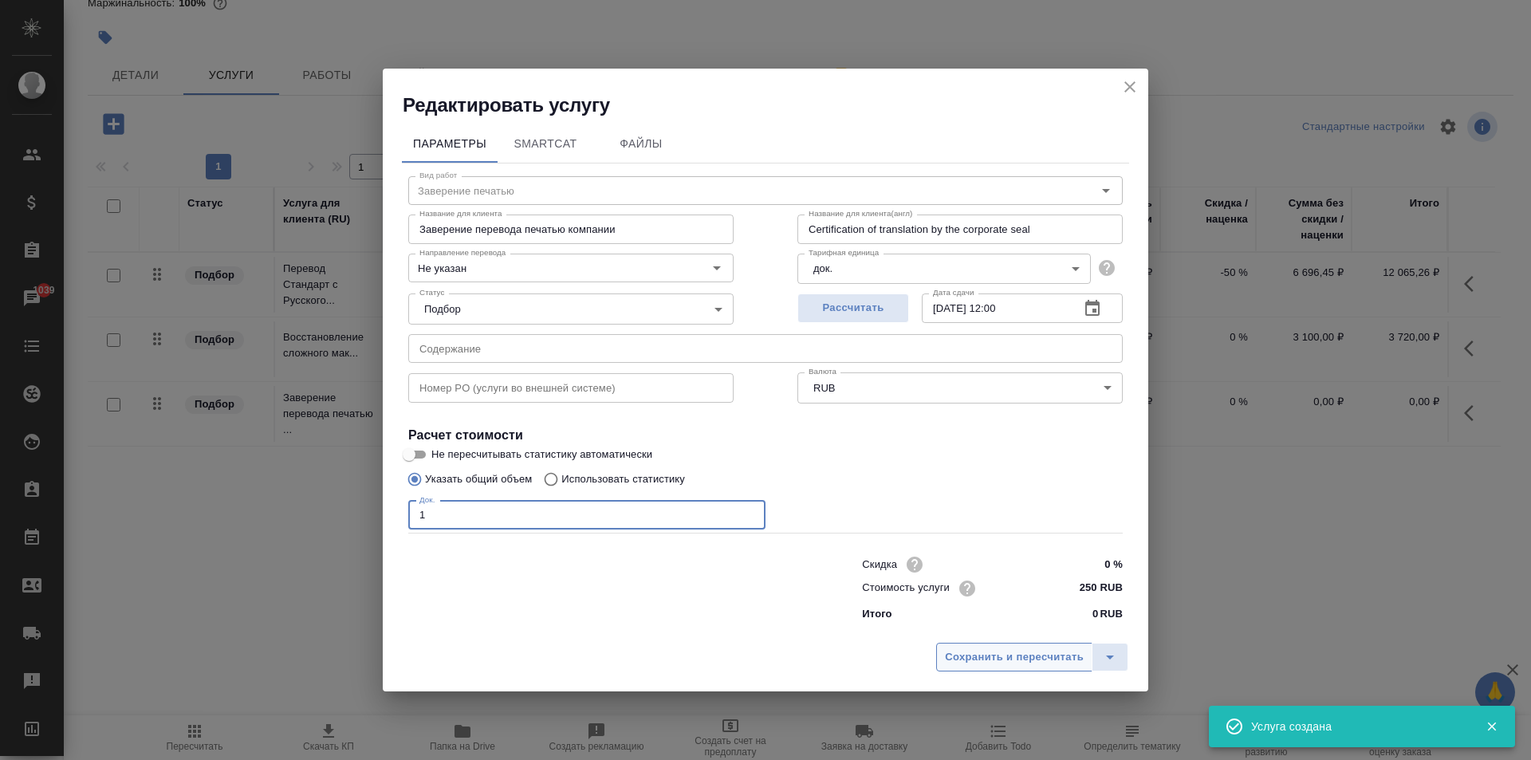
type input "1"
click at [1038, 661] on span "Сохранить и пересчитать" at bounding box center [1014, 657] width 139 height 18
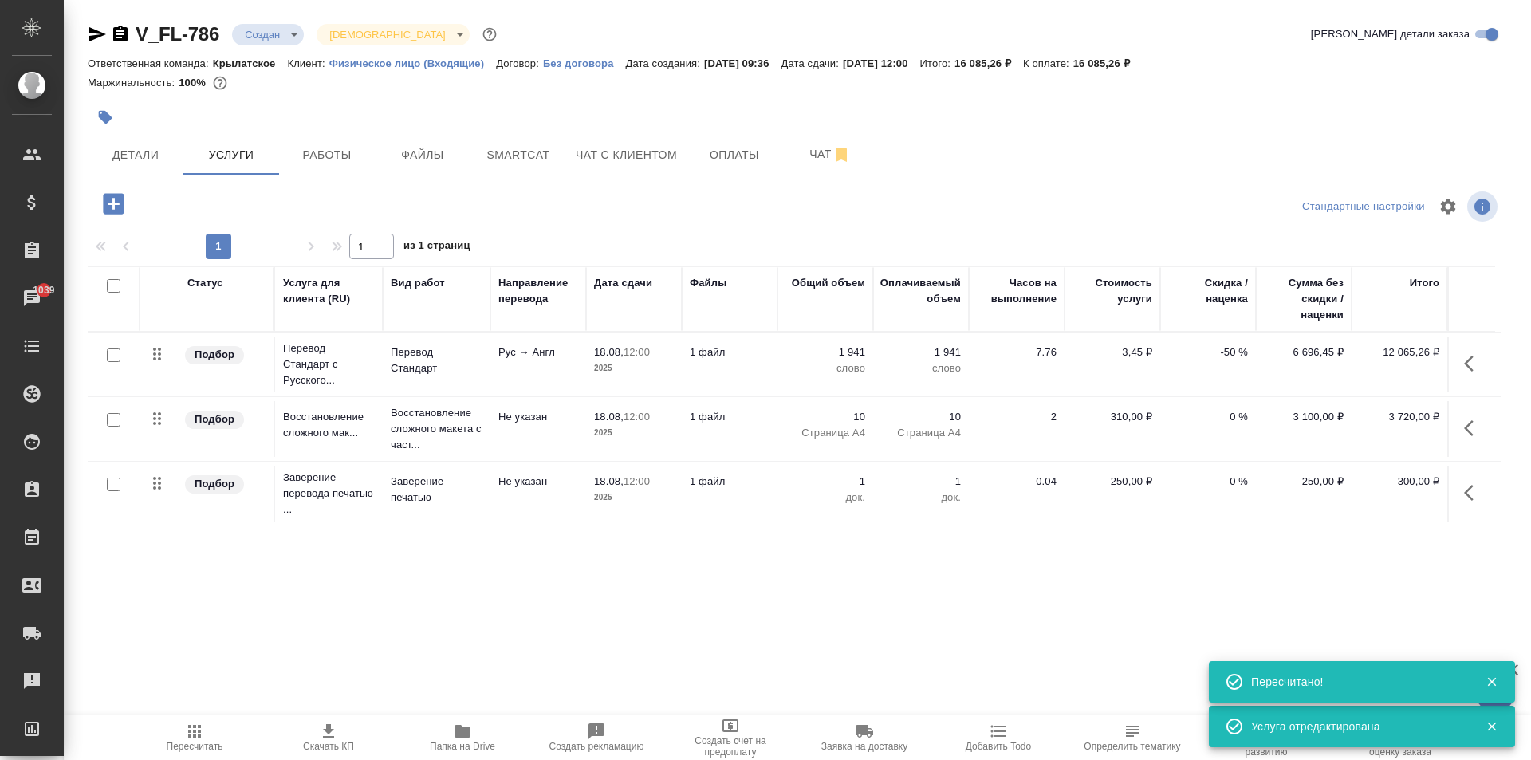
click at [185, 742] on span "Пересчитать" at bounding box center [195, 746] width 57 height 11
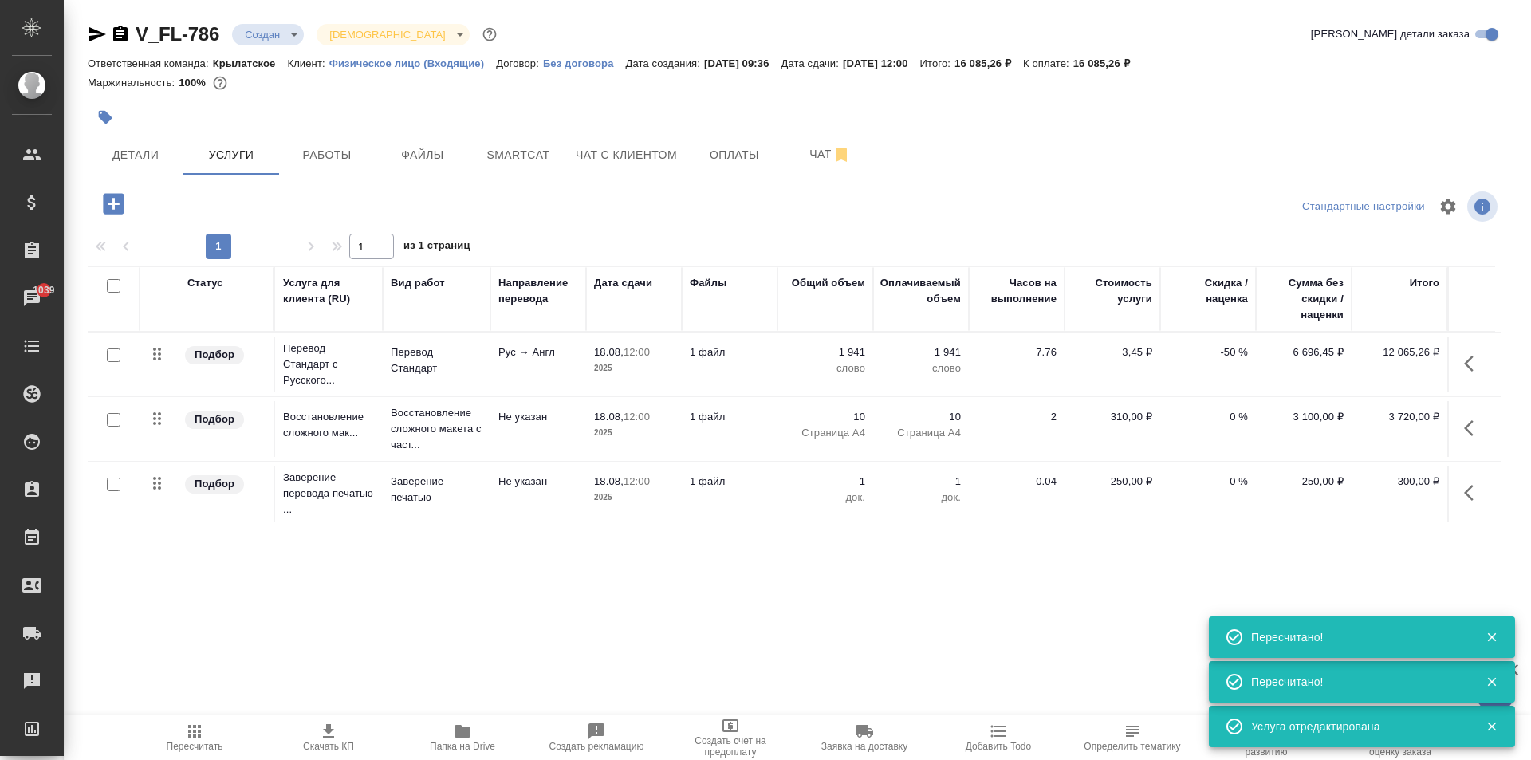
click at [211, 738] on span "Пересчитать" at bounding box center [194, 737] width 115 height 30
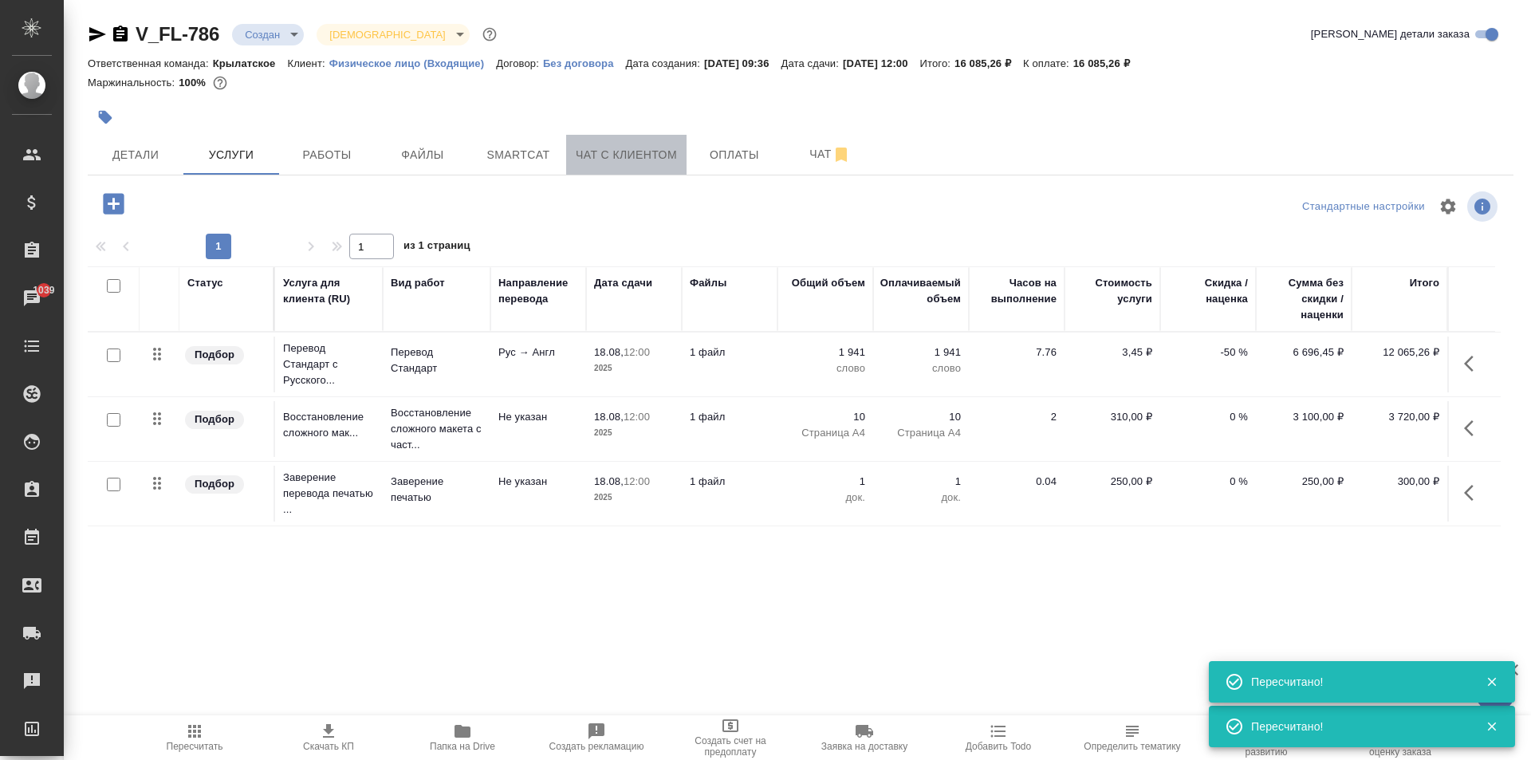
click at [646, 167] on button "Чат с клиентом" at bounding box center [626, 155] width 120 height 40
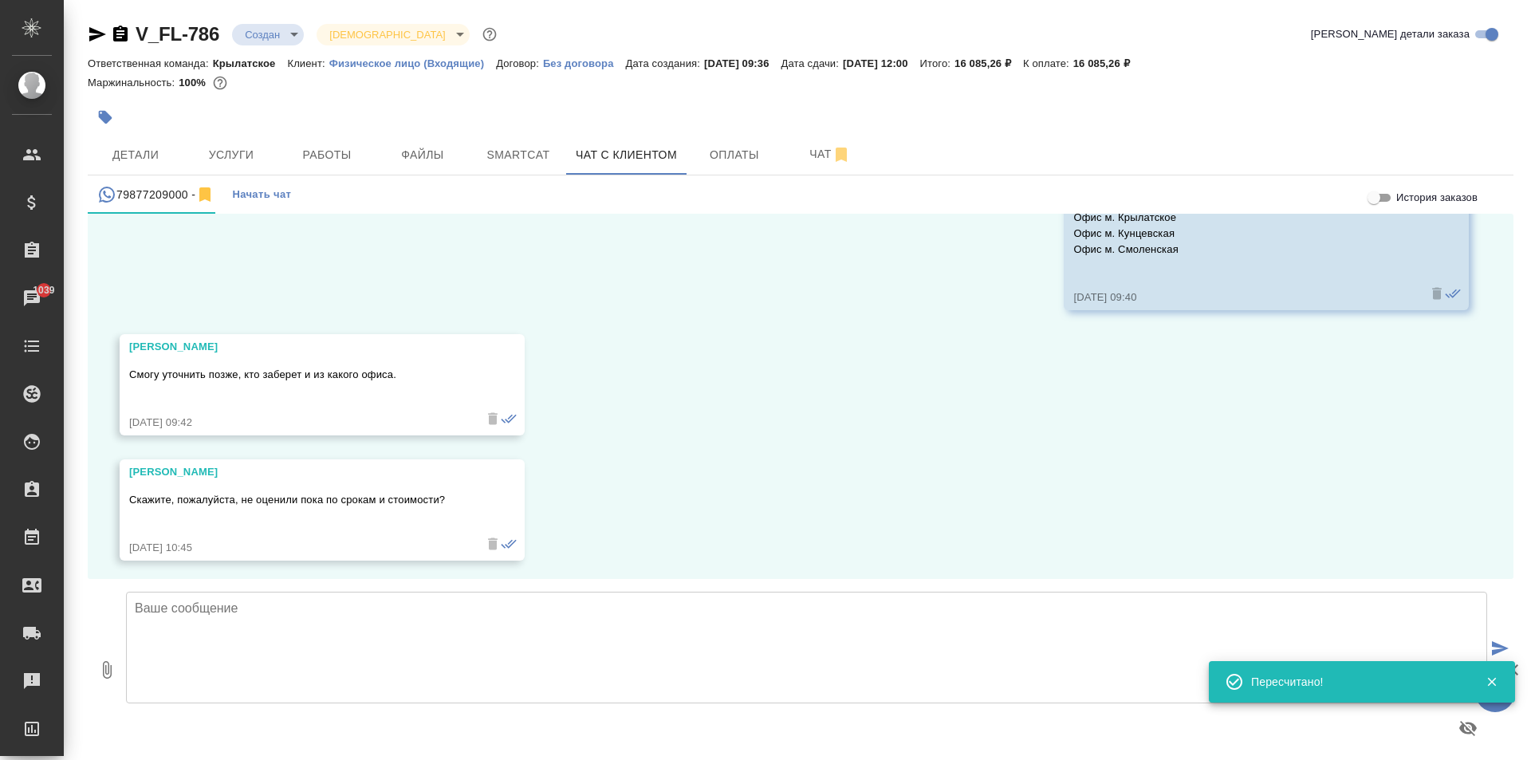
scroll to position [1168, 0]
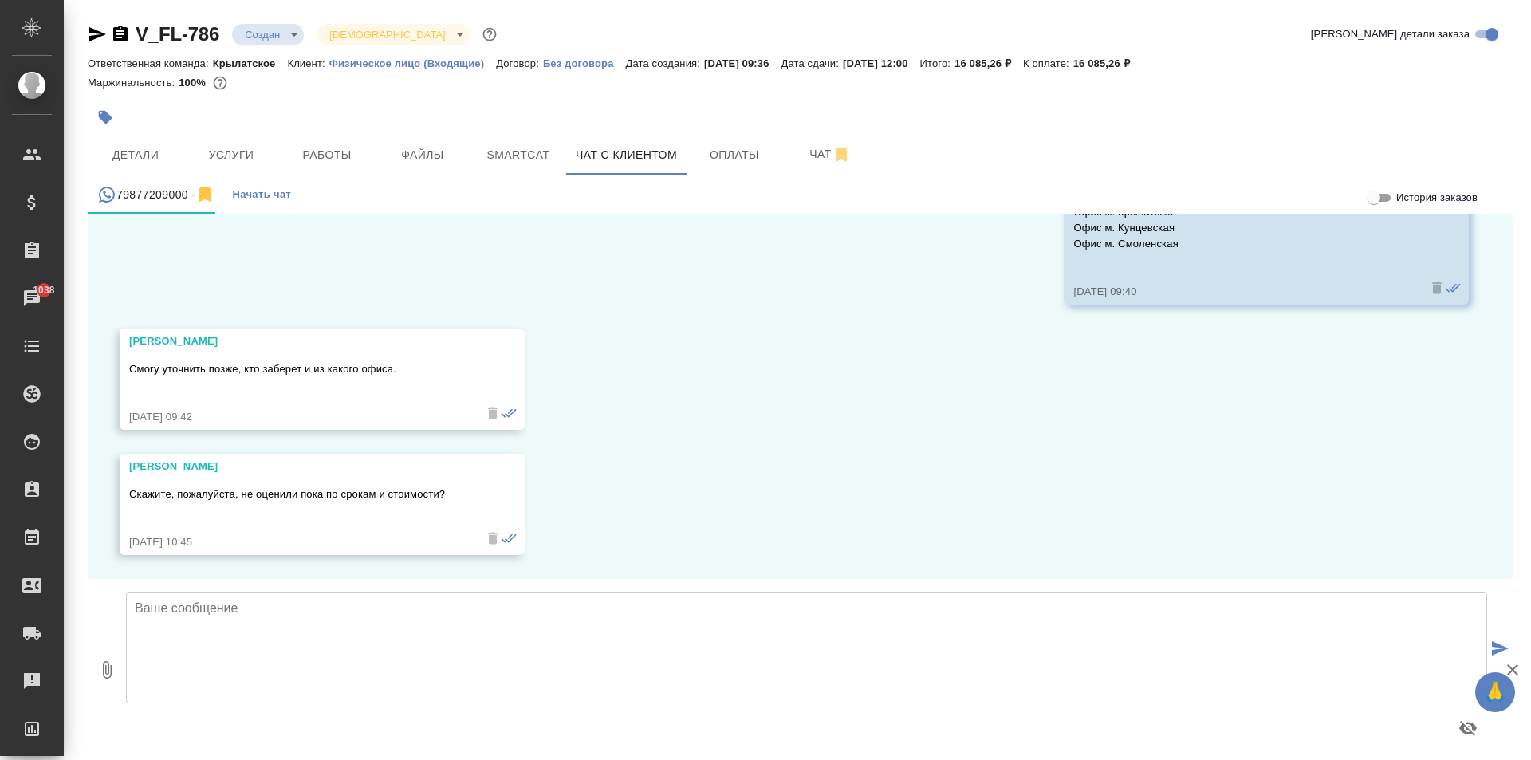
click at [1349, 451] on div "14.08, четверг Касаткина Александра (менеджер) Руслан, здравствуйте! Получили В…" at bounding box center [801, 396] width 1426 height 365
click at [344, 629] on textarea at bounding box center [806, 648] width 1361 height 112
paste textarea "Направляем расчёт стоимости и срока выполнения по Вашему запросу. Срок исполнен…"
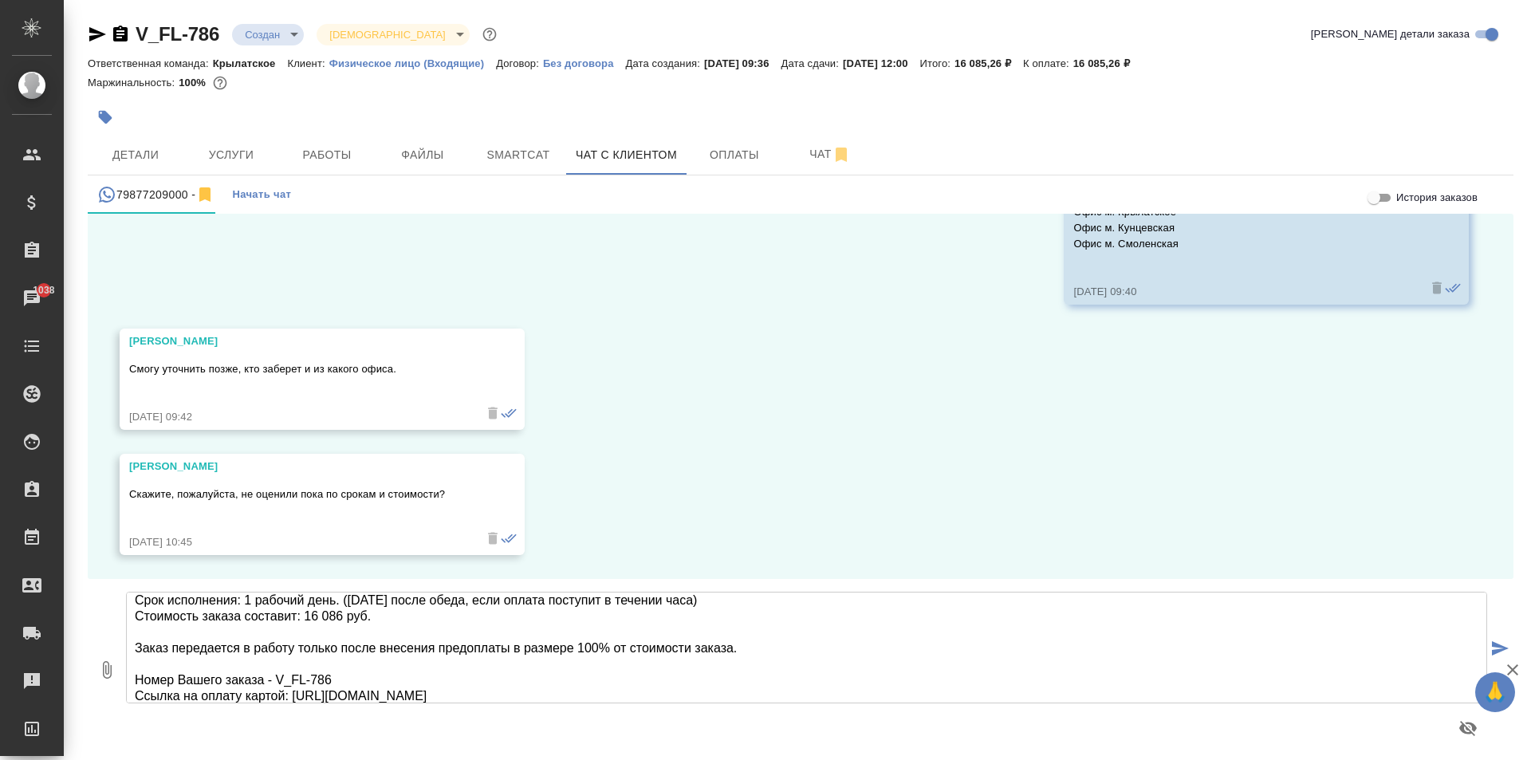
scroll to position [0, 0]
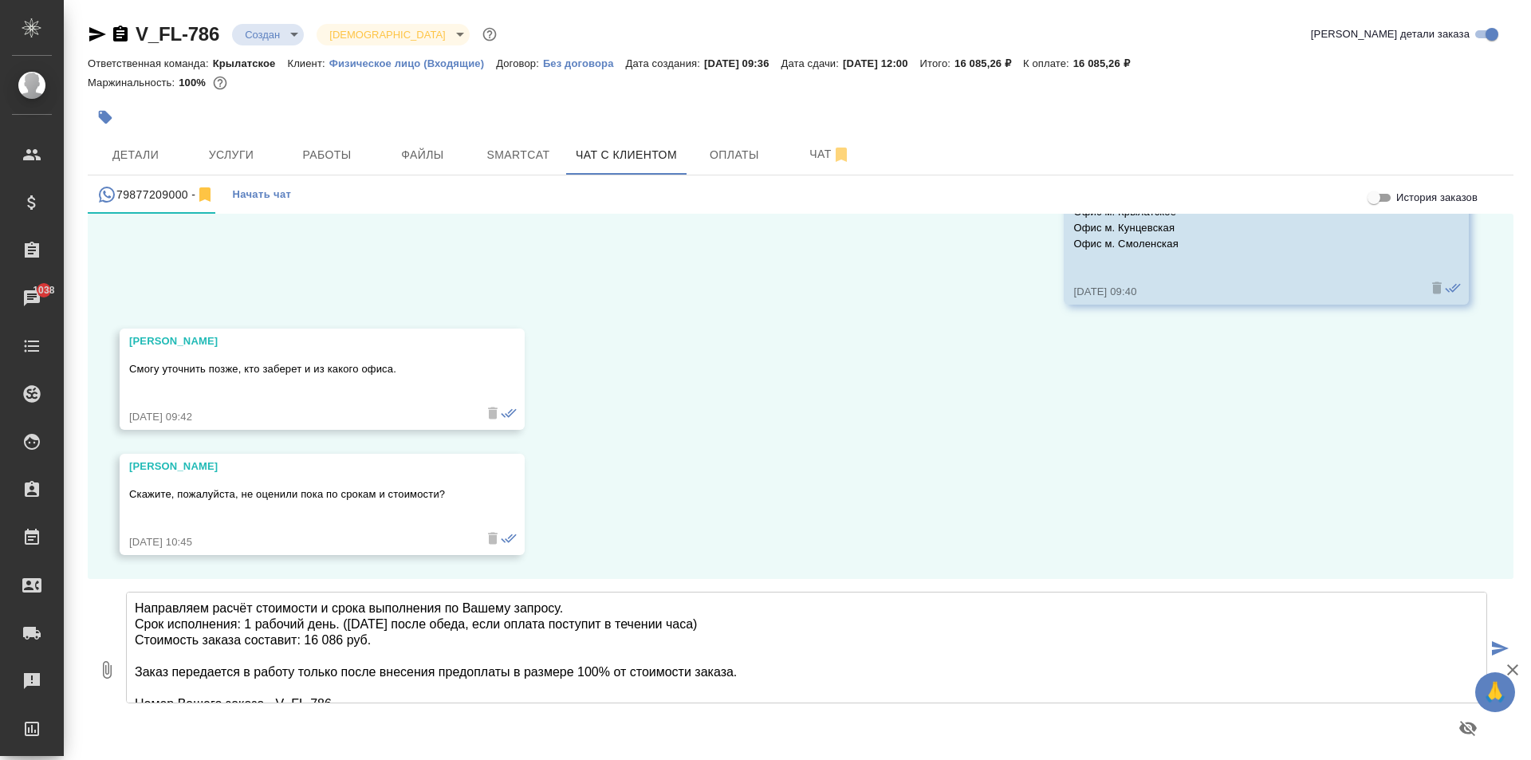
click at [304, 622] on textarea "Направляем расчёт стоимости и срока выполнения по Вашему запросу. Срок исполнен…" at bounding box center [806, 648] width 1361 height 112
click at [255, 625] on textarea "Направляем расчёт стоимости и срока выполнения по Вашему запросу. Срок исполнен…" at bounding box center [806, 648] width 1361 height 112
click at [482, 626] on textarea "Направляем расчёт стоимости и срока выполнения по Вашему запросу. Срок исполнен…" at bounding box center [806, 648] width 1361 height 112
click at [706, 625] on textarea "Направляем расчёт стоимости и срока выполнения по Вашему запросу. Срок исполнен…" at bounding box center [806, 648] width 1361 height 112
click at [307, 639] on textarea "Направляем расчёт стоимости и срока выполнения по Вашему запросу. Срок исполнен…" at bounding box center [806, 648] width 1361 height 112
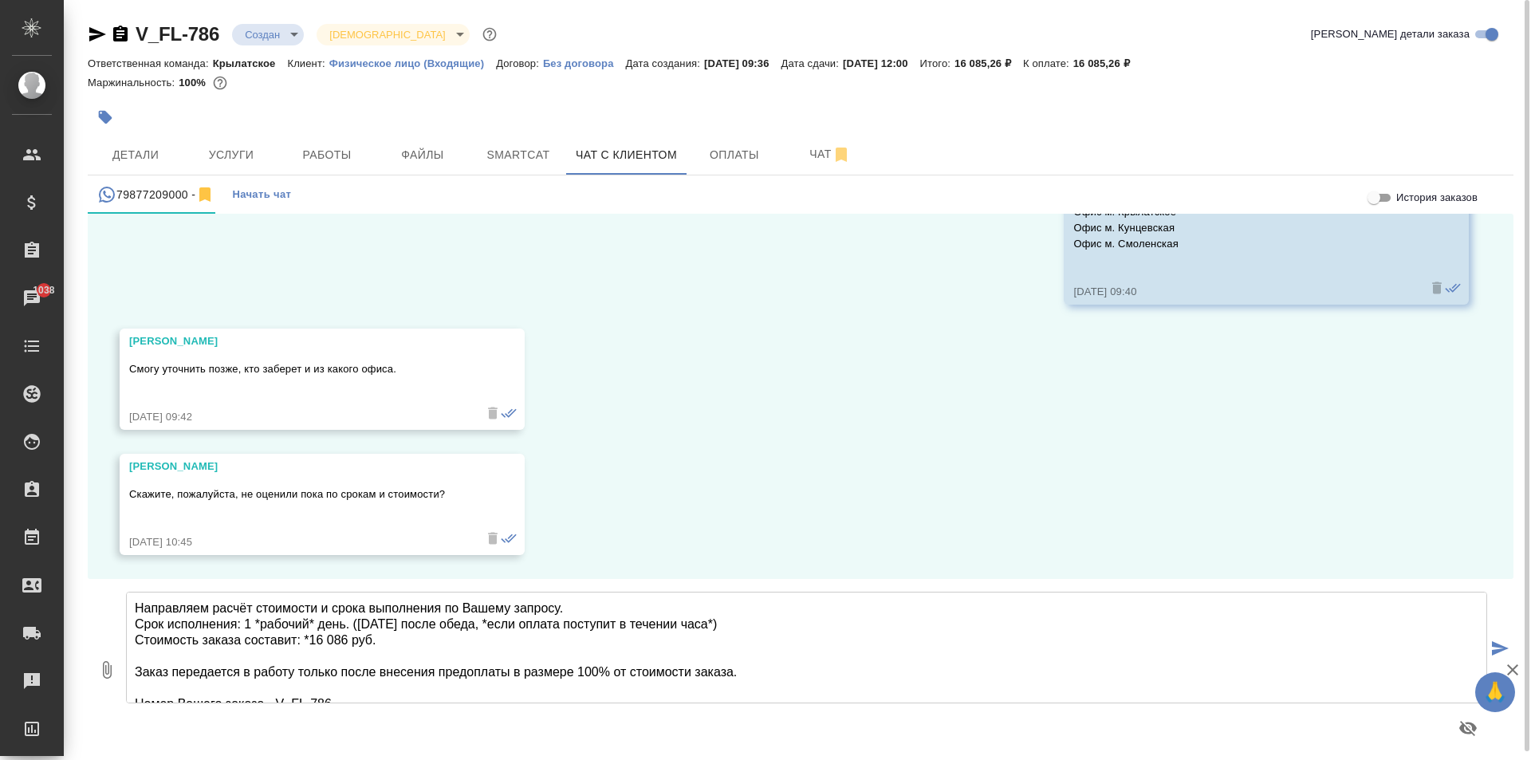
click at [380, 642] on textarea "Направляем расчёт стоимости и срока выполнения по Вашему запросу. Срок исполнен…" at bounding box center [806, 648] width 1361 height 112
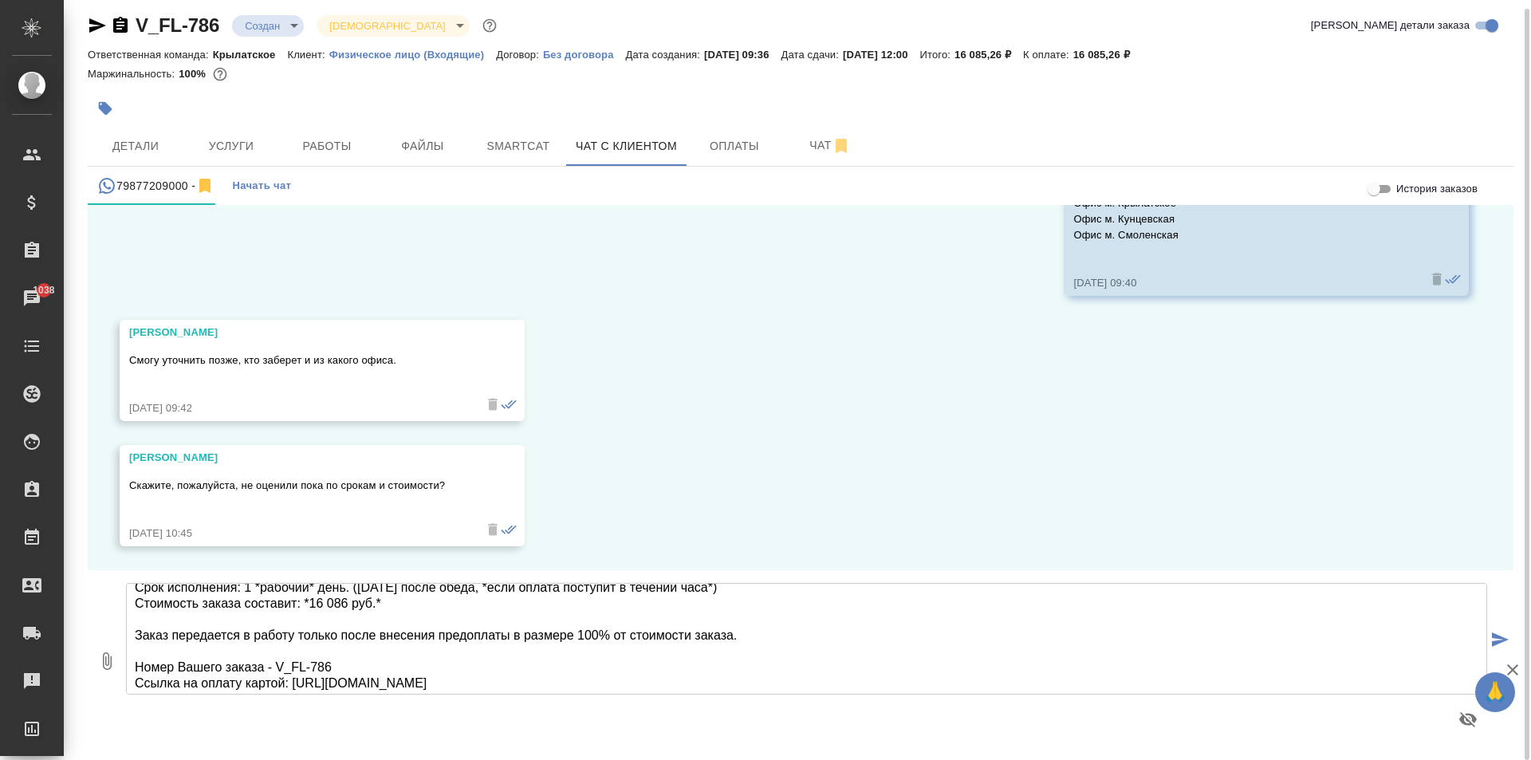
scroll to position [65, 0]
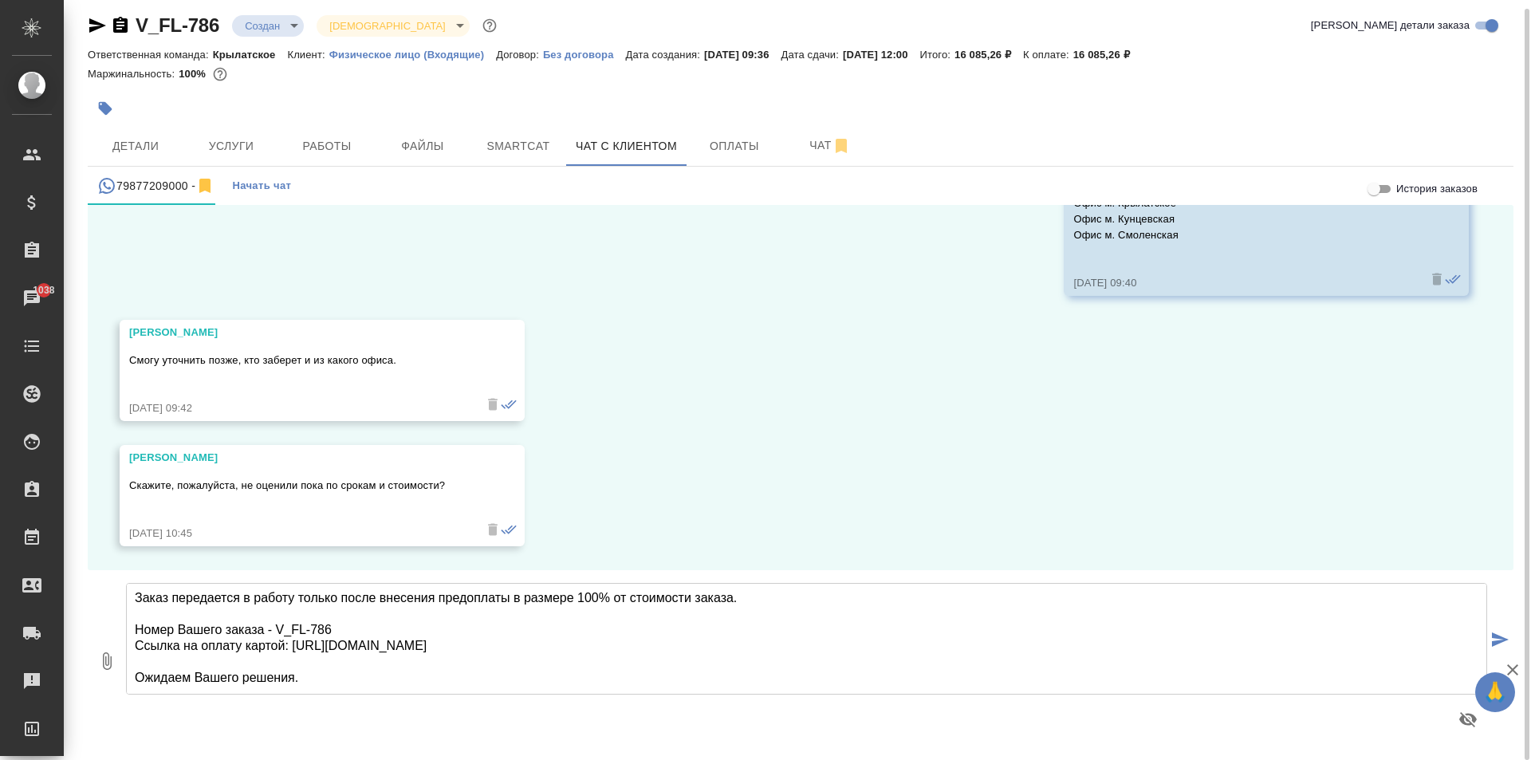
click at [390, 673] on textarea "Направляем расчёт стоимости и срока выполнения по Вашему запросу. Срок исполнен…" at bounding box center [806, 639] width 1361 height 112
type textarea "Направляем расчёт стоимости и срока выполнения по Вашему запросу. Срок исполнен…"
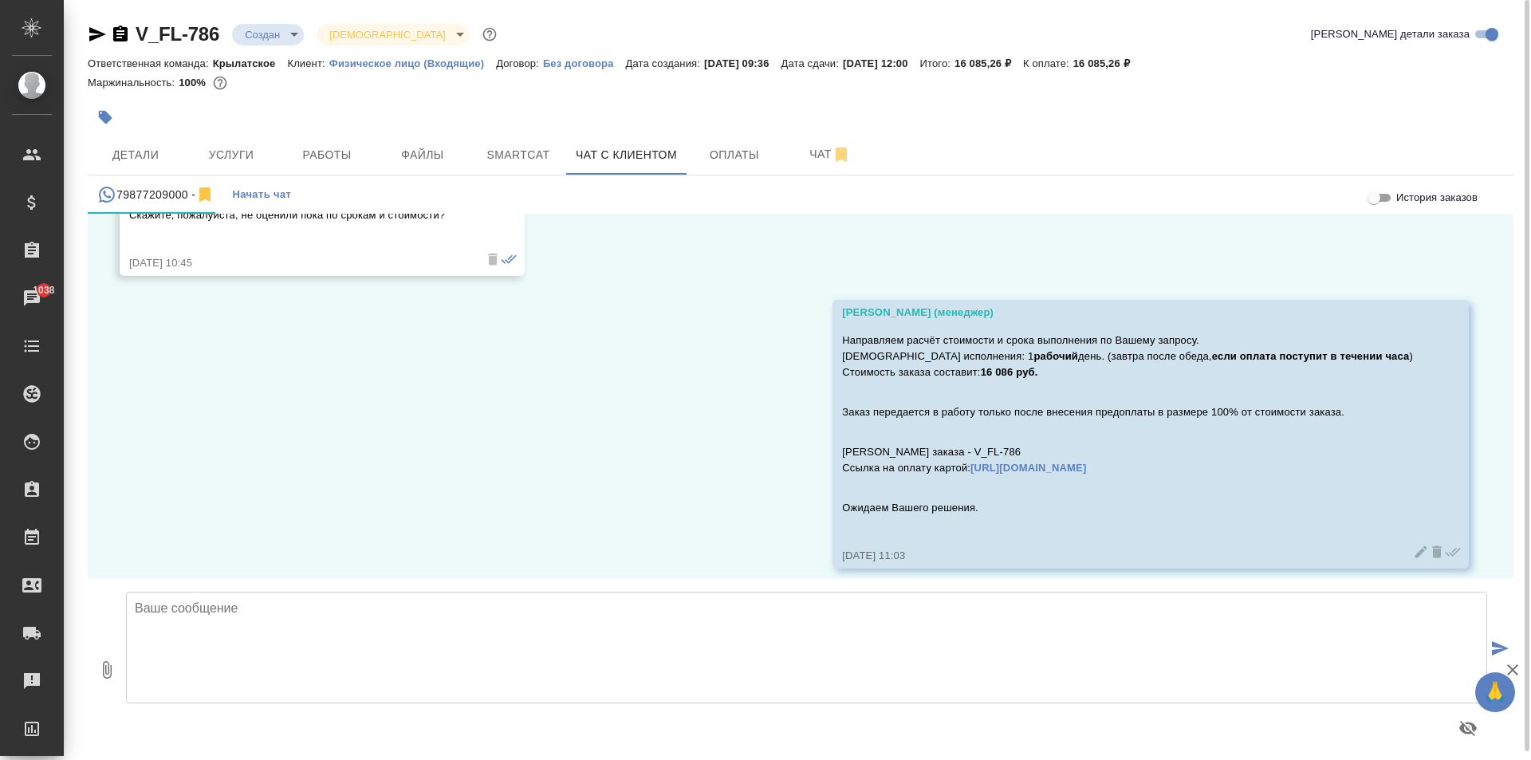
scroll to position [1461, 0]
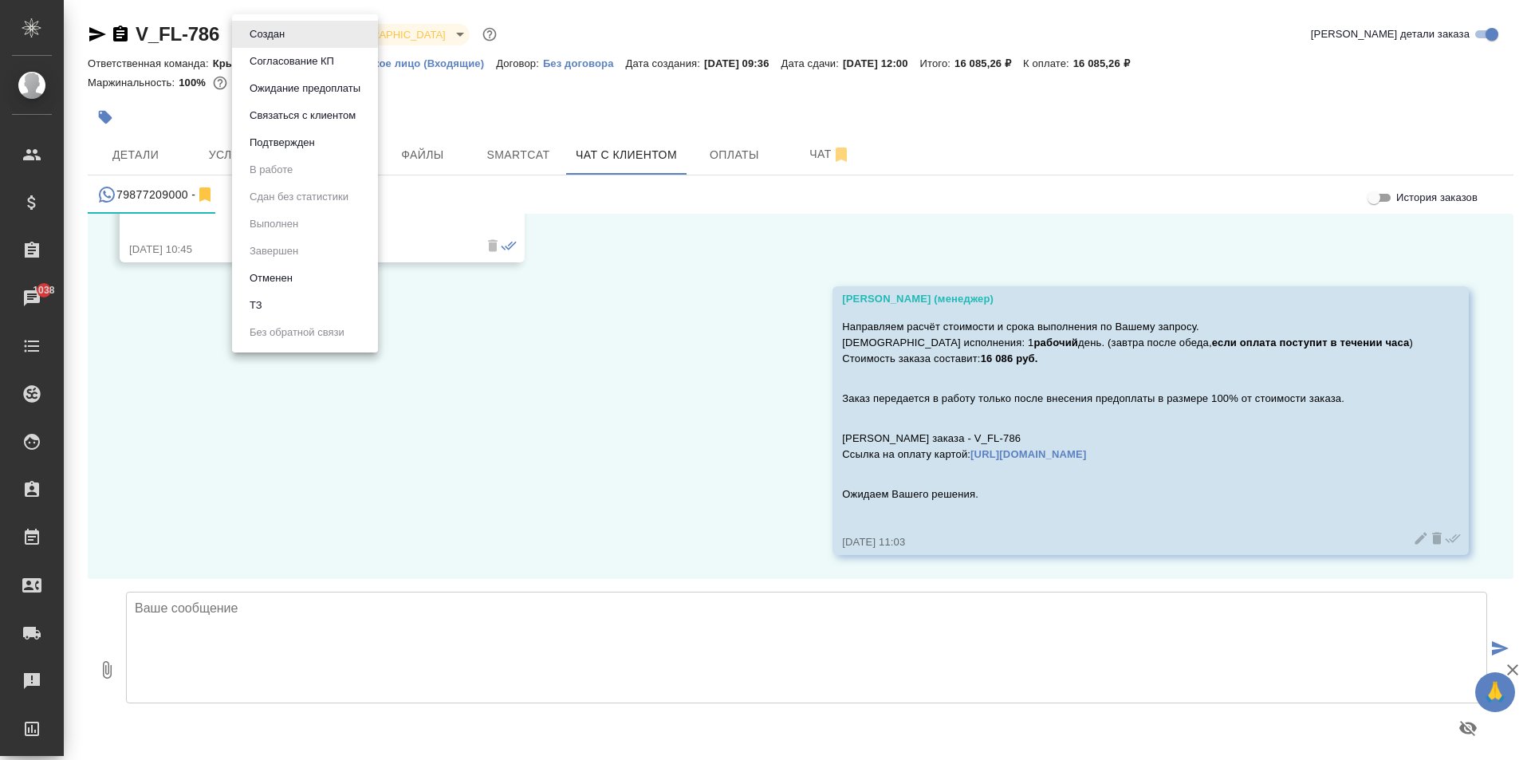
drag, startPoint x: 286, startPoint y: 32, endPoint x: 281, endPoint y: 49, distance: 18.4
click at [286, 32] on body "🙏 .cls-1 fill:#fff; AWATERA Kasymov Timur Клиенты Спецификации Заказы 1038 Чаты…" at bounding box center [765, 380] width 1531 height 760
click at [289, 43] on button "Ожидание предоплаты" at bounding box center [267, 35] width 45 height 18
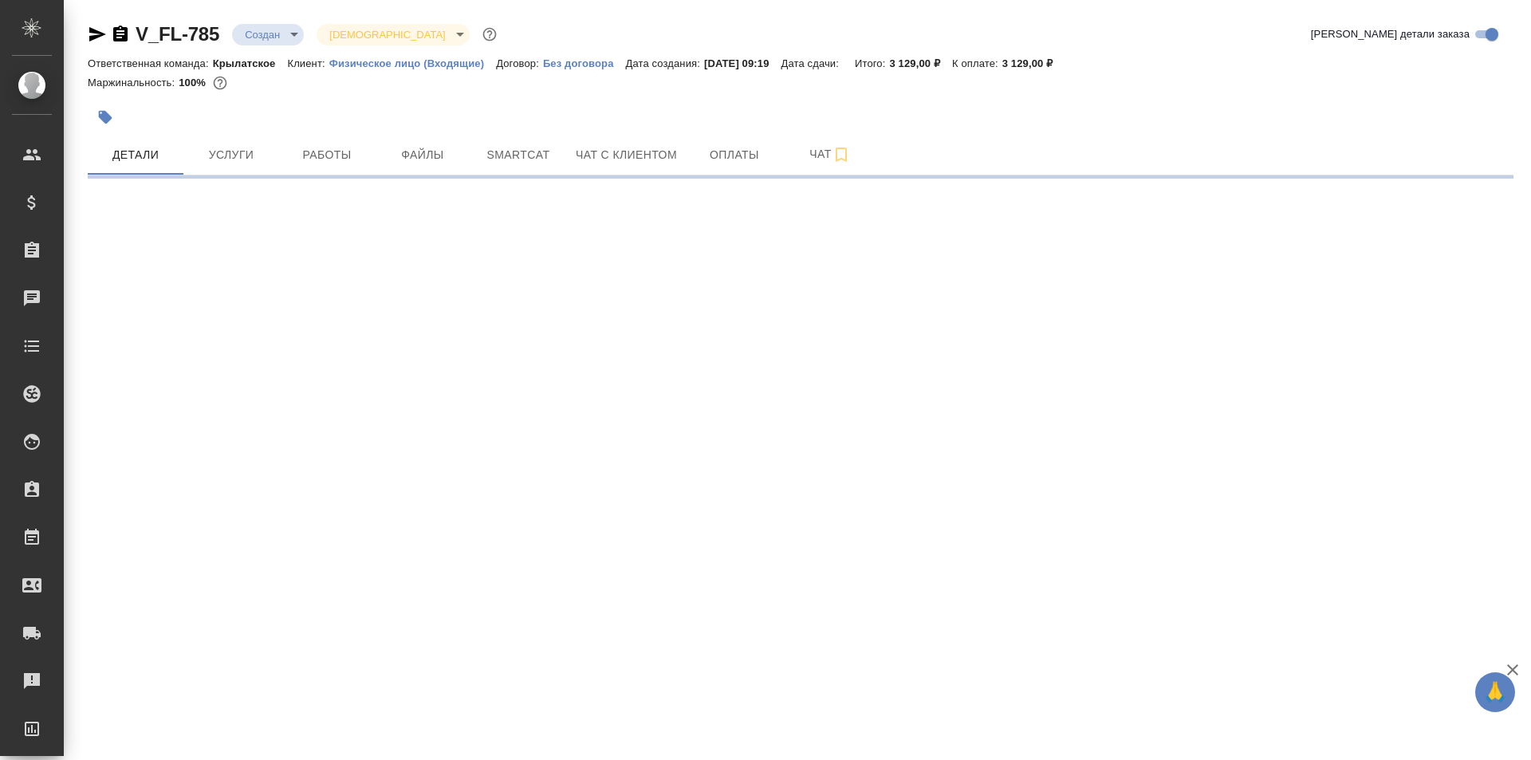
select select "RU"
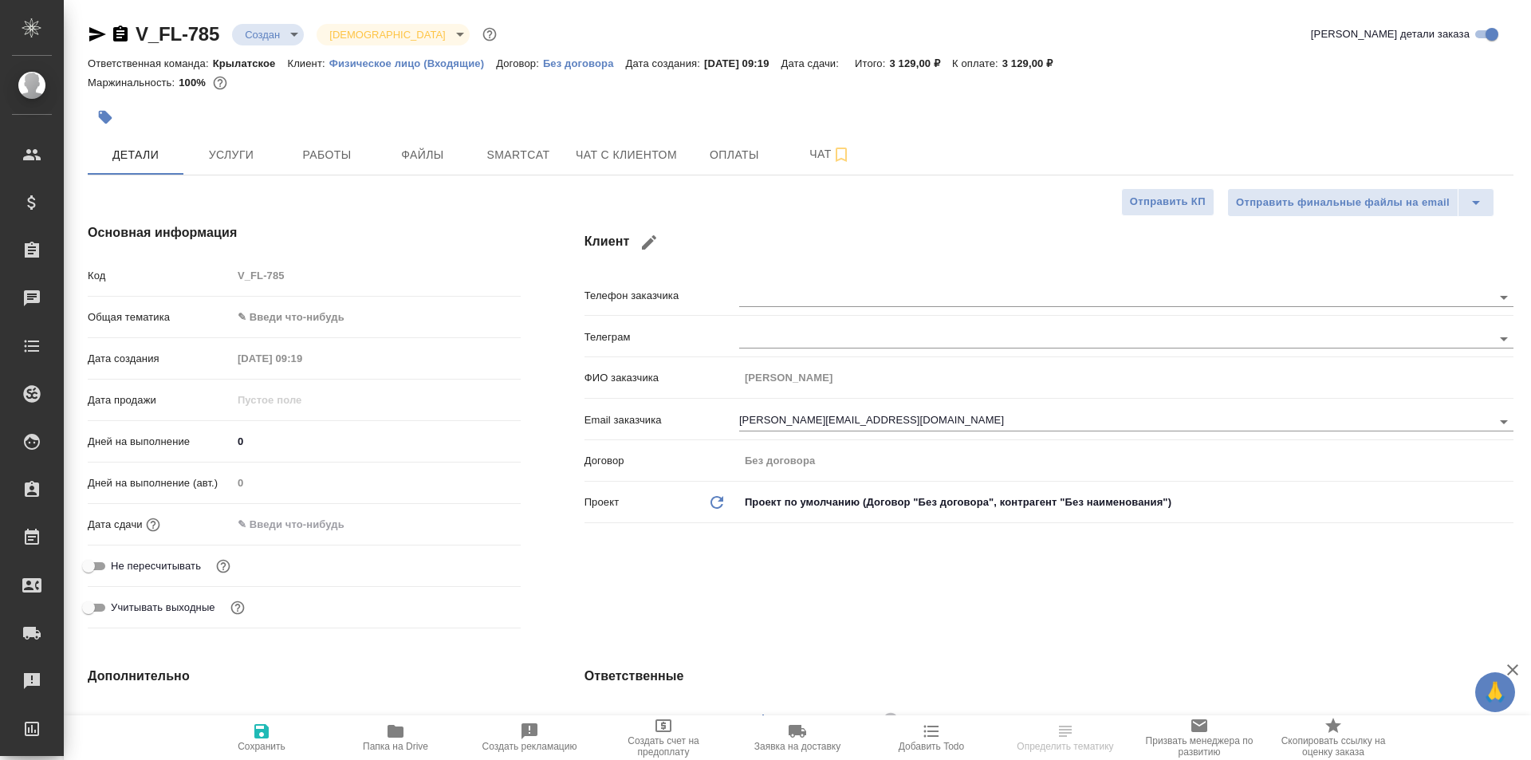
type textarea "x"
drag, startPoint x: 278, startPoint y: 22, endPoint x: 287, endPoint y: 30, distance: 11.9
click at [287, 30] on div "V_FL-785 Создан new Святая троица holyTrinity" at bounding box center [294, 35] width 412 height 26
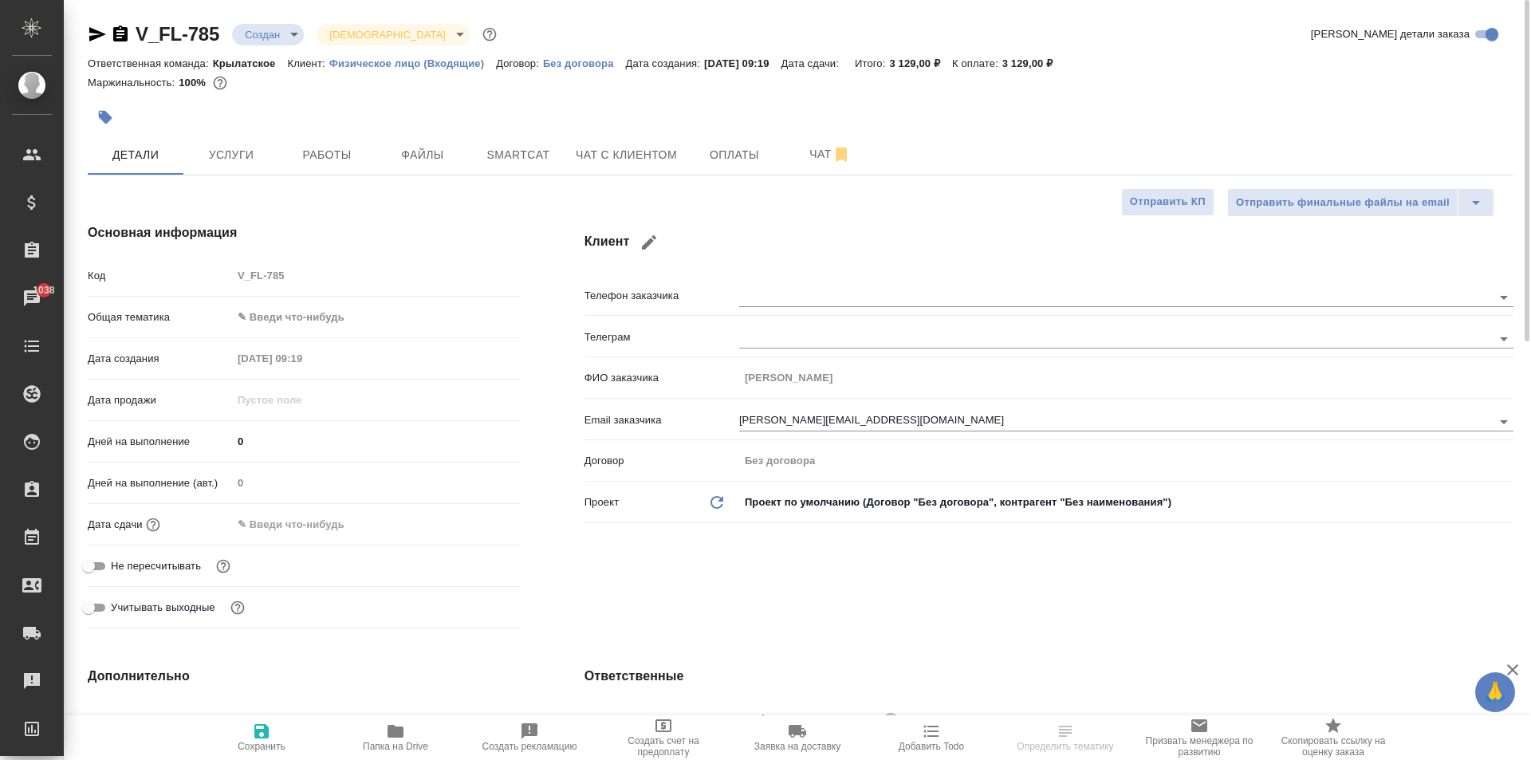
click at [292, 37] on body "🙏 .cls-1 fill:#fff; AWATERA [PERSON_NAME] Спецификации Заказы 1038 Чаты Todo Пр…" at bounding box center [765, 380] width 1531 height 760
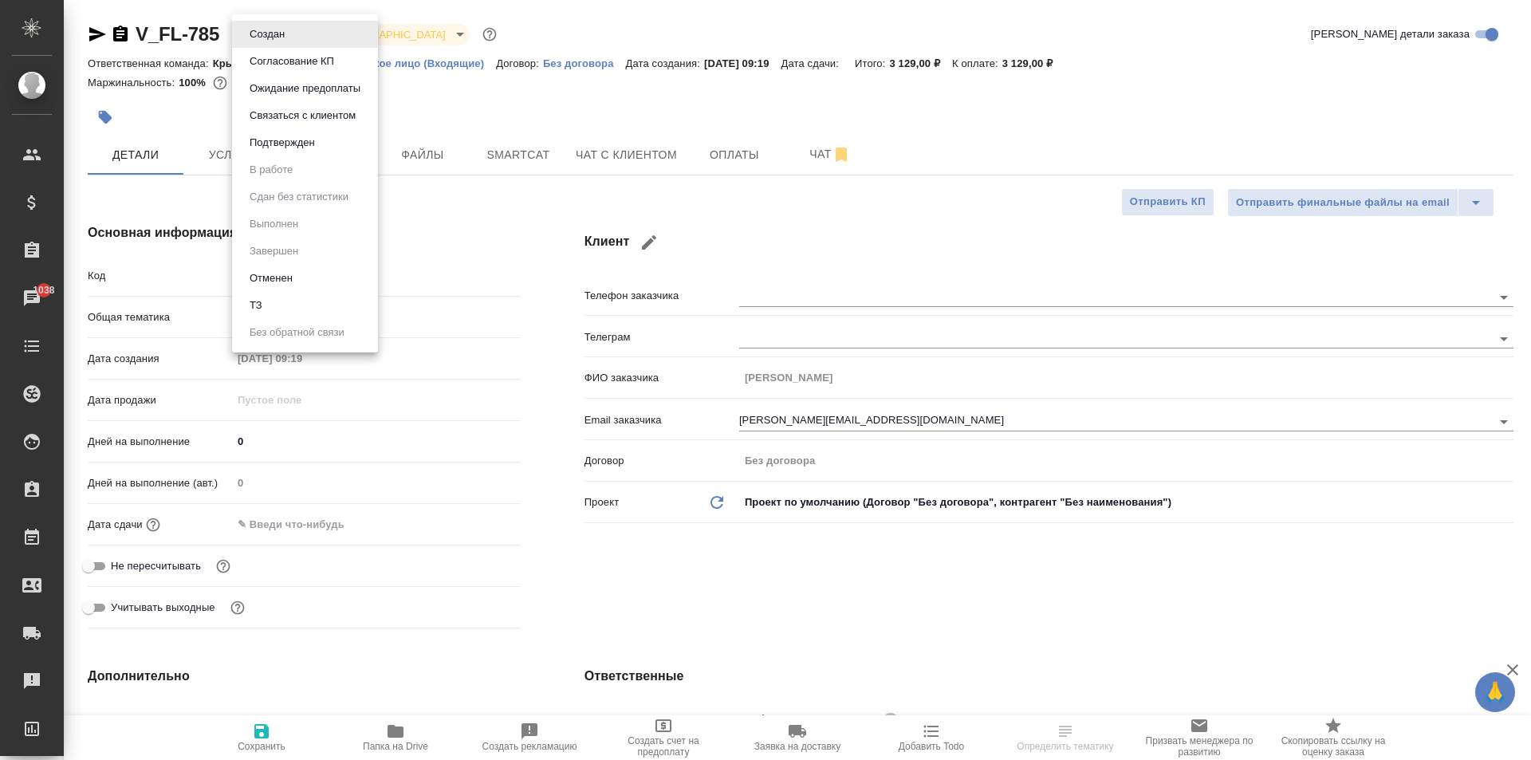
click at [289, 43] on button "Ожидание предоплаты" at bounding box center [267, 35] width 45 height 18
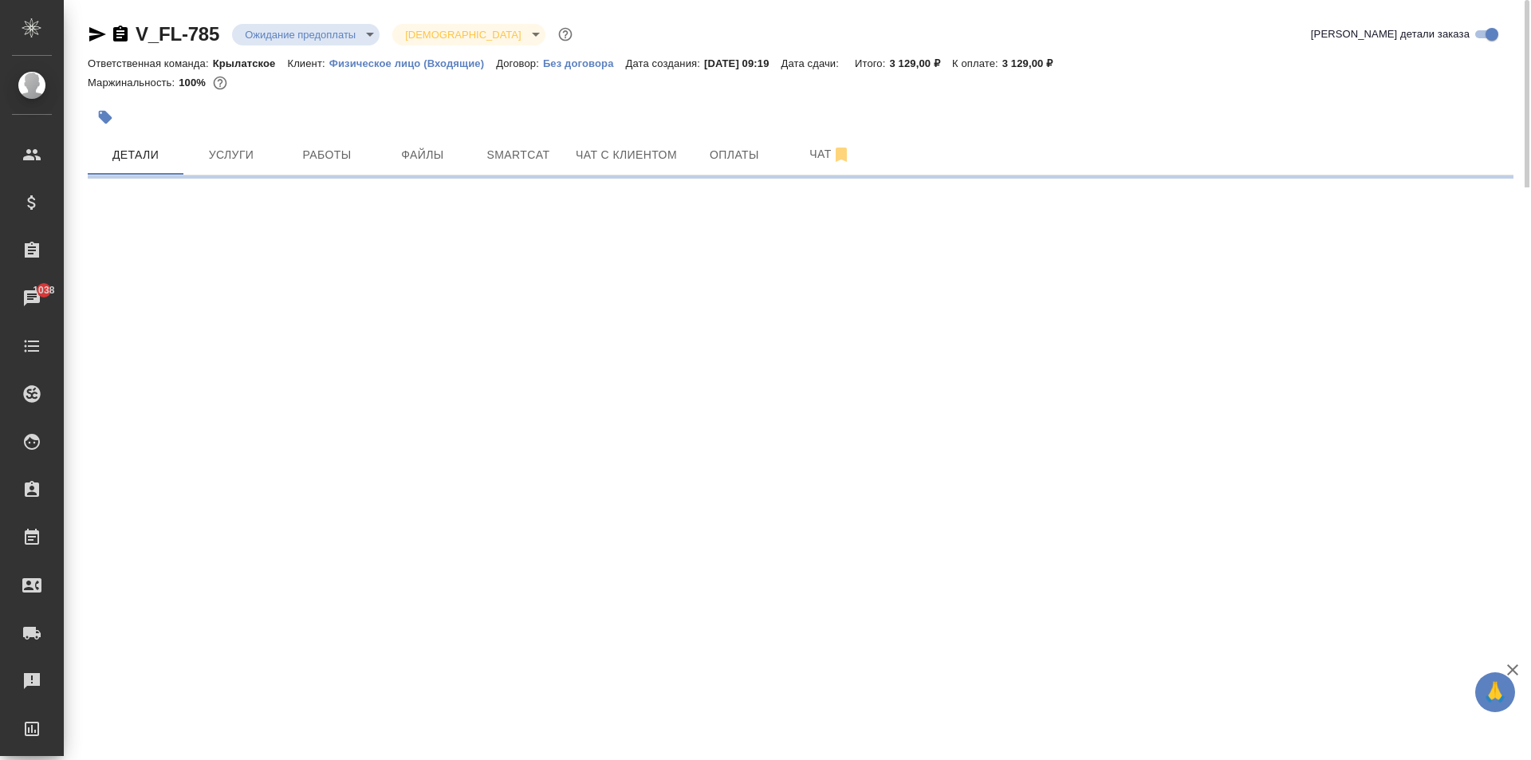
select select "RU"
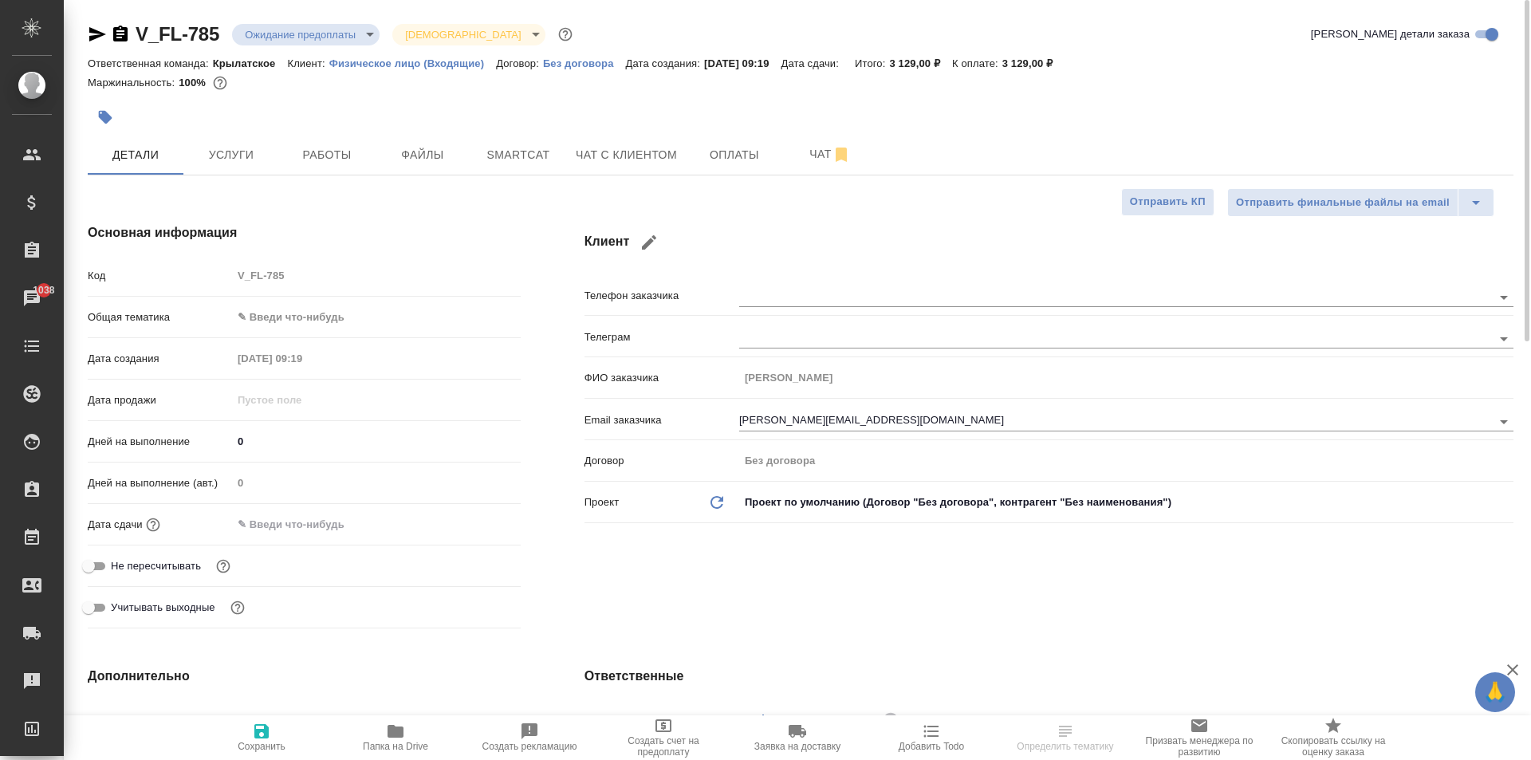
type textarea "x"
